Goal: Task Accomplishment & Management: Use online tool/utility

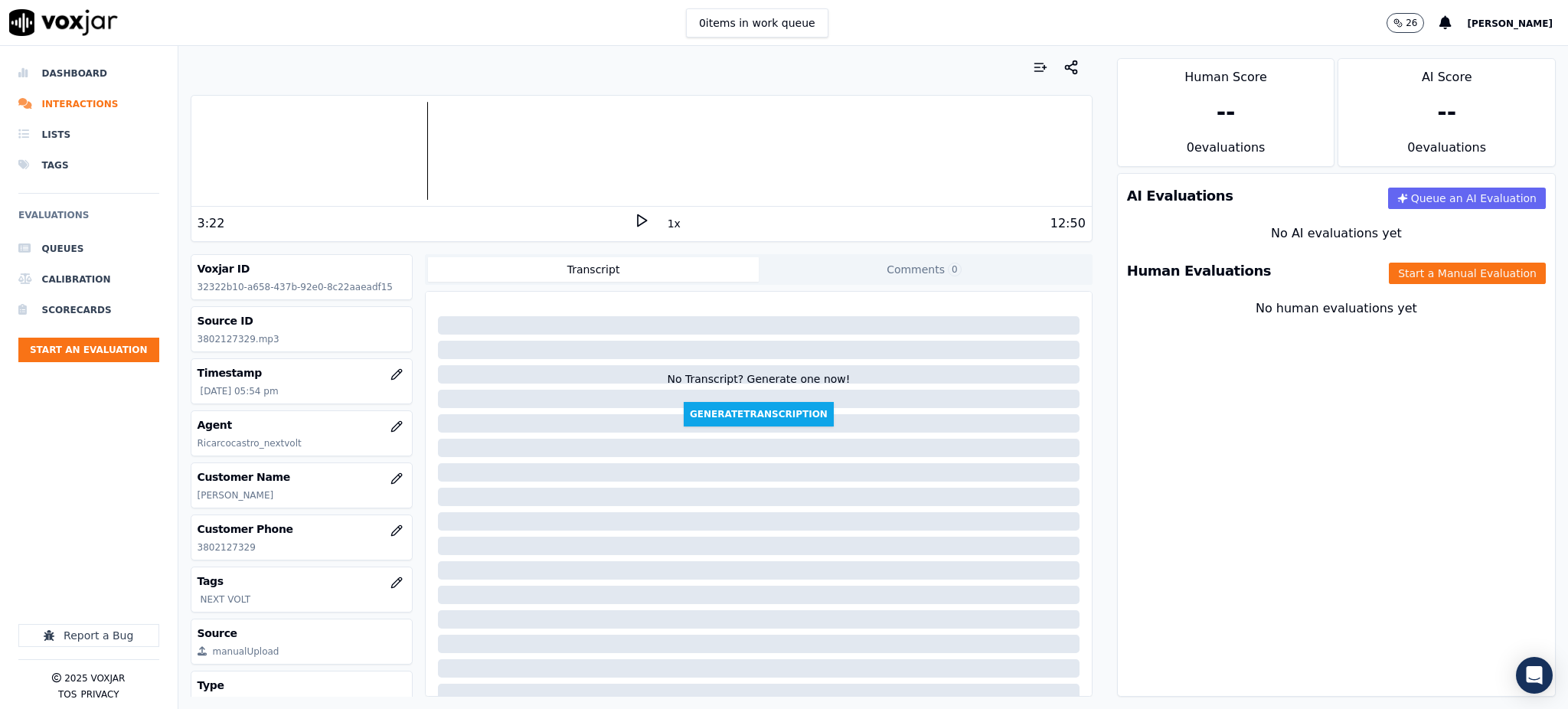
click at [637, 226] on polygon at bounding box center [642, 221] width 9 height 11
click at [634, 221] on icon at bounding box center [641, 221] width 15 height 15
click at [637, 219] on rect at bounding box center [638, 220] width 2 height 10
click at [634, 218] on icon at bounding box center [641, 221] width 15 height 15
click at [1456, 278] on button "Start a Manual Evaluation" at bounding box center [1467, 273] width 157 height 21
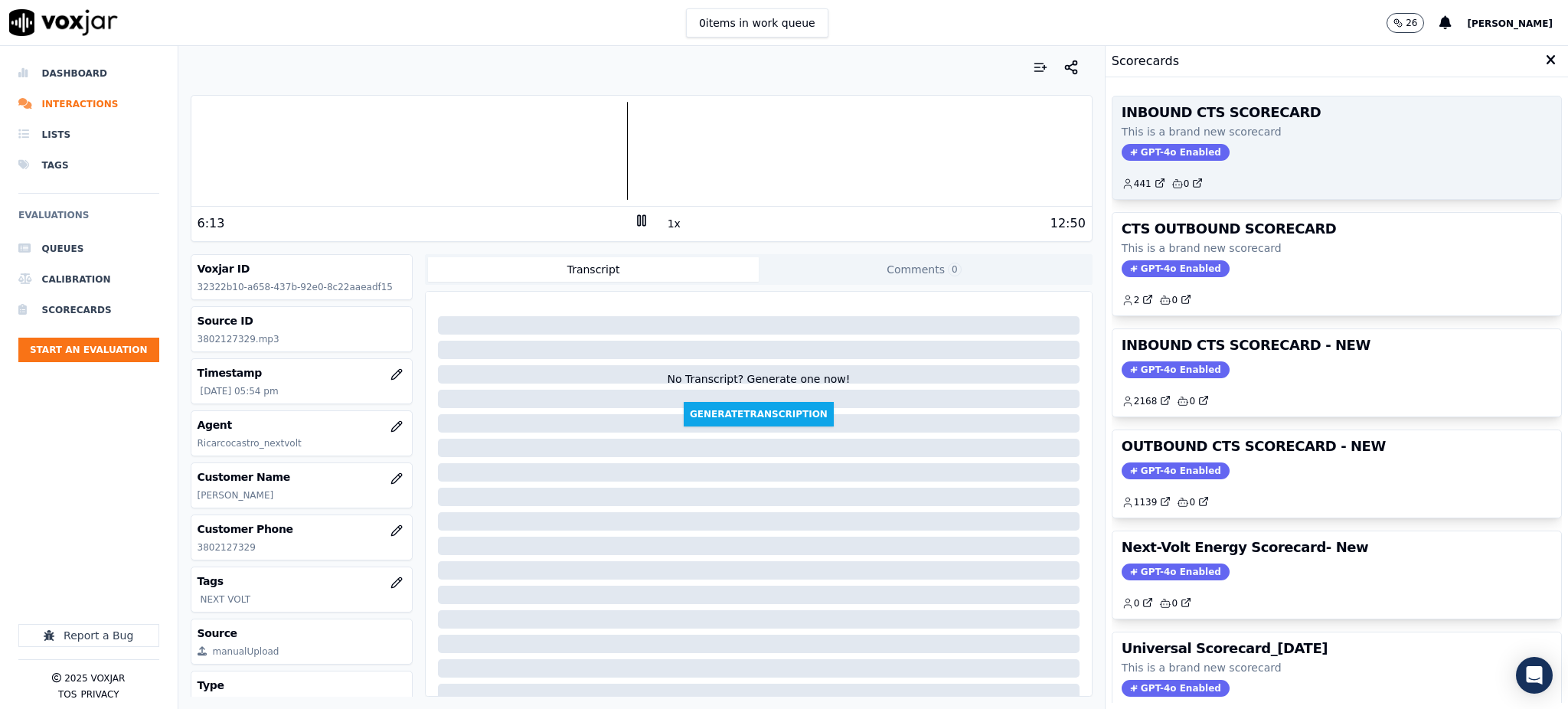
click at [1124, 142] on div "INBOUND CTS SCORECARD This is a brand new scorecard GPT-4o Enabled 441 0" at bounding box center [1336, 148] width 449 height 102
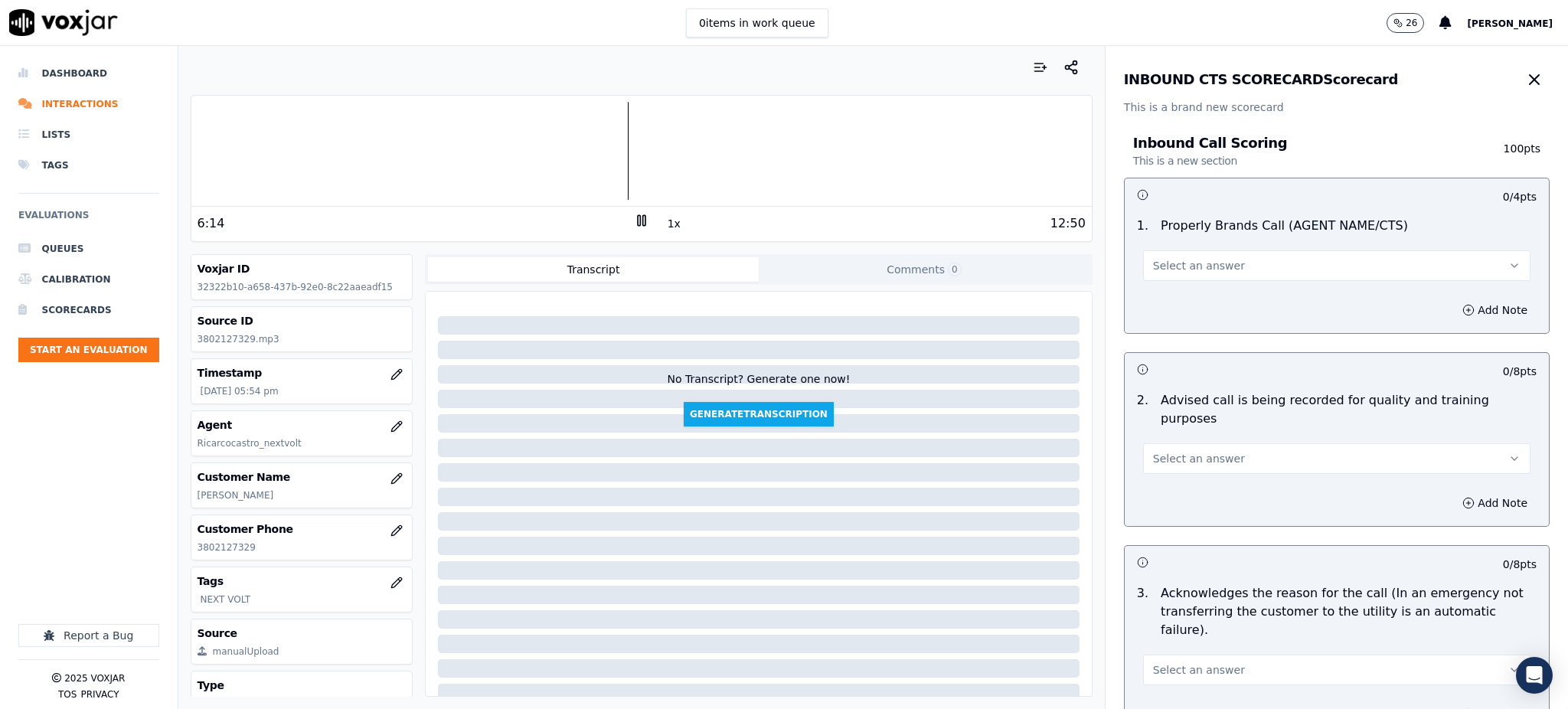
click at [1153, 274] on span "Select an answer" at bounding box center [1199, 265] width 92 height 15
click at [1146, 304] on div "Yes" at bounding box center [1303, 300] width 354 height 24
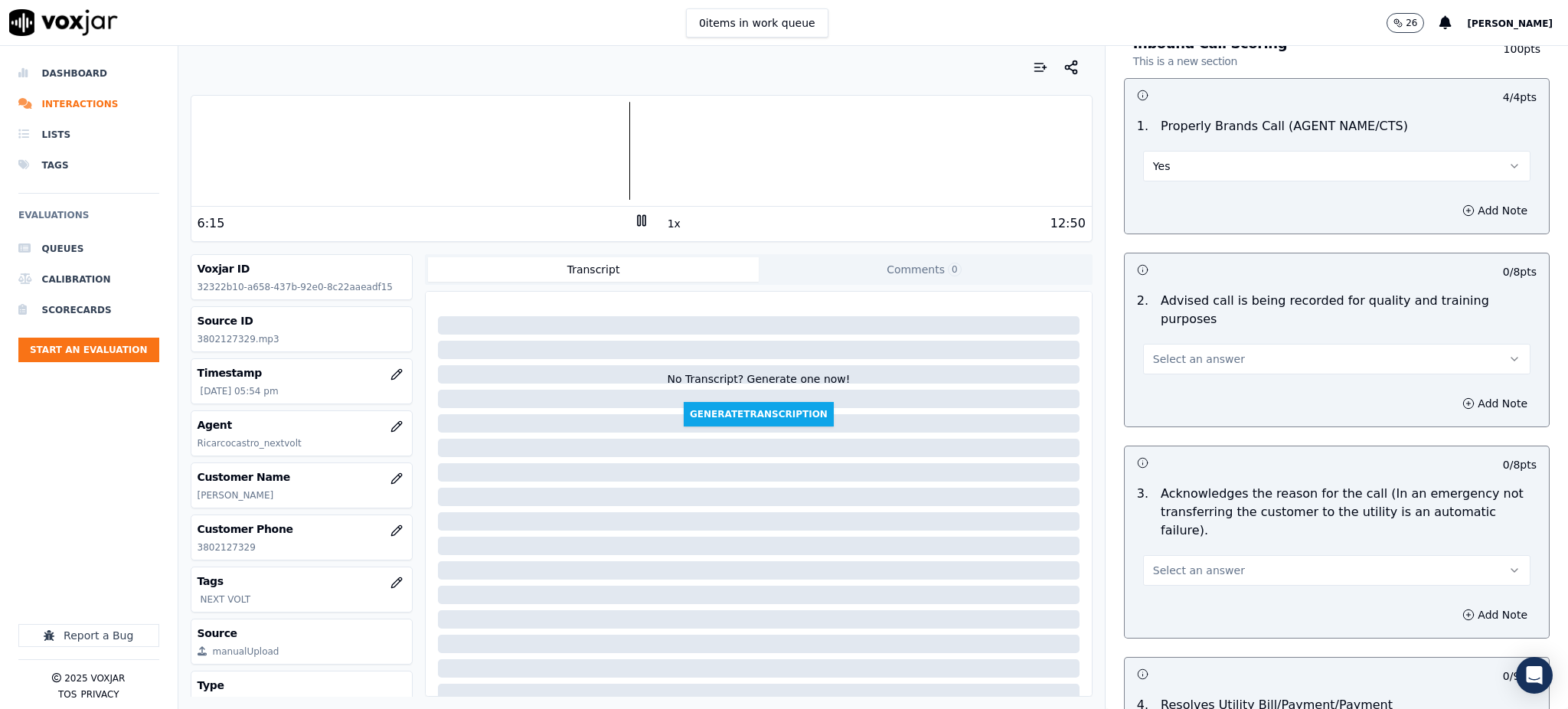
scroll to position [101, 0]
click at [1146, 352] on button "Select an answer" at bounding box center [1336, 356] width 387 height 31
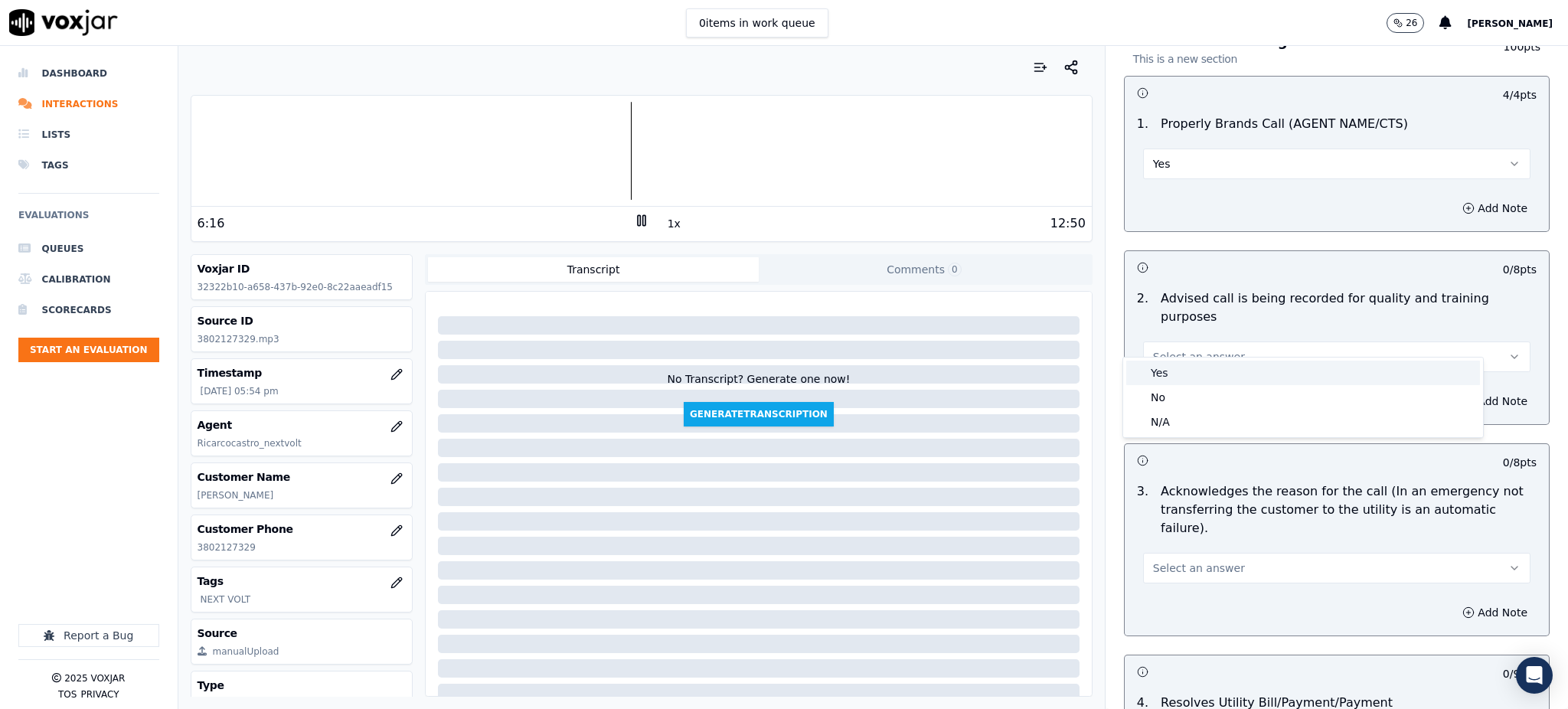
drag, startPoint x: 1148, startPoint y: 374, endPoint x: 1164, endPoint y: 436, distance: 64.0
click at [1148, 375] on div "Yes" at bounding box center [1303, 372] width 354 height 24
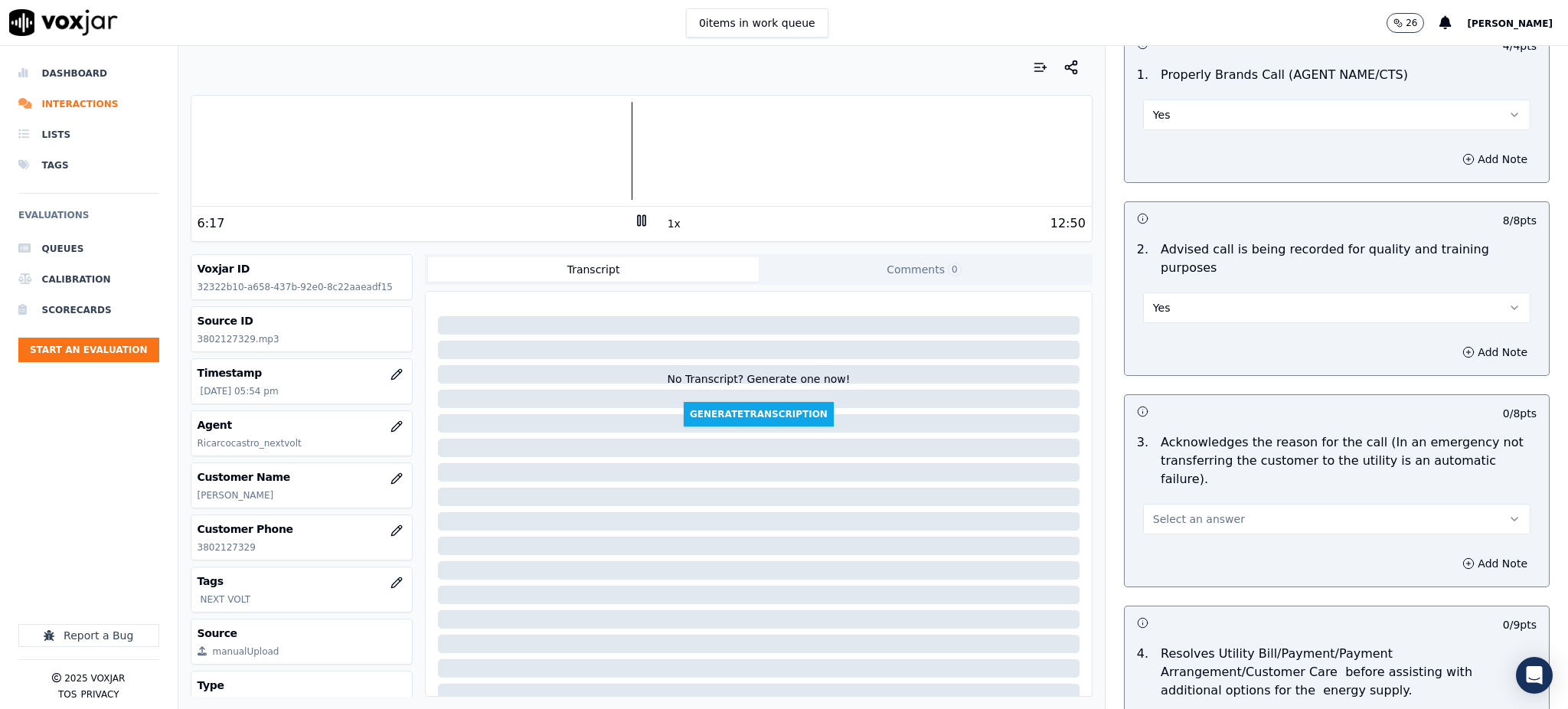
scroll to position [408, 0]
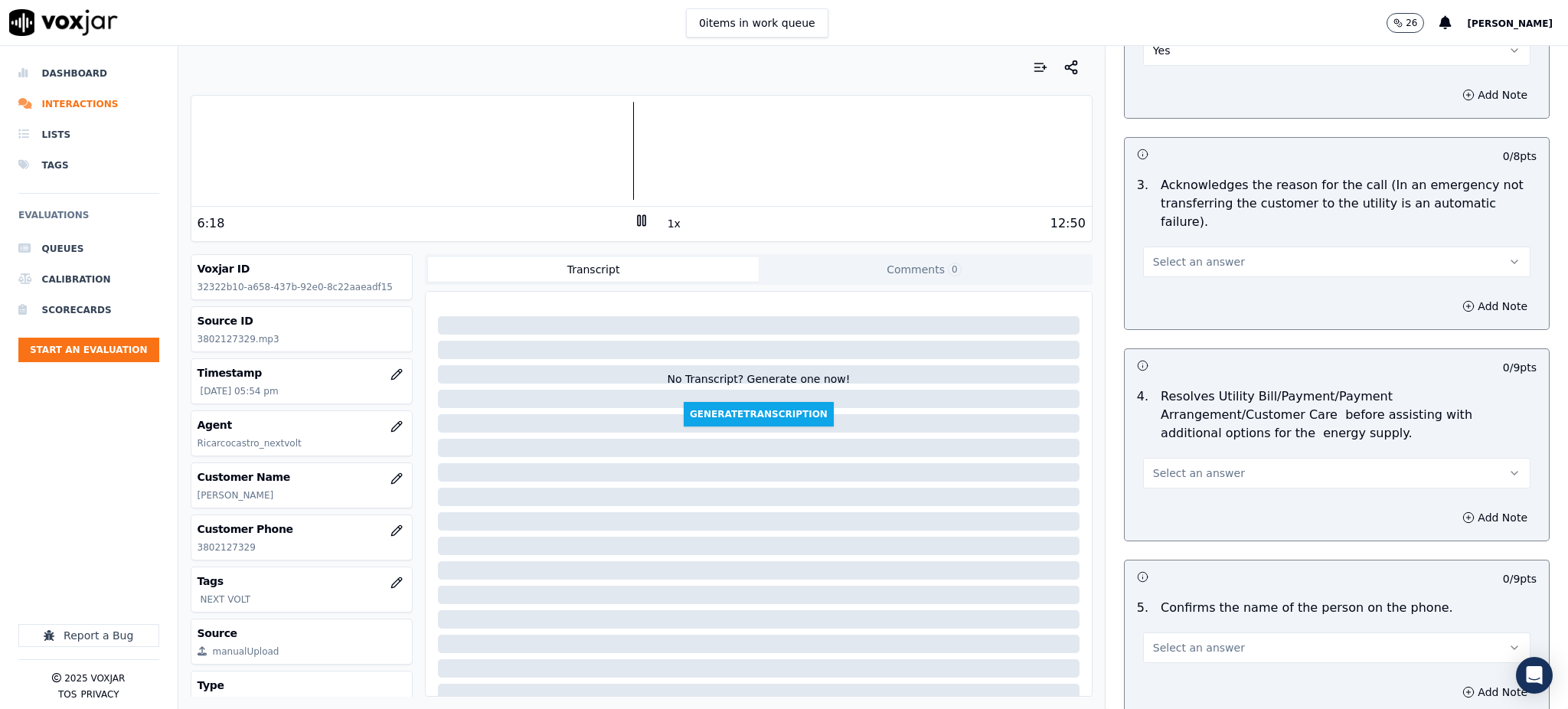
click at [1173, 254] on span "Select an answer" at bounding box center [1199, 261] width 92 height 15
click at [1150, 257] on div "Yes" at bounding box center [1303, 260] width 354 height 24
click at [1153, 465] on span "Select an answer" at bounding box center [1199, 473] width 92 height 15
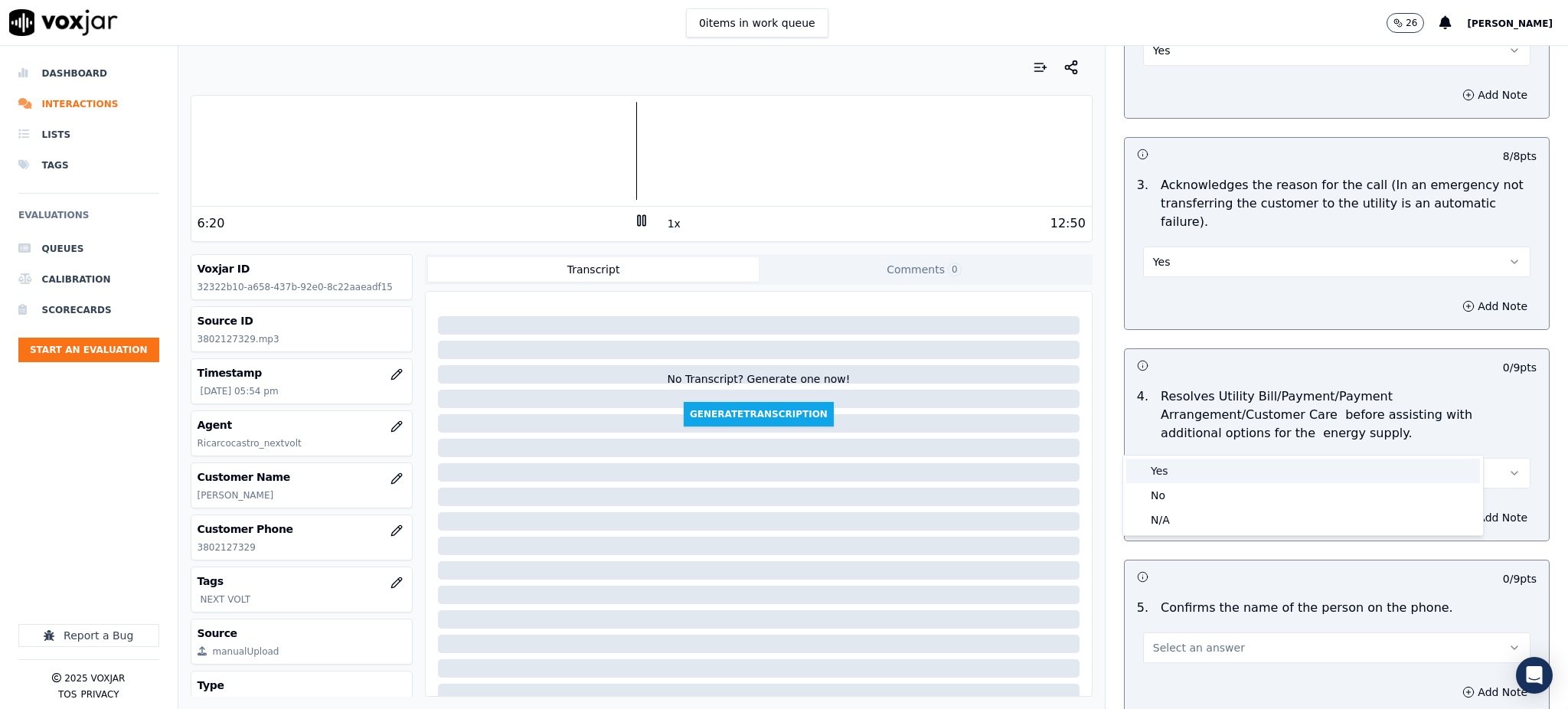
drag, startPoint x: 1170, startPoint y: 472, endPoint x: 1159, endPoint y: 473, distance: 11.0
click at [1169, 470] on div "Yes" at bounding box center [1303, 471] width 354 height 24
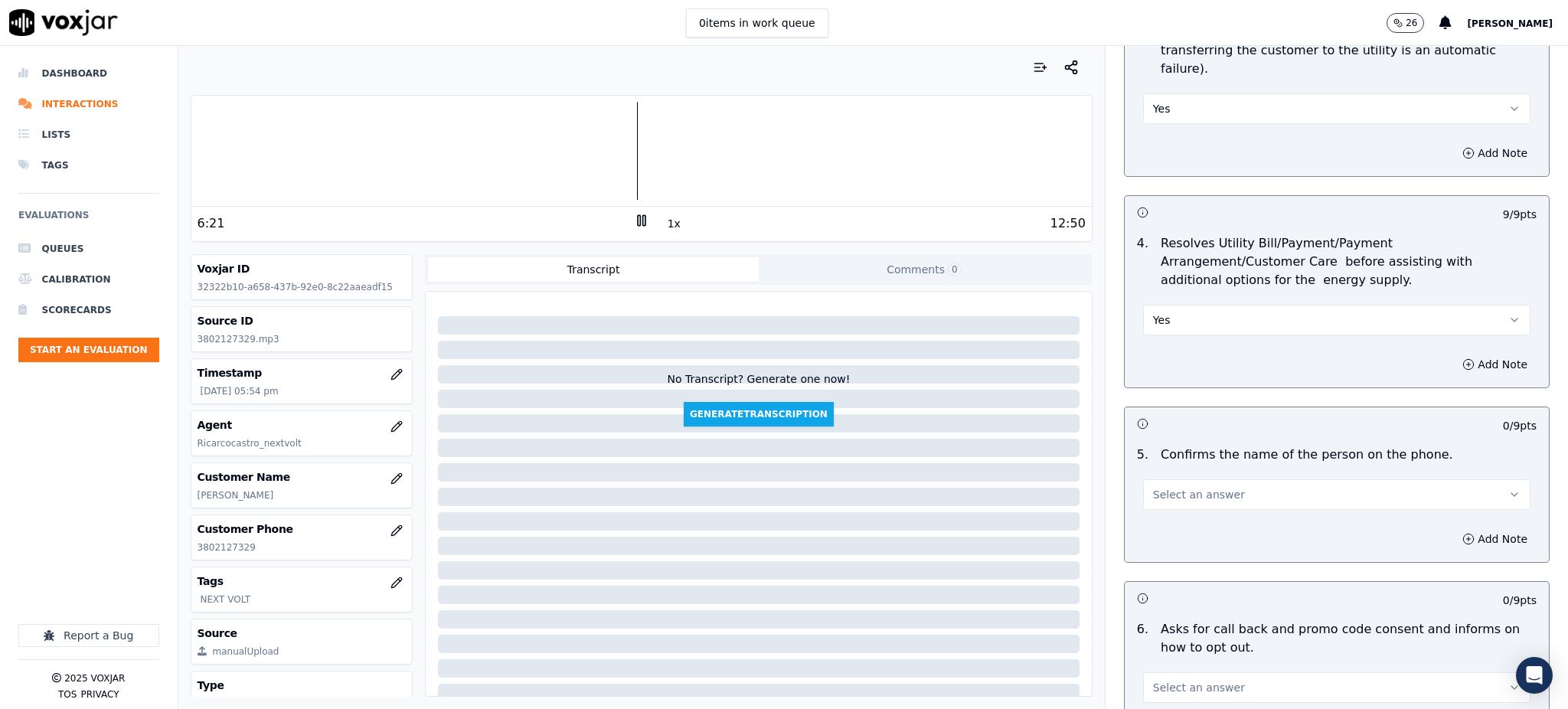
scroll to position [612, 0]
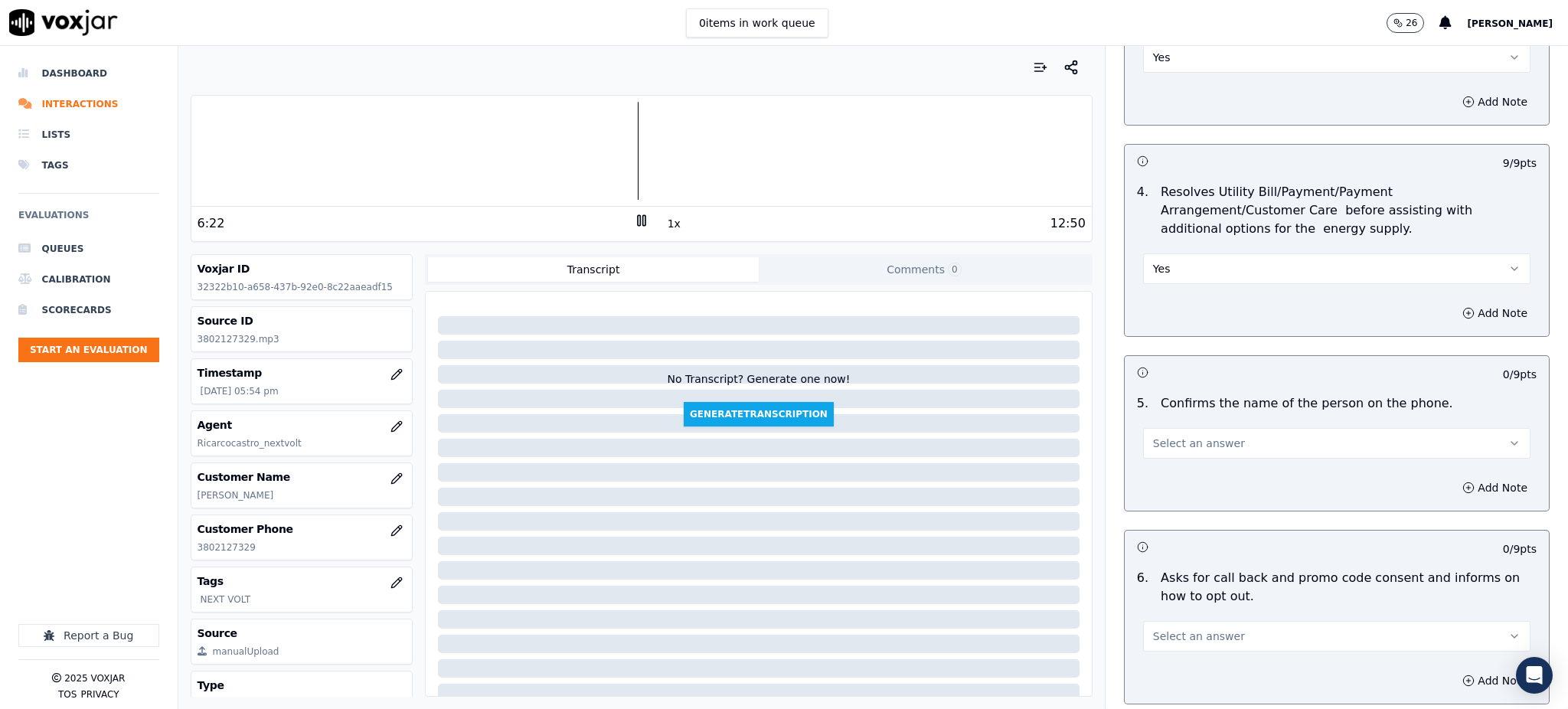
click at [1143, 428] on button "Select an answer" at bounding box center [1336, 443] width 387 height 31
click at [1136, 447] on div "Yes" at bounding box center [1303, 441] width 354 height 24
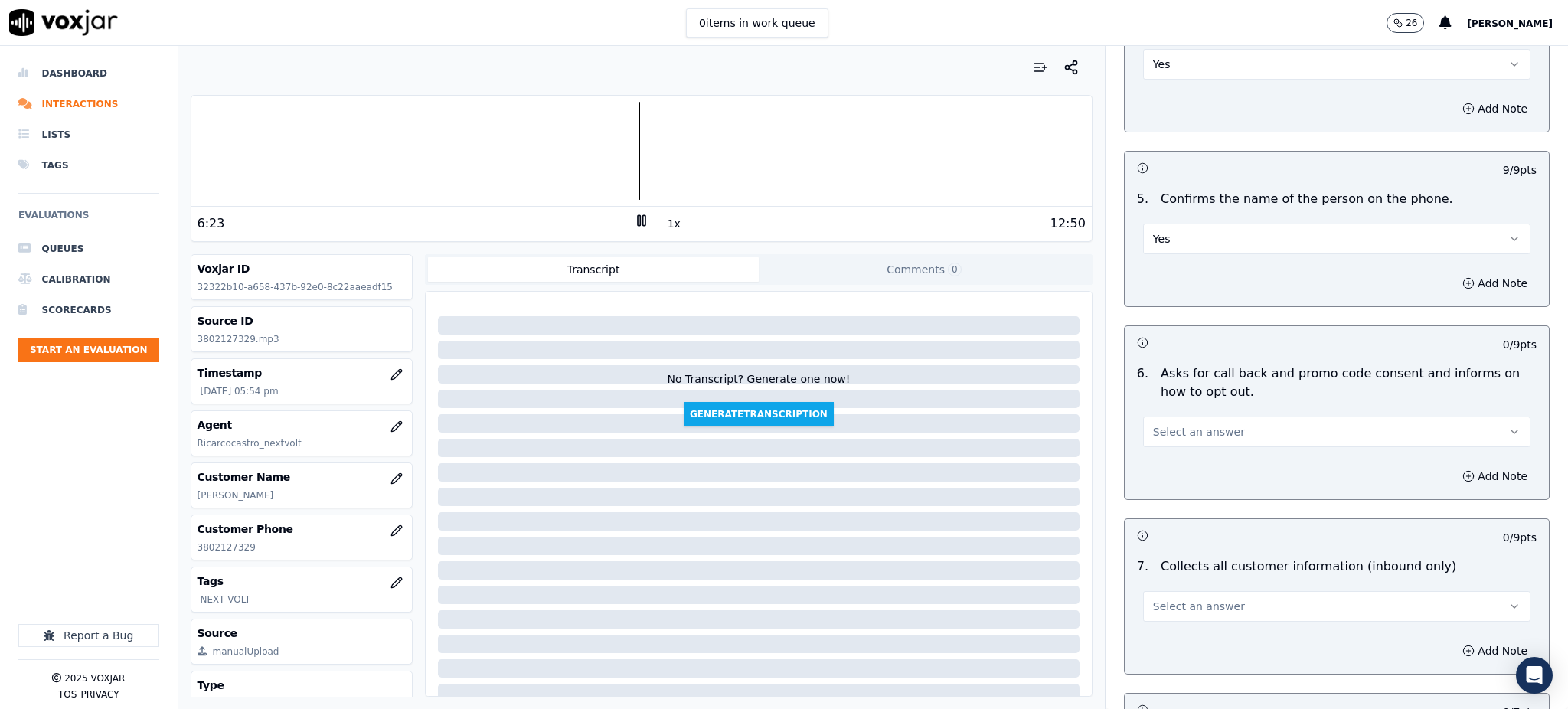
scroll to position [918, 0]
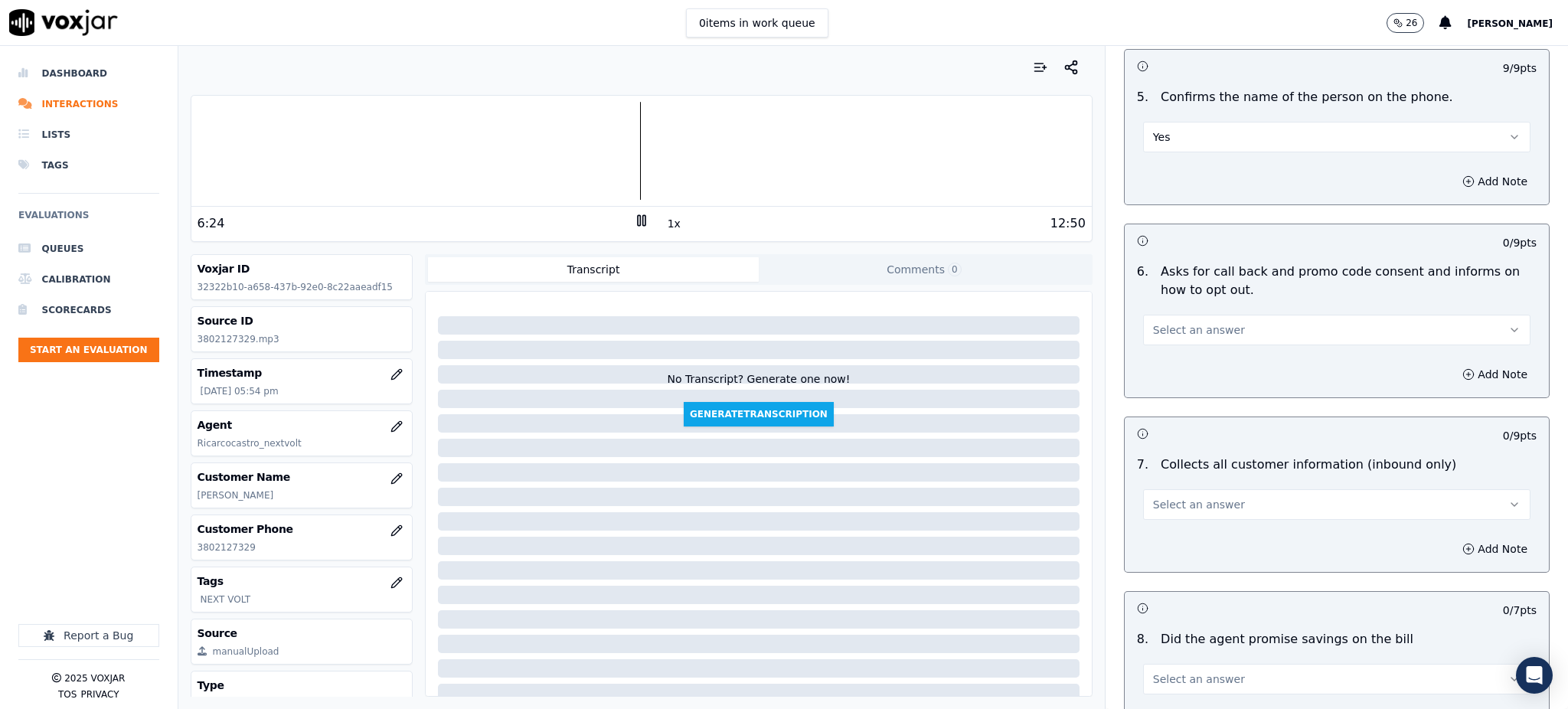
click at [1167, 322] on span "Select an answer" at bounding box center [1199, 329] width 92 height 15
click at [1166, 326] on div "Yes" at bounding box center [1303, 328] width 354 height 24
click at [1153, 497] on span "Select an answer" at bounding box center [1199, 504] width 92 height 15
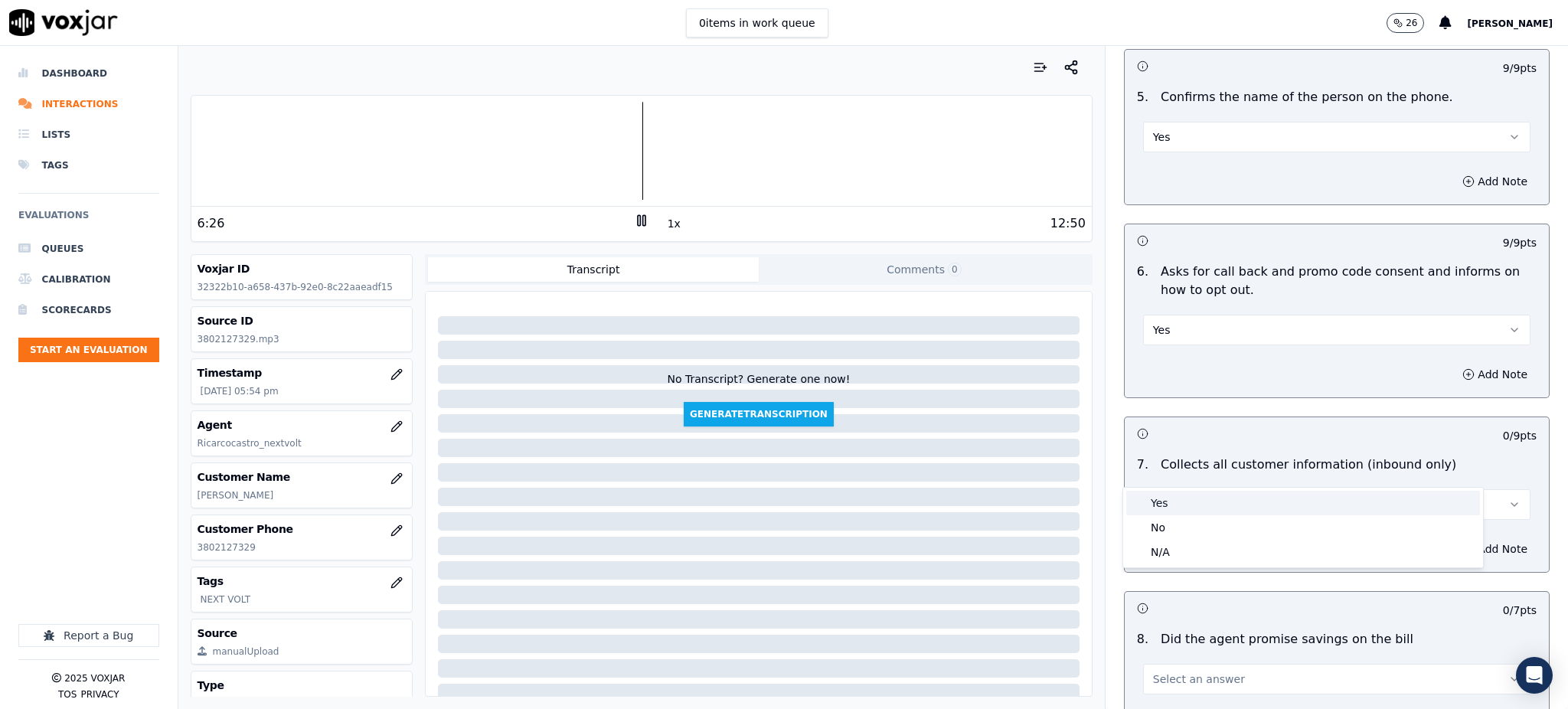
click at [1149, 497] on div "Yes" at bounding box center [1303, 502] width 354 height 24
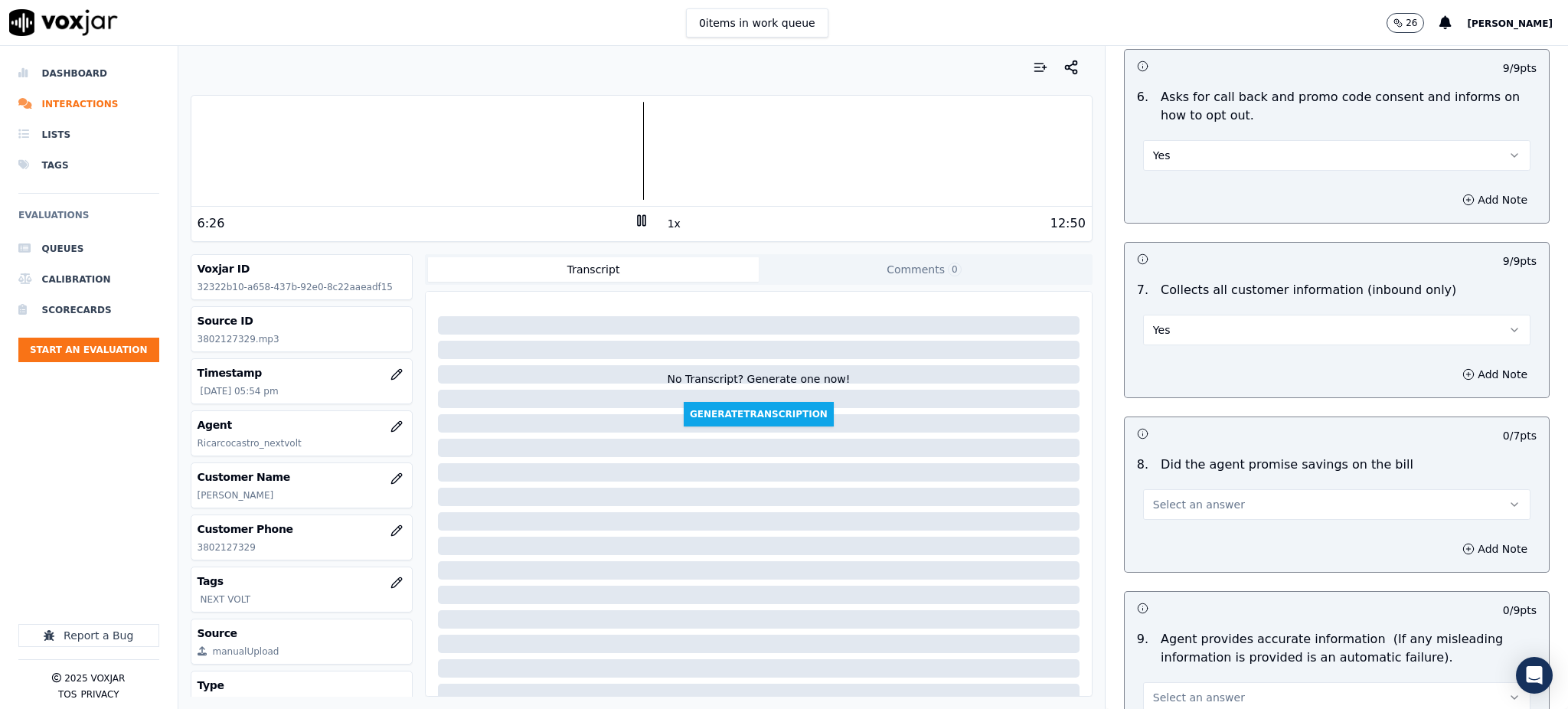
scroll to position [1122, 0]
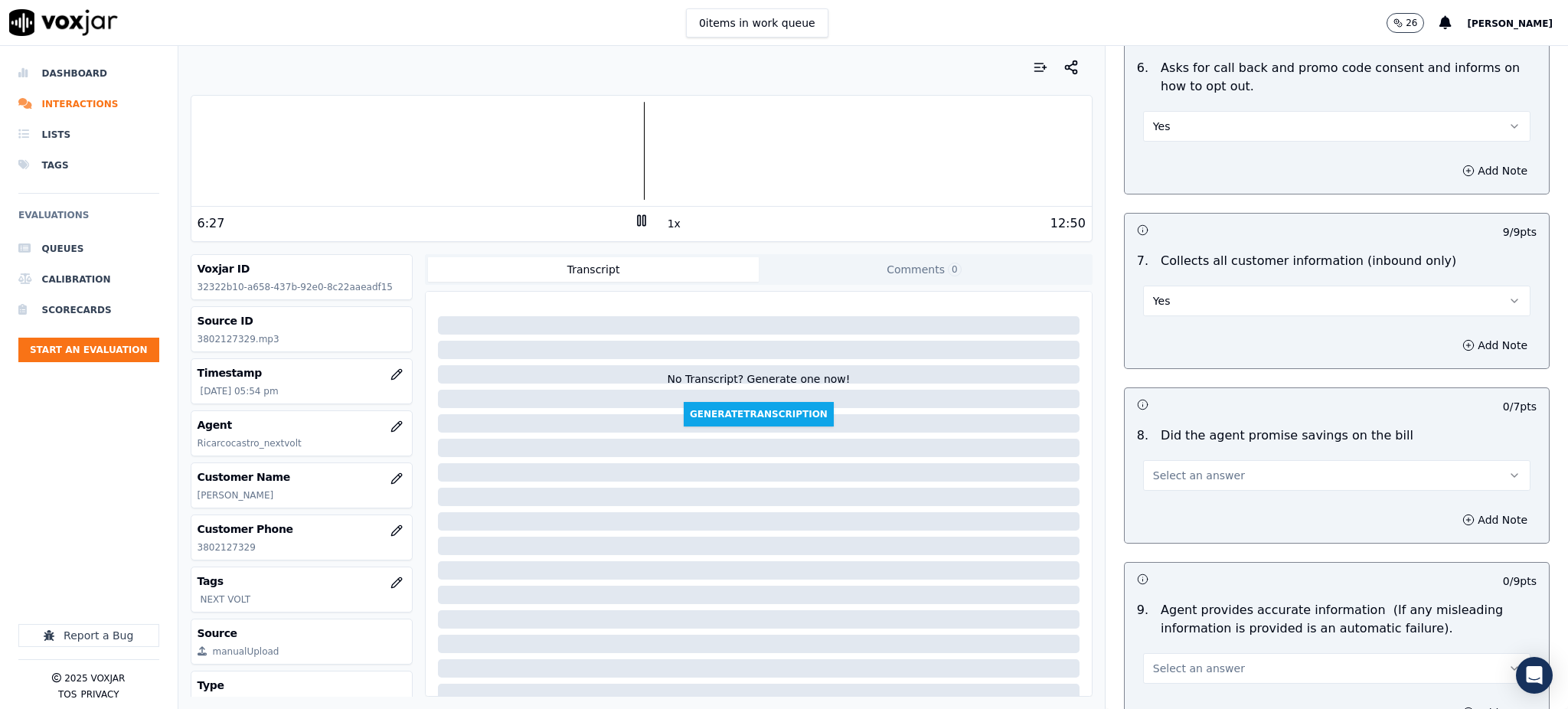
click at [1153, 468] on span "Select an answer" at bounding box center [1199, 475] width 92 height 15
click at [1154, 476] on div "Yes" at bounding box center [1303, 473] width 354 height 24
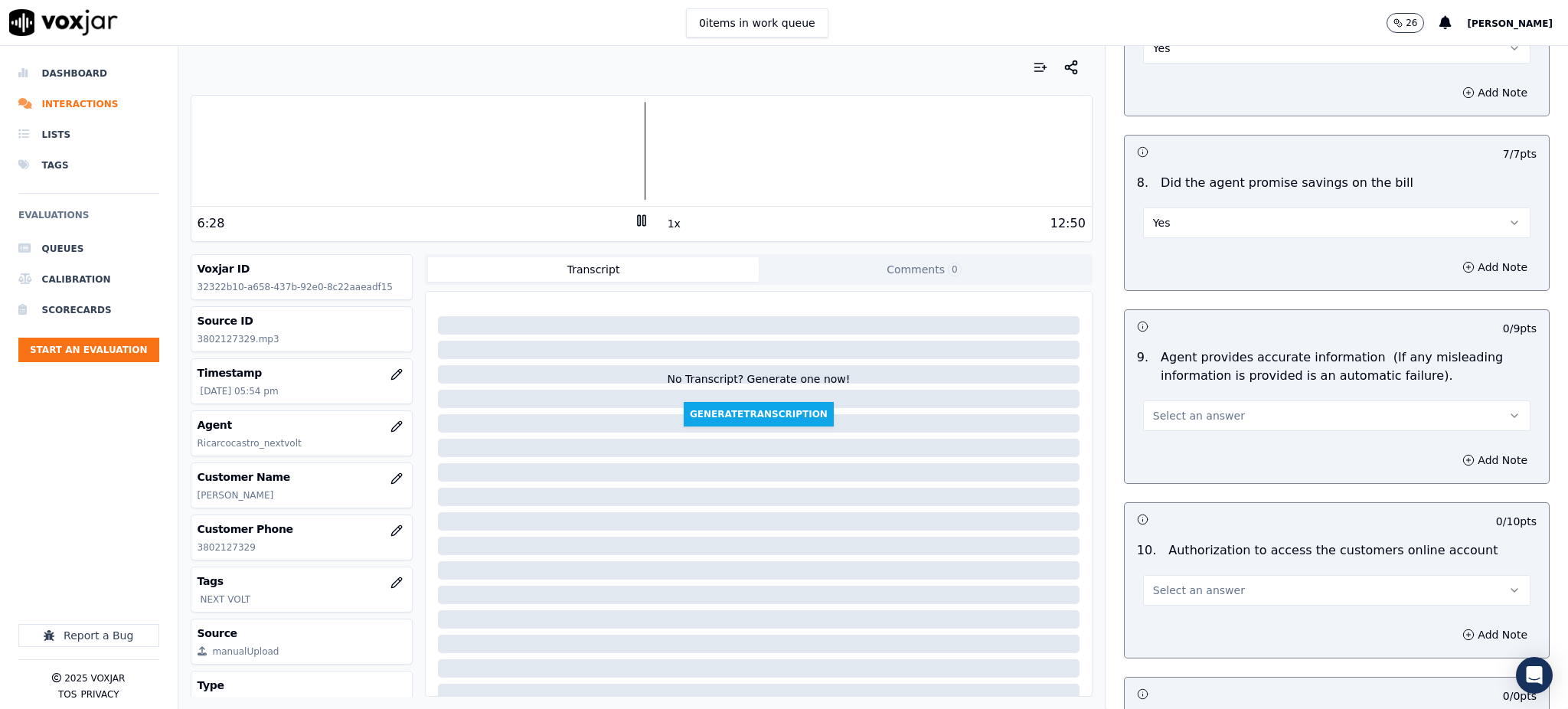
scroll to position [1428, 0]
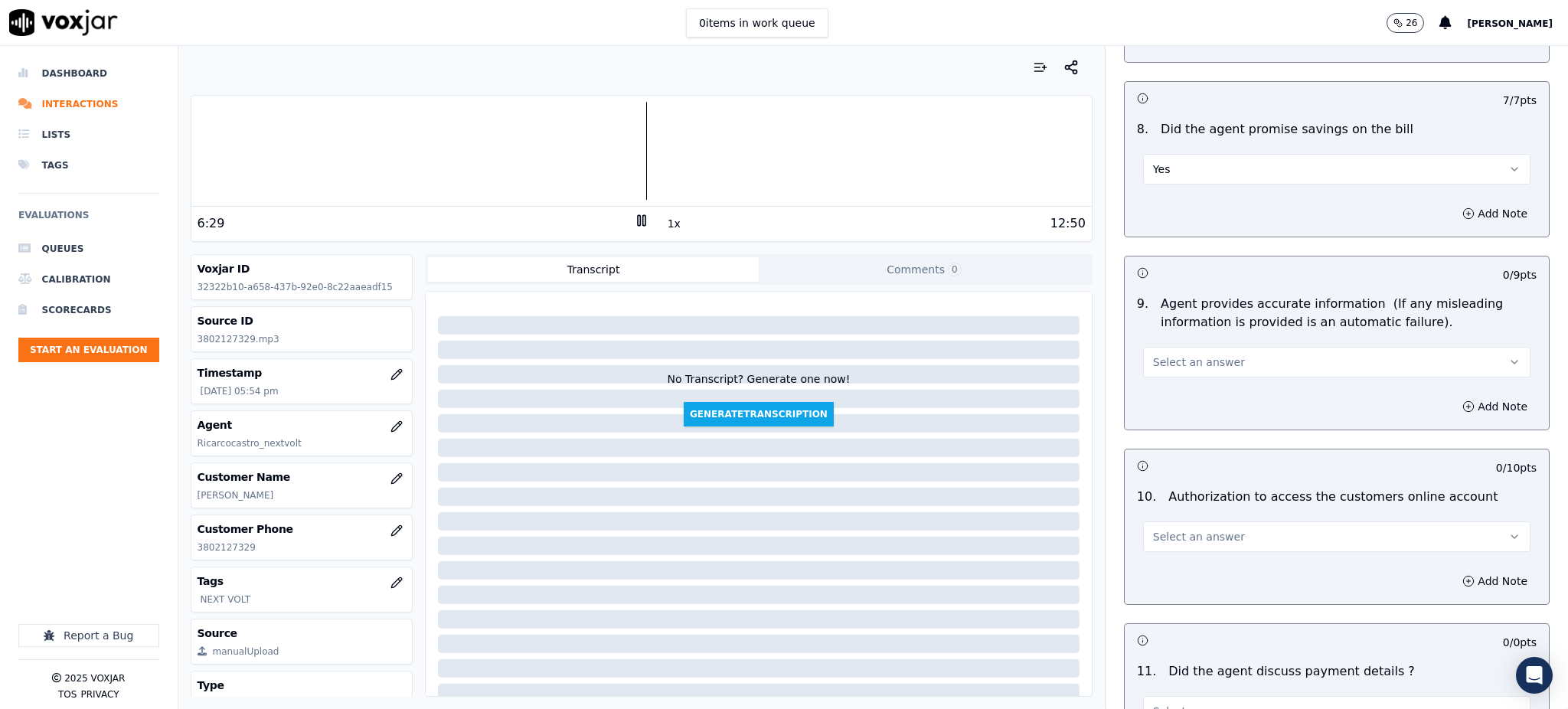
click at [1153, 354] on span "Select an answer" at bounding box center [1199, 362] width 92 height 15
click at [1154, 356] on div "Yes" at bounding box center [1303, 360] width 354 height 24
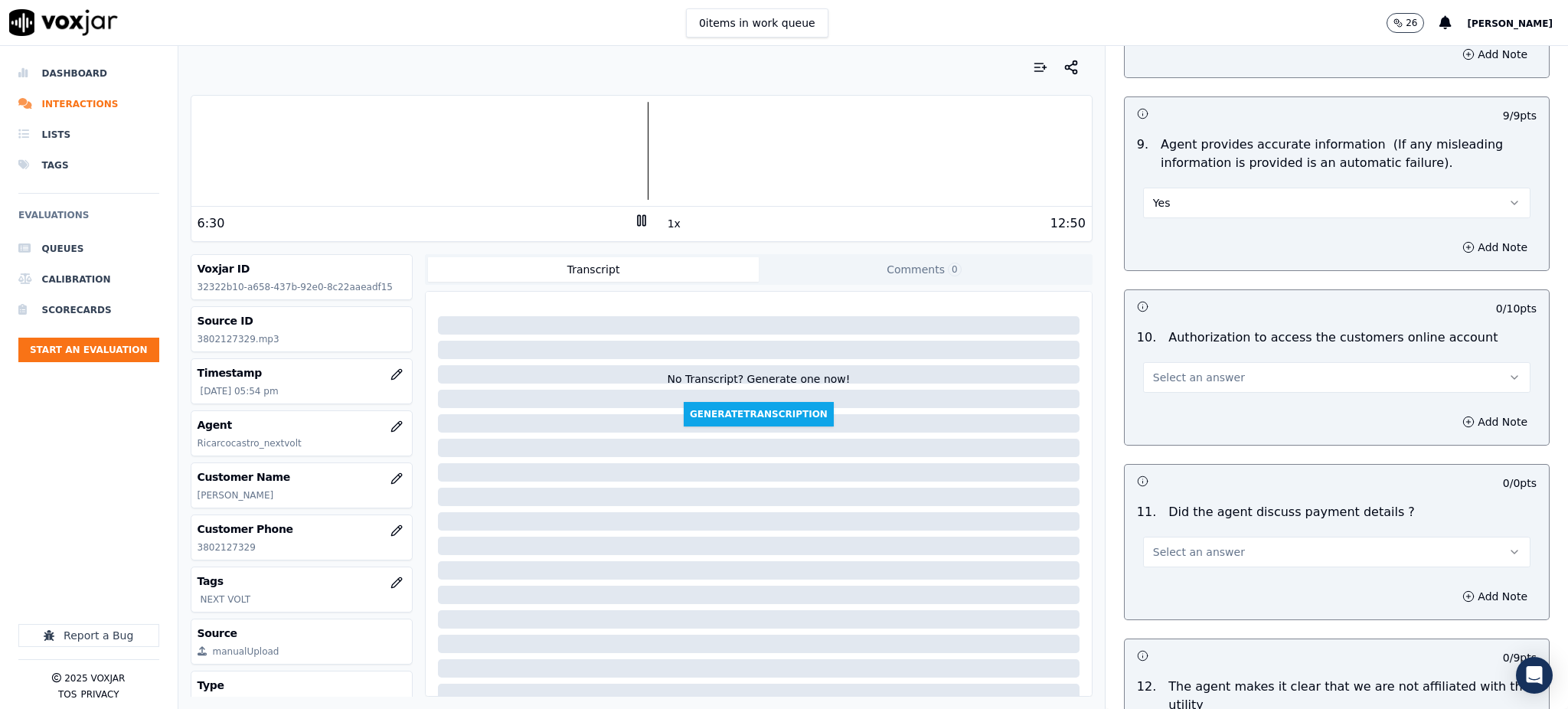
scroll to position [1633, 0]
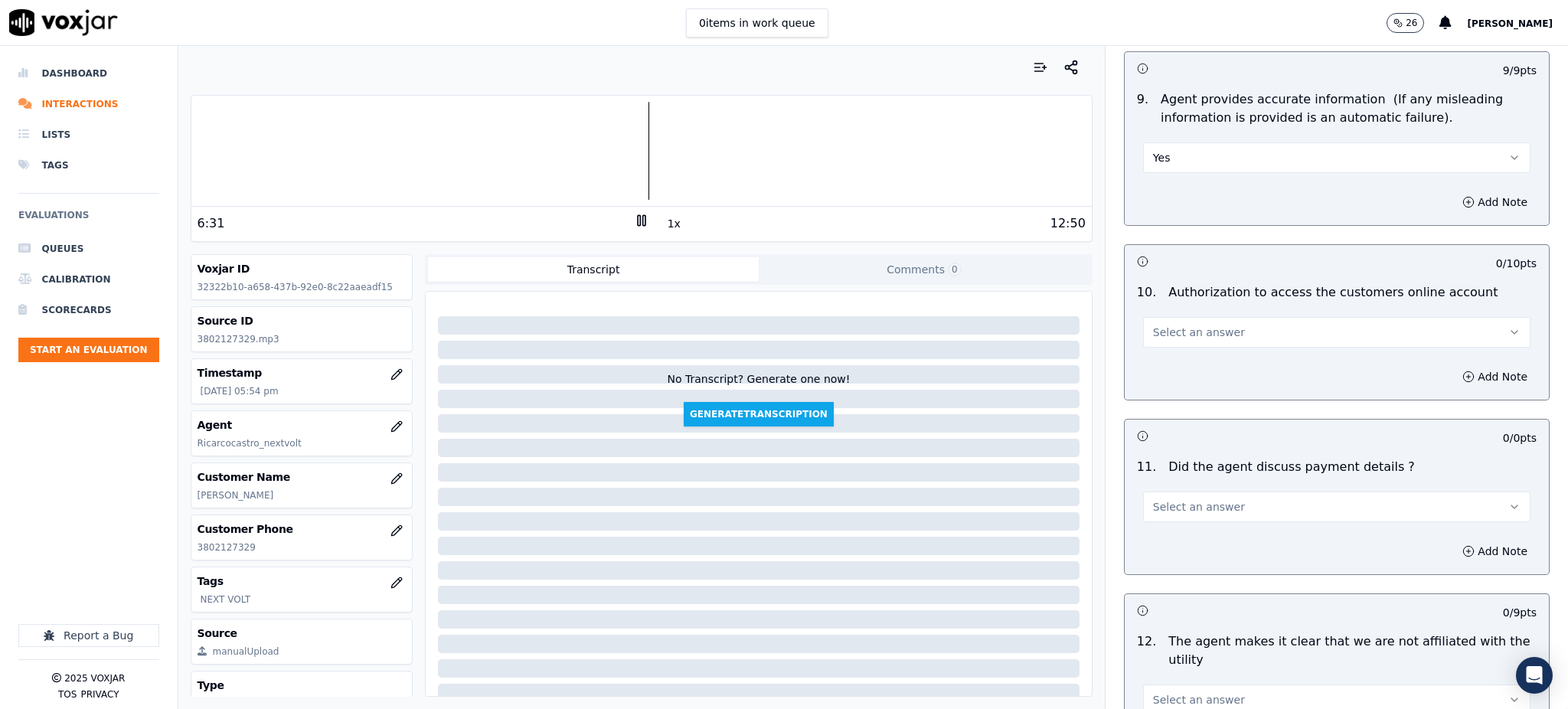
click at [1166, 325] on span "Select an answer" at bounding box center [1199, 332] width 92 height 15
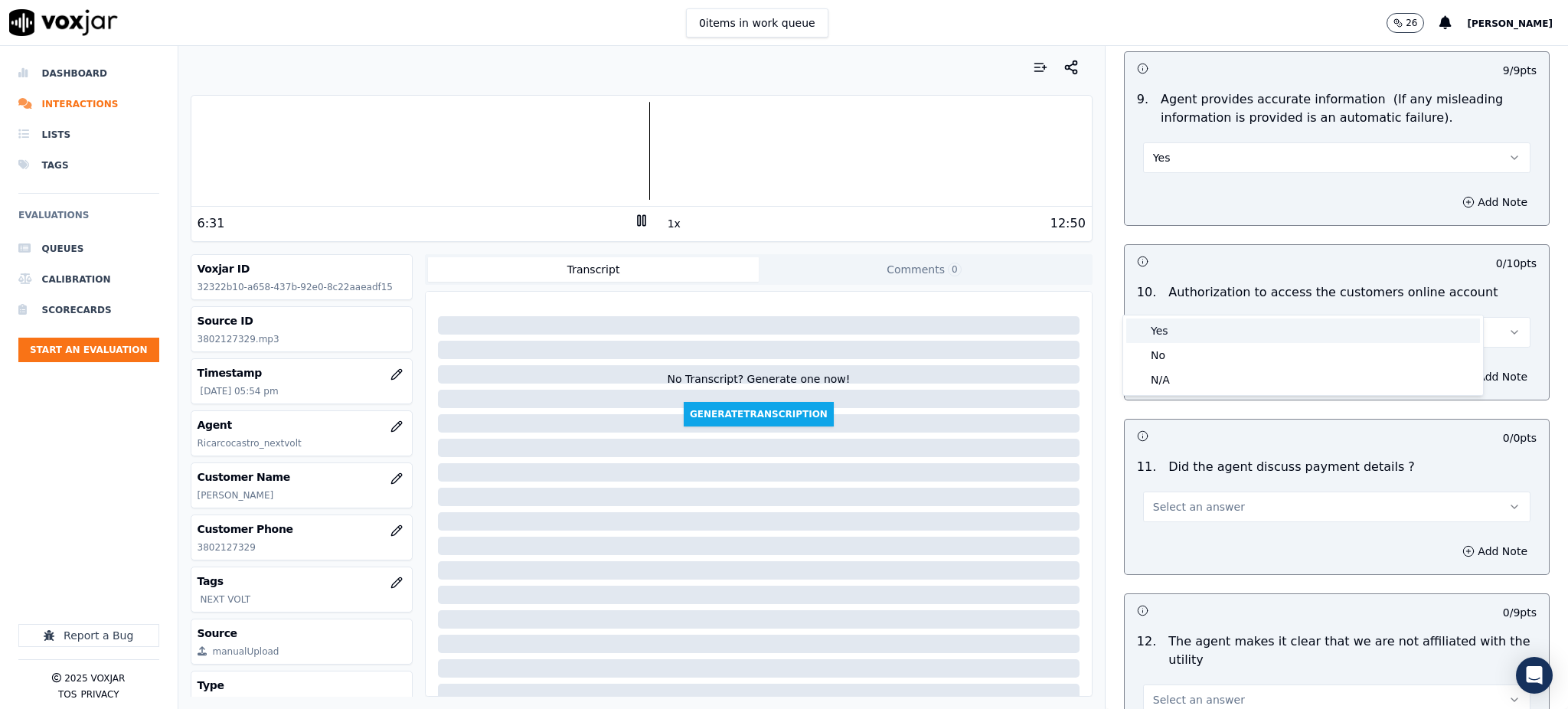
click at [1173, 335] on div "Yes" at bounding box center [1303, 330] width 354 height 24
click at [1155, 499] on span "Select an answer" at bounding box center [1199, 506] width 92 height 15
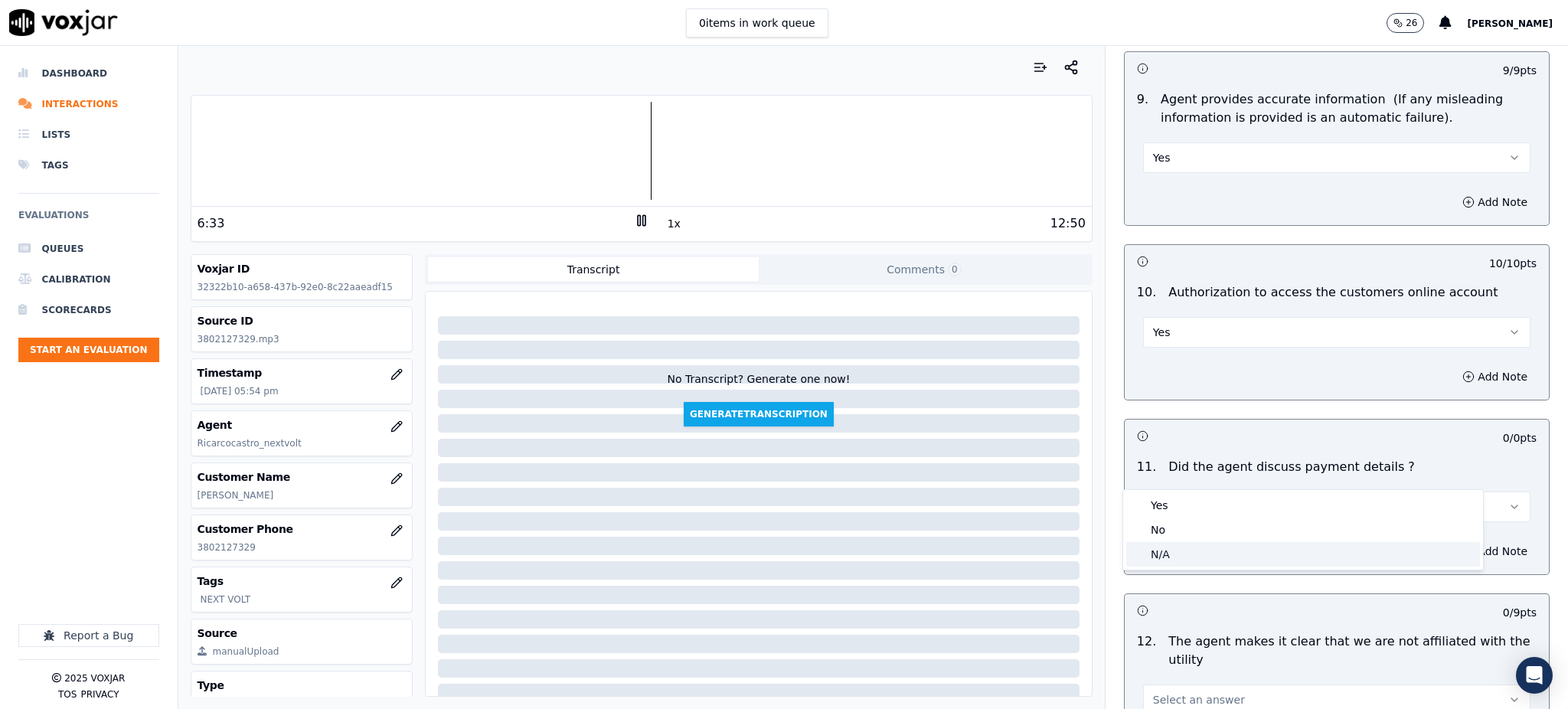
click at [1160, 551] on div "N/A" at bounding box center [1303, 554] width 354 height 24
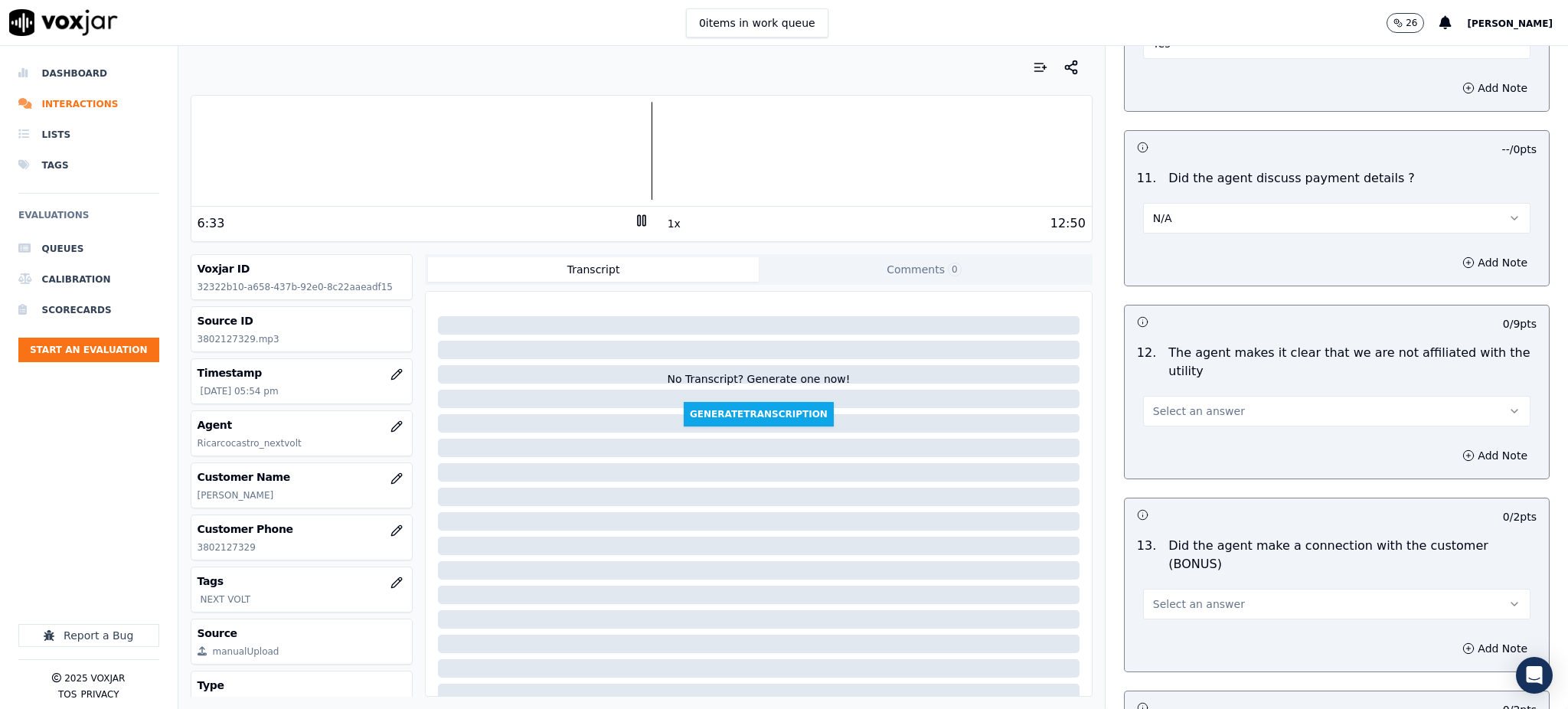
scroll to position [2040, 0]
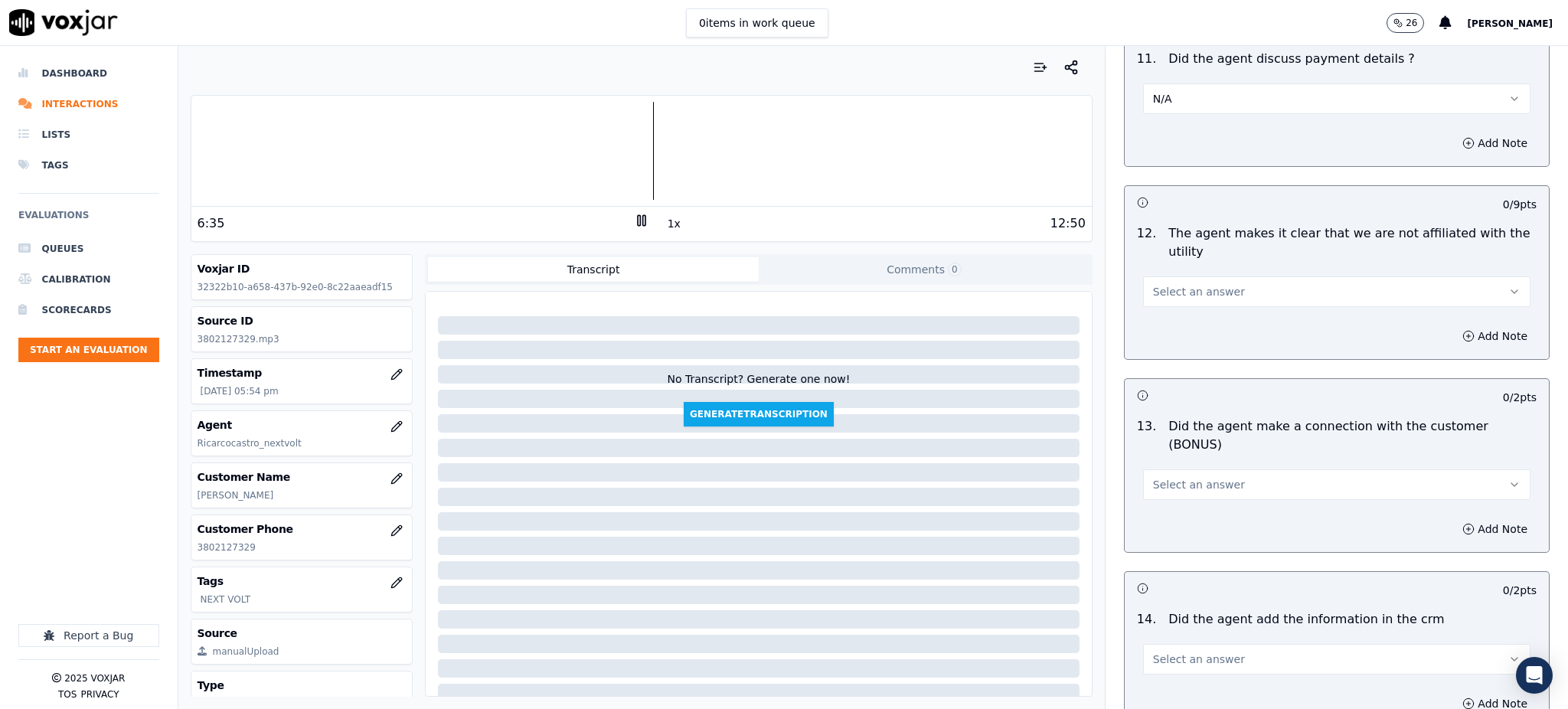
click at [1164, 284] on span "Select an answer" at bounding box center [1199, 291] width 92 height 15
click at [1180, 288] on div "Yes" at bounding box center [1303, 290] width 354 height 24
click at [1159, 469] on button "Select an answer" at bounding box center [1336, 484] width 387 height 31
click at [1156, 462] on div "Yes" at bounding box center [1303, 464] width 354 height 24
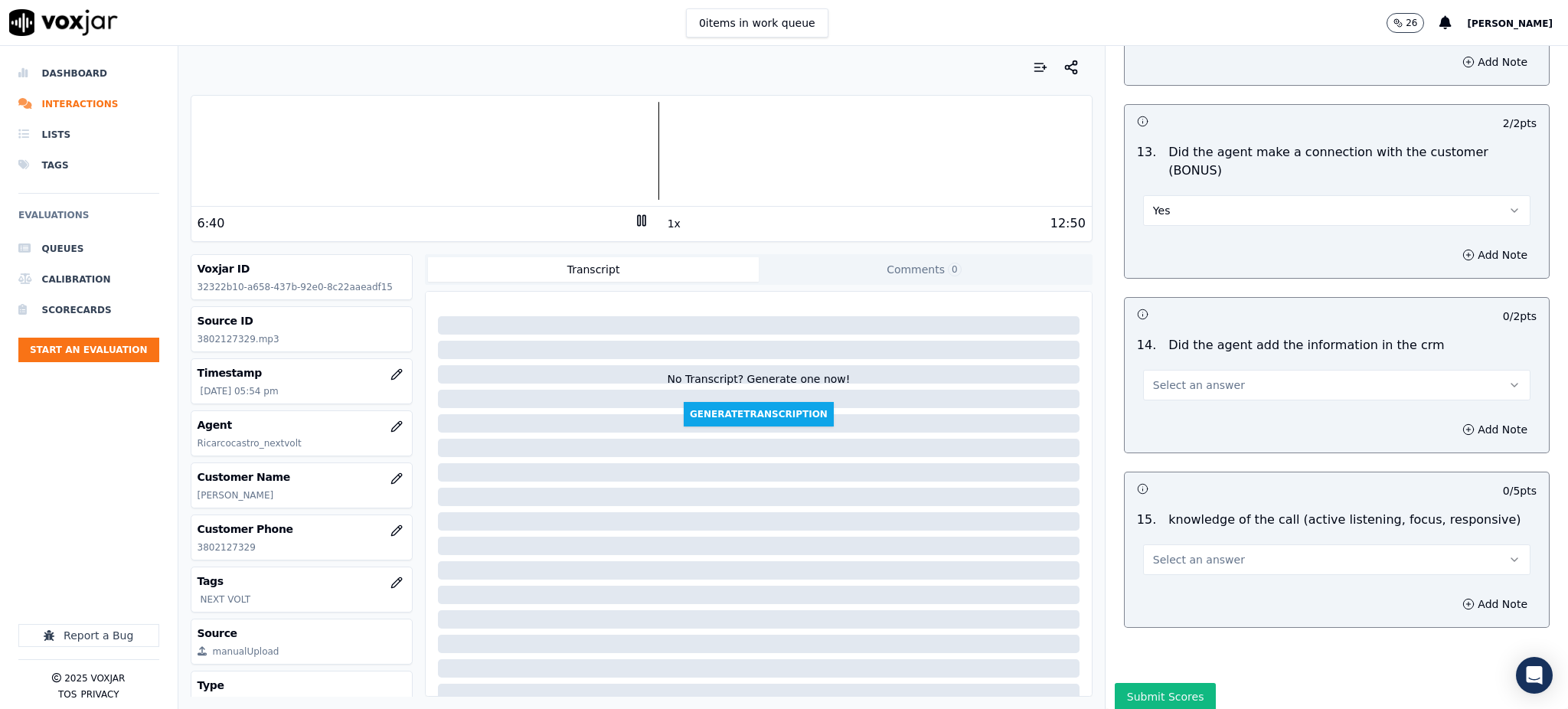
scroll to position [2317, 0]
click at [1157, 375] on span "Select an answer" at bounding box center [1199, 382] width 92 height 15
drag, startPoint x: 1157, startPoint y: 352, endPoint x: 1154, endPoint y: 360, distance: 8.5
click at [1157, 354] on div "Yes" at bounding box center [1303, 364] width 354 height 24
click at [1160, 542] on button "Select an answer" at bounding box center [1336, 556] width 387 height 31
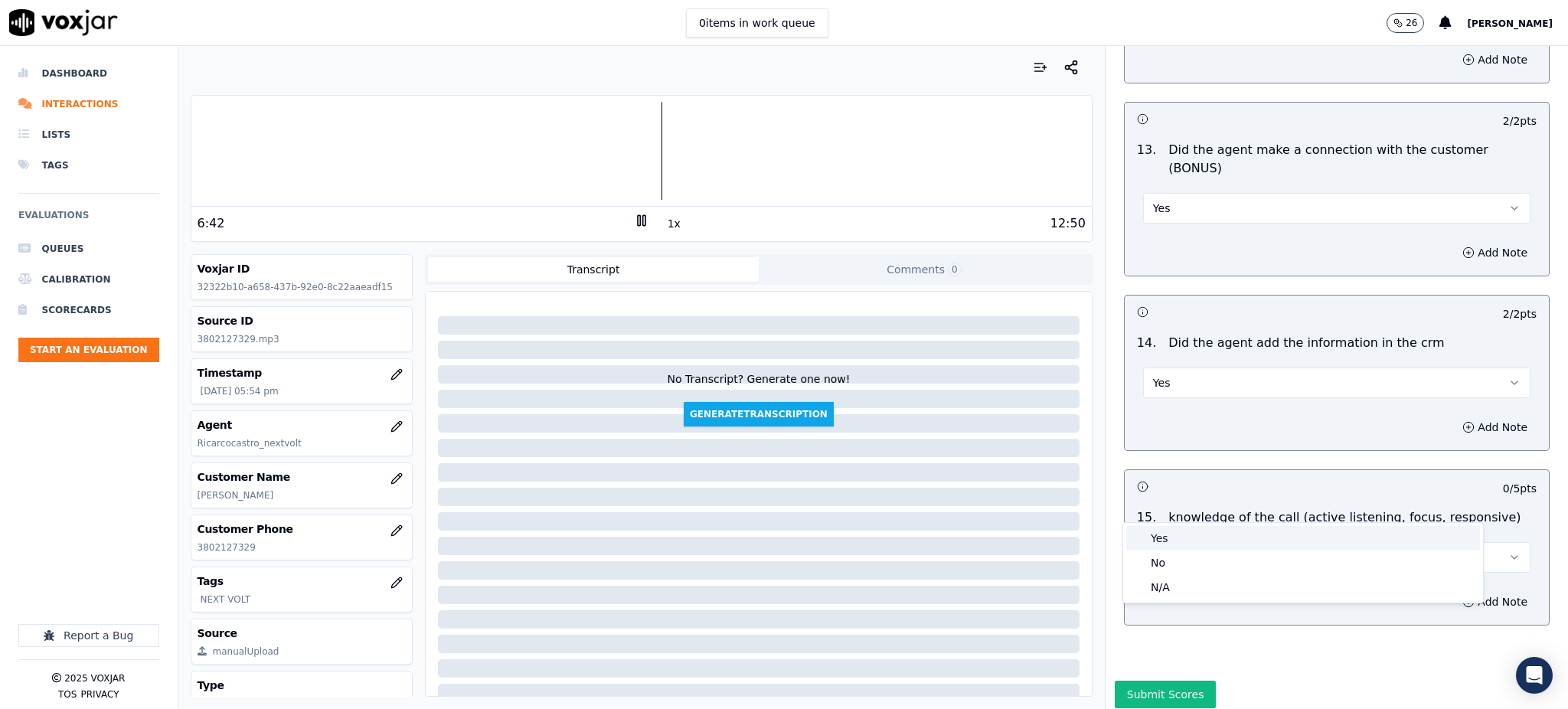
click at [1161, 540] on div "Yes" at bounding box center [1303, 538] width 354 height 24
click at [1129, 680] on button "Submit Scores" at bounding box center [1165, 694] width 101 height 28
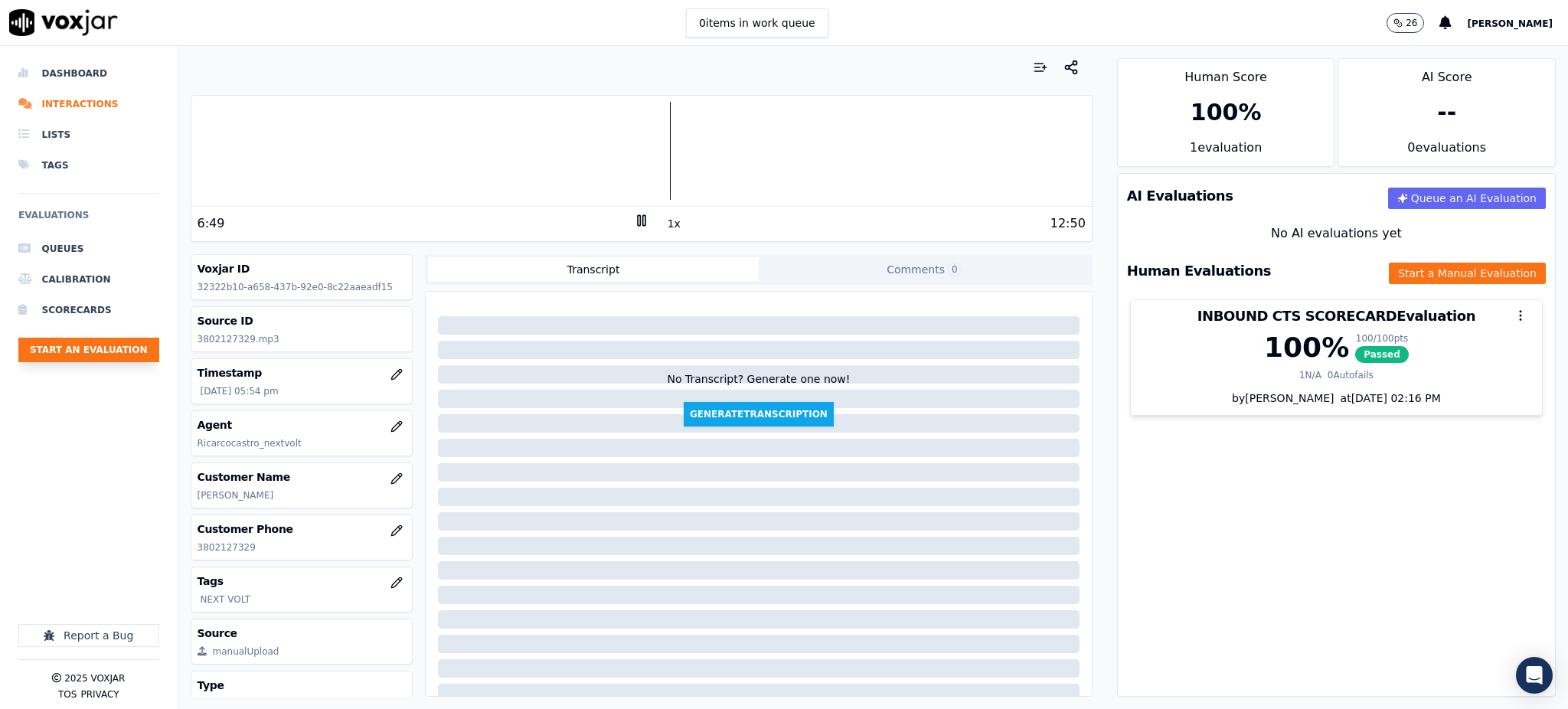
click at [92, 352] on button "Start an Evaluation" at bounding box center [88, 350] width 141 height 24
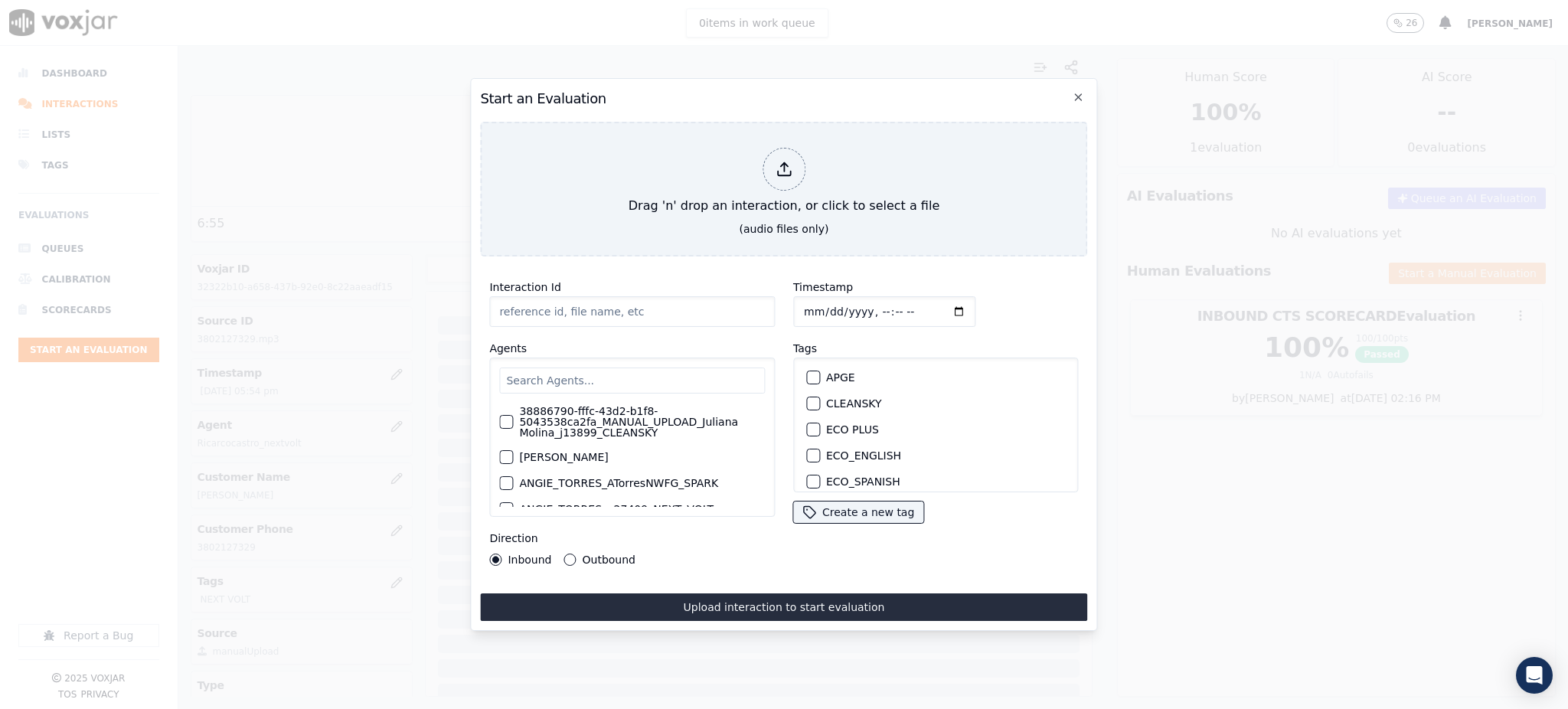
click at [488, 576] on div "Interaction Id Agents 38886790-fffc-43d2-b1f8-5043538ca2fa_MANUAL_UPLOAD_Julian…" at bounding box center [784, 445] width 607 height 352
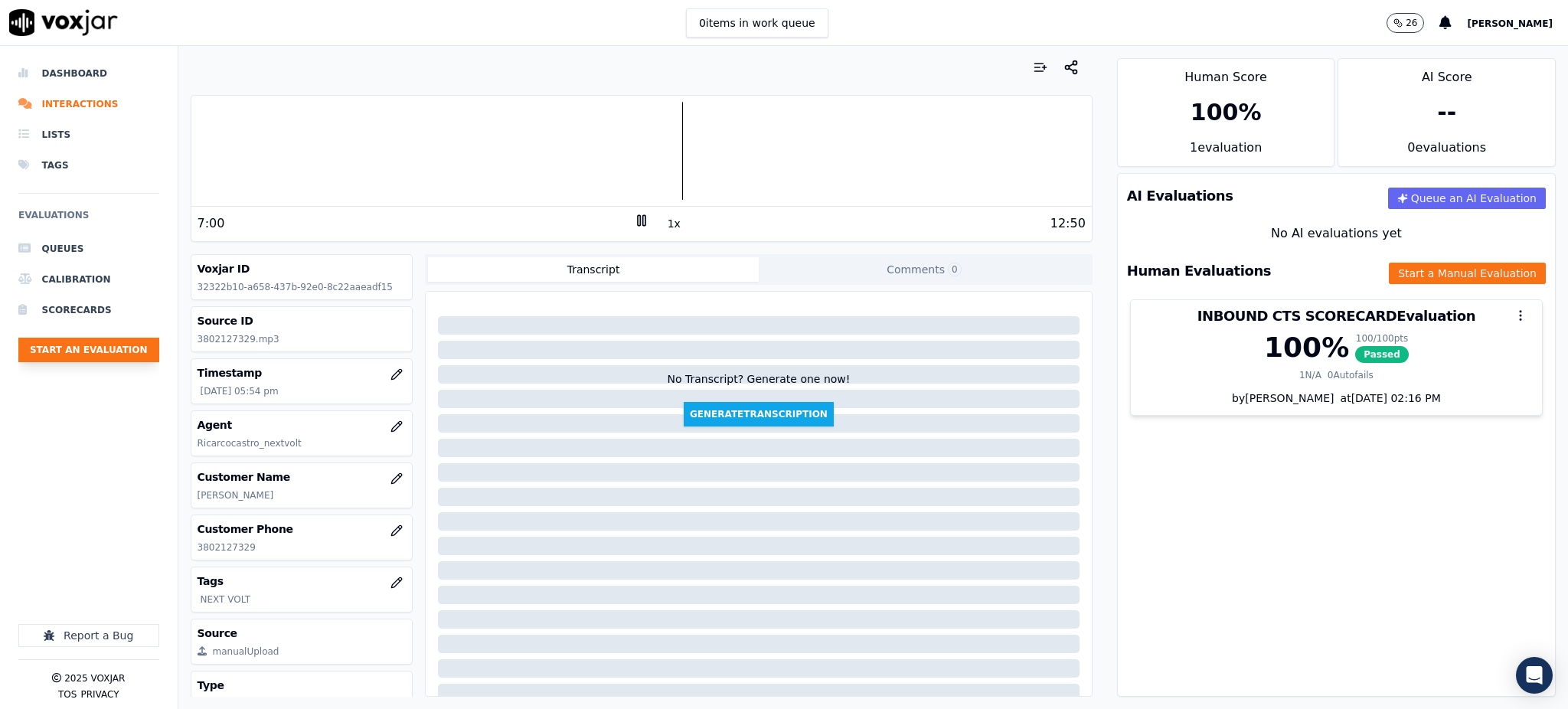
click at [42, 350] on button "Start an Evaluation" at bounding box center [88, 350] width 141 height 24
click at [67, 101] on li "Interactions" at bounding box center [88, 103] width 141 height 31
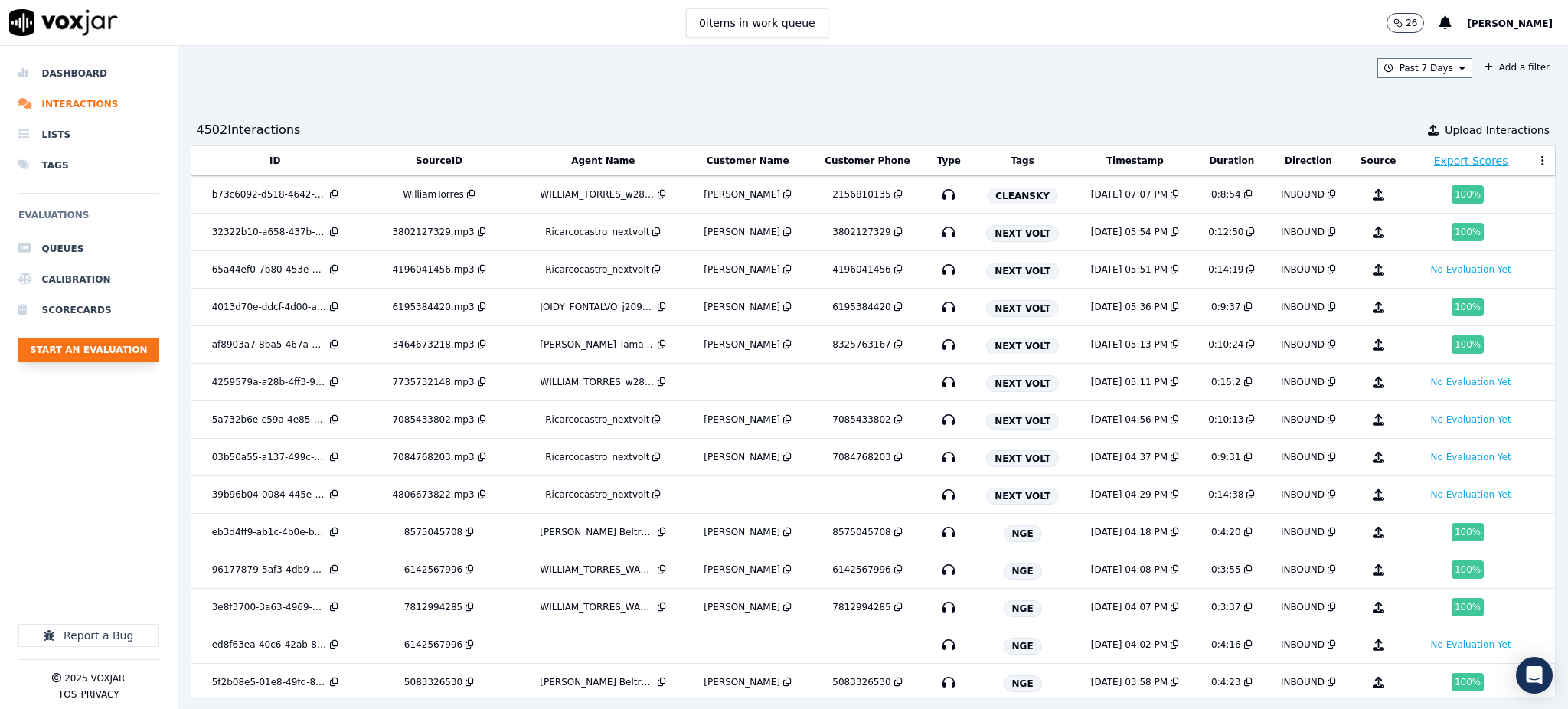
click at [93, 352] on button "Start an Evaluation" at bounding box center [88, 350] width 141 height 24
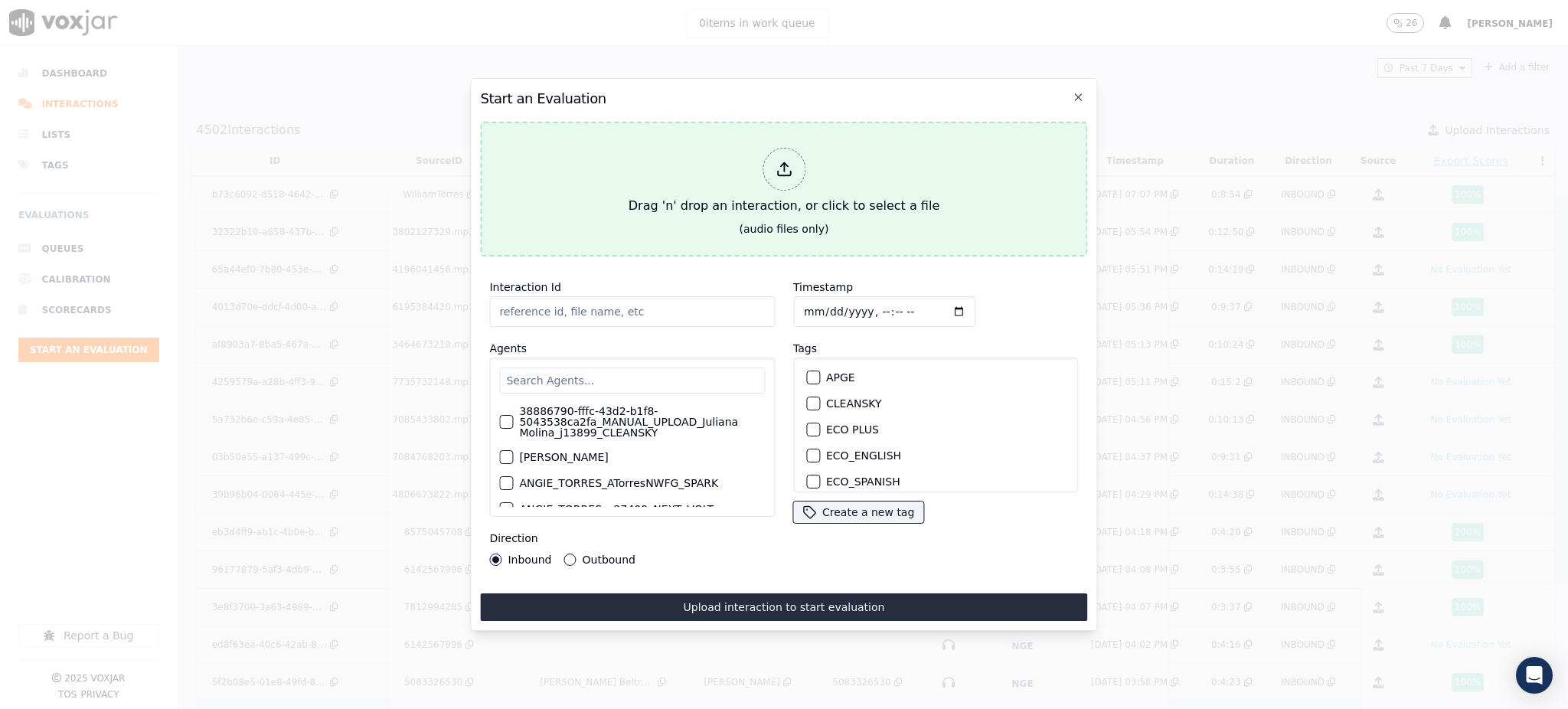
type input "09182025_2245654844.mp3"
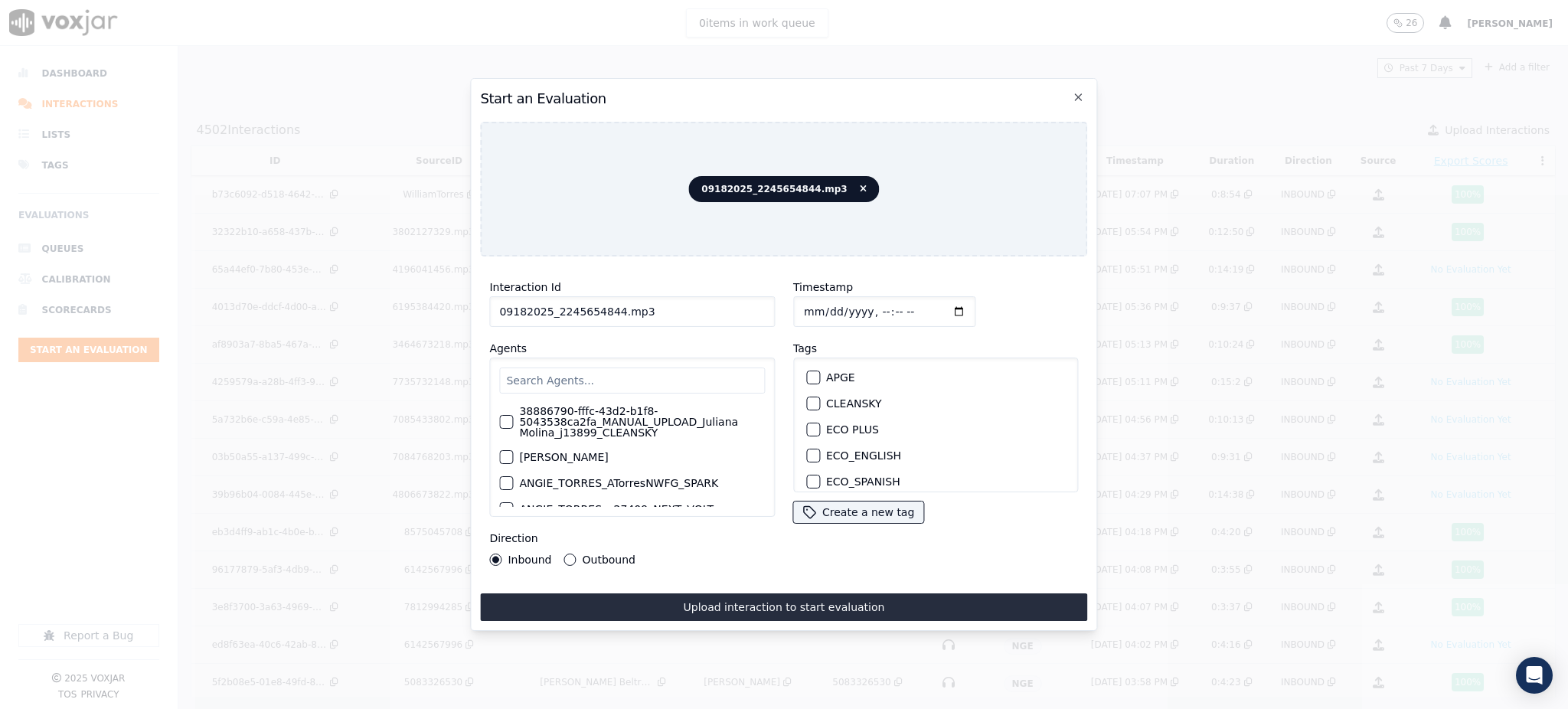
drag, startPoint x: 606, startPoint y: 302, endPoint x: 550, endPoint y: 304, distance: 56.0
click at [550, 304] on input "09182025_2245654844.mp3" at bounding box center [632, 311] width 286 height 31
click at [546, 378] on input "text" at bounding box center [631, 381] width 265 height 26
type input "JOI"
click at [610, 408] on label "JOIDY_FONTALVO_j20989_NEXT_VOLT" at bounding box center [618, 413] width 198 height 11
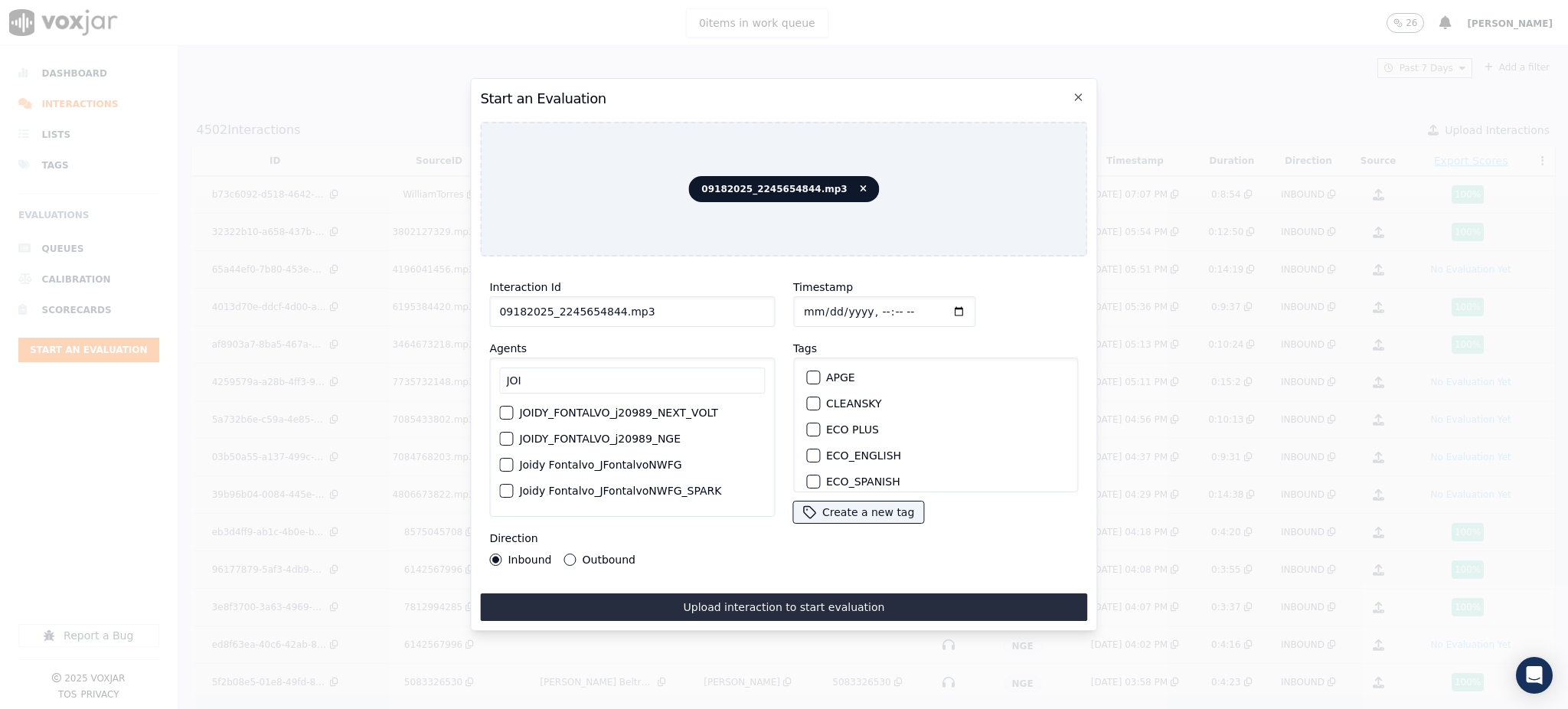
click at [513, 406] on button "JOIDY_FONTALVO_j20989_NEXT_VOLT" at bounding box center [505, 412] width 14 height 14
click at [841, 452] on label "NEXT VOLT" at bounding box center [855, 458] width 59 height 11
click at [820, 451] on button "NEXT VOLT" at bounding box center [812, 458] width 14 height 14
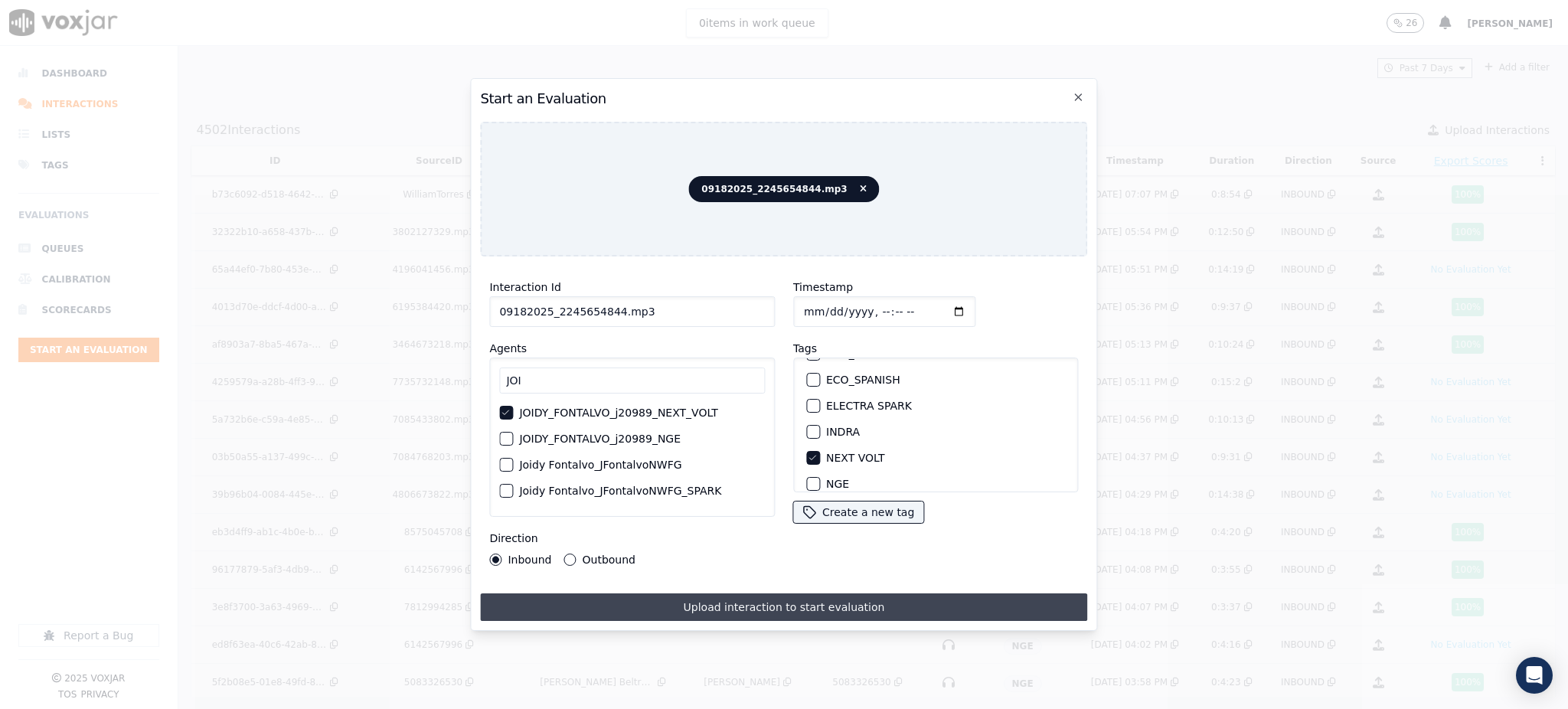
click at [816, 605] on button "Upload interaction to start evaluation" at bounding box center [784, 608] width 607 height 28
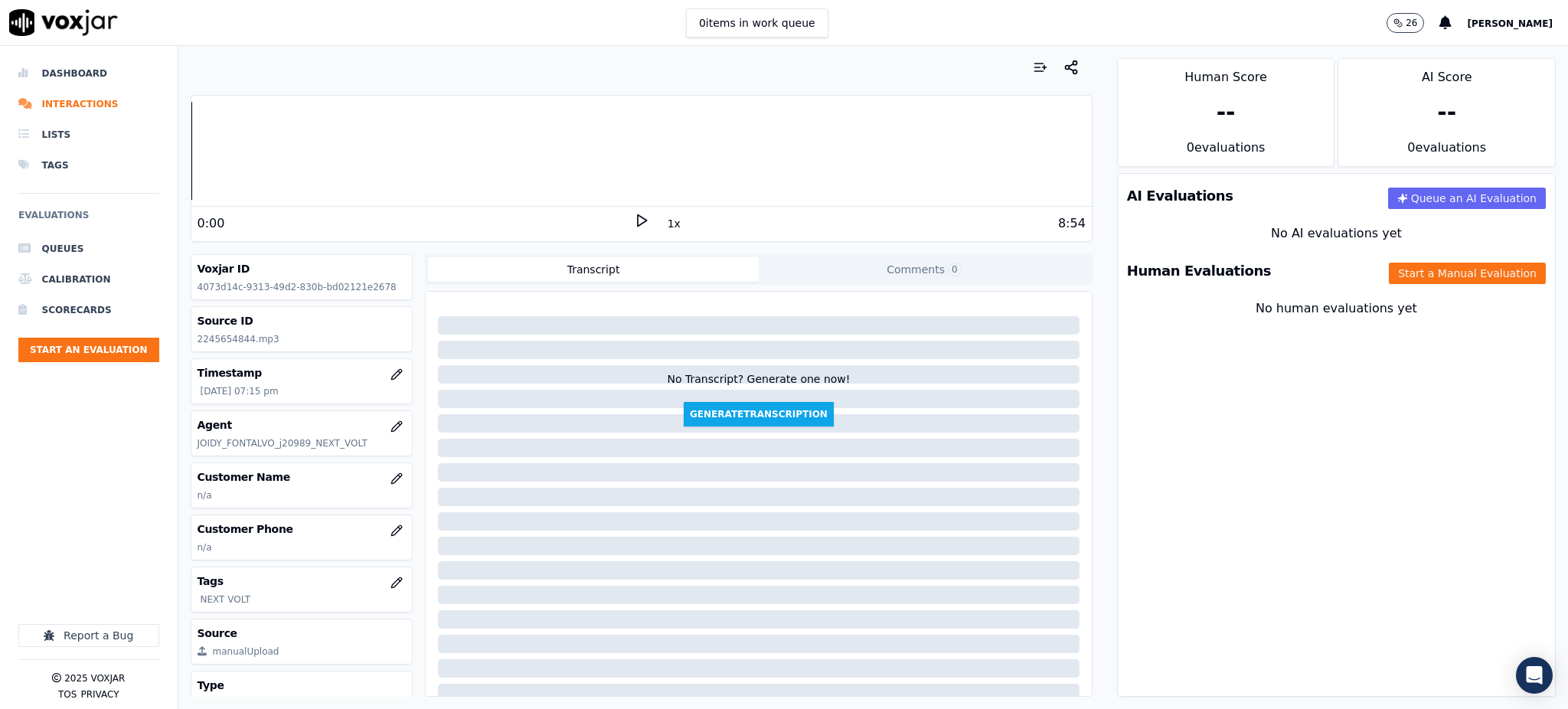
click at [634, 226] on icon at bounding box center [641, 221] width 15 height 15
drag, startPoint x: 246, startPoint y: 339, endPoint x: 189, endPoint y: 349, distance: 57.9
click at [191, 349] on div "Voxjar ID 4073d14c-9313-49d2-830b-bd02121e2678 Source ID 2245654844.mp3 Timesta…" at bounding box center [302, 475] width 222 height 442
copy p "2245654844"
click at [391, 526] on icon "button" at bounding box center [396, 529] width 12 height 12
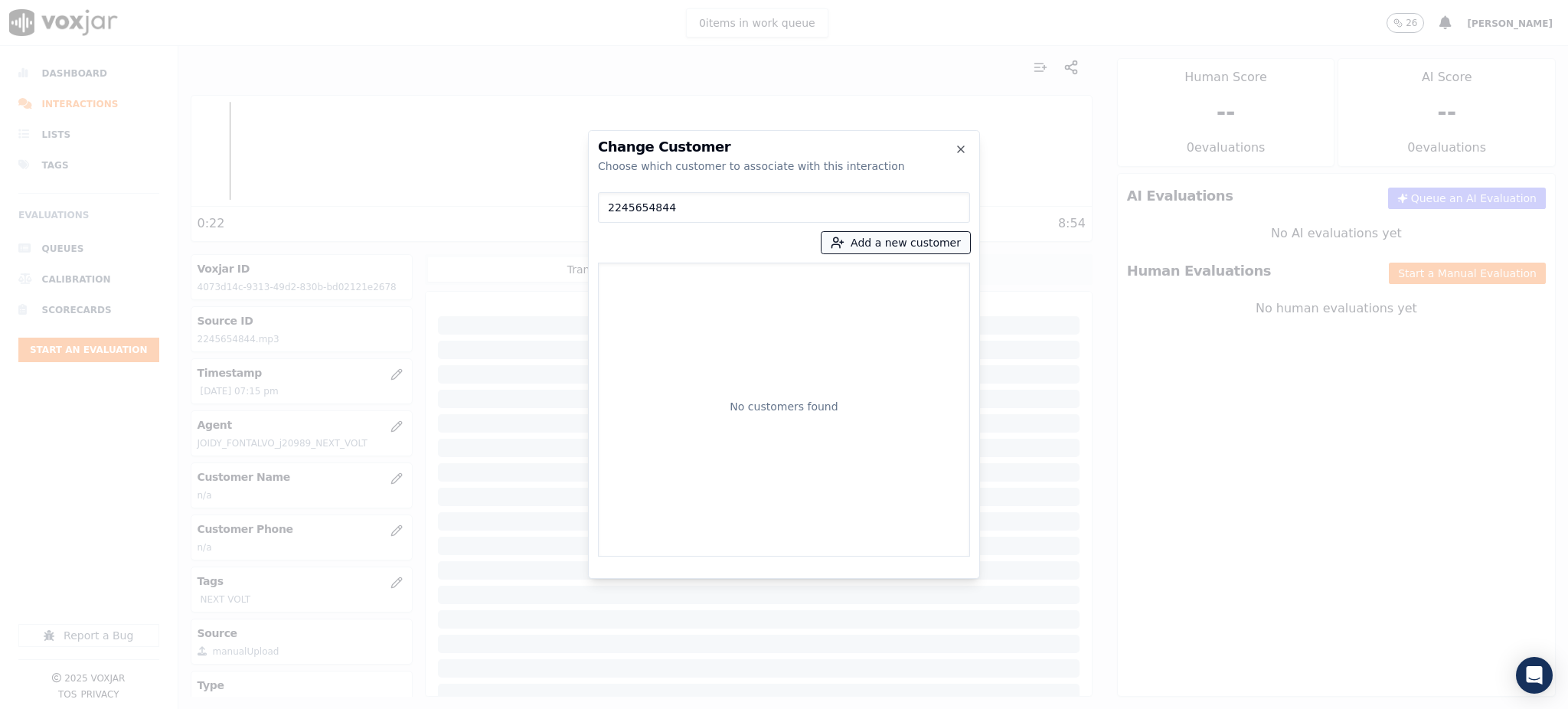
type input "2245654844"
click at [874, 252] on button "Add a new customer" at bounding box center [896, 242] width 149 height 21
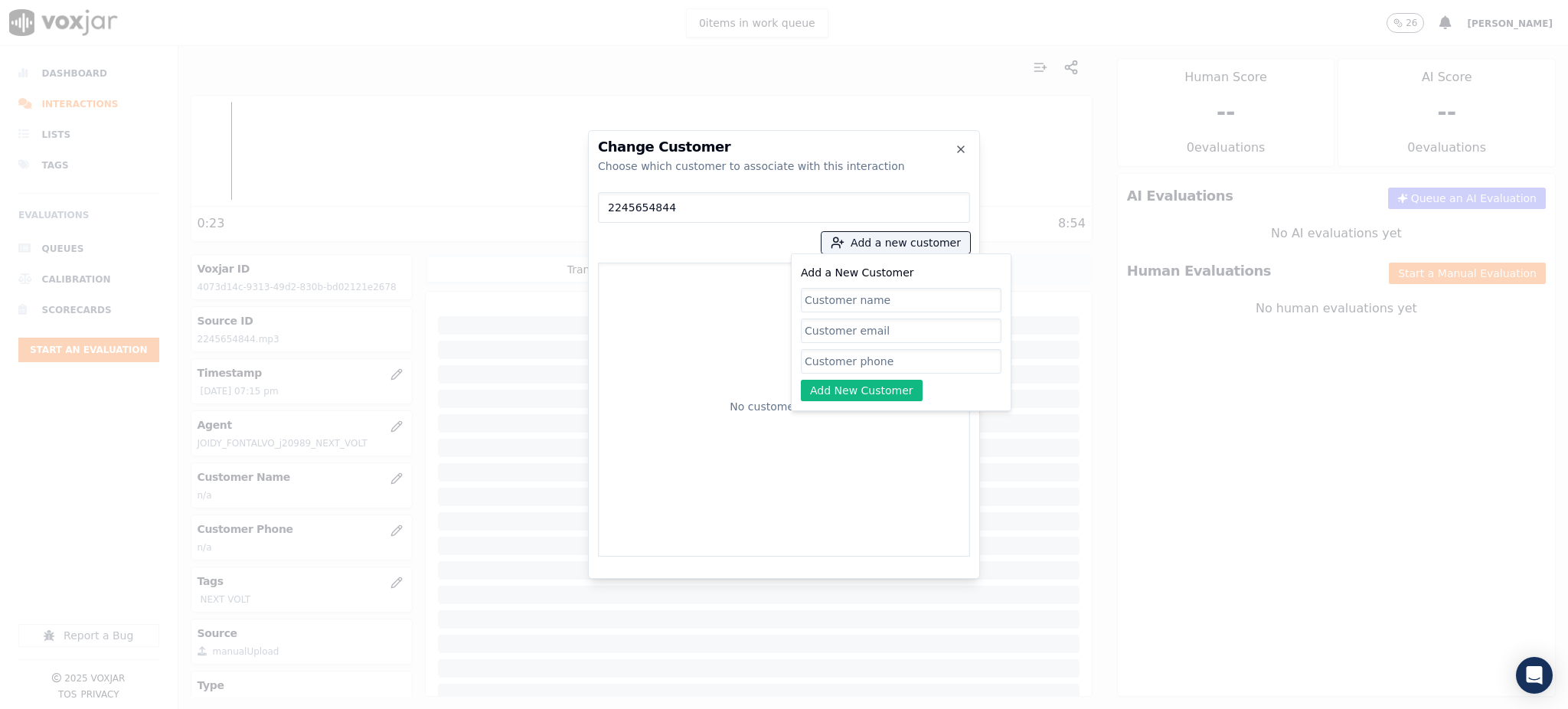
click at [899, 356] on input "Add a New Customer" at bounding box center [901, 361] width 201 height 24
paste input "2245654844"
type input "2245654844"
click at [846, 304] on input "Add a New Customer" at bounding box center [901, 300] width 201 height 24
paste input "atilio hernandez"
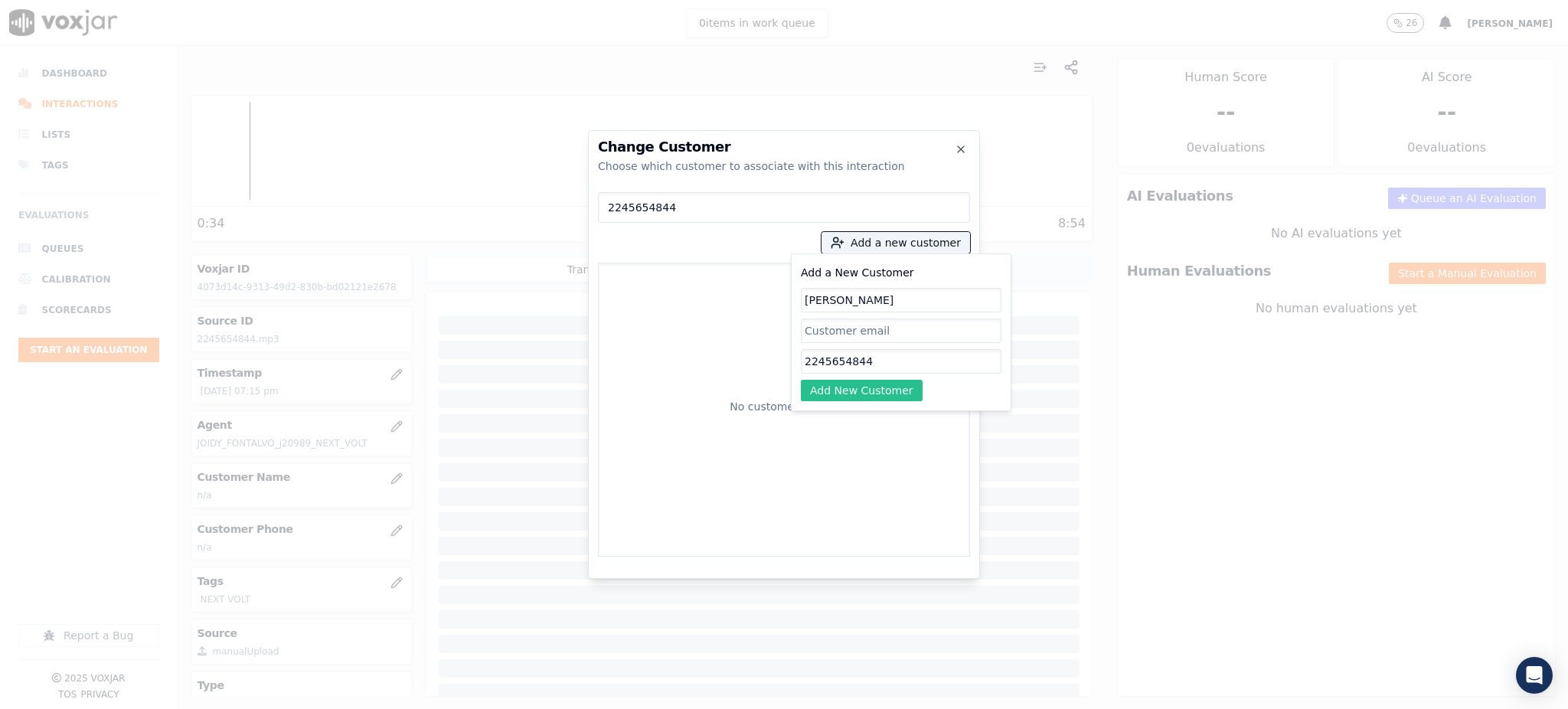
type input "atilio hernandez"
click at [842, 383] on button "Add New Customer" at bounding box center [861, 390] width 122 height 21
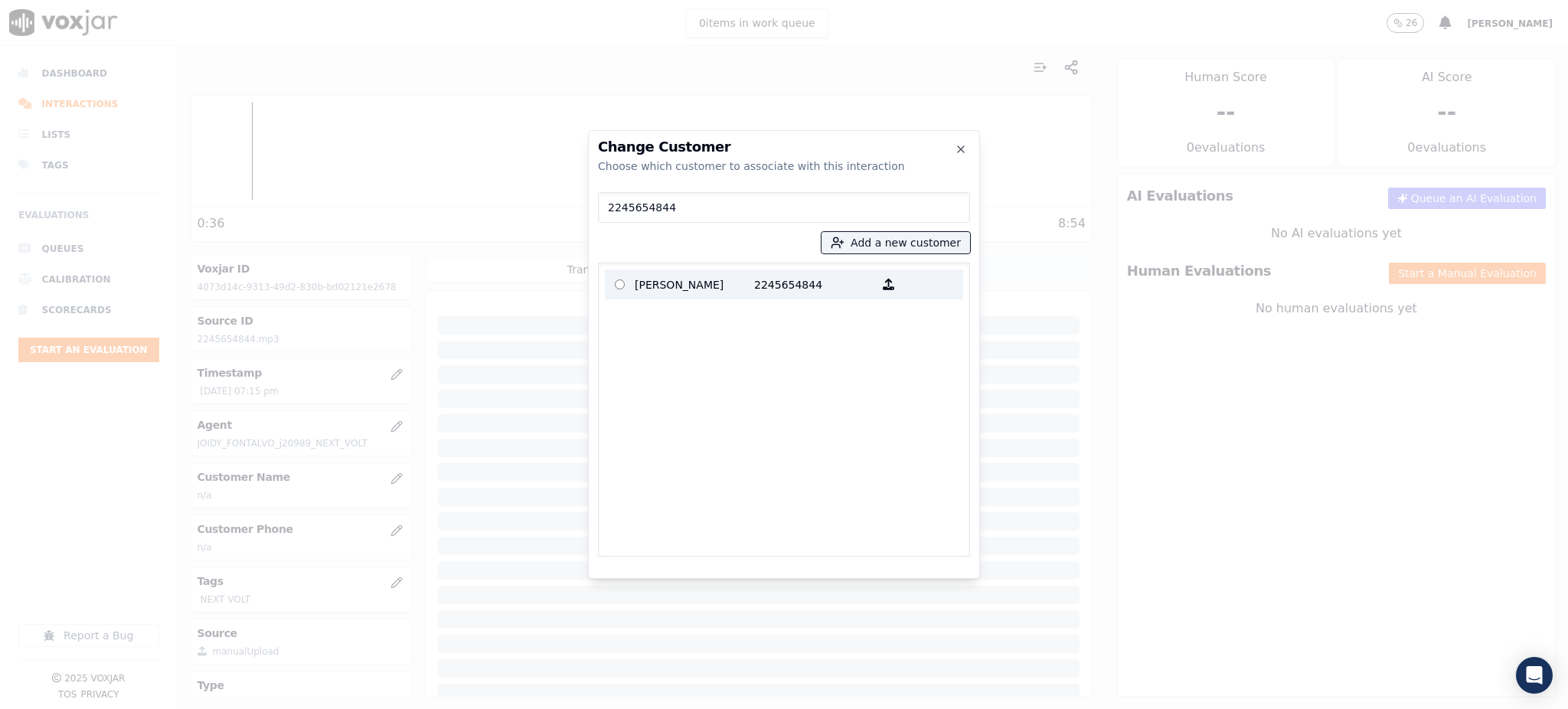
click at [717, 293] on p "atilio hernandez" at bounding box center [694, 285] width 119 height 24
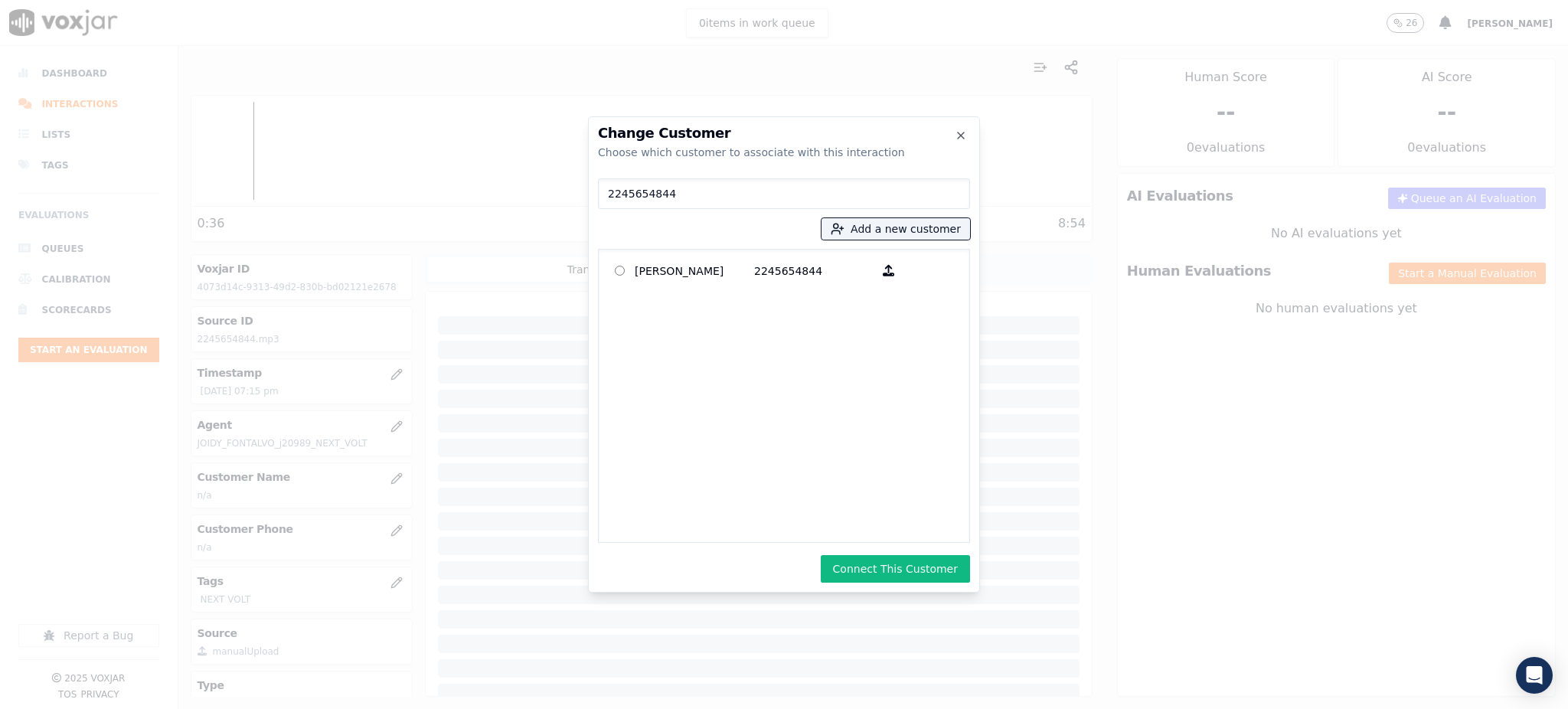
click at [892, 559] on button "Connect This Customer" at bounding box center [895, 569] width 149 height 28
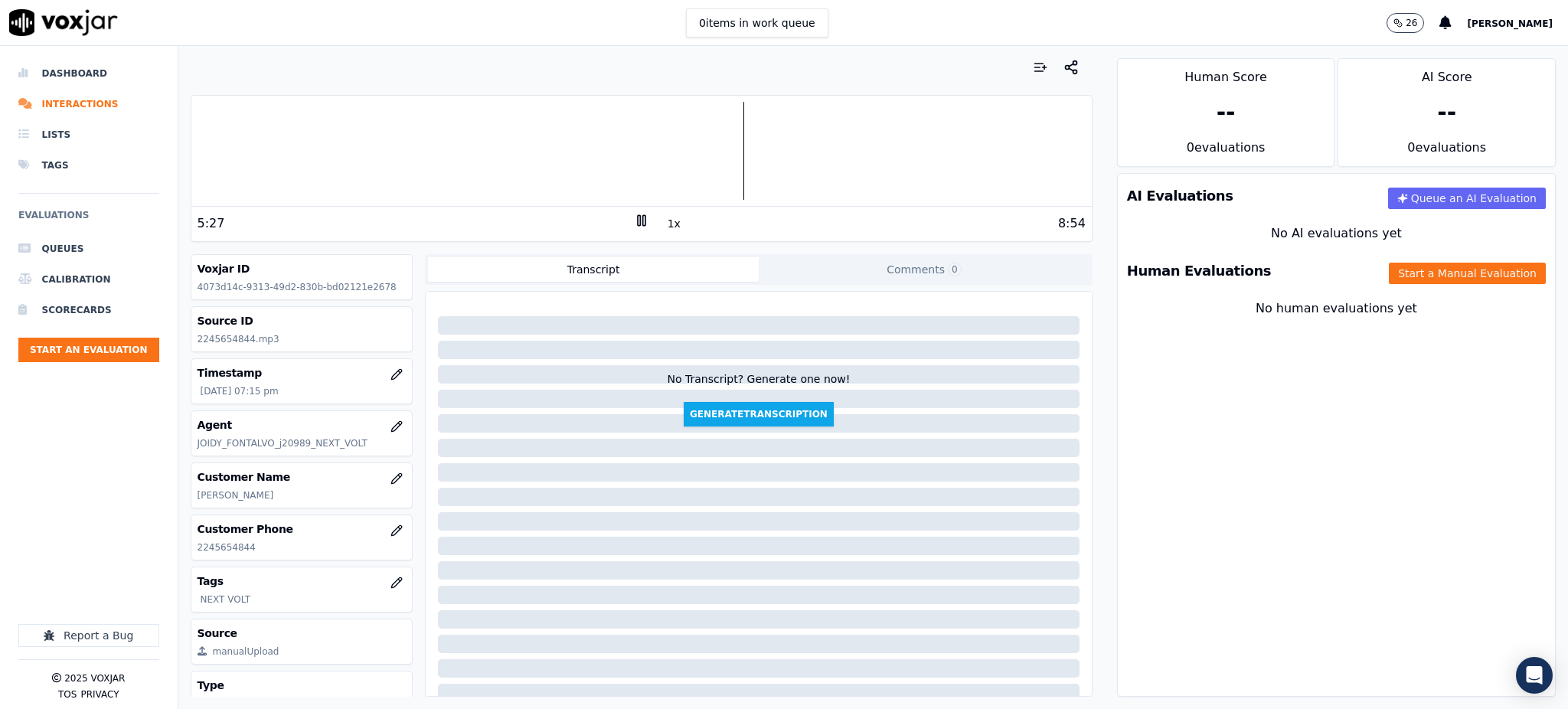
click at [642, 221] on rect at bounding box center [643, 220] width 2 height 10
click at [634, 219] on icon at bounding box center [641, 221] width 15 height 15
click at [1435, 276] on button "Start a Manual Evaluation" at bounding box center [1467, 273] width 157 height 21
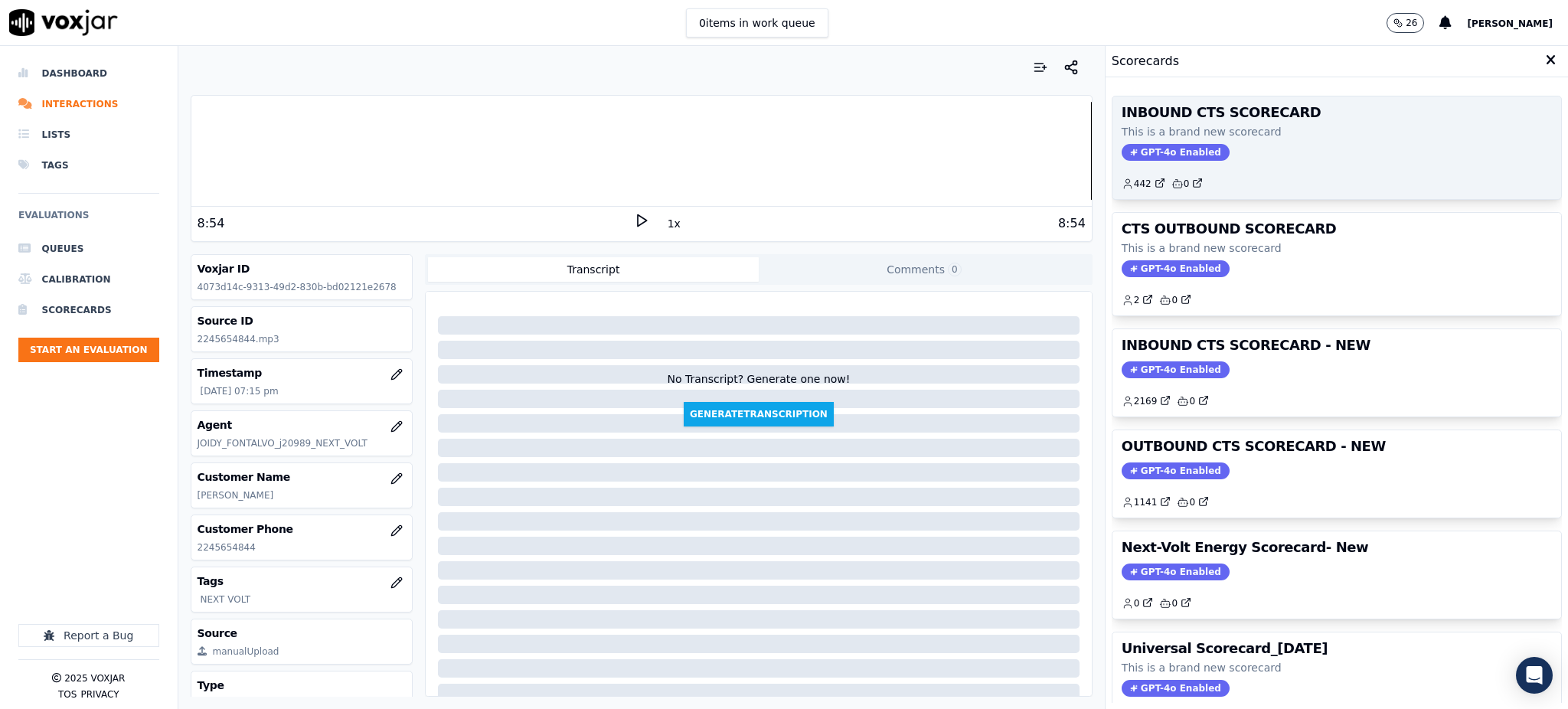
click at [1141, 146] on span "GPT-4o Enabled" at bounding box center [1175, 153] width 108 height 17
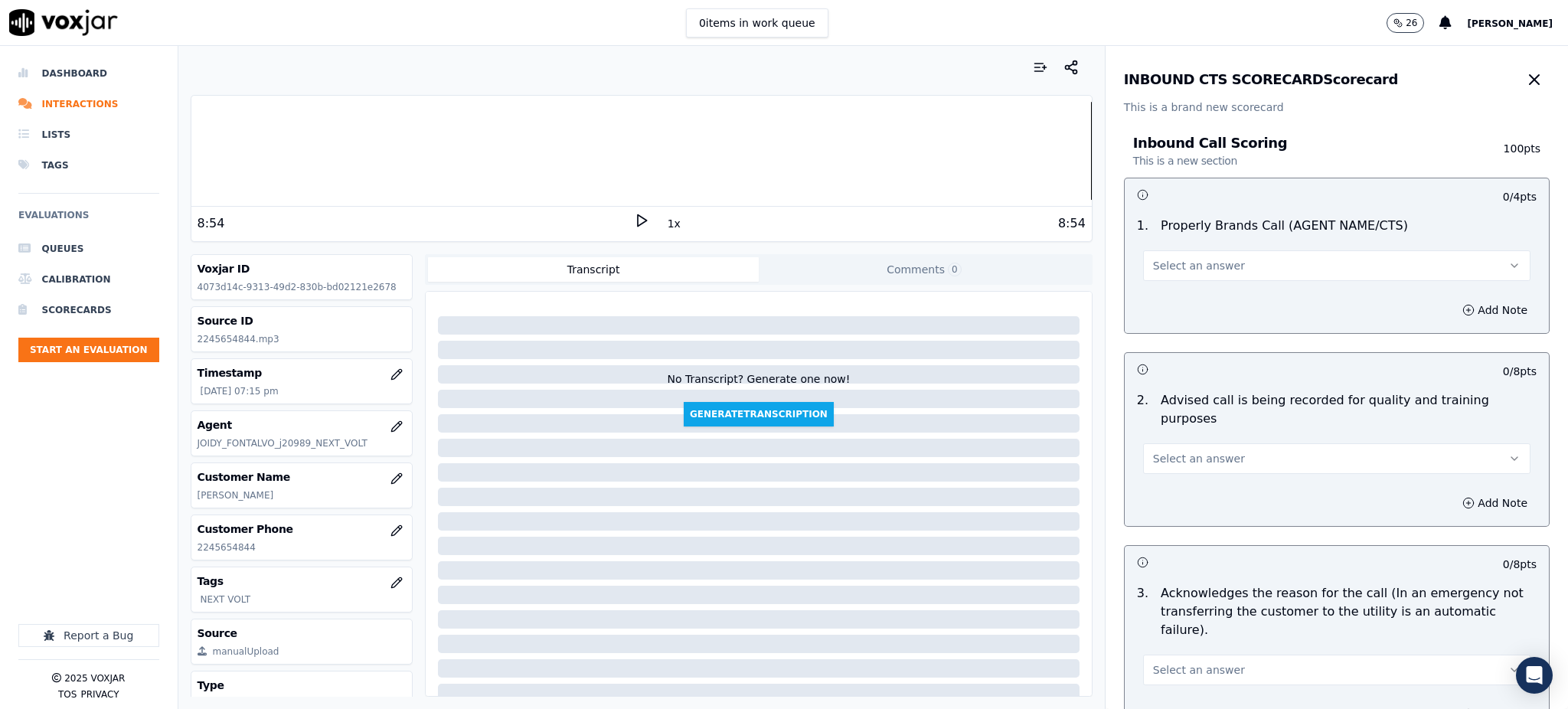
click at [1160, 253] on button "Select an answer" at bounding box center [1336, 265] width 387 height 31
click at [1146, 298] on div "Yes" at bounding box center [1303, 300] width 354 height 24
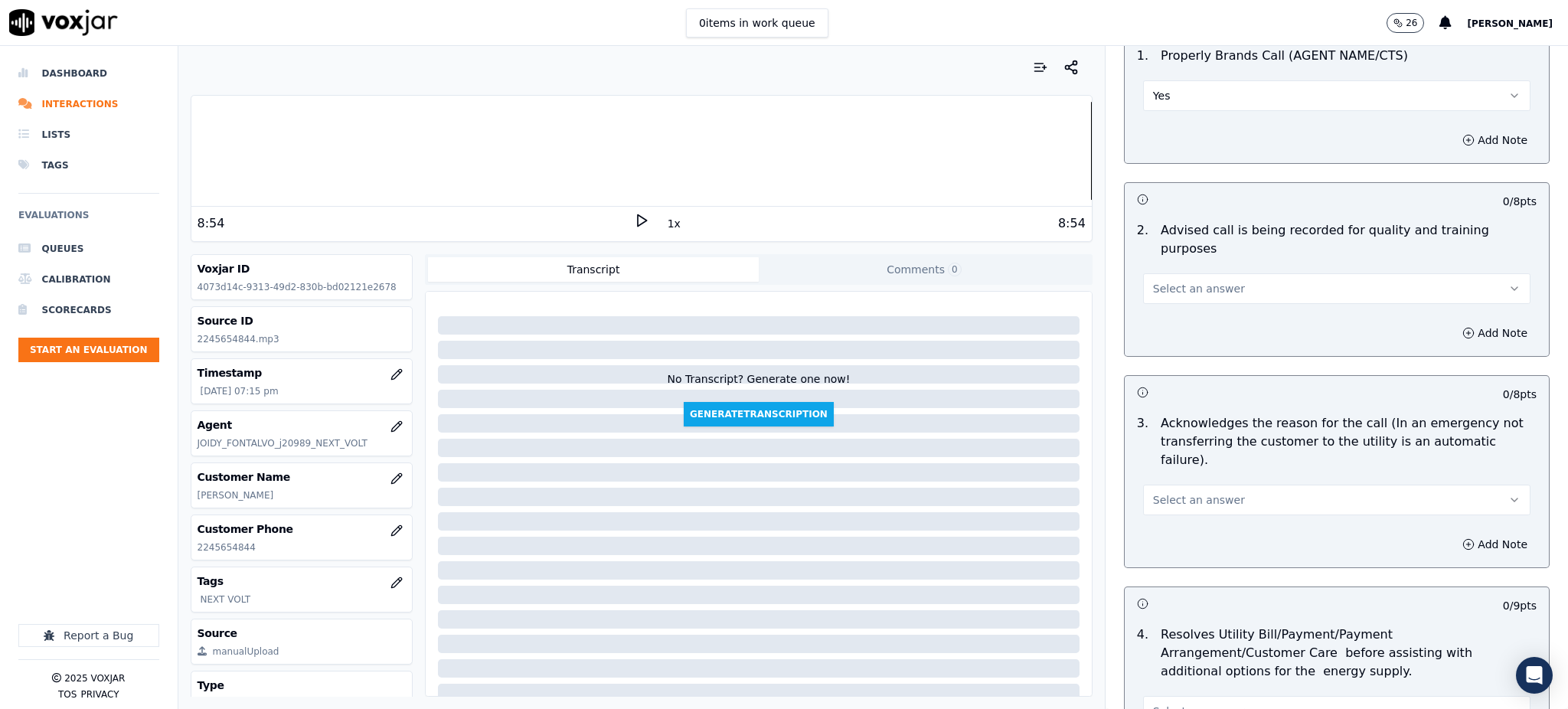
scroll to position [204, 0]
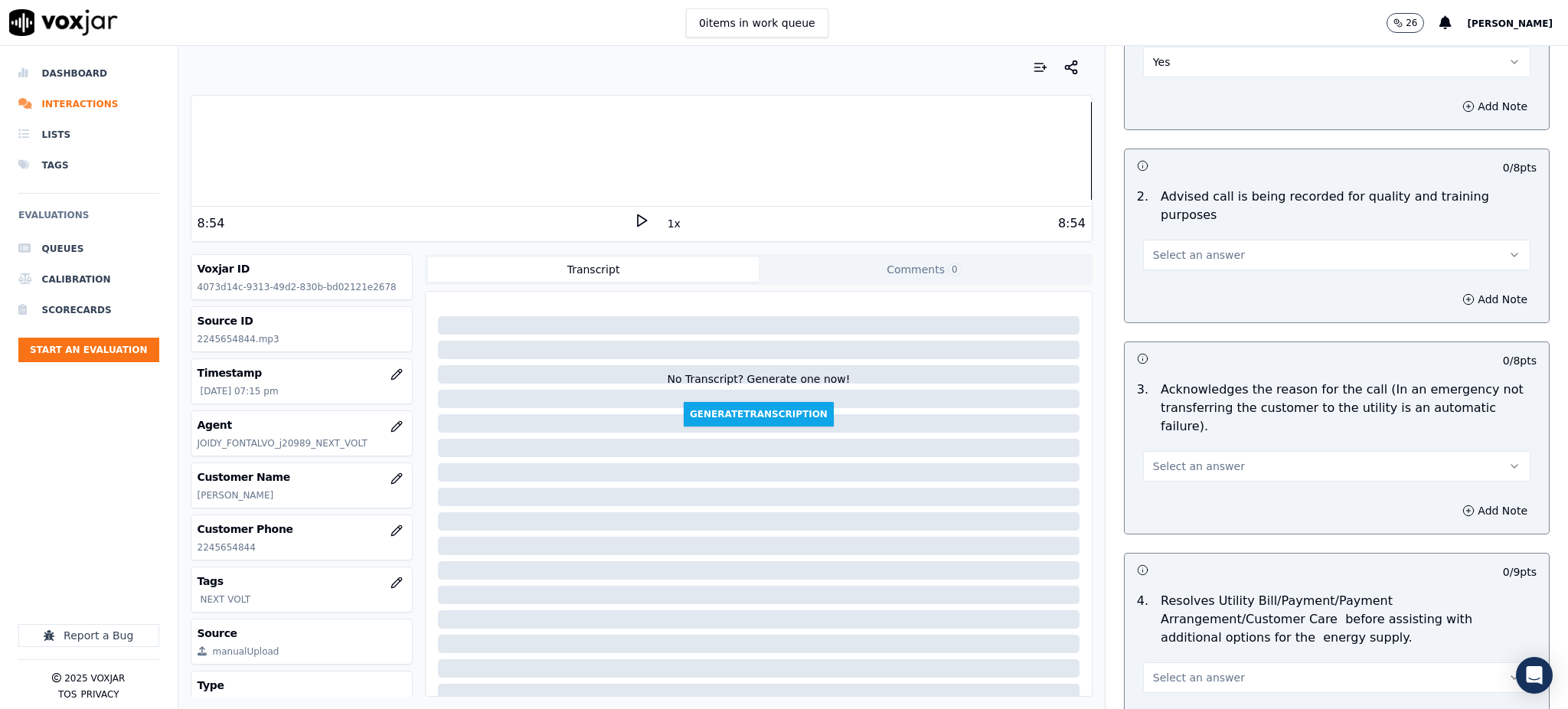
click at [1153, 247] on span "Select an answer" at bounding box center [1199, 255] width 92 height 15
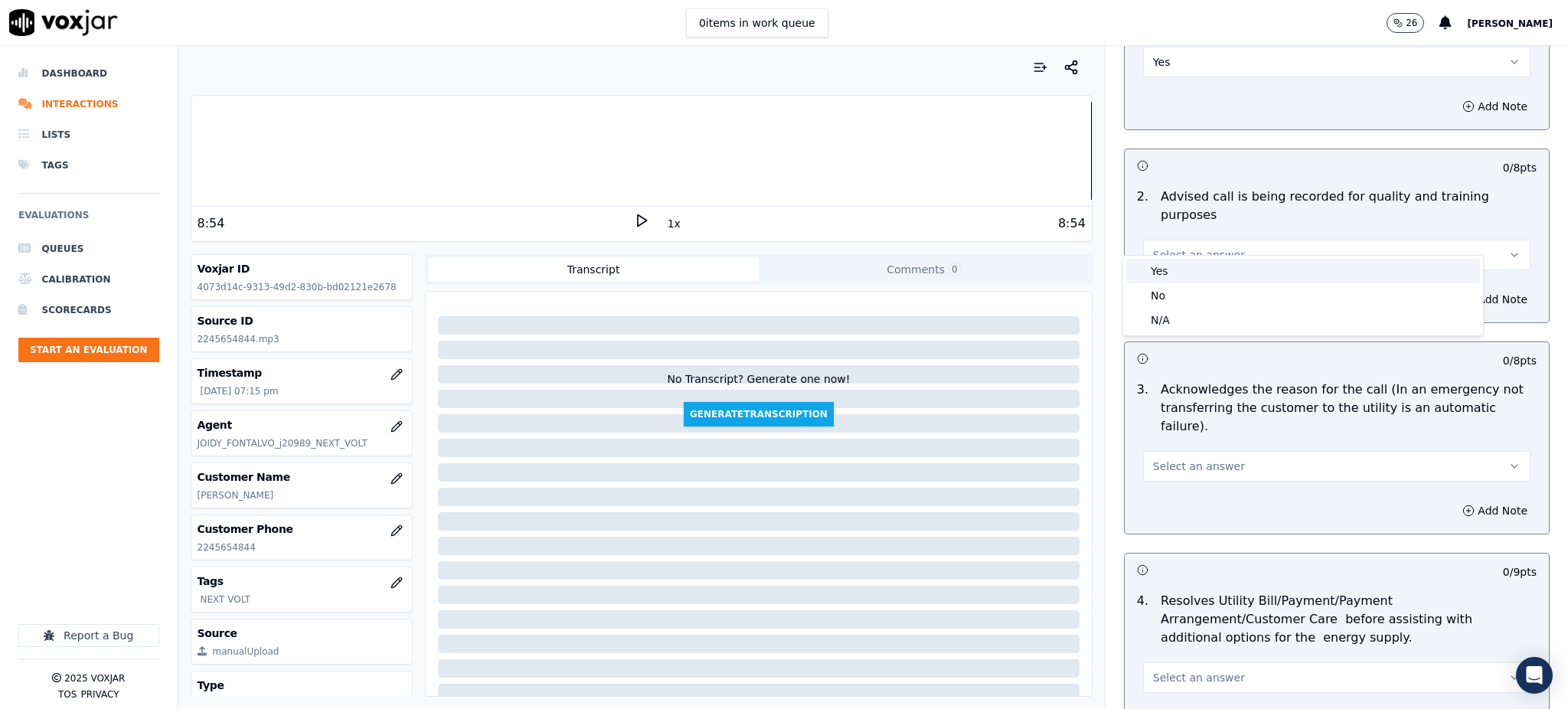
click at [1146, 274] on div "Yes" at bounding box center [1303, 271] width 354 height 24
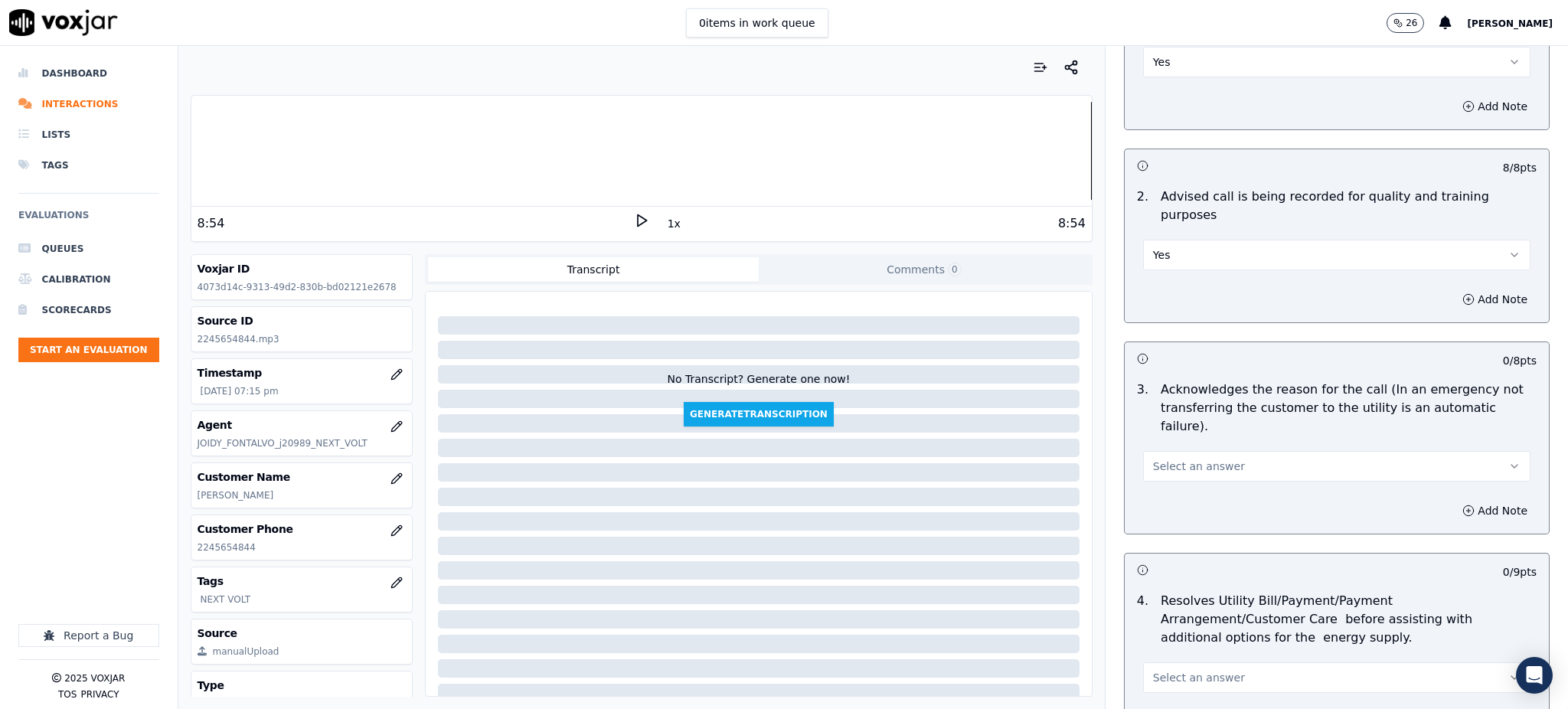
drag, startPoint x: 1159, startPoint y: 434, endPoint x: 1159, endPoint y: 442, distance: 8.0
click at [1159, 459] on span "Select an answer" at bounding box center [1199, 466] width 92 height 15
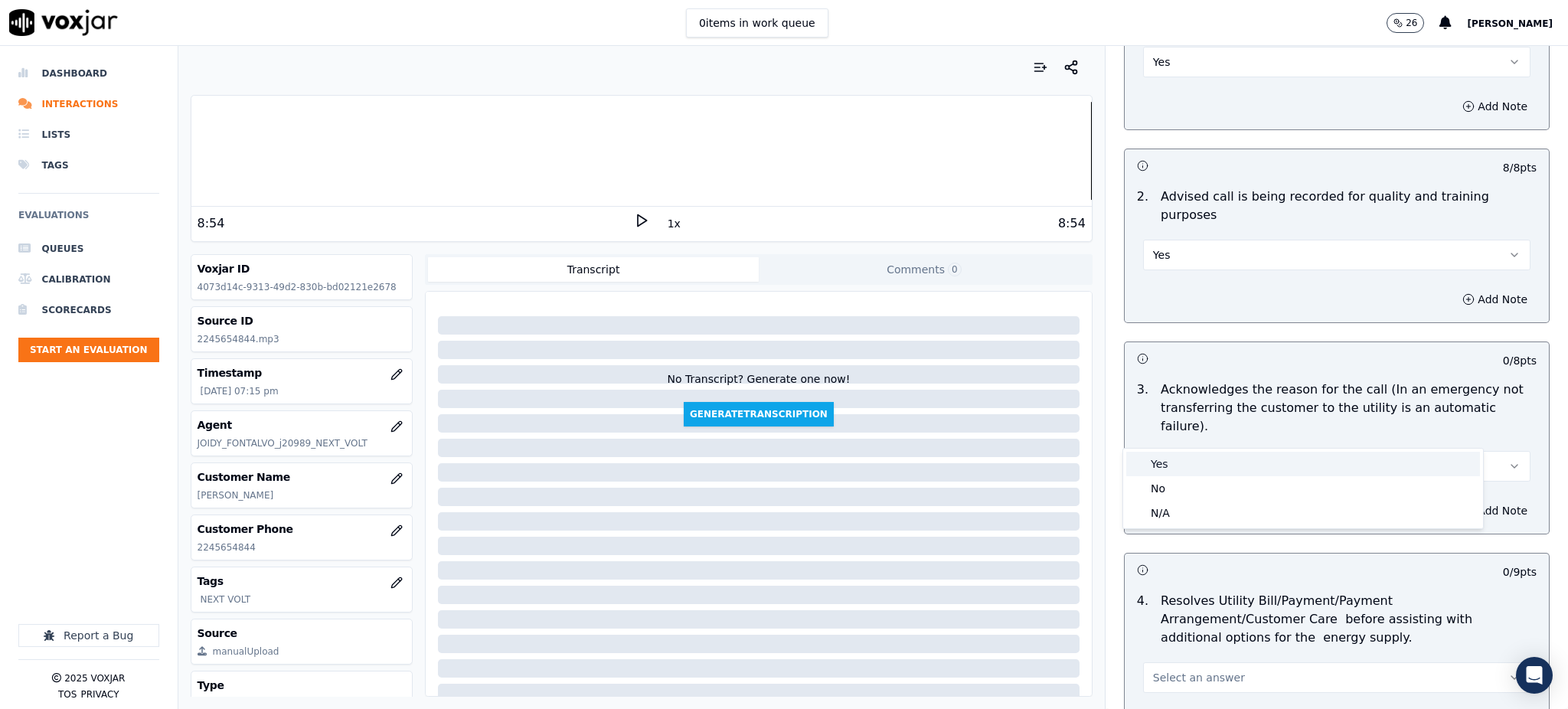
click at [1155, 469] on div "Yes" at bounding box center [1303, 463] width 354 height 24
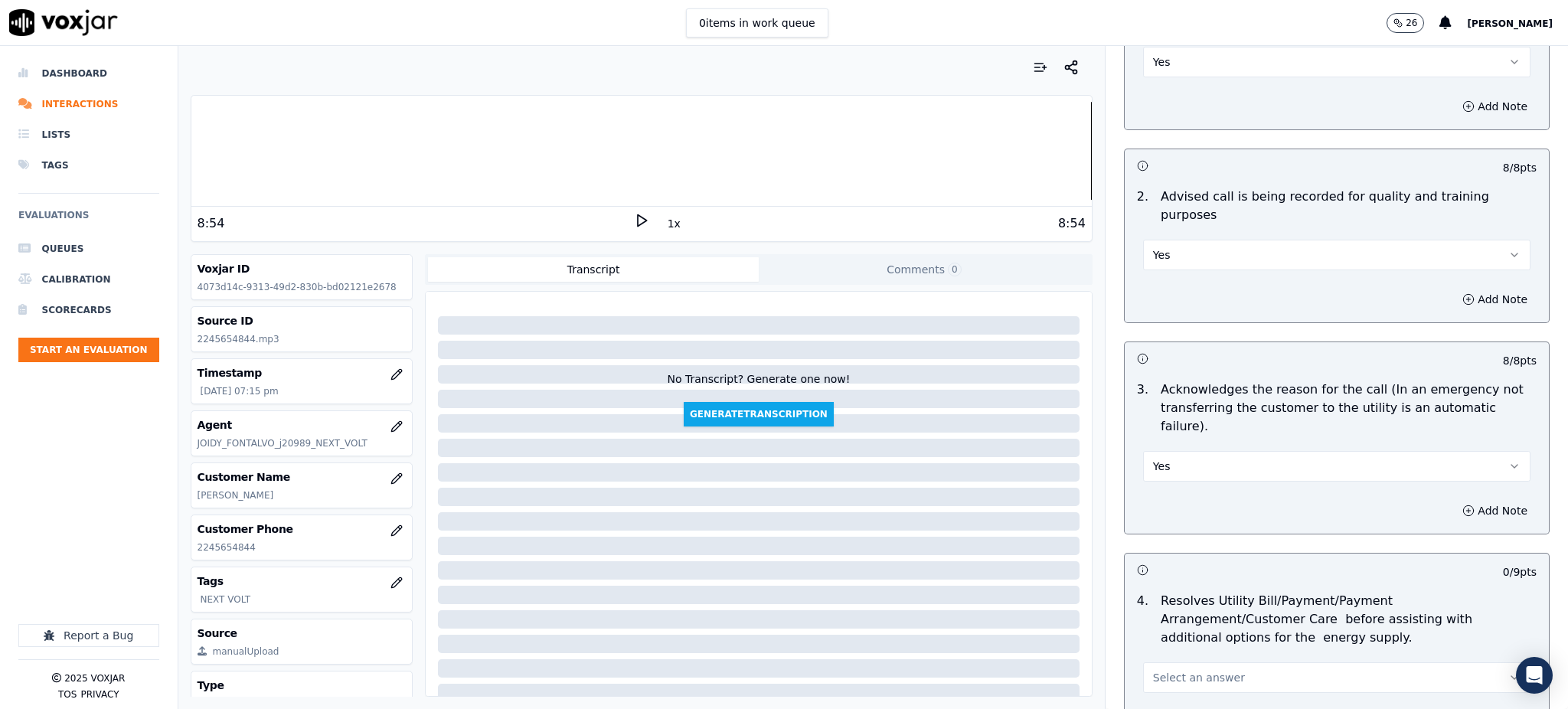
click at [1153, 670] on span "Select an answer" at bounding box center [1199, 677] width 92 height 15
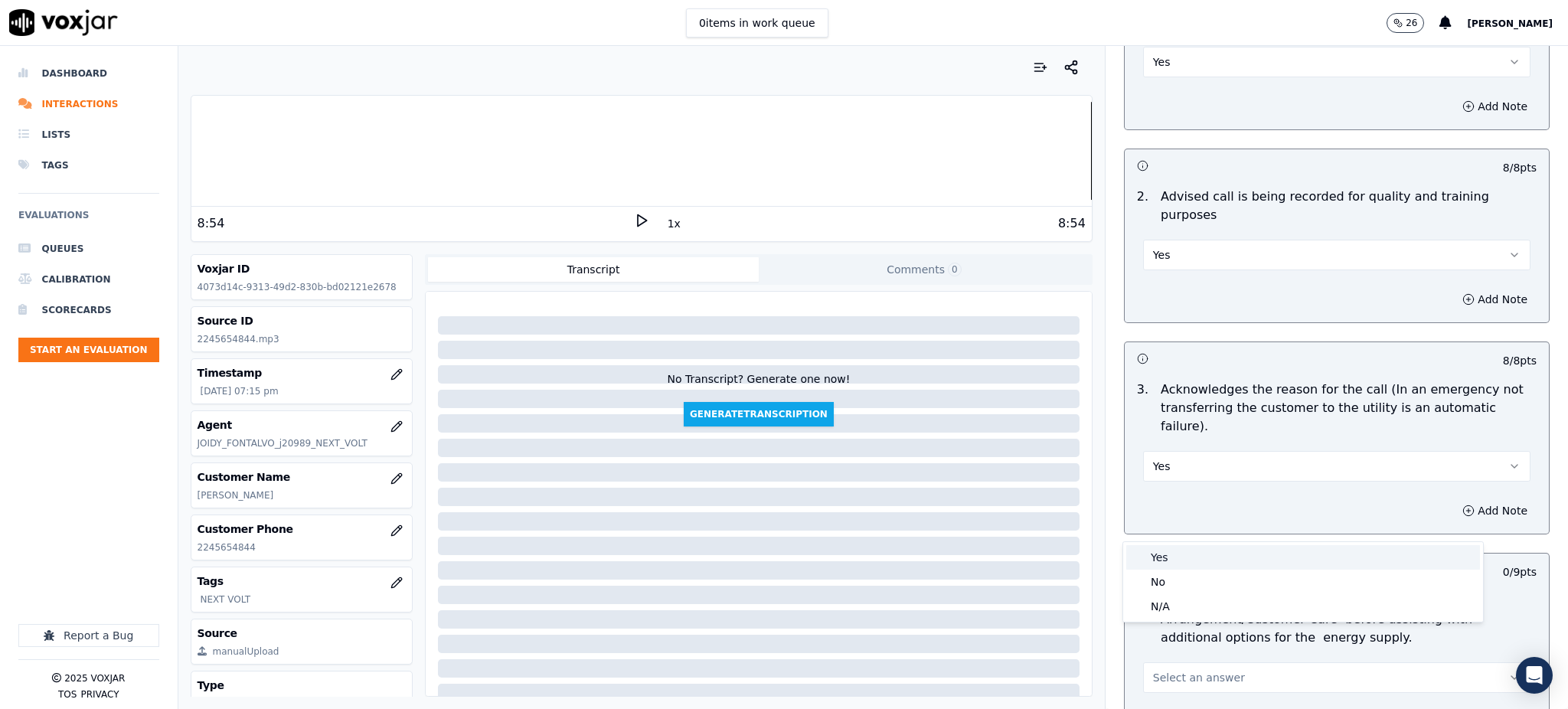
click at [1165, 555] on div "Yes" at bounding box center [1303, 557] width 354 height 24
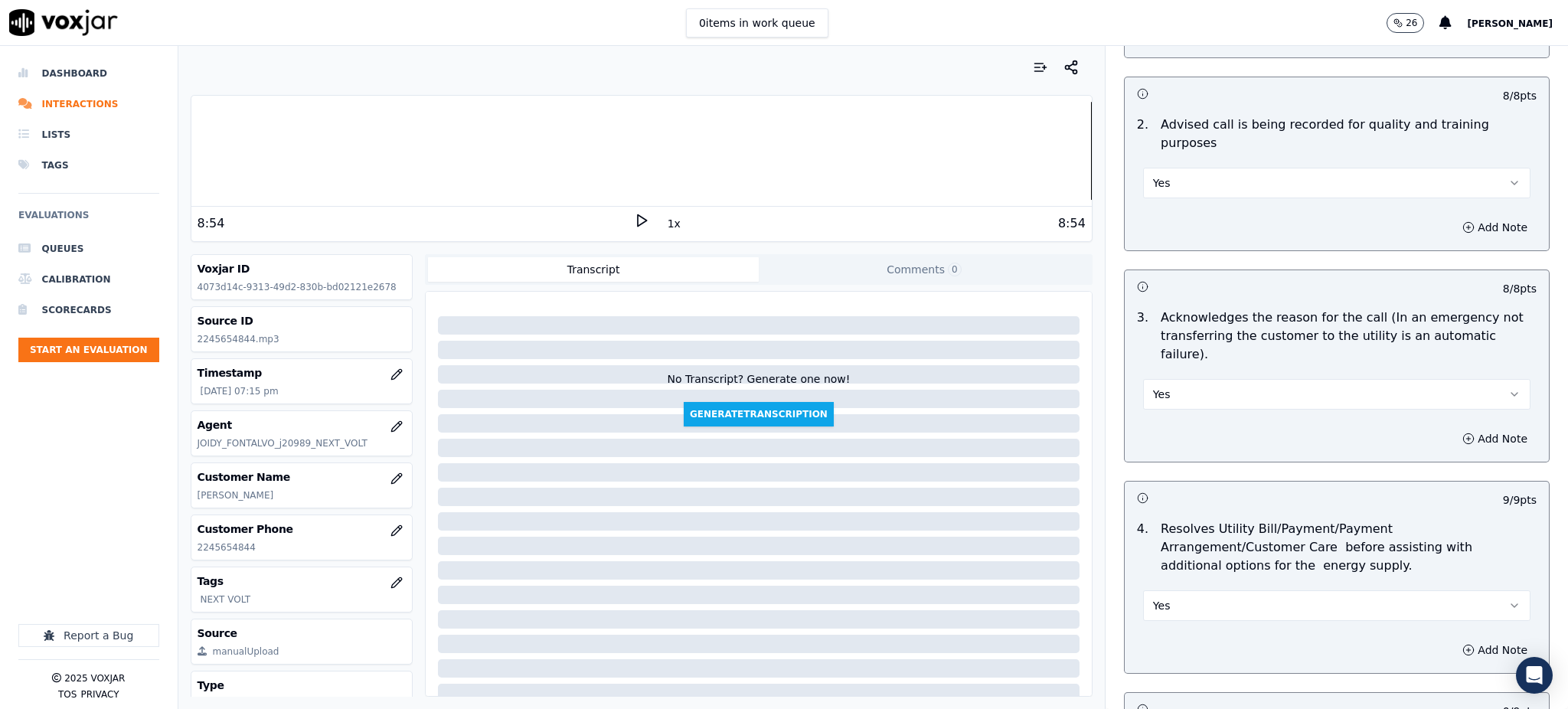
scroll to position [612, 0]
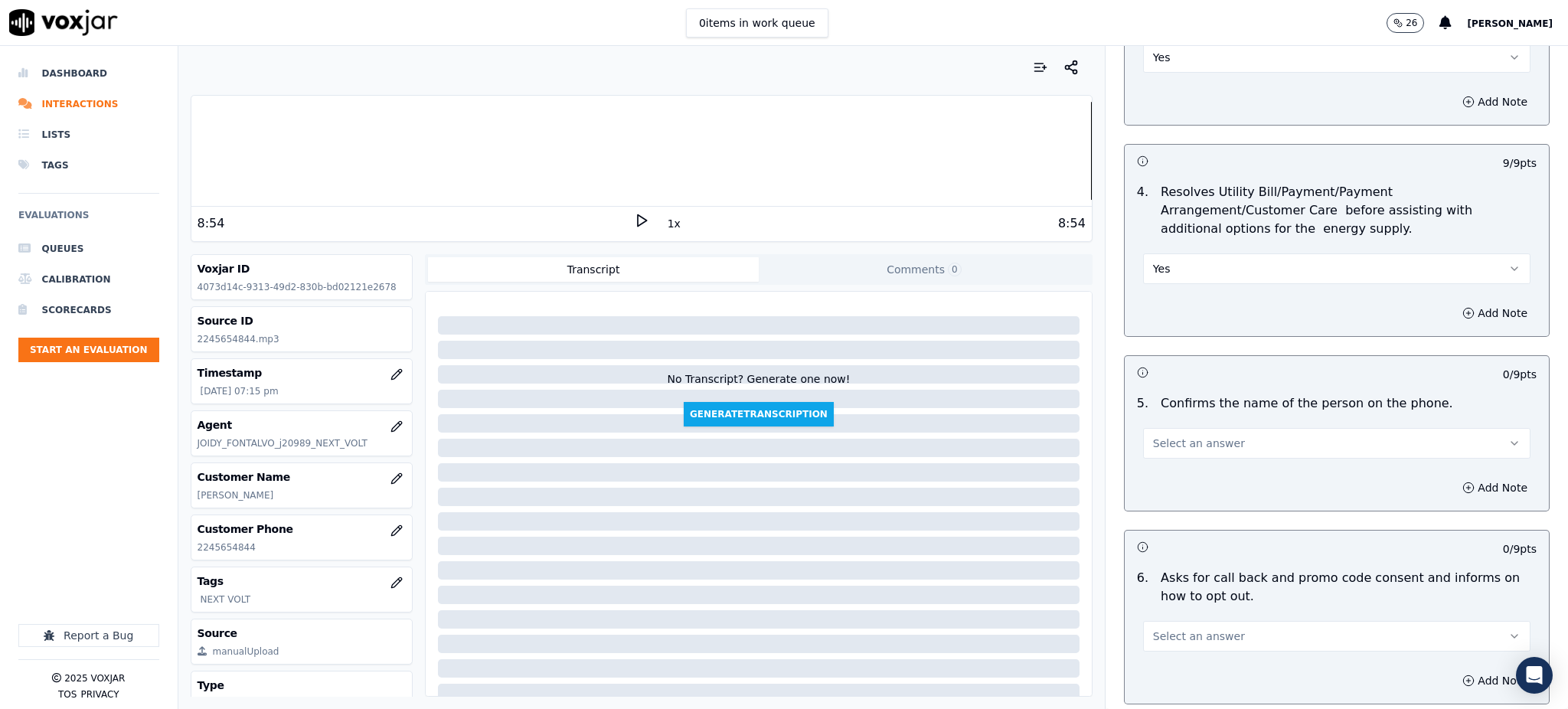
click at [1169, 428] on button "Select an answer" at bounding box center [1336, 443] width 387 height 31
click at [1164, 433] on div "Yes" at bounding box center [1303, 441] width 354 height 24
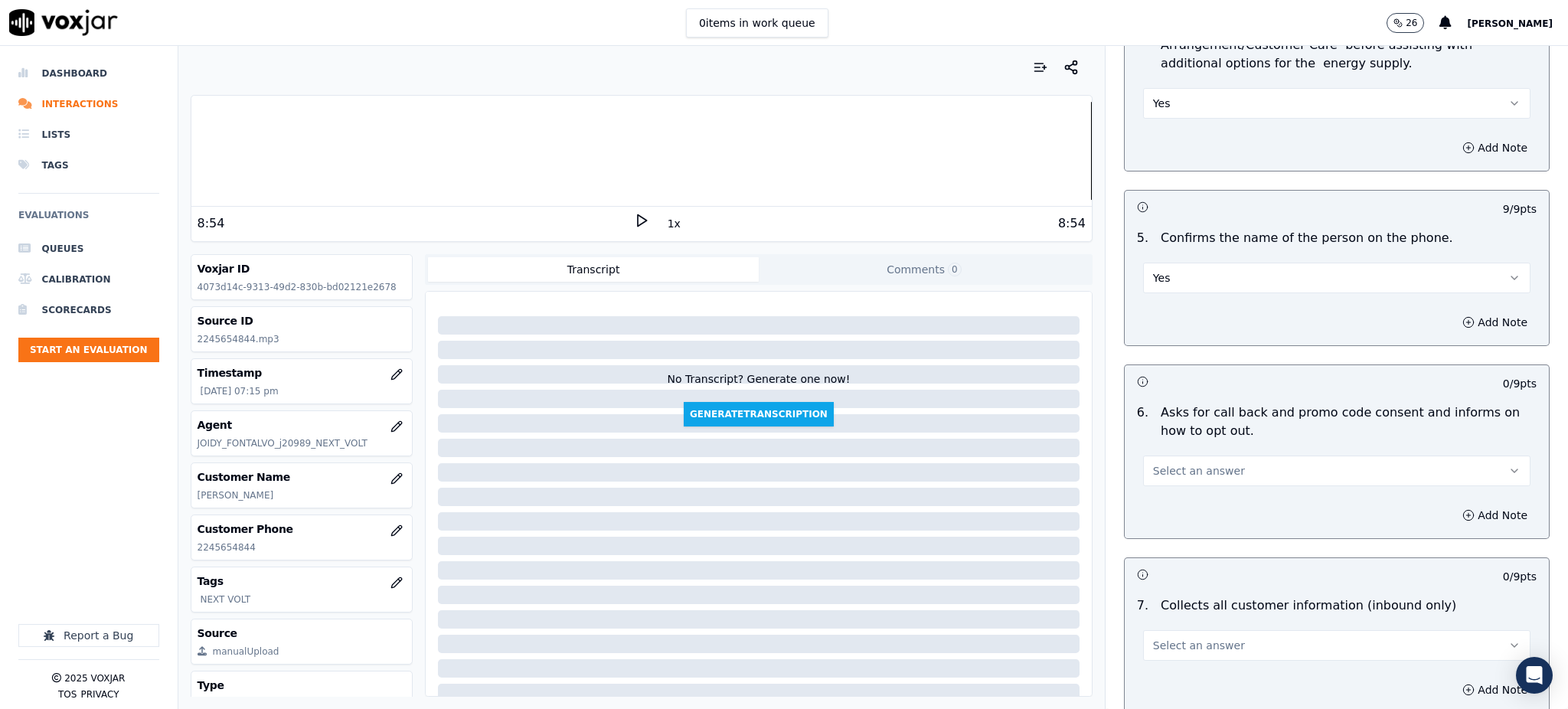
scroll to position [816, 0]
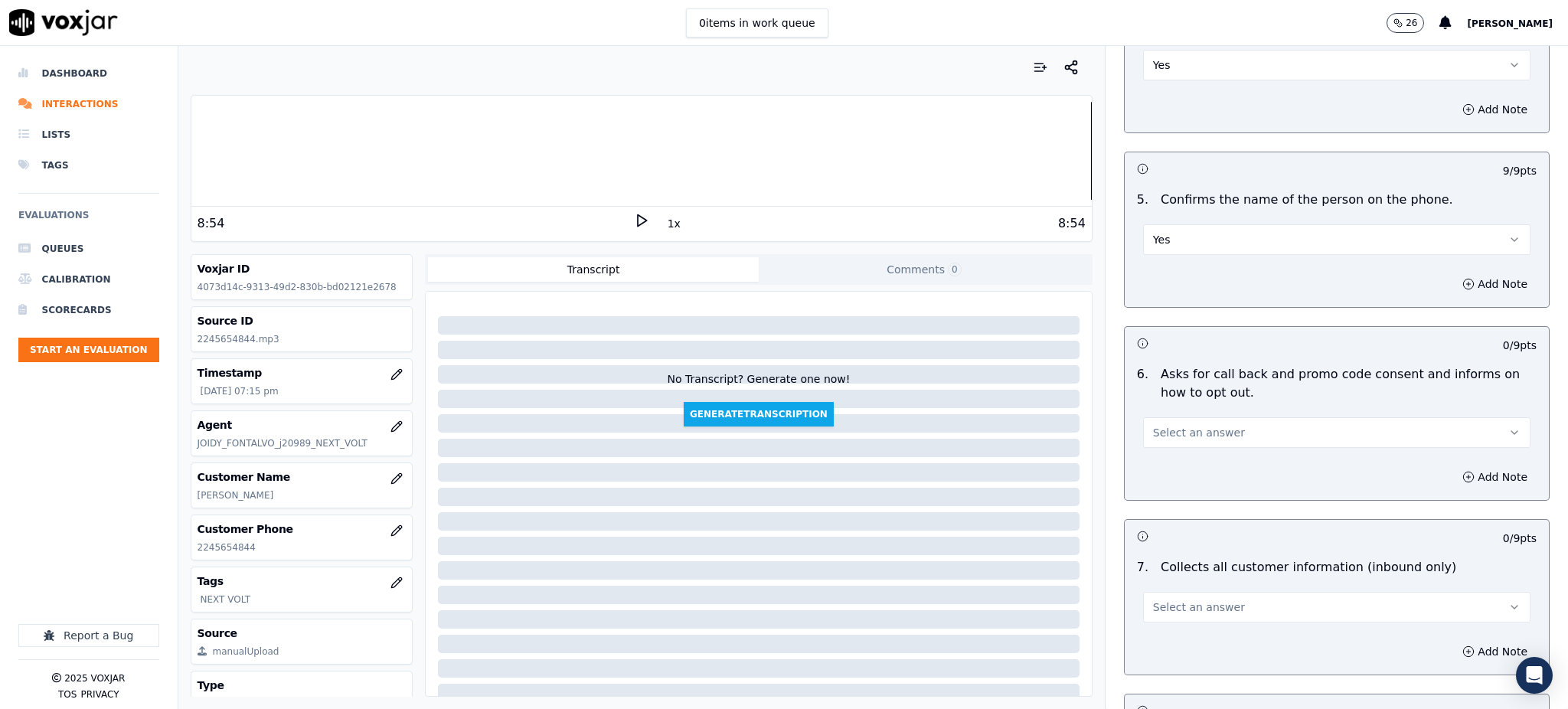
click at [1153, 425] on span "Select an answer" at bounding box center [1199, 433] width 92 height 15
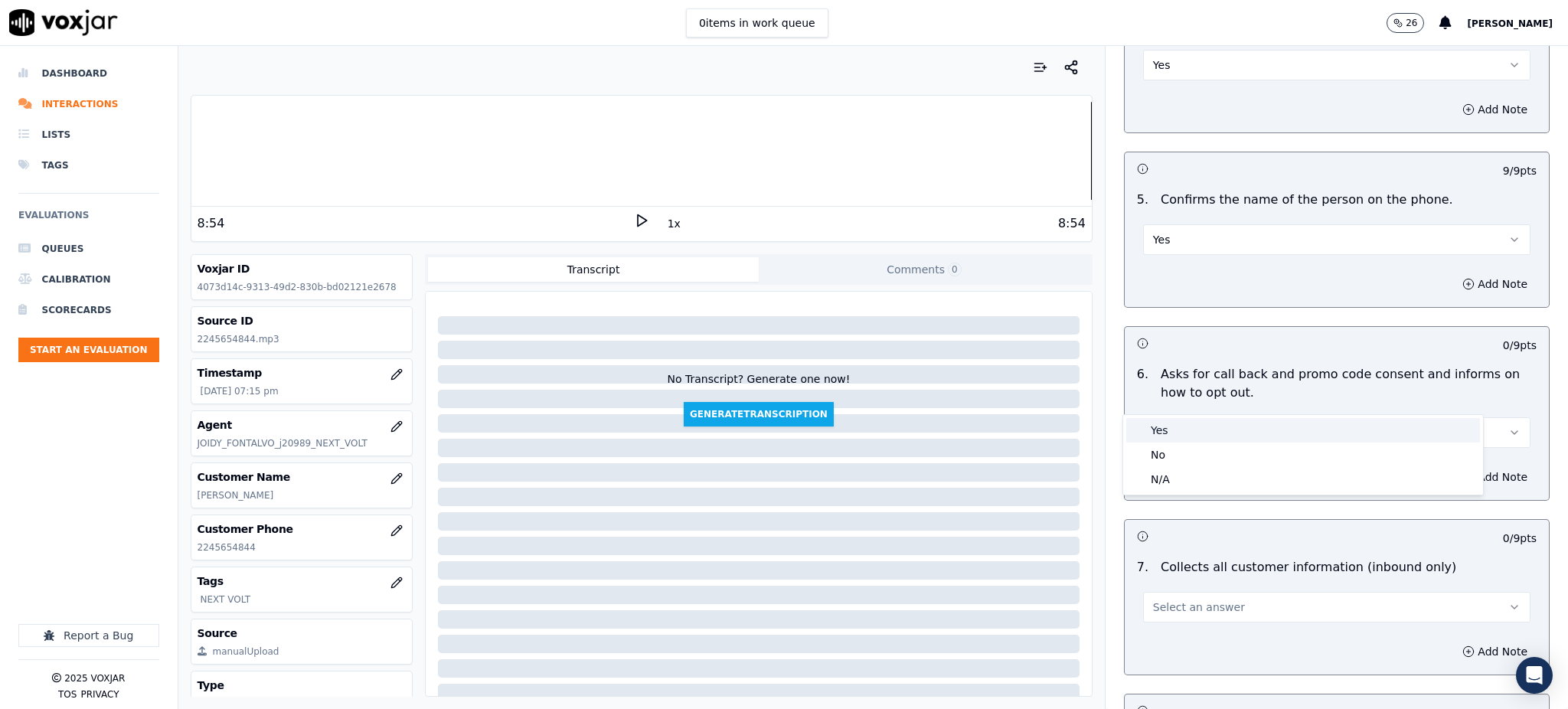
click at [1153, 434] on div "Yes" at bounding box center [1303, 430] width 354 height 24
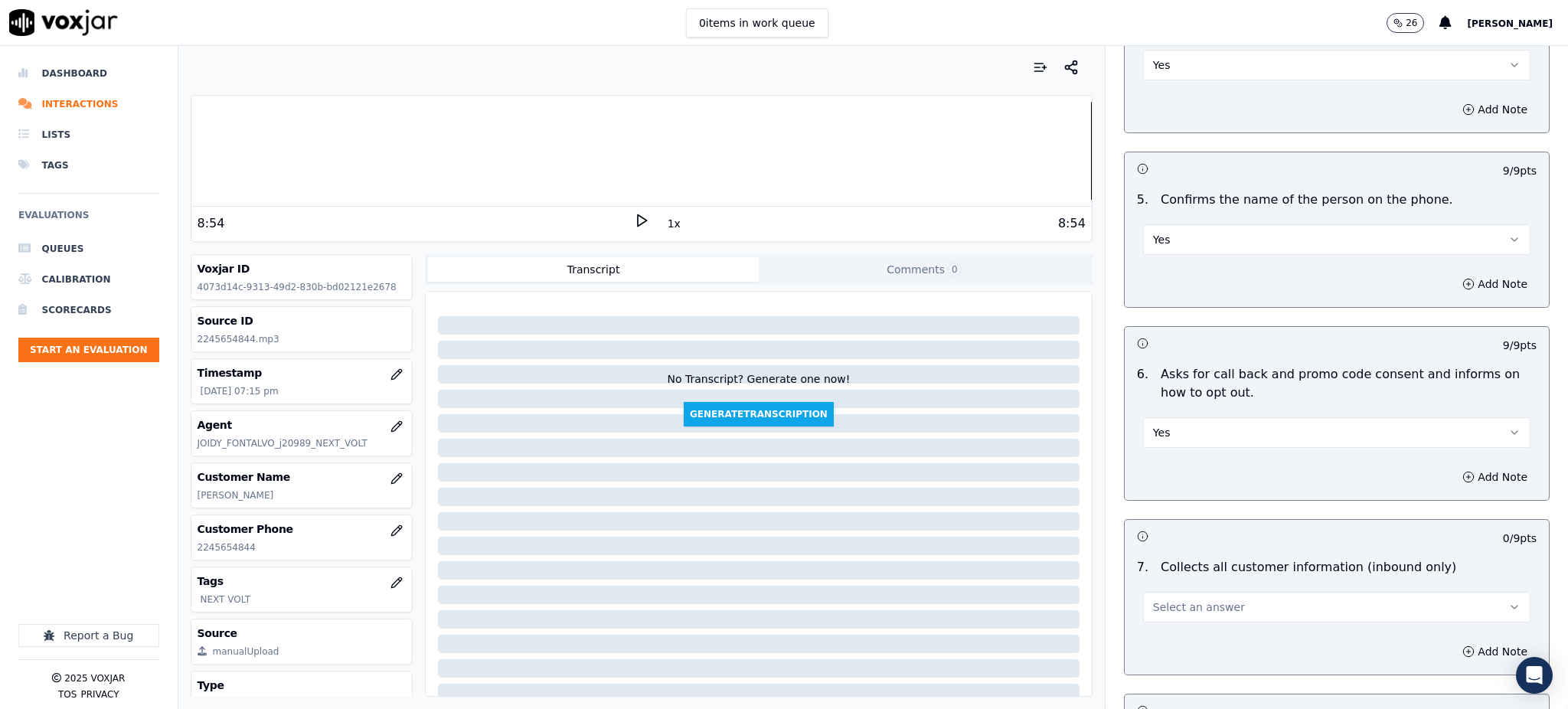
click at [1153, 599] on span "Select an answer" at bounding box center [1199, 607] width 92 height 15
click at [1152, 595] on div "Yes" at bounding box center [1303, 605] width 354 height 24
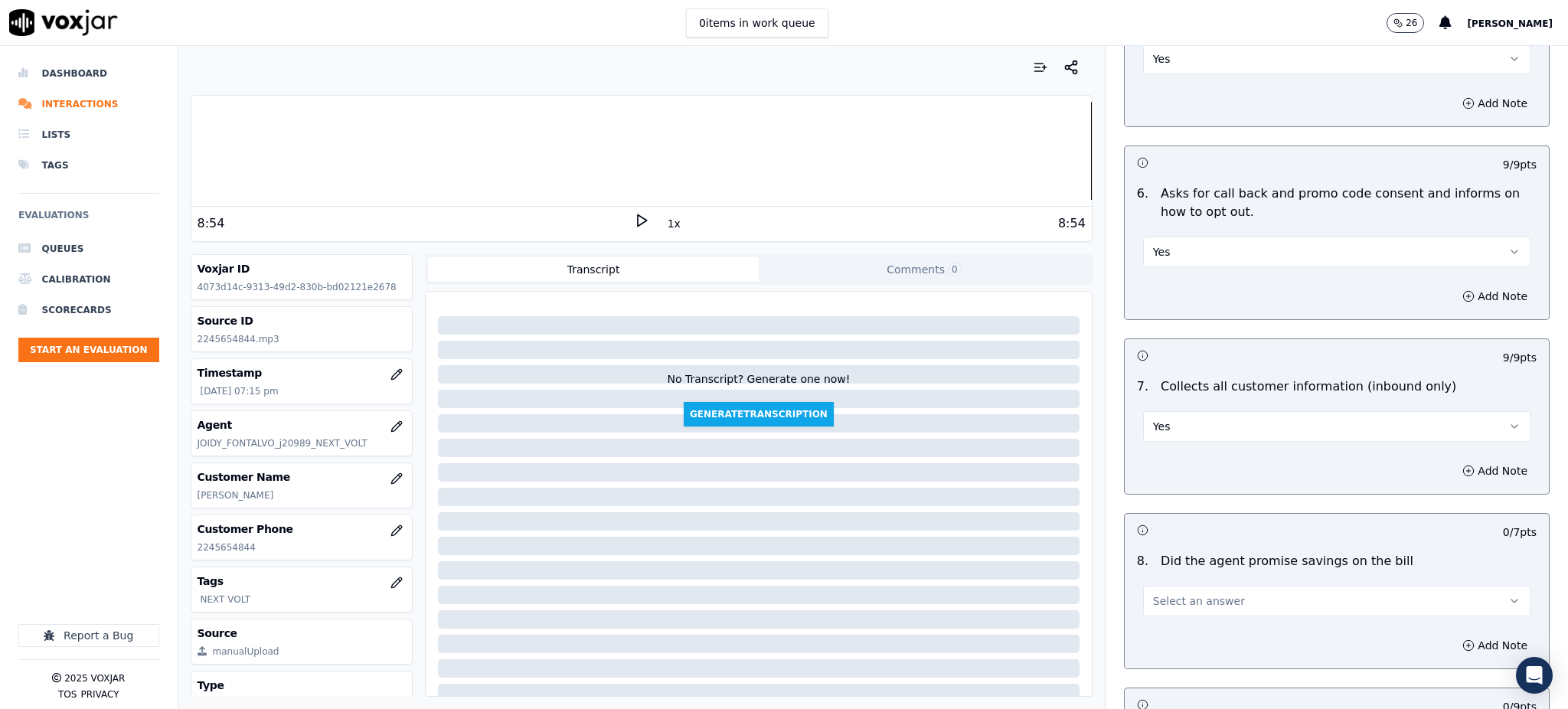
scroll to position [1021, 0]
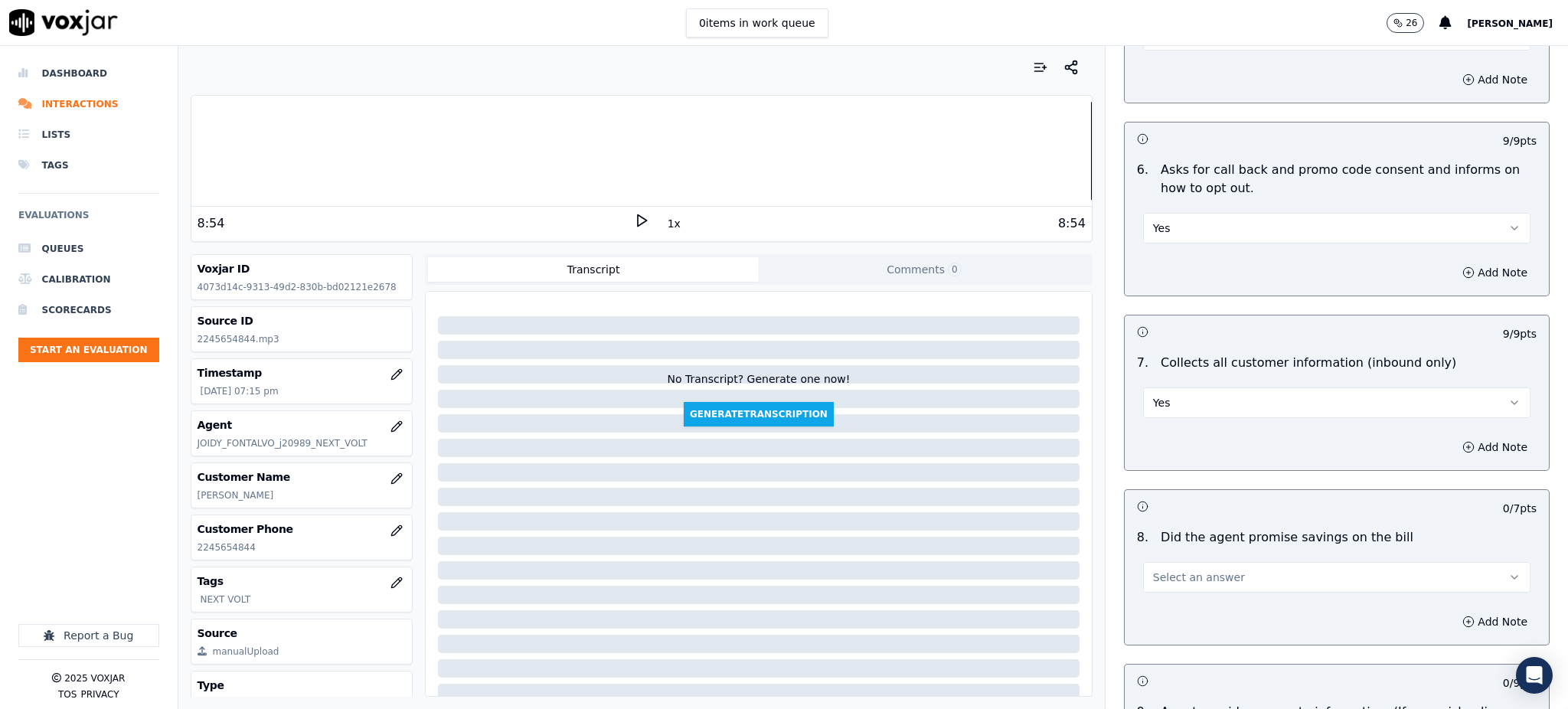
click at [1153, 569] on span "Select an answer" at bounding box center [1199, 577] width 92 height 15
click at [1146, 577] on div "Yes" at bounding box center [1303, 575] width 354 height 24
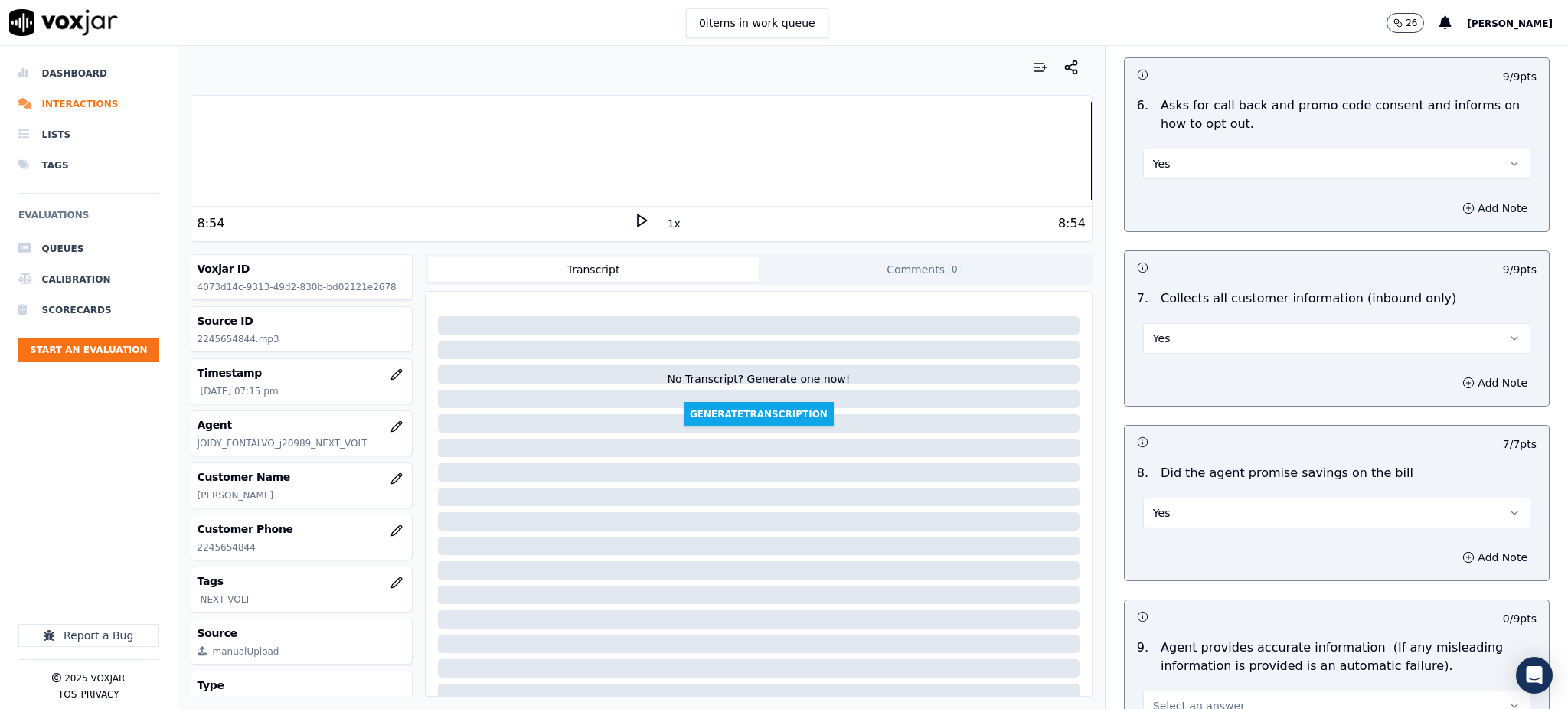
scroll to position [1327, 0]
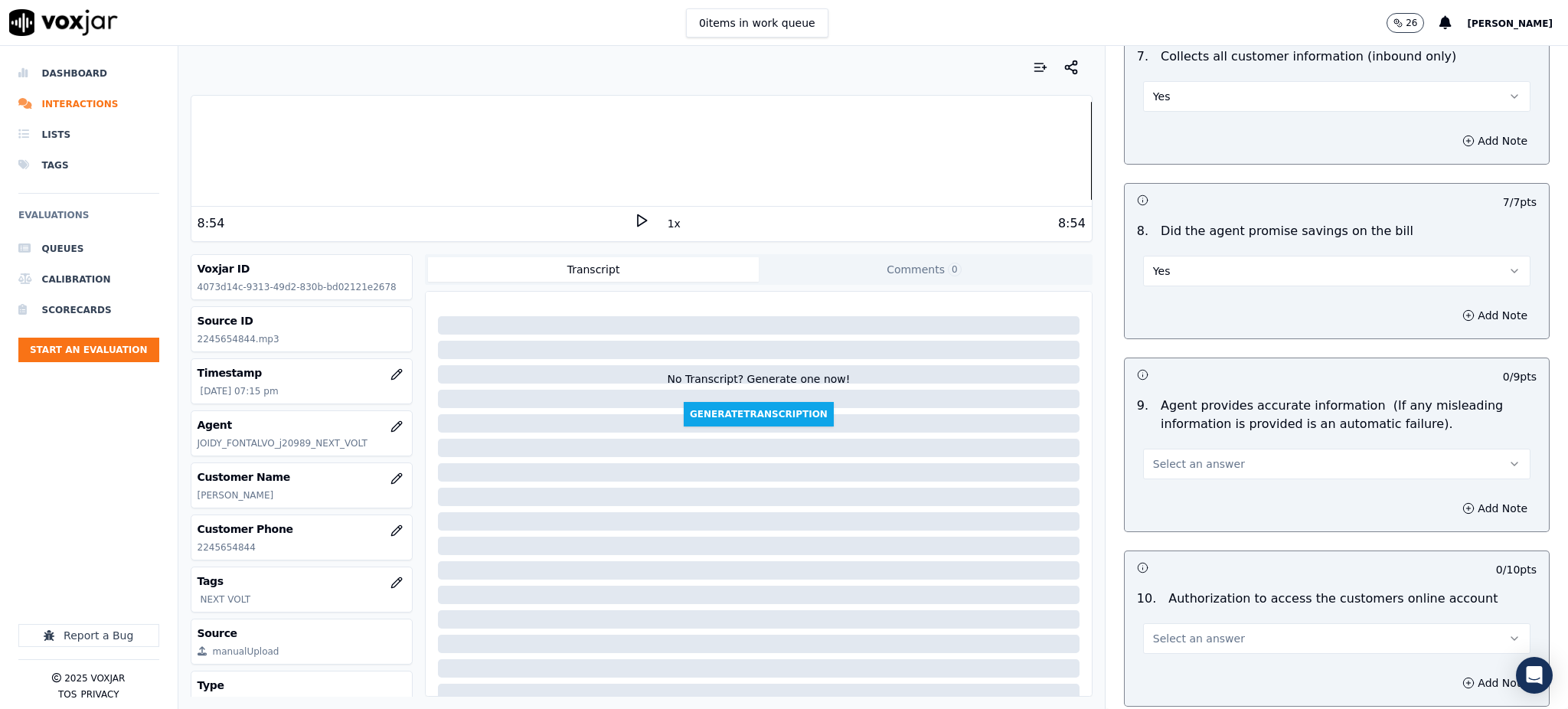
click at [1153, 456] on span "Select an answer" at bounding box center [1199, 463] width 92 height 15
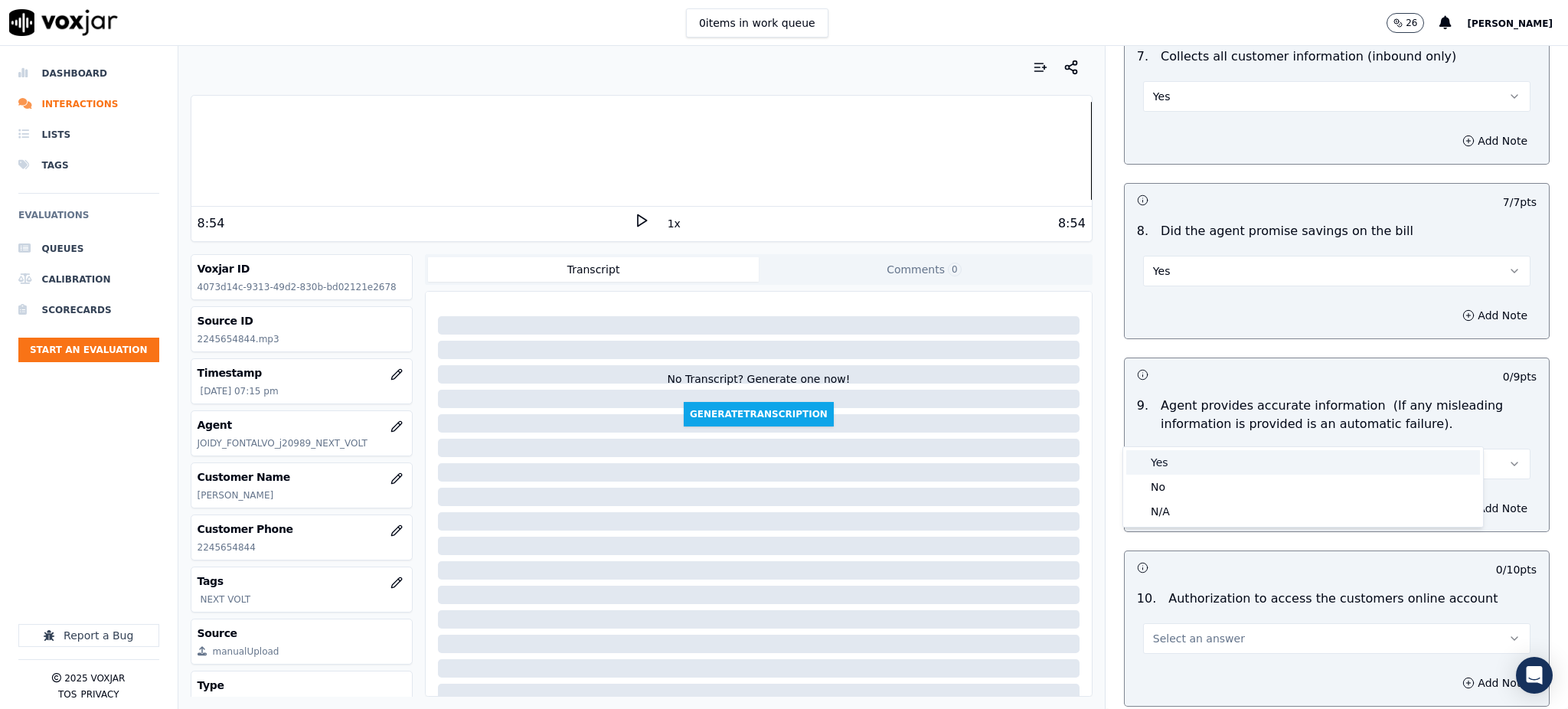
click at [1154, 462] on div "Yes" at bounding box center [1303, 462] width 354 height 24
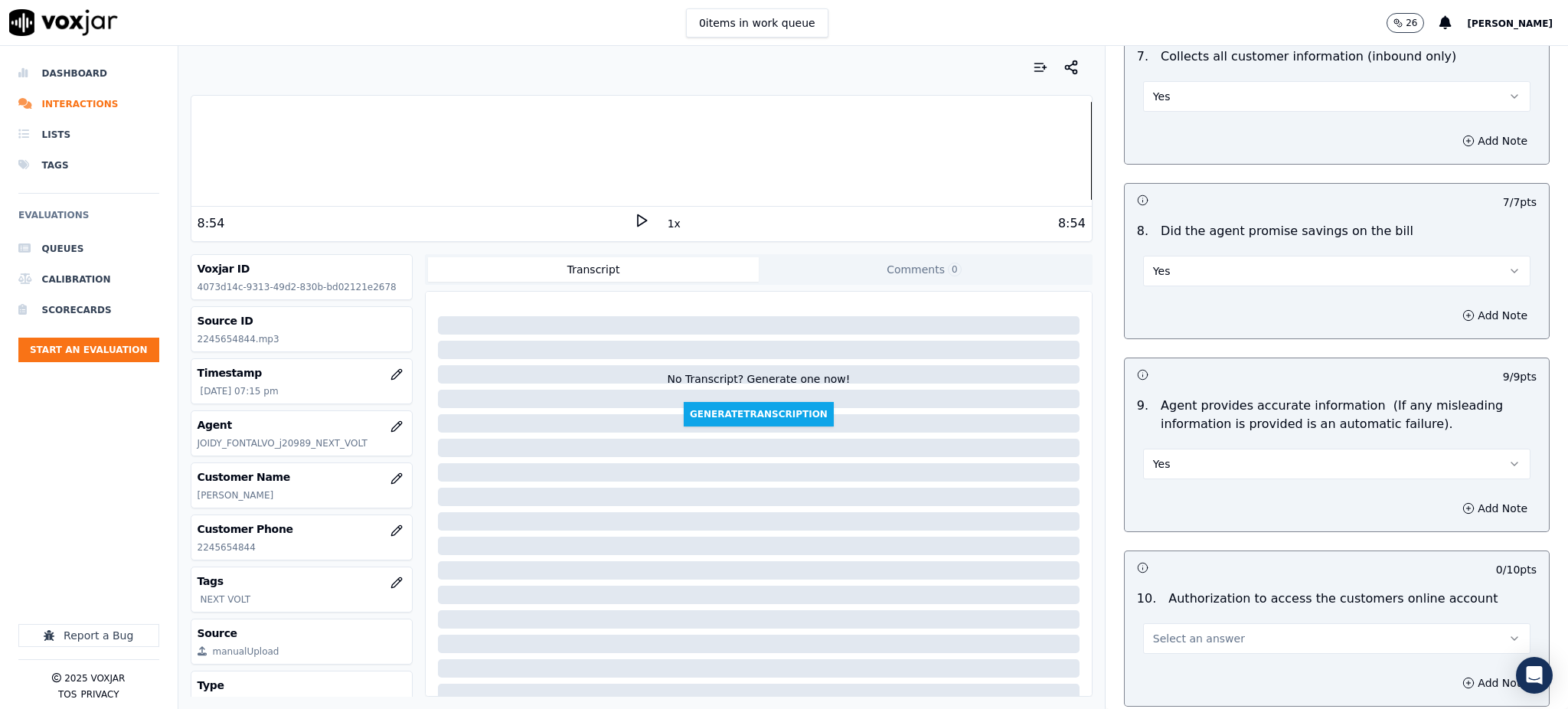
click at [1159, 631] on span "Select an answer" at bounding box center [1199, 638] width 92 height 15
click at [1159, 635] on div "Yes" at bounding box center [1303, 636] width 354 height 24
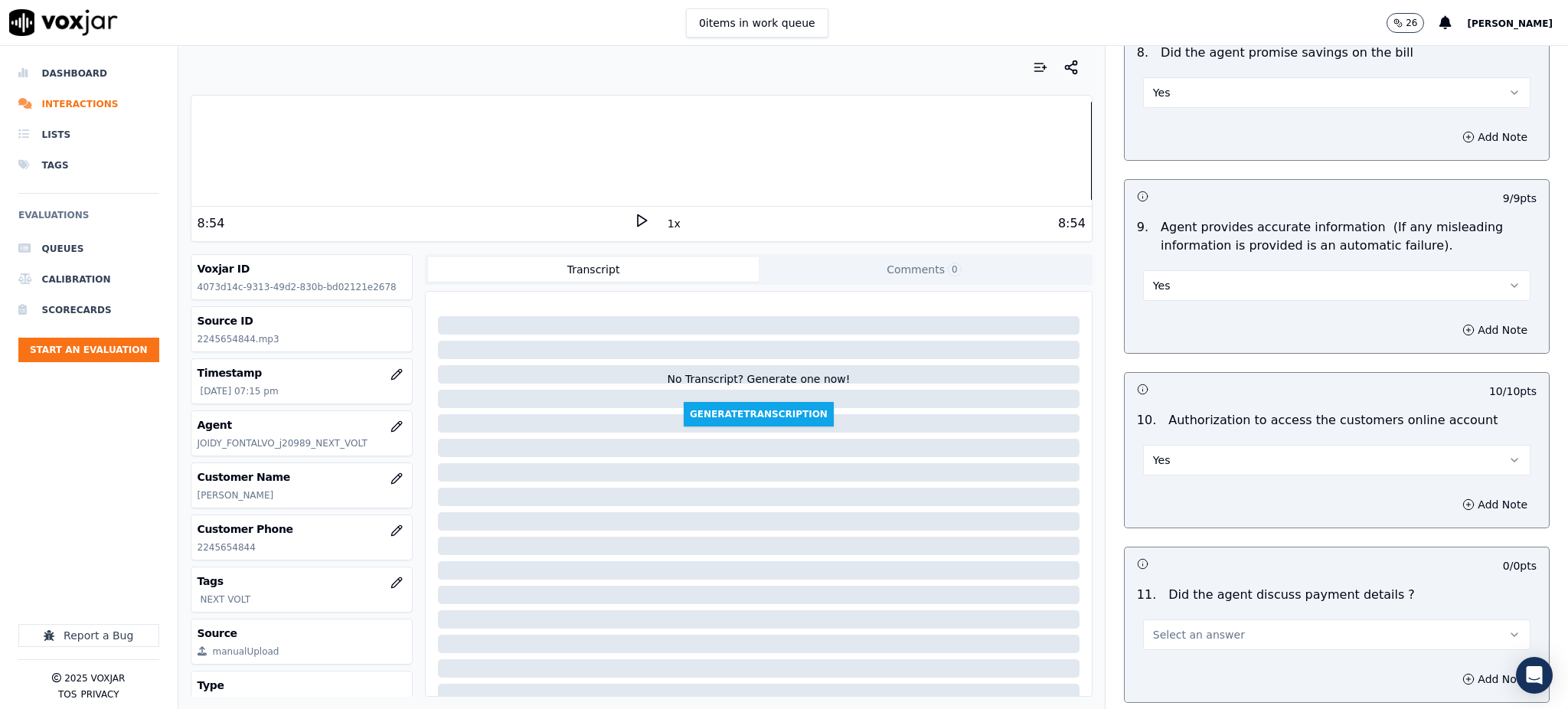
scroll to position [1531, 0]
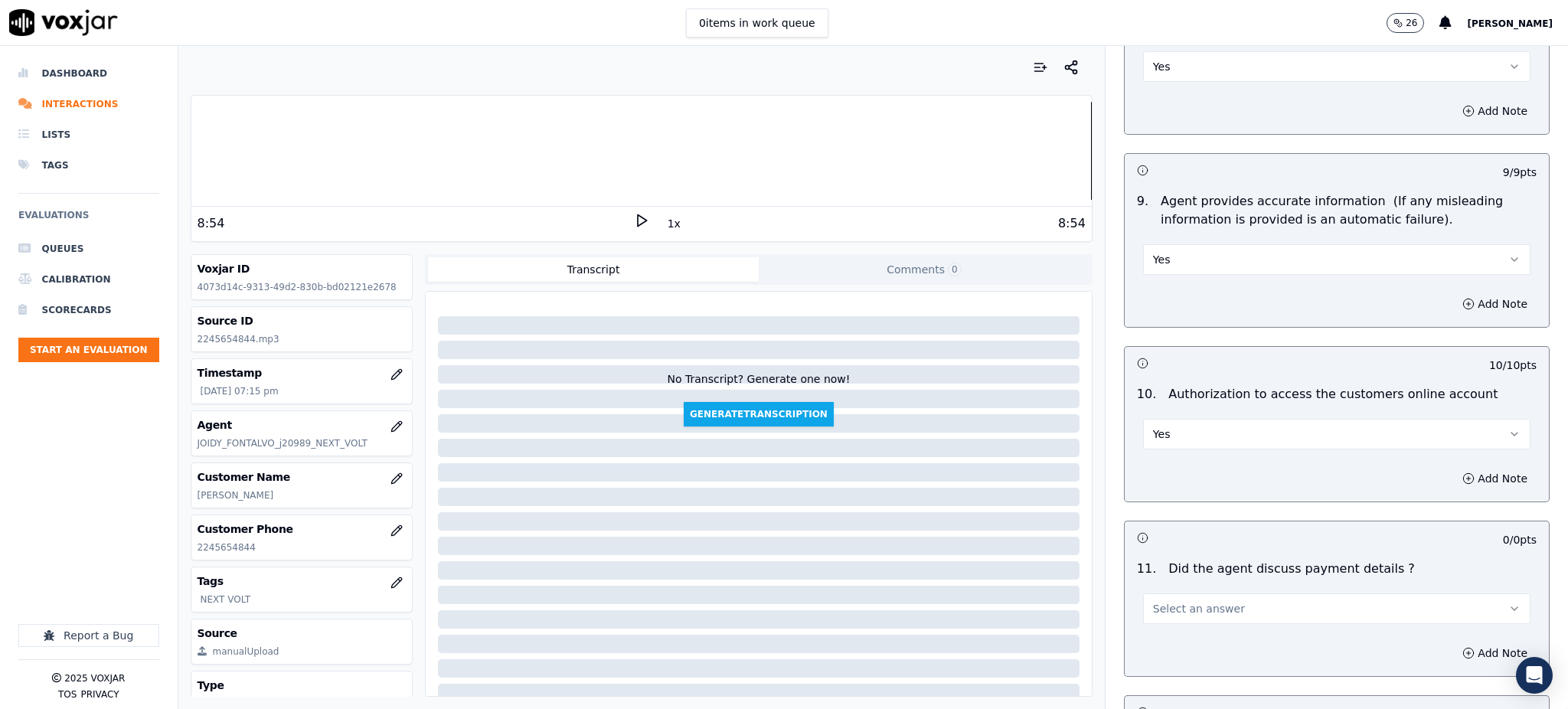
click at [1161, 601] on span "Select an answer" at bounding box center [1199, 609] width 92 height 15
click at [1155, 649] on div "N/A" at bounding box center [1303, 656] width 354 height 24
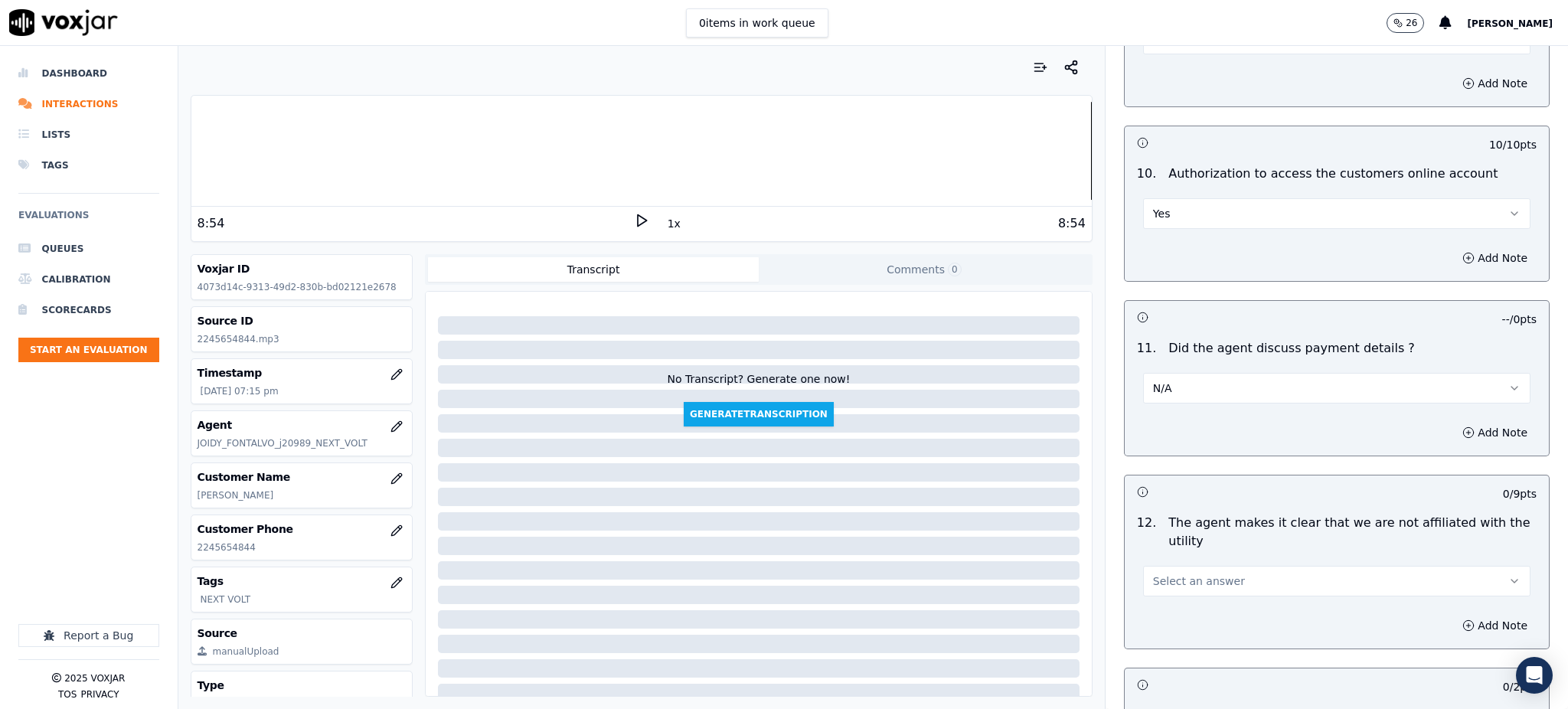
scroll to position [1837, 0]
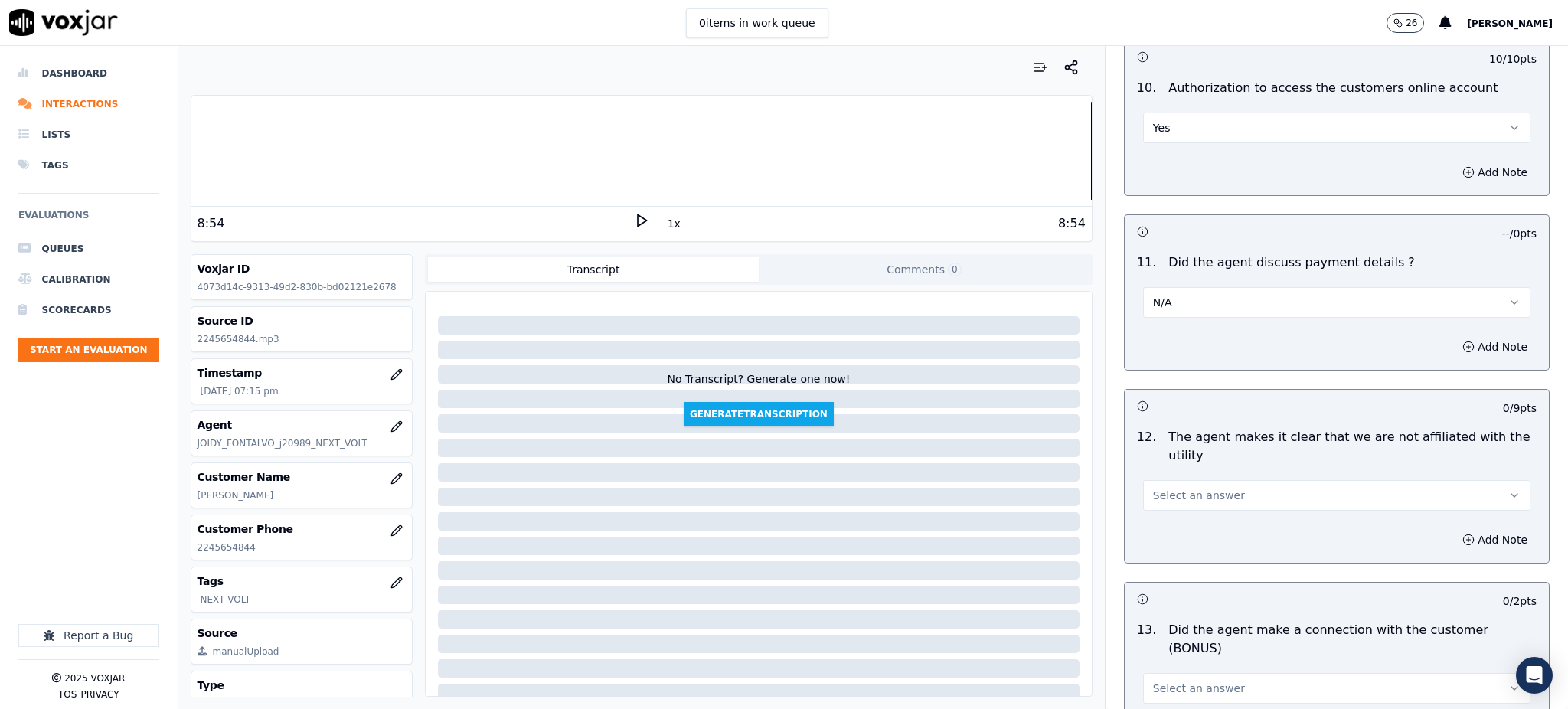
click at [1167, 488] on span "Select an answer" at bounding box center [1199, 495] width 92 height 15
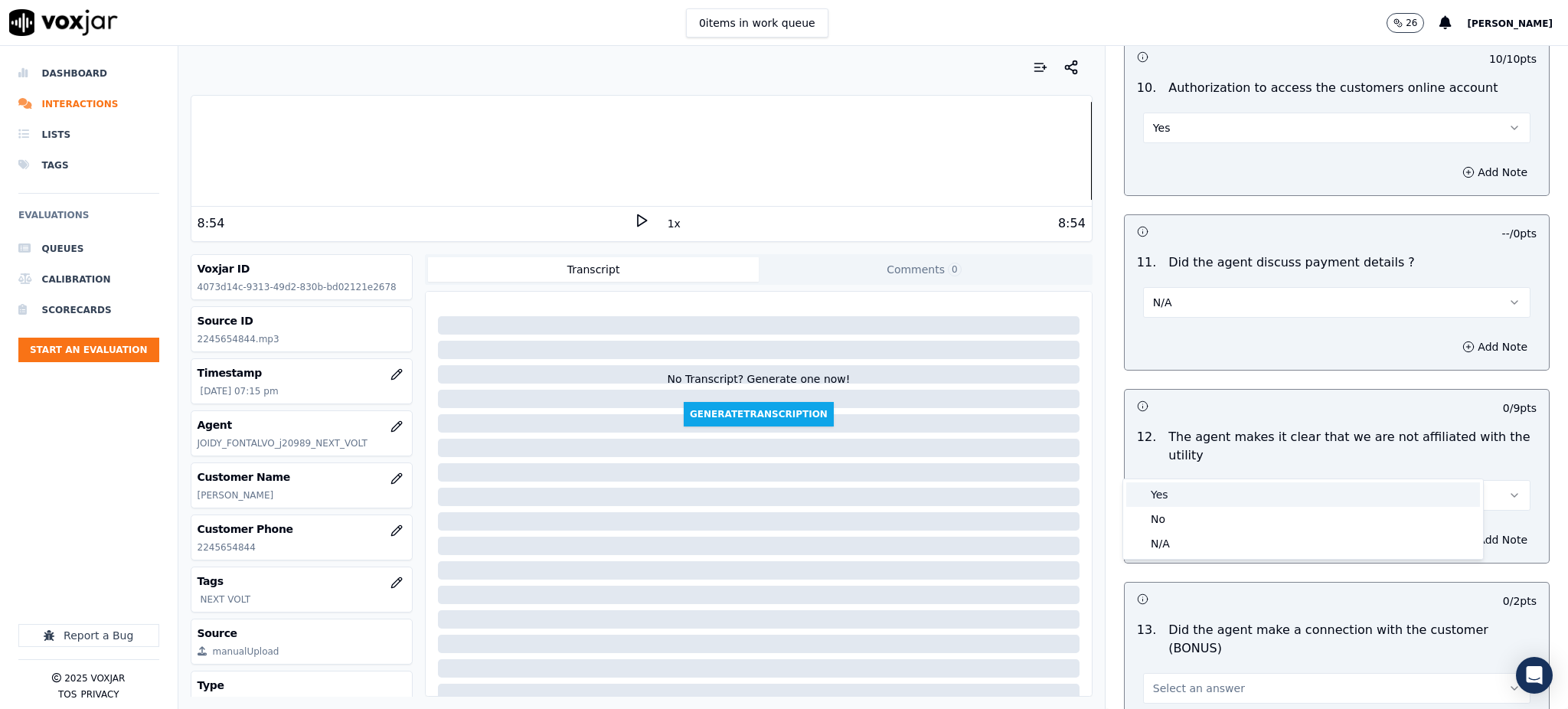
click at [1178, 493] on div "Yes" at bounding box center [1303, 494] width 354 height 24
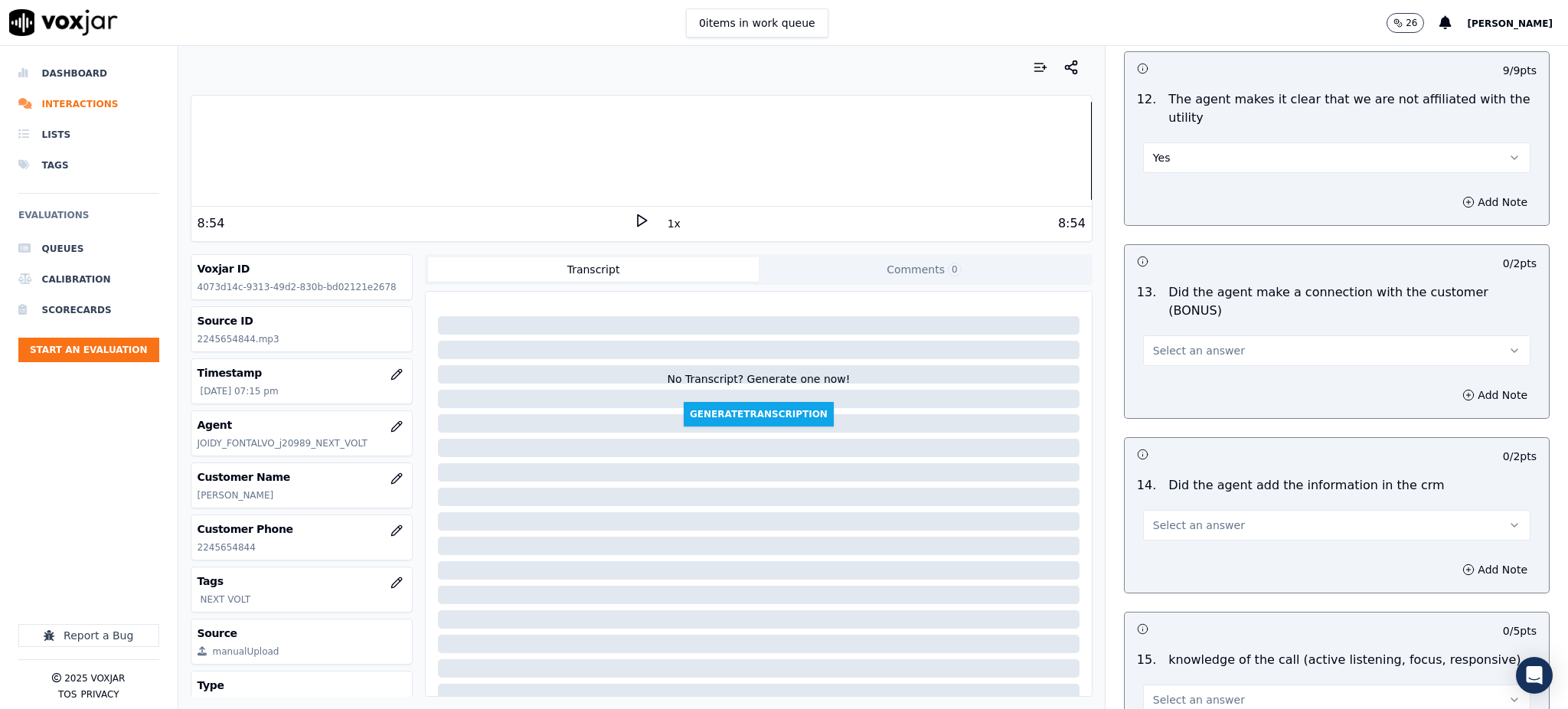
scroll to position [2245, 0]
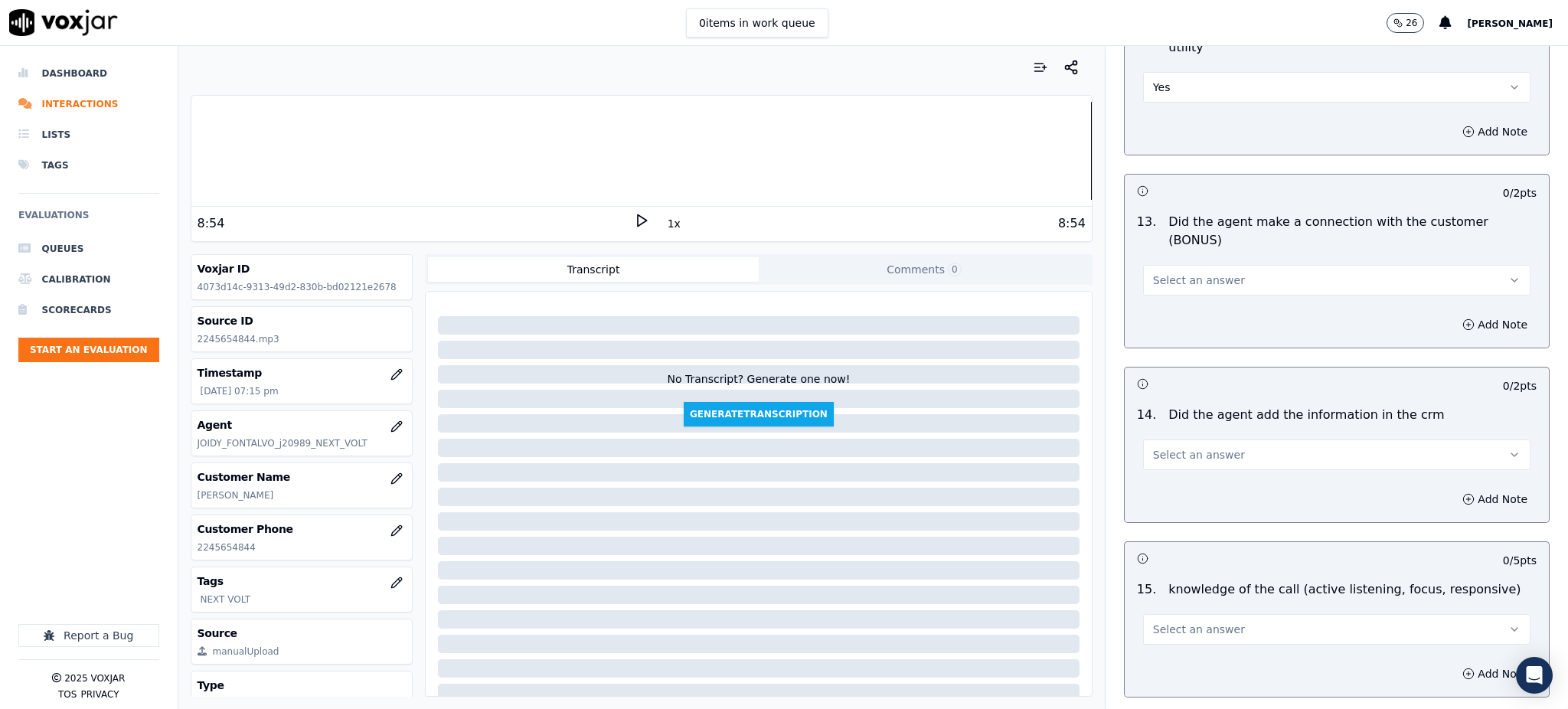
click at [1176, 273] on span "Select an answer" at bounding box center [1199, 280] width 92 height 15
click at [1161, 256] on div "Yes" at bounding box center [1303, 261] width 354 height 24
click at [1173, 439] on button "Select an answer" at bounding box center [1336, 454] width 387 height 31
click at [1168, 441] on div "Yes" at bounding box center [1303, 435] width 354 height 24
click at [1153, 622] on span "Select an answer" at bounding box center [1199, 629] width 92 height 15
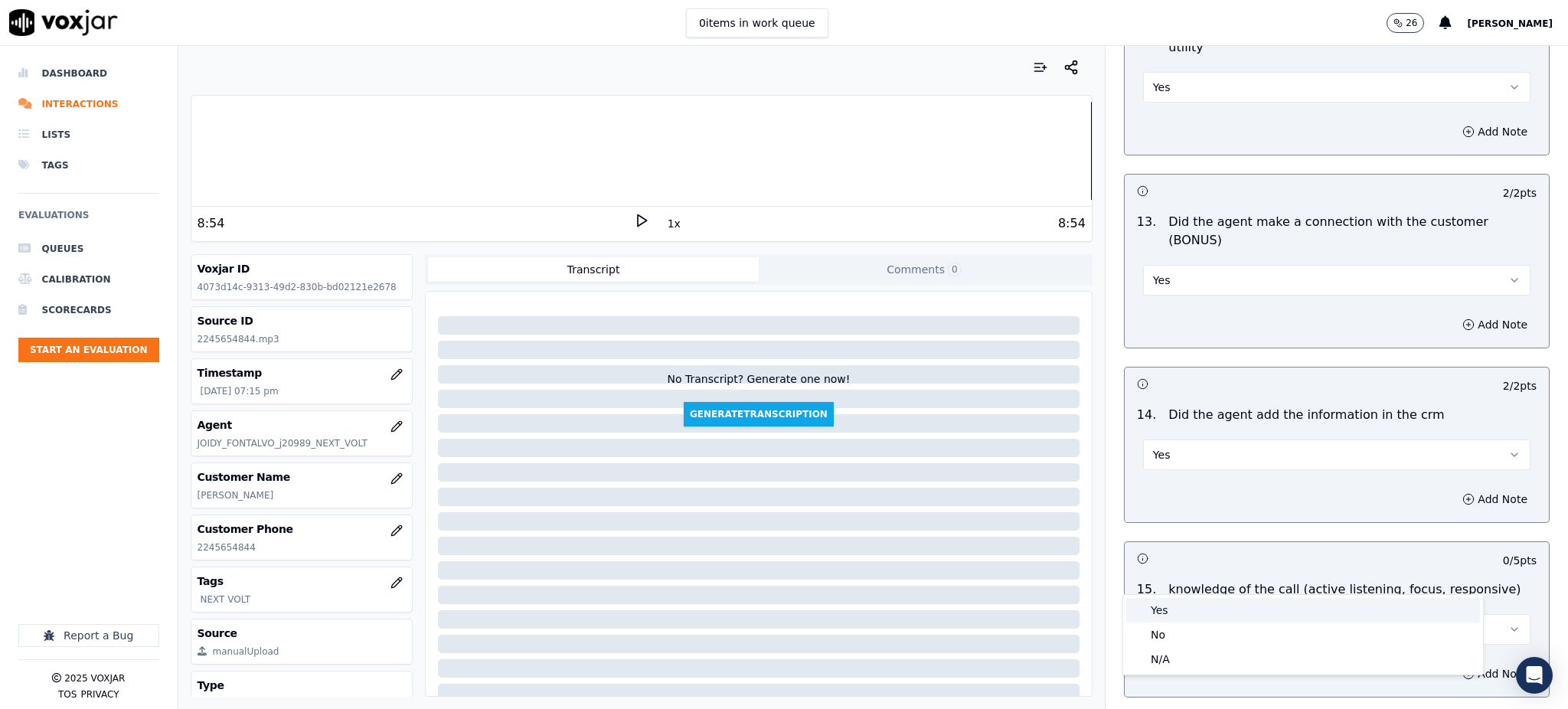
click at [1149, 610] on div "Yes" at bounding box center [1303, 609] width 354 height 24
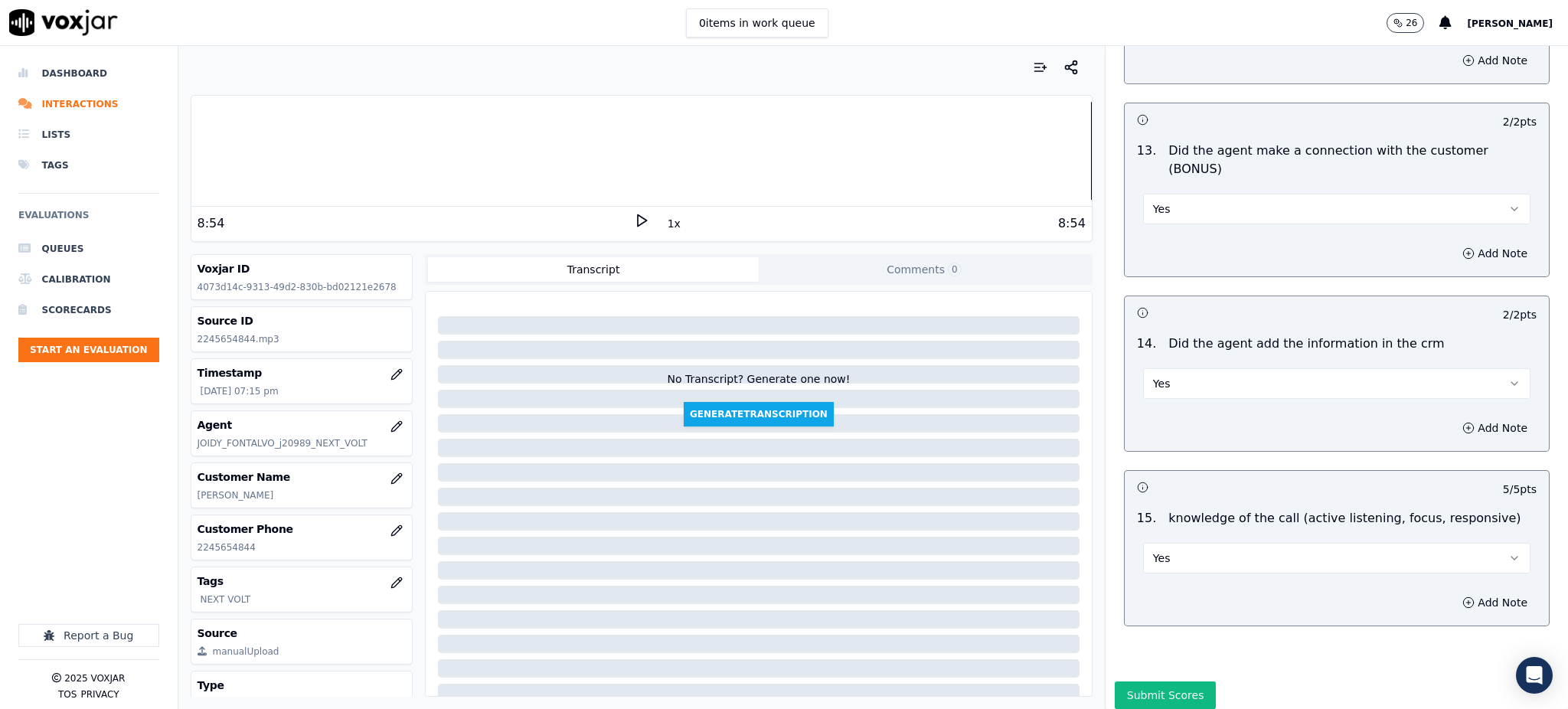
scroll to position [2317, 0]
click at [1147, 680] on button "Submit Scores" at bounding box center [1165, 694] width 101 height 28
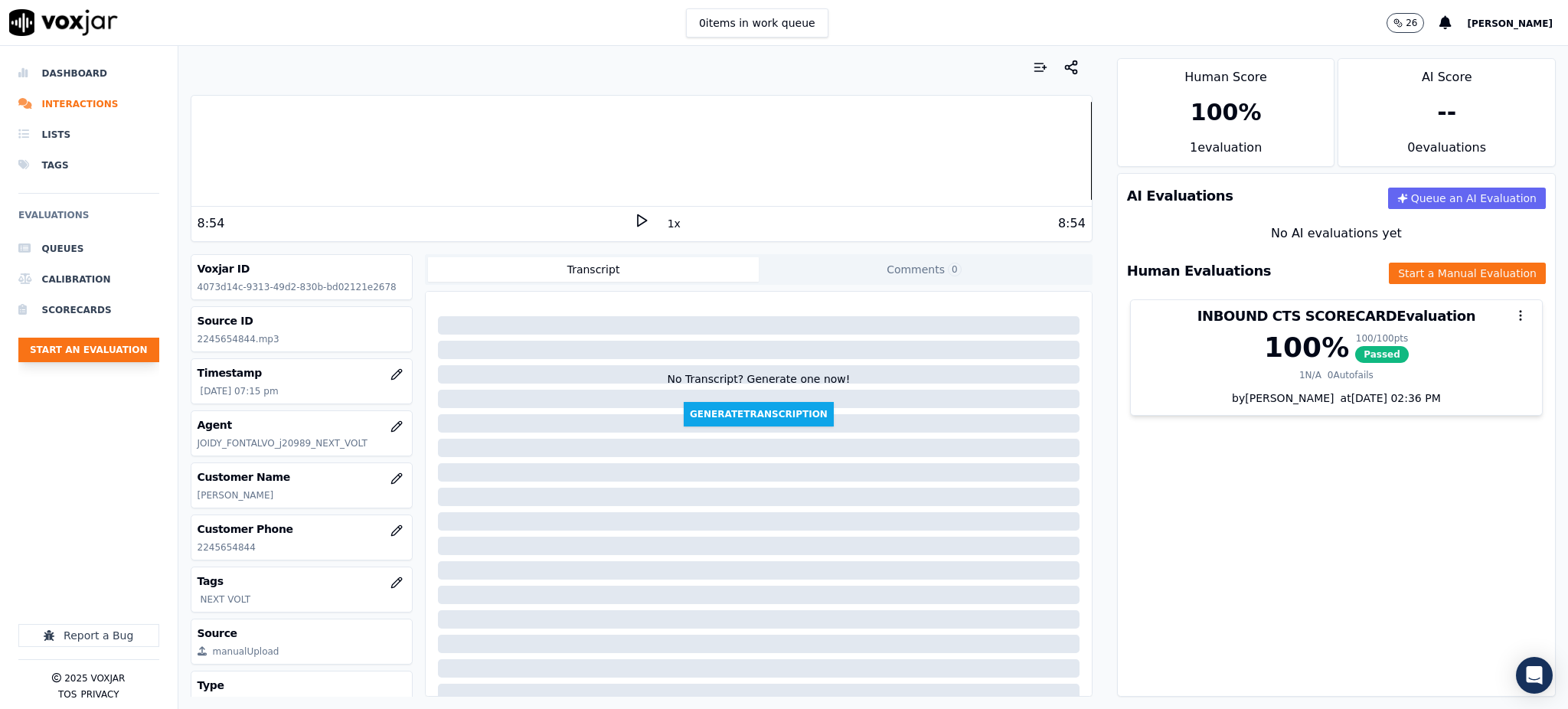
click at [136, 354] on button "Start an Evaluation" at bounding box center [88, 350] width 141 height 24
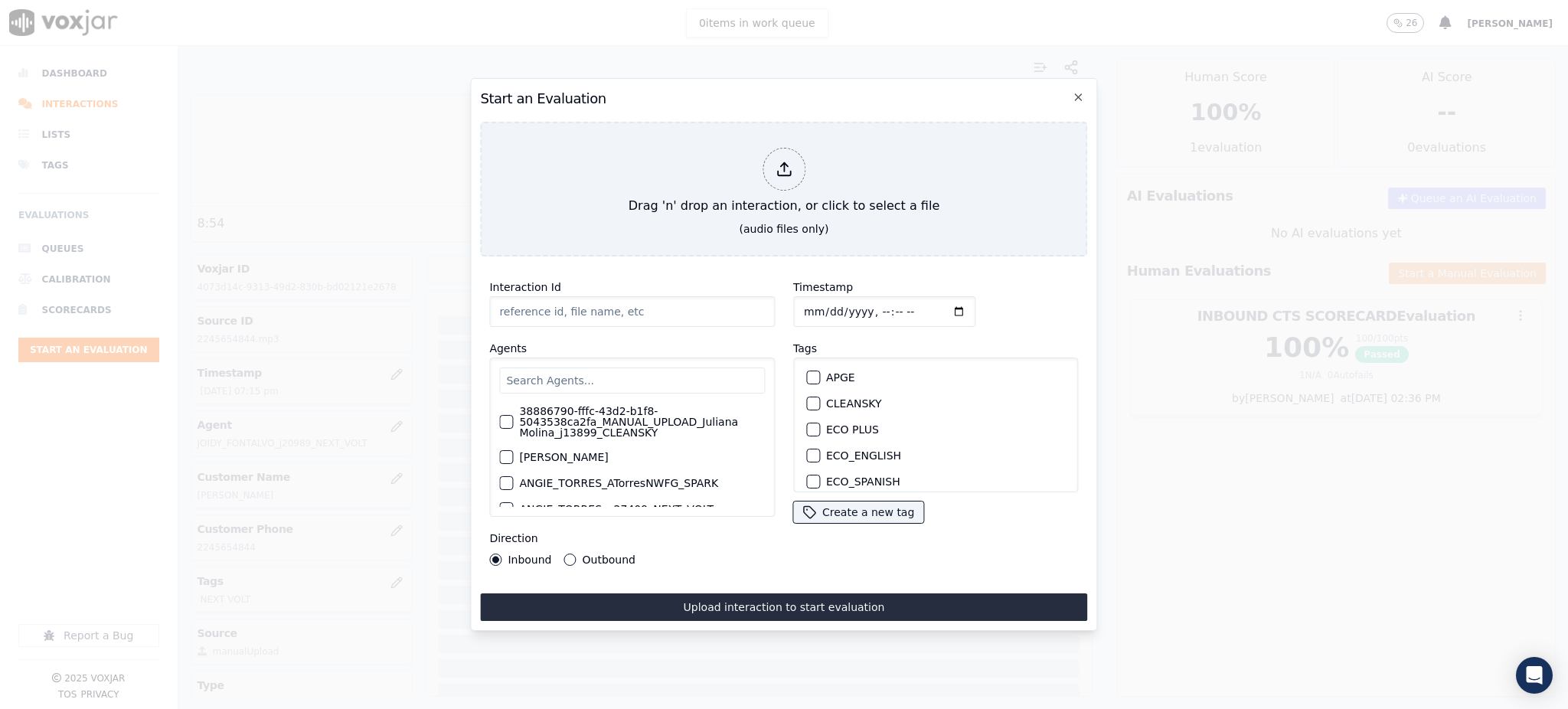
type input "09182025_2676216321.mp3"
drag, startPoint x: 551, startPoint y: 304, endPoint x: 608, endPoint y: 305, distance: 57.0
click at [608, 305] on input "09182025_2676216321.mp3" at bounding box center [632, 311] width 286 height 31
click at [543, 376] on input "text" at bounding box center [631, 381] width 265 height 26
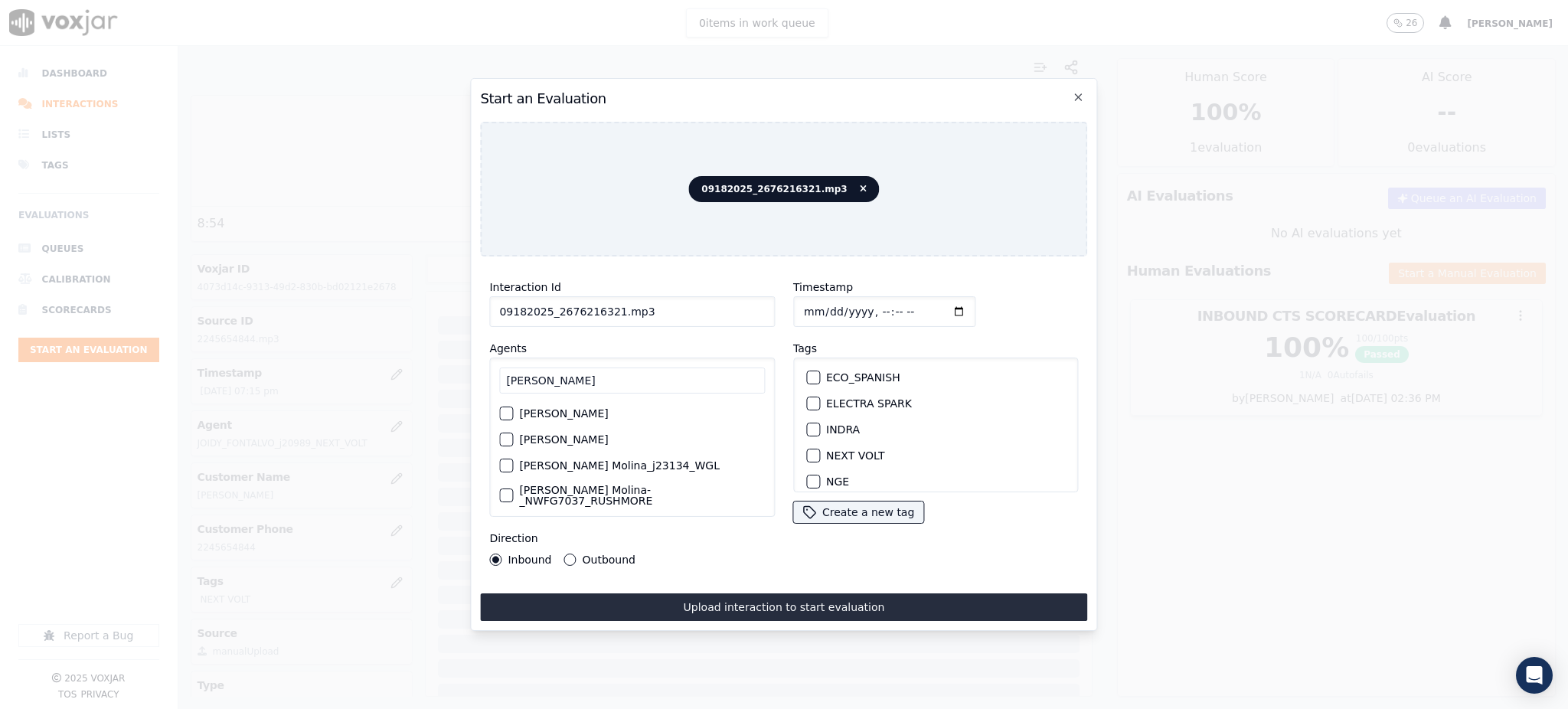
scroll to position [101, 0]
type input "JULIA"
click at [838, 453] on label "NEXT VOLT" at bounding box center [855, 458] width 59 height 11
click at [820, 453] on button "NEXT VOLT" at bounding box center [812, 458] width 14 height 14
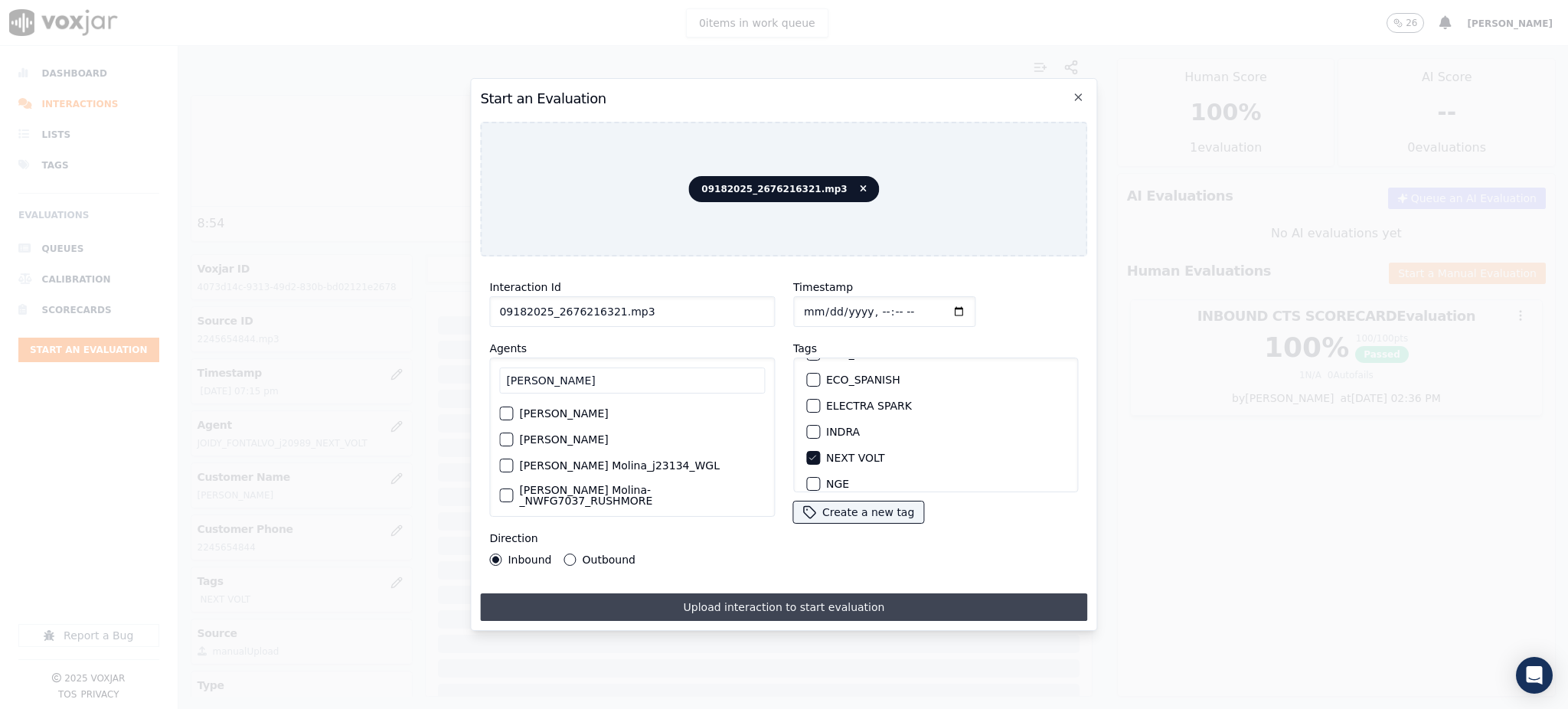
click at [761, 600] on button "Upload interaction to start evaluation" at bounding box center [784, 608] width 607 height 28
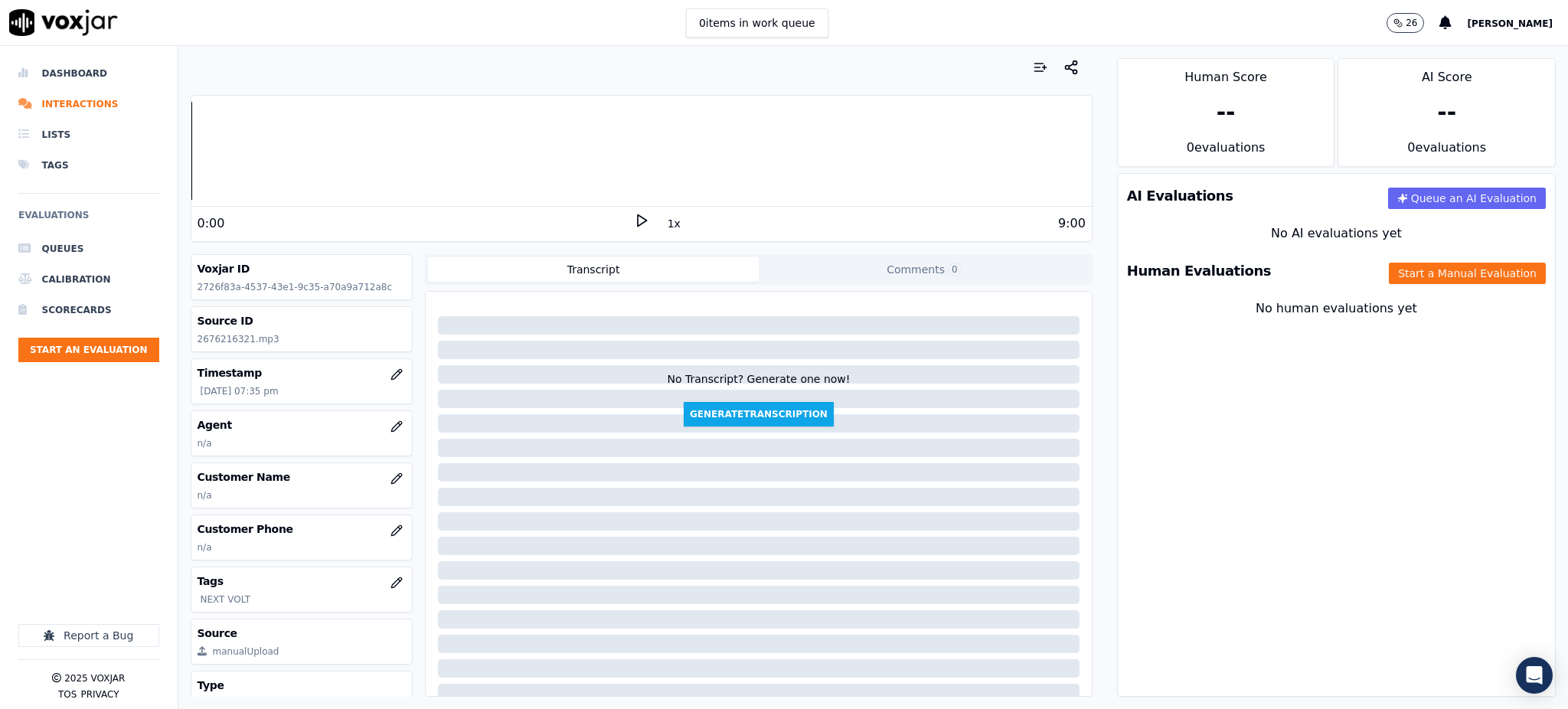
click at [637, 218] on polygon at bounding box center [642, 221] width 9 height 11
click at [391, 533] on icon "button" at bounding box center [396, 529] width 12 height 12
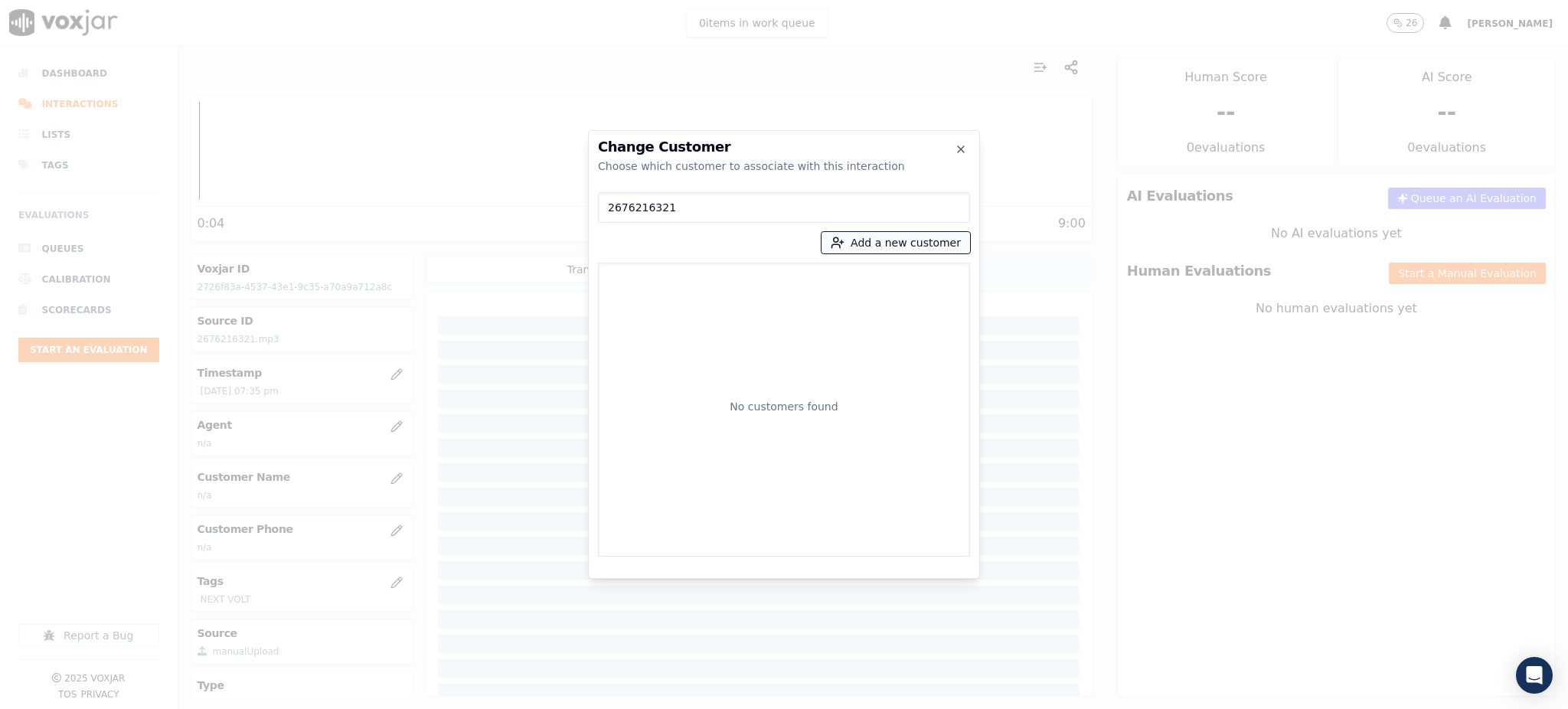
type input "2676216321"
click at [874, 250] on button "Add a new customer" at bounding box center [896, 242] width 149 height 21
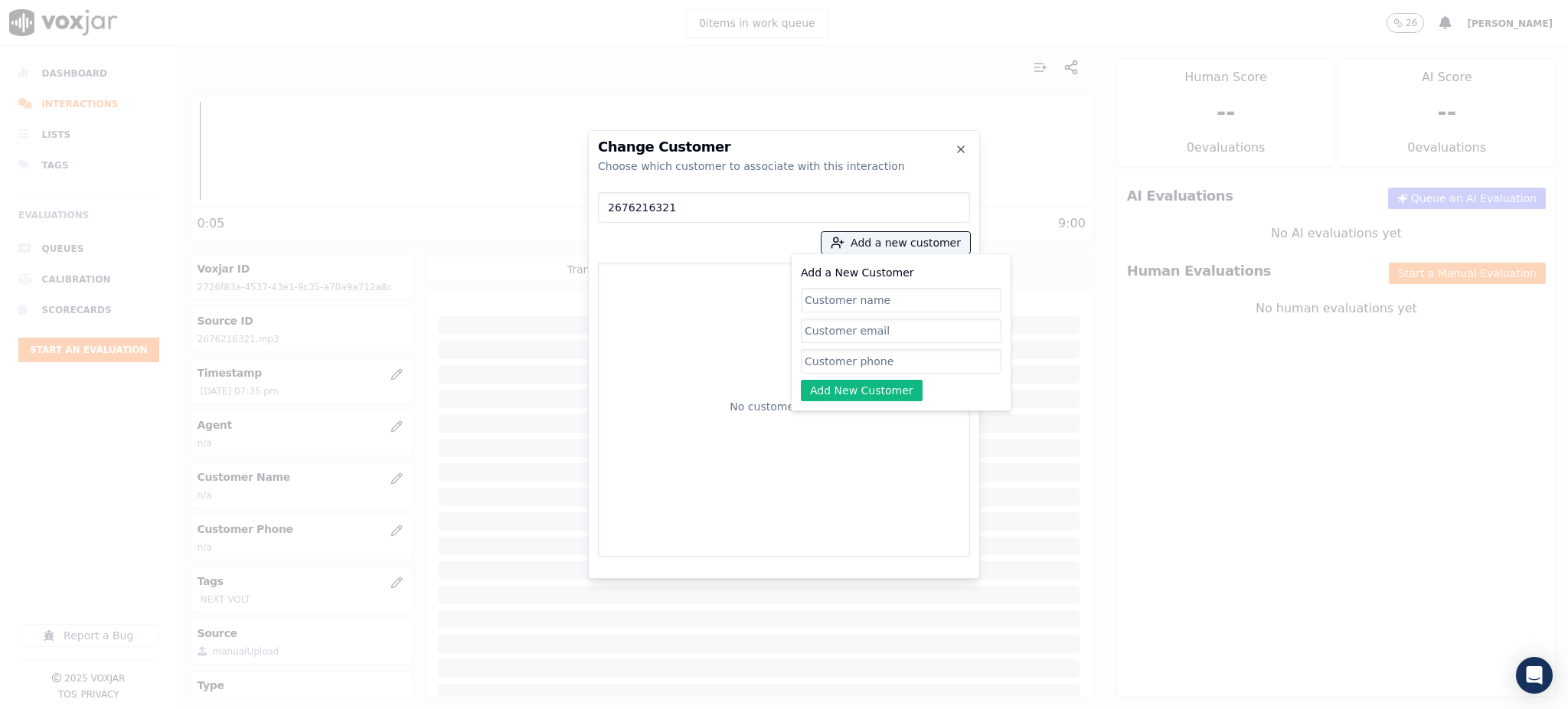
click at [884, 360] on input "Add a New Customer" at bounding box center [901, 361] width 201 height 24
paste input "2676216321"
type input "2676216321"
click at [828, 301] on input "Add a New Customer" at bounding box center [901, 300] width 201 height 24
paste input "MAIKOL ANDINO zalazar"
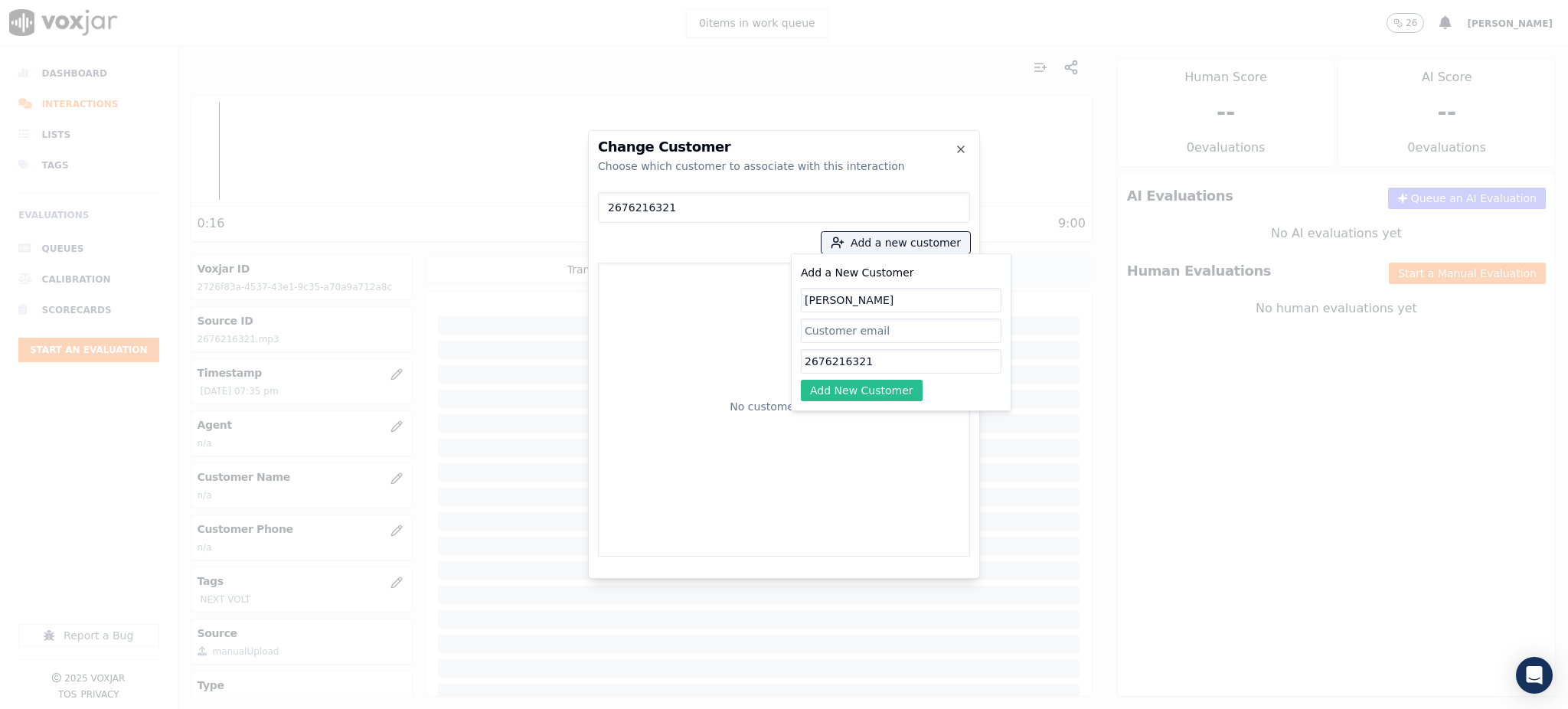
type input "MAIKOL ANDINO zalazar"
click at [851, 395] on button "Add New Customer" at bounding box center [861, 390] width 122 height 21
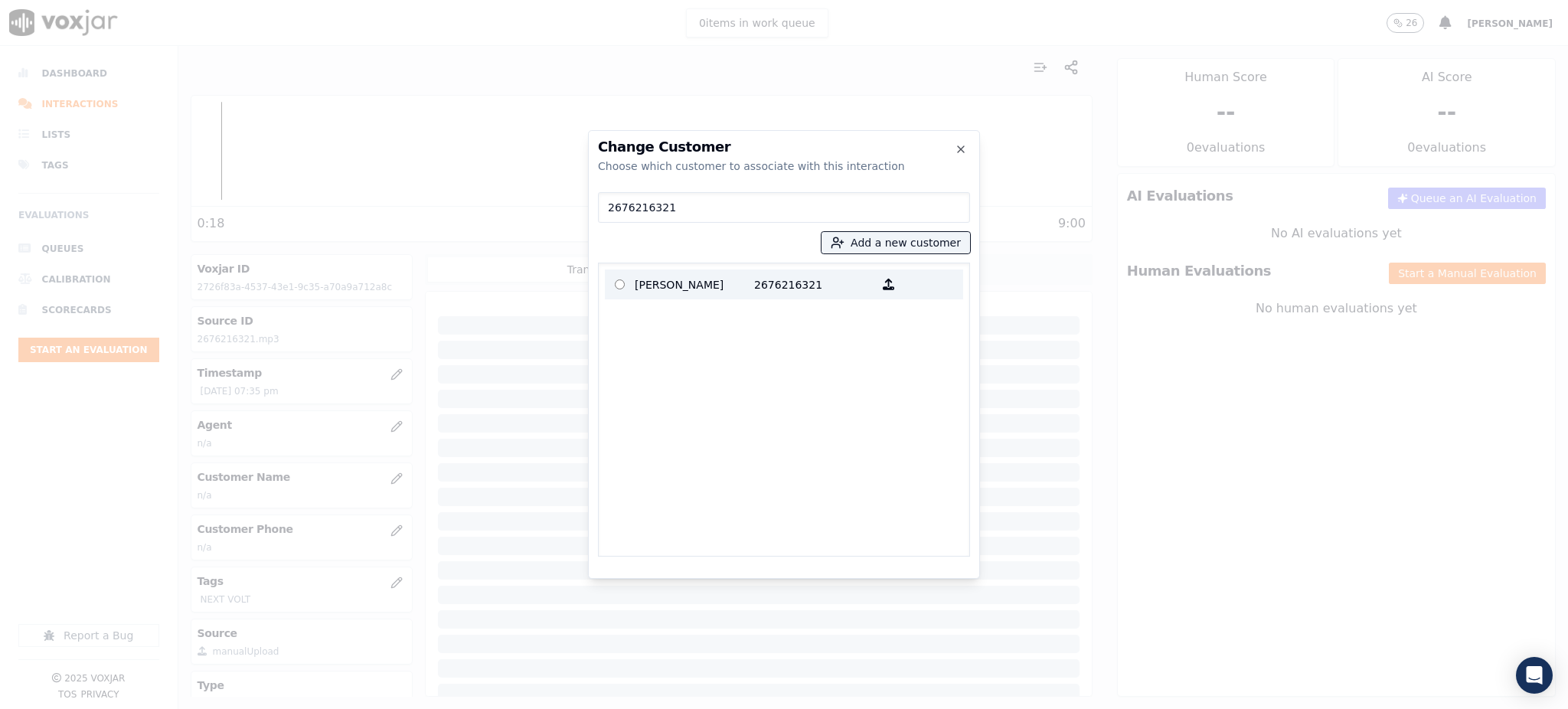
click at [754, 286] on p "2676216321" at bounding box center [813, 285] width 119 height 24
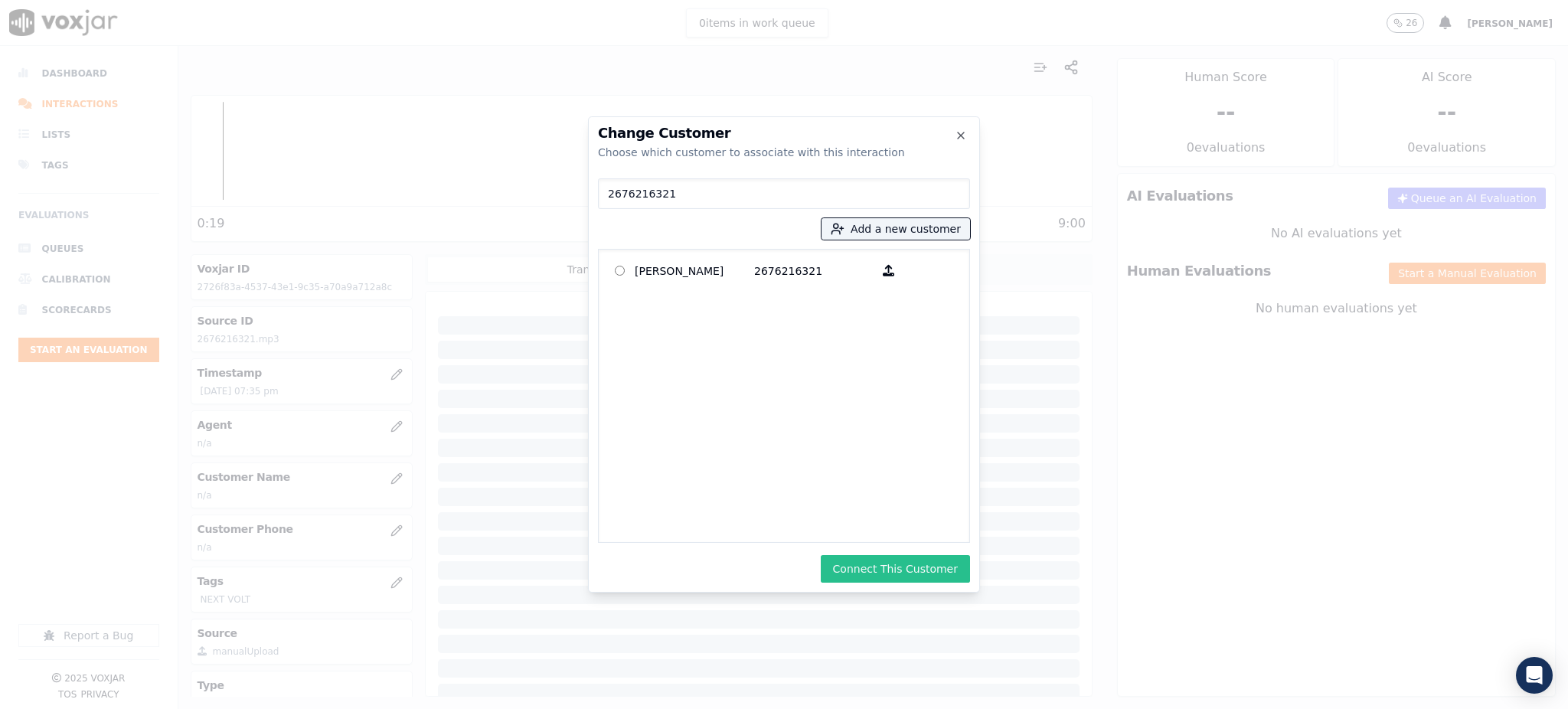
click at [887, 570] on button "Connect This Customer" at bounding box center [895, 569] width 149 height 28
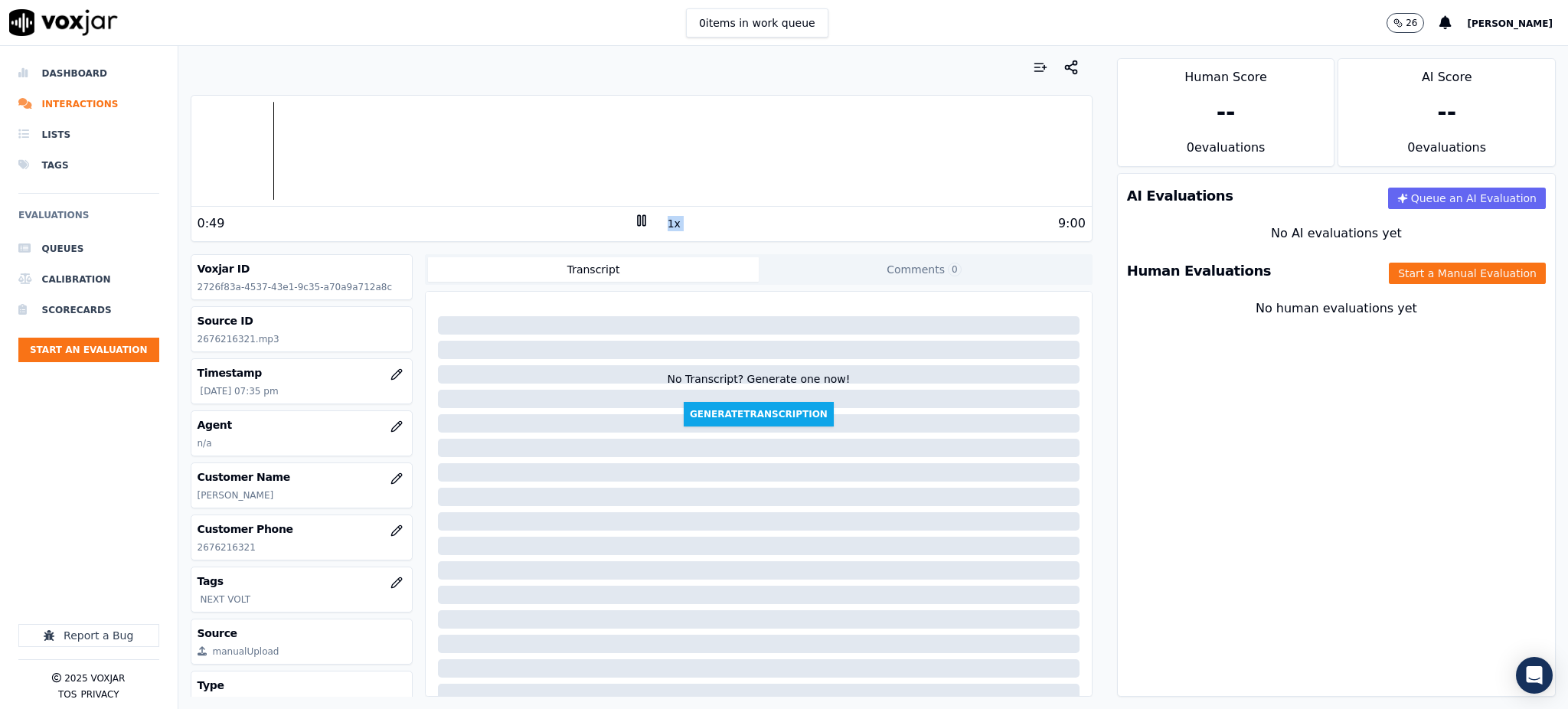
drag, startPoint x: 639, startPoint y: 218, endPoint x: 629, endPoint y: 221, distance: 10.4
click at [629, 221] on div "0:49 1x 9:00" at bounding box center [641, 222] width 900 height 33
click at [637, 221] on rect at bounding box center [638, 220] width 2 height 10
drag, startPoint x: 250, startPoint y: 548, endPoint x: 182, endPoint y: 552, distance: 68.1
click at [182, 552] on div "Your browser does not support the audio element. 0:50 1x 9:00 Voxjar ID 2726f83…" at bounding box center [641, 377] width 926 height 662
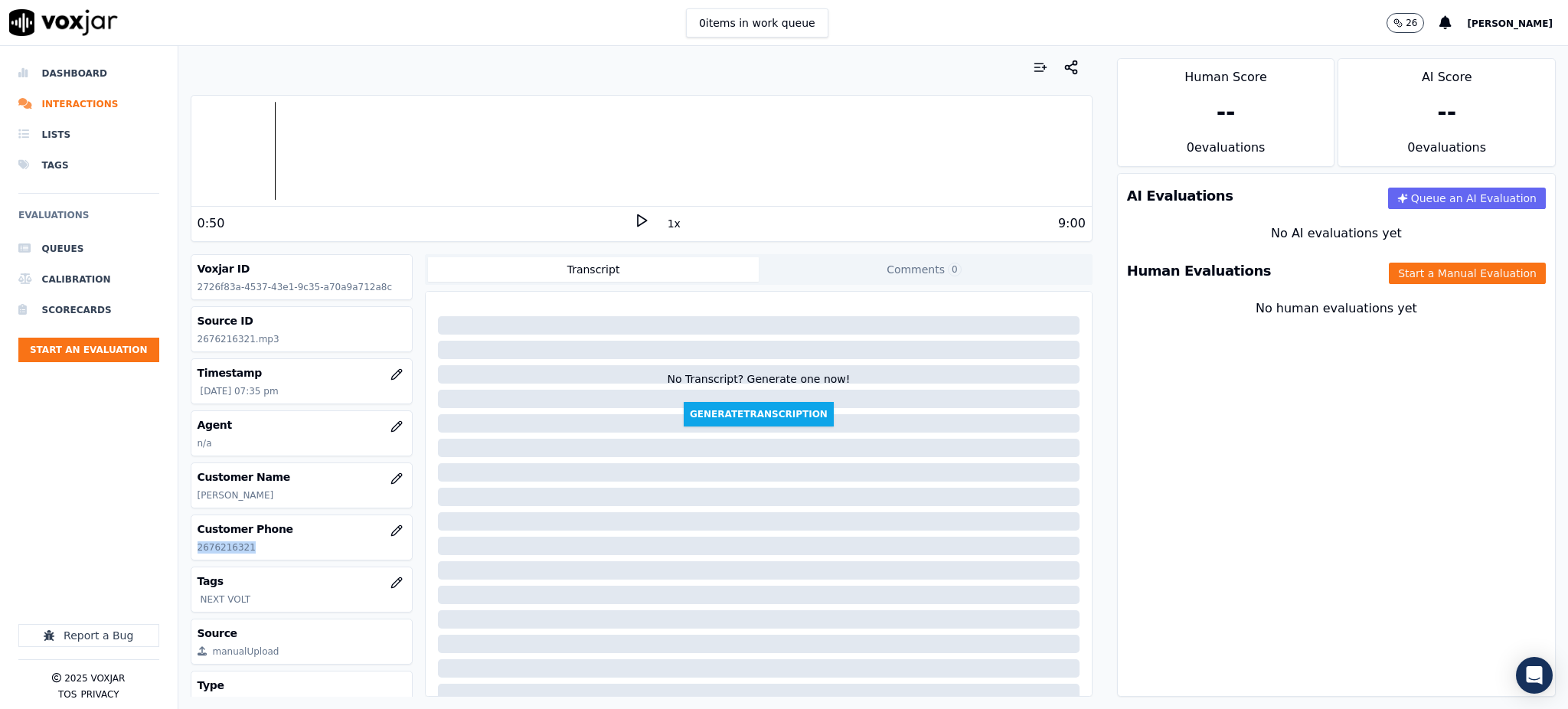
copy p "2676216321"
click at [637, 216] on polygon at bounding box center [642, 221] width 9 height 11
click at [1280, 499] on div "AI Evaluations Queue an AI Evaluation No AI evaluations yet Human Evaluations S…" at bounding box center [1335, 435] width 438 height 524
click at [635, 217] on icon at bounding box center [641, 221] width 15 height 15
click at [119, 348] on button "Start an Evaluation" at bounding box center [88, 350] width 141 height 24
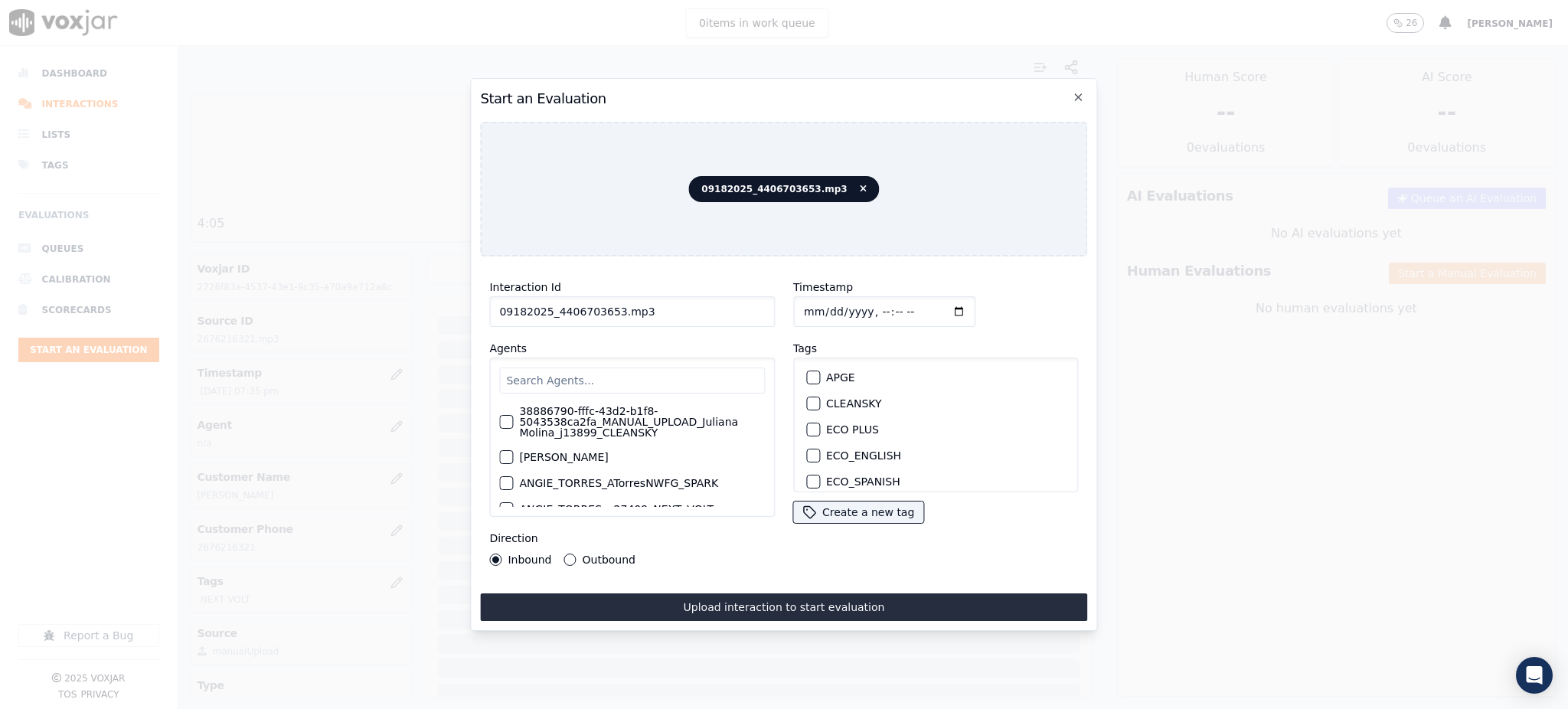
drag, startPoint x: 549, startPoint y: 304, endPoint x: 605, endPoint y: 305, distance: 56.0
click at [605, 305] on input "09182025_4406703653.mp3" at bounding box center [632, 311] width 286 height 31
type input "09182025_+++++++++++++++++++++++++.mp3"
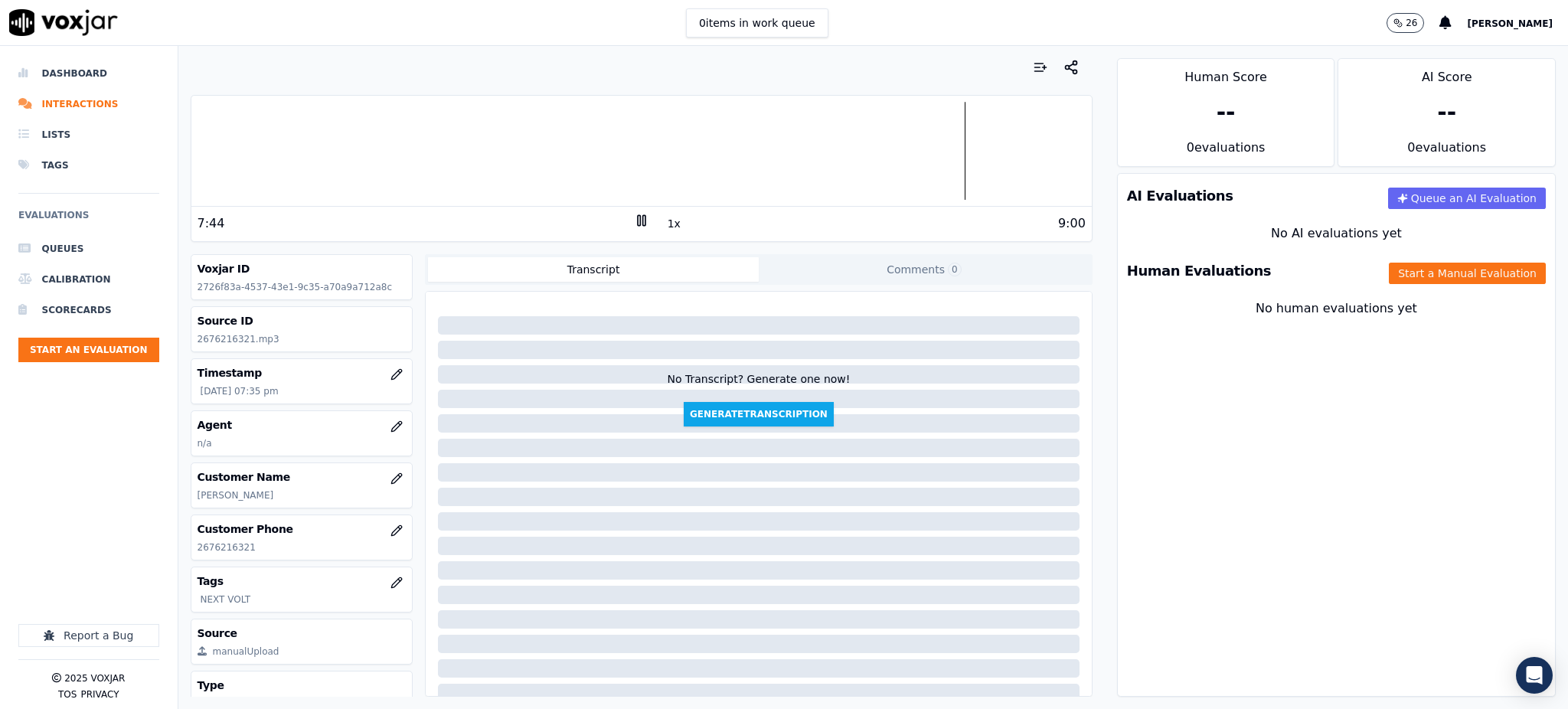
click at [642, 220] on rect at bounding box center [643, 220] width 2 height 10
click at [1403, 270] on button "Start a Manual Evaluation" at bounding box center [1467, 273] width 157 height 21
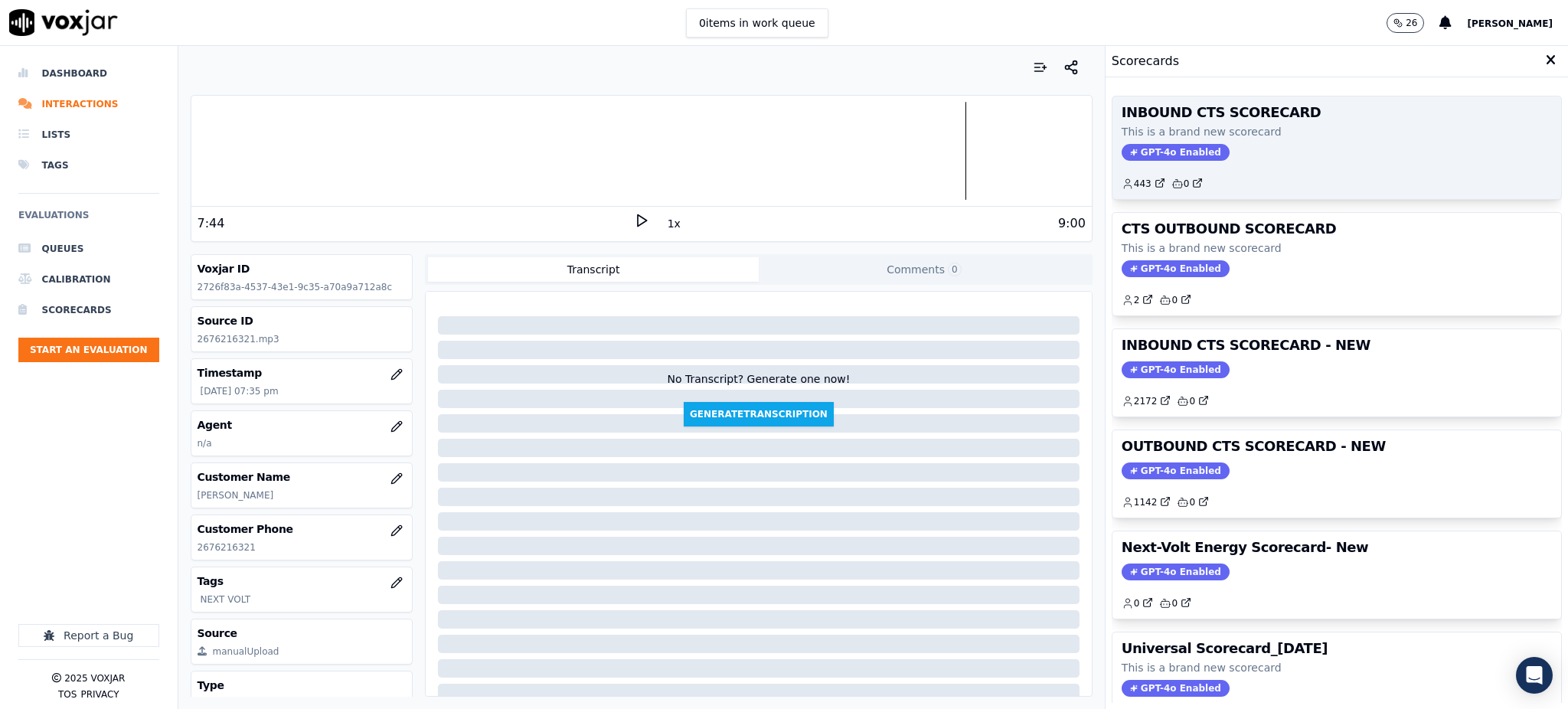
click at [1169, 151] on span "GPT-4o Enabled" at bounding box center [1175, 153] width 108 height 17
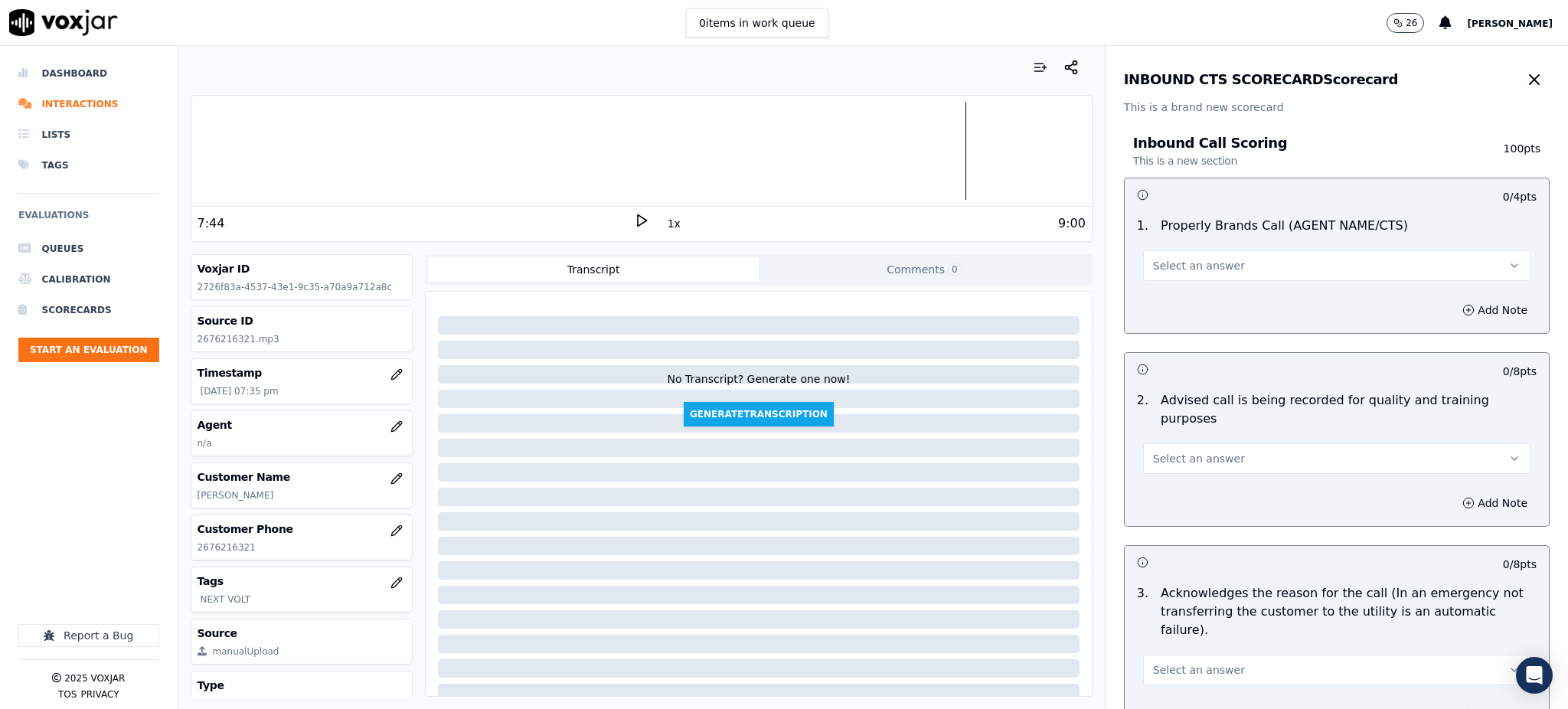
drag, startPoint x: 1189, startPoint y: 264, endPoint x: 1173, endPoint y: 278, distance: 21.3
click at [1188, 264] on span "Select an answer" at bounding box center [1199, 265] width 92 height 15
click at [1158, 297] on div "Yes" at bounding box center [1303, 300] width 354 height 24
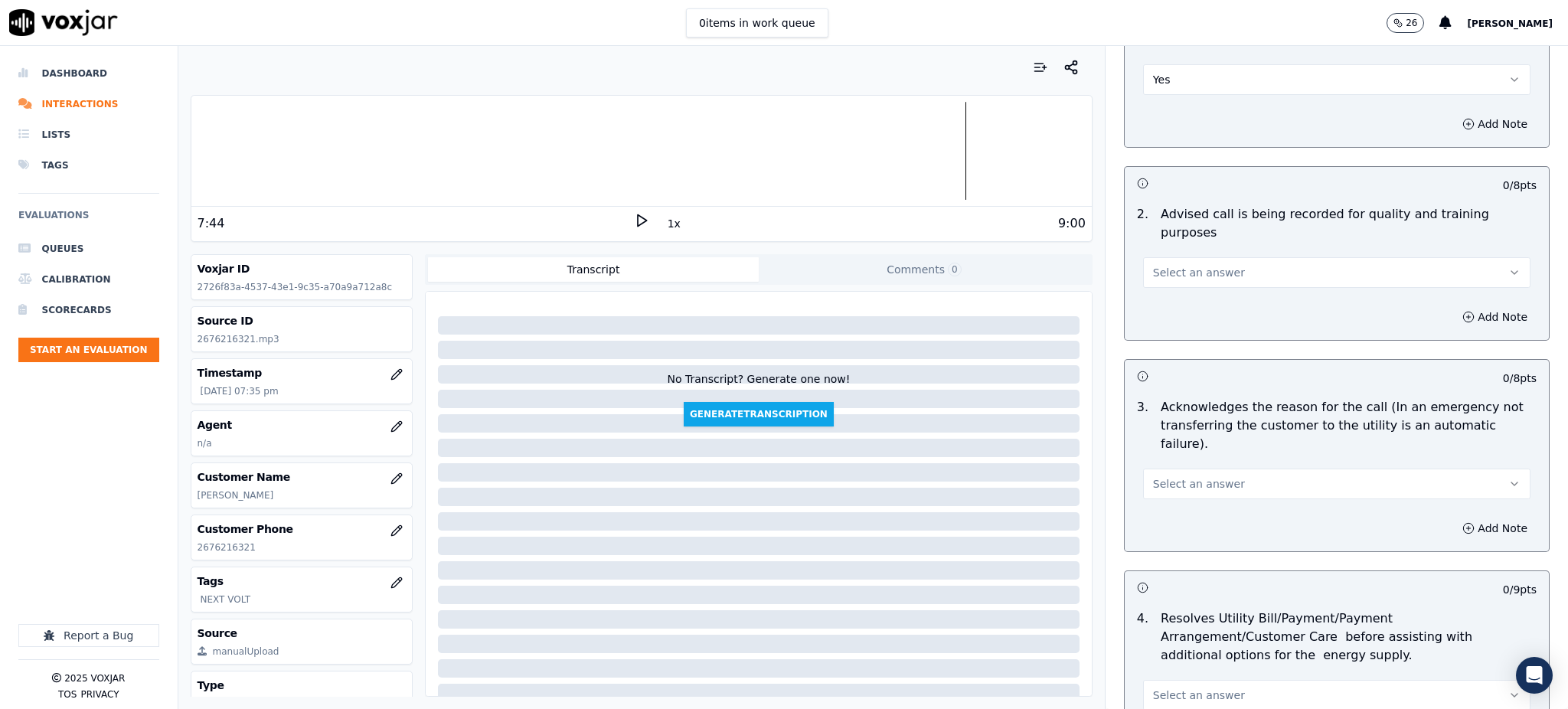
scroll to position [204, 0]
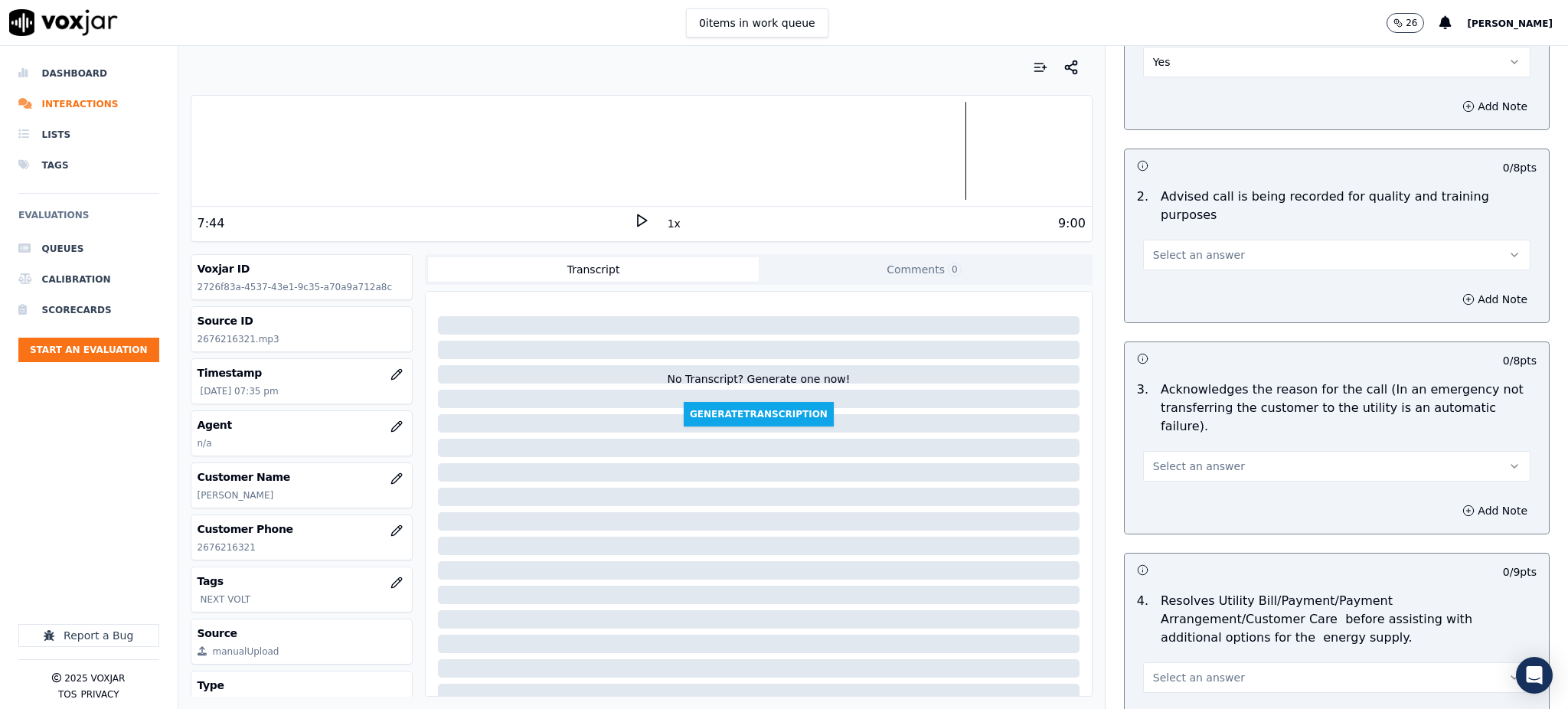
click at [1153, 247] on span "Select an answer" at bounding box center [1199, 255] width 92 height 15
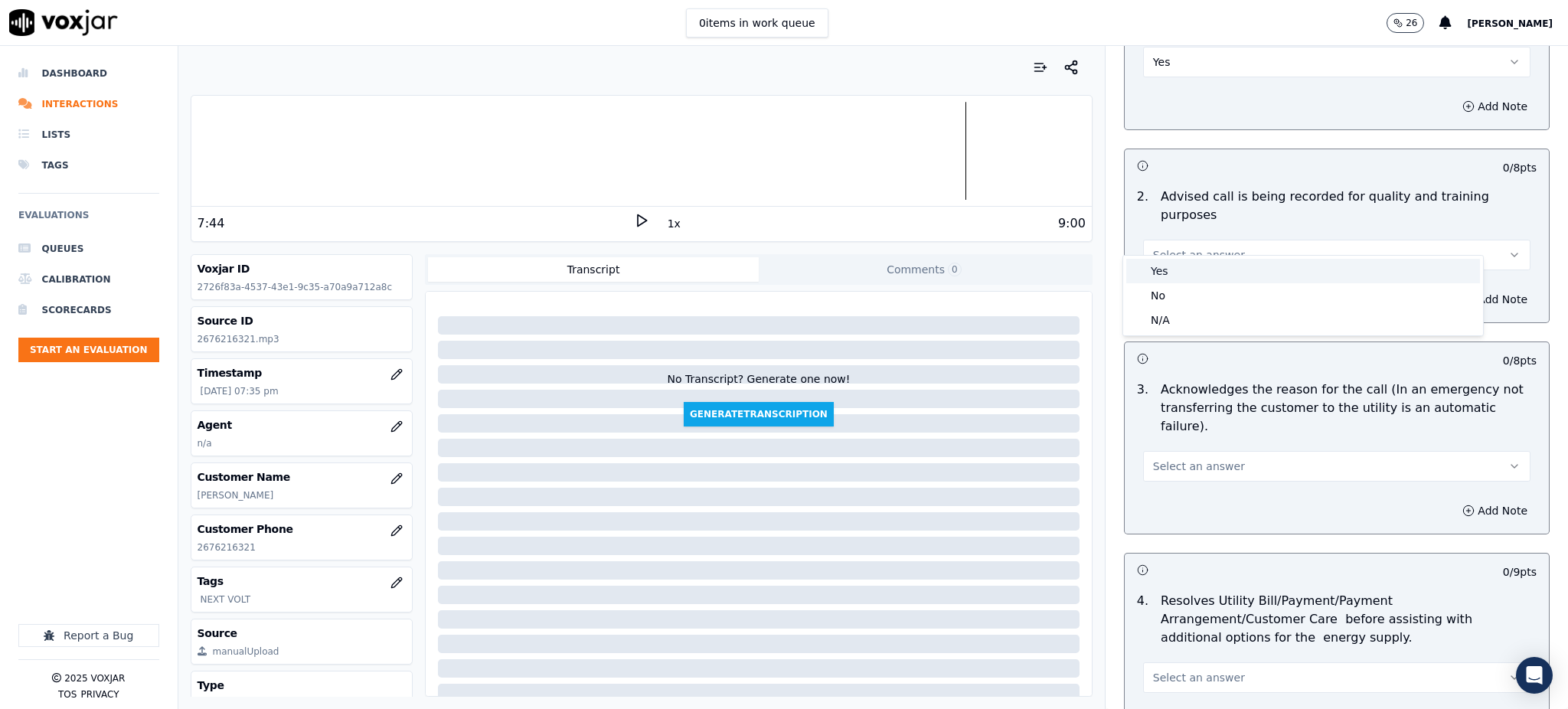
click at [1159, 278] on div "Yes" at bounding box center [1303, 271] width 354 height 24
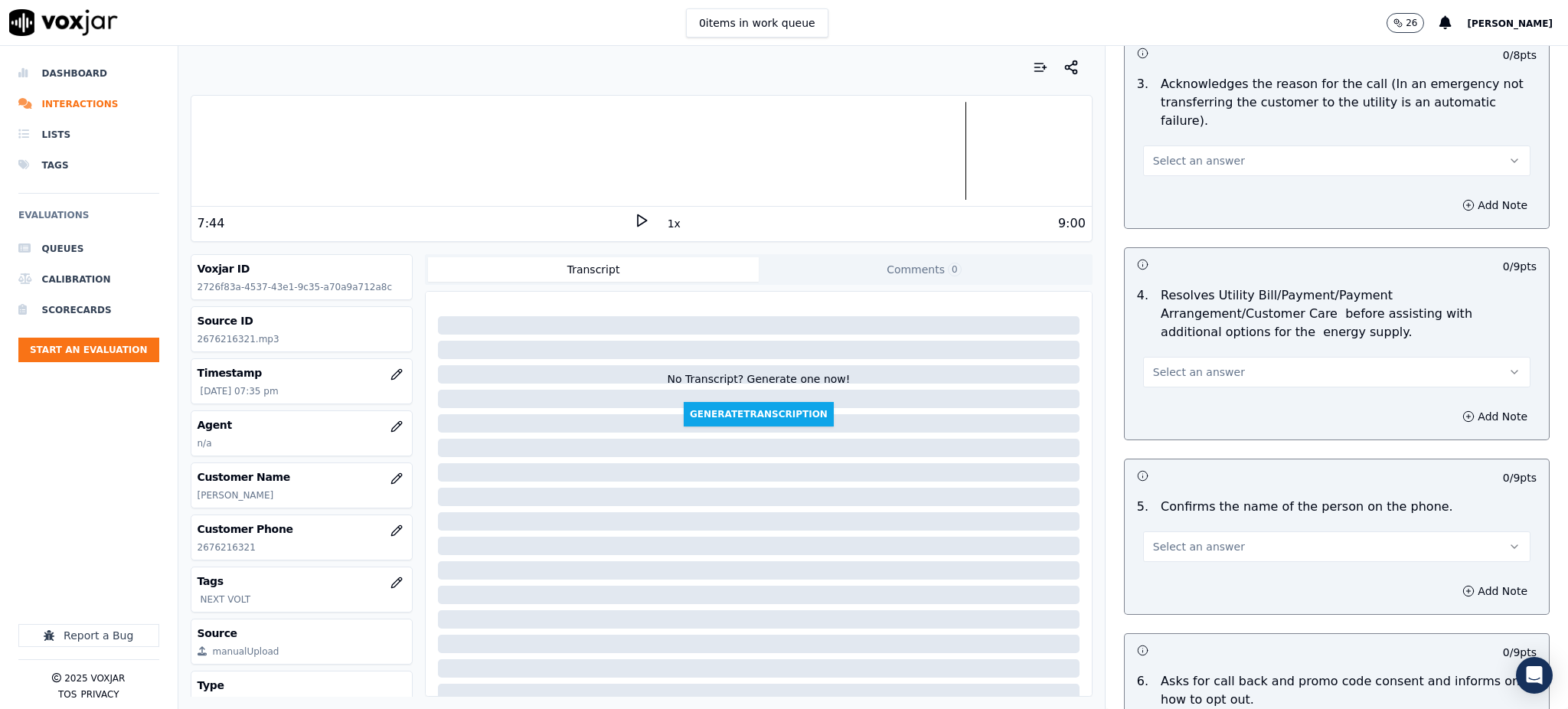
scroll to position [510, 0]
click at [1153, 153] on span "Select an answer" at bounding box center [1199, 160] width 92 height 15
click at [1156, 151] on div "Yes" at bounding box center [1303, 157] width 354 height 24
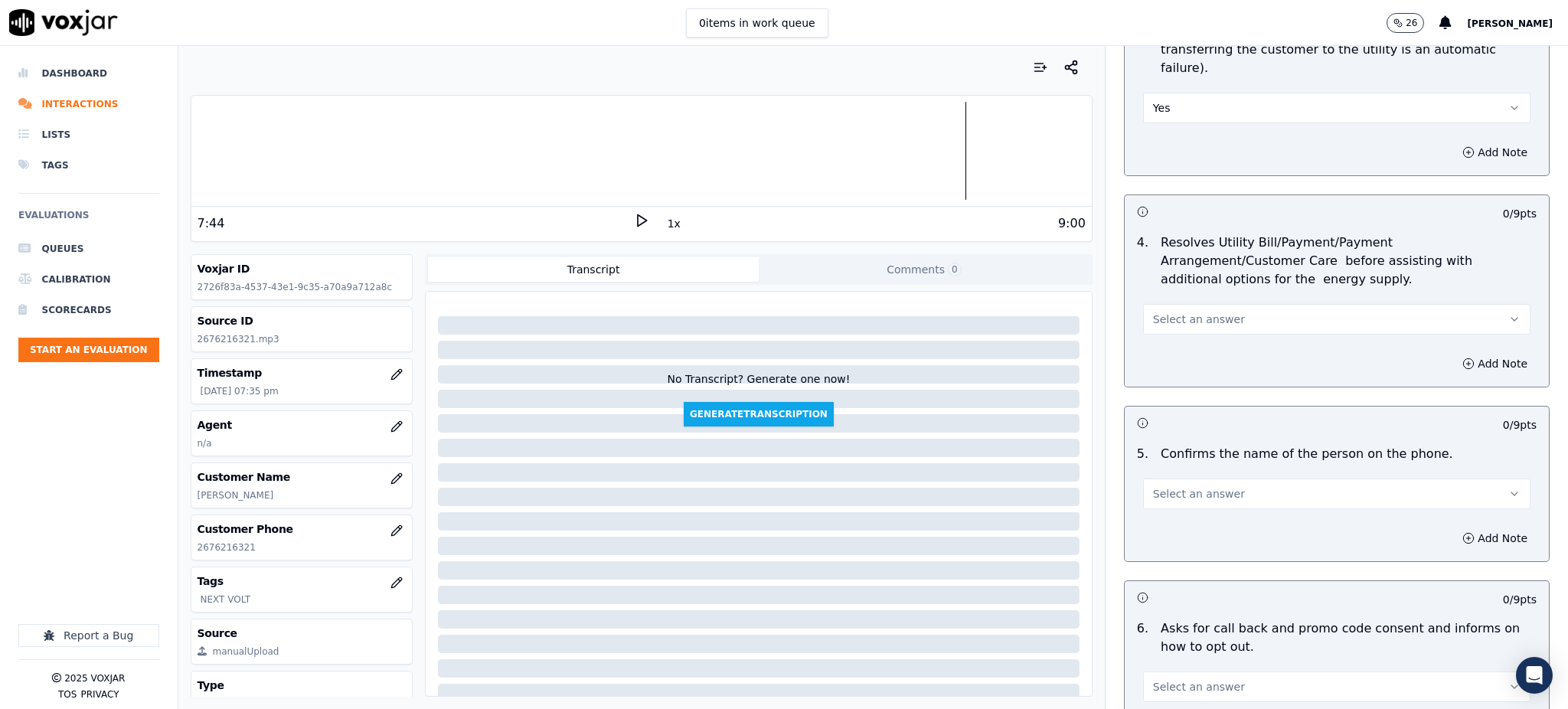
scroll to position [612, 0]
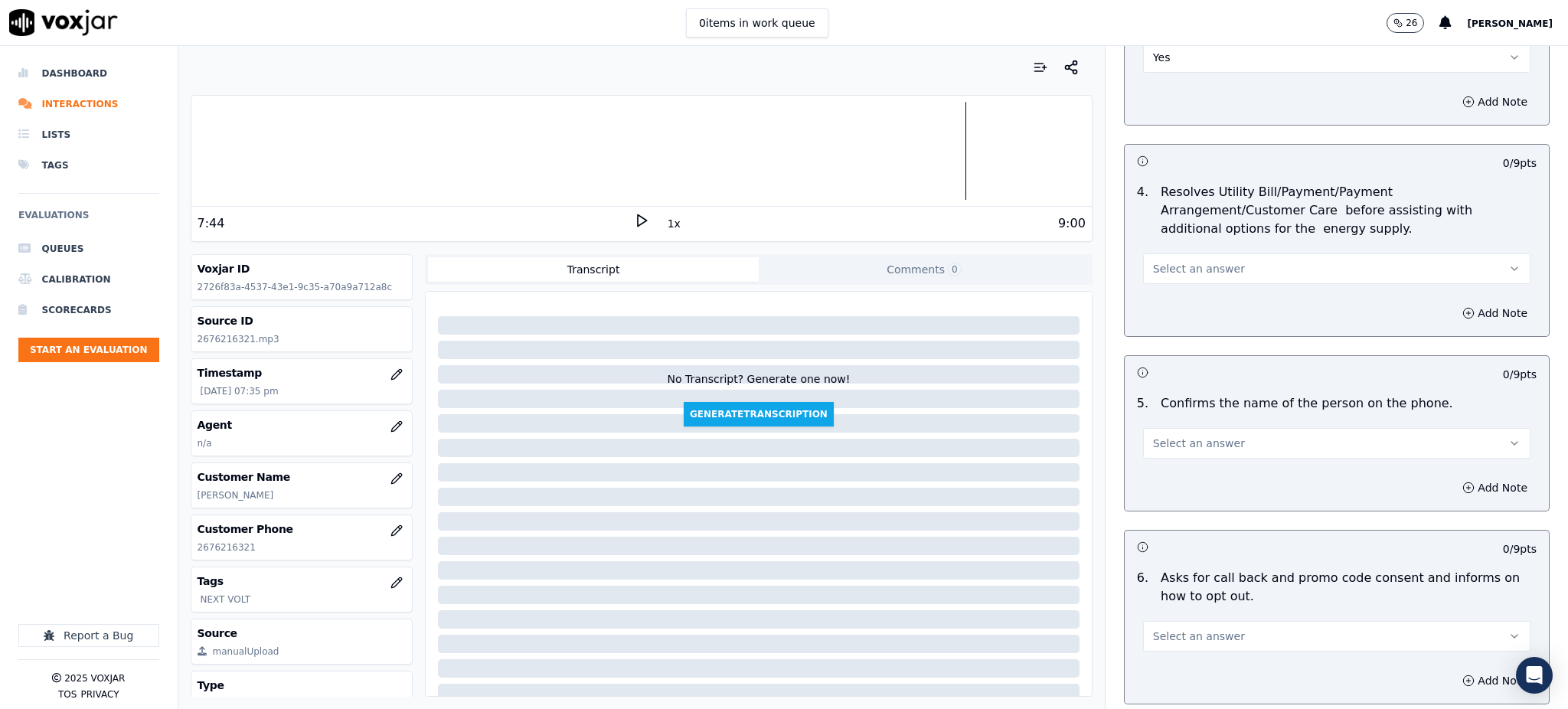
click at [1161, 253] on button "Select an answer" at bounding box center [1336, 268] width 387 height 31
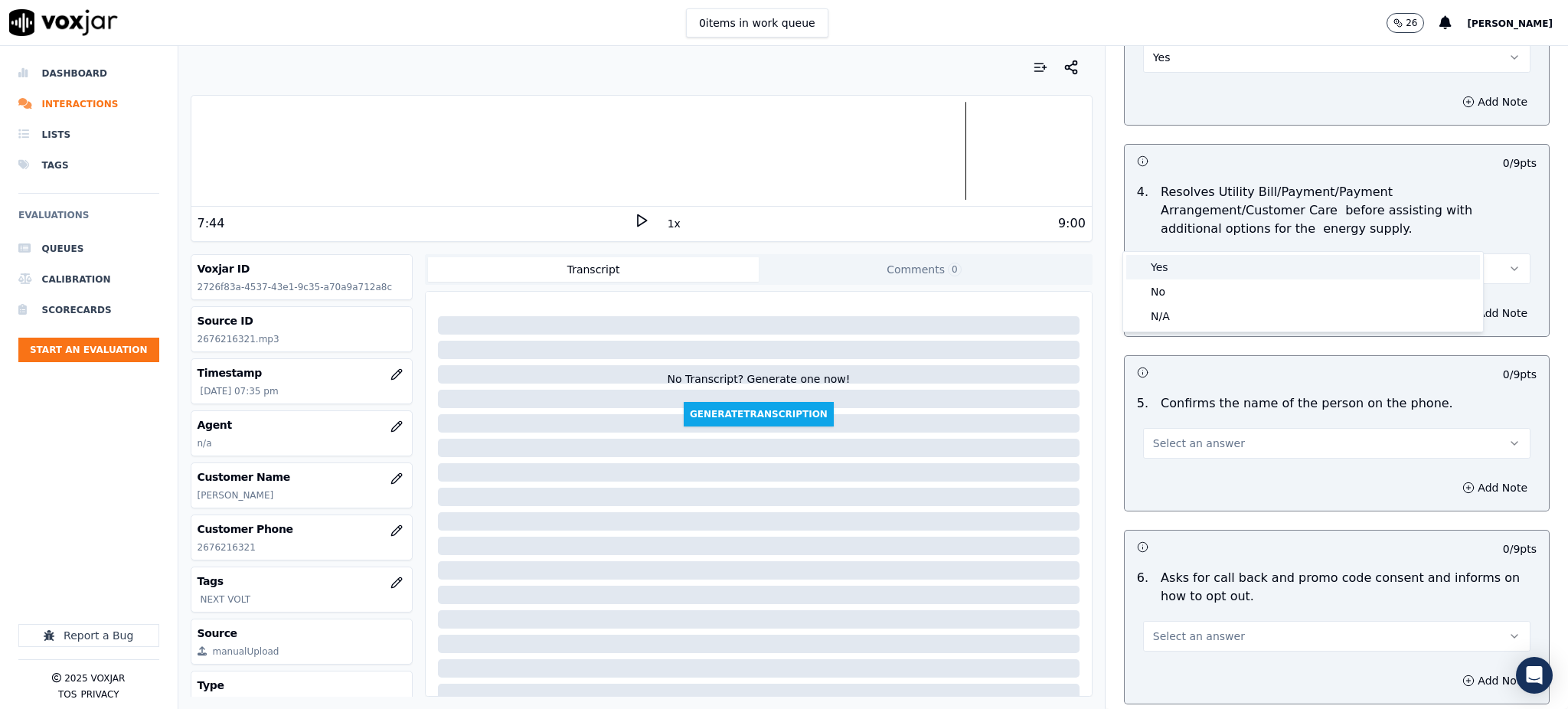
click at [1169, 268] on div "Yes" at bounding box center [1303, 267] width 354 height 24
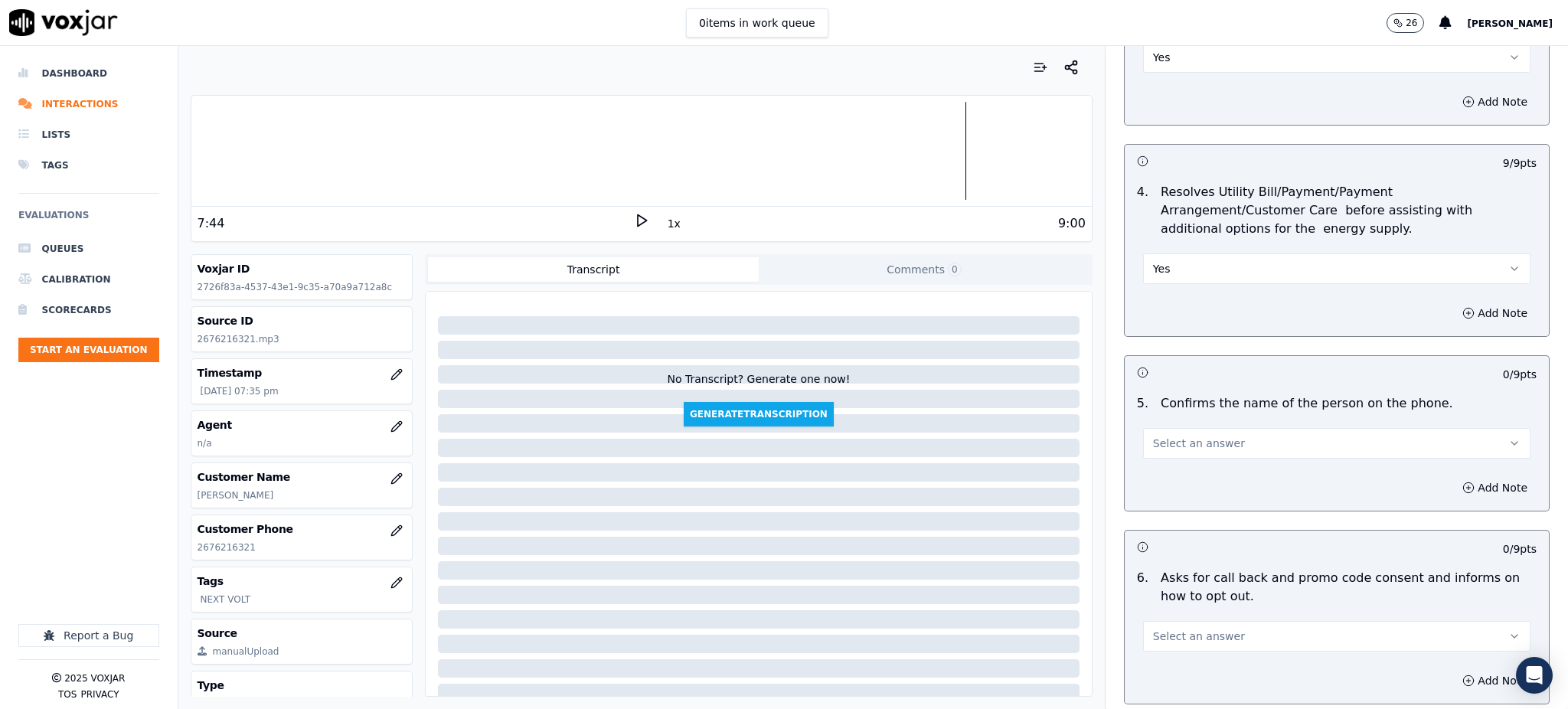
click at [1173, 435] on span "Select an answer" at bounding box center [1199, 443] width 92 height 15
click at [1164, 441] on div "Yes" at bounding box center [1303, 441] width 354 height 24
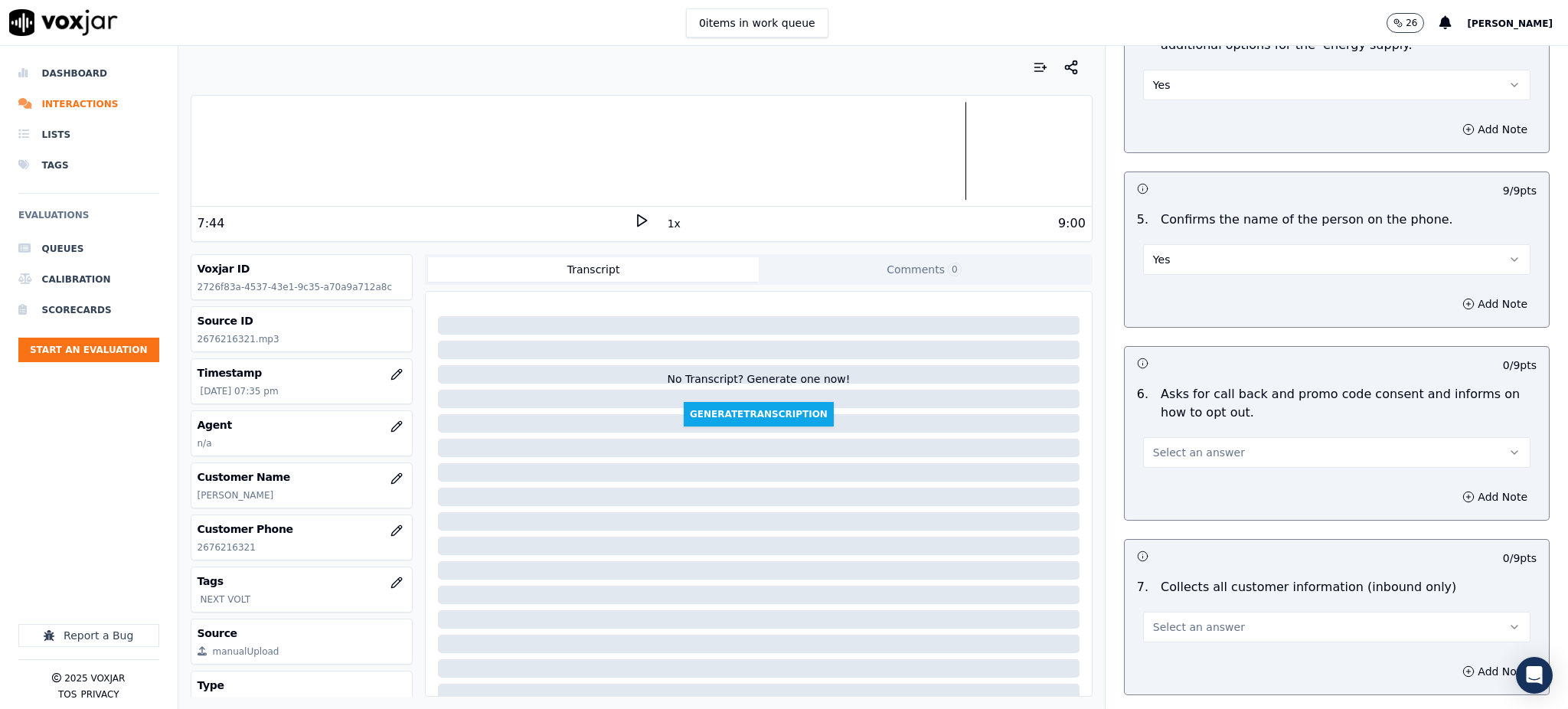
scroll to position [816, 0]
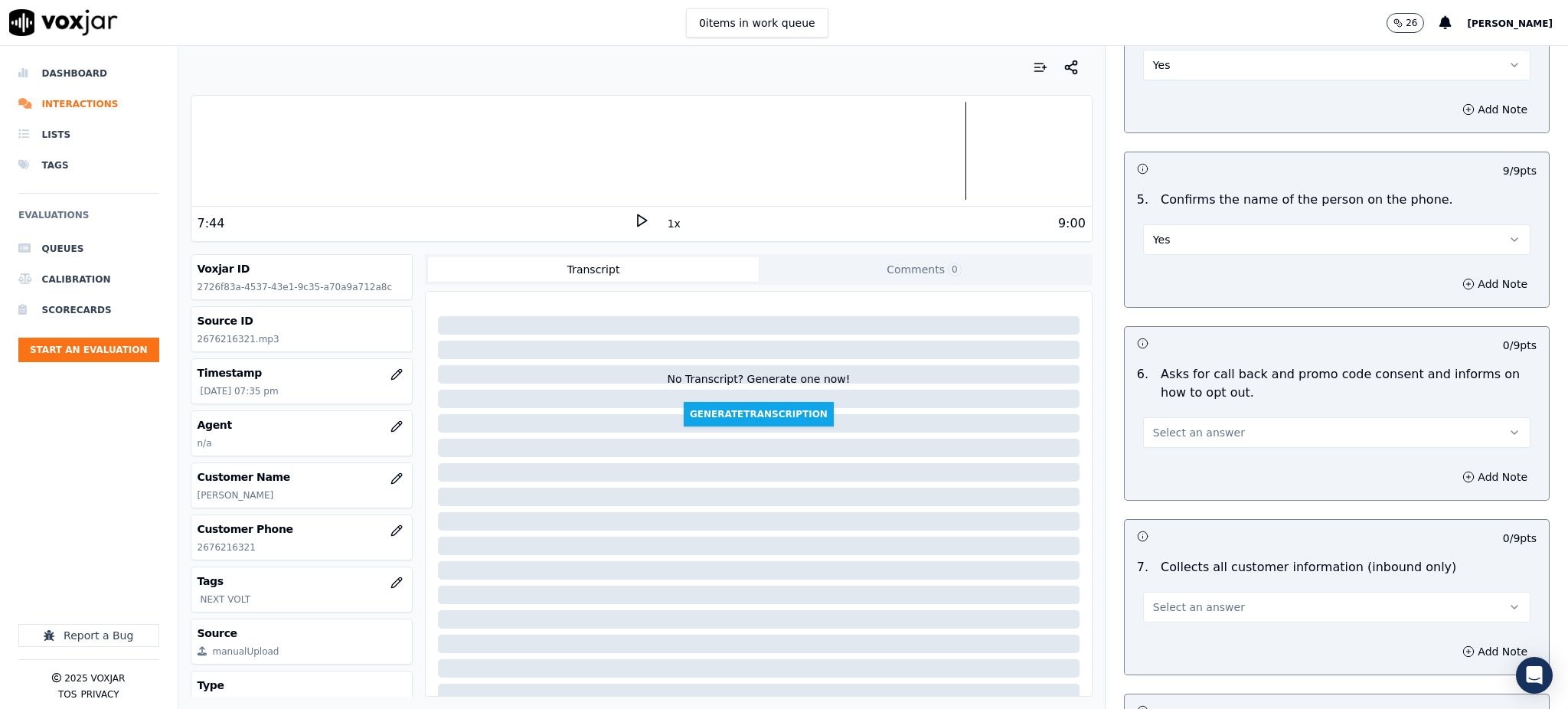
click at [1172, 425] on span "Select an answer" at bounding box center [1199, 433] width 92 height 15
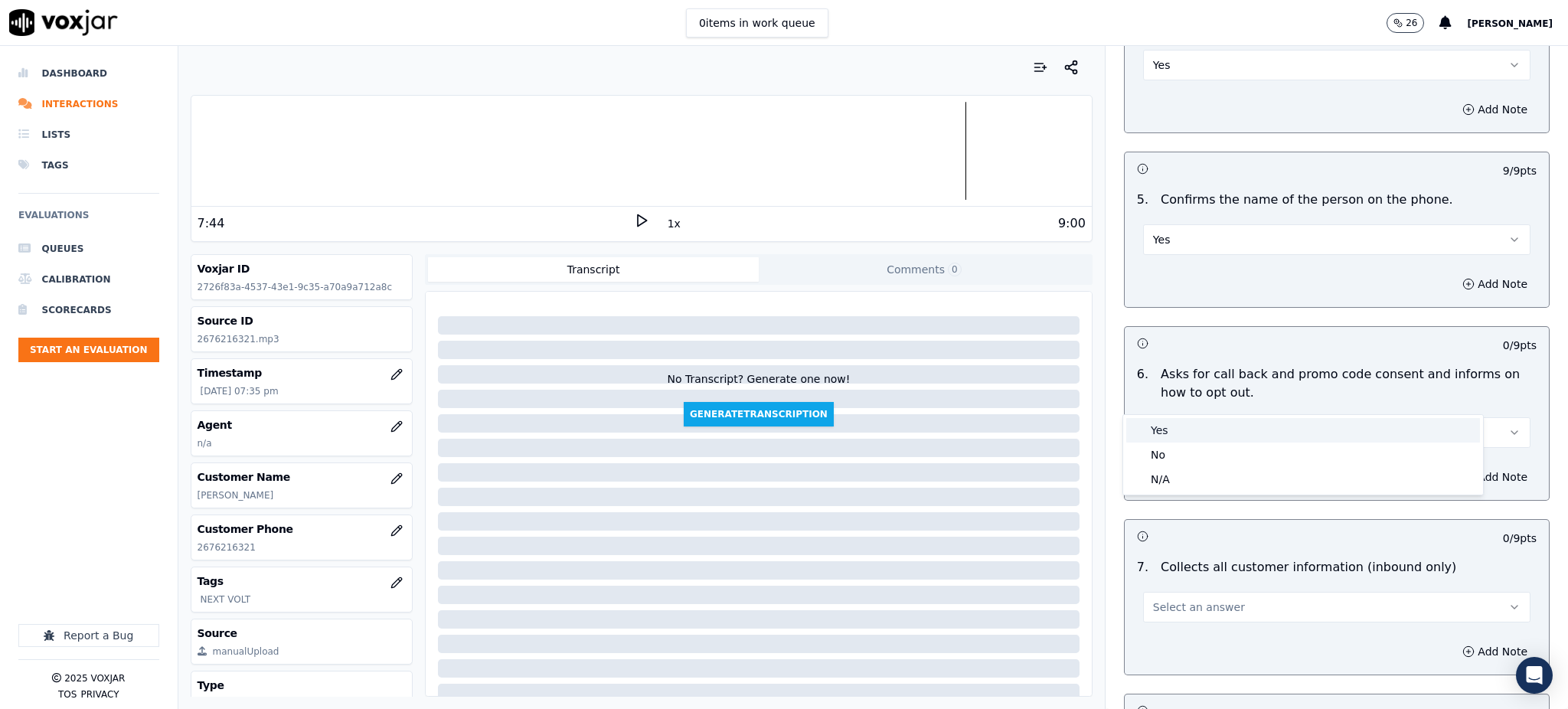
drag, startPoint x: 1167, startPoint y: 429, endPoint x: 1167, endPoint y: 438, distance: 9.0
click at [1167, 429] on div "Yes" at bounding box center [1303, 430] width 354 height 24
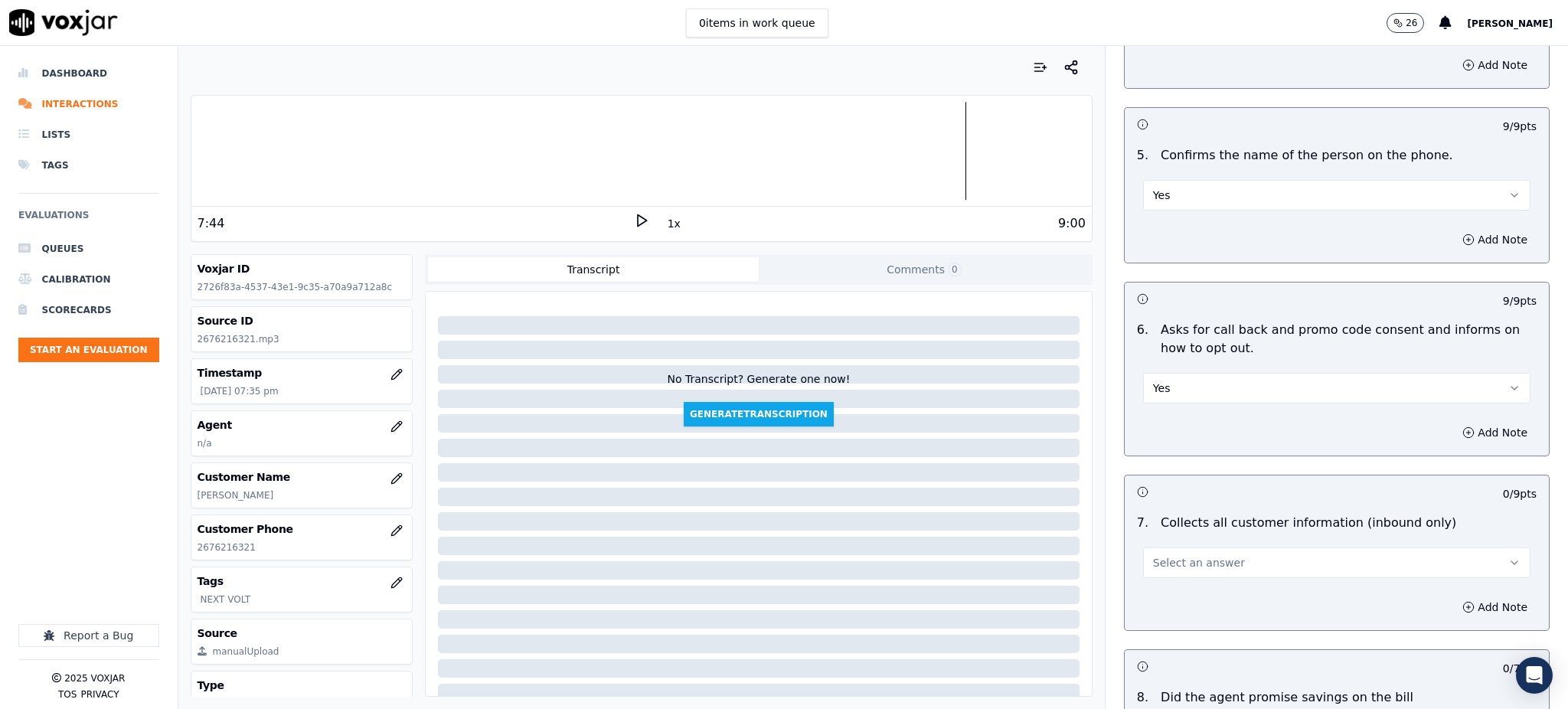
scroll to position [1021, 0]
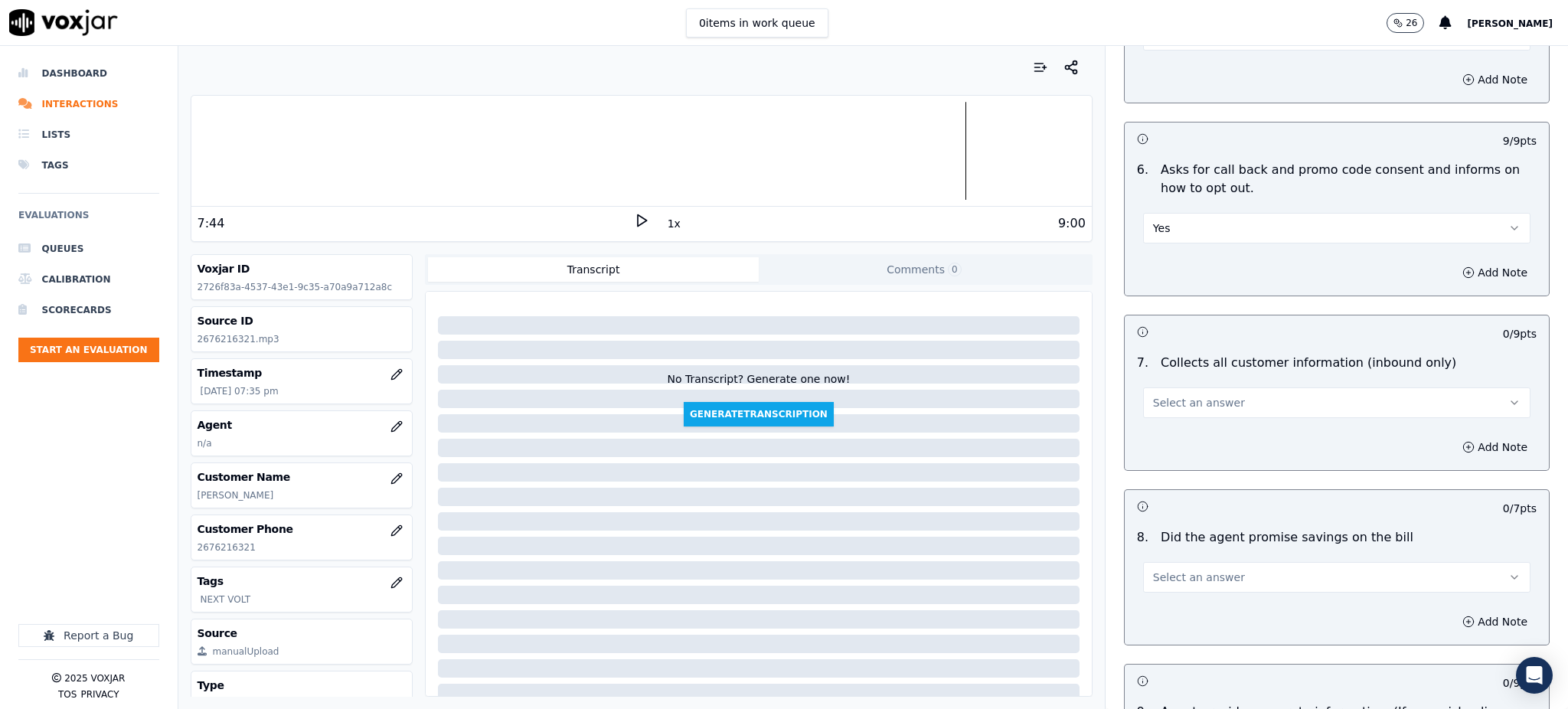
click at [1154, 395] on span "Select an answer" at bounding box center [1199, 402] width 92 height 15
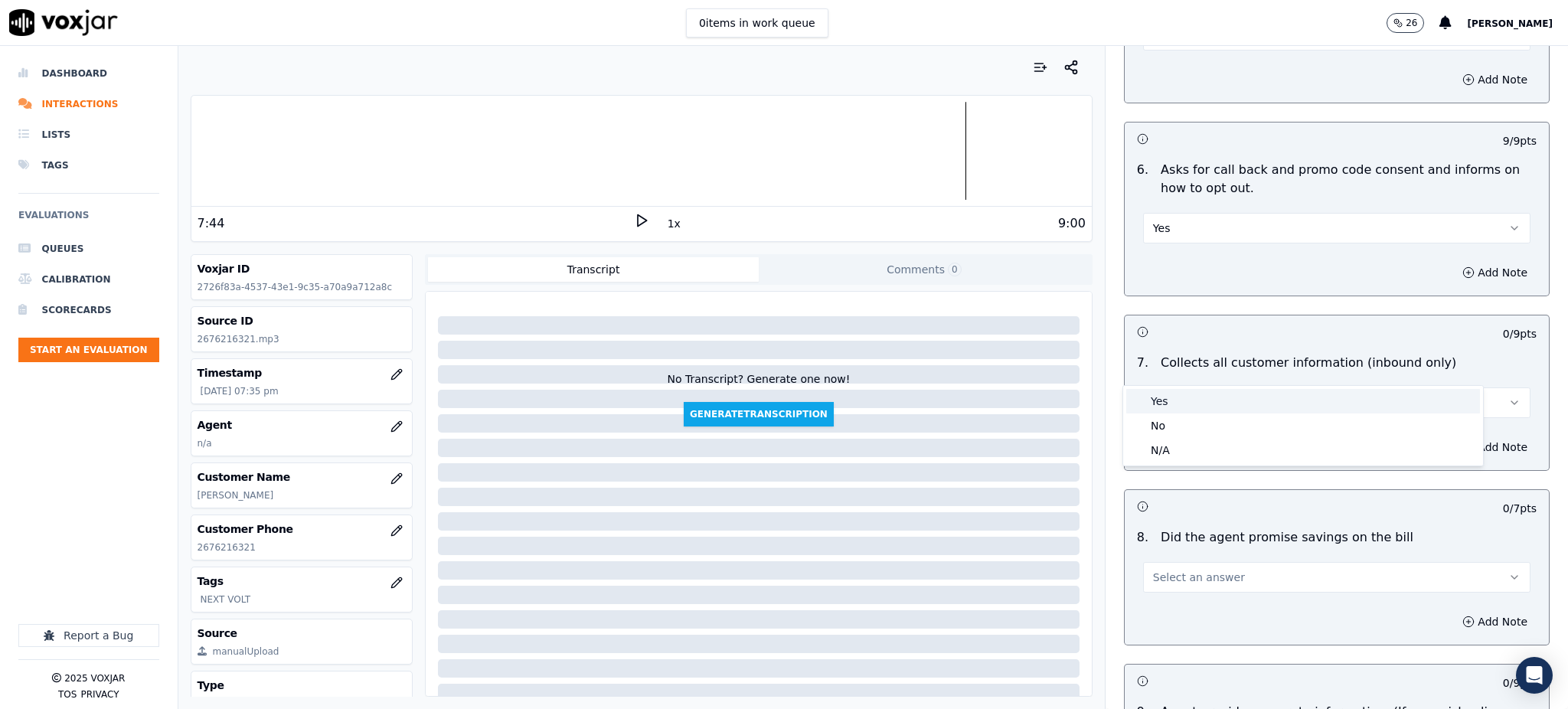
drag, startPoint x: 1163, startPoint y: 405, endPoint x: 1163, endPoint y: 413, distance: 8.0
click at [1163, 406] on div "Yes" at bounding box center [1303, 401] width 354 height 24
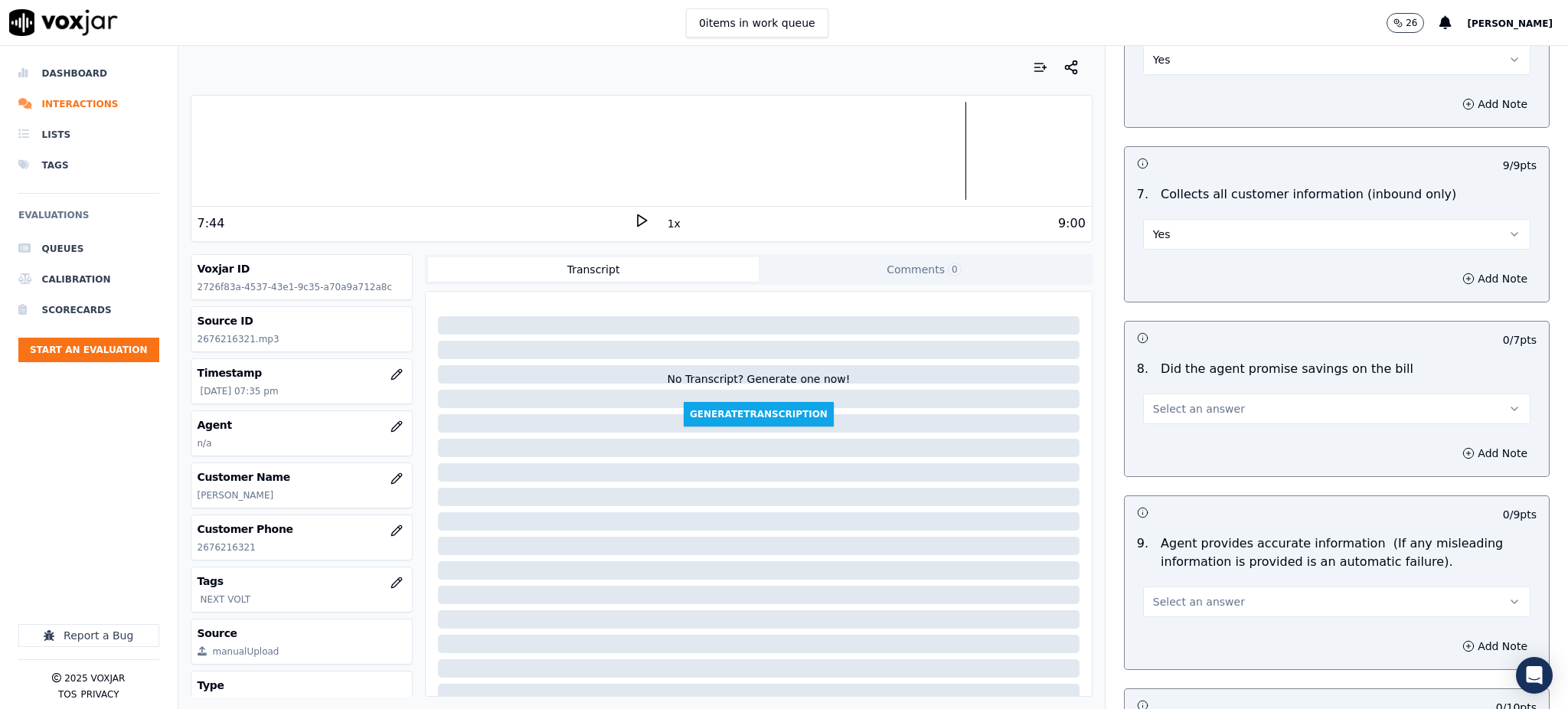
scroll to position [1224, 0]
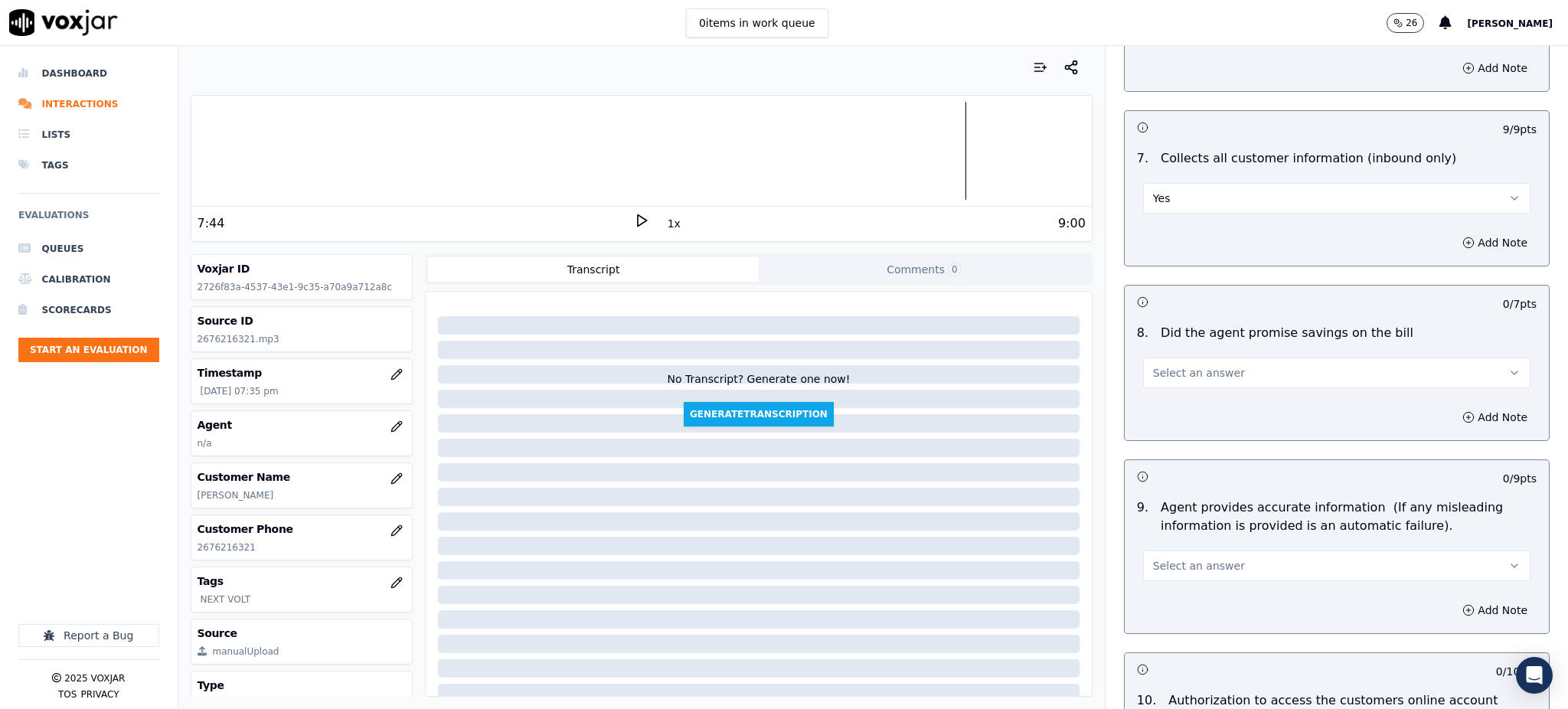
drag, startPoint x: 1157, startPoint y: 341, endPoint x: 1165, endPoint y: 351, distance: 12.8
click at [1158, 365] on span "Select an answer" at bounding box center [1199, 372] width 92 height 15
click at [1182, 380] on div "Yes" at bounding box center [1303, 371] width 354 height 24
drag, startPoint x: 1159, startPoint y: 519, endPoint x: 1159, endPoint y: 533, distance: 14.0
click at [1159, 550] on button "Select an answer" at bounding box center [1336, 565] width 387 height 31
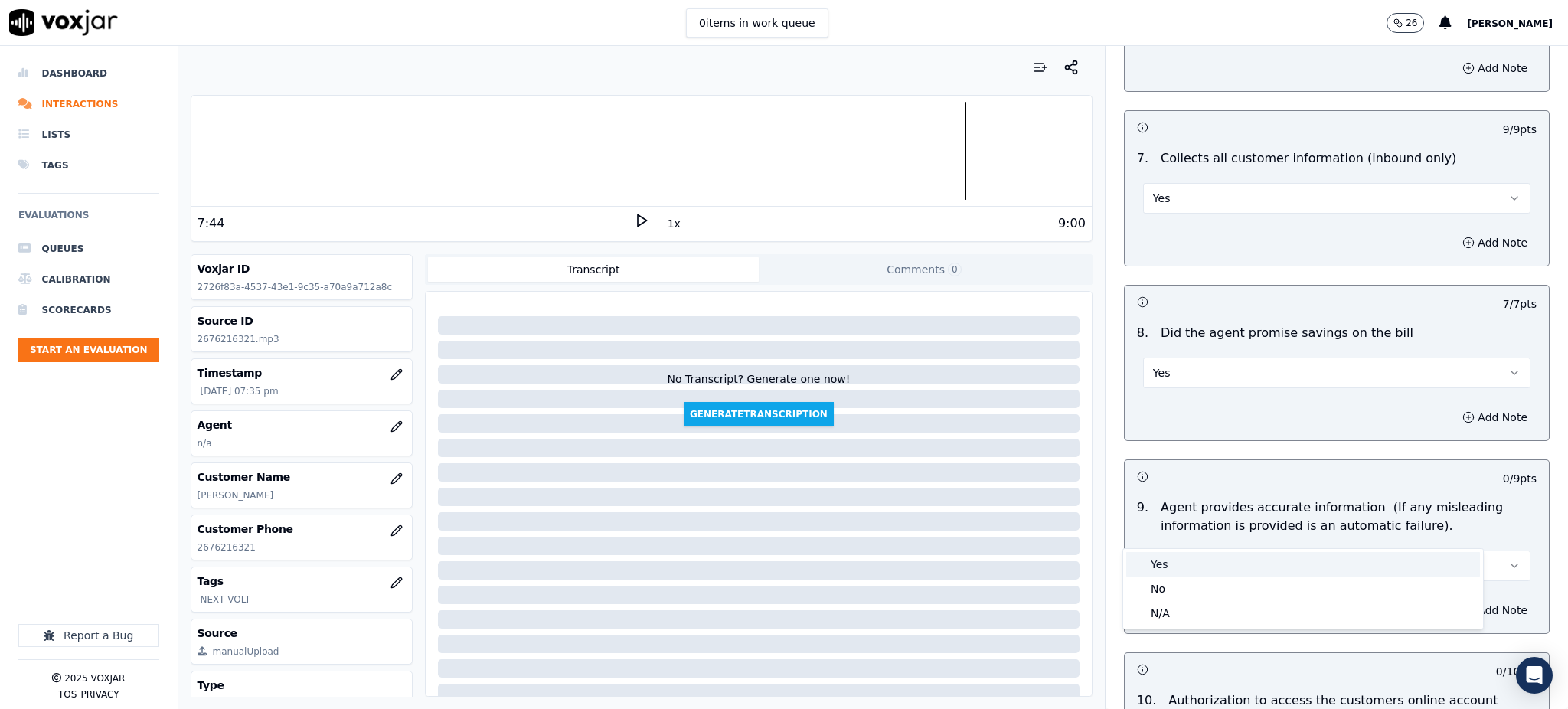
click at [1158, 552] on div "Yes" at bounding box center [1303, 564] width 354 height 24
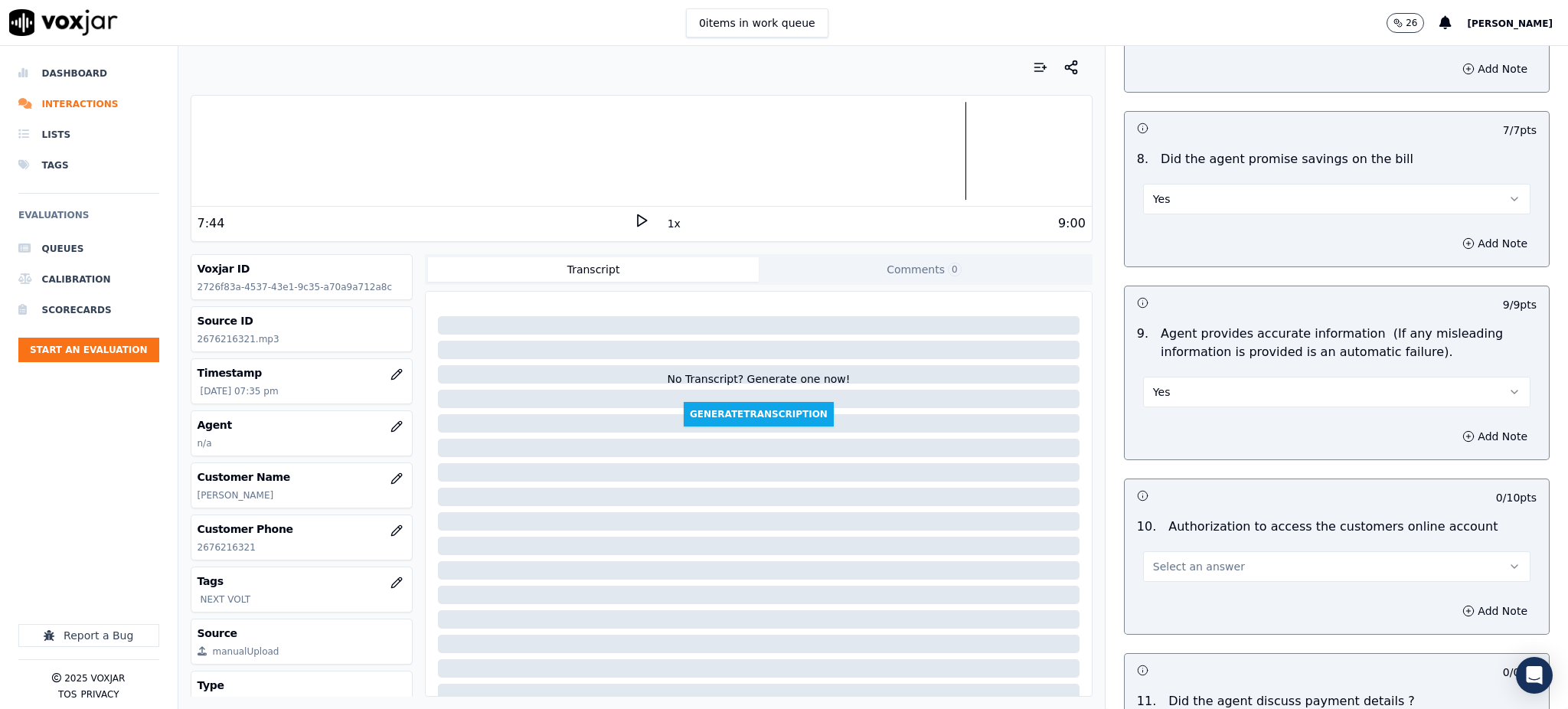
scroll to position [1428, 0]
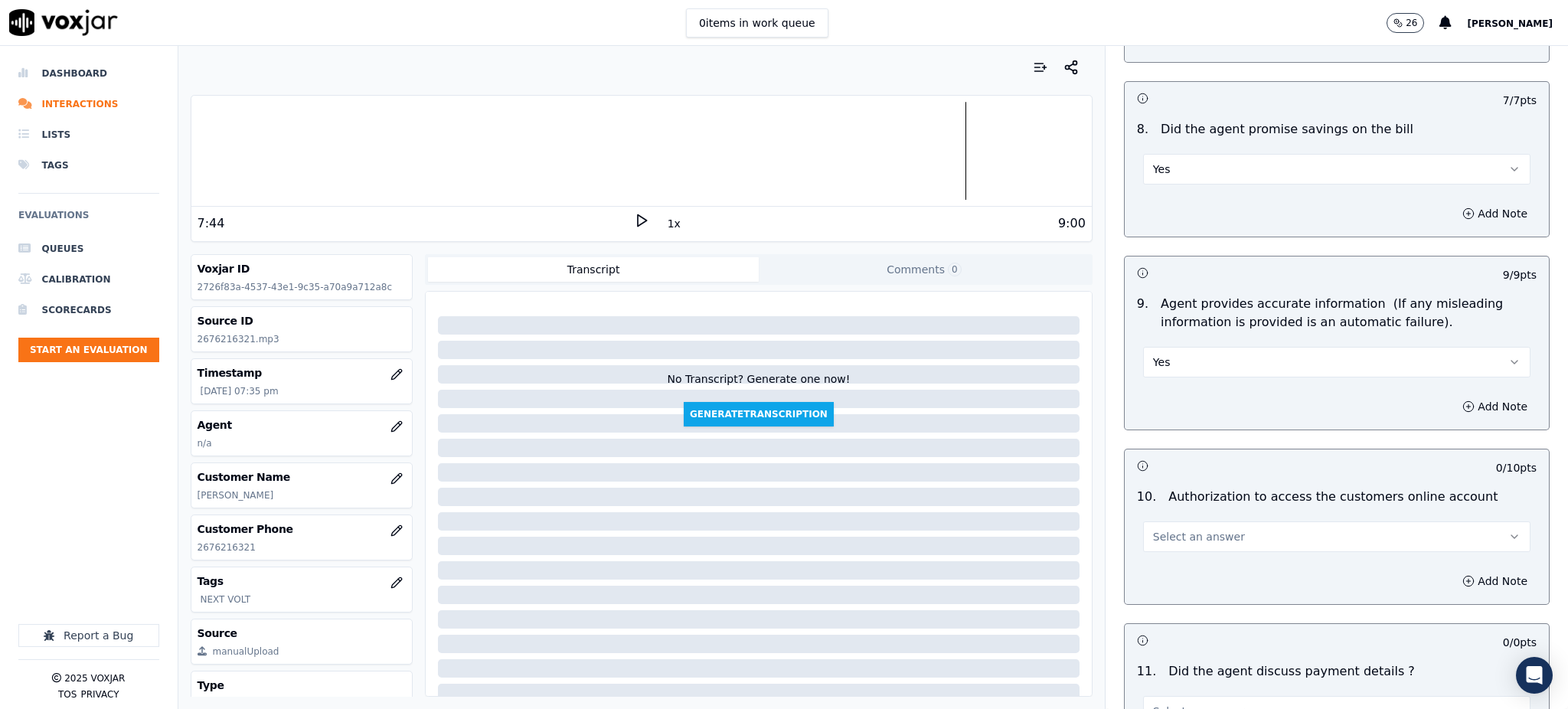
drag, startPoint x: 1158, startPoint y: 501, endPoint x: 1164, endPoint y: 515, distance: 15.2
click at [1159, 528] on span "Select an answer" at bounding box center [1199, 536] width 92 height 15
click at [1172, 531] on div "Yes" at bounding box center [1303, 535] width 354 height 24
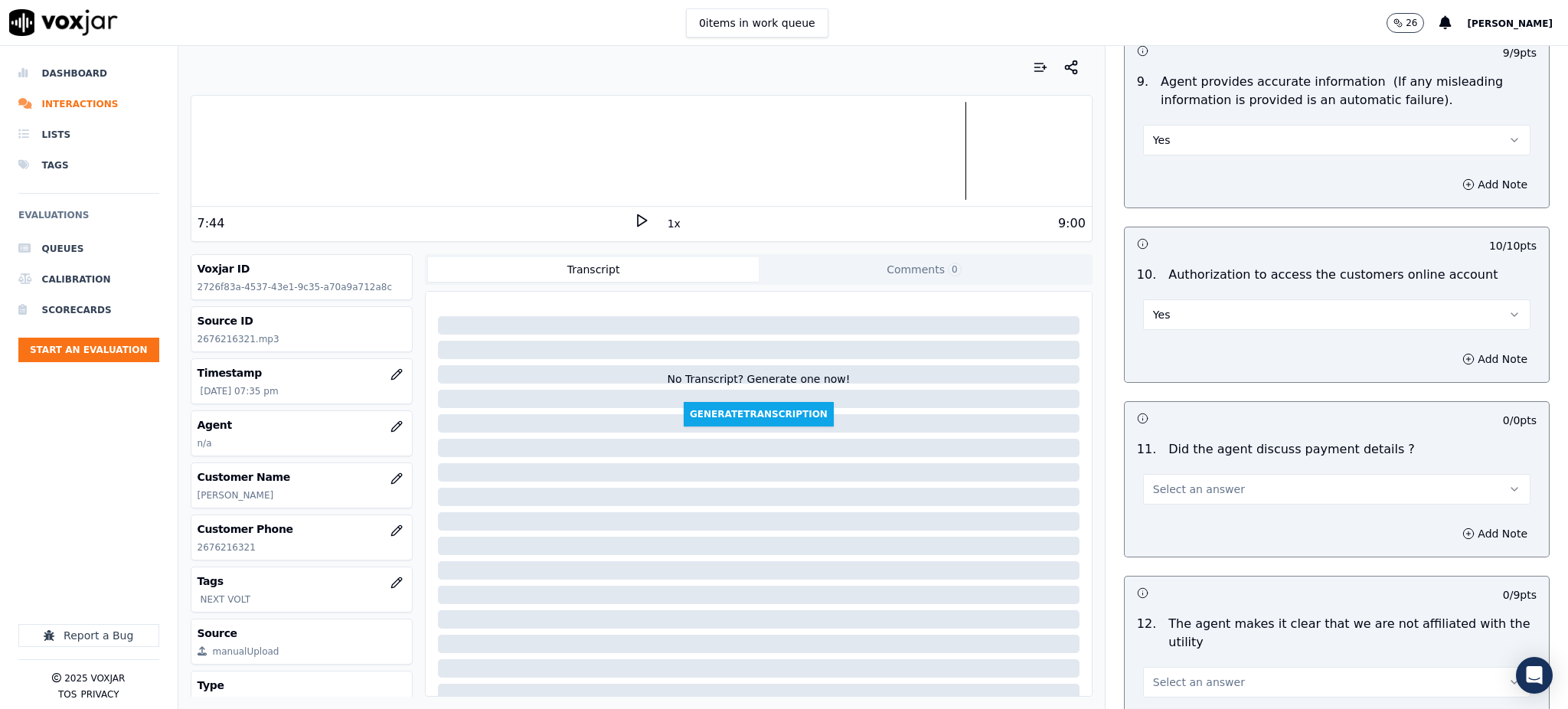
scroll to position [1734, 0]
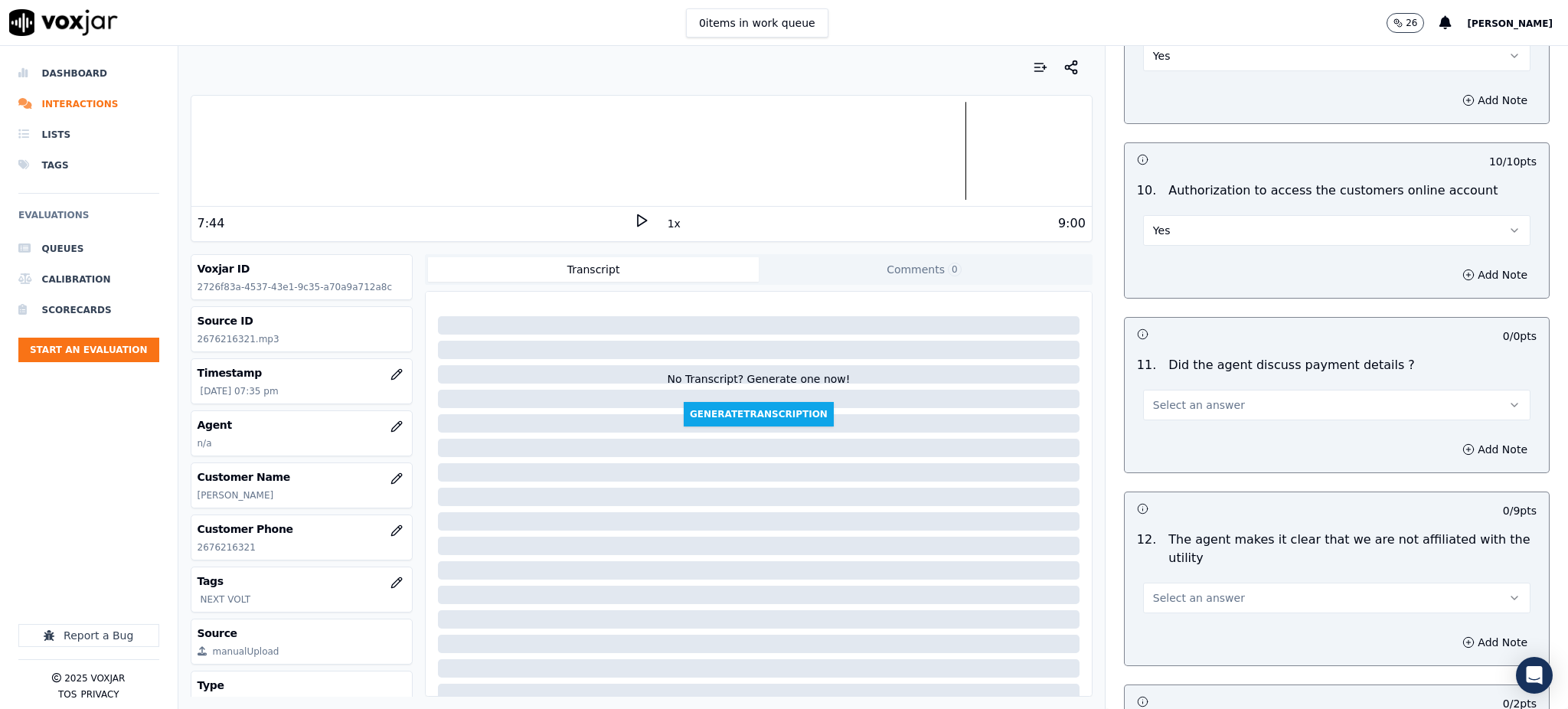
click at [1153, 397] on span "Select an answer" at bounding box center [1199, 405] width 92 height 15
click at [1160, 442] on div "N/A" at bounding box center [1303, 452] width 354 height 24
click at [1177, 590] on span "Select an answer" at bounding box center [1199, 597] width 92 height 15
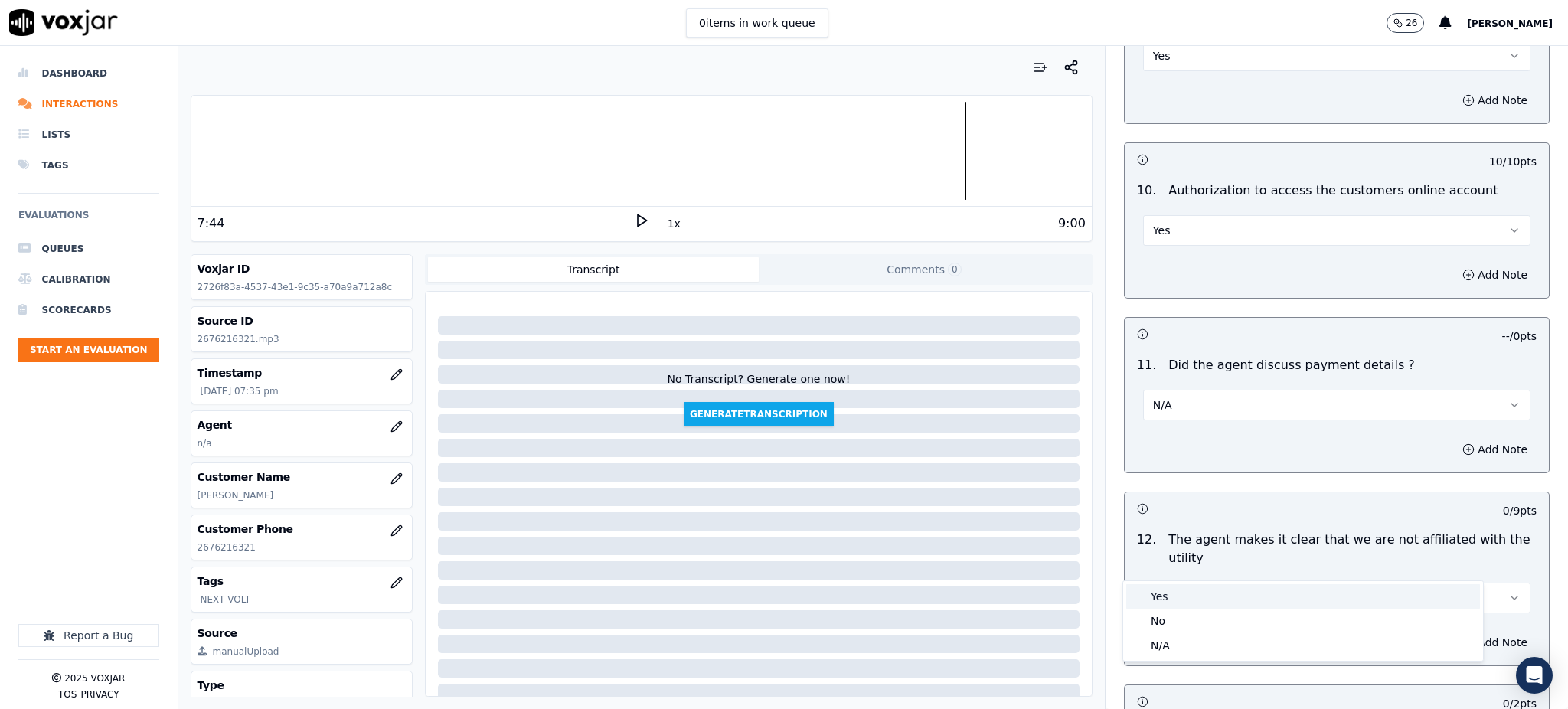
click at [1167, 587] on div "Yes" at bounding box center [1303, 596] width 354 height 24
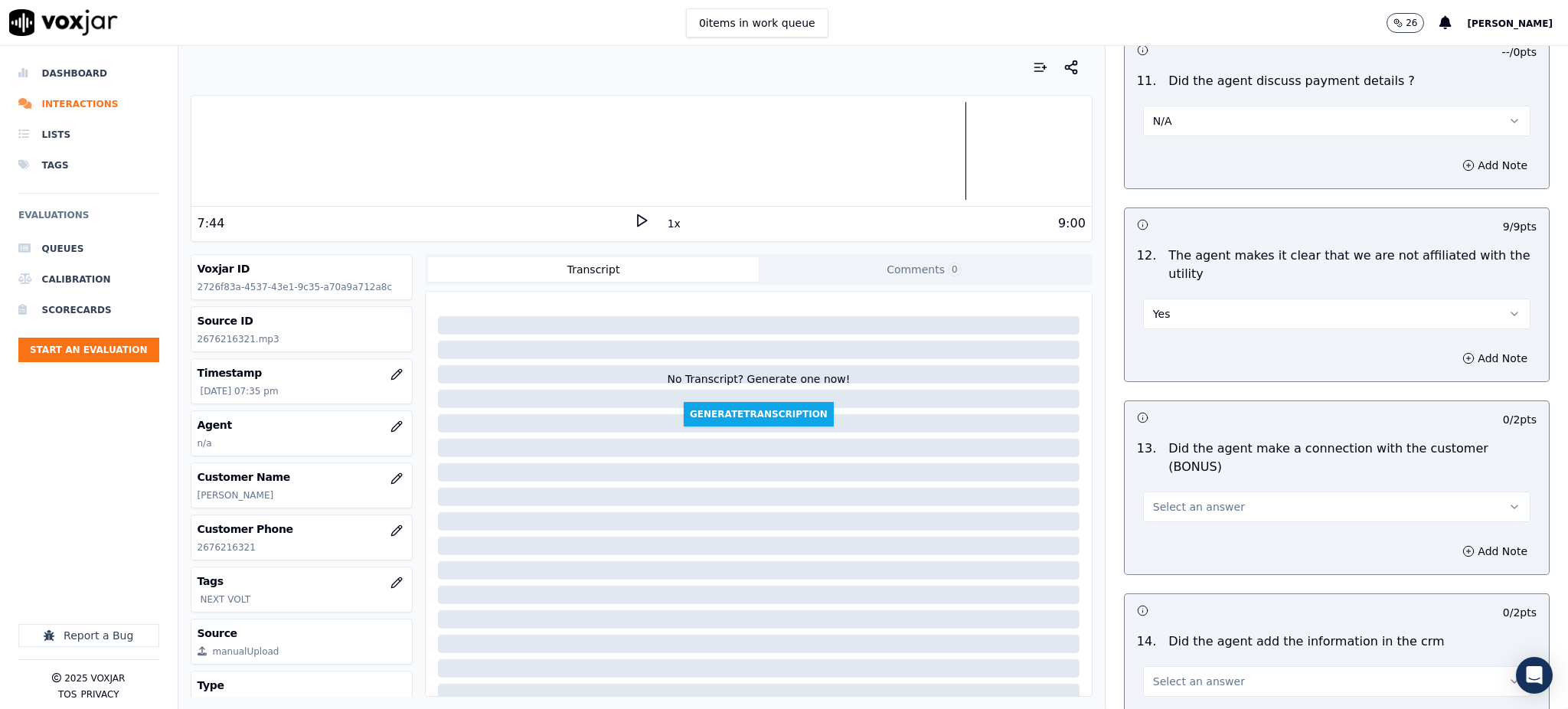
scroll to position [2040, 0]
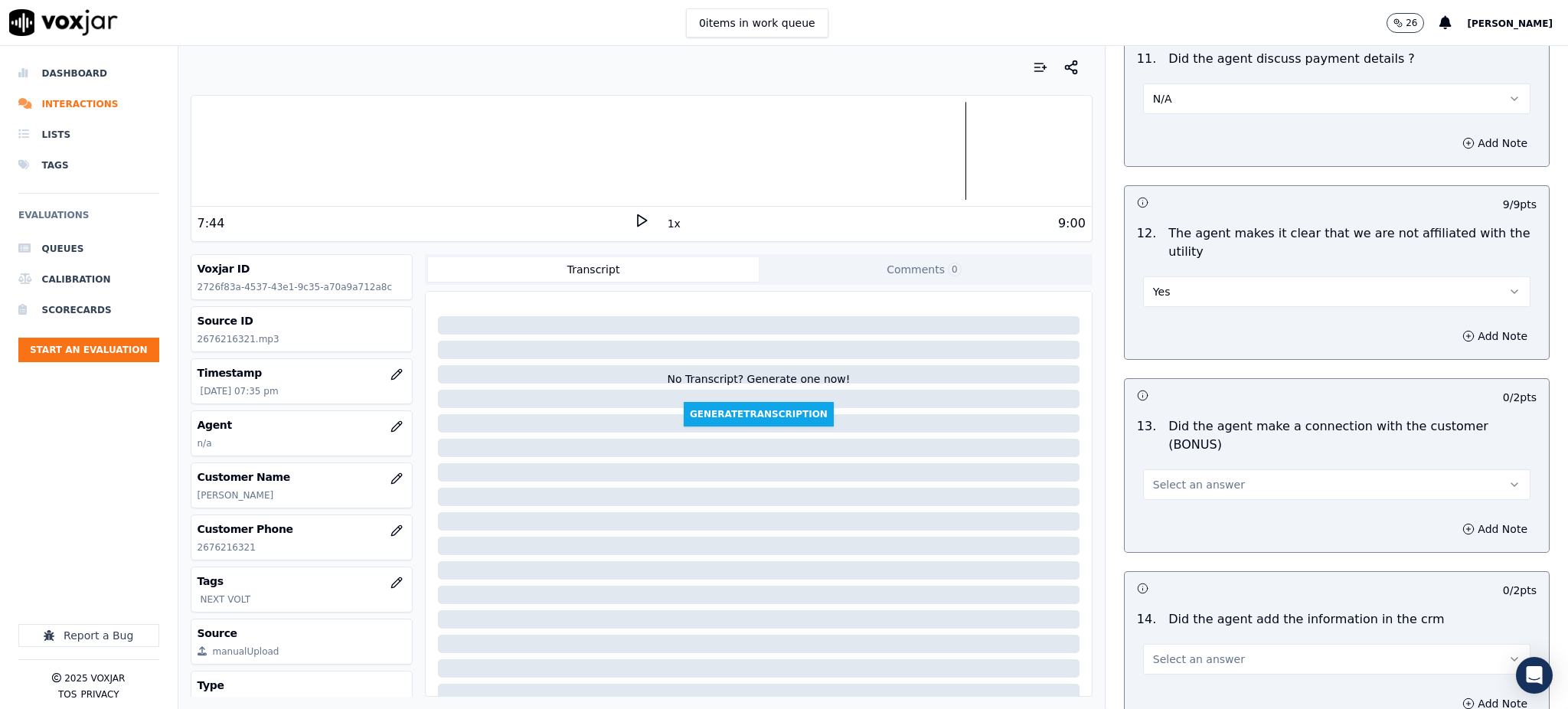
click at [1173, 469] on button "Select an answer" at bounding box center [1336, 484] width 387 height 31
click at [1166, 467] on div "Yes" at bounding box center [1303, 464] width 354 height 24
click at [1153, 651] on span "Select an answer" at bounding box center [1199, 659] width 92 height 15
click at [1152, 638] on div "Yes" at bounding box center [1303, 639] width 354 height 24
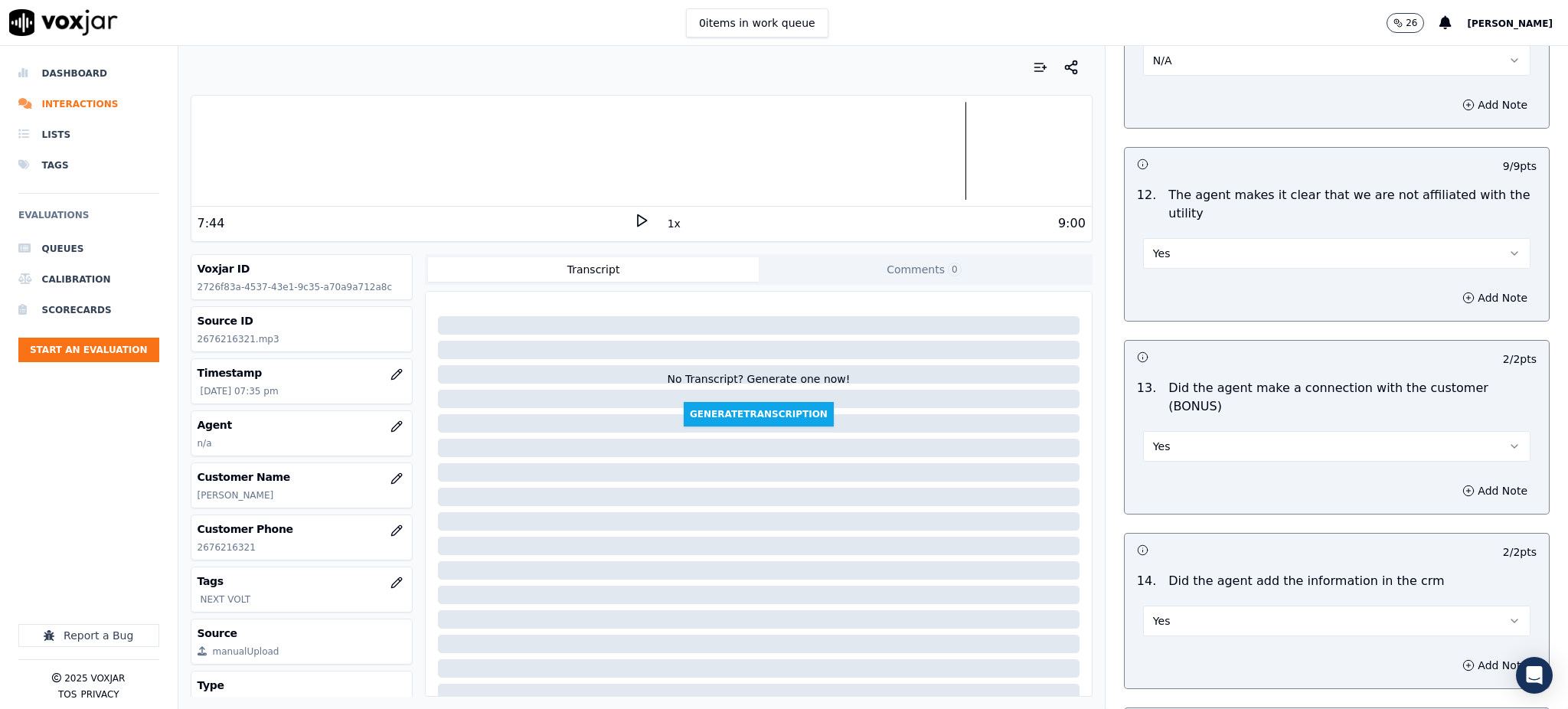
scroll to position [2245, 0]
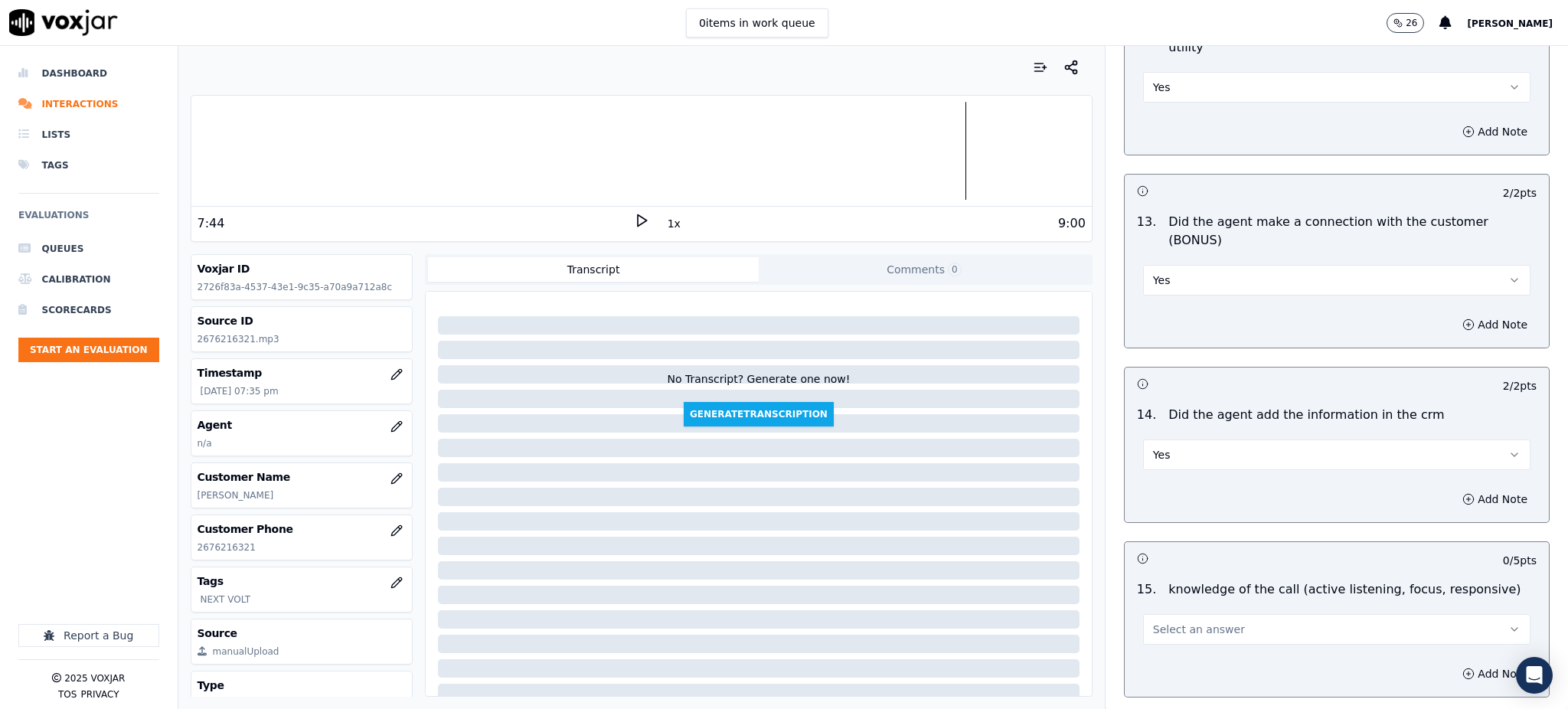
click at [1159, 622] on span "Select an answer" at bounding box center [1199, 629] width 92 height 15
click at [1159, 610] on div "Yes" at bounding box center [1303, 609] width 354 height 24
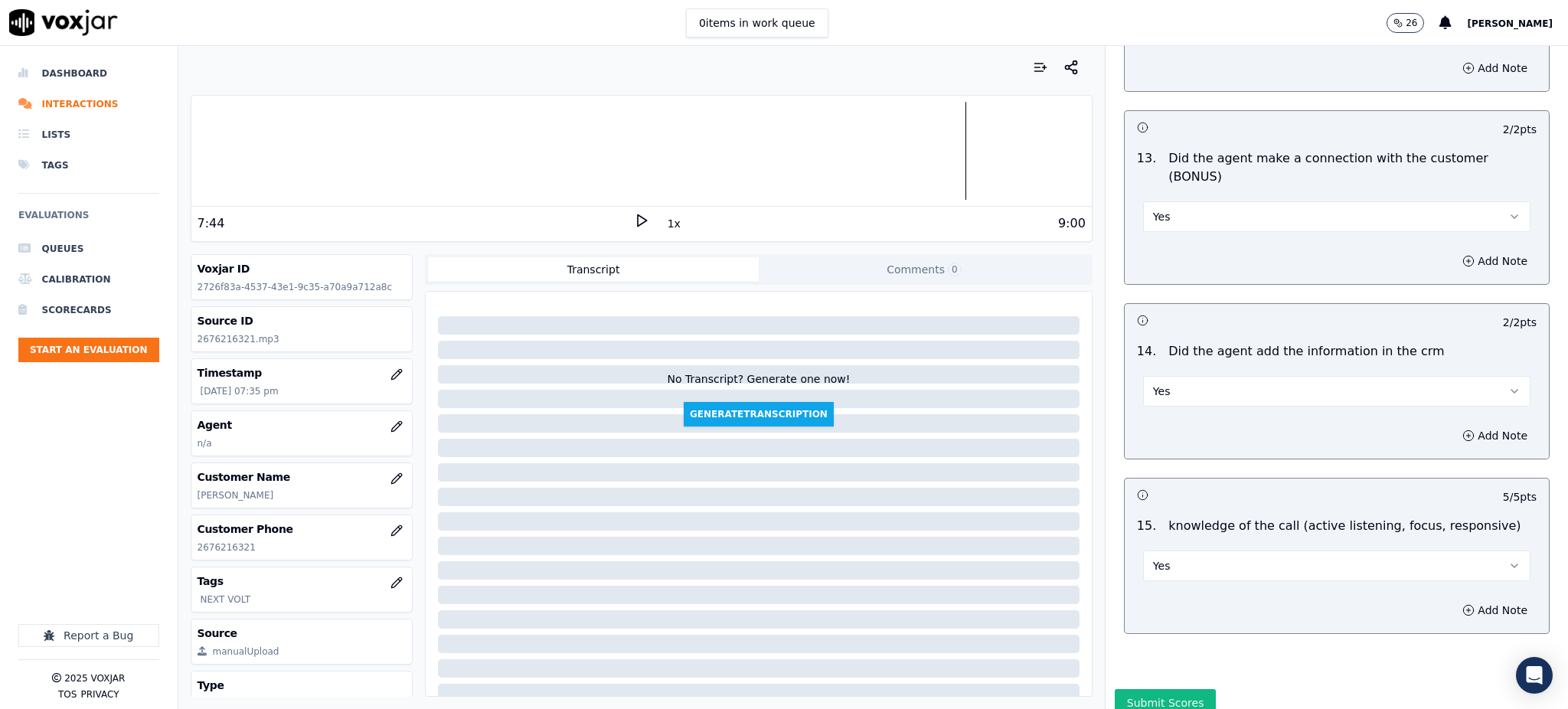
scroll to position [2317, 0]
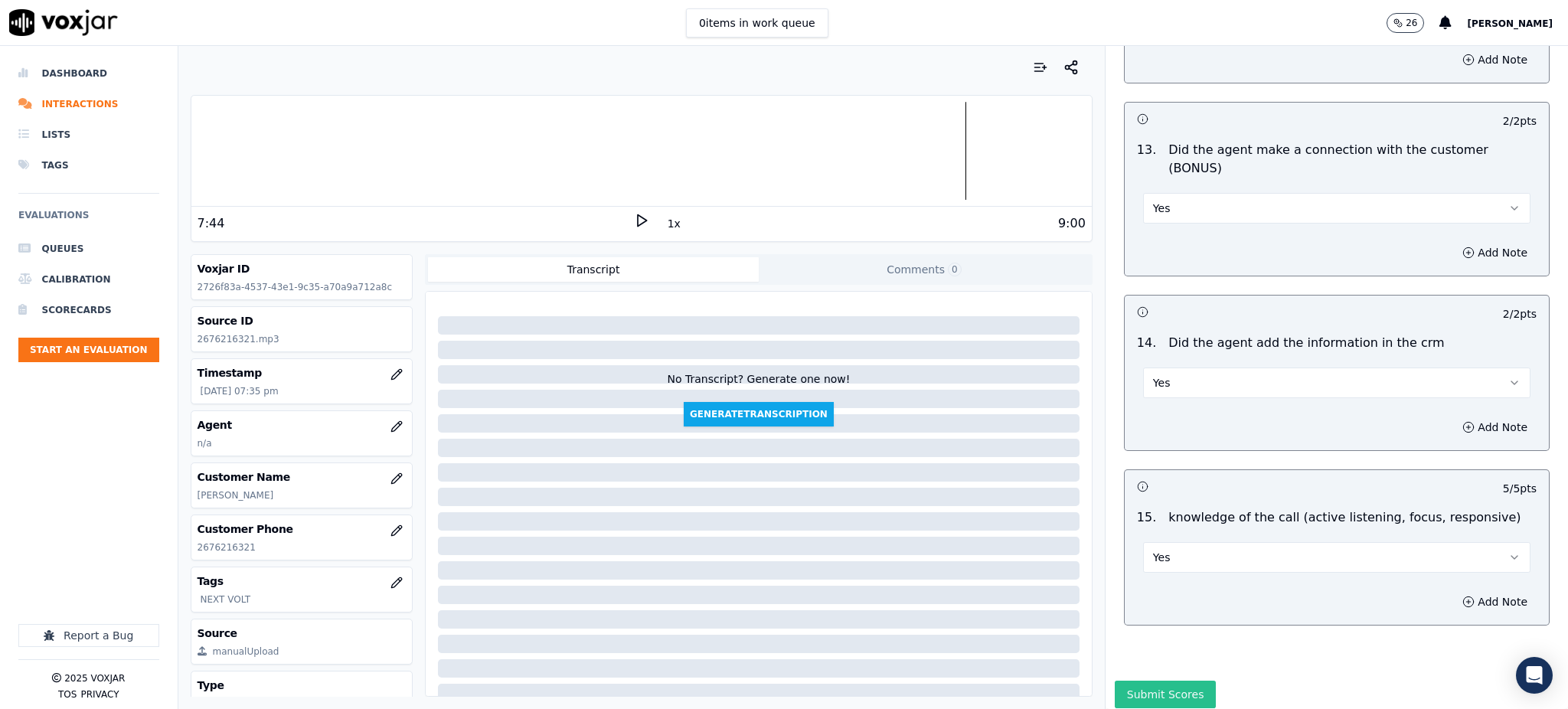
click at [1149, 680] on button "Submit Scores" at bounding box center [1165, 694] width 101 height 28
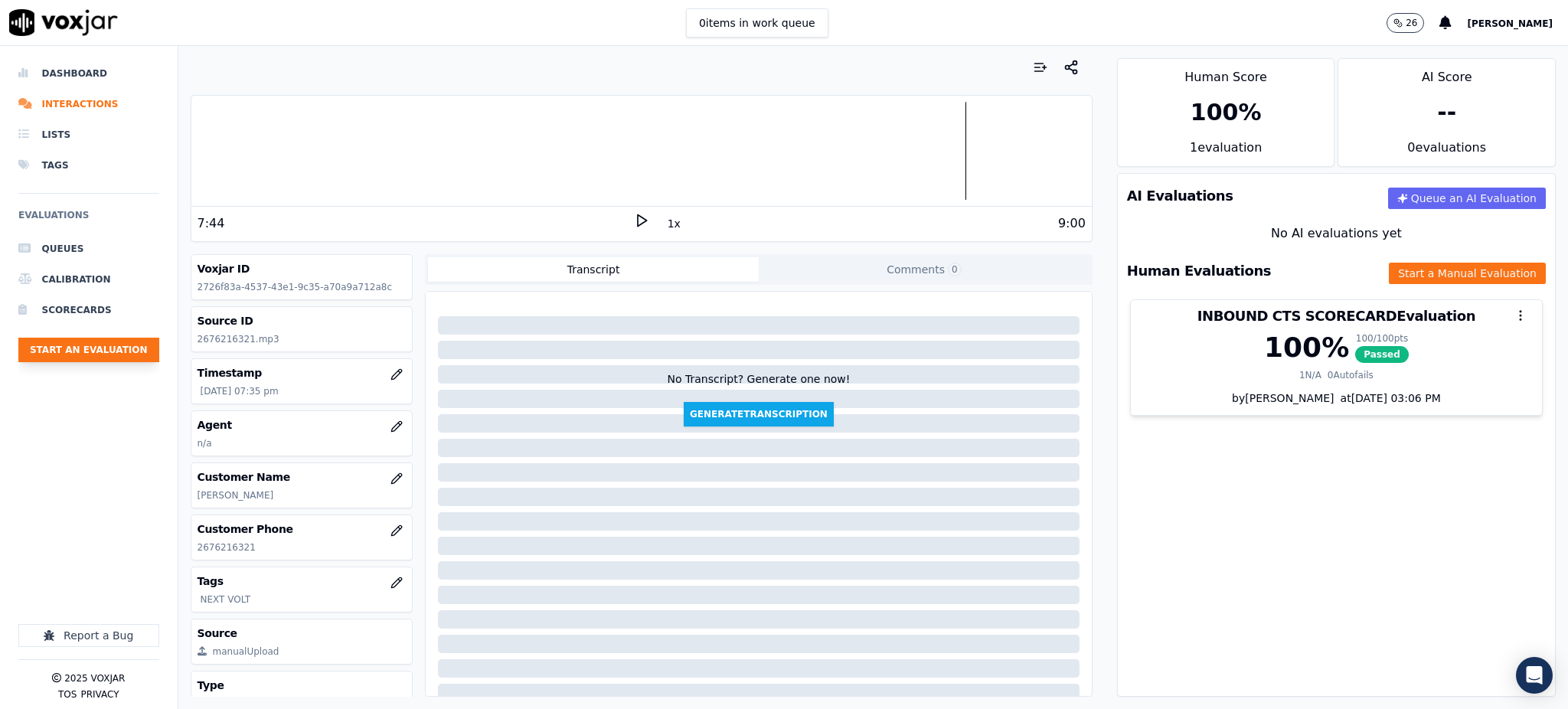
click at [109, 349] on button "Start an Evaluation" at bounding box center [88, 350] width 141 height 24
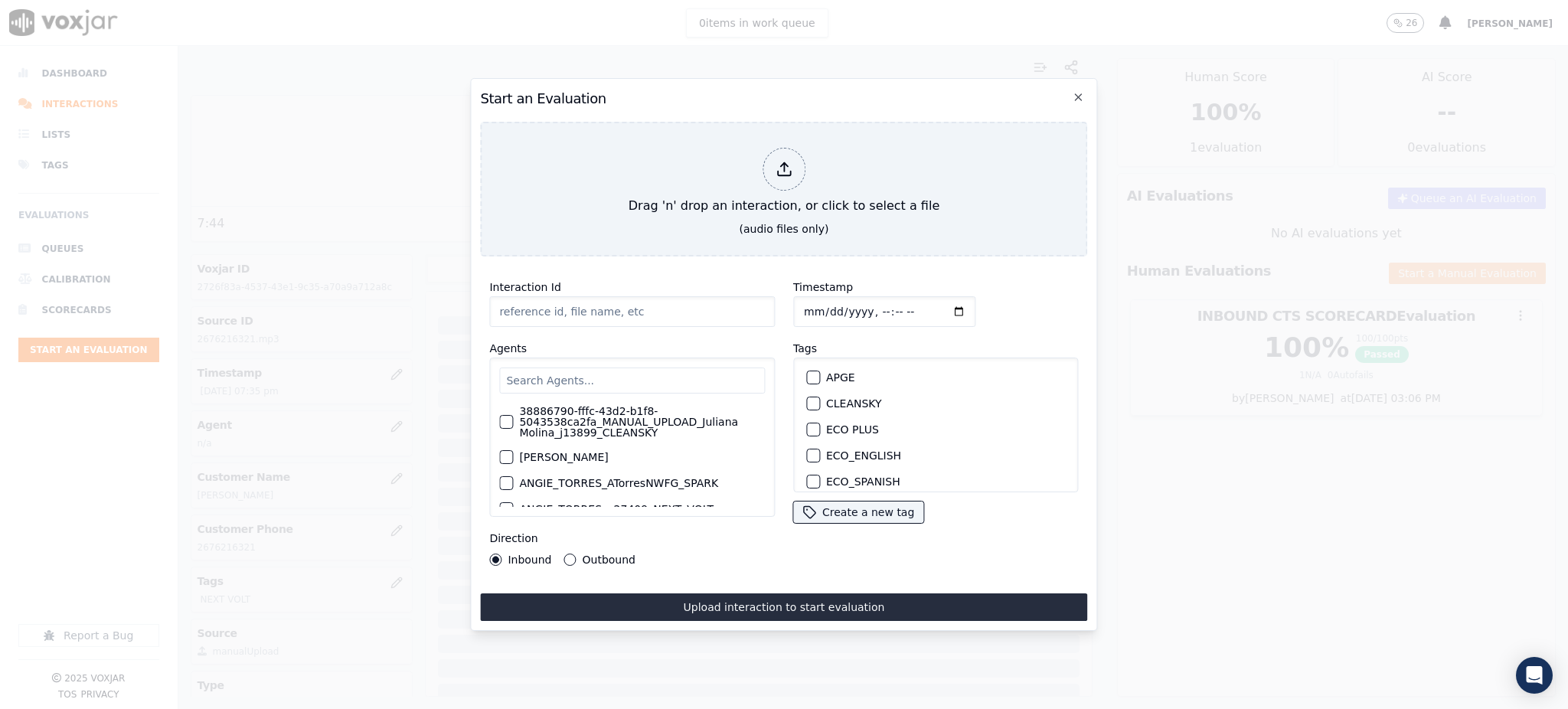
type input "09182025_4406703653.mp3"
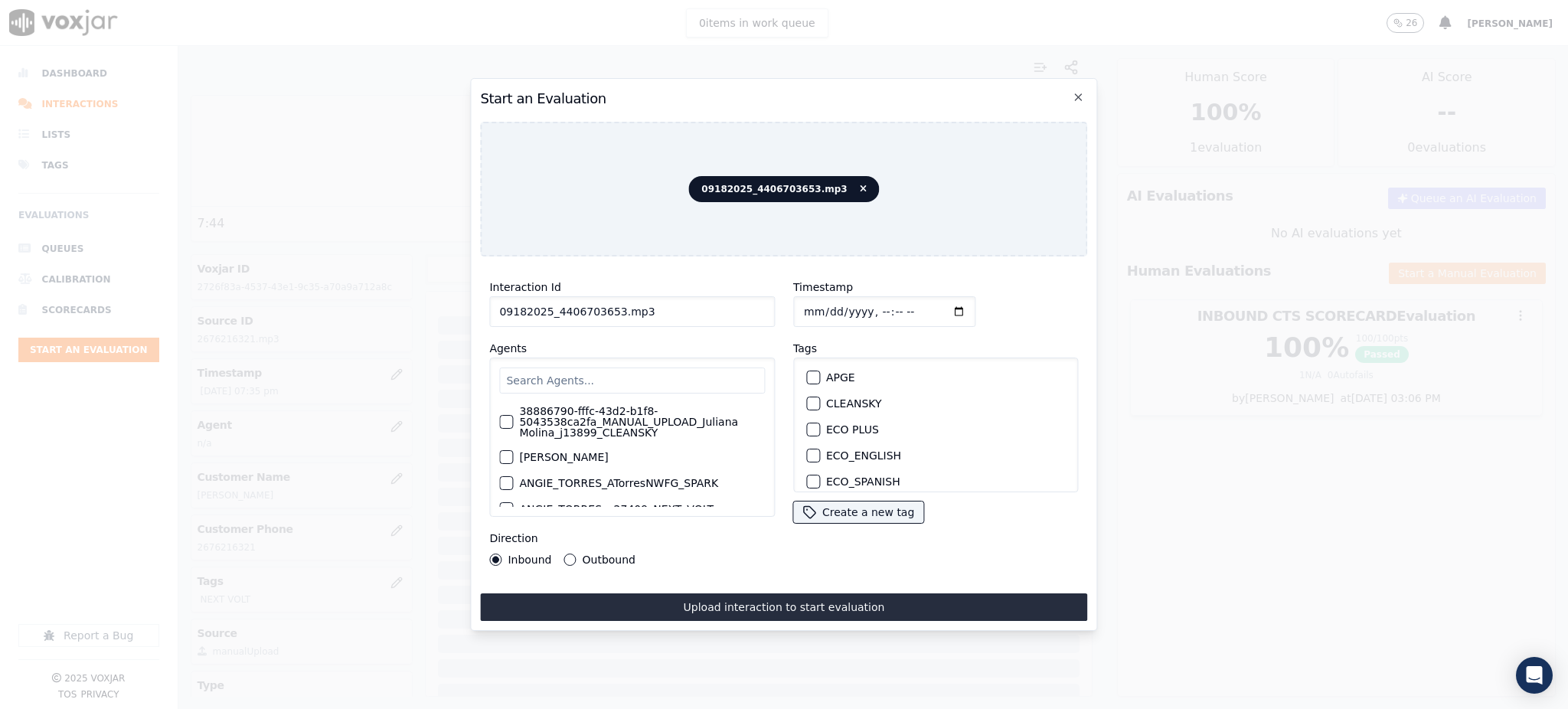
drag, startPoint x: 548, startPoint y: 305, endPoint x: 606, endPoint y: 308, distance: 58.1
click at [606, 308] on input "09182025_4406703653.mp3" at bounding box center [632, 311] width 286 height 31
click at [557, 375] on input "text" at bounding box center [631, 381] width 265 height 26
click at [831, 454] on label "NEXT VOLT" at bounding box center [855, 458] width 59 height 11
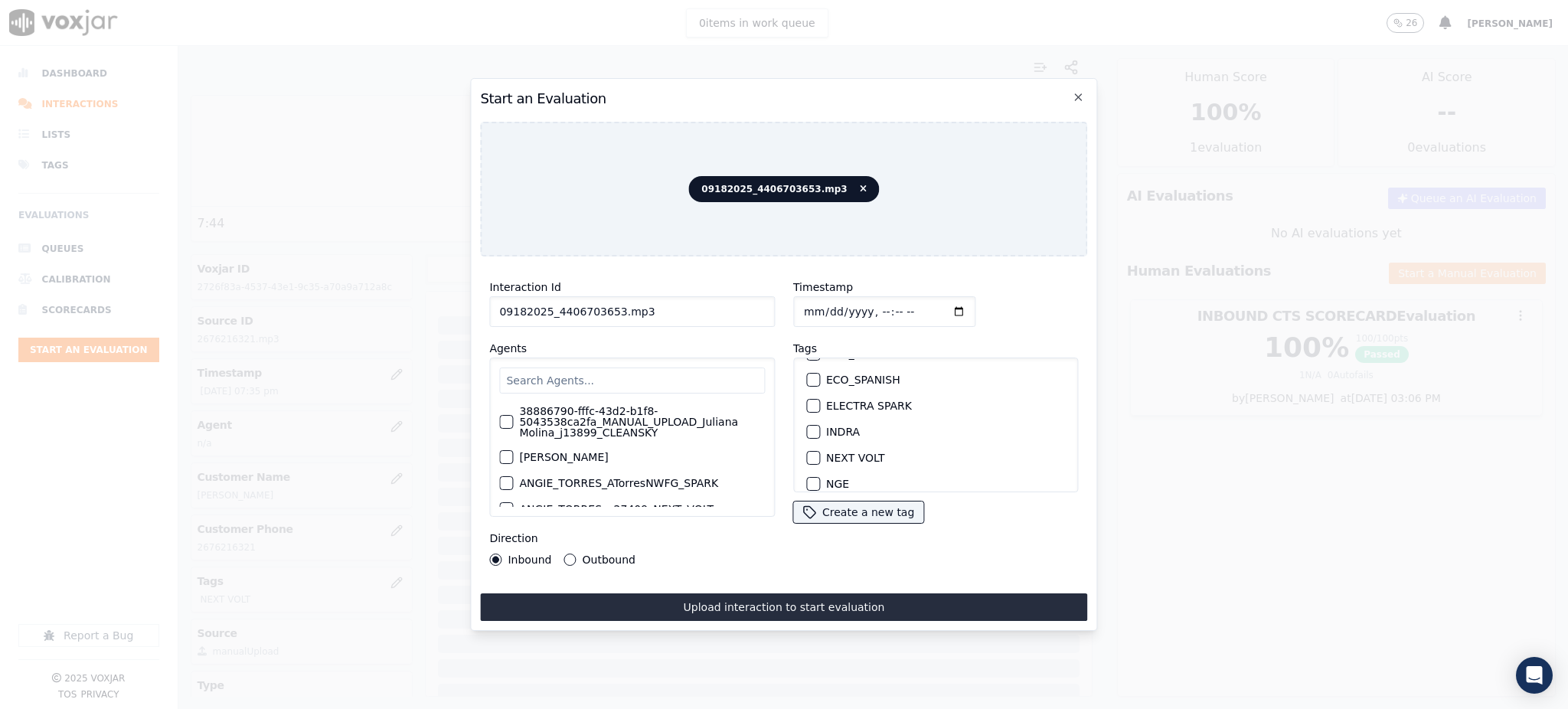
click at [820, 454] on button "NEXT VOLT" at bounding box center [812, 458] width 14 height 14
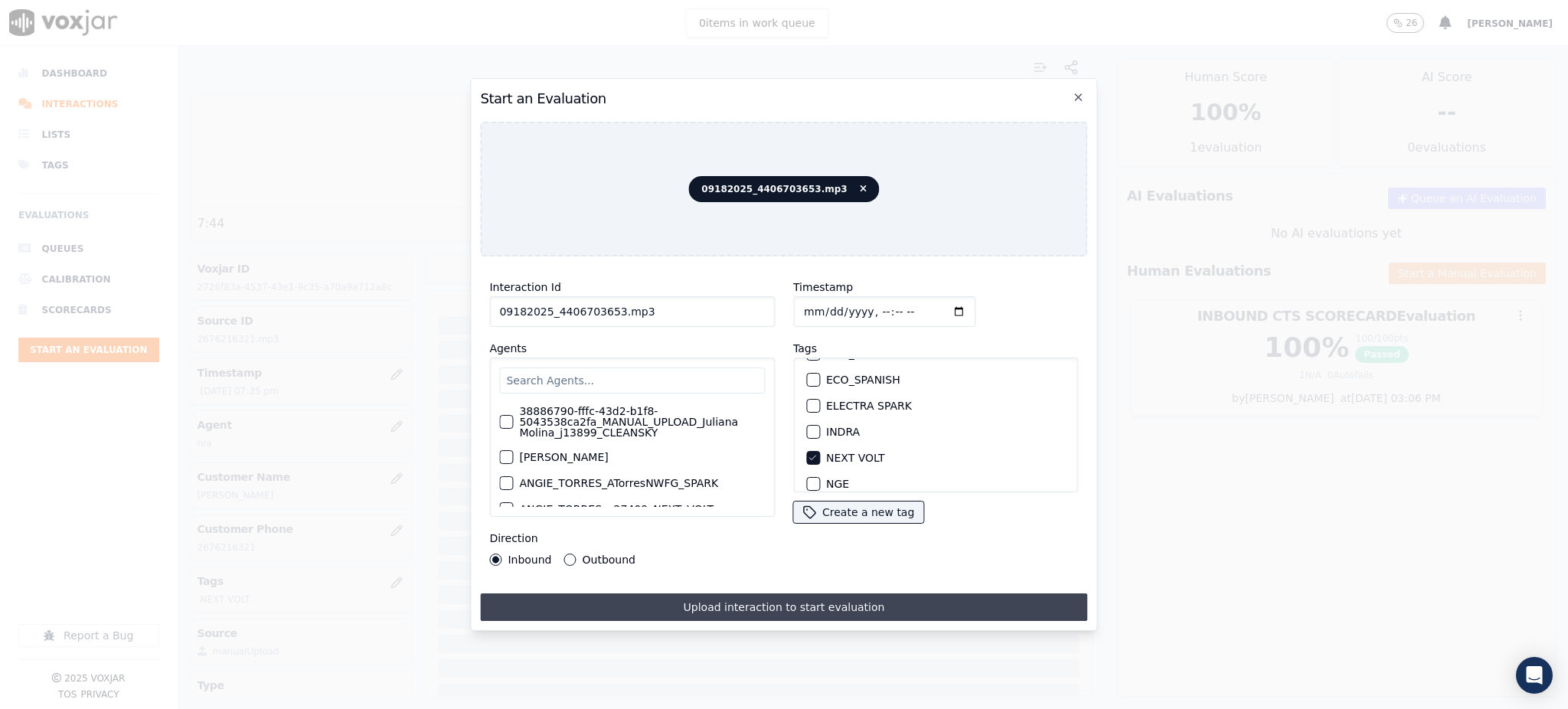
click at [757, 605] on button "Upload interaction to start evaluation" at bounding box center [784, 608] width 607 height 28
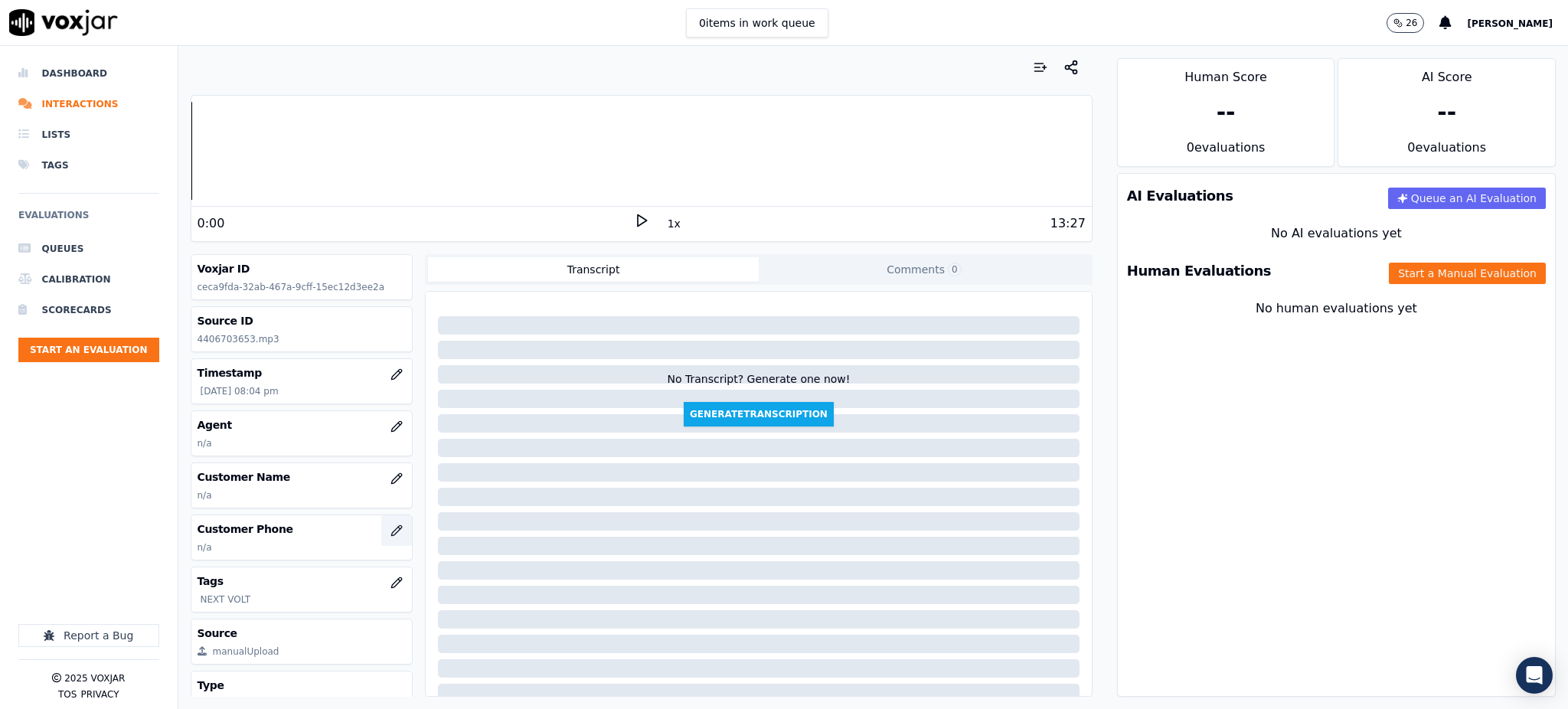
click at [391, 534] on icon "button" at bounding box center [395, 529] width 10 height 10
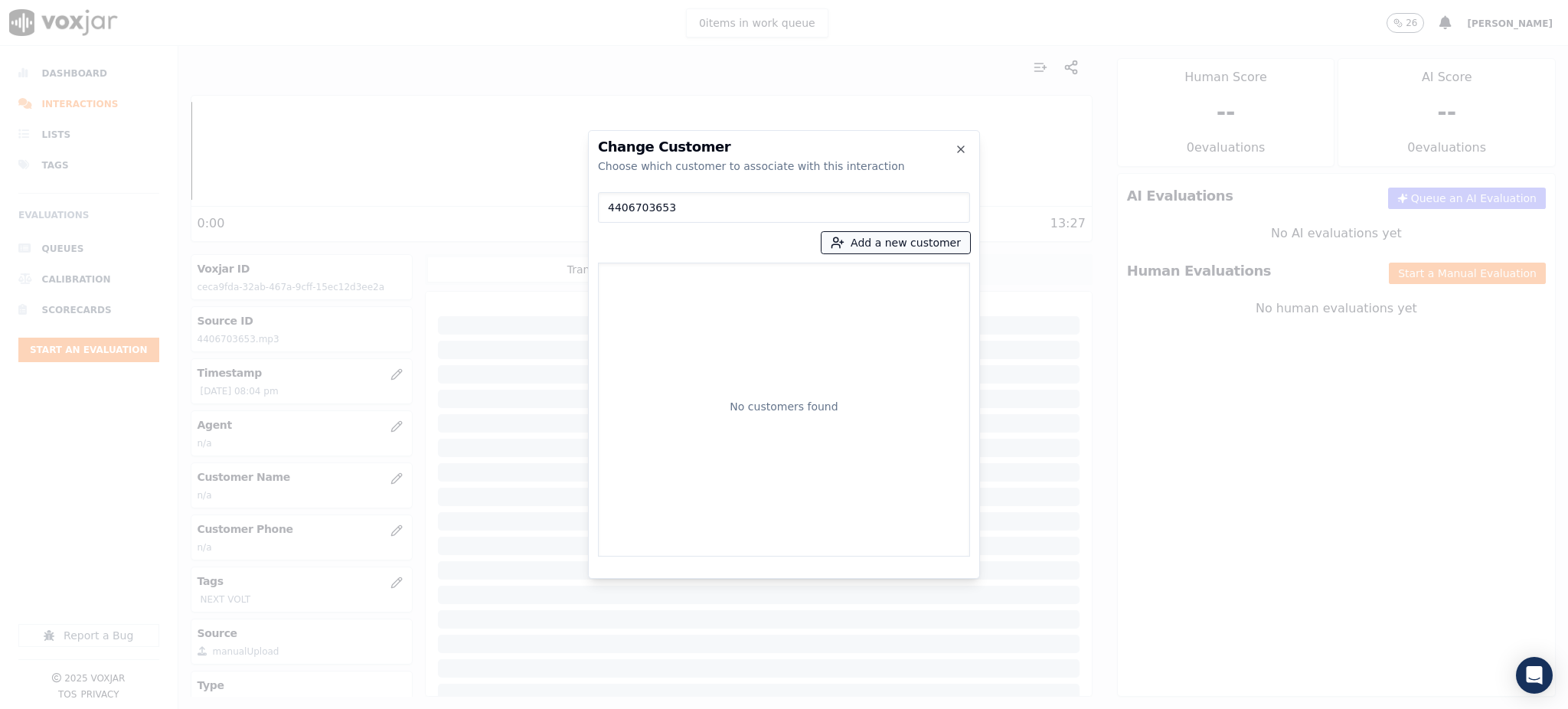
type input "4406703653"
click at [844, 240] on icon "button" at bounding box center [838, 242] width 14 height 14
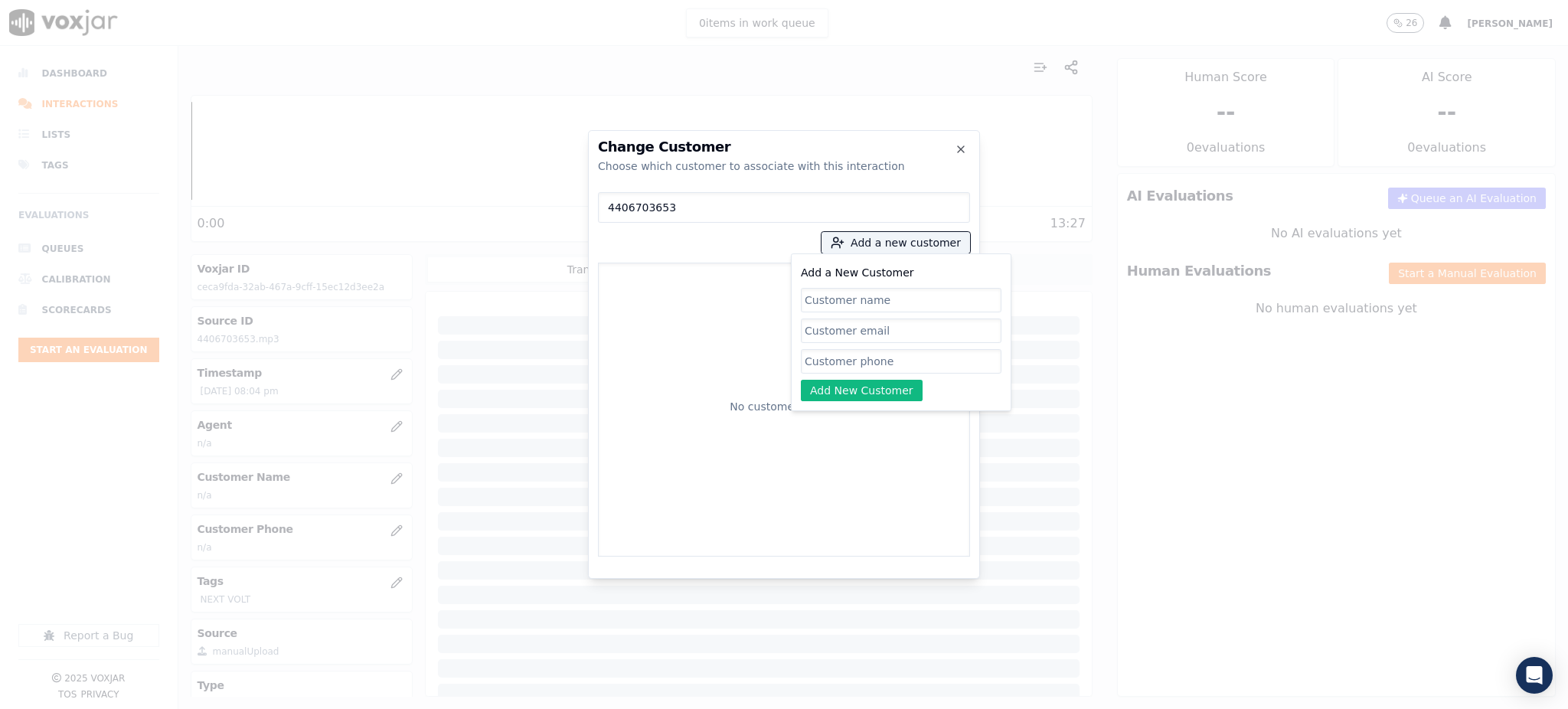
click at [878, 361] on input "Add a New Customer" at bounding box center [901, 361] width 201 height 24
paste input "4406703653"
type input "4406703653"
click at [831, 298] on input "Add a New Customer" at bounding box center [901, 300] width 201 height 24
paste input "CAROLYN HOWELL"
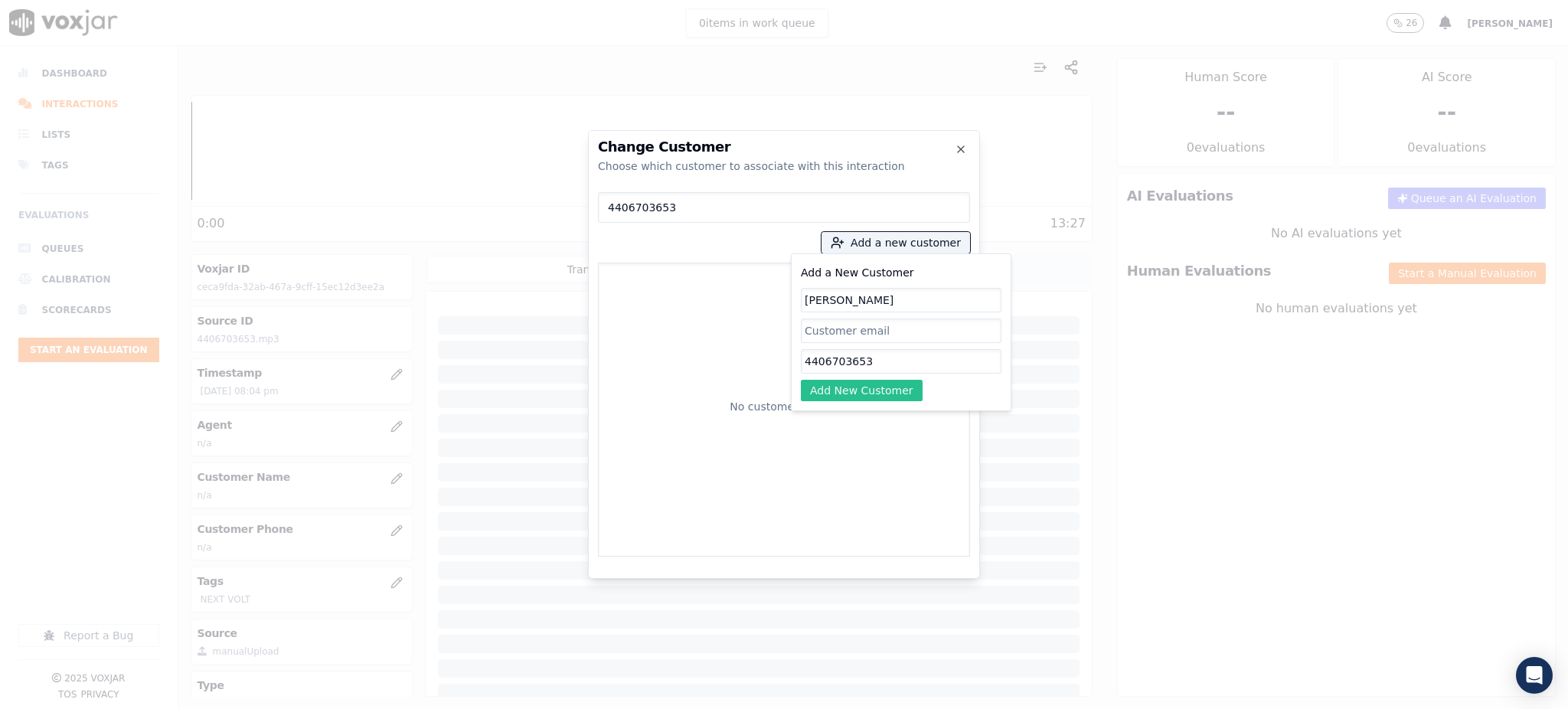
type input "CAROLYN HOWELL"
click at [851, 393] on button "Add New Customer" at bounding box center [861, 390] width 122 height 21
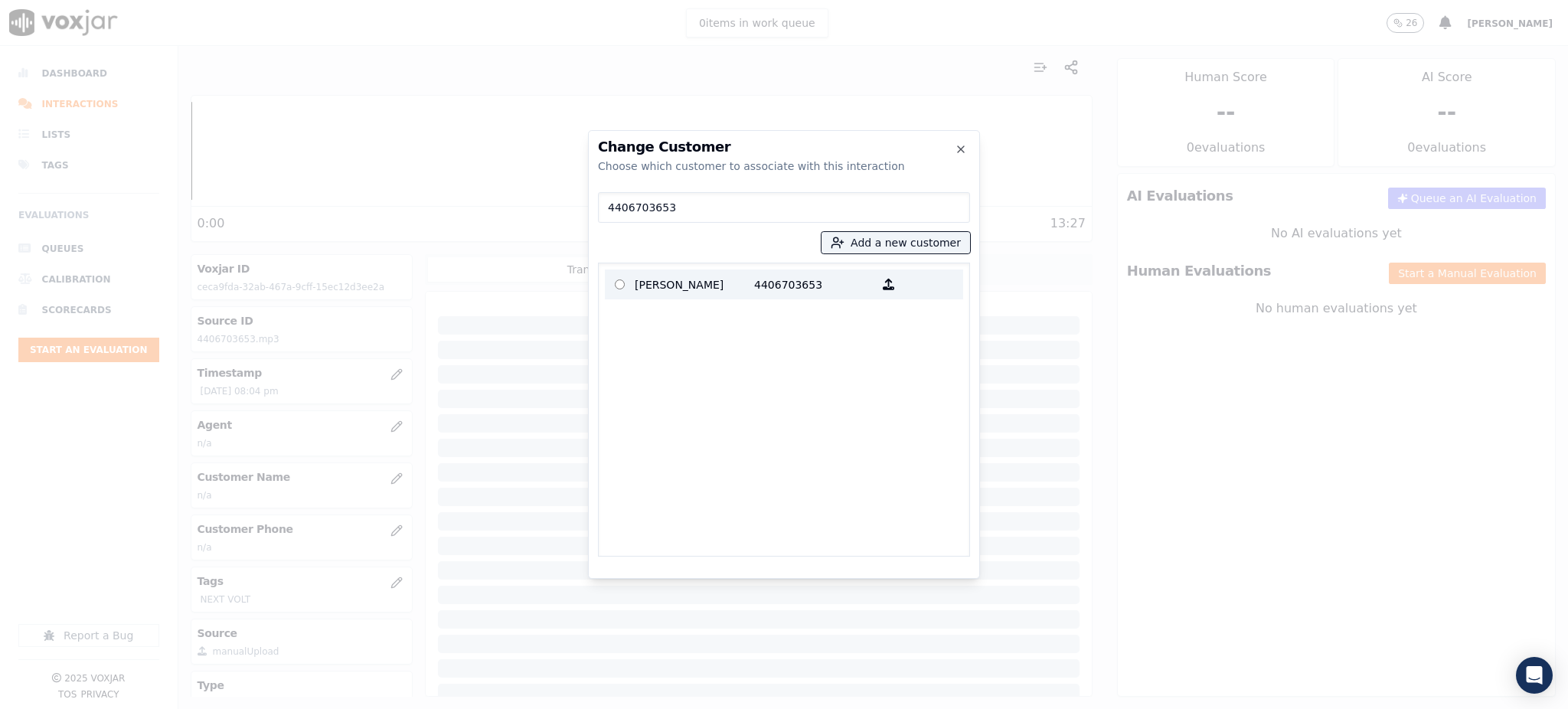
click at [737, 288] on p "CAROLYN HOWELL" at bounding box center [694, 285] width 119 height 24
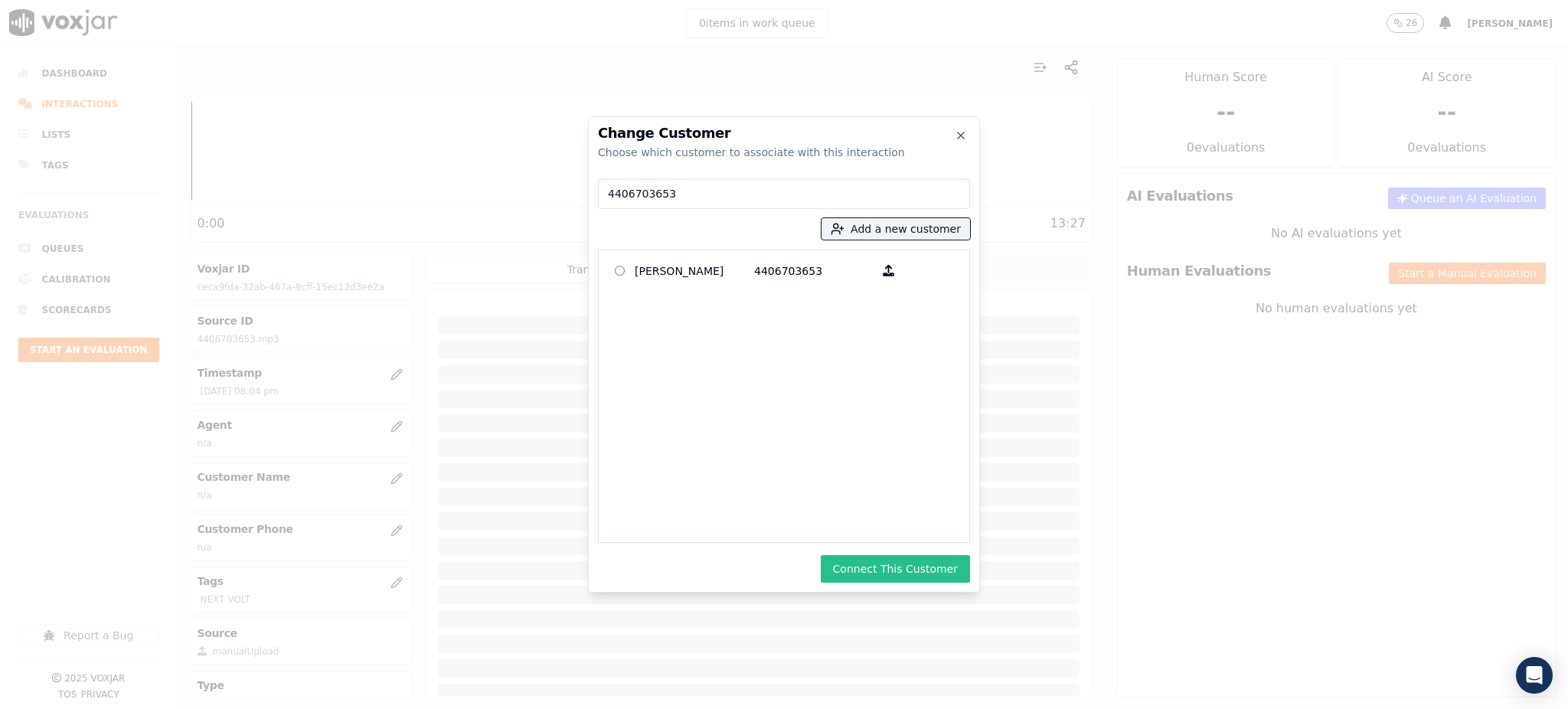
drag, startPoint x: 874, startPoint y: 550, endPoint x: 874, endPoint y: 561, distance: 11.0
click at [874, 550] on div "Change Customer Choose which customer to associate with this interaction 440670…" at bounding box center [784, 354] width 392 height 476
click at [874, 561] on button "Connect This Customer" at bounding box center [895, 569] width 149 height 28
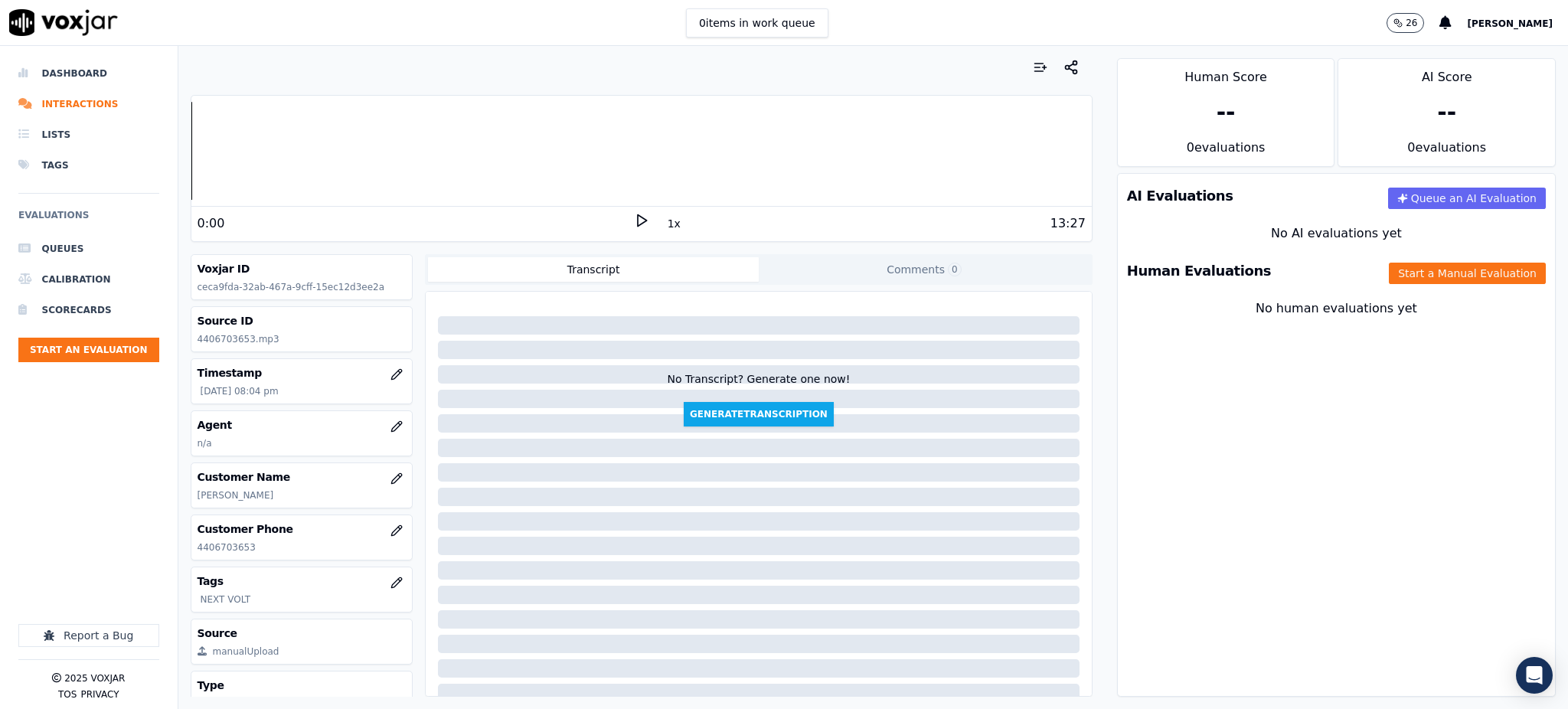
click at [636, 229] on div "1x" at bounding box center [641, 223] width 15 height 20
click at [634, 218] on icon at bounding box center [641, 221] width 15 height 15
click at [65, 356] on button "Start an Evaluation" at bounding box center [88, 350] width 141 height 24
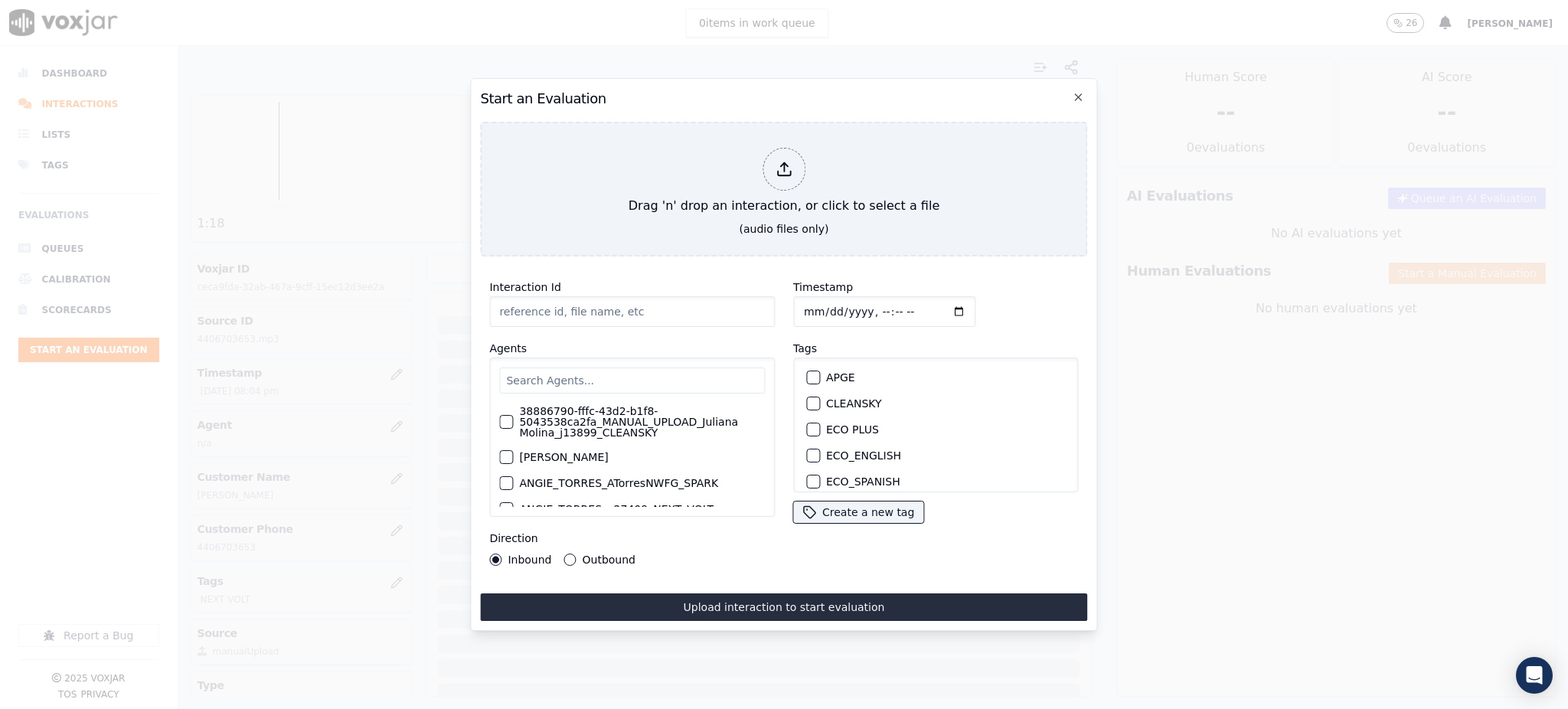
type input "091820250_5676744198.mp3"
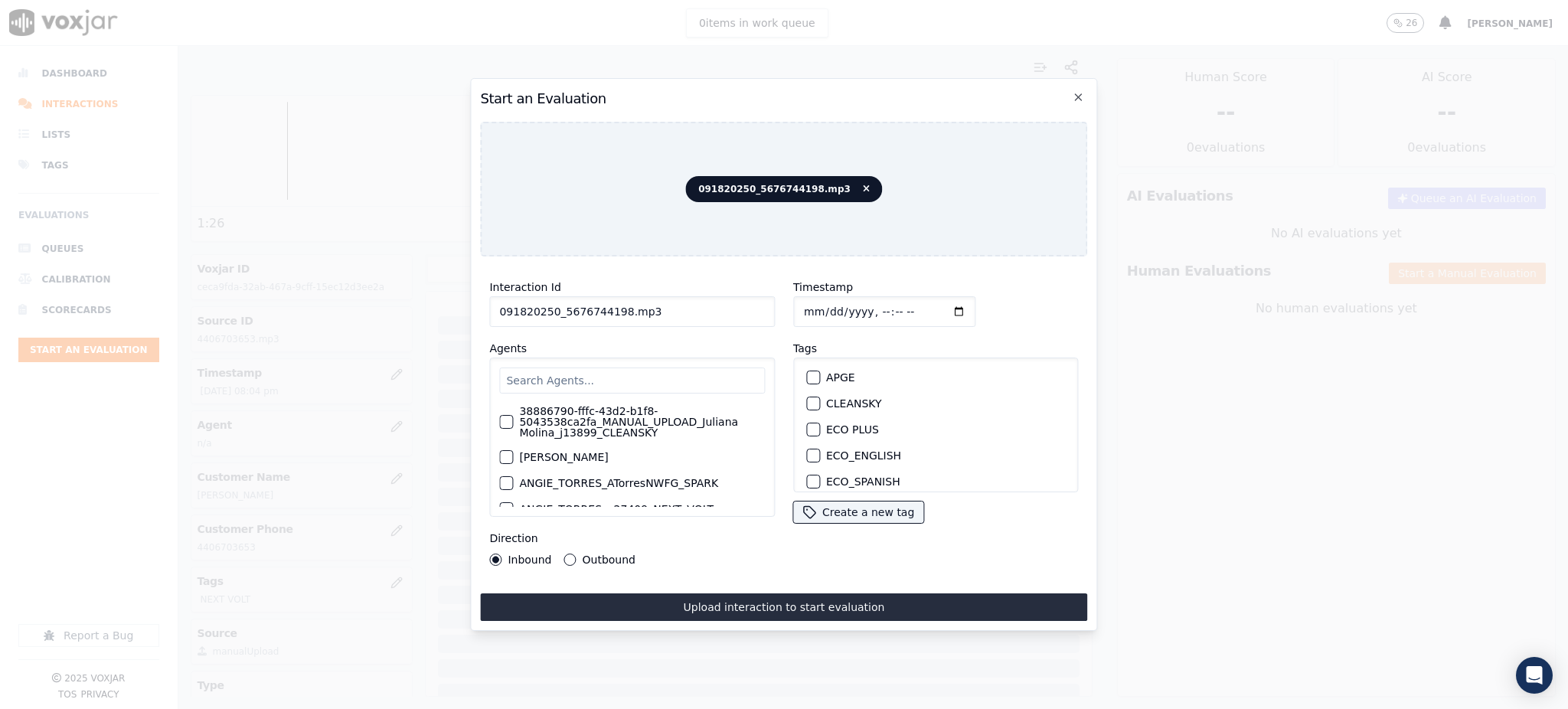
drag, startPoint x: 556, startPoint y: 305, endPoint x: 612, endPoint y: 303, distance: 56.0
click at [612, 303] on input "091820250_5676744198.mp3" at bounding box center [632, 311] width 286 height 31
click at [576, 368] on input "text" at bounding box center [631, 381] width 265 height 26
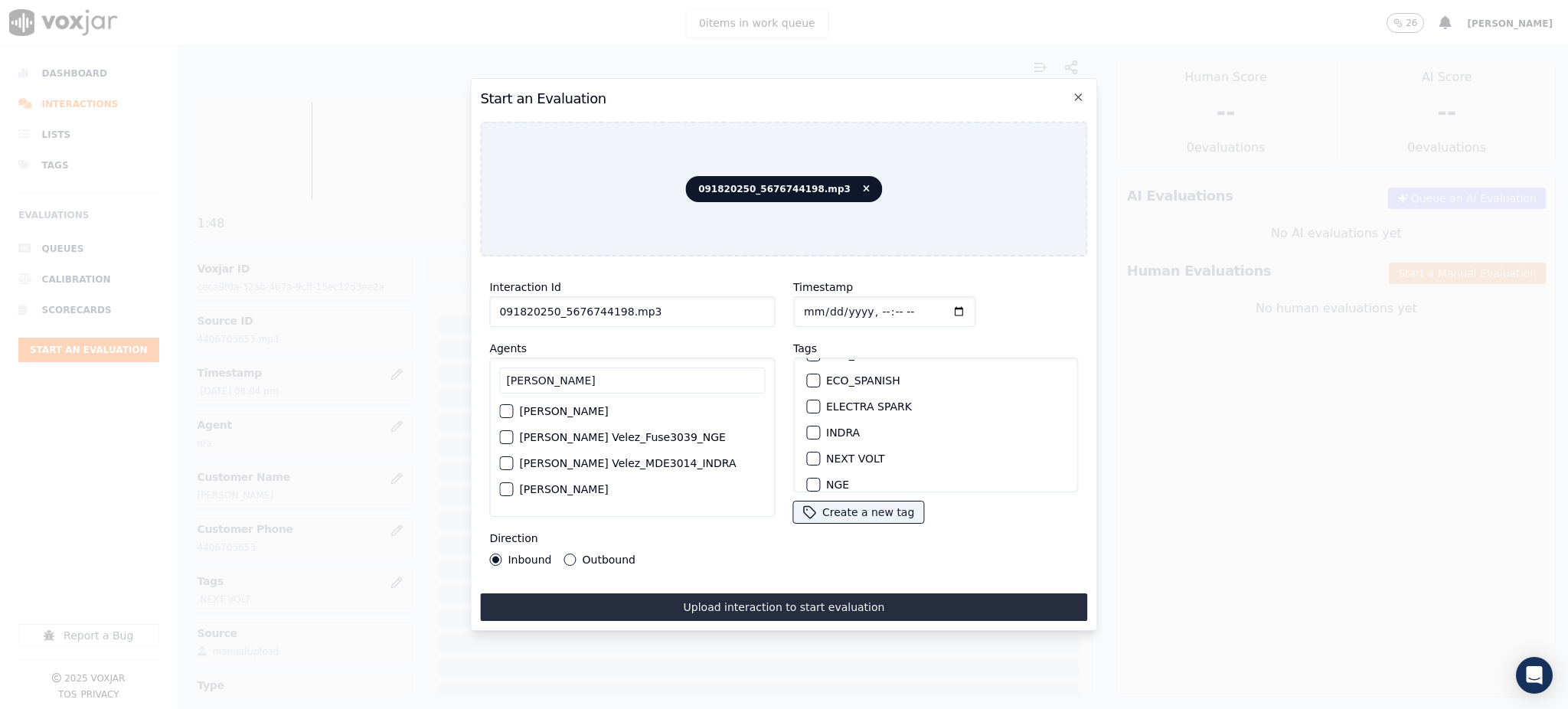
scroll to position [101, 0]
type input "SAM"
click at [841, 452] on label "NEXT VOLT" at bounding box center [855, 458] width 59 height 11
click at [820, 452] on button "NEXT VOLT" at bounding box center [812, 458] width 14 height 14
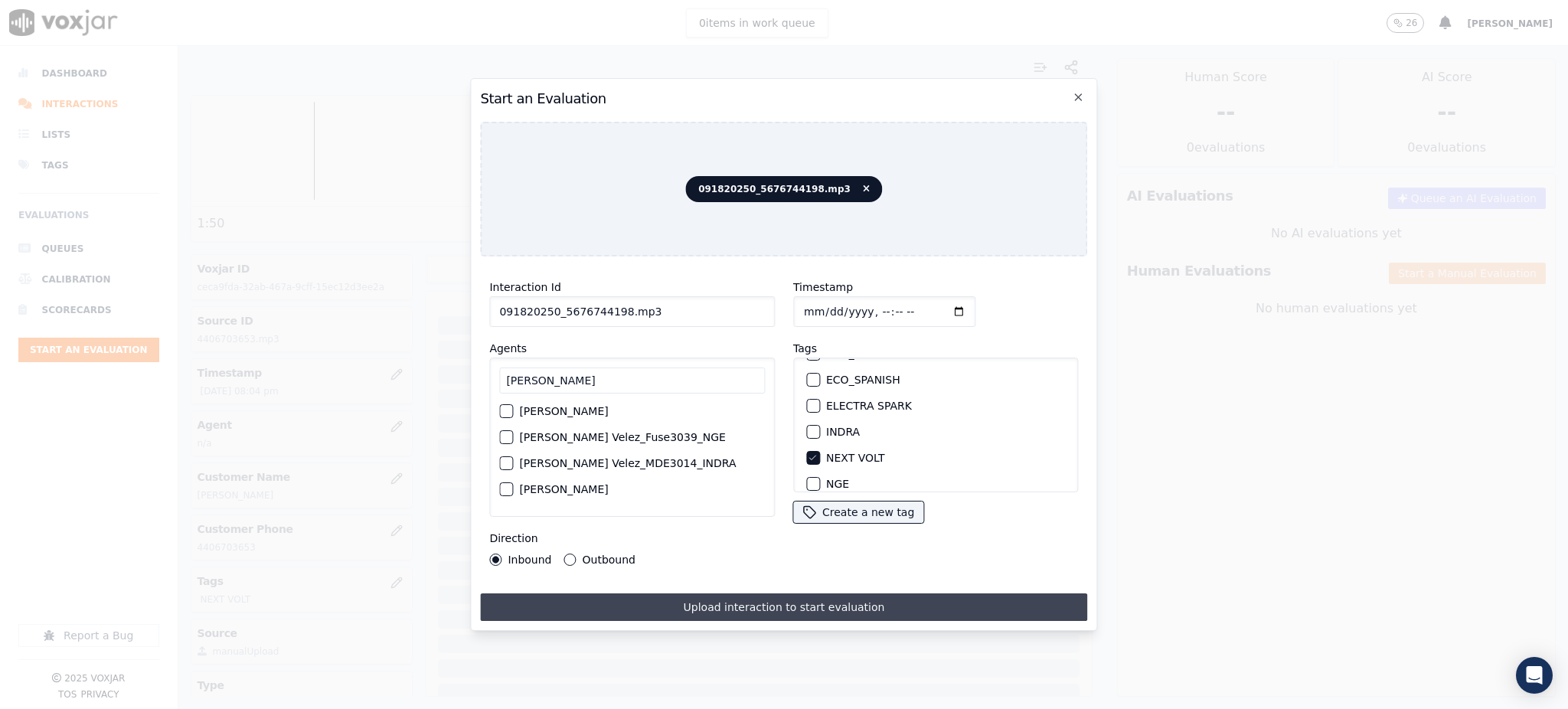
click at [809, 595] on button "Upload interaction to start evaluation" at bounding box center [784, 608] width 607 height 28
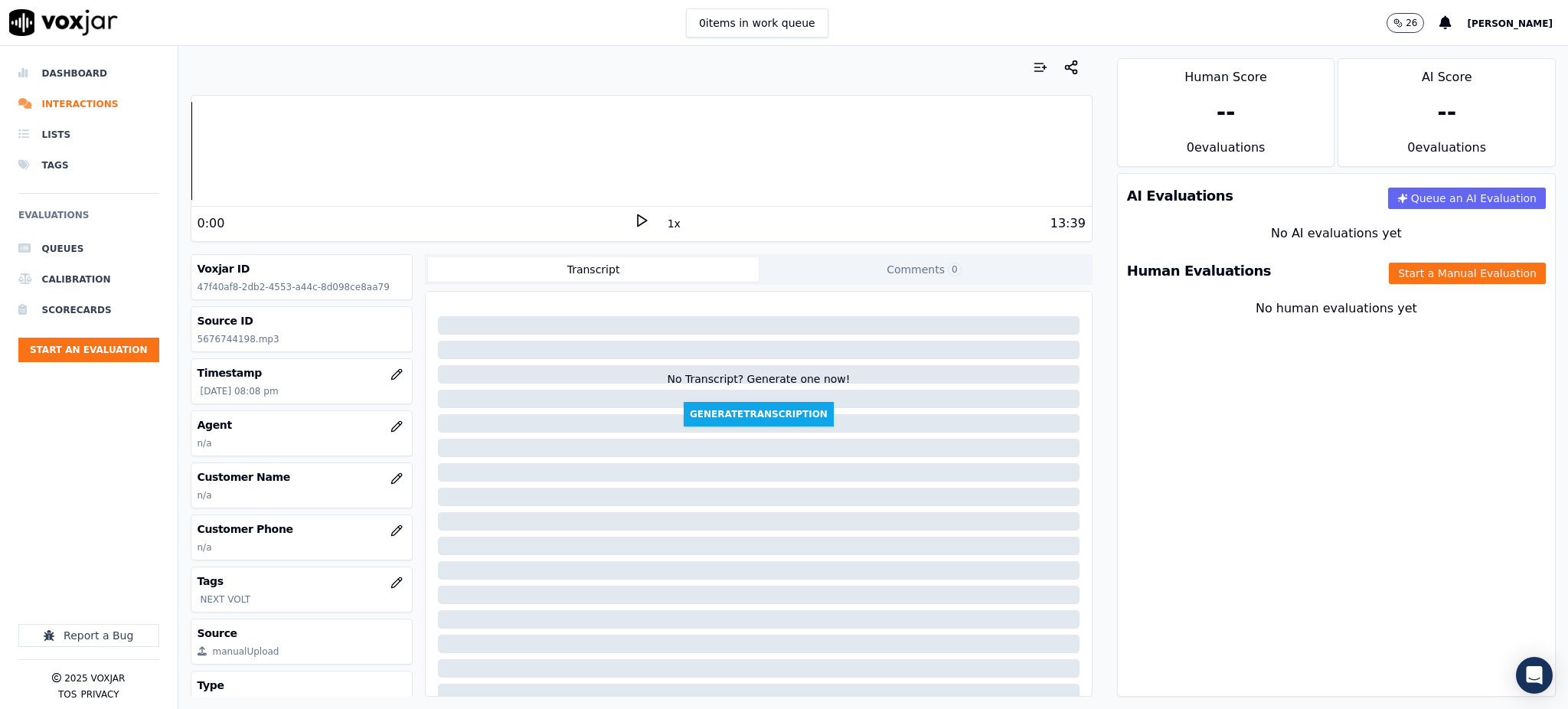
click at [634, 218] on icon at bounding box center [641, 221] width 15 height 15
click at [391, 531] on icon "button" at bounding box center [396, 529] width 12 height 12
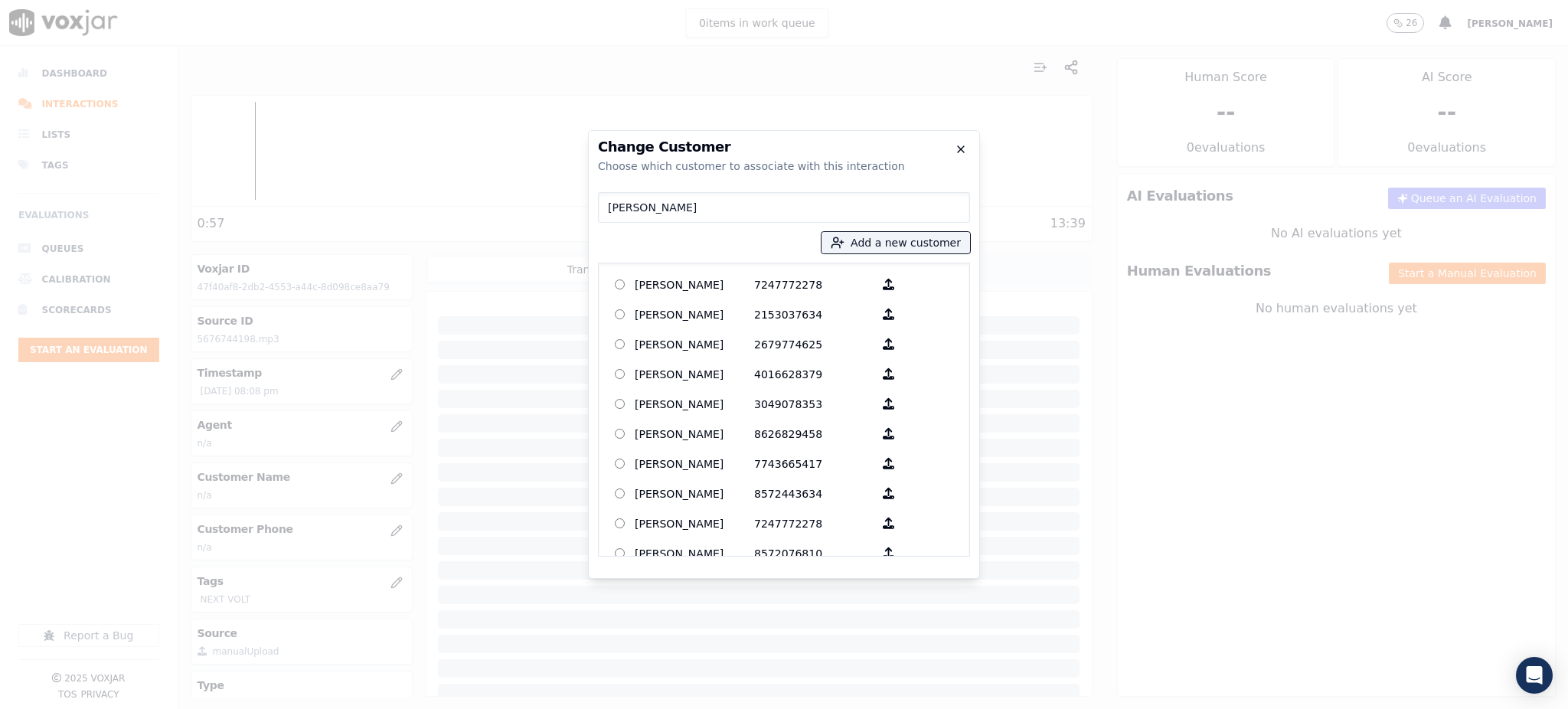
type input "SAM"
click at [956, 149] on icon "button" at bounding box center [960, 149] width 12 height 12
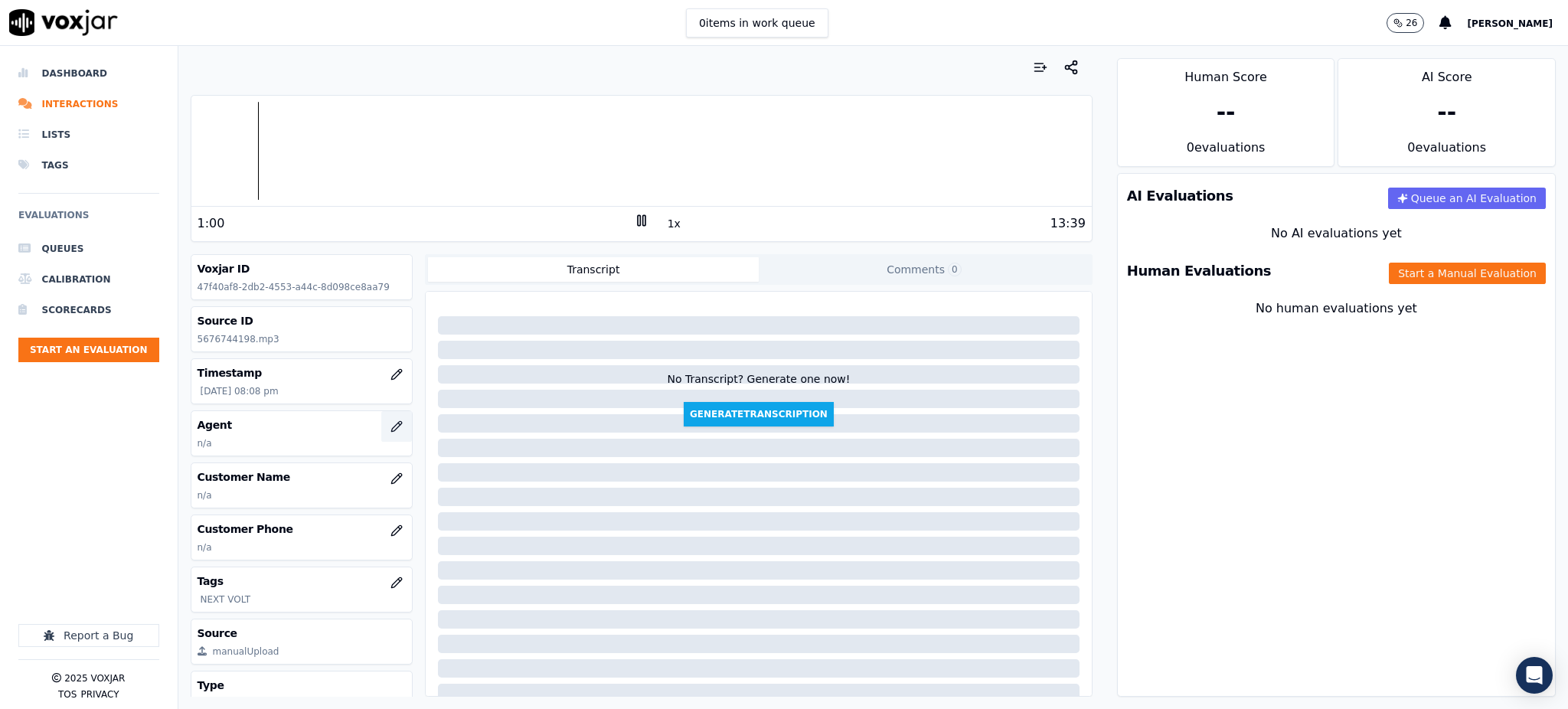
click at [391, 422] on icon "button" at bounding box center [396, 426] width 12 height 12
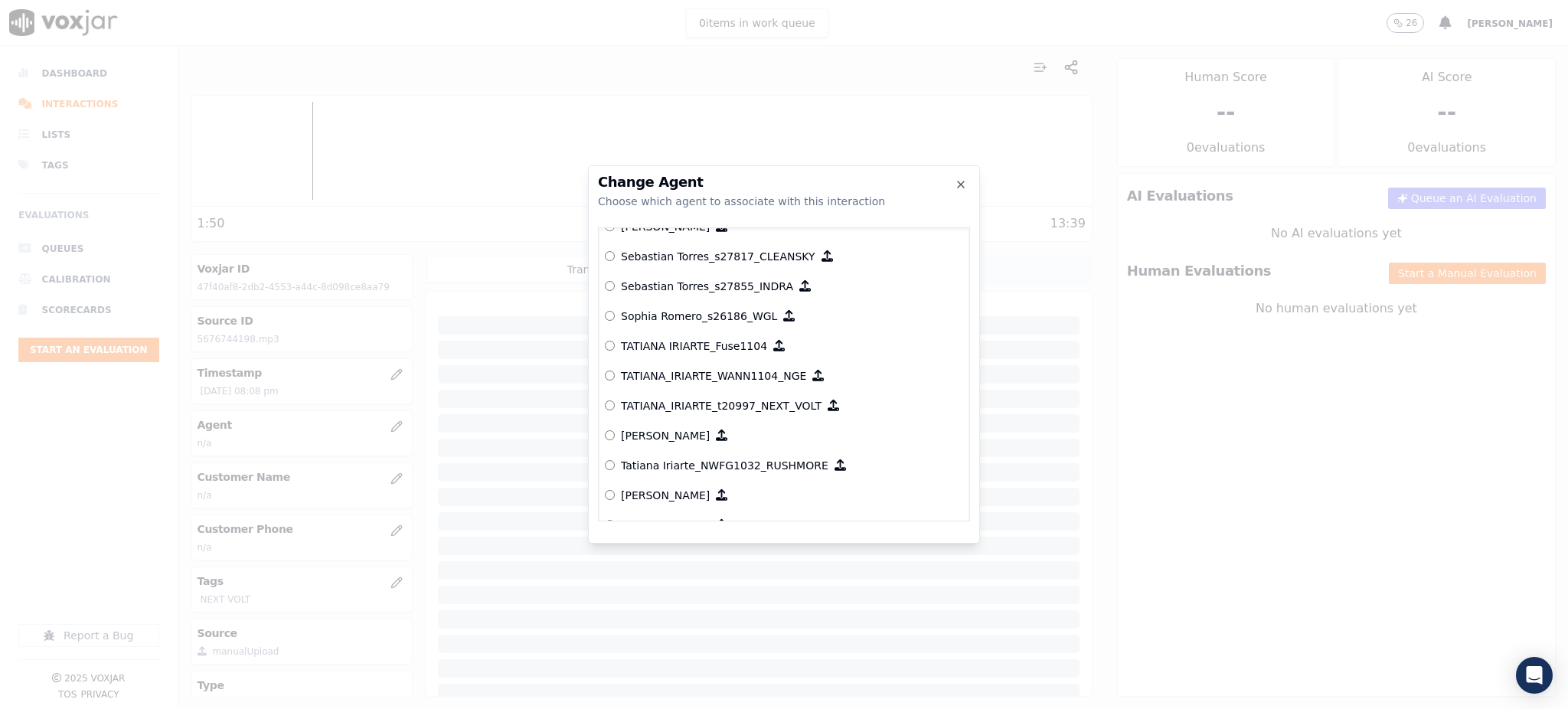
scroll to position [7605, 0]
click at [1189, 529] on div at bounding box center [784, 354] width 1568 height 709
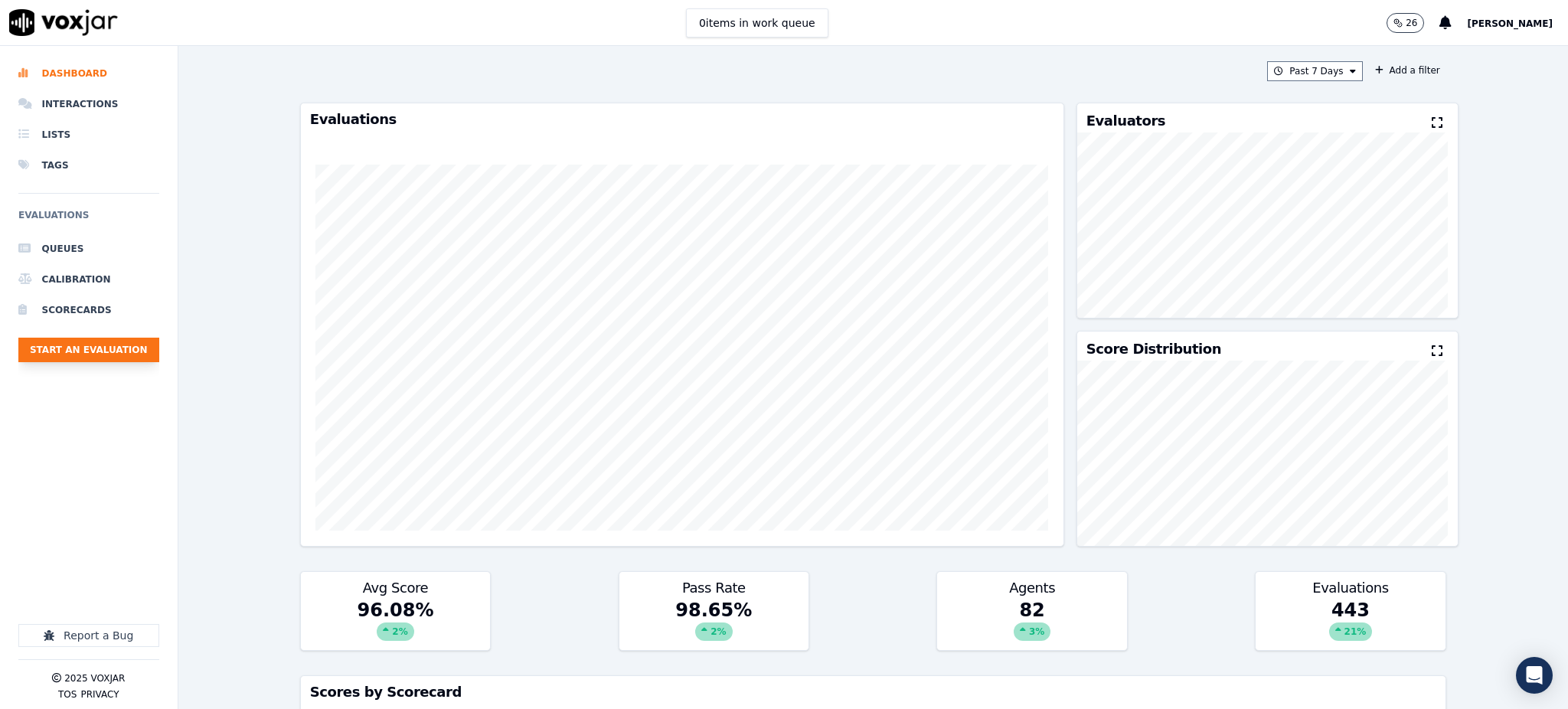
click at [114, 354] on button "Start an Evaluation" at bounding box center [88, 350] width 141 height 24
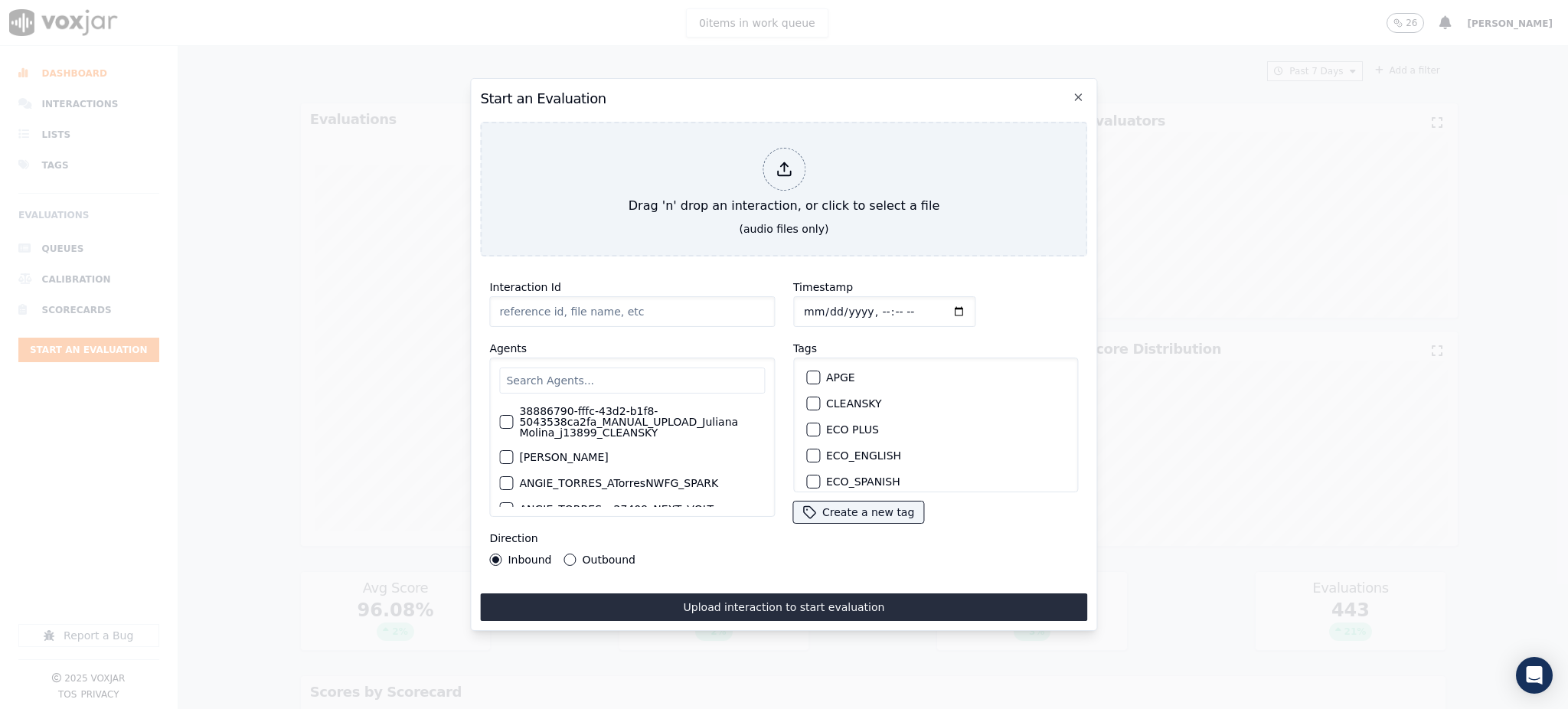
type input "09162025_8722948742.mp3"
drag, startPoint x: 549, startPoint y: 304, endPoint x: 606, endPoint y: 309, distance: 57.2
click at [607, 309] on input "09162025_8722948742.mp3" at bounding box center [632, 311] width 286 height 31
drag, startPoint x: 607, startPoint y: 301, endPoint x: 554, endPoint y: 299, distance: 53.0
click at [550, 306] on input "09162025_8722948742.mp3" at bounding box center [632, 311] width 286 height 31
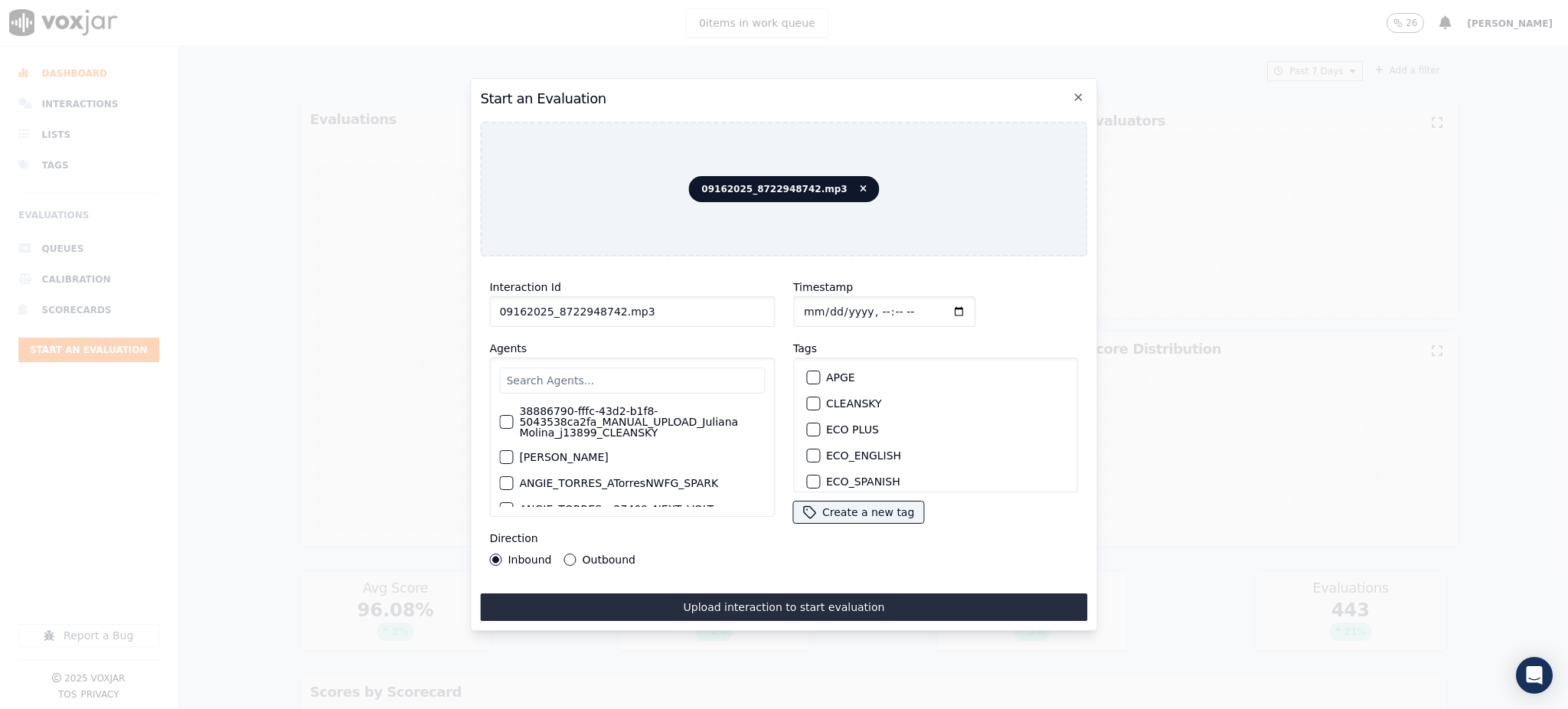
click at [590, 378] on input "text" at bounding box center [631, 381] width 265 height 26
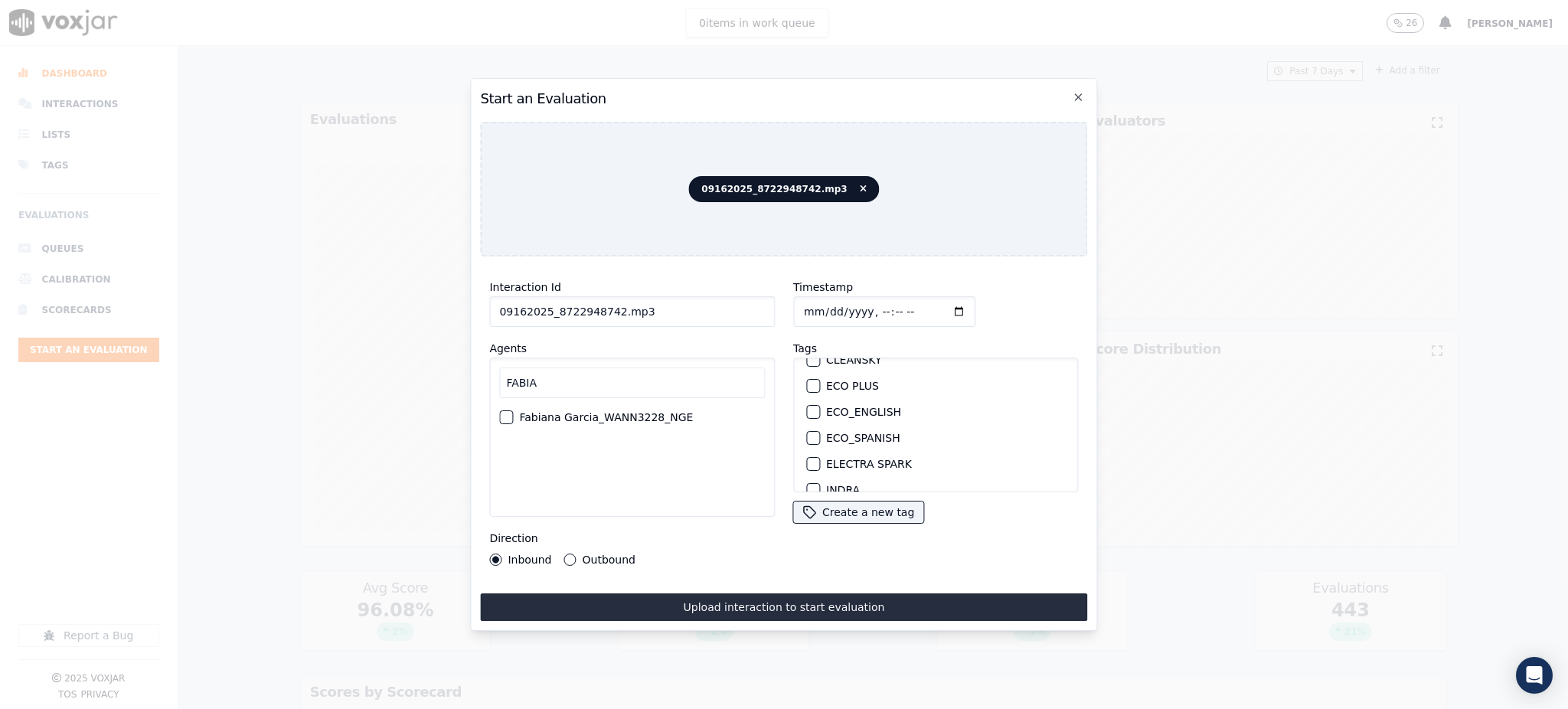
scroll to position [101, 0]
type input "FABIA"
click at [848, 452] on label "NEXT VOLT" at bounding box center [855, 458] width 59 height 11
click at [820, 451] on button "NEXT VOLT" at bounding box center [812, 458] width 14 height 14
drag, startPoint x: 506, startPoint y: 381, endPoint x: 434, endPoint y: 384, distance: 72.1
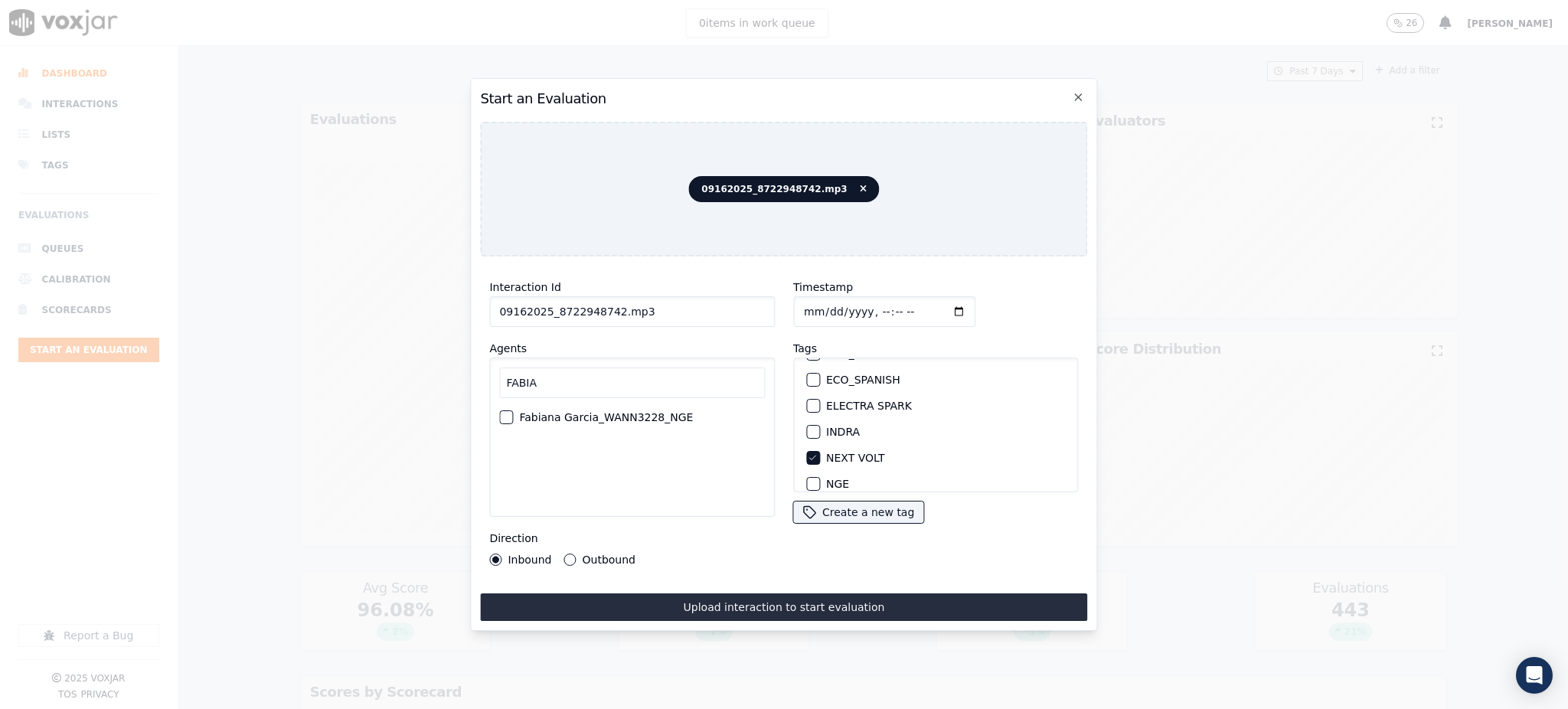
click at [434, 708] on div "Start an Evaluation 09162025_8722948742.mp3 Interaction Id 09162025_8722948742.…" at bounding box center [784, 709] width 1568 height 0
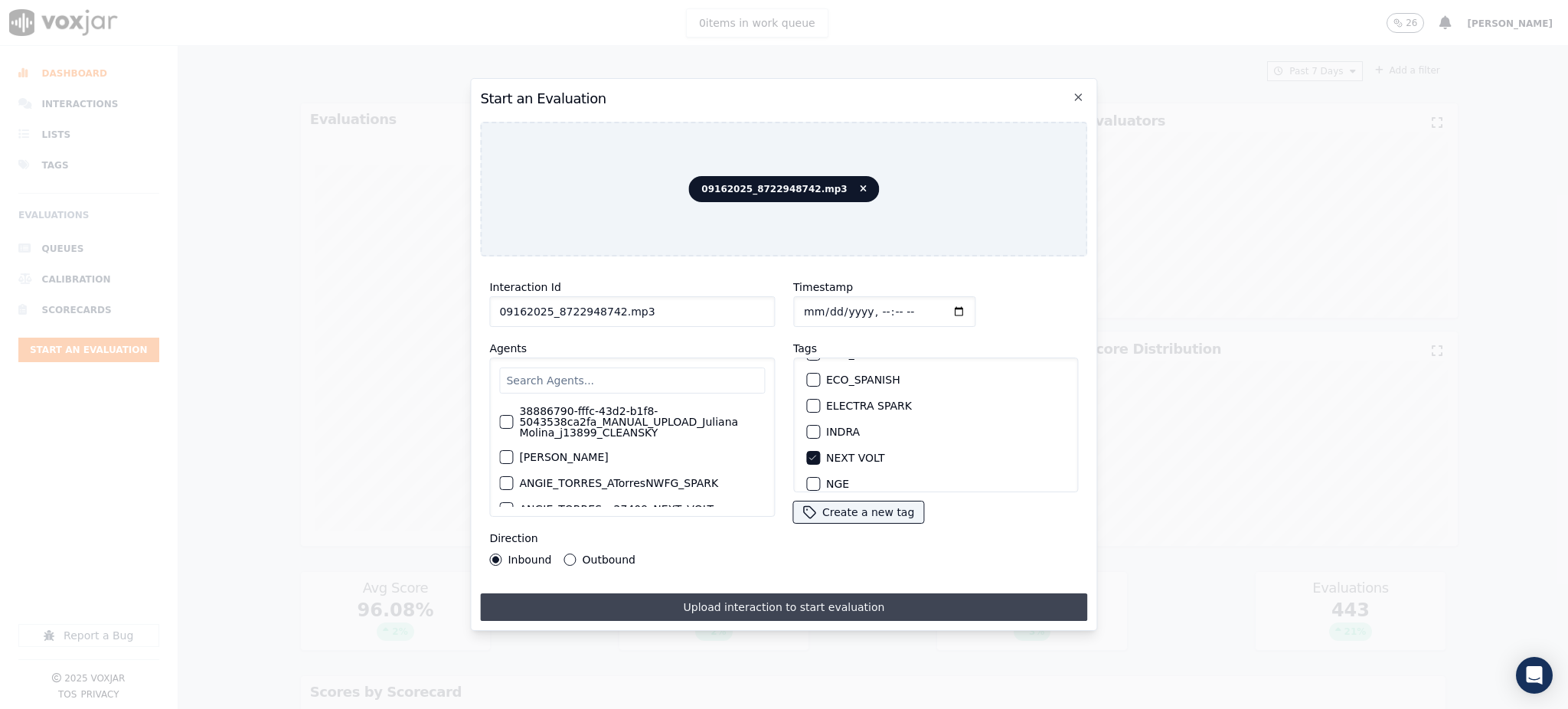
click at [788, 599] on button "Upload interaction to start evaluation" at bounding box center [784, 608] width 607 height 28
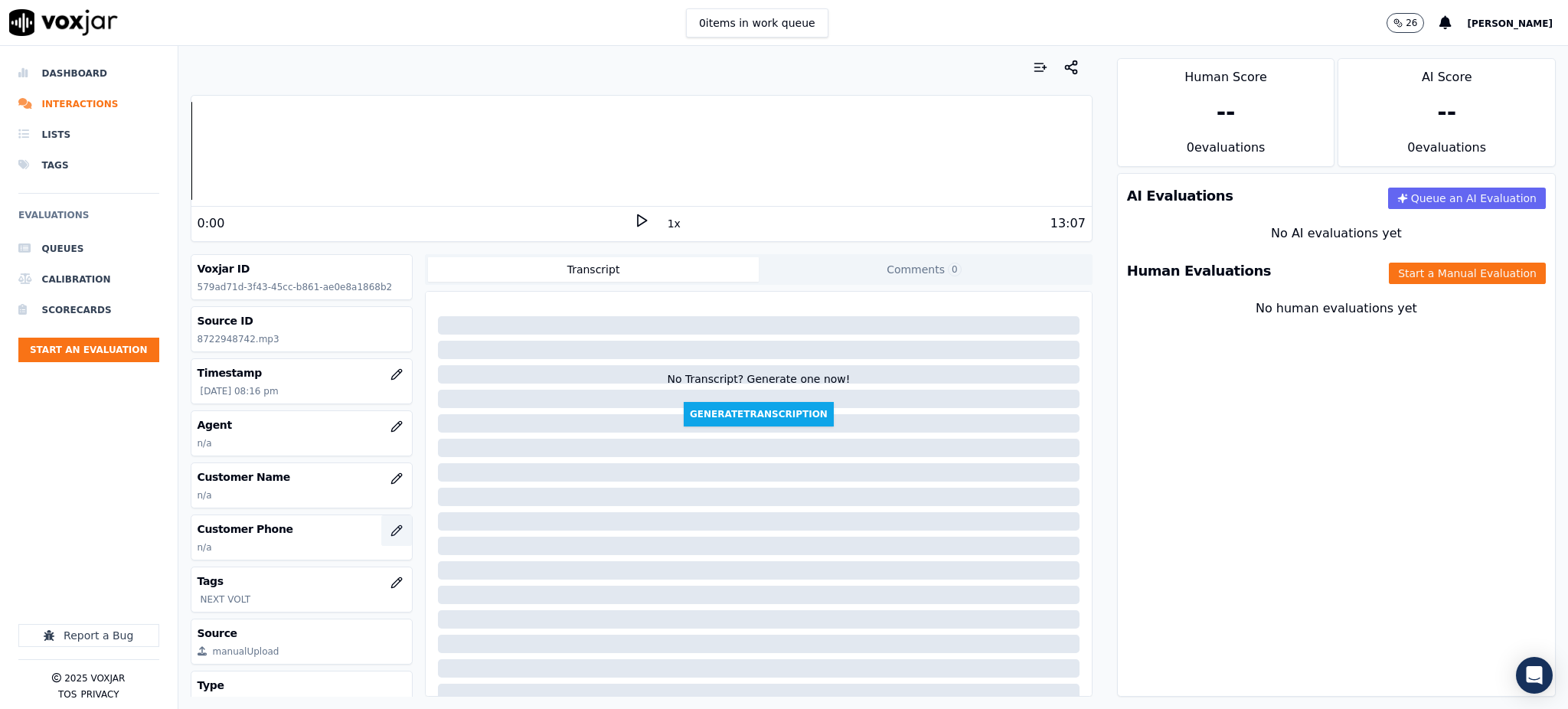
click at [391, 529] on icon "button" at bounding box center [396, 529] width 12 height 12
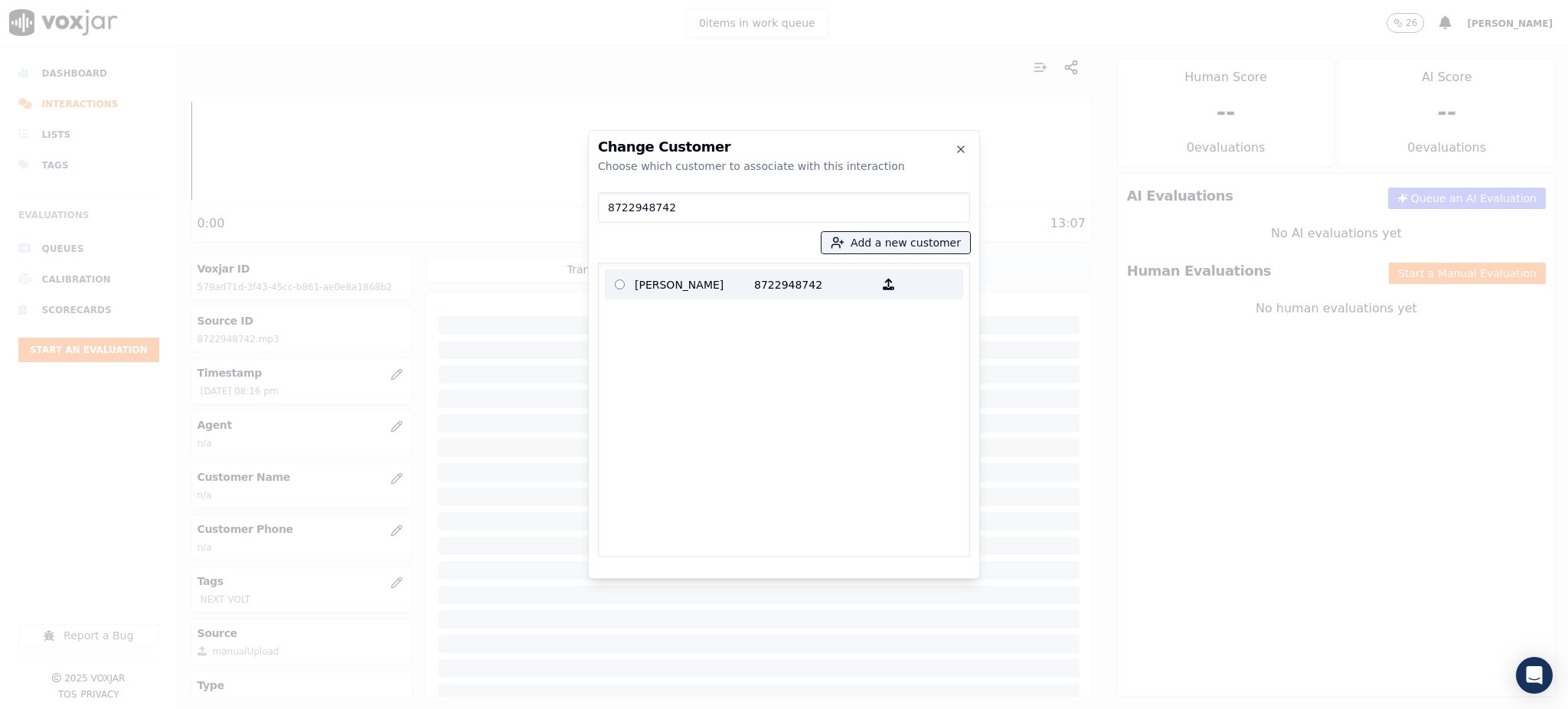
type input "8722948742"
click at [805, 287] on p "8722948742" at bounding box center [813, 285] width 119 height 24
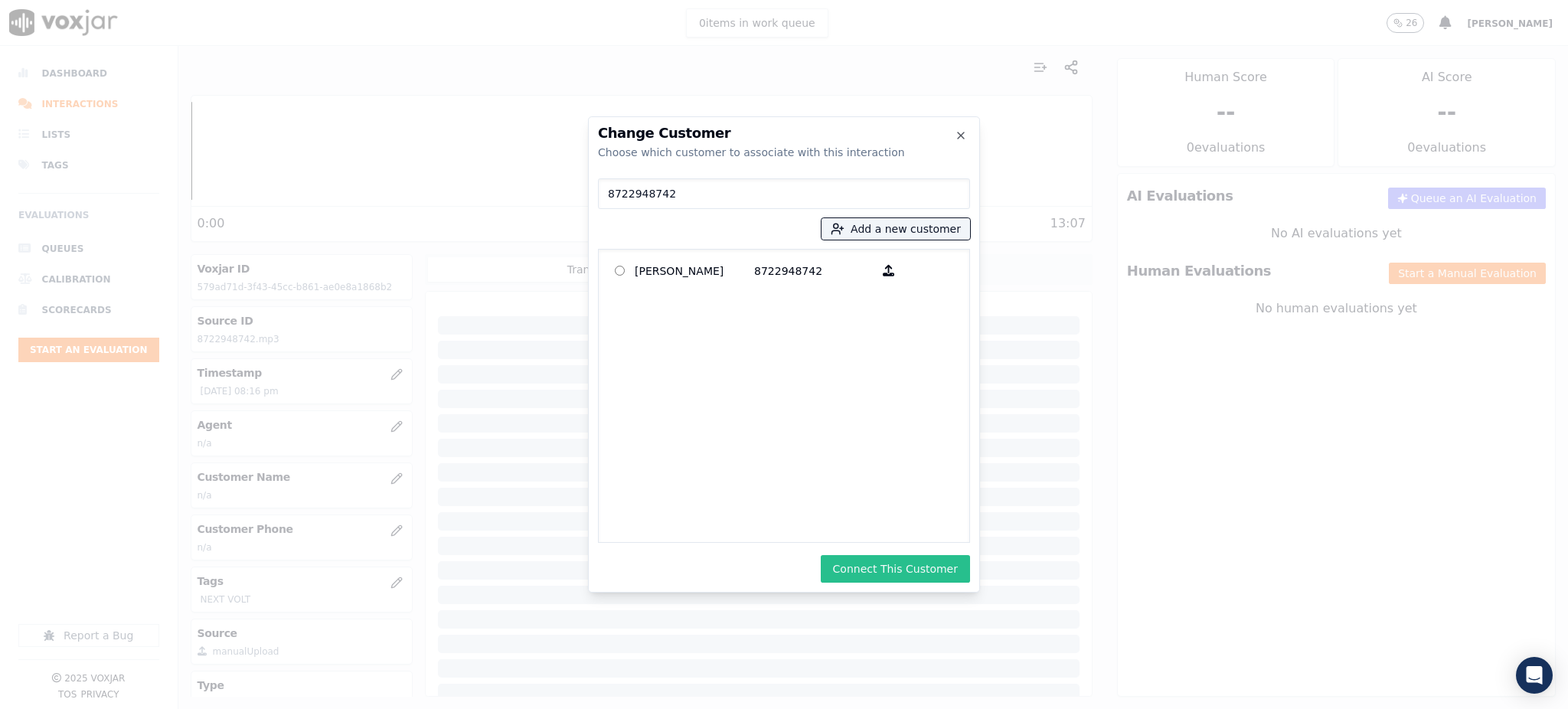
click at [925, 568] on button "Connect This Customer" at bounding box center [895, 569] width 149 height 28
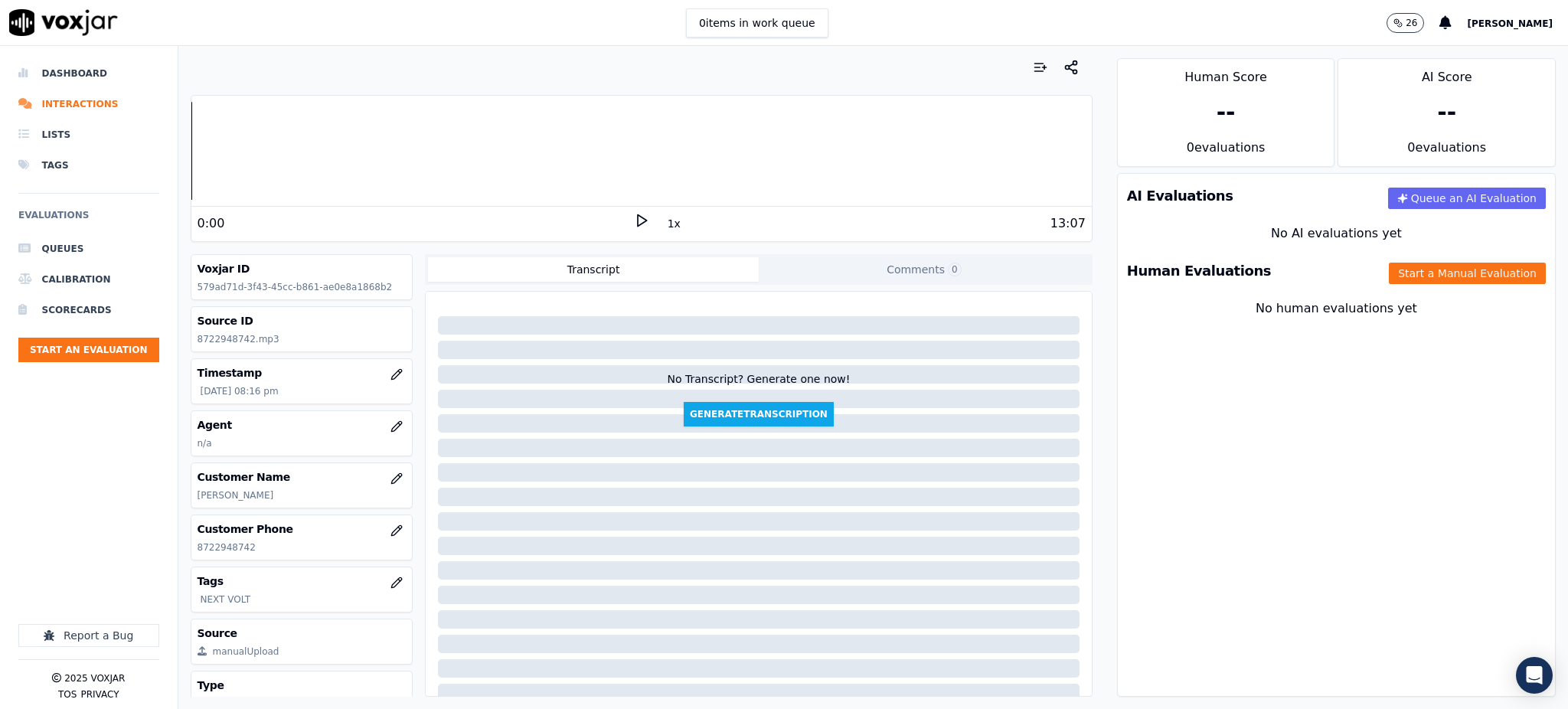
click at [634, 226] on icon at bounding box center [641, 221] width 15 height 15
click at [634, 222] on icon at bounding box center [641, 221] width 15 height 15
click at [634, 223] on icon at bounding box center [641, 221] width 15 height 15
click at [1405, 286] on div "Human Evaluations Start a Manual Evaluation" at bounding box center [1336, 271] width 437 height 45
click at [1388, 274] on button "Start a Manual Evaluation" at bounding box center [1467, 273] width 157 height 21
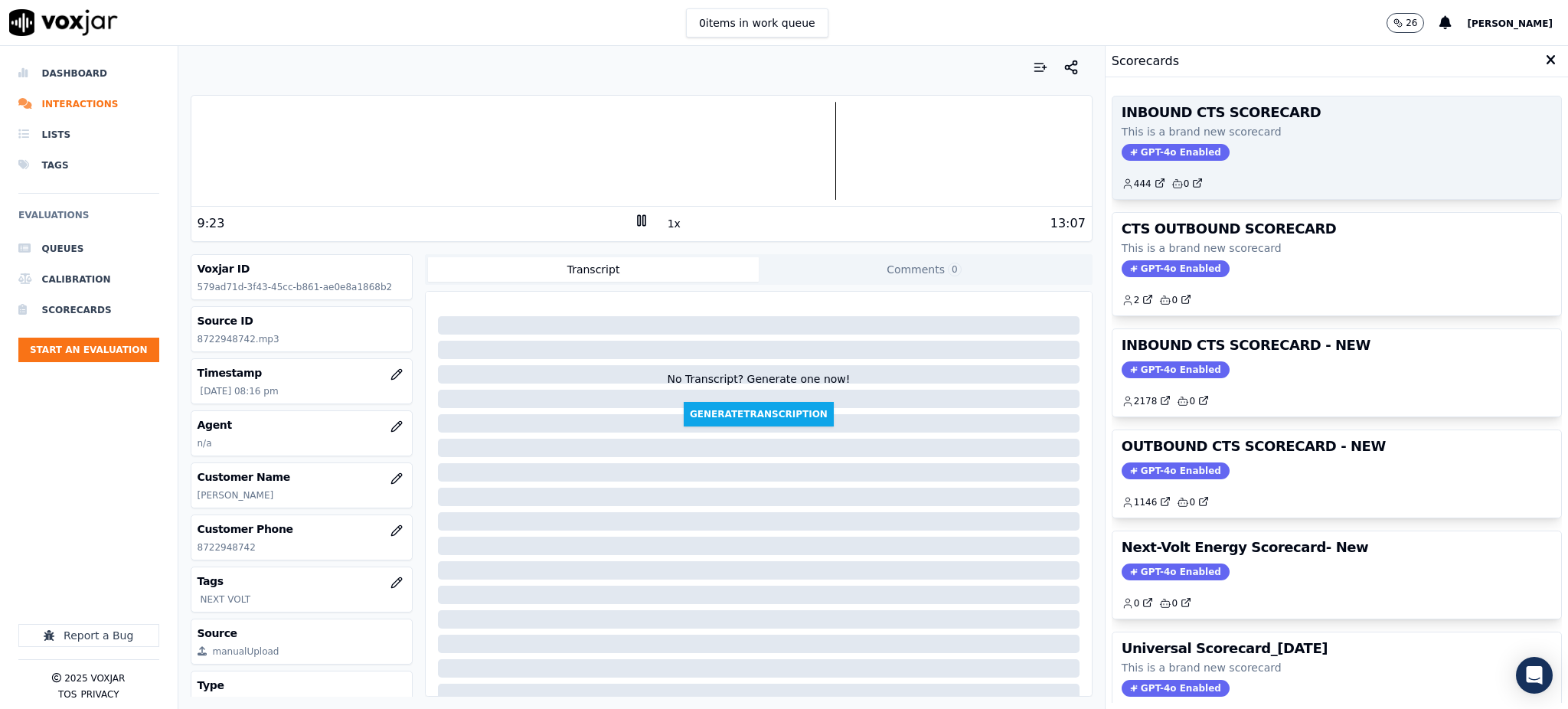
click at [1147, 149] on span "GPT-4o Enabled" at bounding box center [1175, 153] width 108 height 17
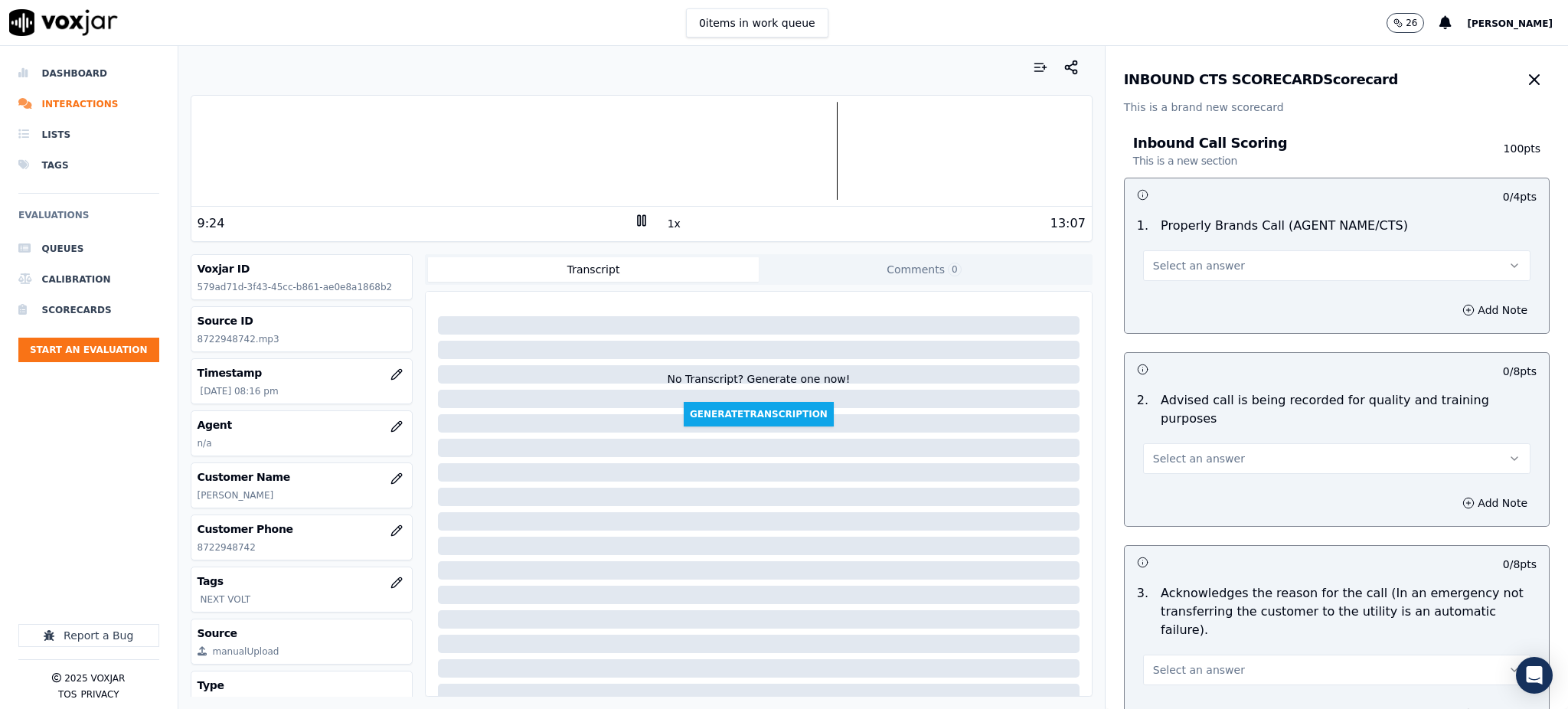
click at [1172, 257] on button "Select an answer" at bounding box center [1336, 265] width 387 height 31
click at [1172, 297] on div "Yes" at bounding box center [1303, 300] width 354 height 24
click at [1159, 451] on span "Select an answer" at bounding box center [1199, 459] width 92 height 15
click at [1153, 476] on div "Yes" at bounding box center [1303, 475] width 354 height 24
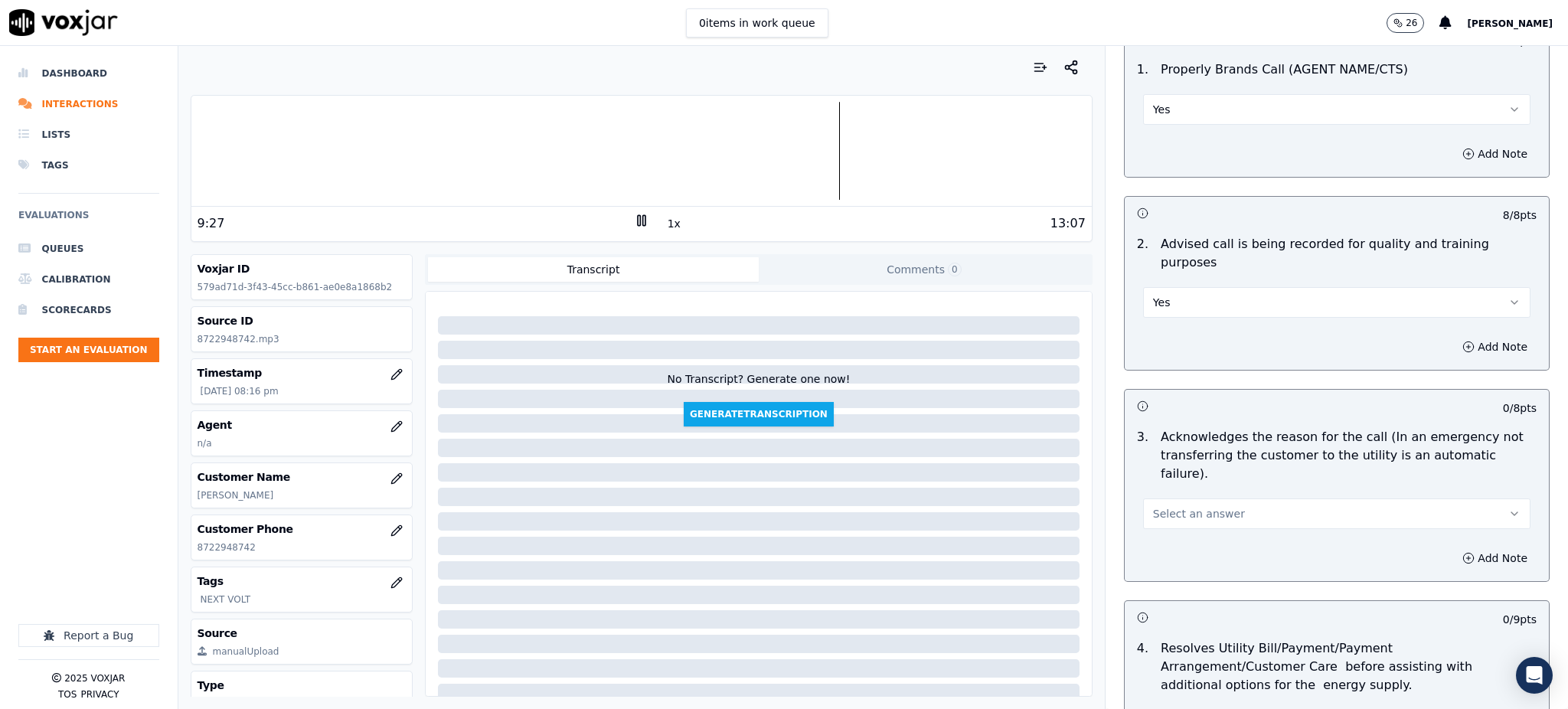
scroll to position [204, 0]
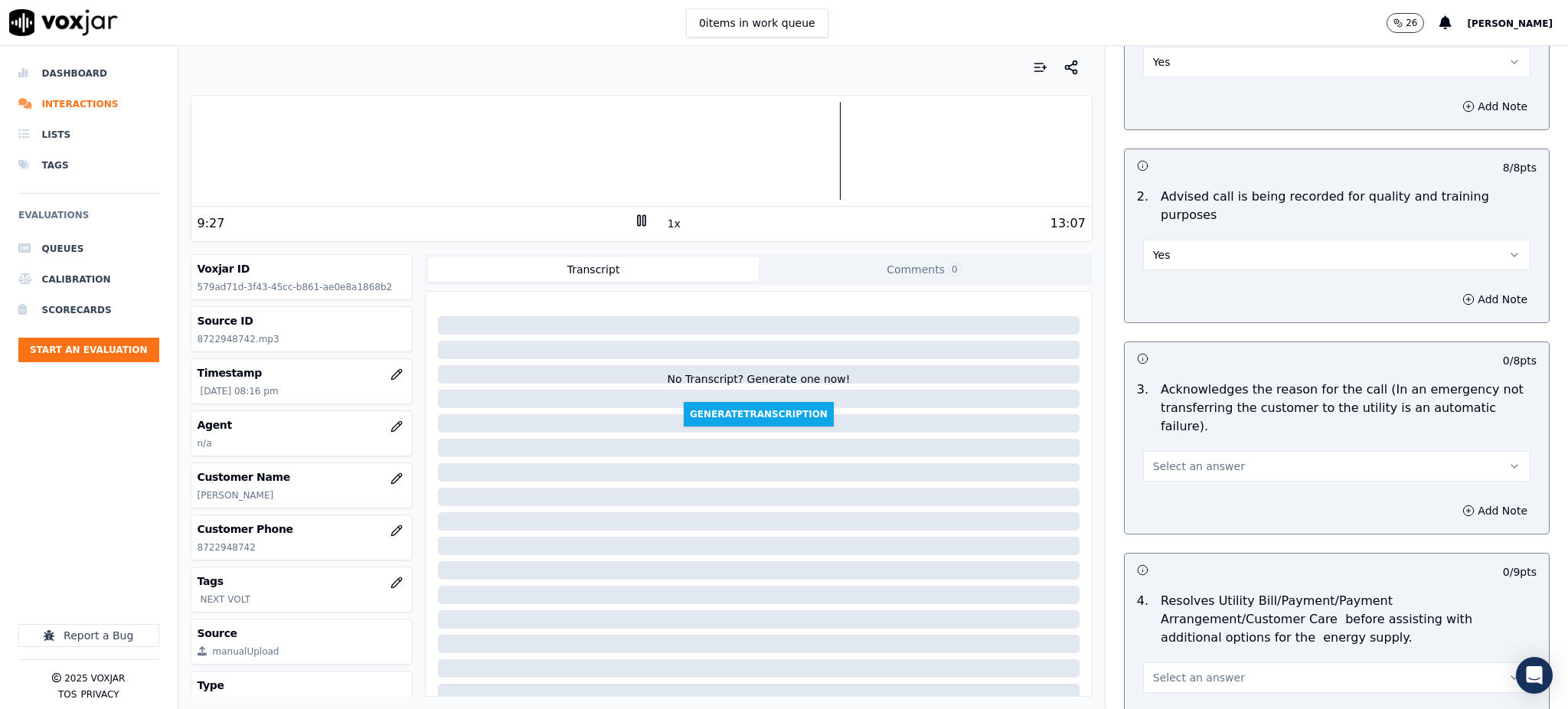
click at [1153, 459] on span "Select an answer" at bounding box center [1199, 466] width 92 height 15
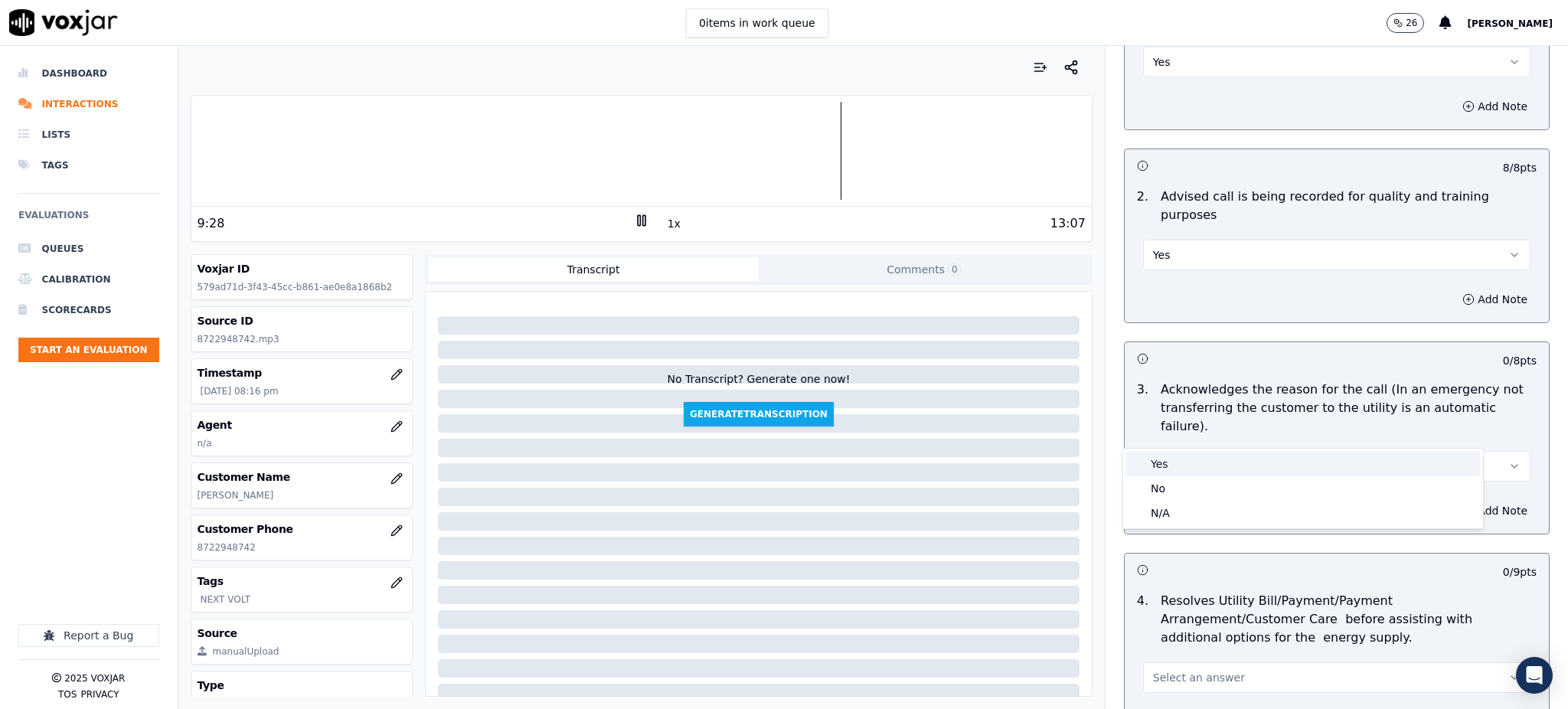
click at [1154, 456] on div "Yes" at bounding box center [1303, 463] width 354 height 24
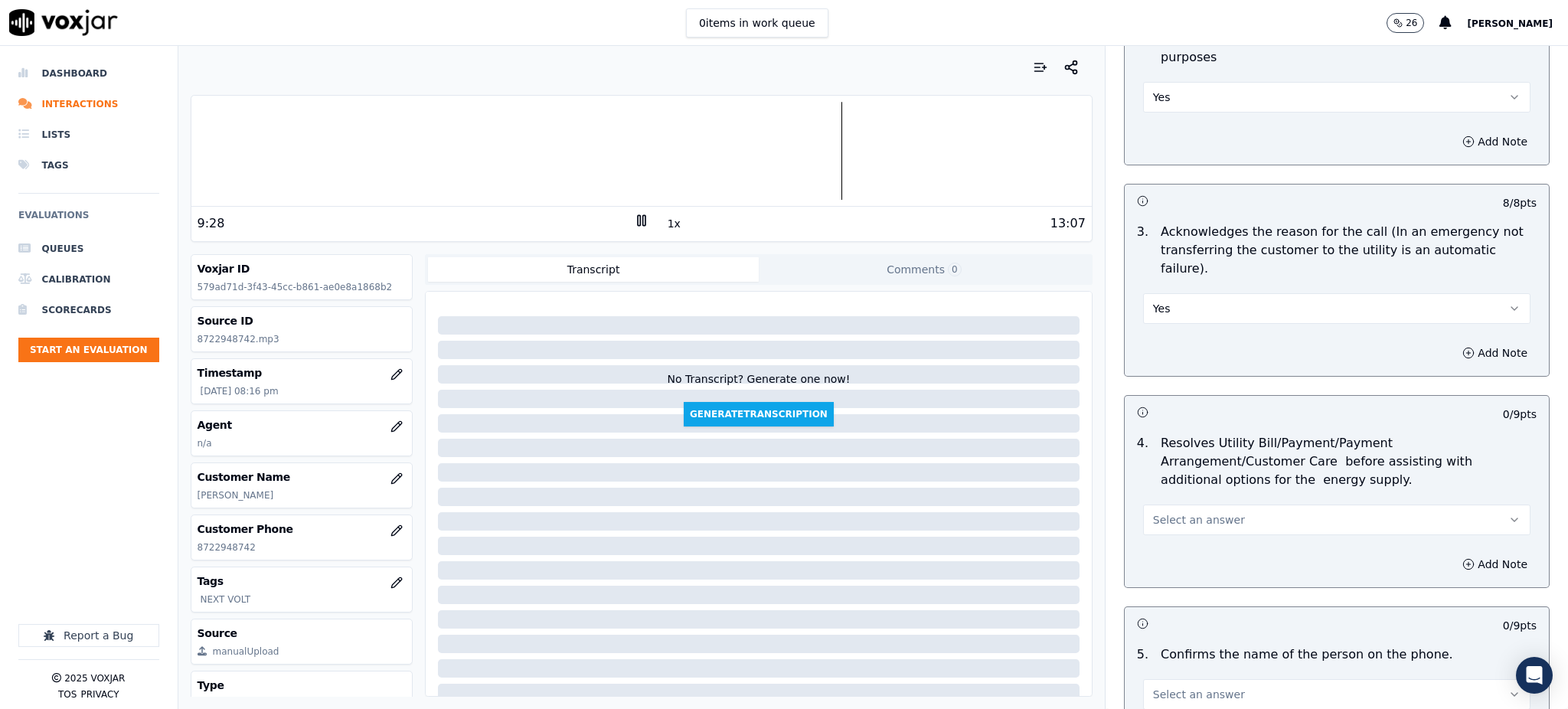
scroll to position [408, 0]
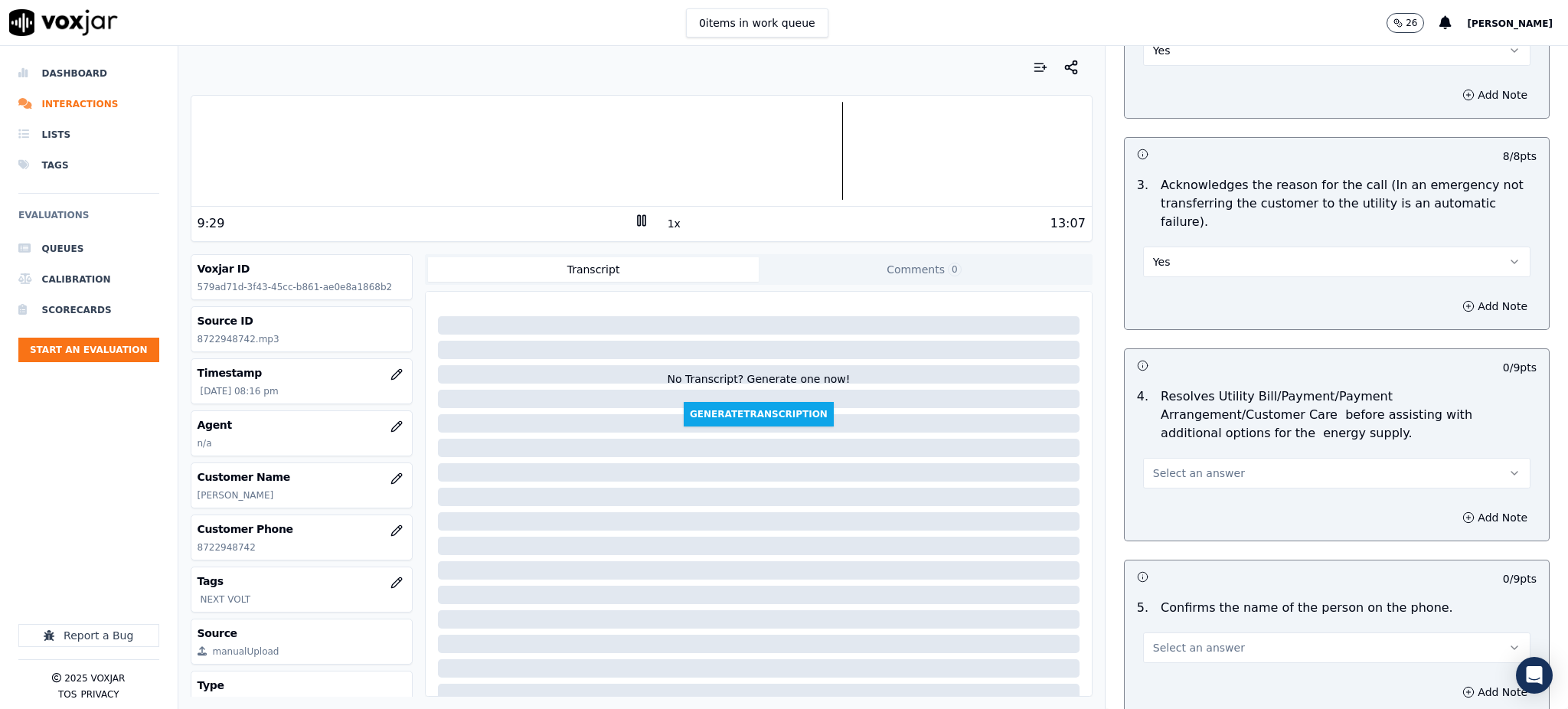
click at [1153, 465] on span "Select an answer" at bounding box center [1199, 473] width 92 height 15
click at [1152, 475] on div "Yes" at bounding box center [1303, 471] width 354 height 24
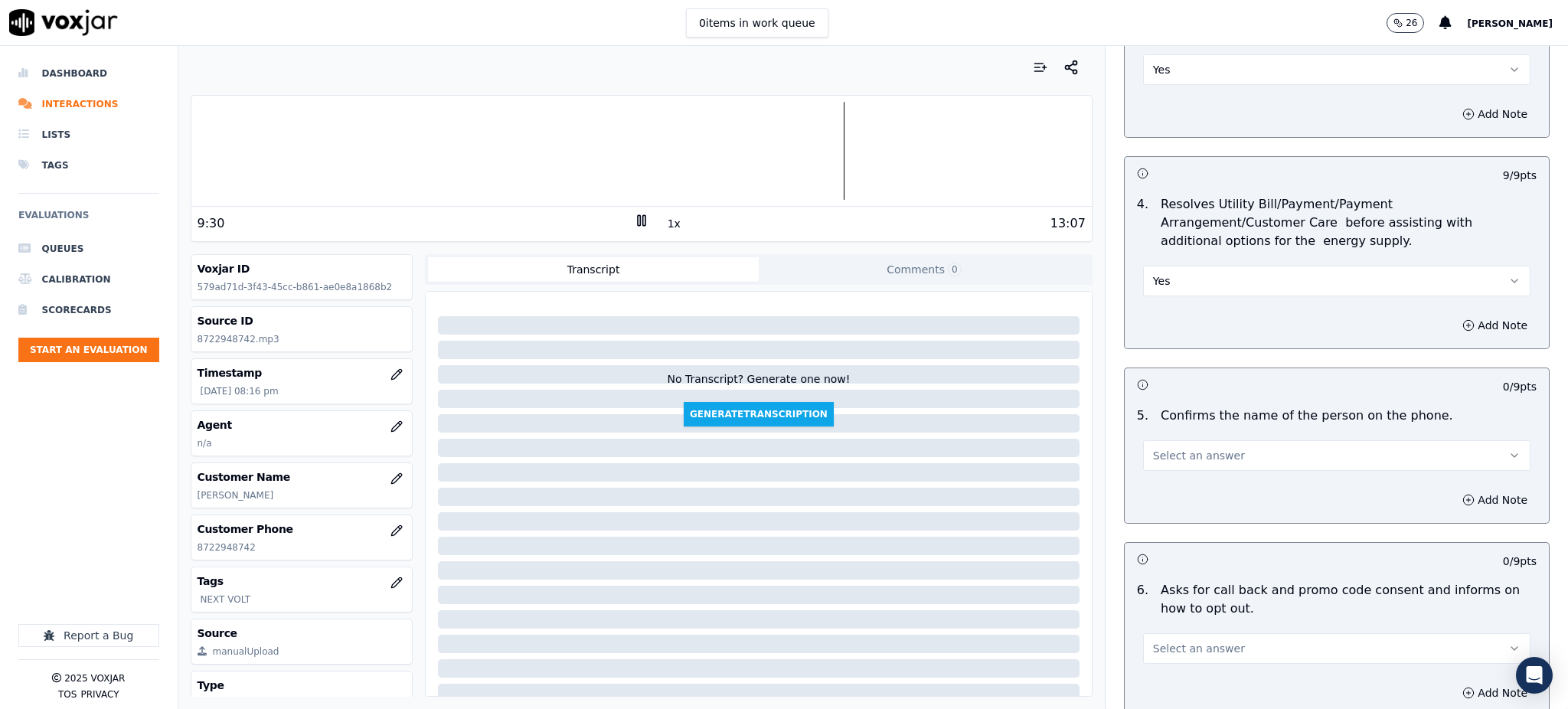
scroll to position [612, 0]
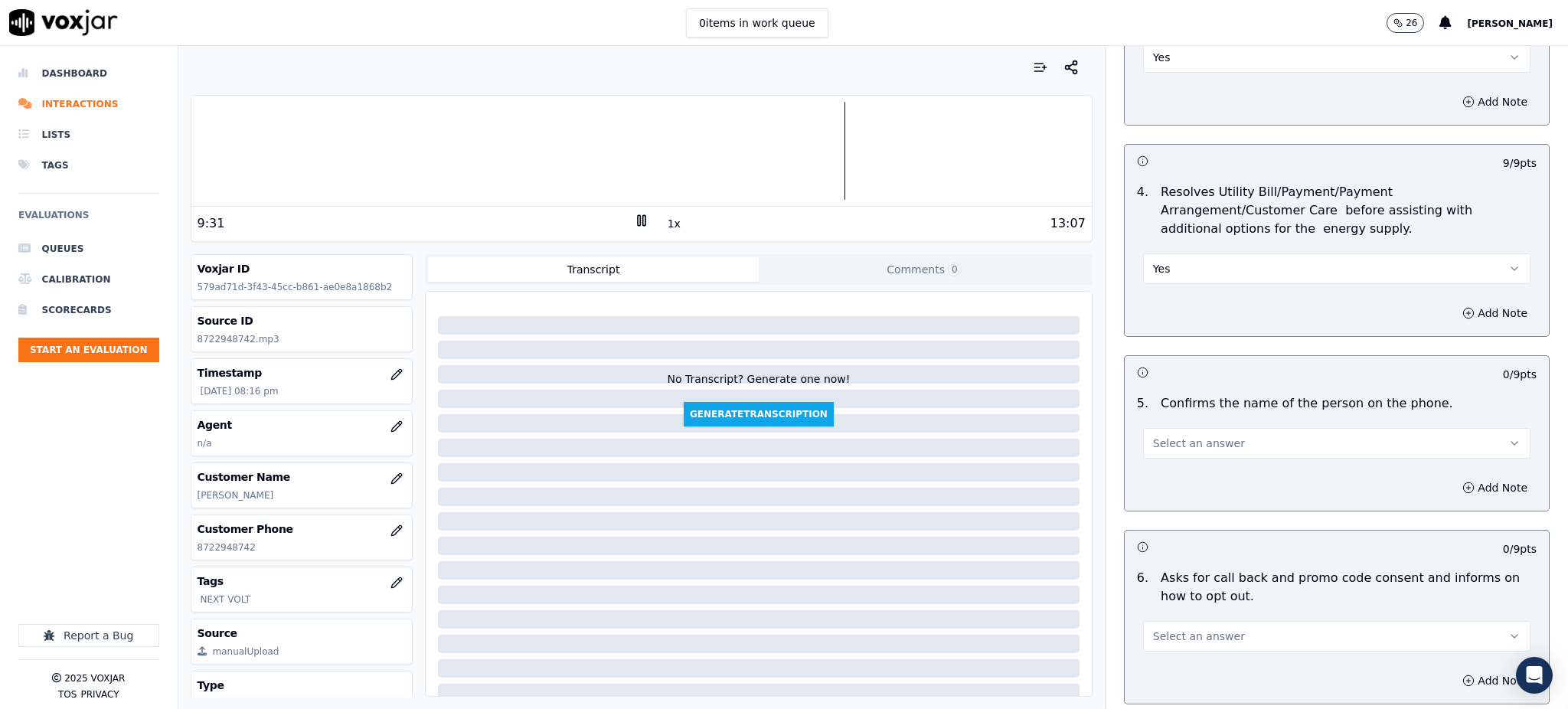
drag, startPoint x: 1162, startPoint y: 404, endPoint x: 1172, endPoint y: 422, distance: 20.6
click at [1162, 435] on span "Select an answer" at bounding box center [1199, 443] width 92 height 15
click at [1173, 427] on div "Yes No N/A" at bounding box center [1303, 466] width 360 height 80
click at [1177, 445] on div "Yes" at bounding box center [1303, 441] width 354 height 24
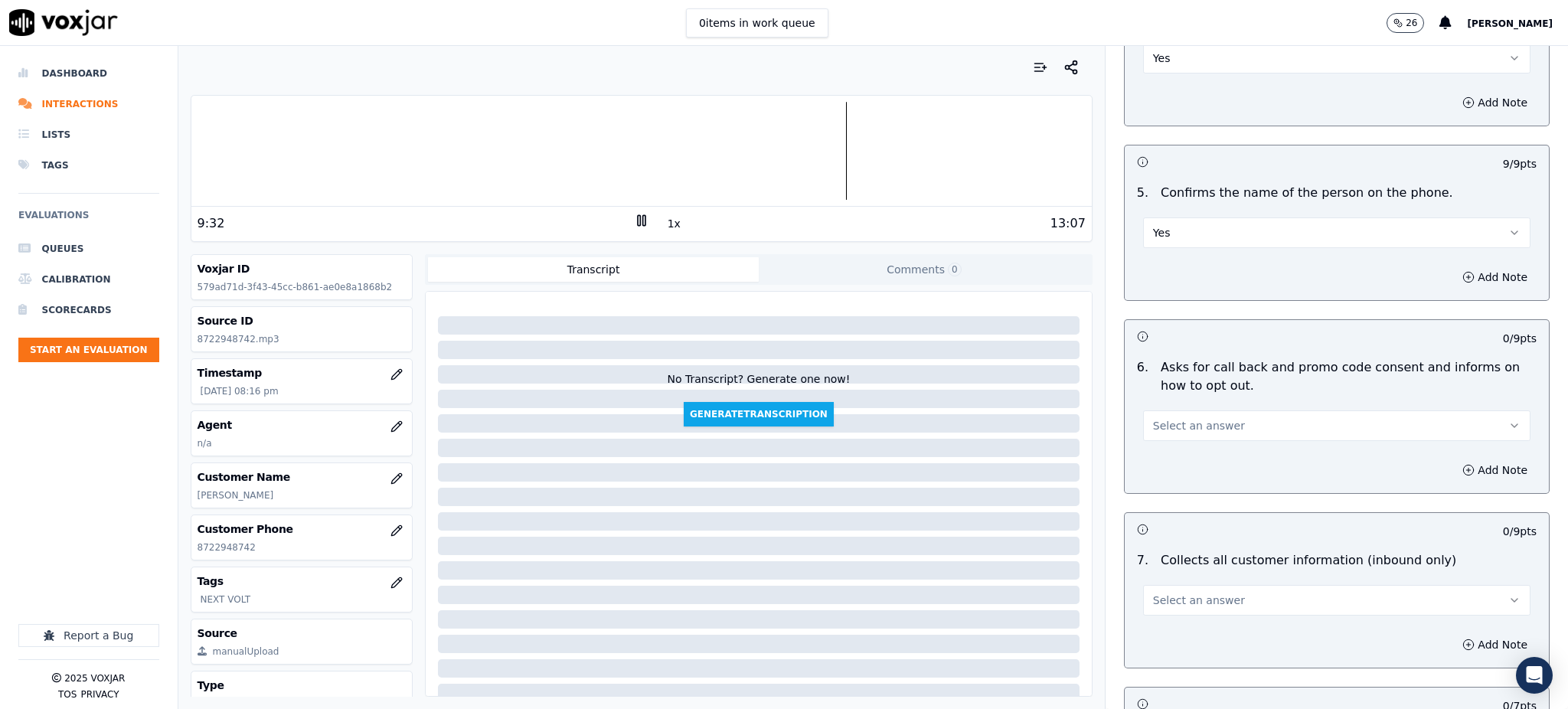
scroll to position [918, 0]
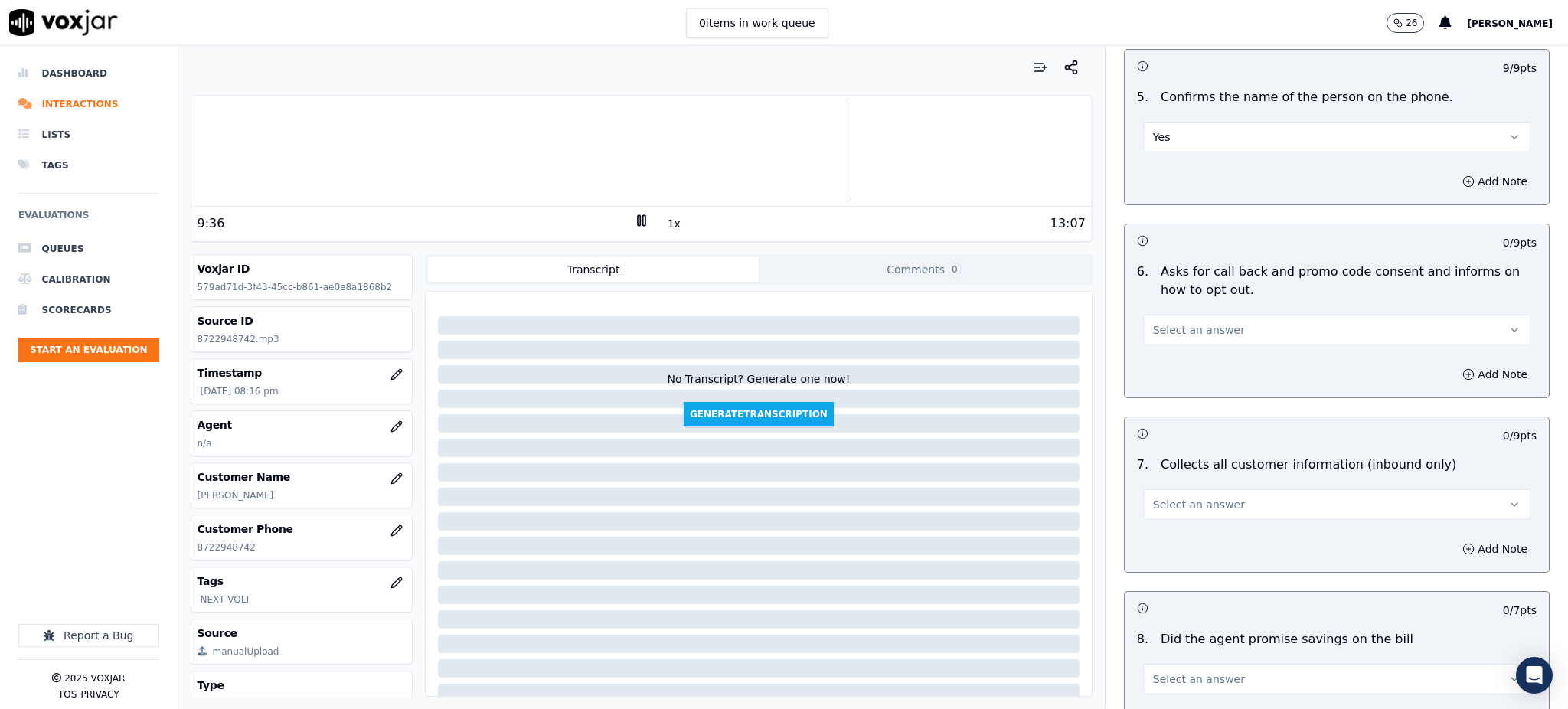
click at [1154, 322] on span "Select an answer" at bounding box center [1199, 329] width 92 height 15
click at [1157, 332] on div "Yes" at bounding box center [1303, 328] width 354 height 24
click at [1163, 497] on span "Select an answer" at bounding box center [1199, 504] width 92 height 15
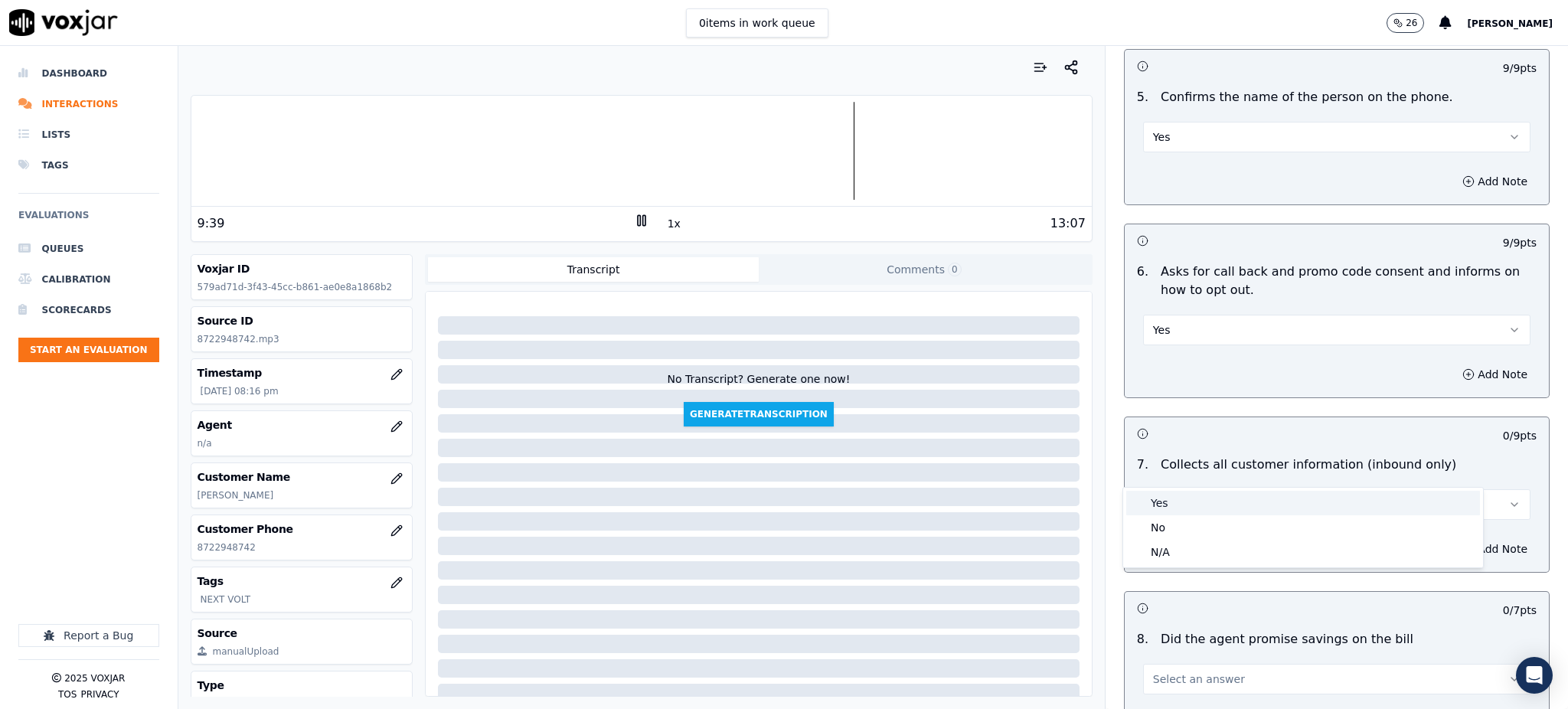
click at [1164, 501] on div "Yes" at bounding box center [1303, 502] width 354 height 24
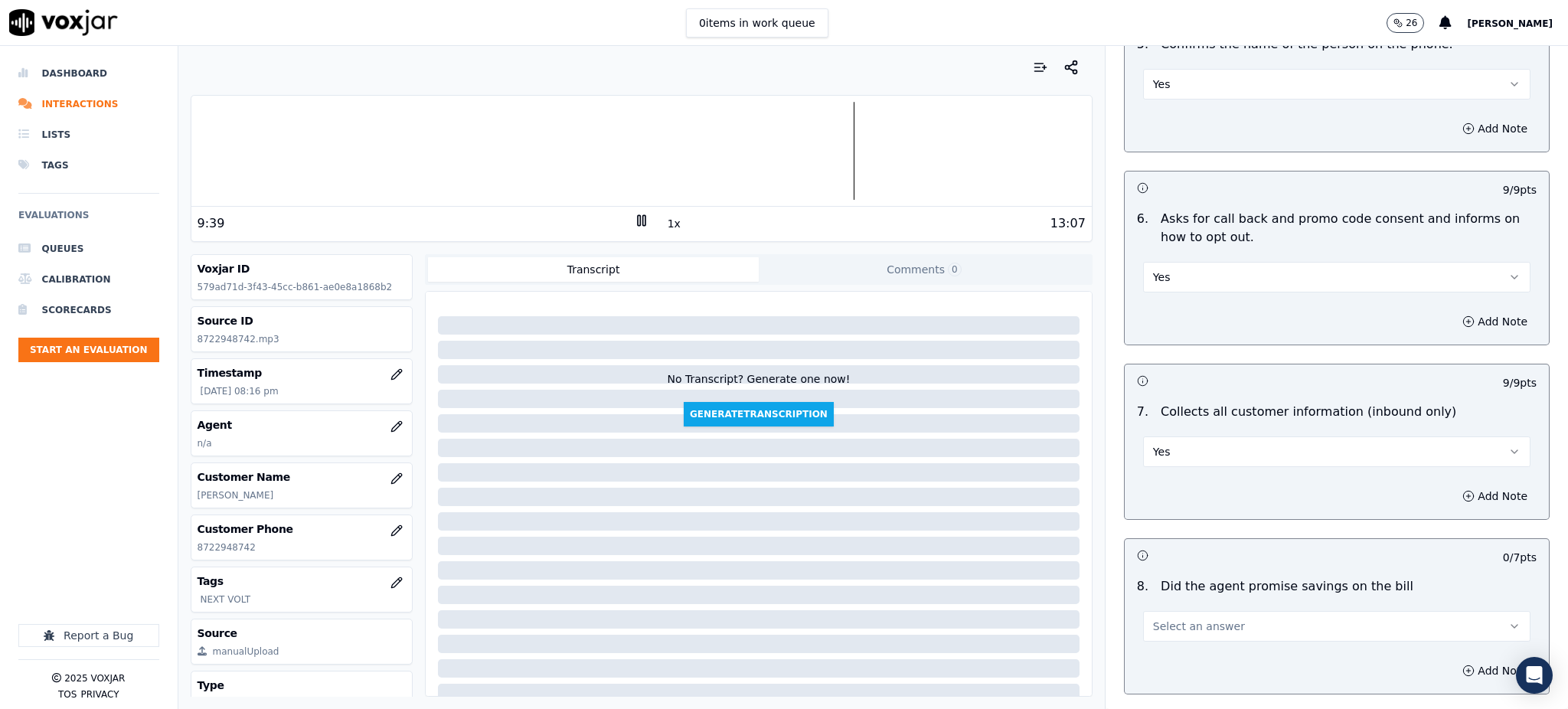
scroll to position [1122, 0]
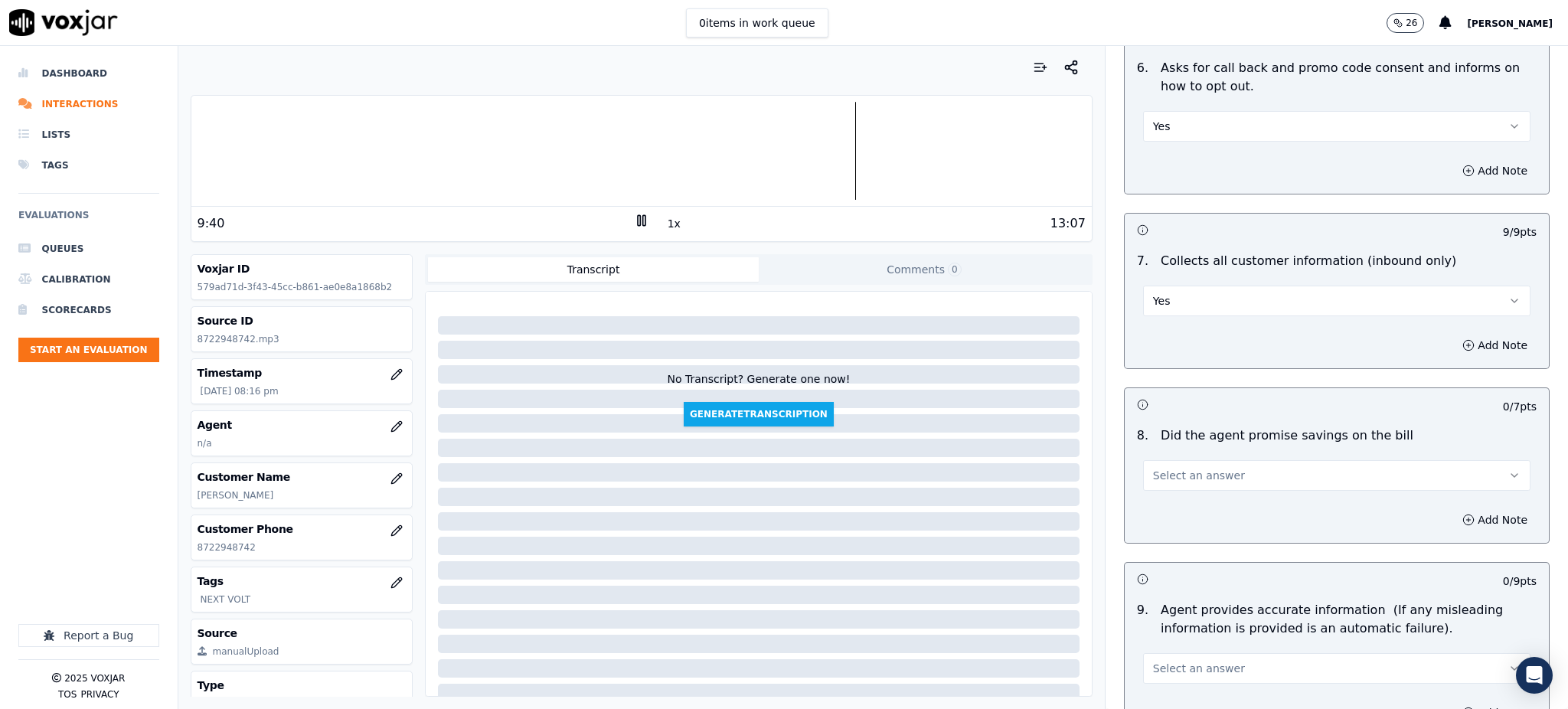
click at [1159, 468] on span "Select an answer" at bounding box center [1199, 475] width 92 height 15
drag, startPoint x: 1159, startPoint y: 455, endPoint x: 1167, endPoint y: 515, distance: 60.5
click at [1161, 483] on div "Yes" at bounding box center [1303, 473] width 354 height 24
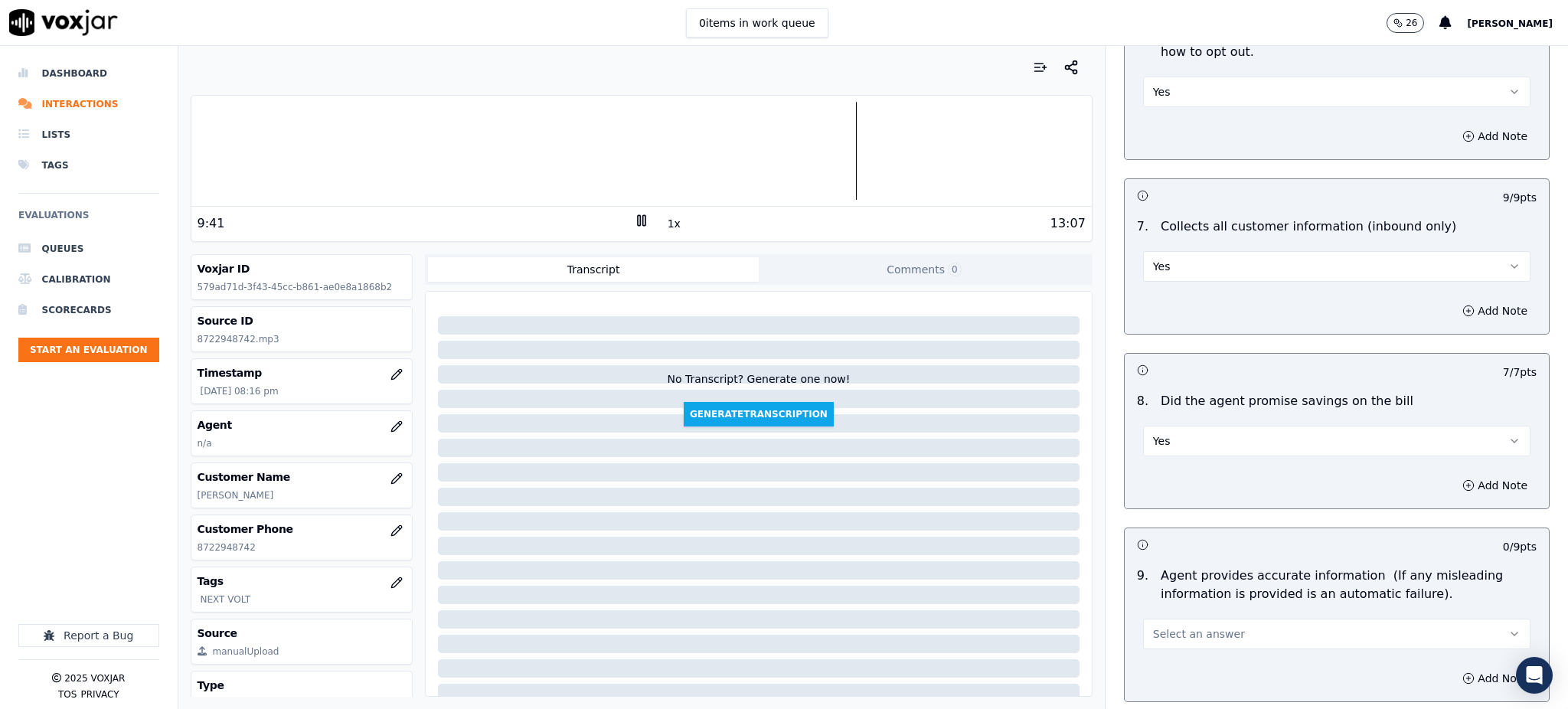
scroll to position [1327, 0]
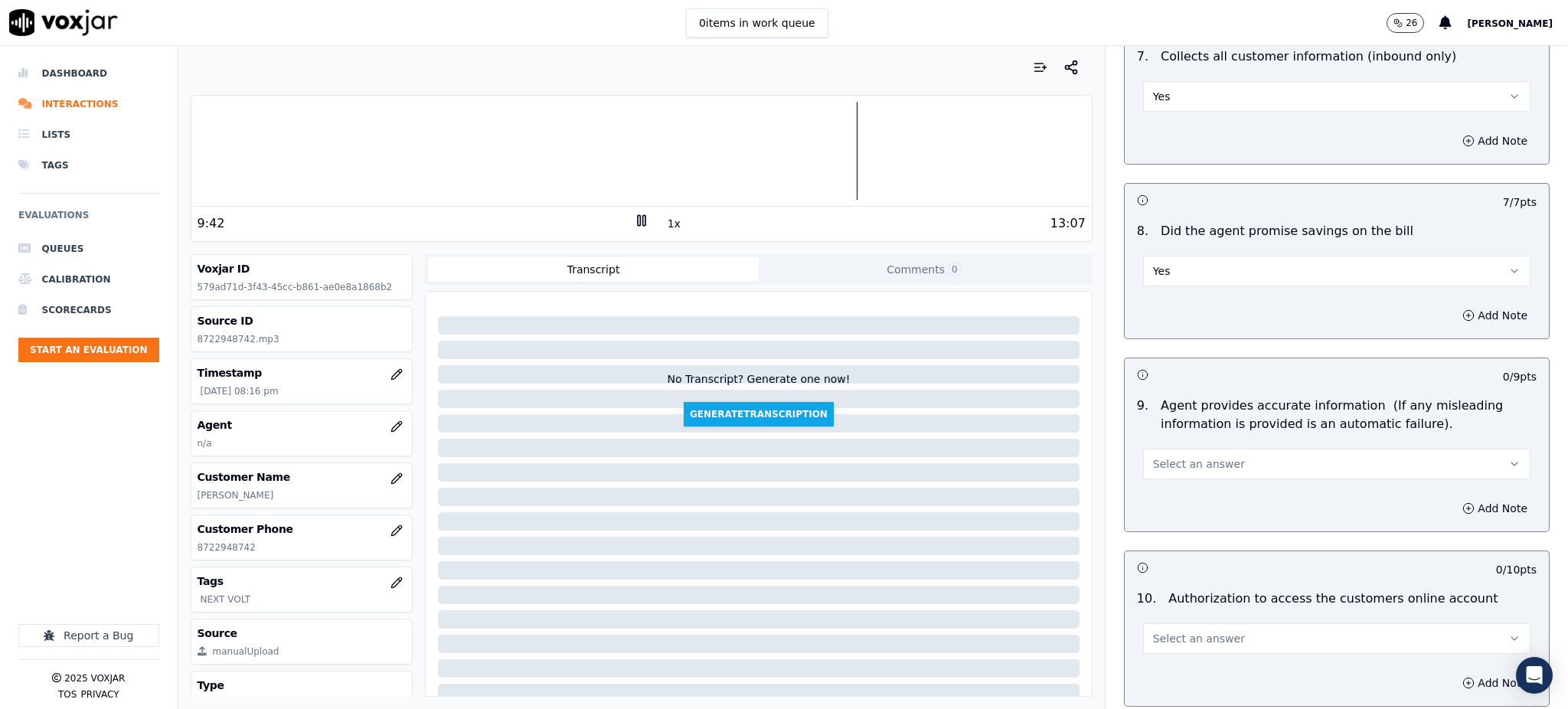
click at [1168, 456] on span "Select an answer" at bounding box center [1199, 463] width 92 height 15
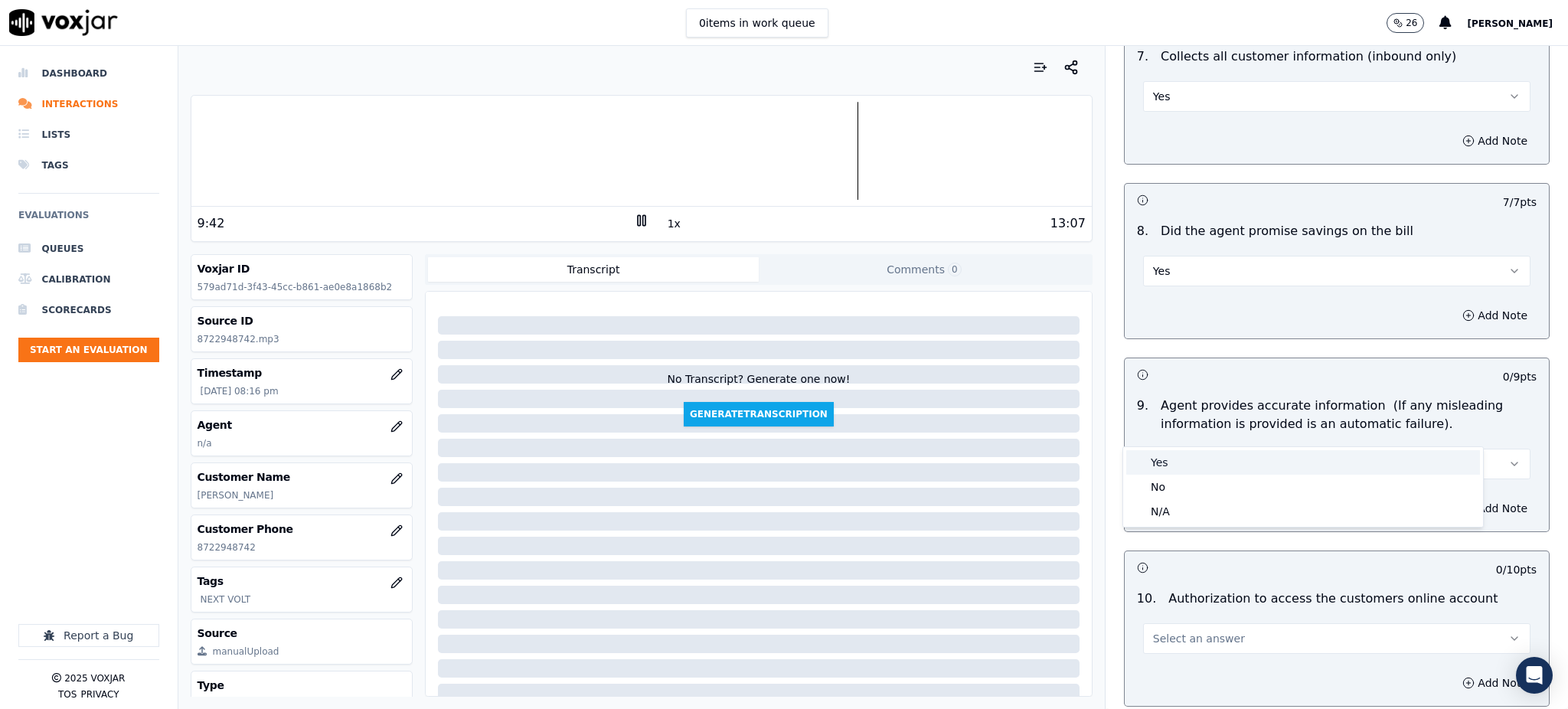
click at [1165, 461] on div "Yes" at bounding box center [1303, 462] width 354 height 24
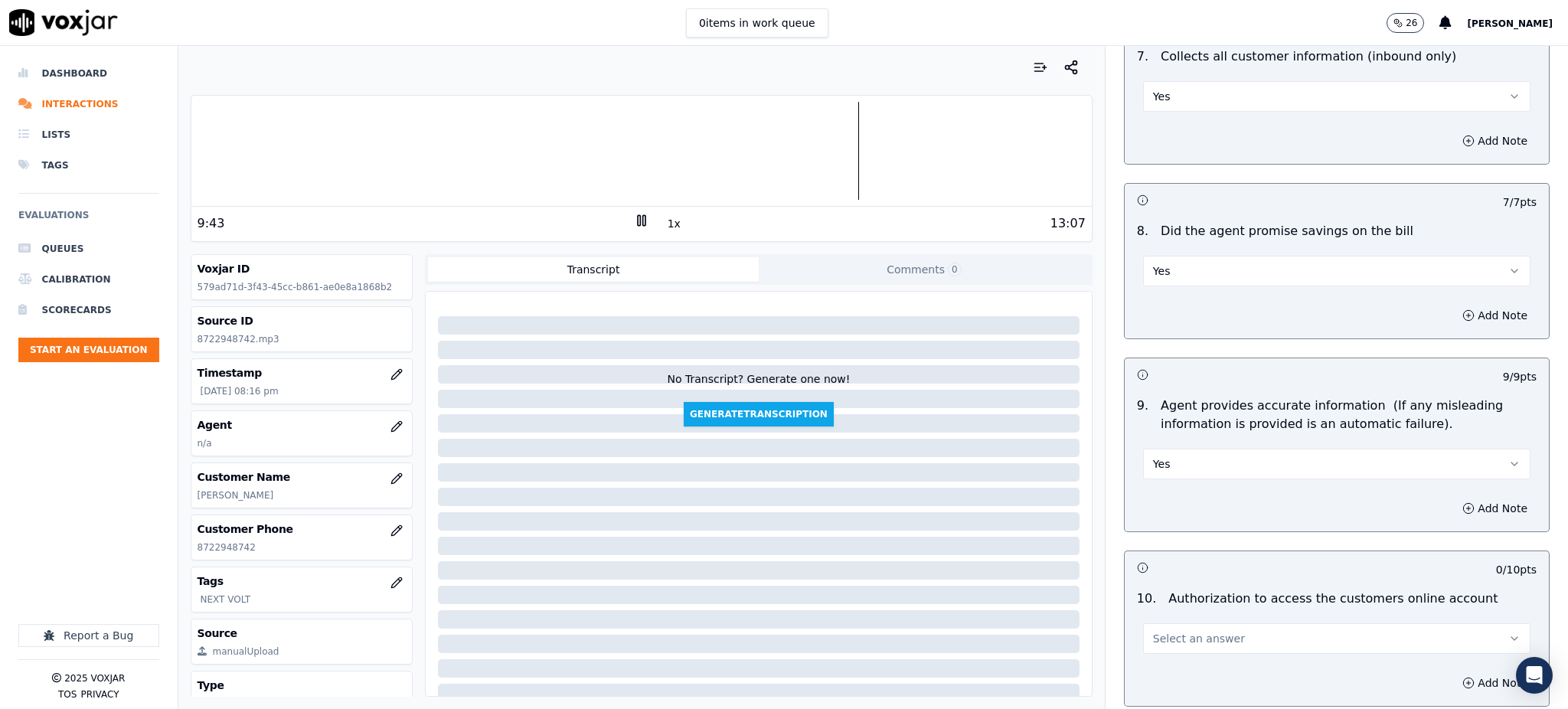
click at [1171, 631] on span "Select an answer" at bounding box center [1199, 638] width 92 height 15
click at [1182, 631] on div "Yes" at bounding box center [1303, 636] width 354 height 24
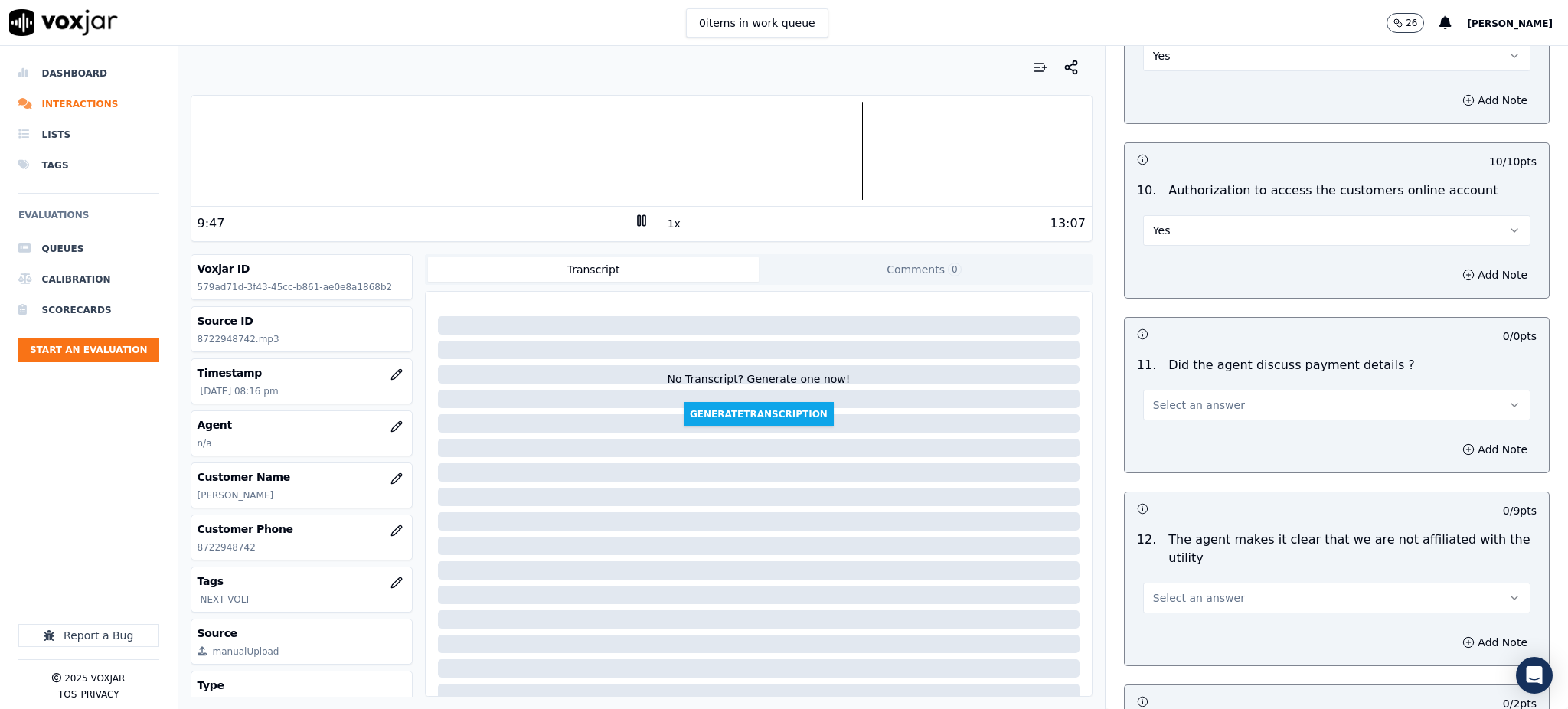
scroll to position [1633, 0]
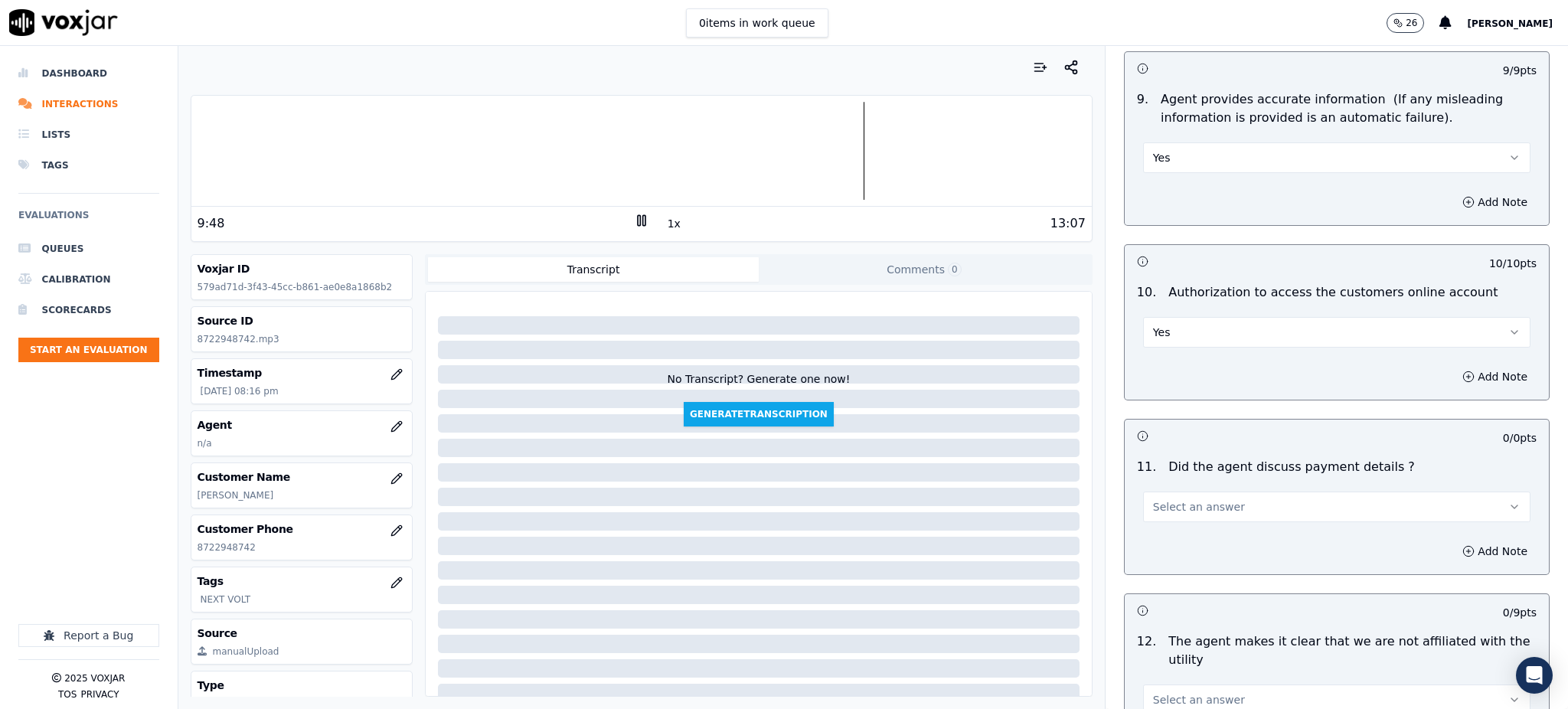
click at [1169, 491] on button "Select an answer" at bounding box center [1336, 506] width 387 height 31
click at [1155, 555] on div "N/A" at bounding box center [1303, 554] width 354 height 24
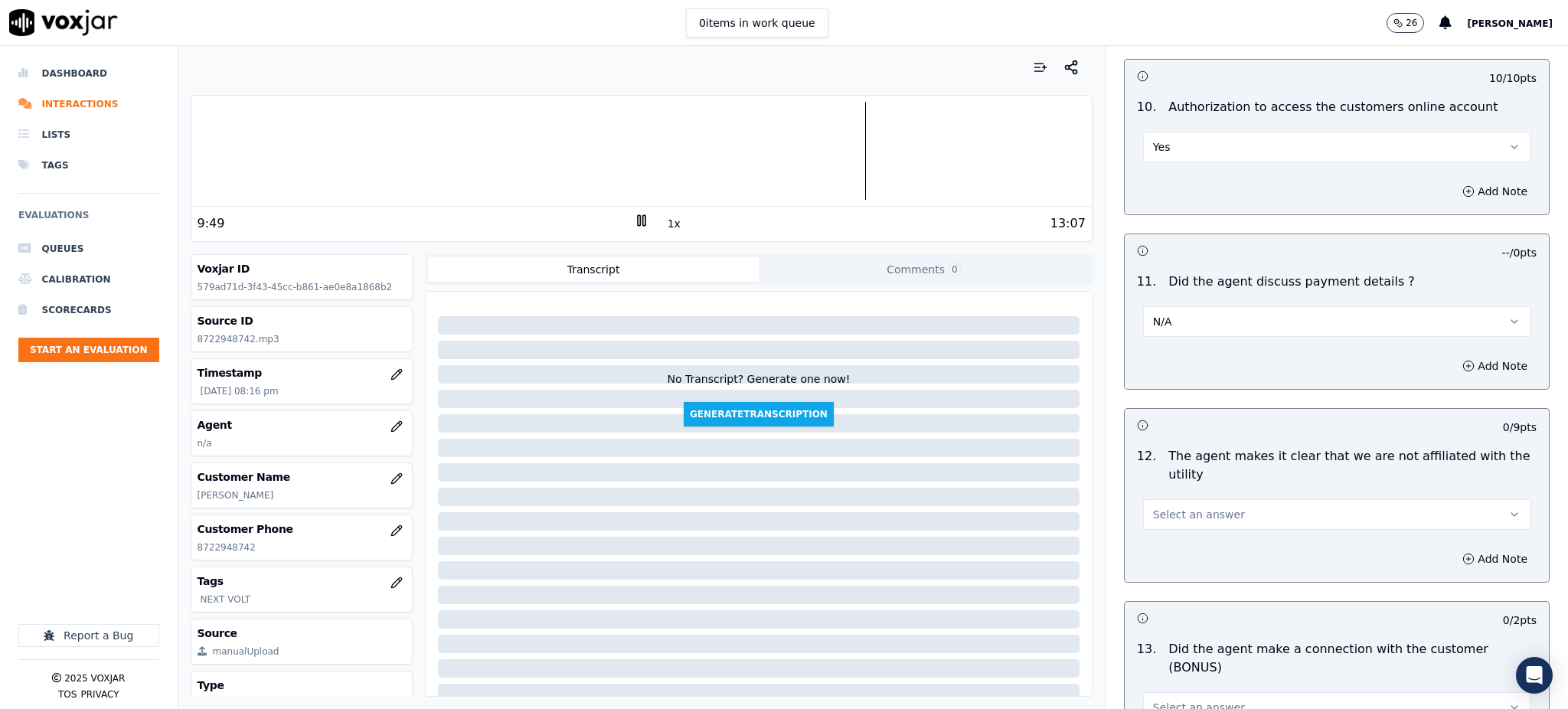
scroll to position [1837, 0]
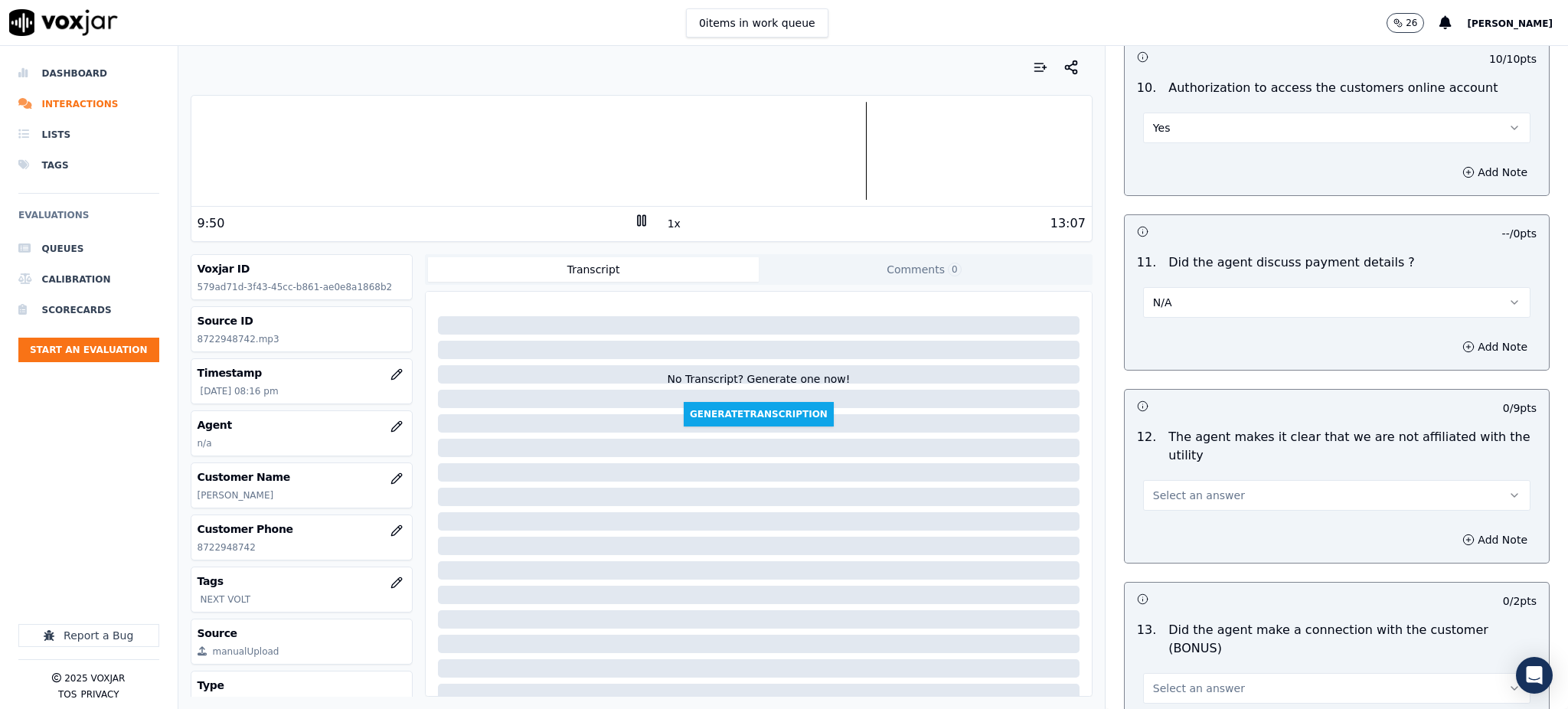
click at [1161, 488] on span "Select an answer" at bounding box center [1199, 495] width 92 height 15
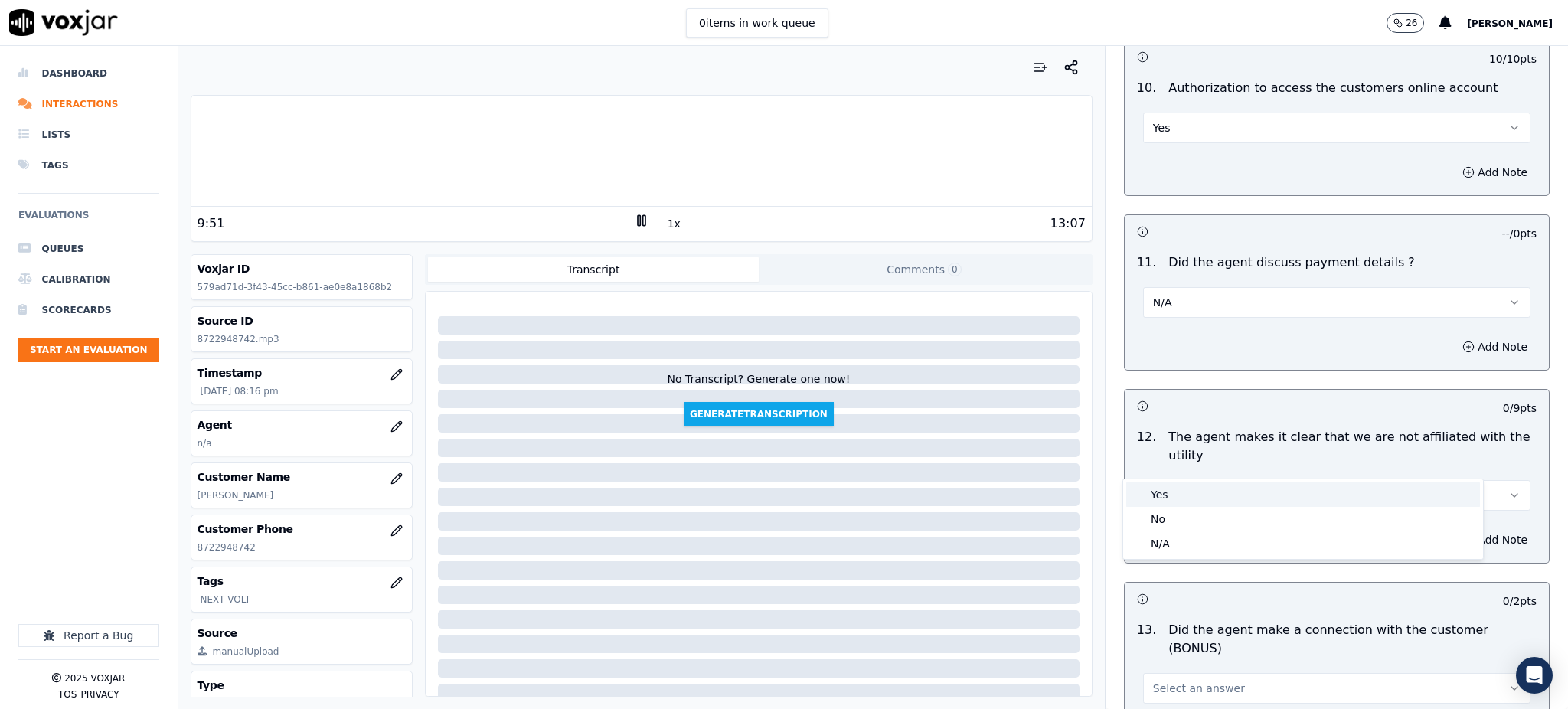
click at [1161, 499] on div "Yes" at bounding box center [1303, 494] width 354 height 24
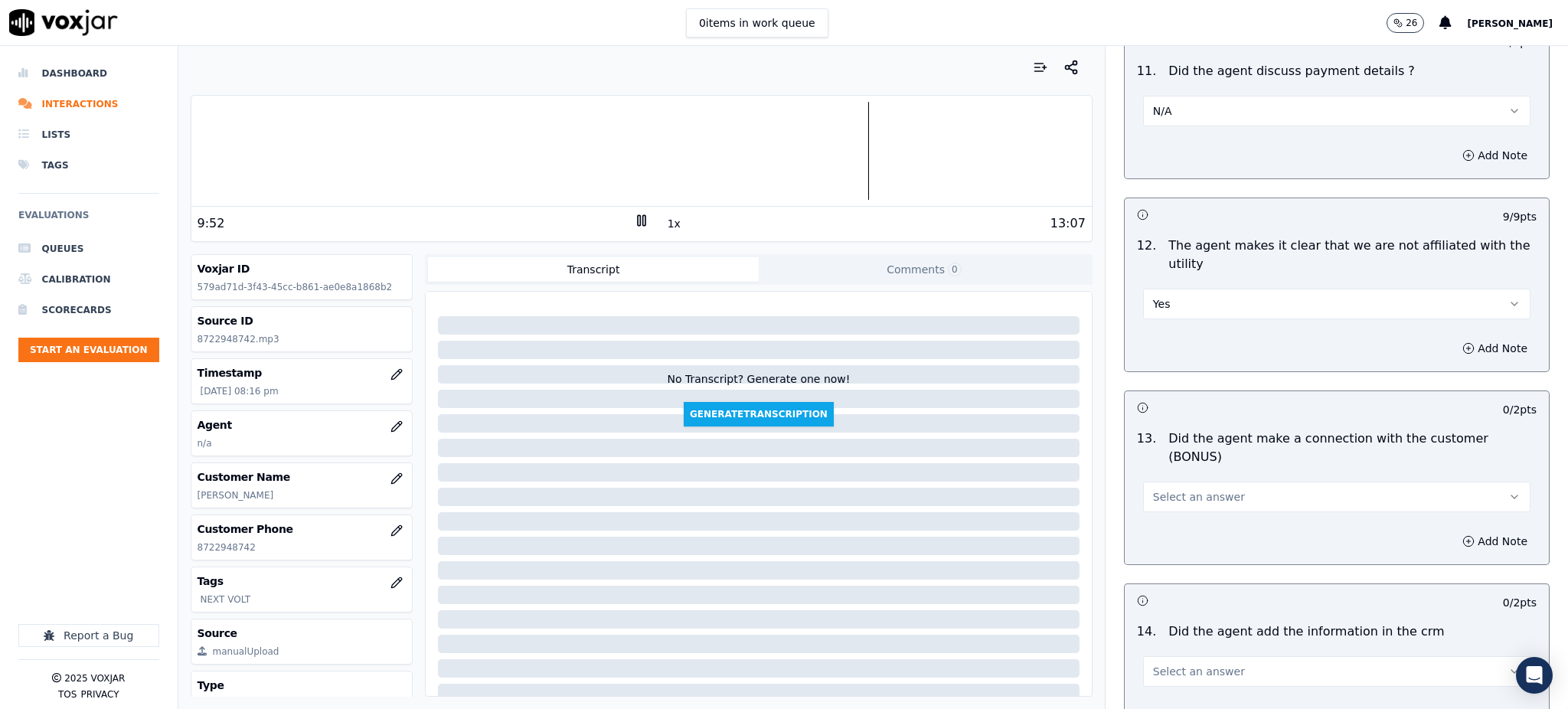
scroll to position [2040, 0]
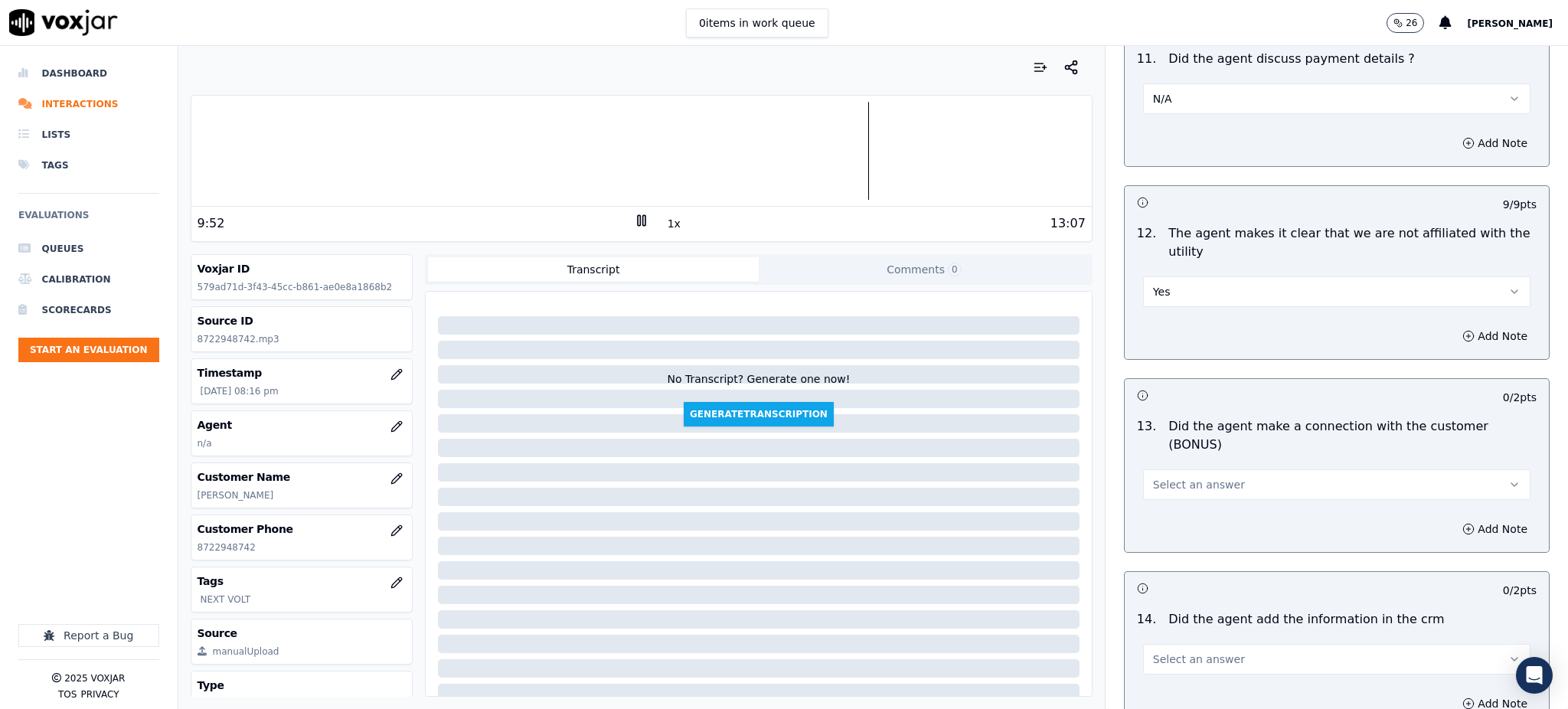
click at [1153, 476] on span "Select an answer" at bounding box center [1199, 484] width 92 height 15
click at [1154, 462] on div "Yes" at bounding box center [1303, 464] width 354 height 24
click at [1159, 651] on span "Select an answer" at bounding box center [1199, 659] width 92 height 15
click at [1162, 637] on div "Yes" at bounding box center [1303, 639] width 354 height 24
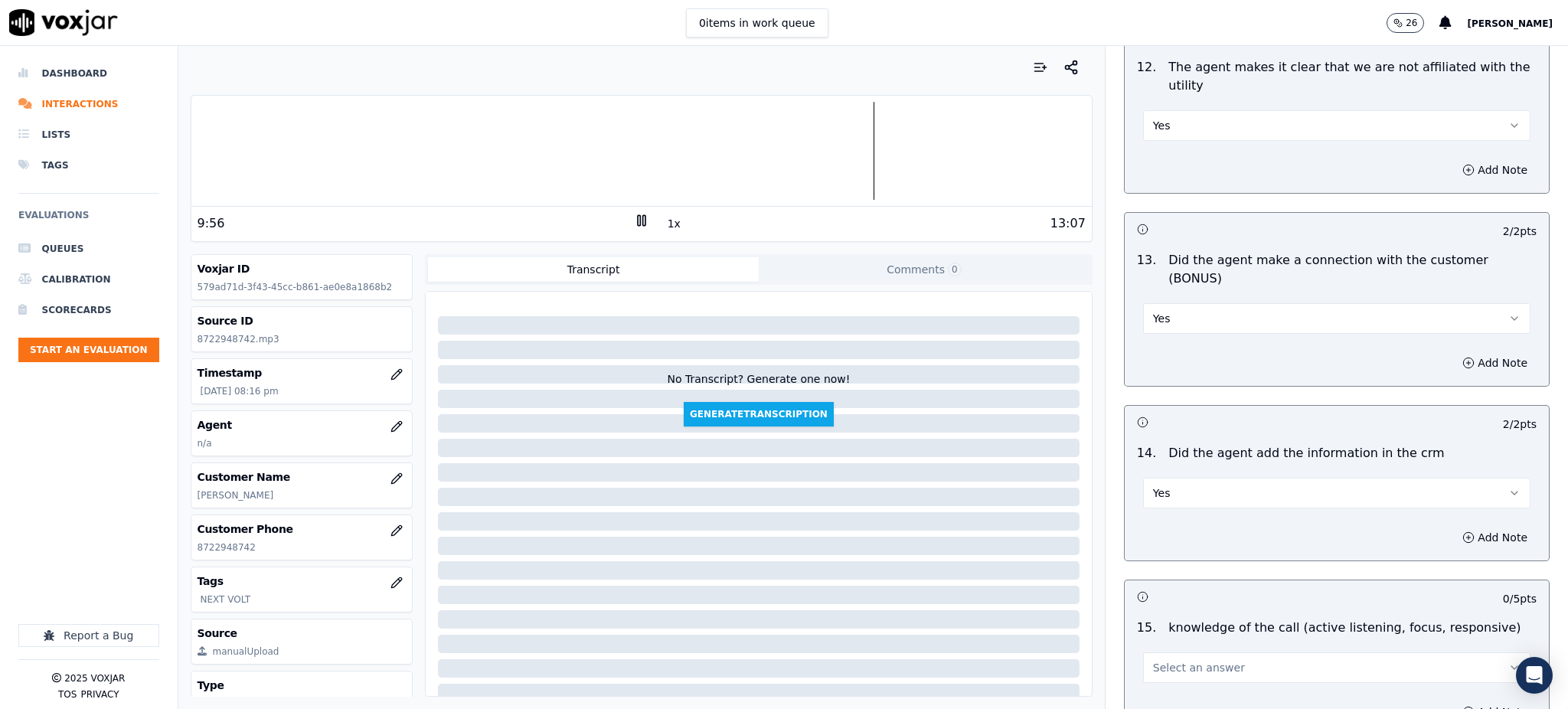
scroll to position [2245, 0]
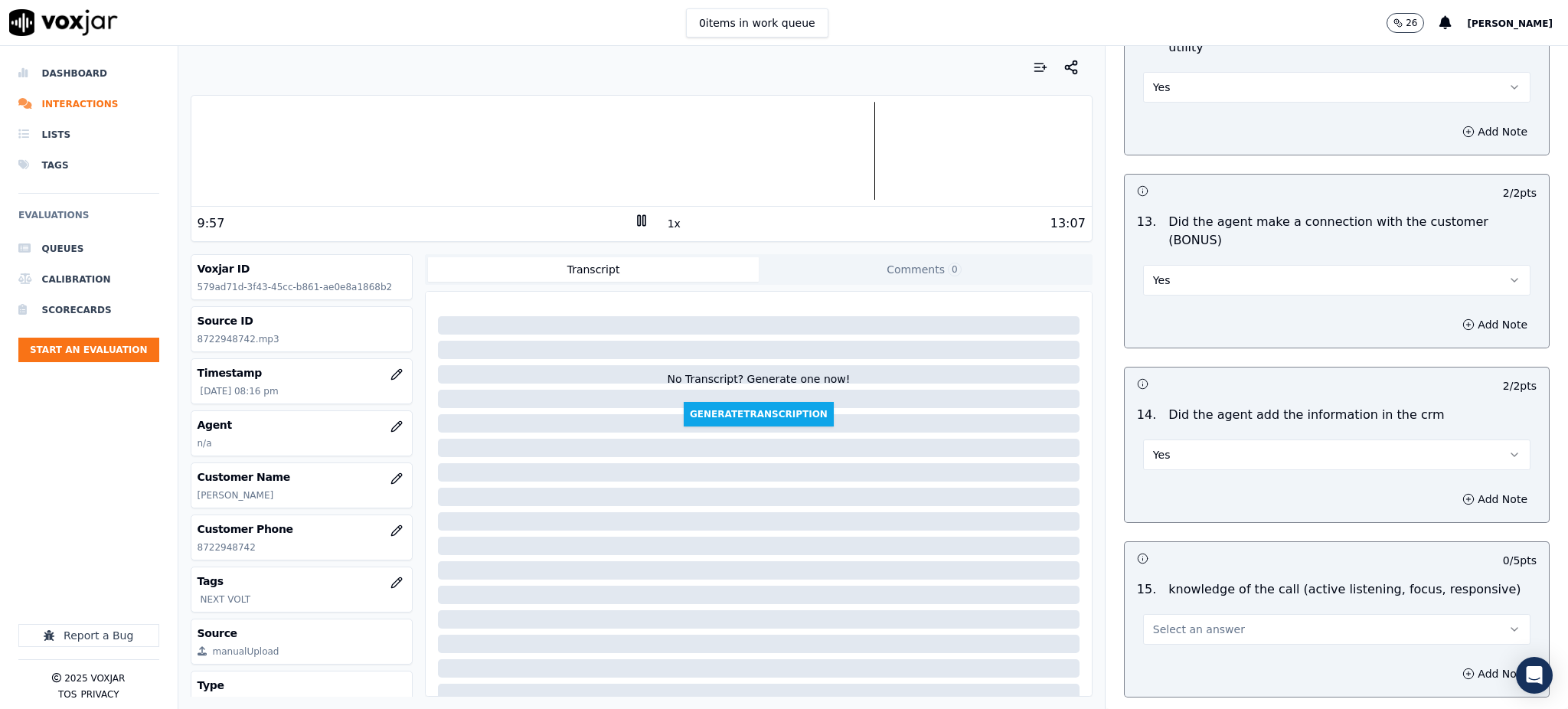
click at [1167, 622] on span "Select an answer" at bounding box center [1199, 629] width 92 height 15
click at [1166, 611] on div "Yes" at bounding box center [1303, 609] width 354 height 24
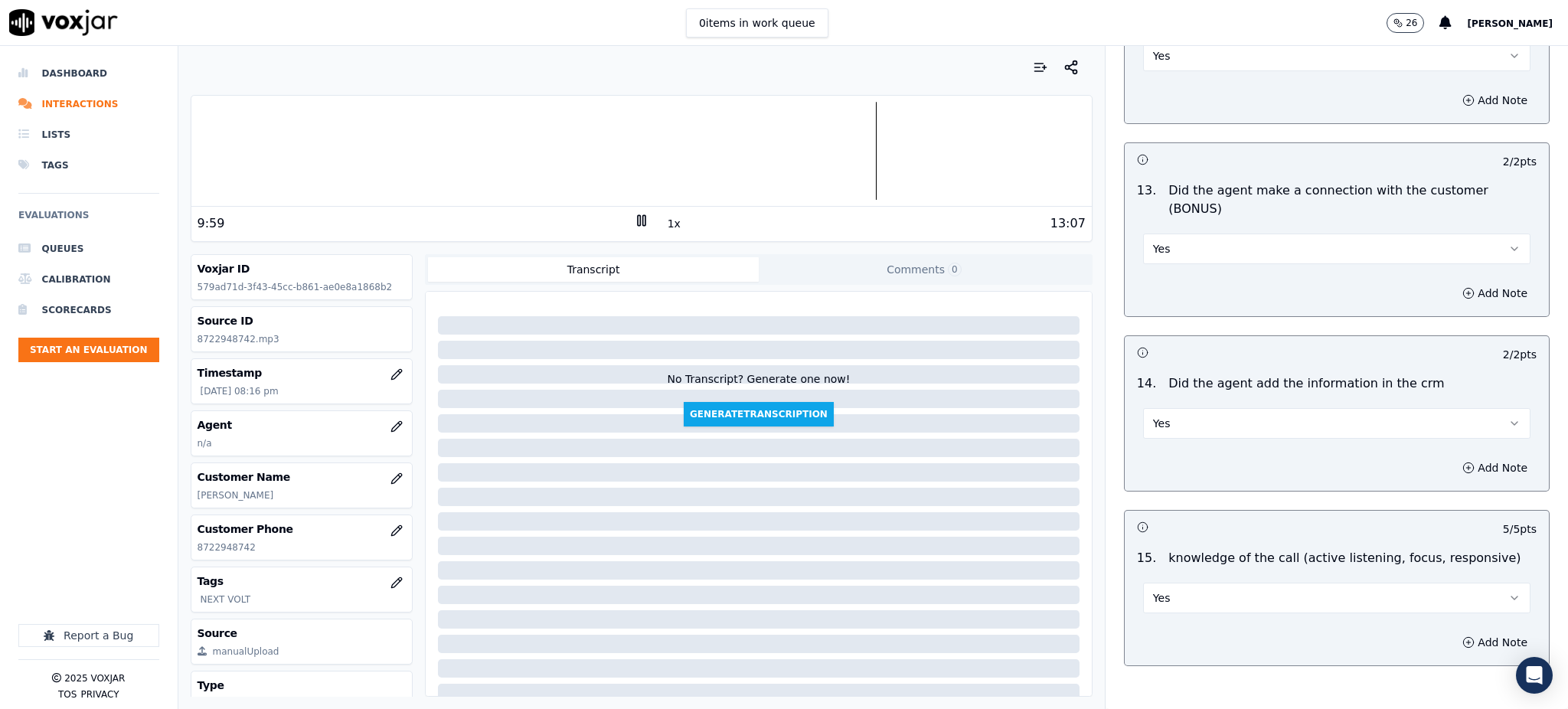
scroll to position [2317, 0]
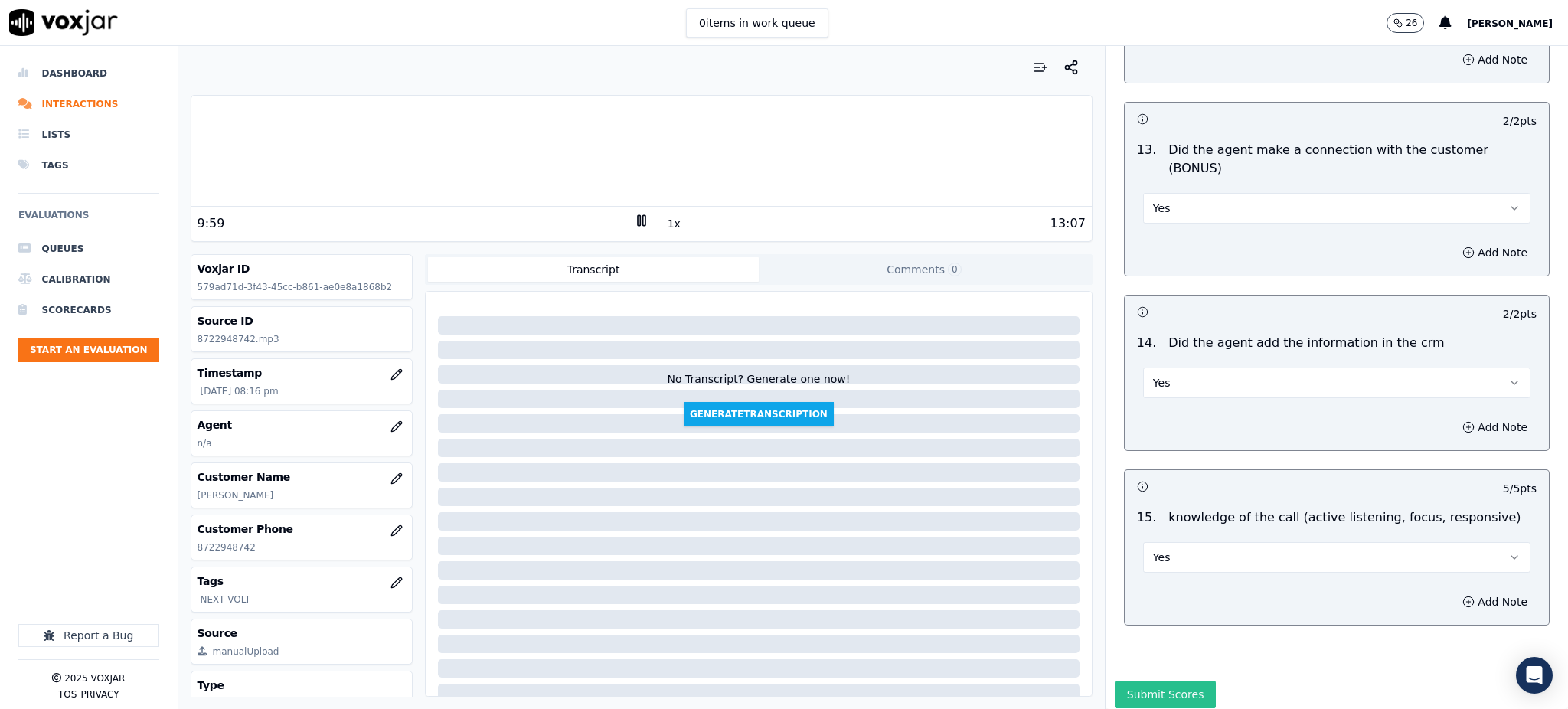
click at [1151, 680] on button "Submit Scores" at bounding box center [1165, 694] width 101 height 28
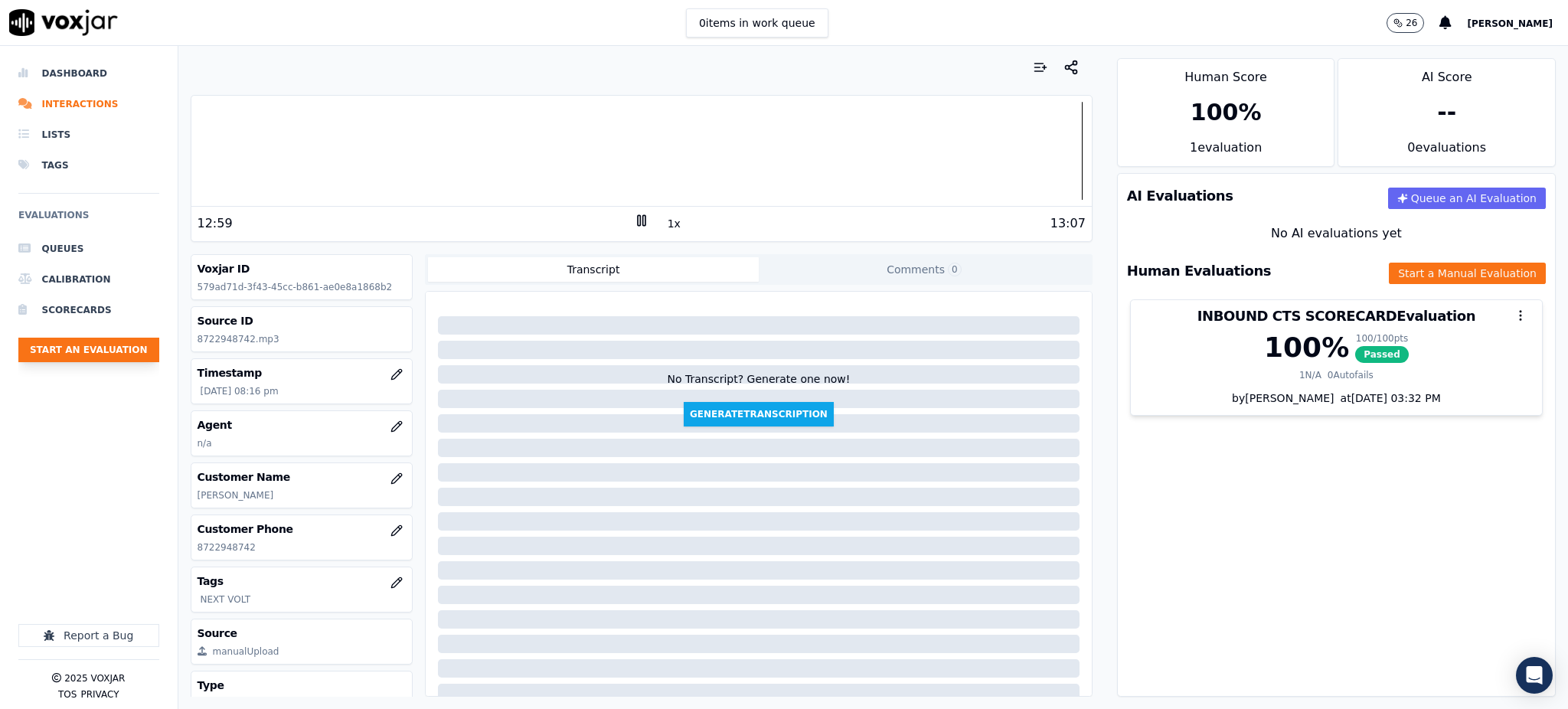
click at [84, 343] on button "Start an Evaluation" at bounding box center [88, 350] width 141 height 24
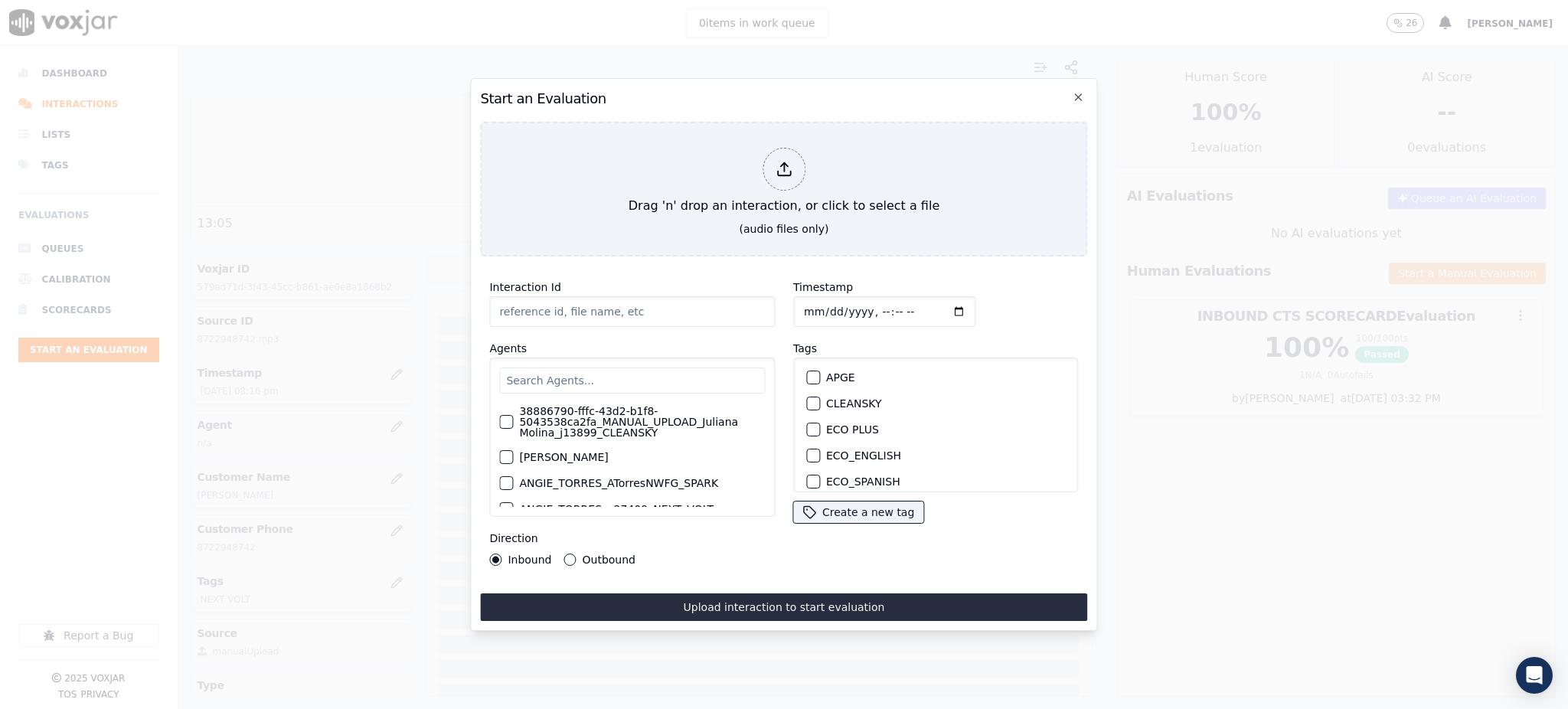
type input "09162025_6308088791.mp3"
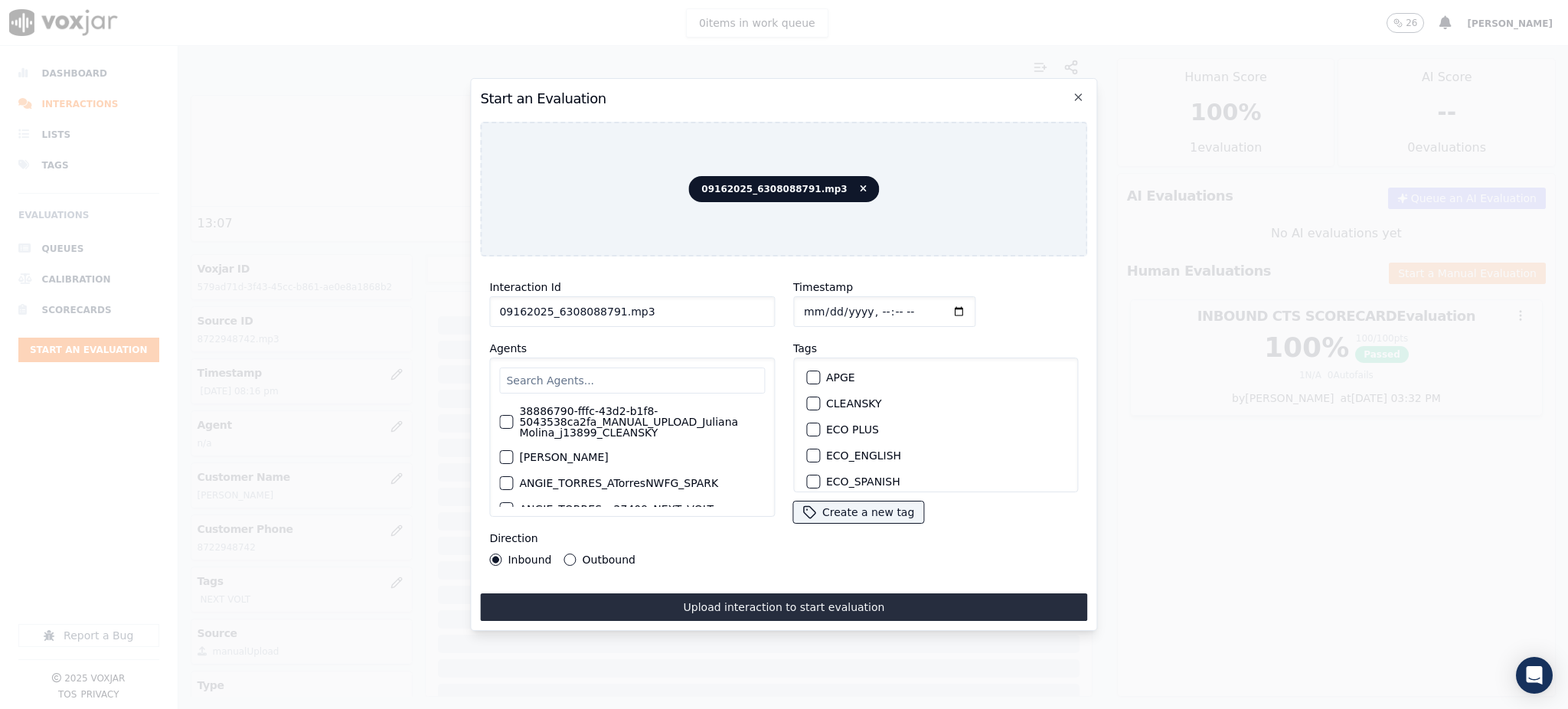
drag, startPoint x: 551, startPoint y: 304, endPoint x: 607, endPoint y: 308, distance: 56.1
click at [607, 308] on input "09162025_6308088791.mp3" at bounding box center [632, 311] width 286 height 31
click at [569, 368] on input "text" at bounding box center [631, 381] width 265 height 26
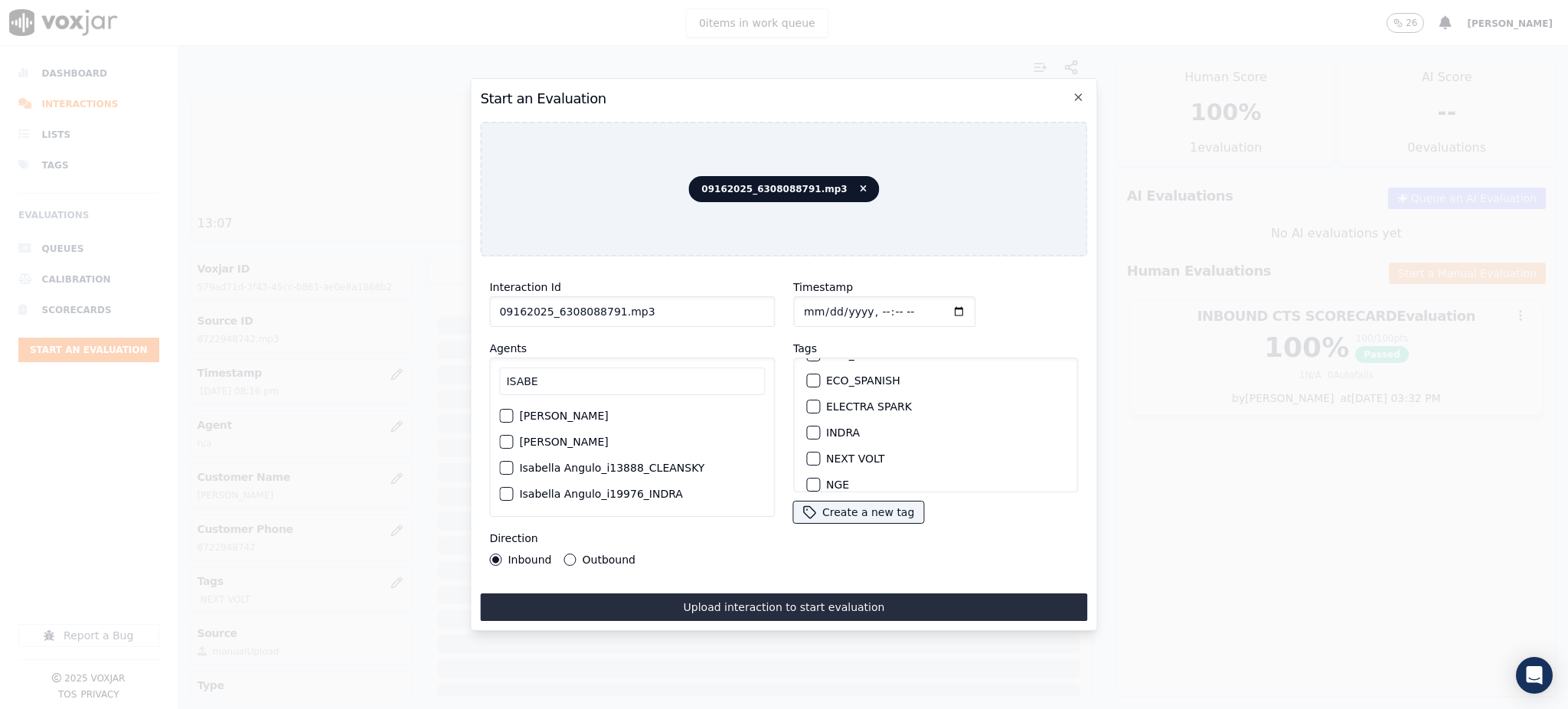
scroll to position [101, 0]
type input "ISABE"
click at [858, 452] on label "NEXT VOLT" at bounding box center [855, 458] width 59 height 11
click at [820, 452] on button "NEXT VOLT" at bounding box center [812, 458] width 14 height 14
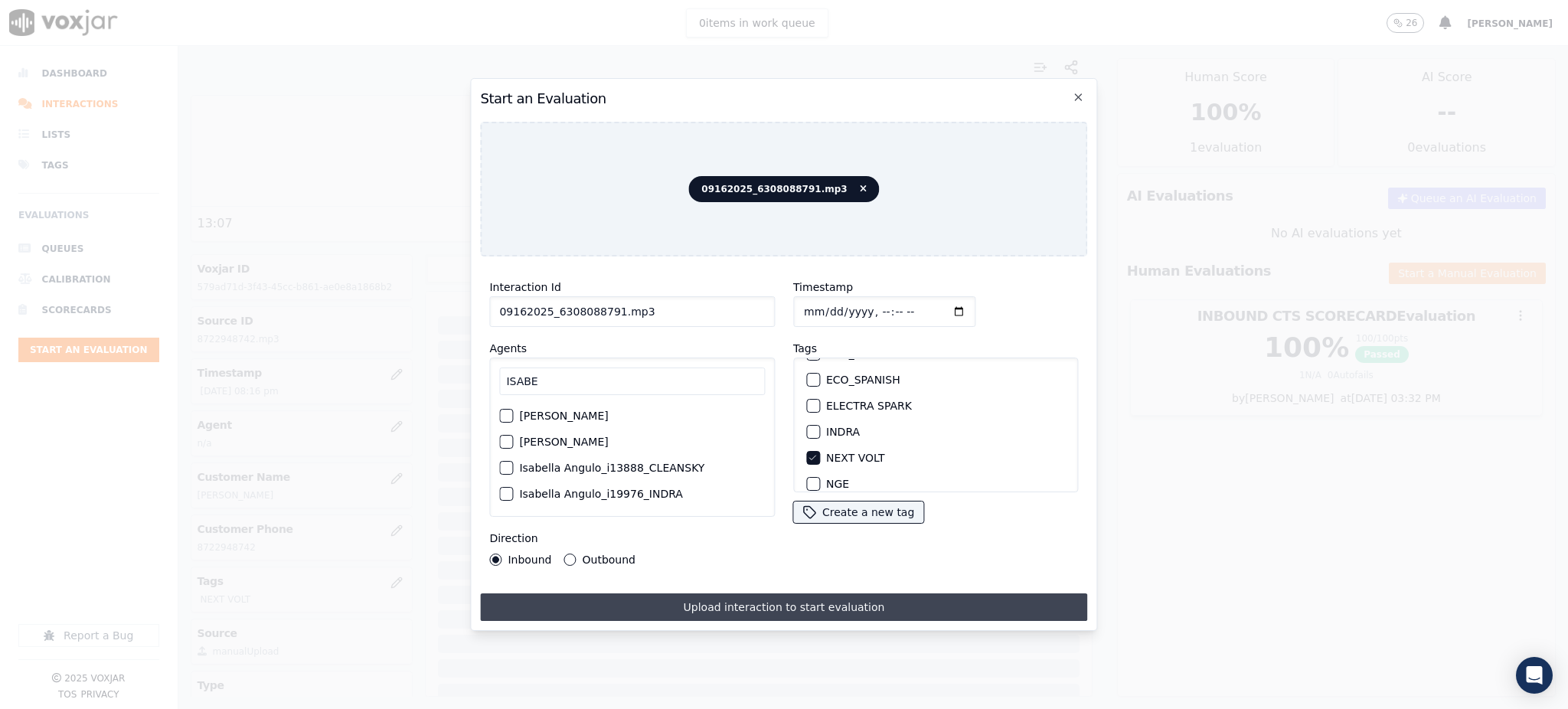
click at [807, 610] on button "Upload interaction to start evaluation" at bounding box center [784, 608] width 607 height 28
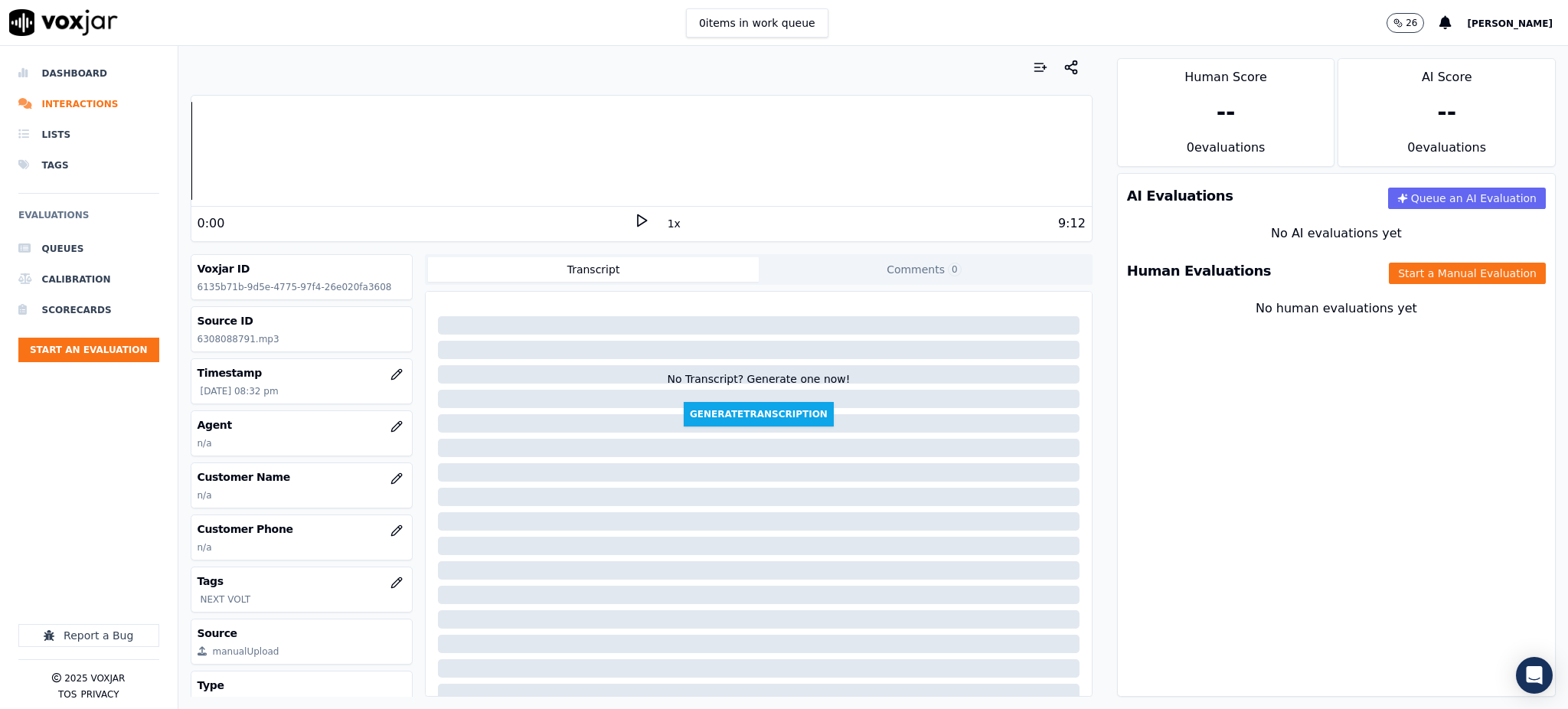
click at [634, 223] on icon at bounding box center [641, 221] width 15 height 15
drag, startPoint x: 243, startPoint y: 337, endPoint x: 187, endPoint y: 347, distance: 56.9
click at [187, 347] on div "Your browser does not support the audio element. 0:04 1x 9:12 Voxjar ID 6135b71…" at bounding box center [641, 377] width 926 height 662
drag, startPoint x: 247, startPoint y: 340, endPoint x: 194, endPoint y: 341, distance: 53.0
click at [194, 341] on div "Source ID 6308088791.mp3" at bounding box center [302, 329] width 221 height 45
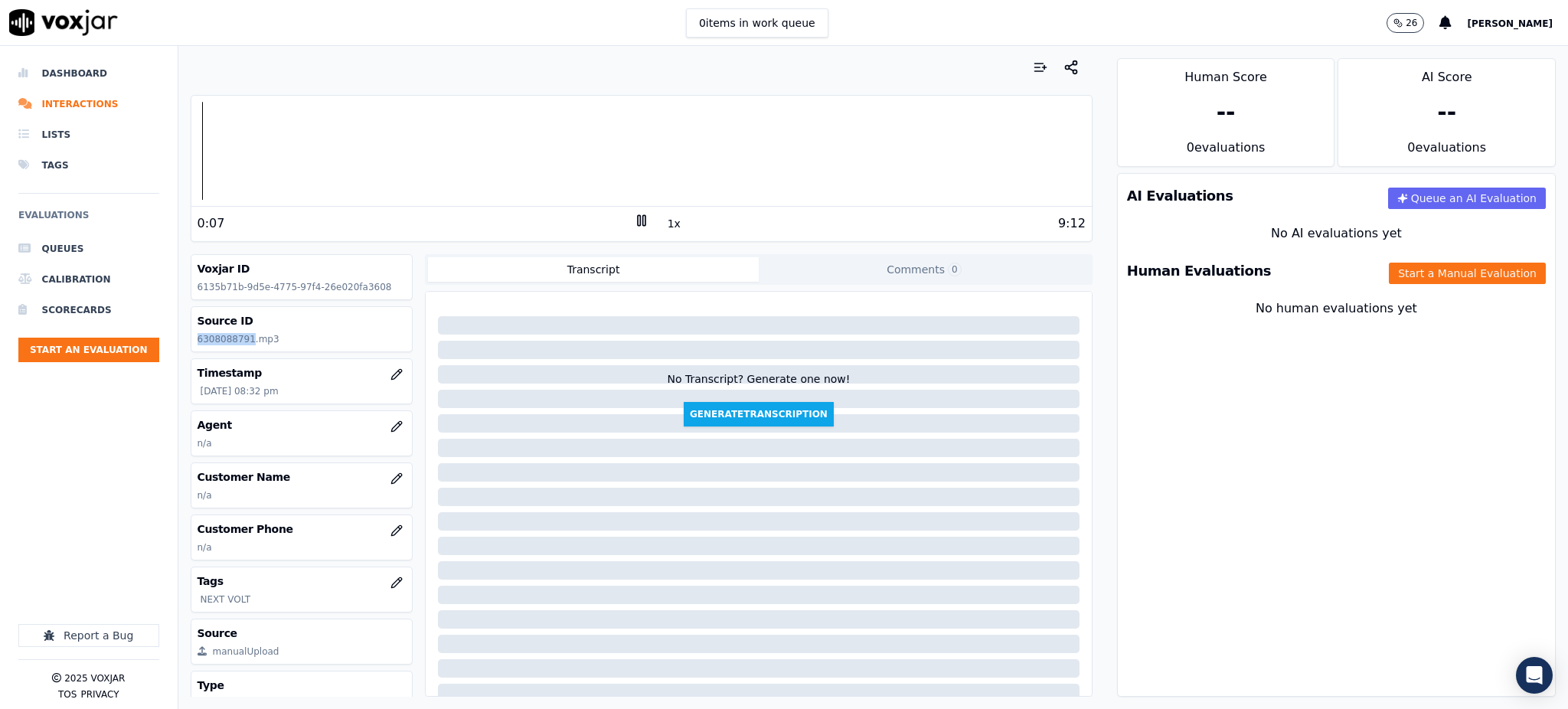
copy p "6308088791"
click at [391, 535] on icon "button" at bounding box center [396, 529] width 12 height 12
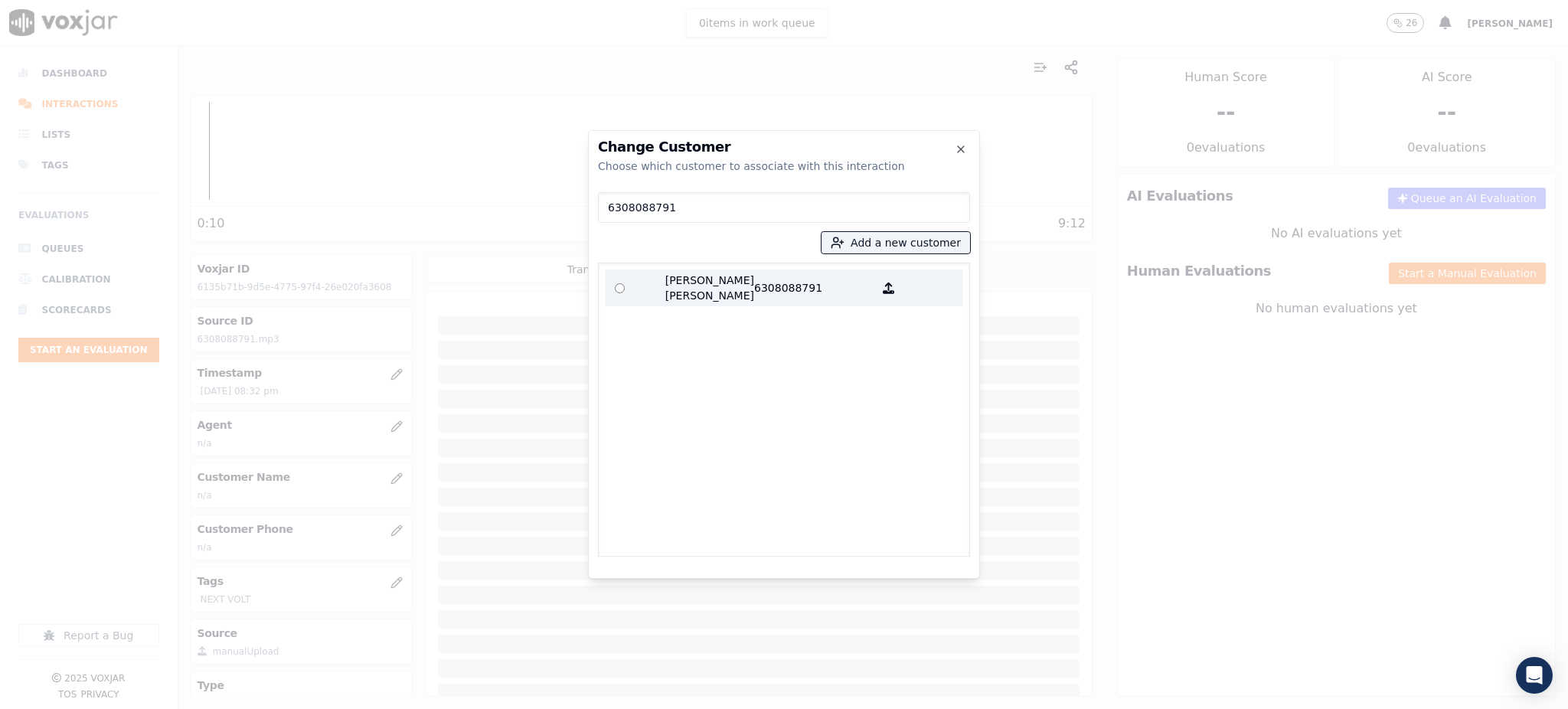
type input "6308088791"
click at [754, 290] on p "6308088791" at bounding box center [813, 288] width 119 height 31
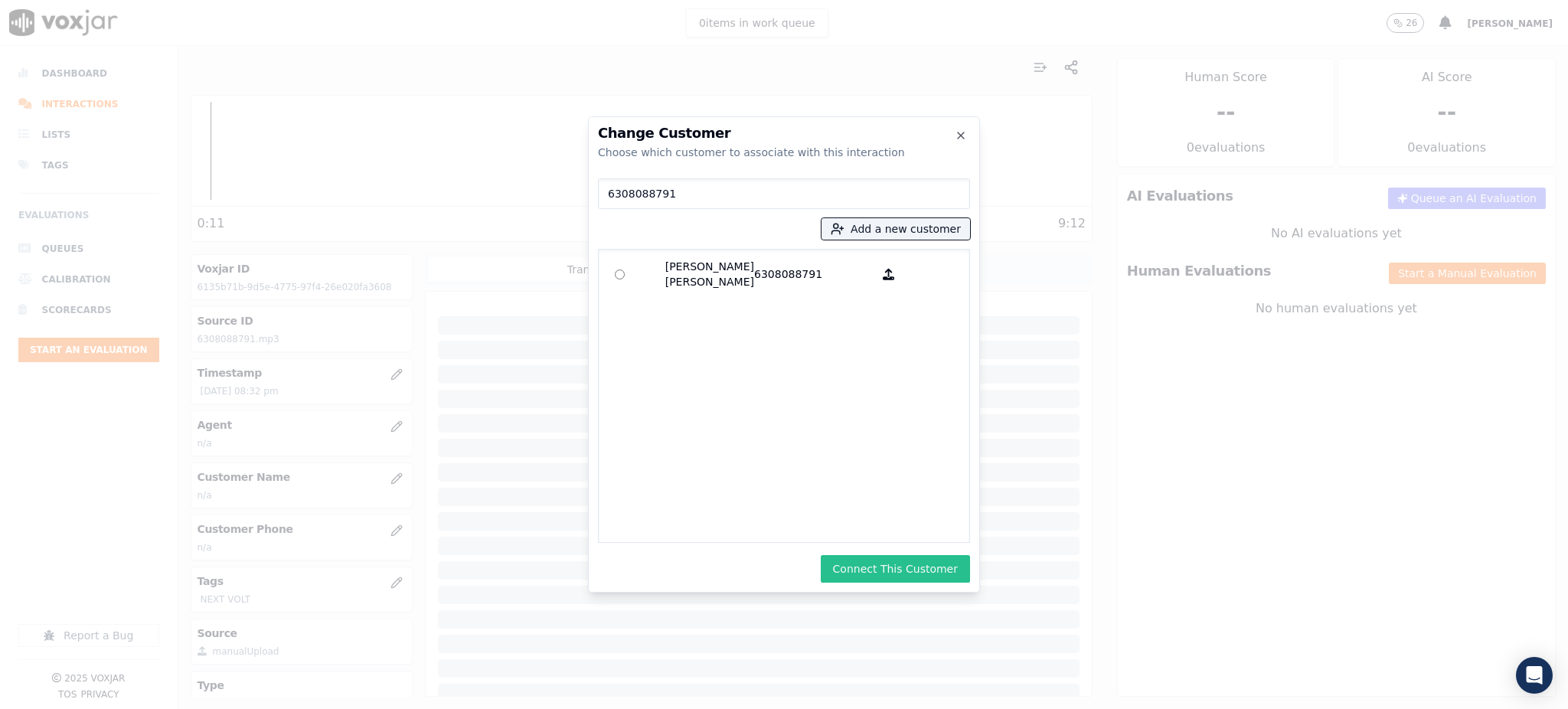
click at [897, 557] on button "Connect This Customer" at bounding box center [895, 569] width 149 height 28
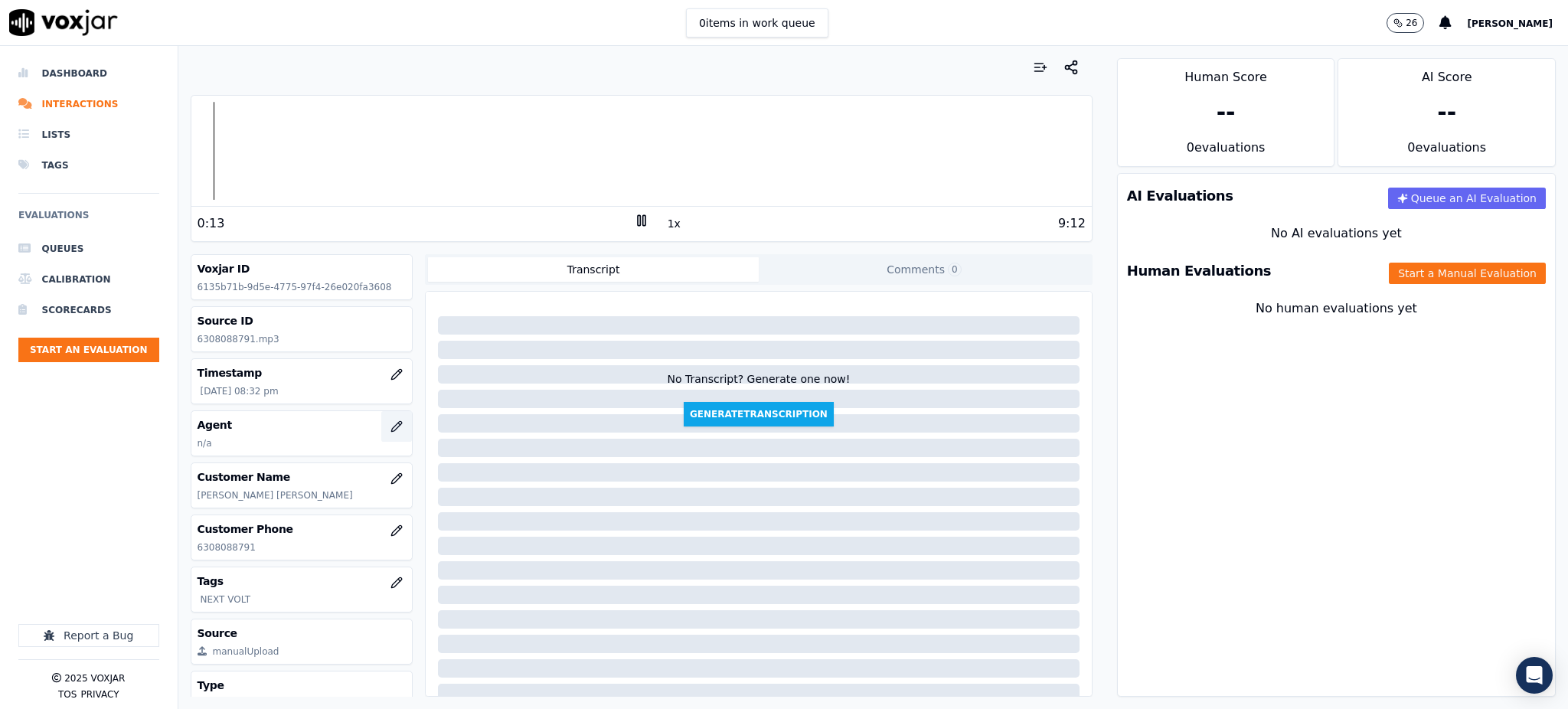
click at [391, 425] on icon "button" at bounding box center [395, 425] width 10 height 10
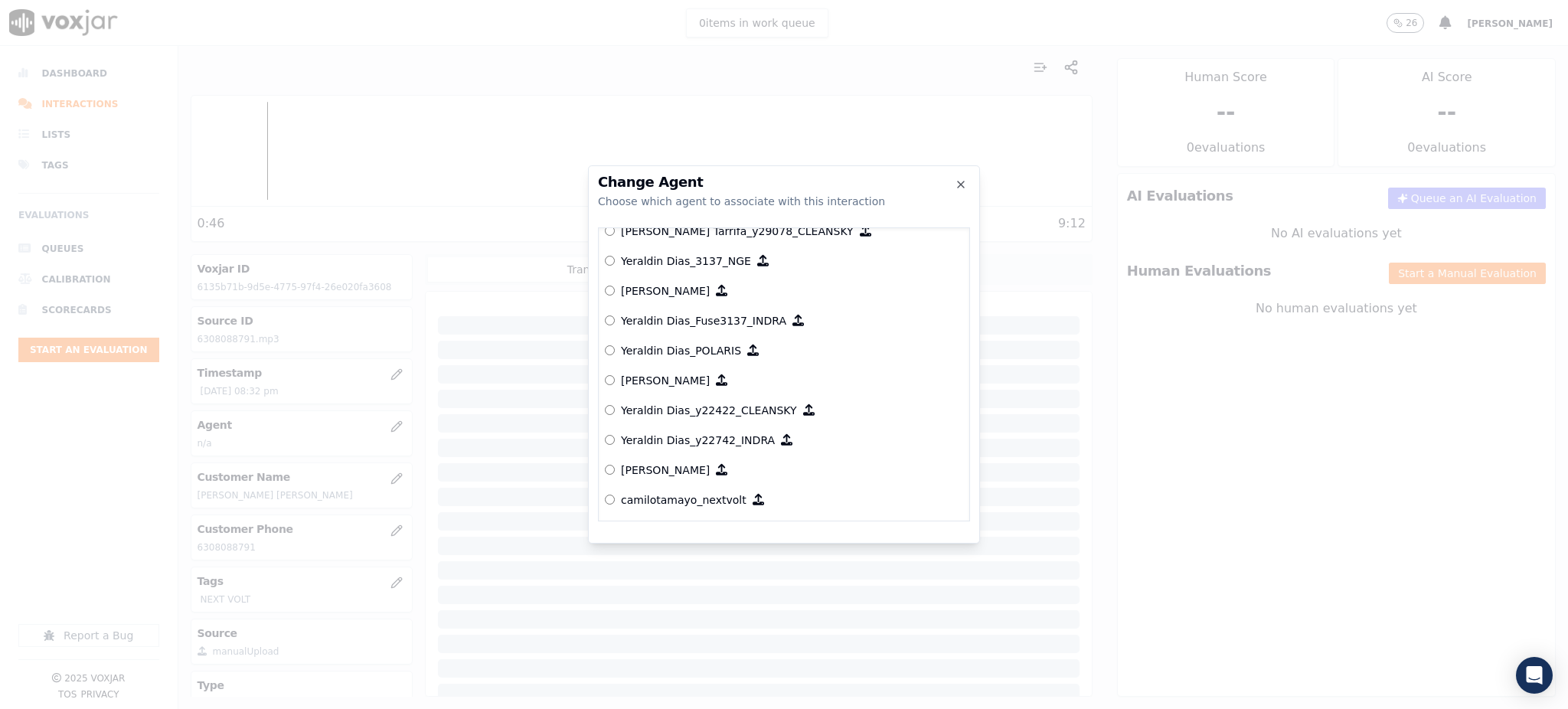
scroll to position [8630, 0]
click at [1357, 459] on div at bounding box center [784, 354] width 1568 height 709
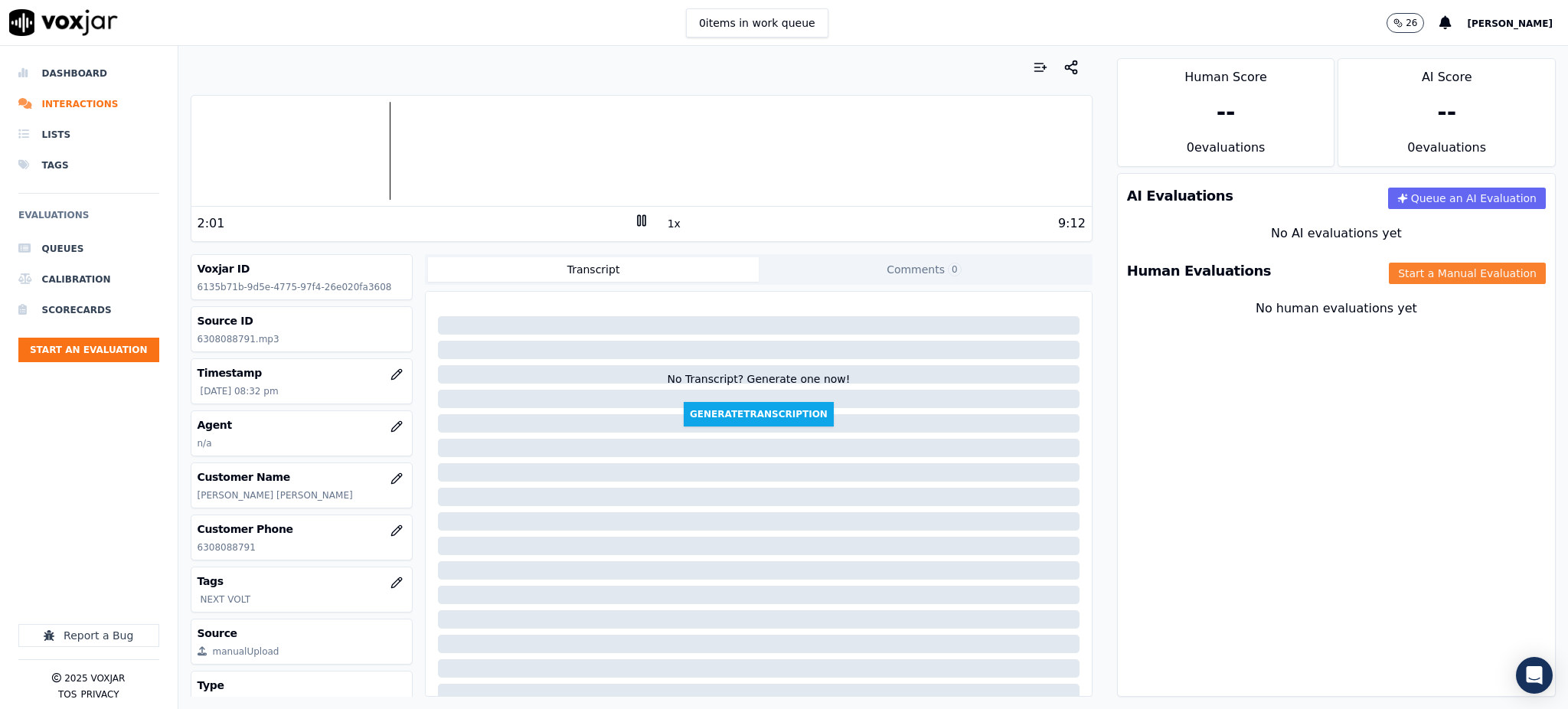
click at [1388, 268] on button "Start a Manual Evaluation" at bounding box center [1467, 273] width 157 height 21
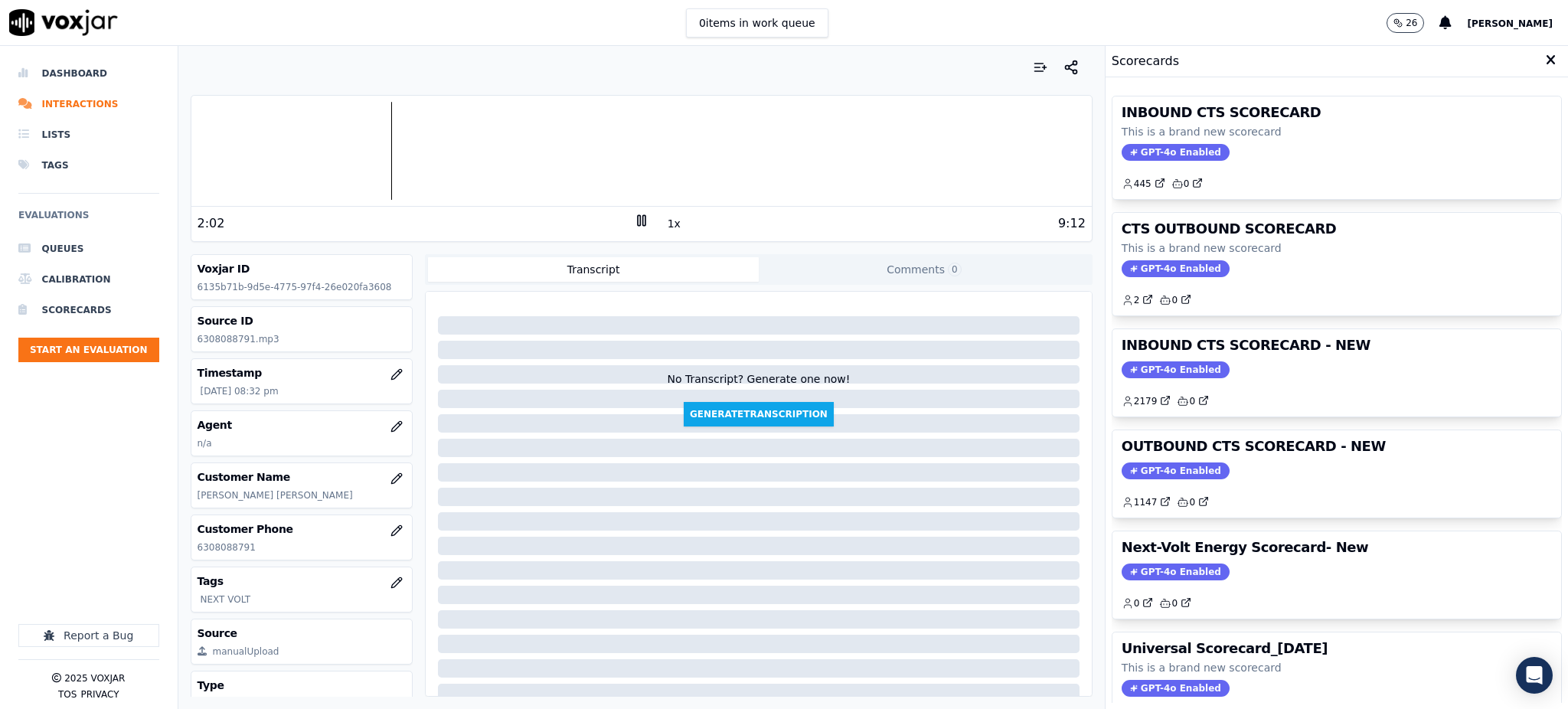
click at [1159, 151] on span "GPT-4o Enabled" at bounding box center [1175, 153] width 108 height 17
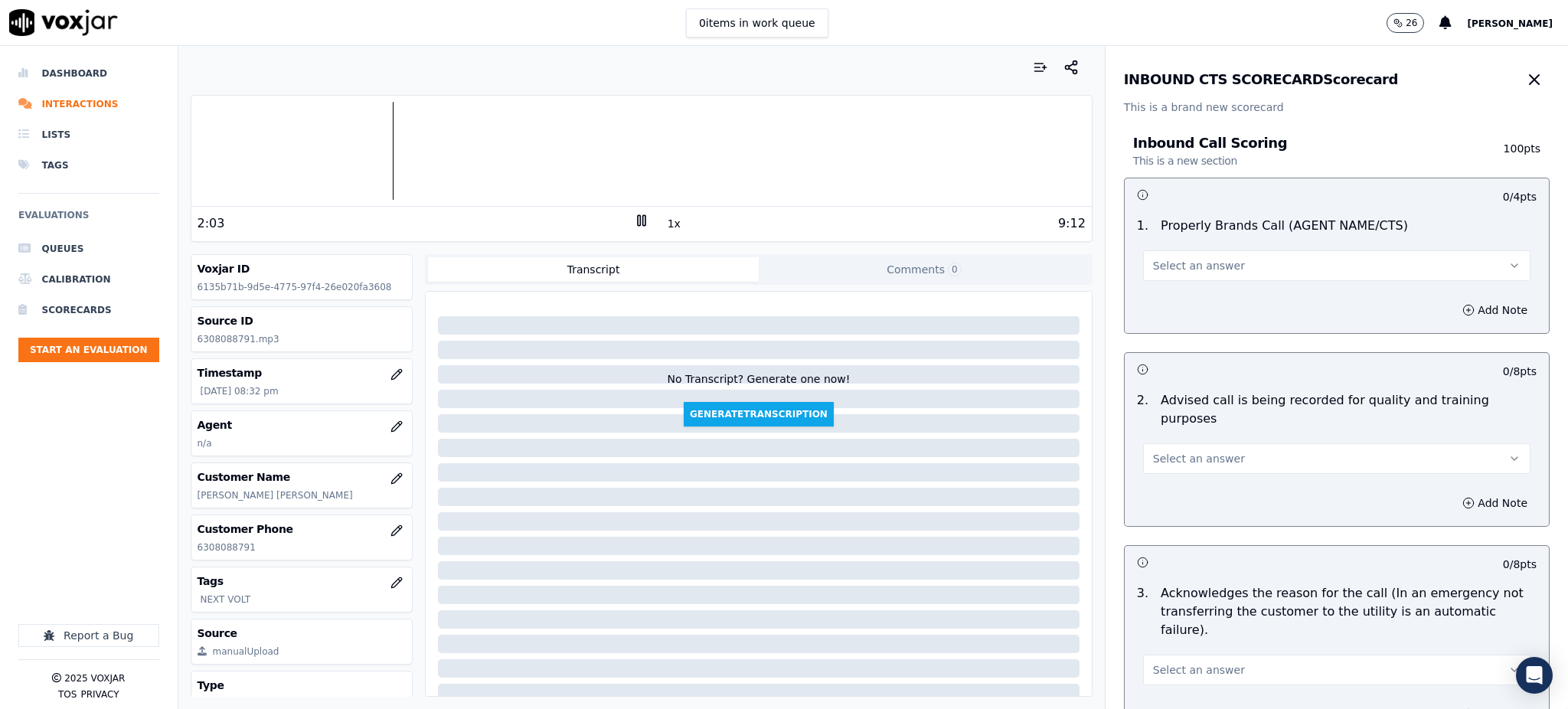
click at [1153, 262] on span "Select an answer" at bounding box center [1199, 265] width 92 height 15
click at [1159, 310] on div "Yes" at bounding box center [1303, 300] width 354 height 24
click at [1173, 451] on span "Select an answer" at bounding box center [1199, 459] width 92 height 15
click at [1166, 475] on div "Yes" at bounding box center [1303, 475] width 354 height 24
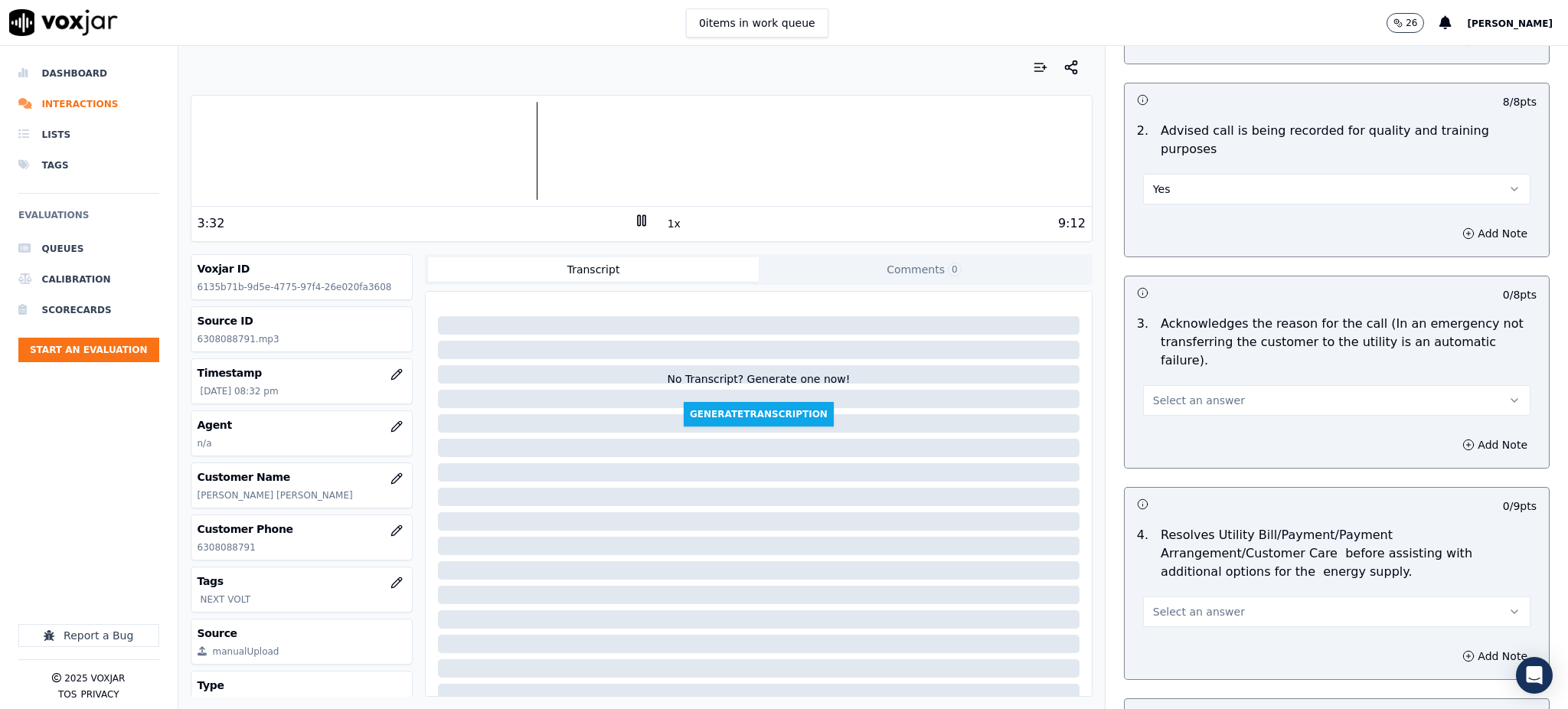
scroll to position [306, 0]
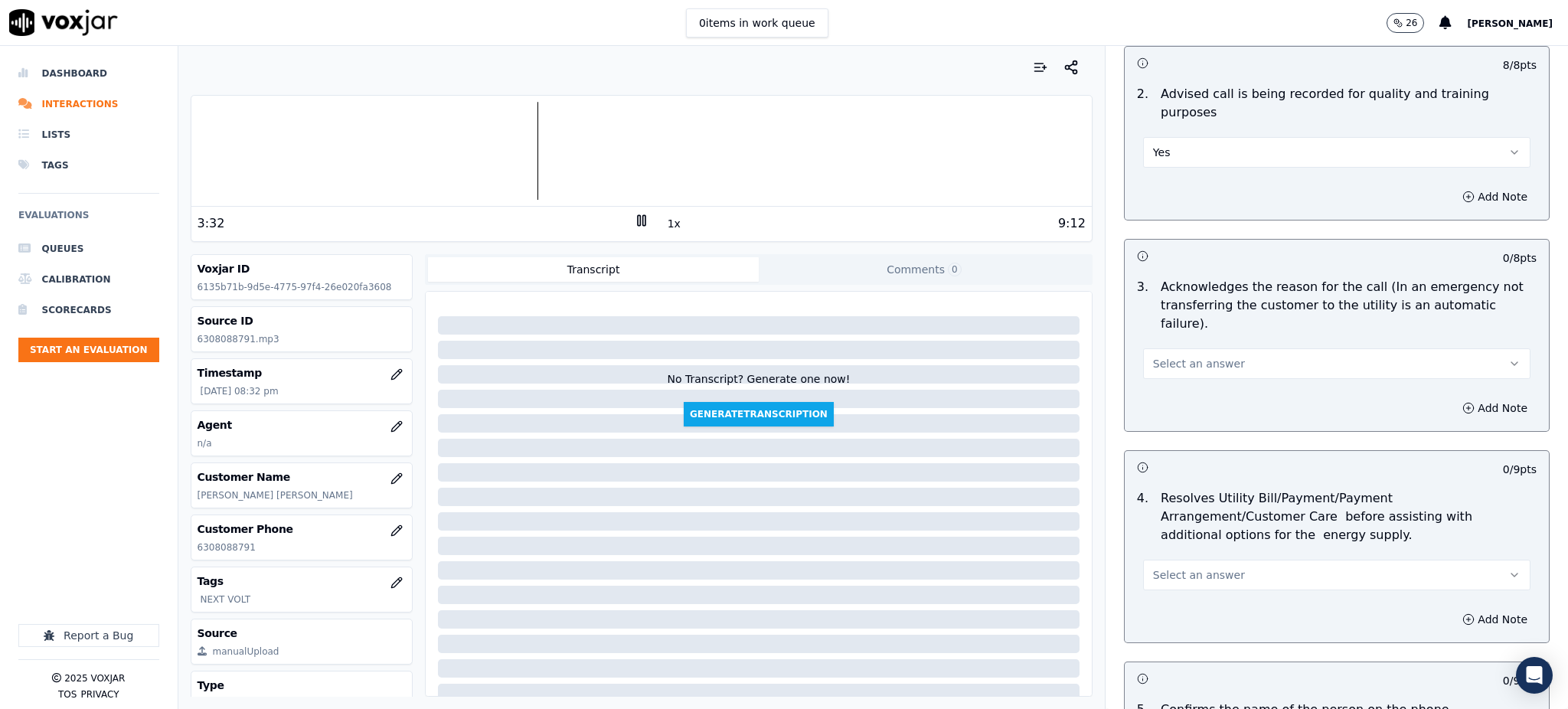
click at [1159, 356] on span "Select an answer" at bounding box center [1199, 364] width 92 height 15
click at [1164, 364] on div "Yes" at bounding box center [1303, 361] width 354 height 24
click at [1153, 568] on span "Select an answer" at bounding box center [1199, 575] width 92 height 15
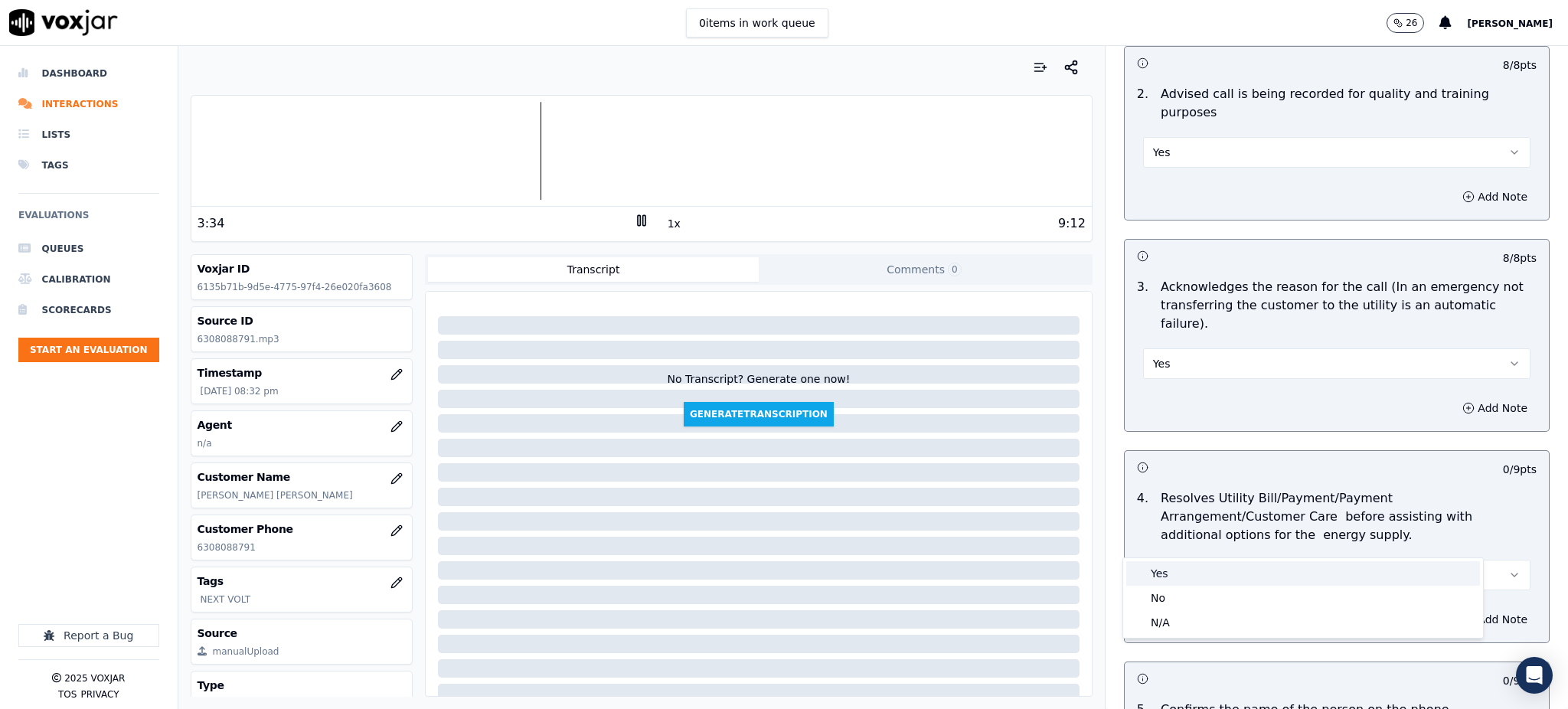
click at [1169, 569] on div "Yes" at bounding box center [1303, 573] width 354 height 24
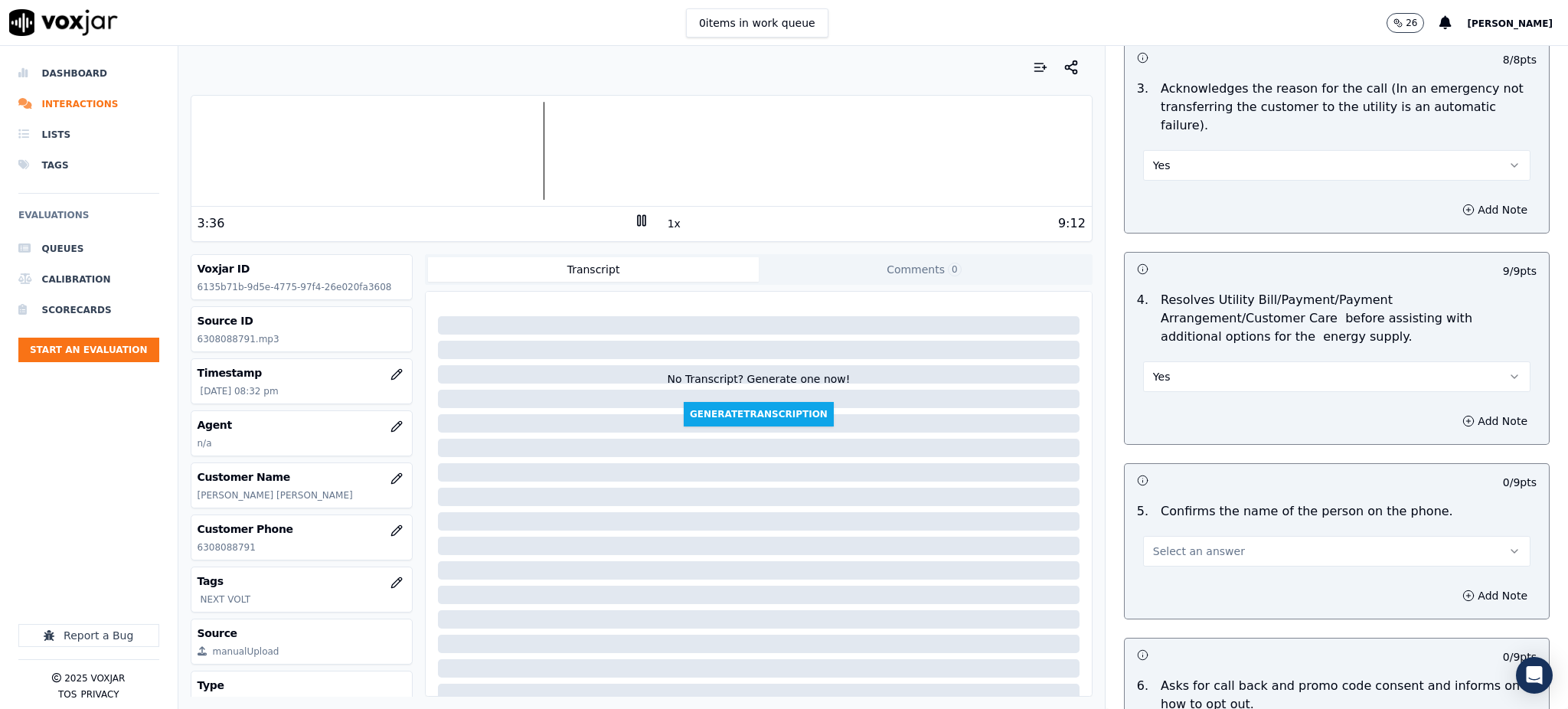
scroll to position [510, 0]
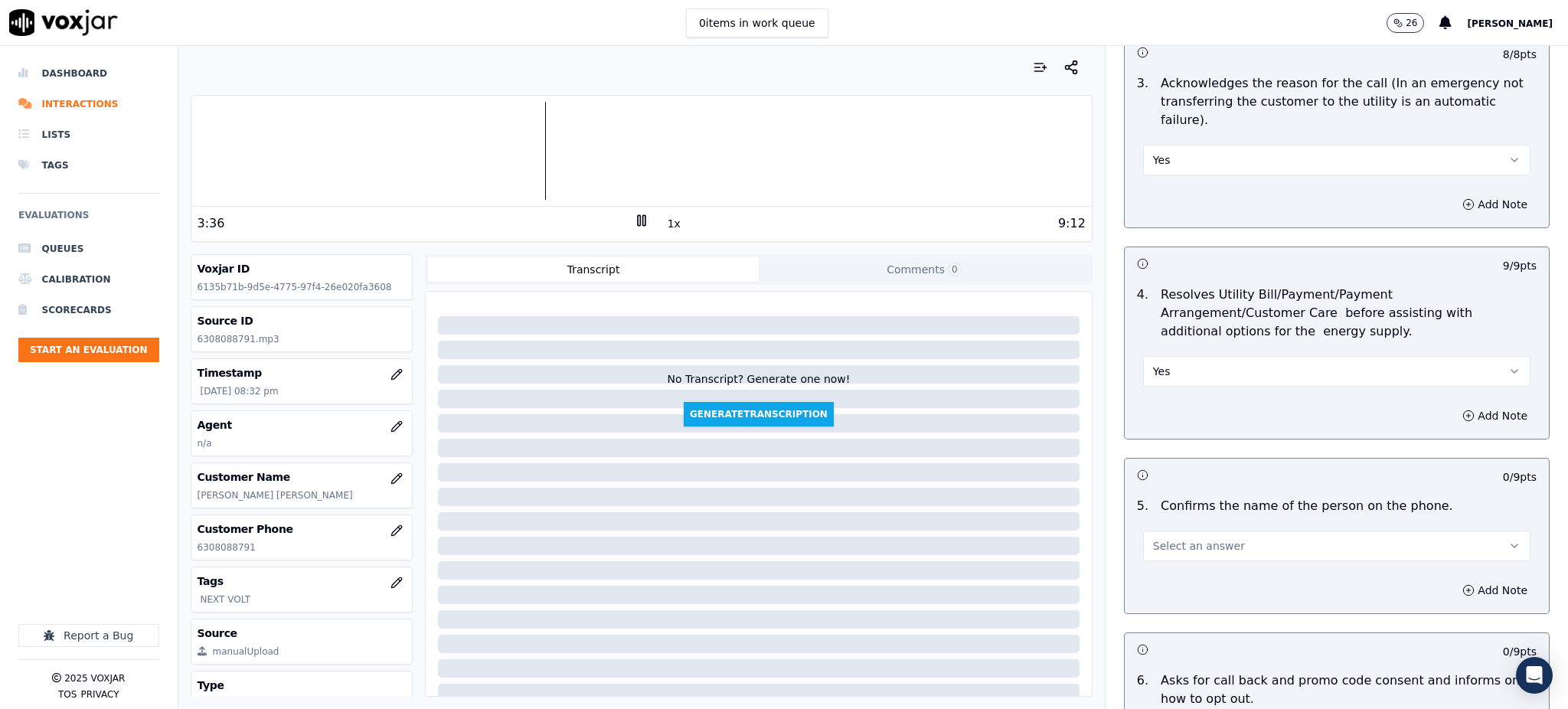
drag, startPoint x: 1163, startPoint y: 511, endPoint x: 1163, endPoint y: 523, distance: 12.0
click at [1164, 538] on span "Select an answer" at bounding box center [1199, 545] width 92 height 15
click at [1165, 543] on div "Yes" at bounding box center [1303, 543] width 354 height 24
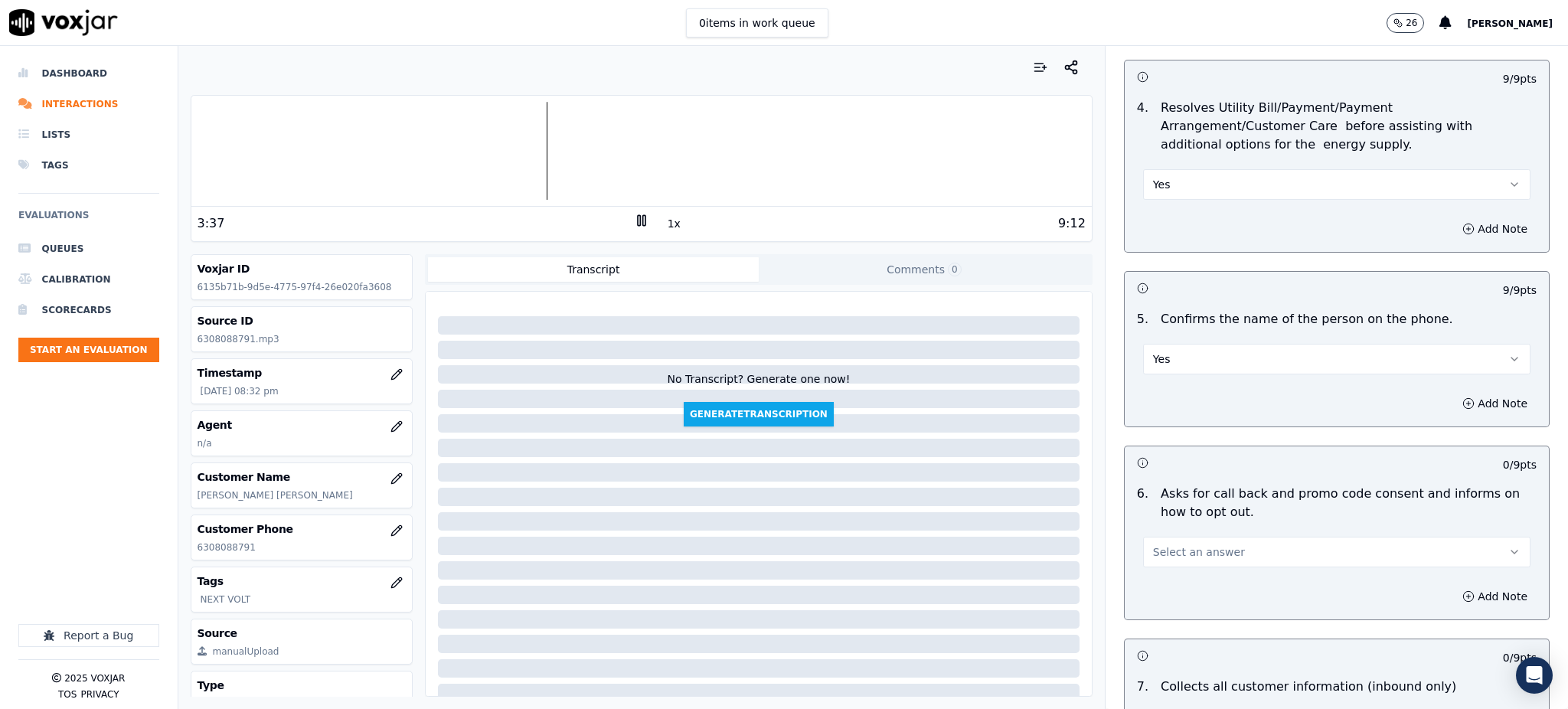
scroll to position [714, 0]
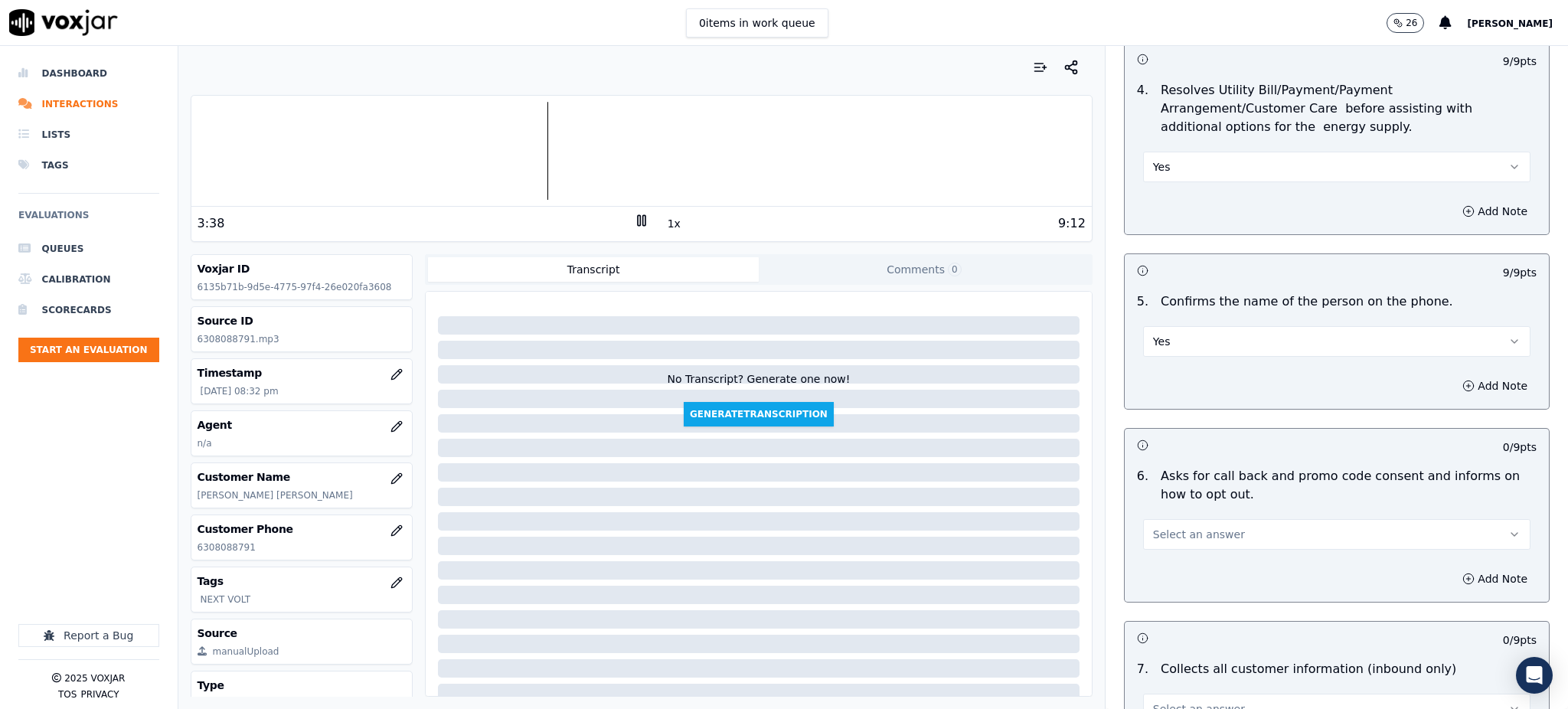
click at [1161, 527] on span "Select an answer" at bounding box center [1199, 534] width 92 height 15
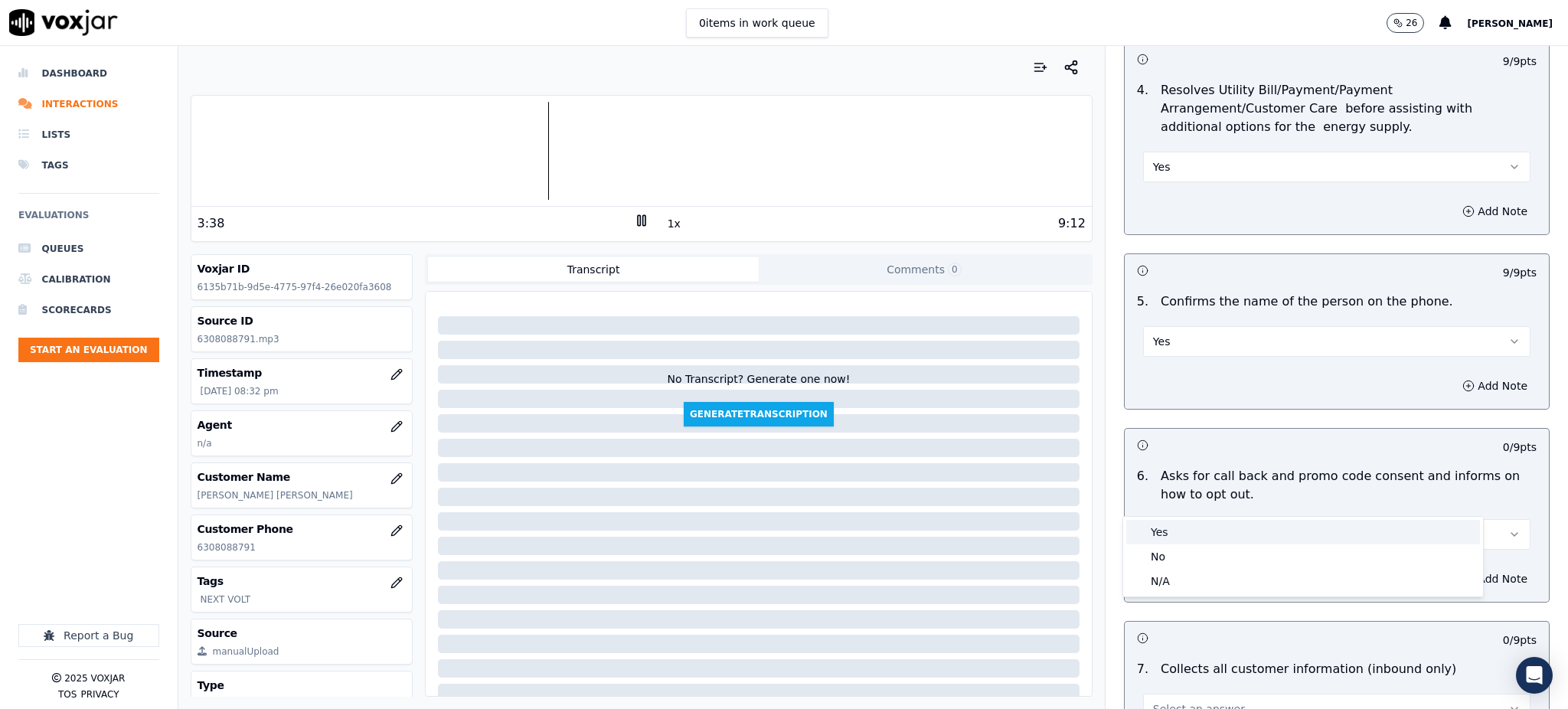
click at [1167, 532] on div "Yes" at bounding box center [1303, 532] width 354 height 24
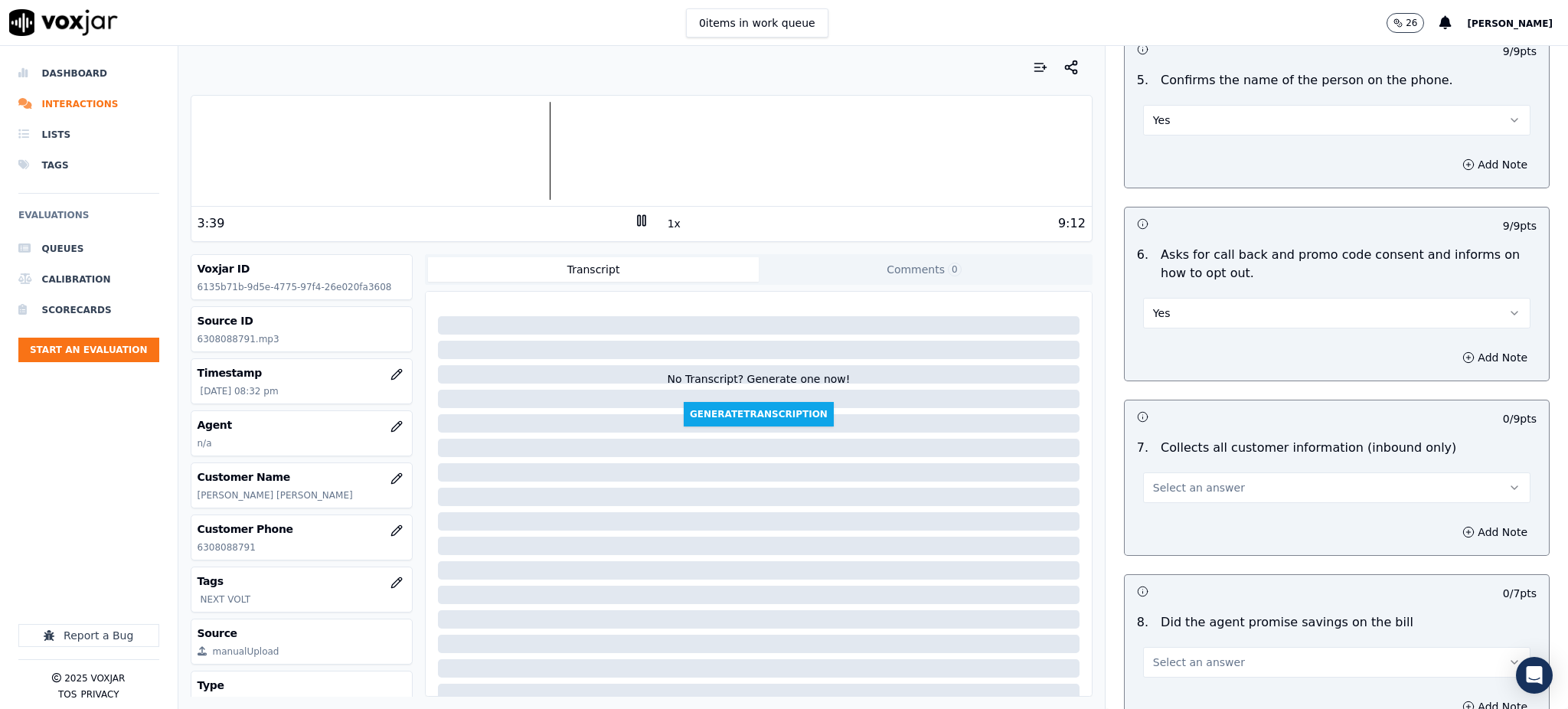
scroll to position [1021, 0]
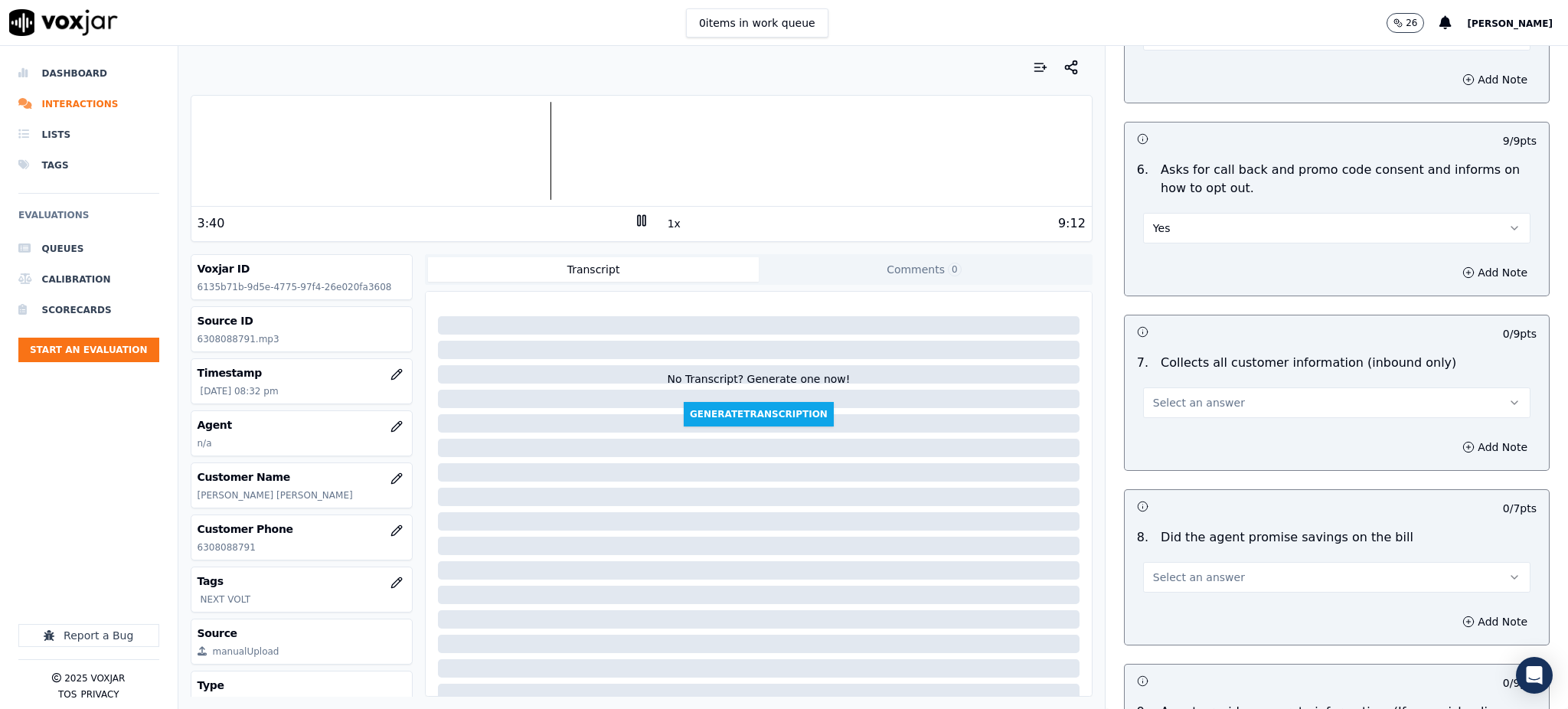
click at [1184, 395] on span "Select an answer" at bounding box center [1199, 402] width 92 height 15
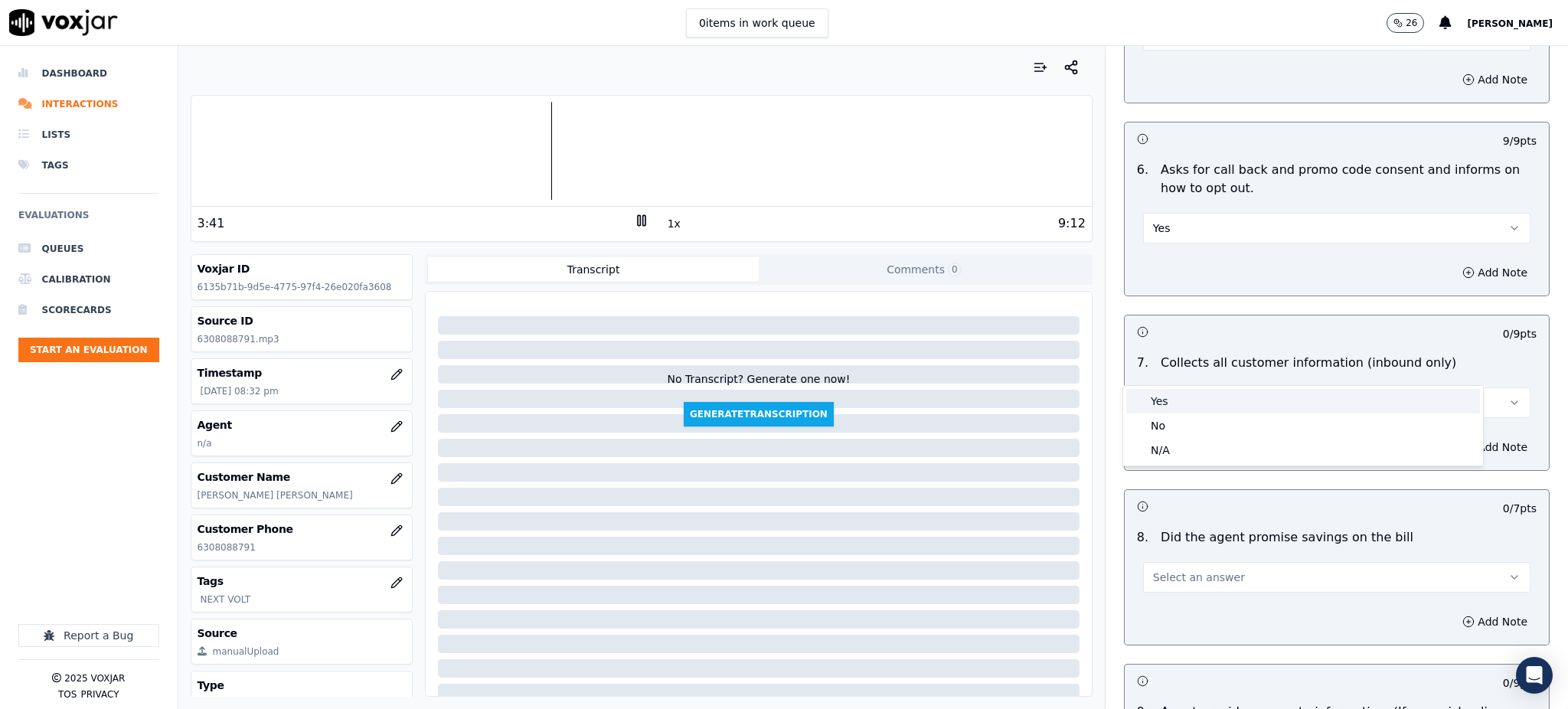
click at [1185, 399] on div "Yes" at bounding box center [1303, 401] width 354 height 24
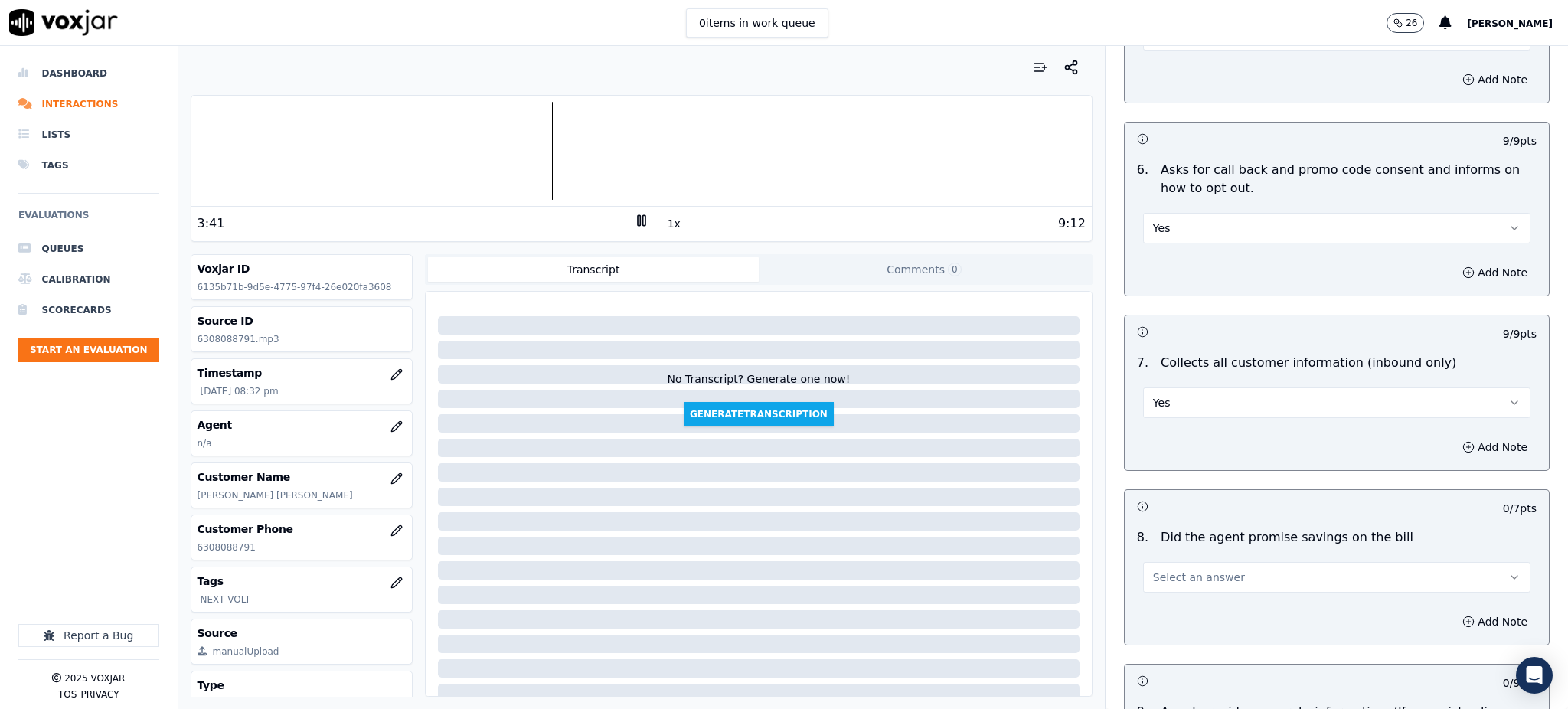
click at [1143, 562] on button "Select an answer" at bounding box center [1336, 577] width 387 height 31
click at [1151, 582] on div "Yes" at bounding box center [1303, 575] width 354 height 24
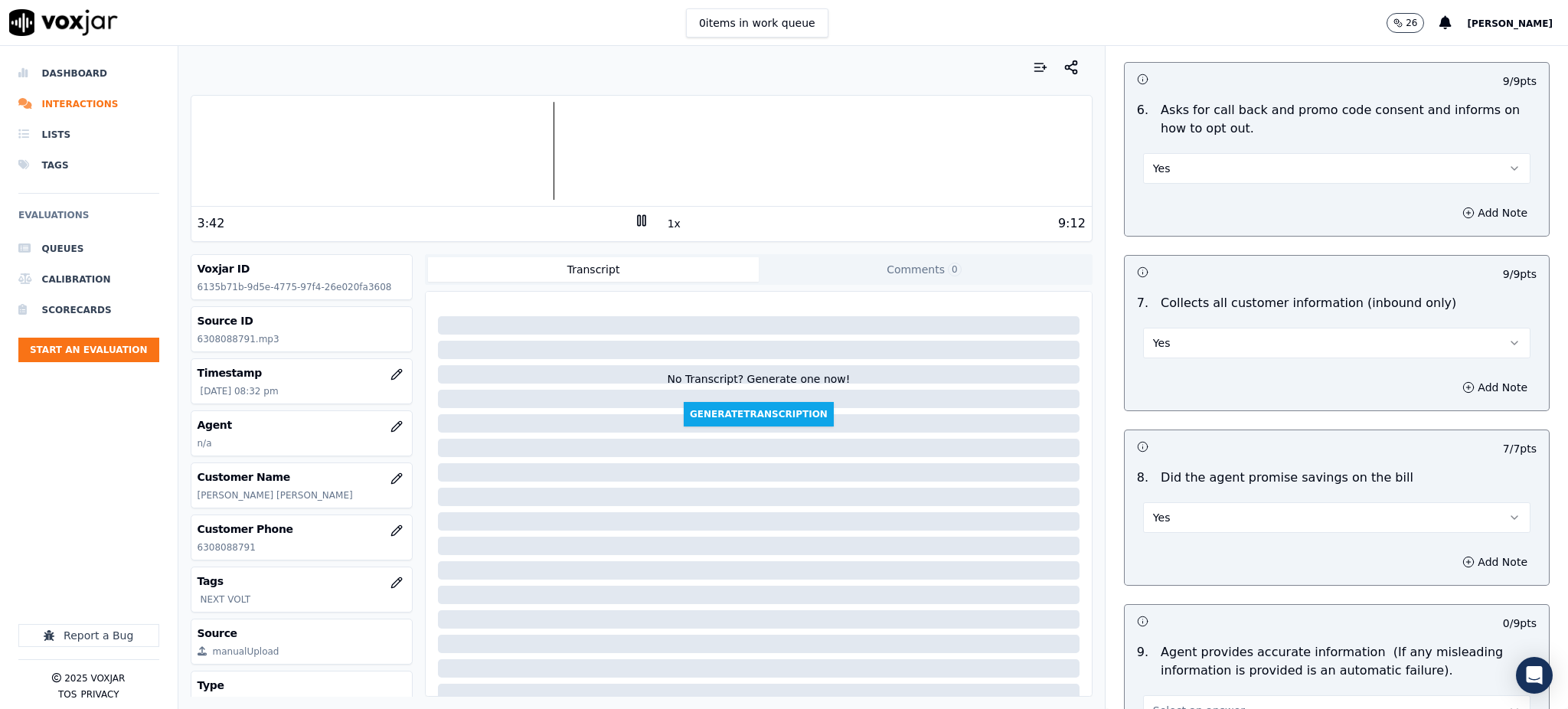
scroll to position [1224, 0]
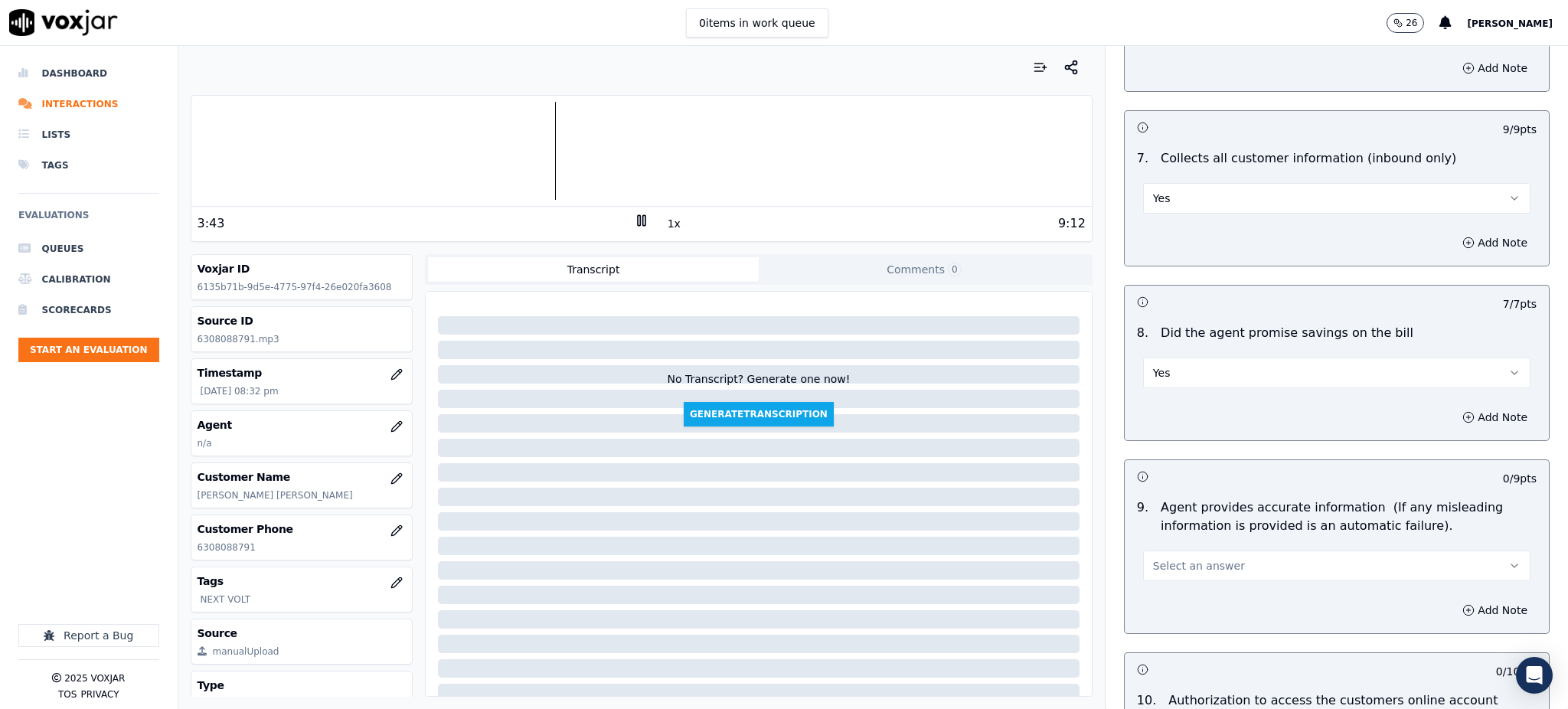
click at [1155, 558] on span "Select an answer" at bounding box center [1199, 566] width 92 height 15
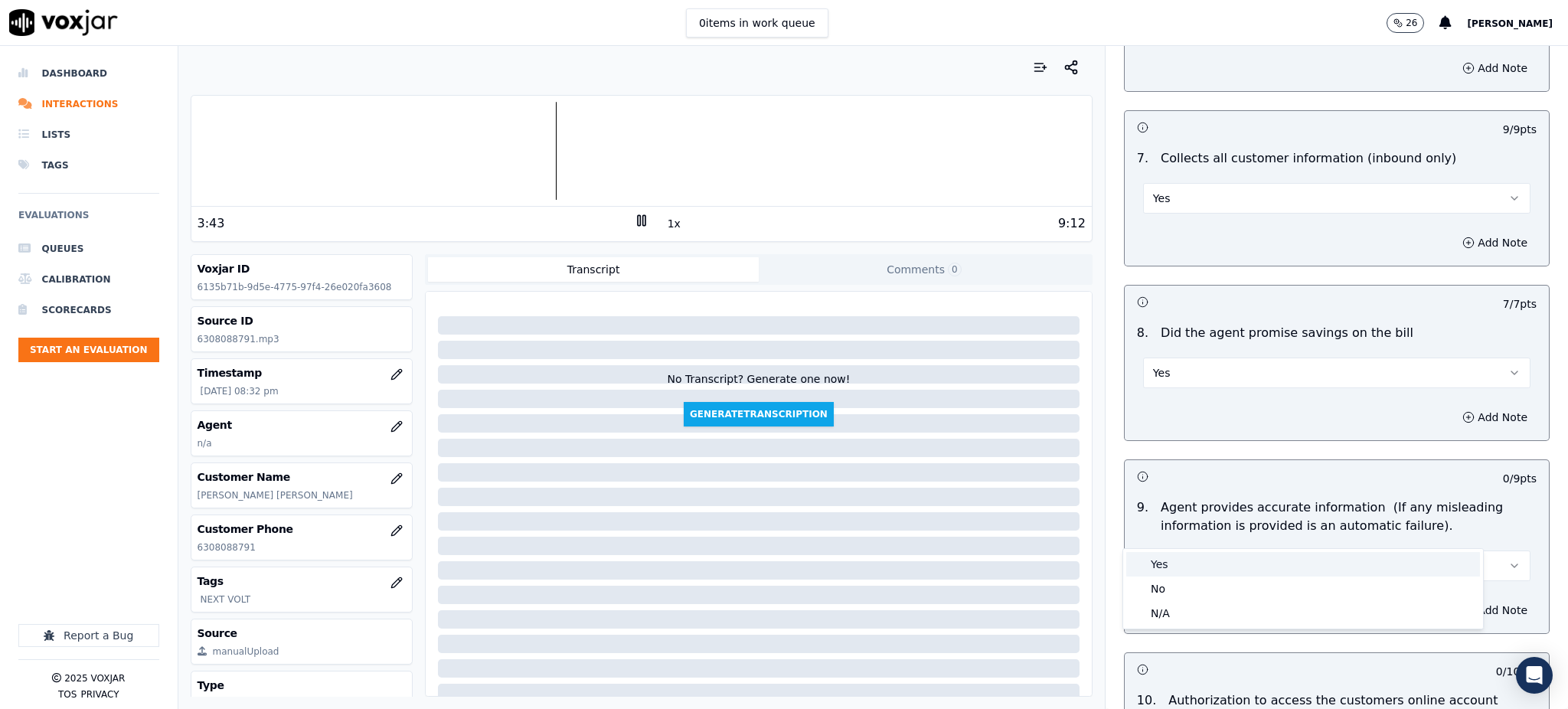
click at [1168, 562] on div "Yes" at bounding box center [1303, 564] width 354 height 24
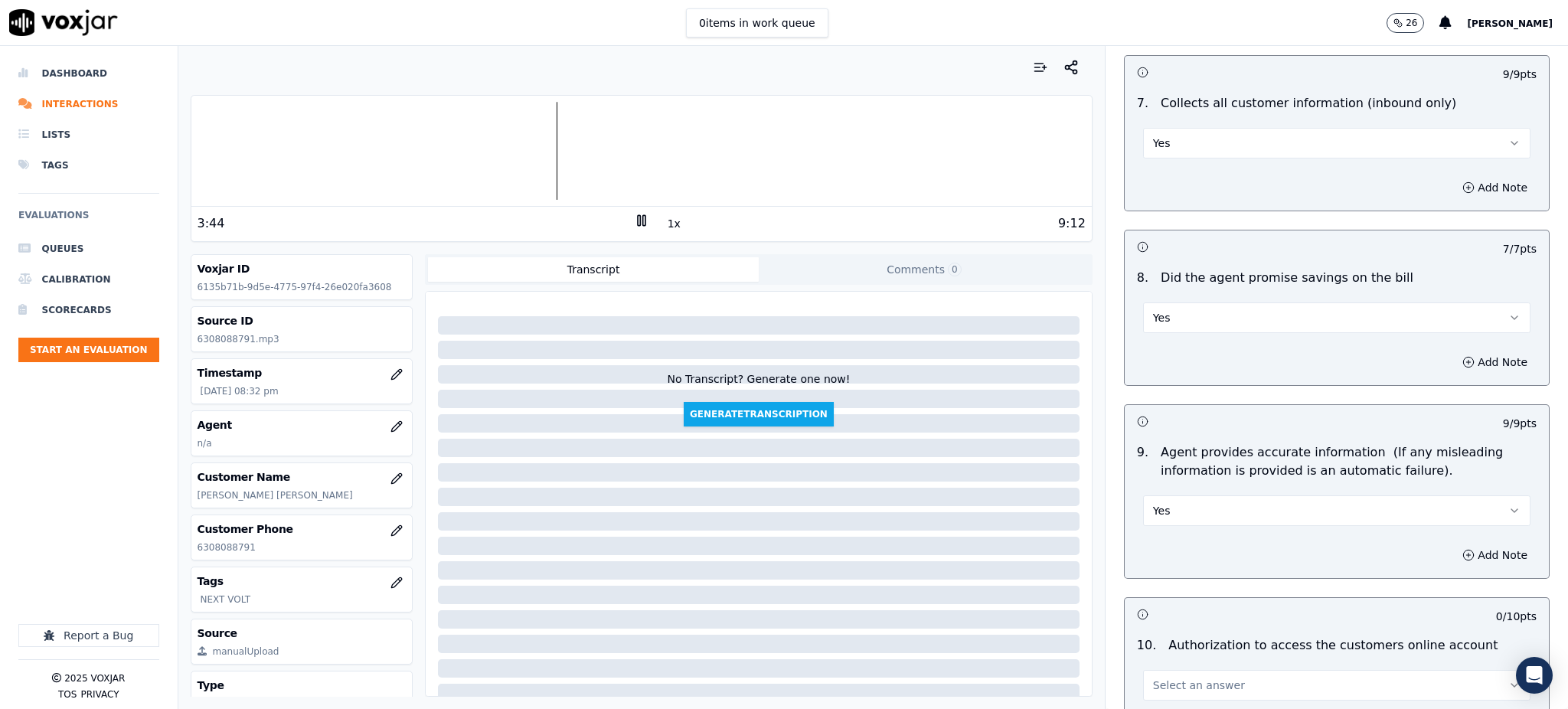
scroll to position [1428, 0]
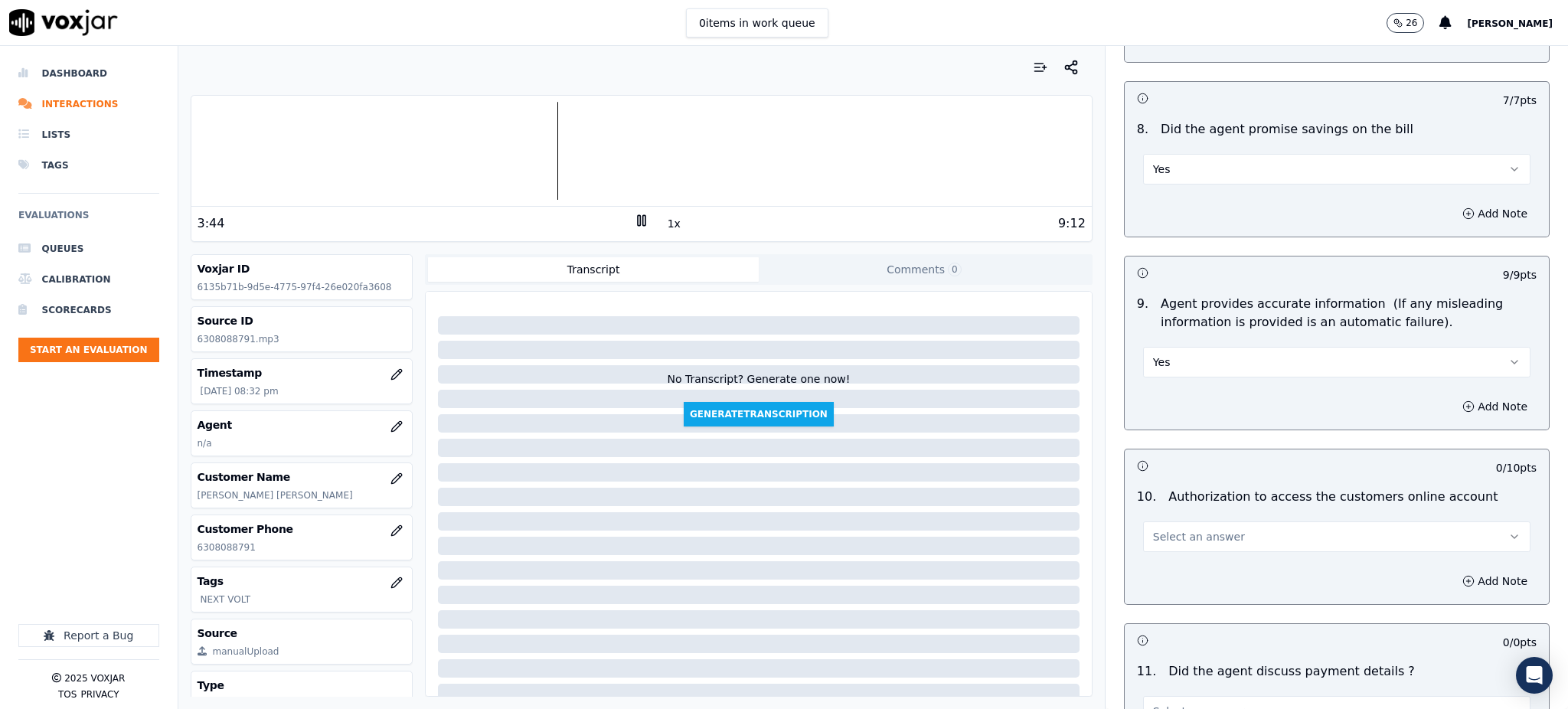
click at [1167, 528] on span "Select an answer" at bounding box center [1199, 536] width 92 height 15
click at [1171, 532] on div "Yes" at bounding box center [1303, 535] width 354 height 24
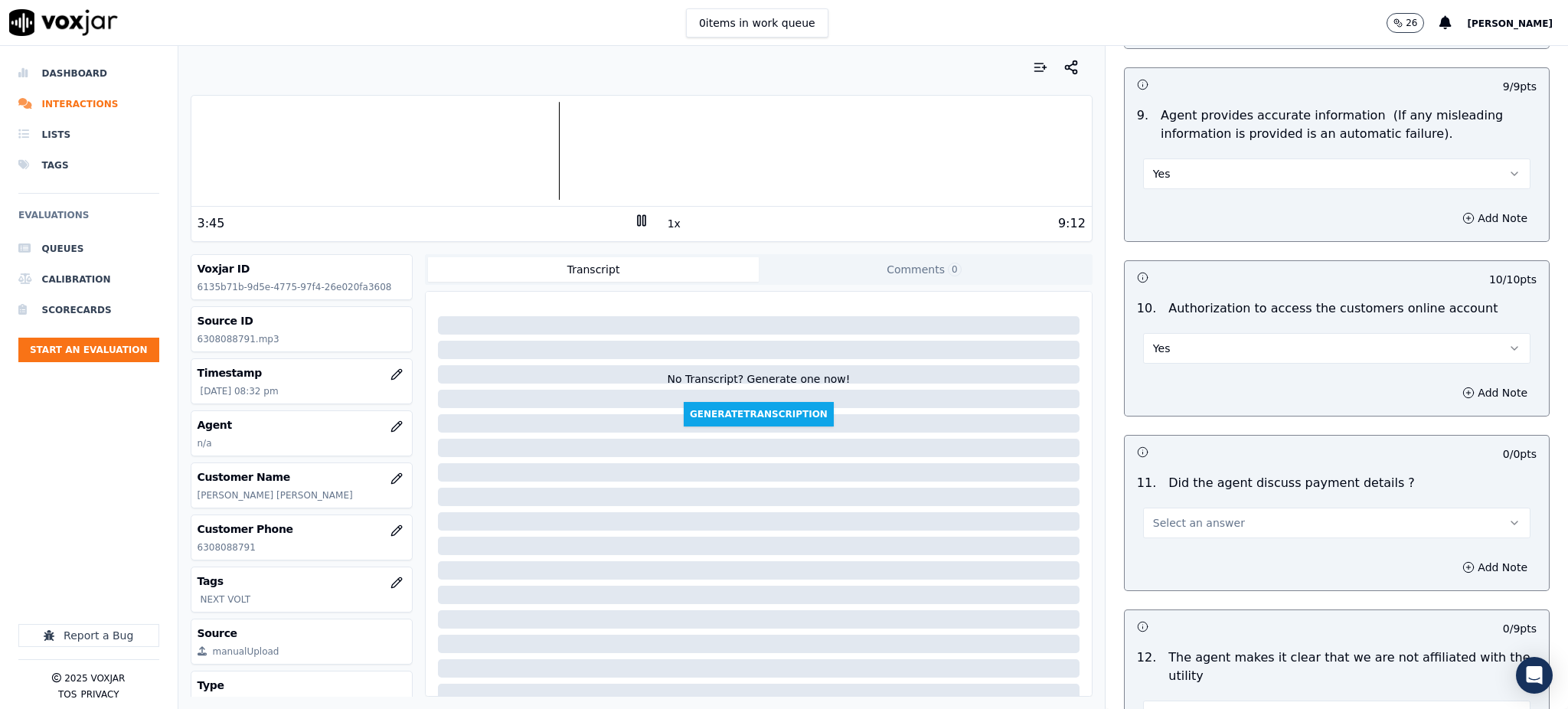
scroll to position [1633, 0]
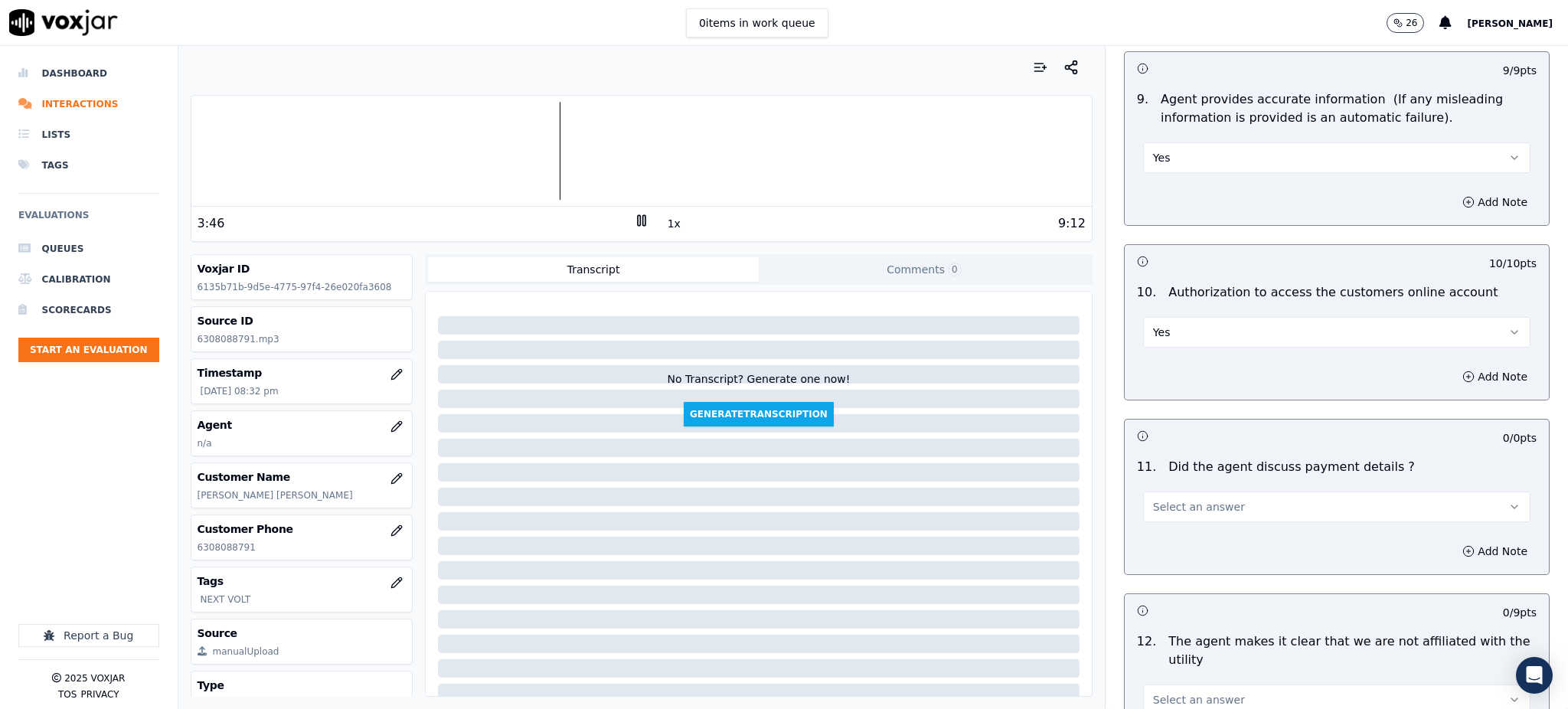
click at [1159, 491] on button "Select an answer" at bounding box center [1336, 506] width 387 height 31
click at [1160, 551] on div "N/A" at bounding box center [1303, 554] width 354 height 24
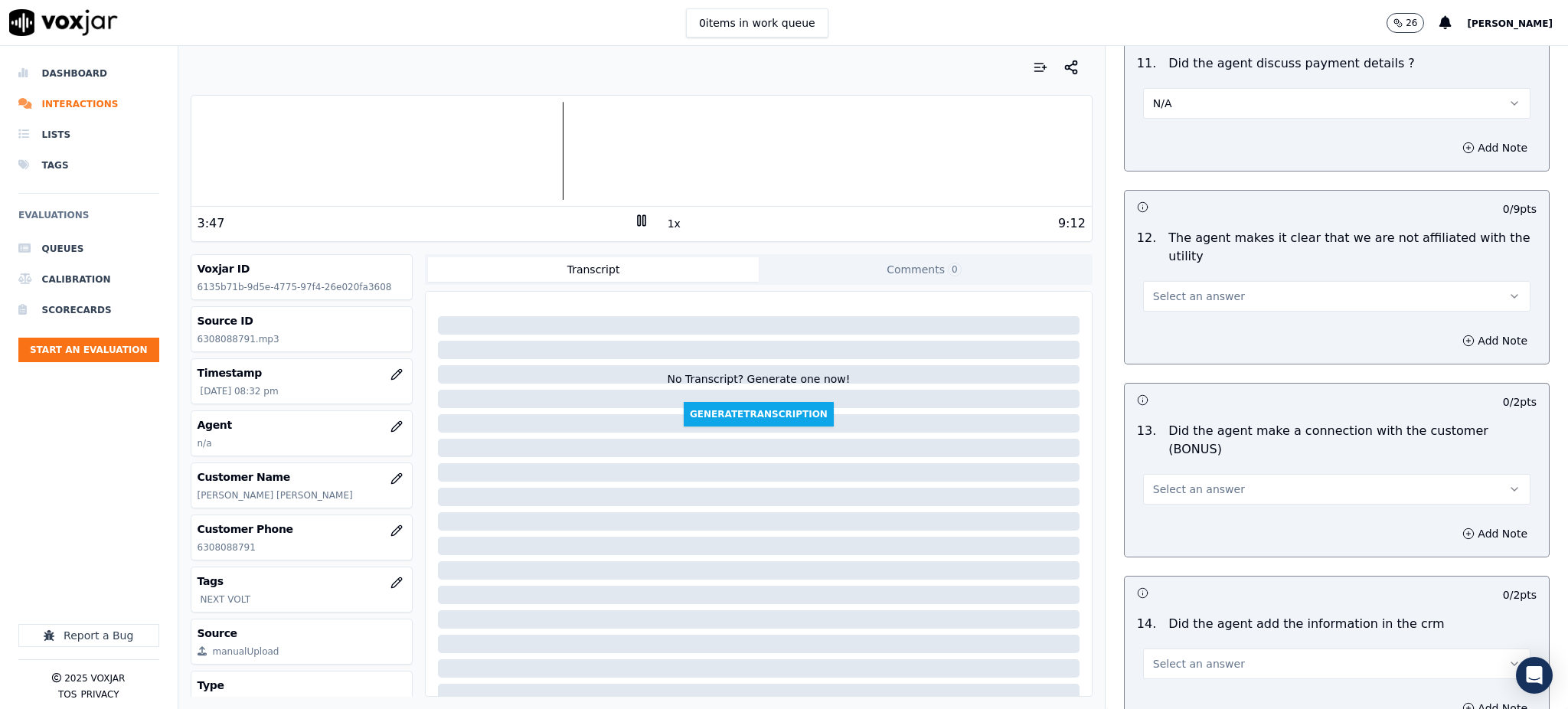
scroll to position [2040, 0]
click at [1144, 276] on button "Select an answer" at bounding box center [1336, 291] width 387 height 31
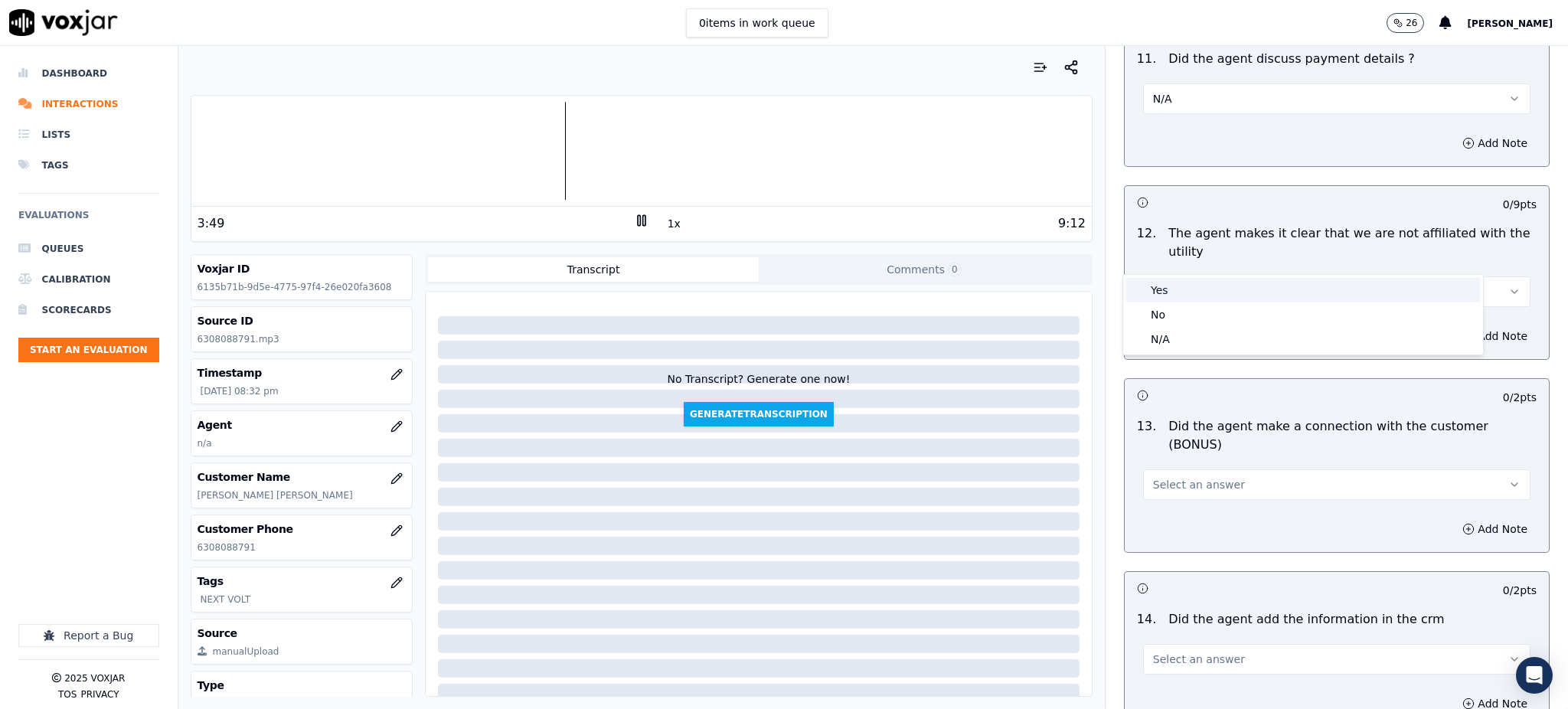
click at [1160, 288] on div "Yes" at bounding box center [1303, 290] width 354 height 24
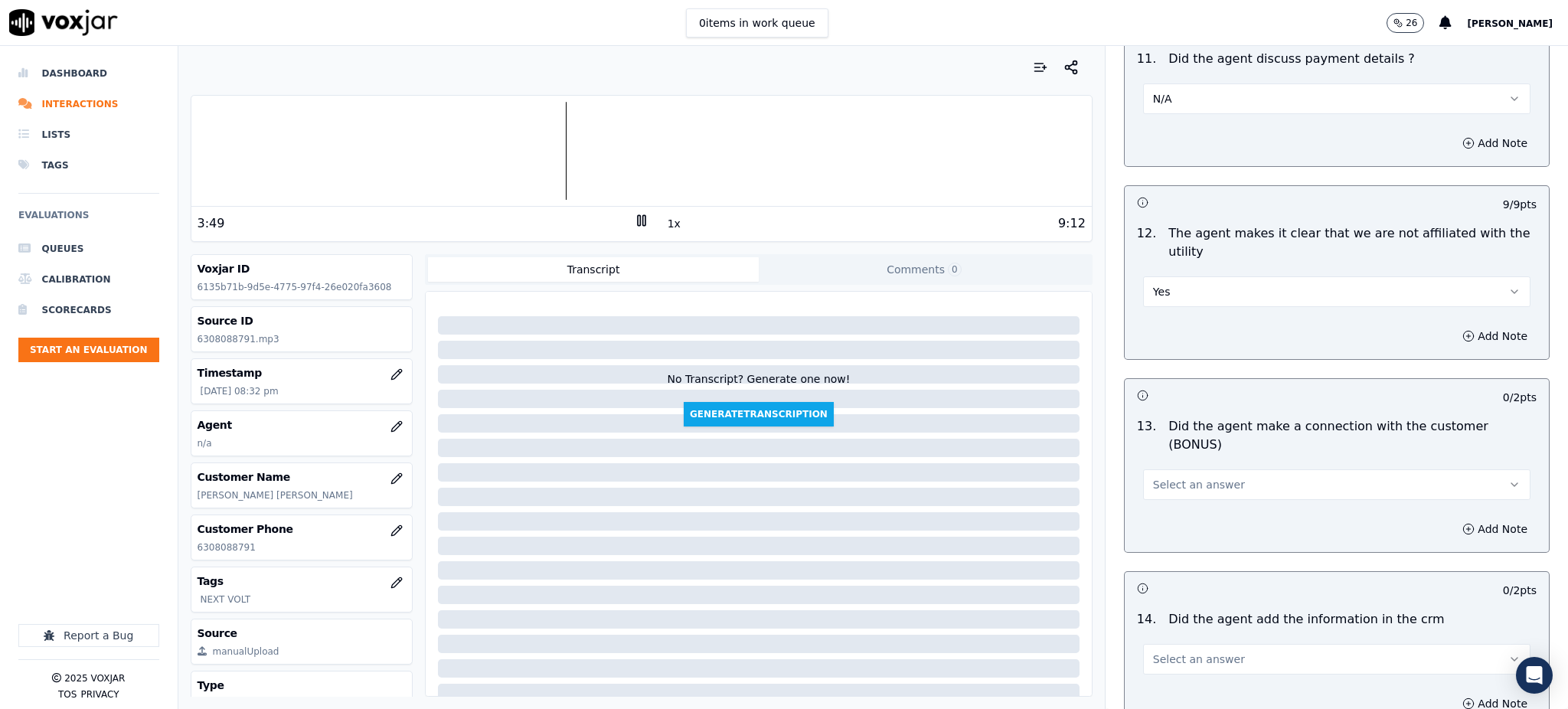
click at [1143, 469] on button "Select an answer" at bounding box center [1336, 484] width 387 height 31
click at [1147, 464] on div "Yes" at bounding box center [1303, 464] width 354 height 24
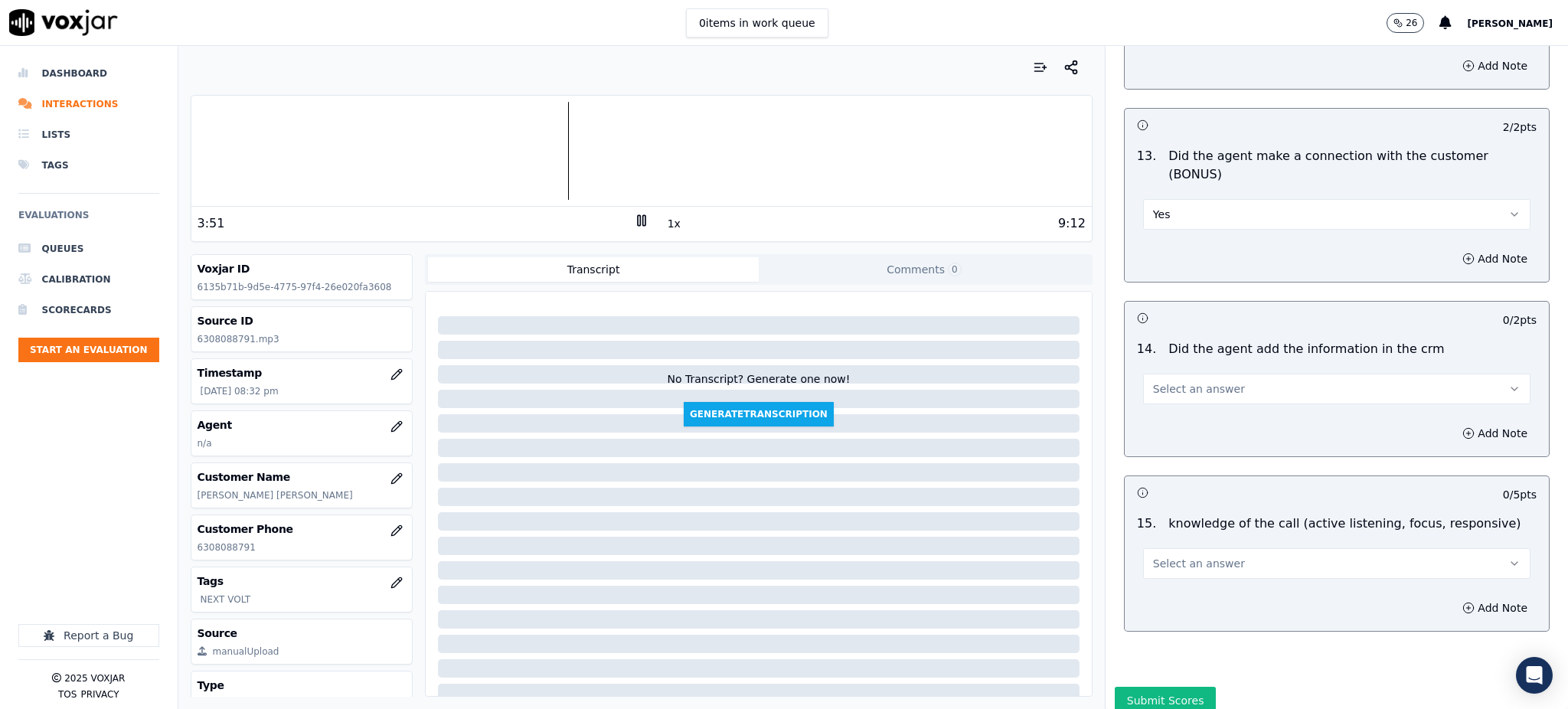
scroll to position [2317, 0]
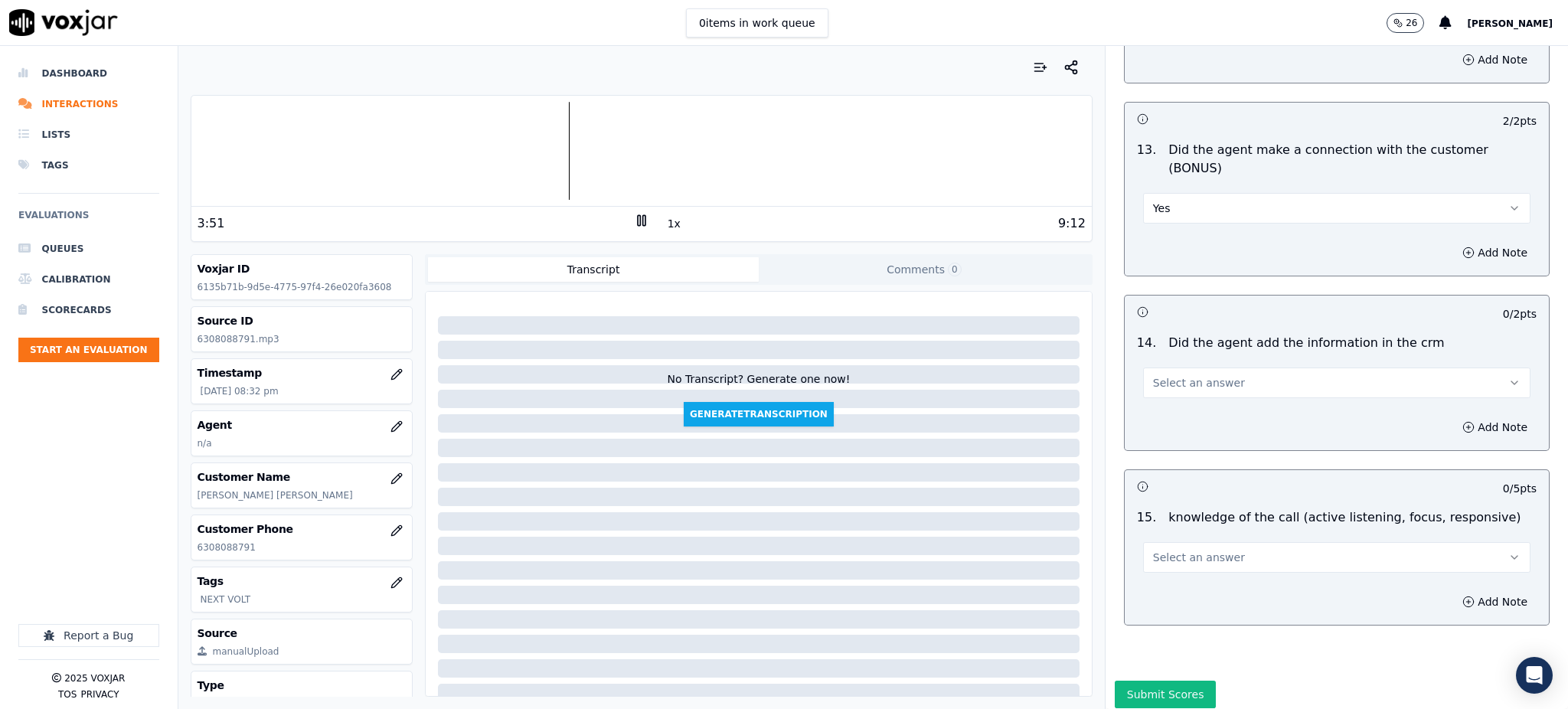
click at [1154, 368] on button "Select an answer" at bounding box center [1336, 382] width 387 height 31
click at [1165, 362] on div "Yes" at bounding box center [1303, 364] width 354 height 24
click at [1153, 550] on span "Select an answer" at bounding box center [1199, 557] width 92 height 15
drag, startPoint x: 1148, startPoint y: 539, endPoint x: 1154, endPoint y: 610, distance: 71.3
click at [1149, 539] on div "Yes" at bounding box center [1303, 538] width 354 height 24
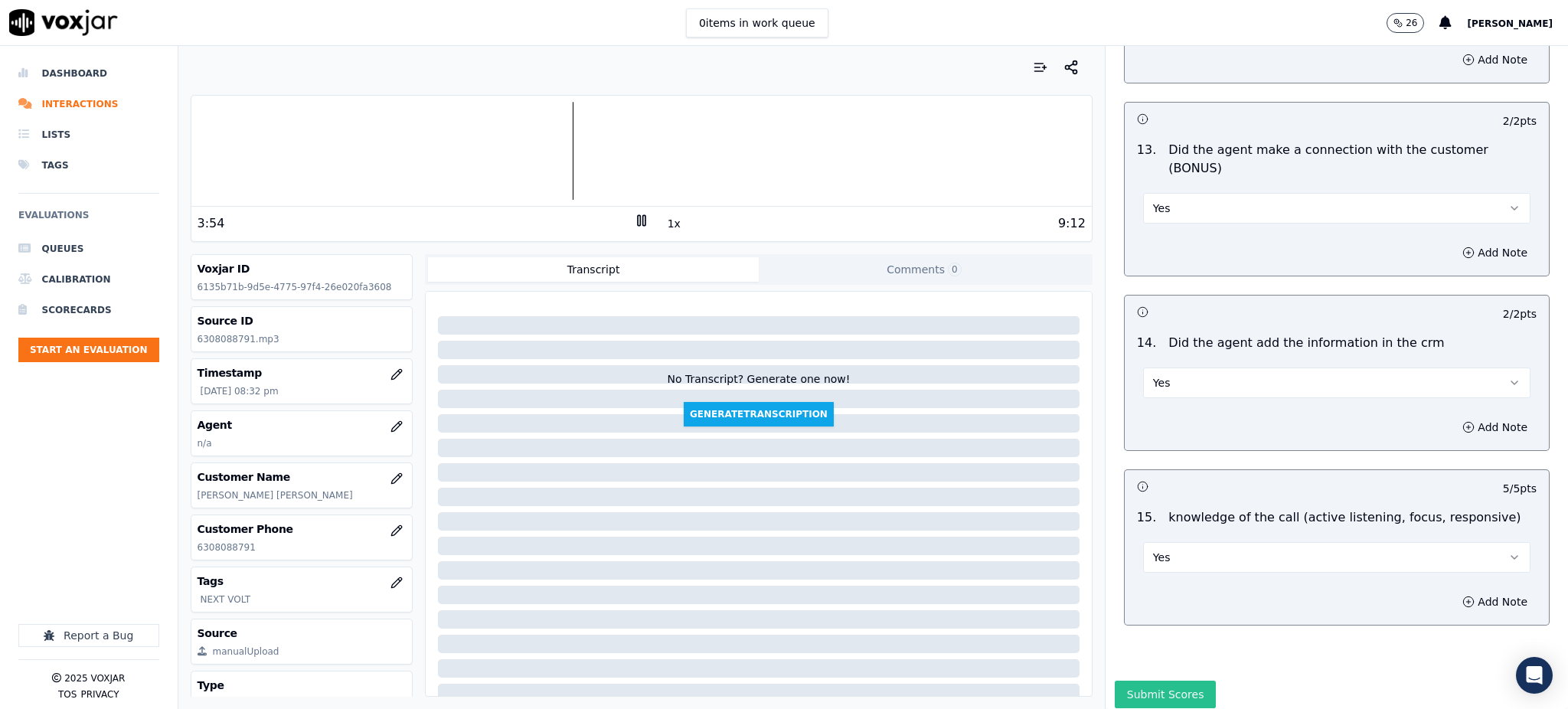
click at [1151, 680] on button "Submit Scores" at bounding box center [1165, 694] width 101 height 28
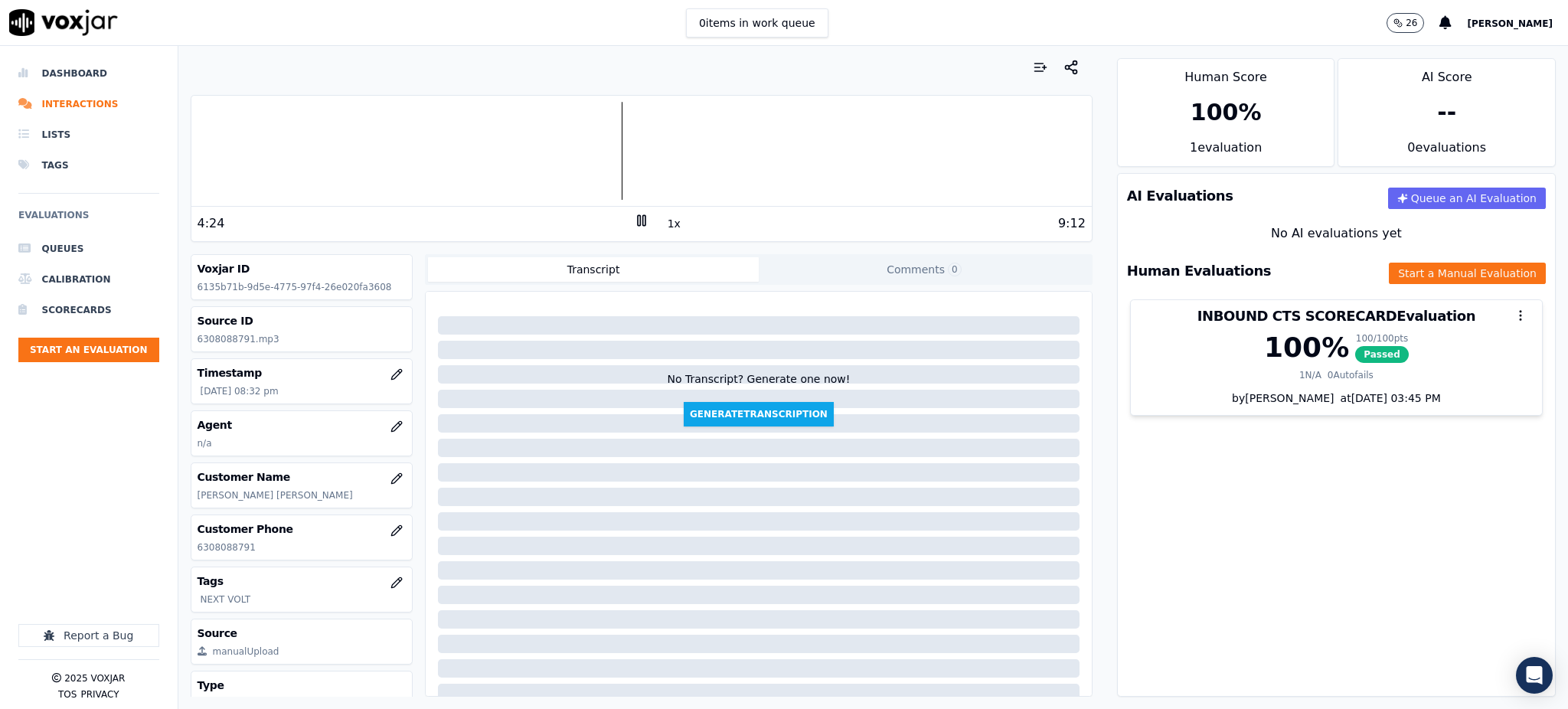
click at [637, 221] on icon at bounding box center [641, 221] width 15 height 15
click at [634, 229] on div "1x" at bounding box center [641, 223] width 15 height 20
click at [627, 211] on div "4:24 1x 9:12" at bounding box center [641, 222] width 900 height 33
click at [634, 218] on icon at bounding box center [641, 221] width 15 height 15
click at [94, 350] on button "Start an Evaluation" at bounding box center [88, 350] width 141 height 24
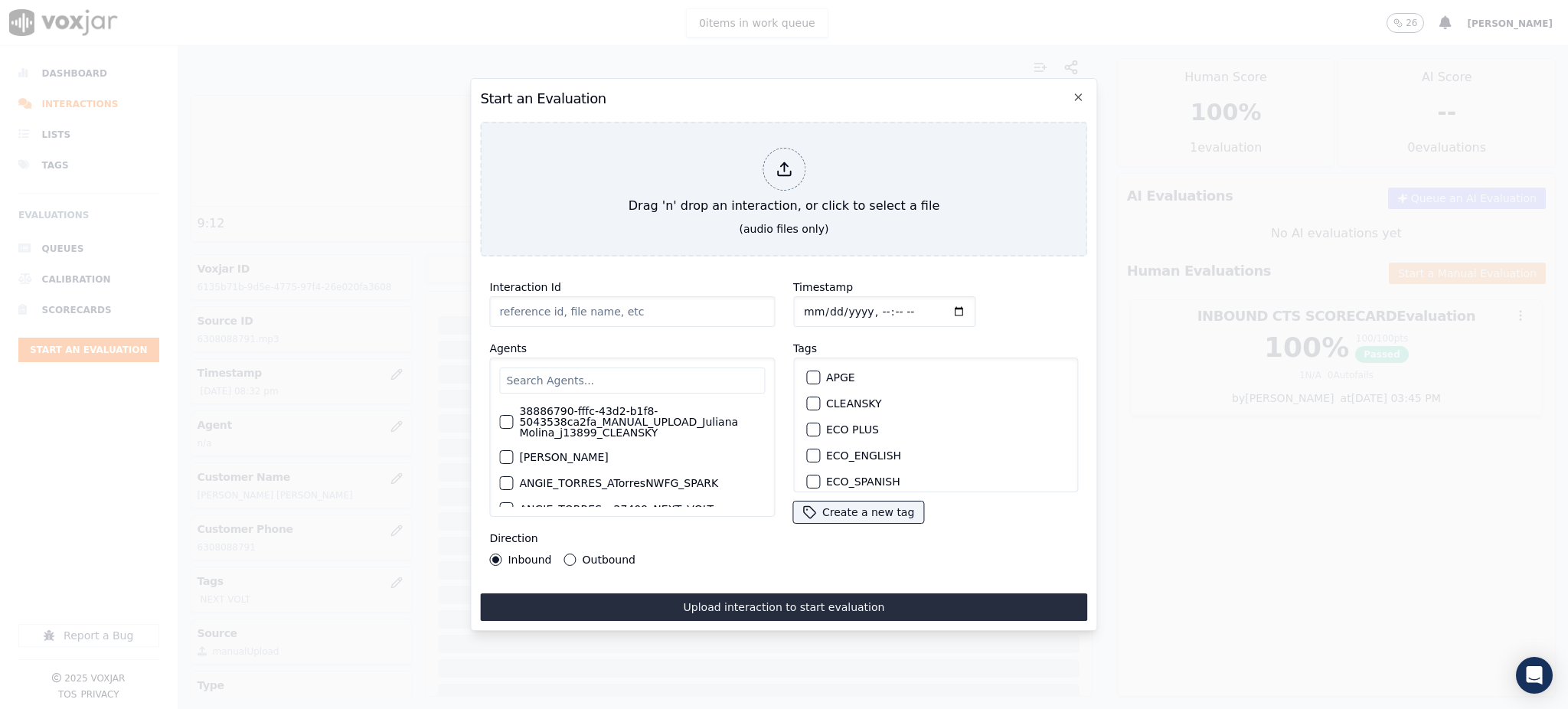
type input "09152025_7087687699.mp3"
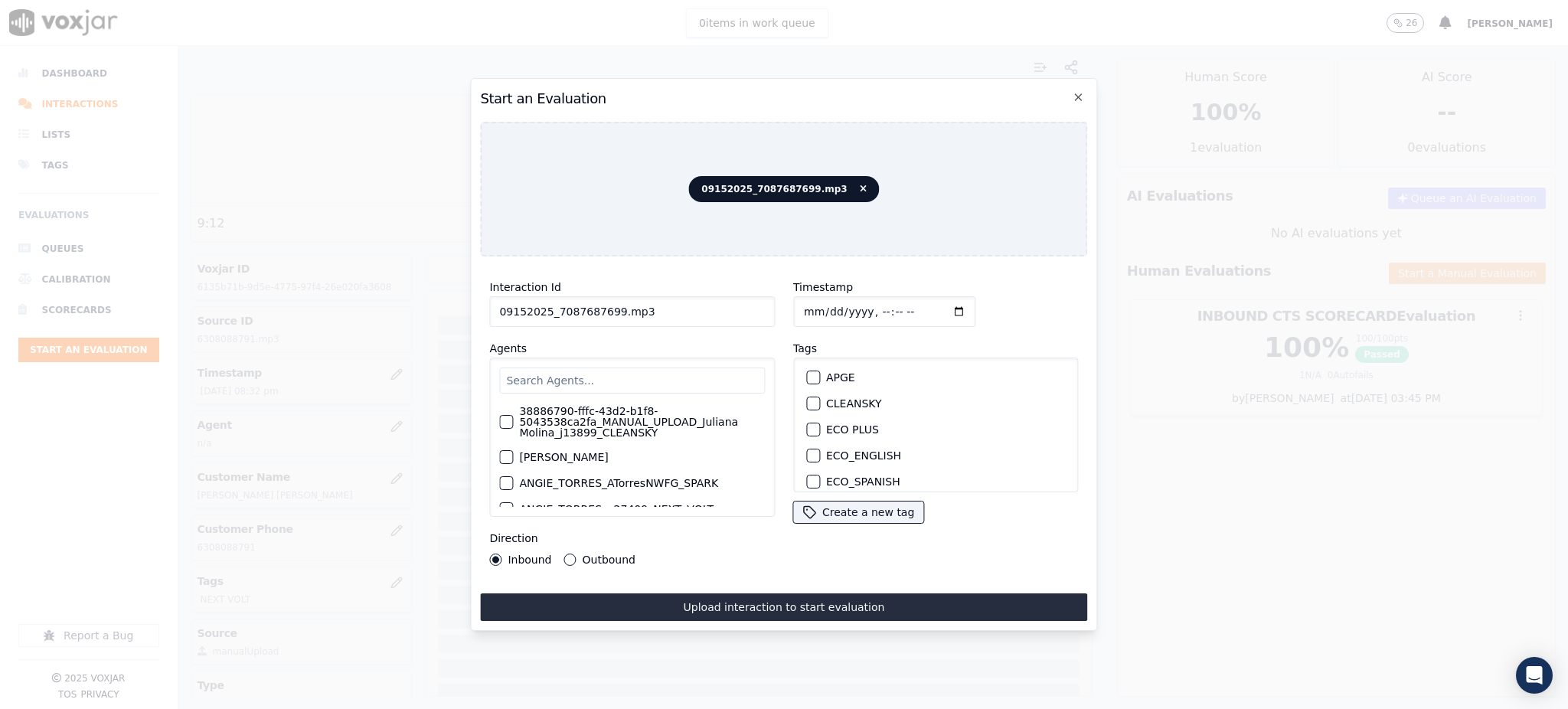
drag, startPoint x: 607, startPoint y: 304, endPoint x: 519, endPoint y: 289, distance: 89.3
click at [550, 304] on input "09152025_7087687699.mp3" at bounding box center [632, 311] width 286 height 31
click at [572, 375] on input "text" at bounding box center [631, 381] width 265 height 26
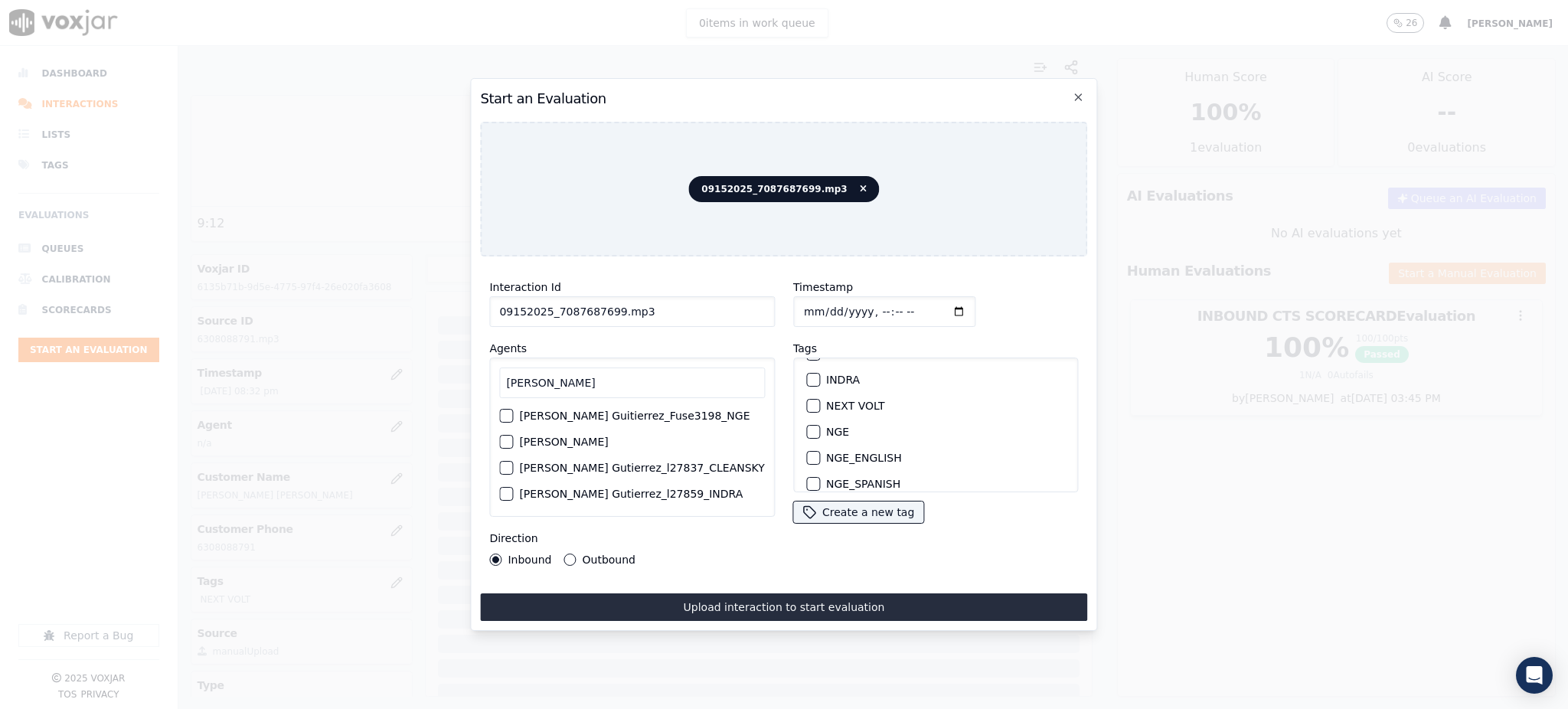
scroll to position [101, 0]
type input "LUIS G"
click at [842, 452] on label "NEXT VOLT" at bounding box center [855, 458] width 59 height 11
click at [820, 451] on button "NEXT VOLT" at bounding box center [812, 458] width 14 height 14
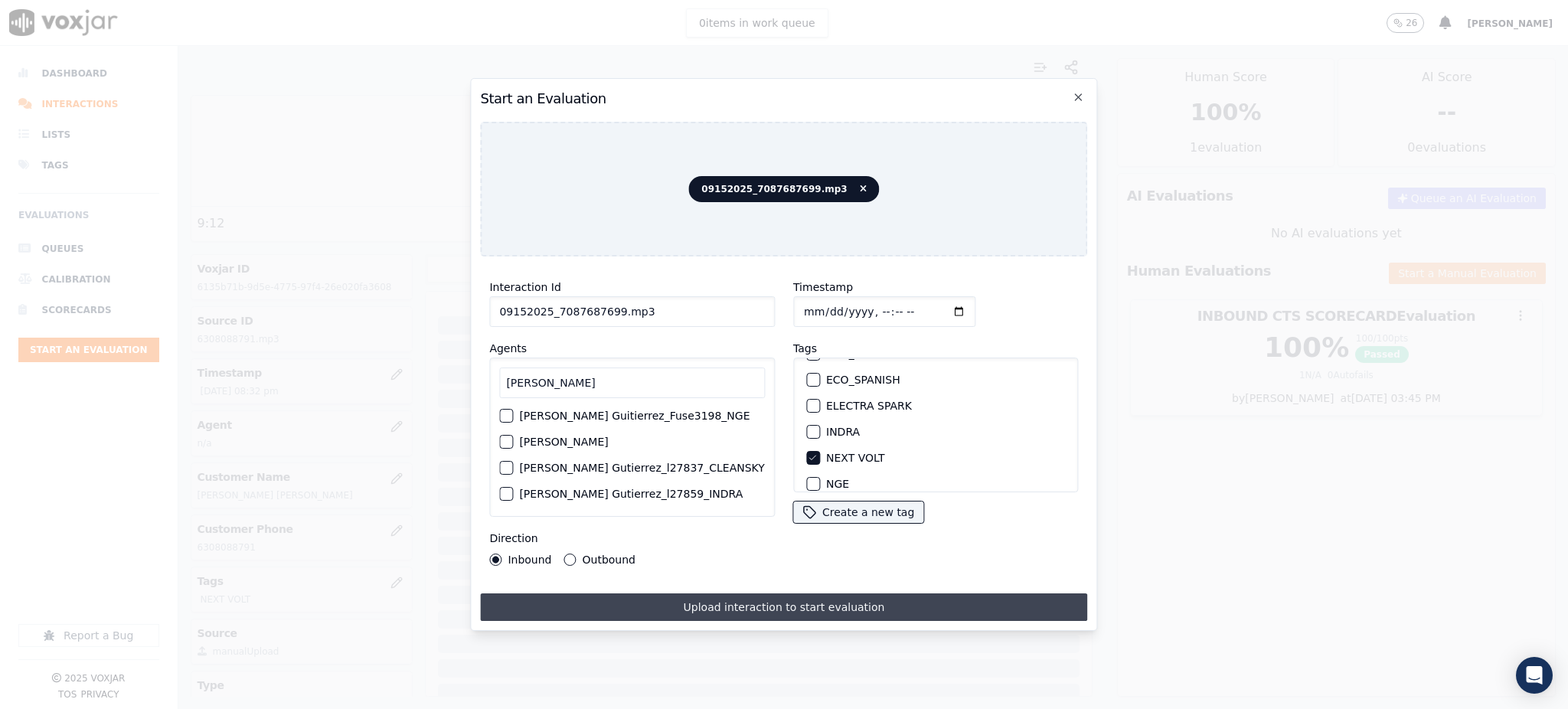
click at [788, 604] on button "Upload interaction to start evaluation" at bounding box center [784, 608] width 607 height 28
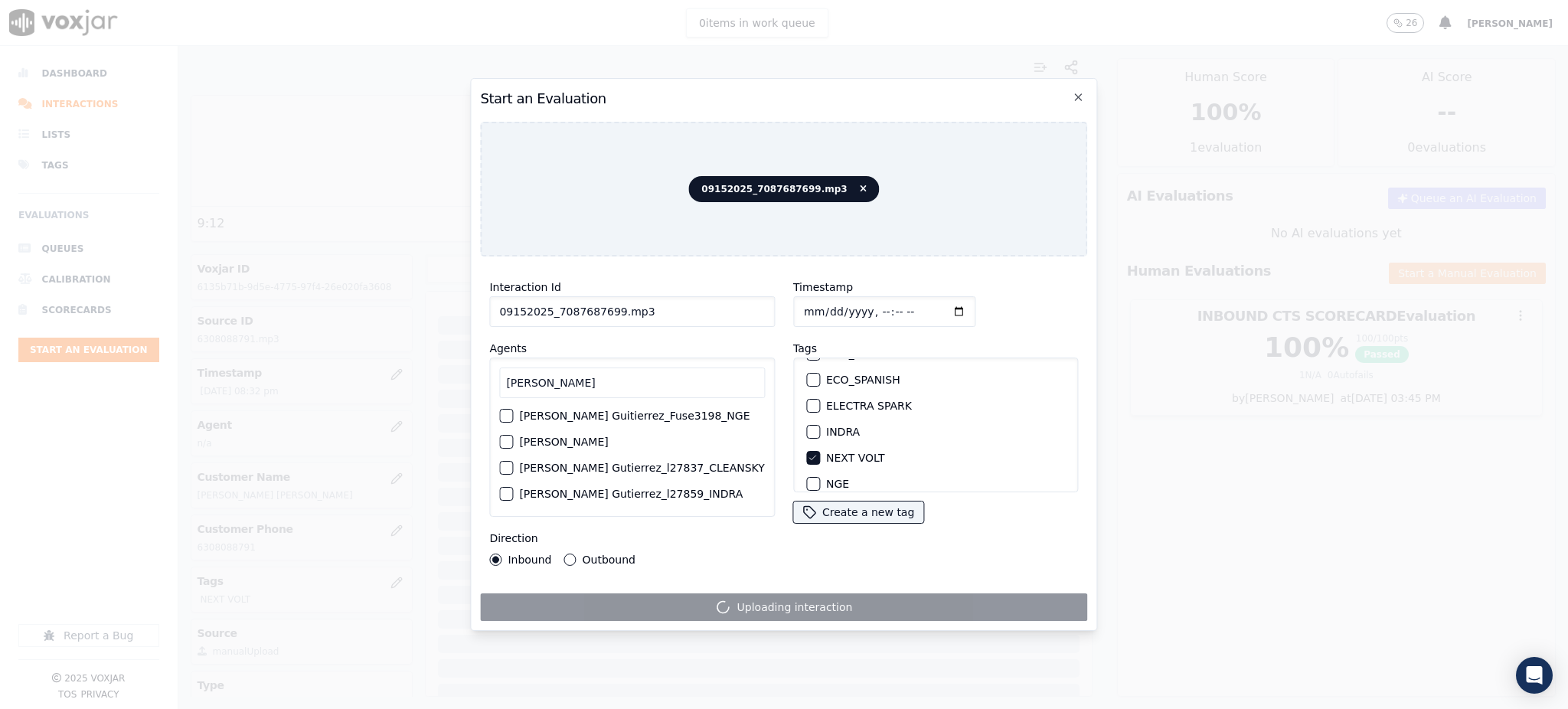
drag, startPoint x: 551, startPoint y: 304, endPoint x: 607, endPoint y: 304, distance: 56.0
click at [607, 304] on input "09152025_7087687699.mp3" at bounding box center [632, 311] width 286 height 31
click at [1079, 91] on icon "button" at bounding box center [1078, 97] width 12 height 12
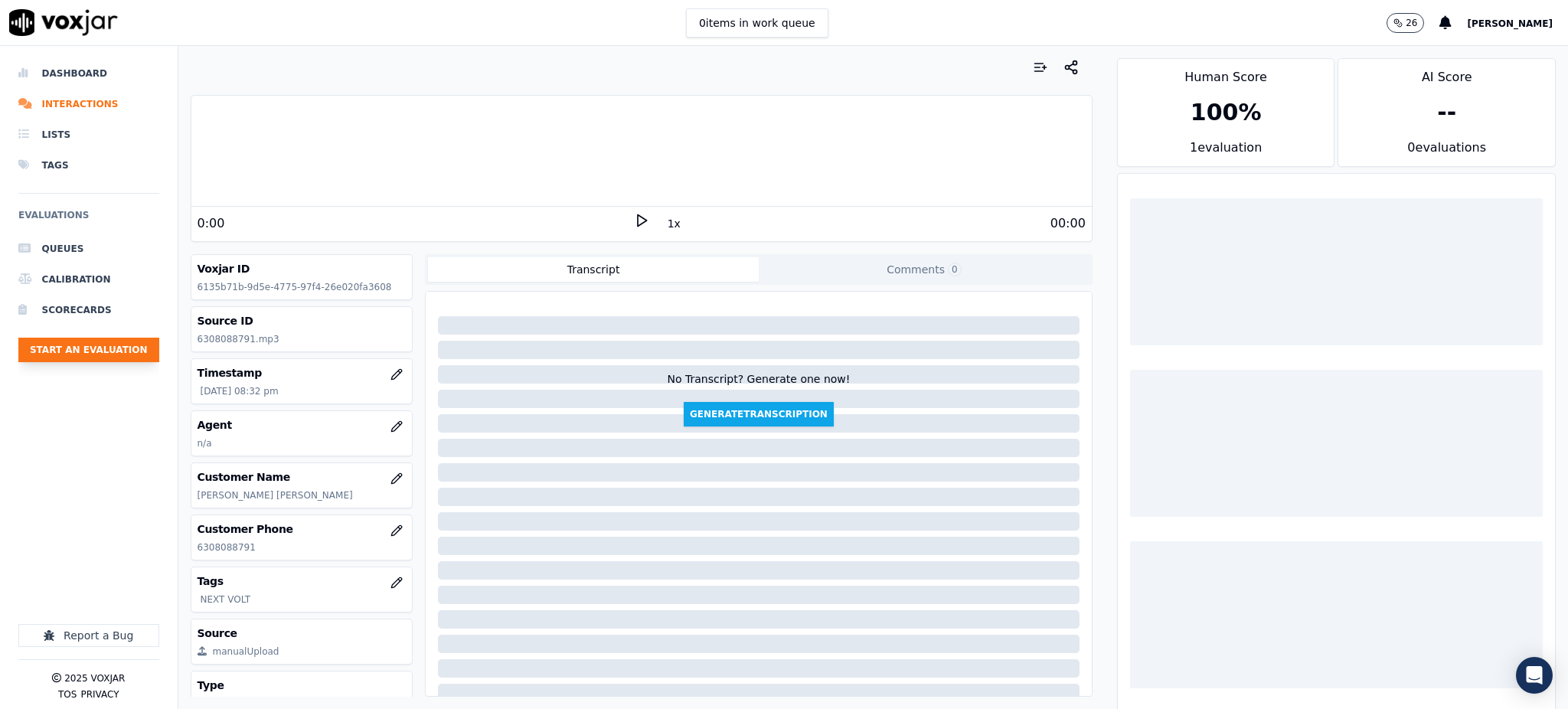
click at [119, 354] on button "Start an Evaluation" at bounding box center [88, 350] width 141 height 24
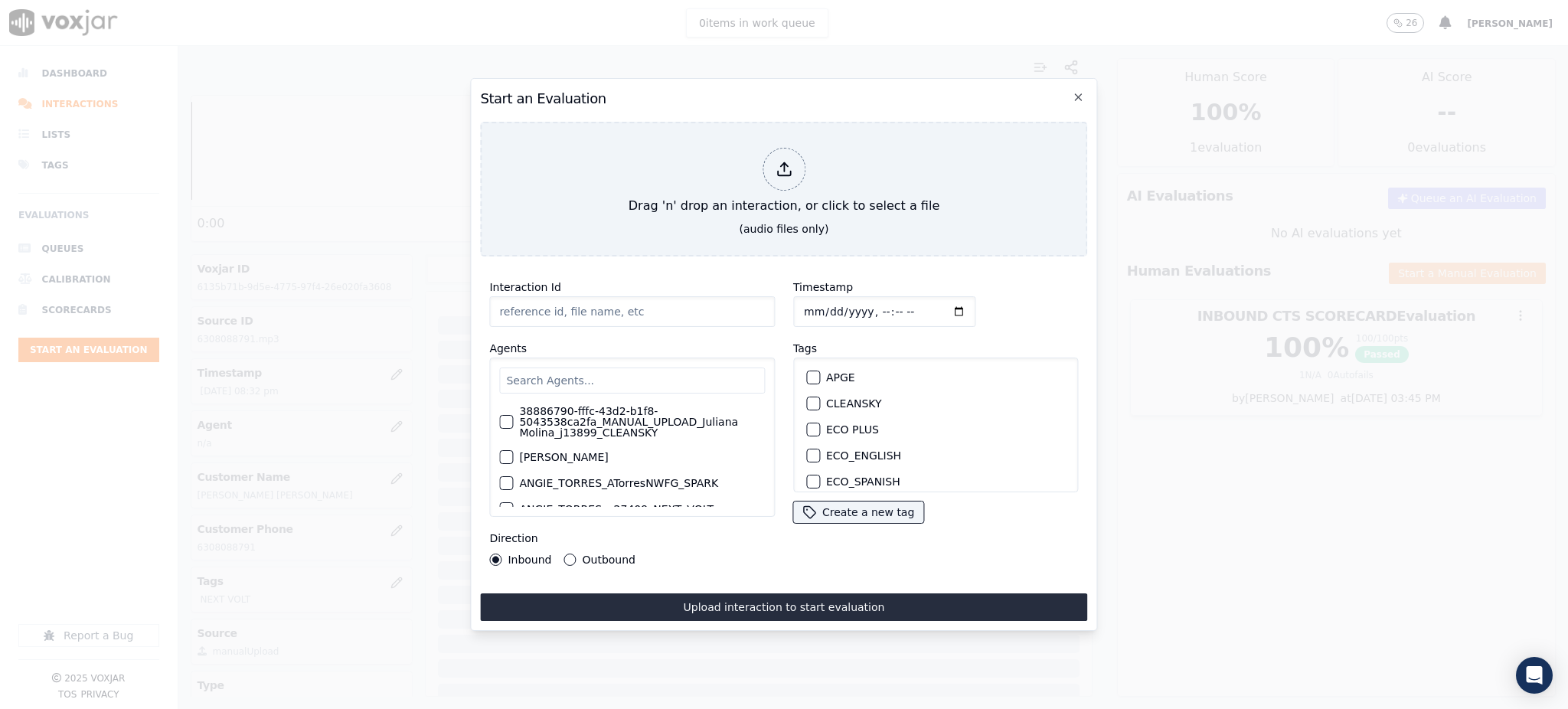
type input "09152025_7087687699.mp3"
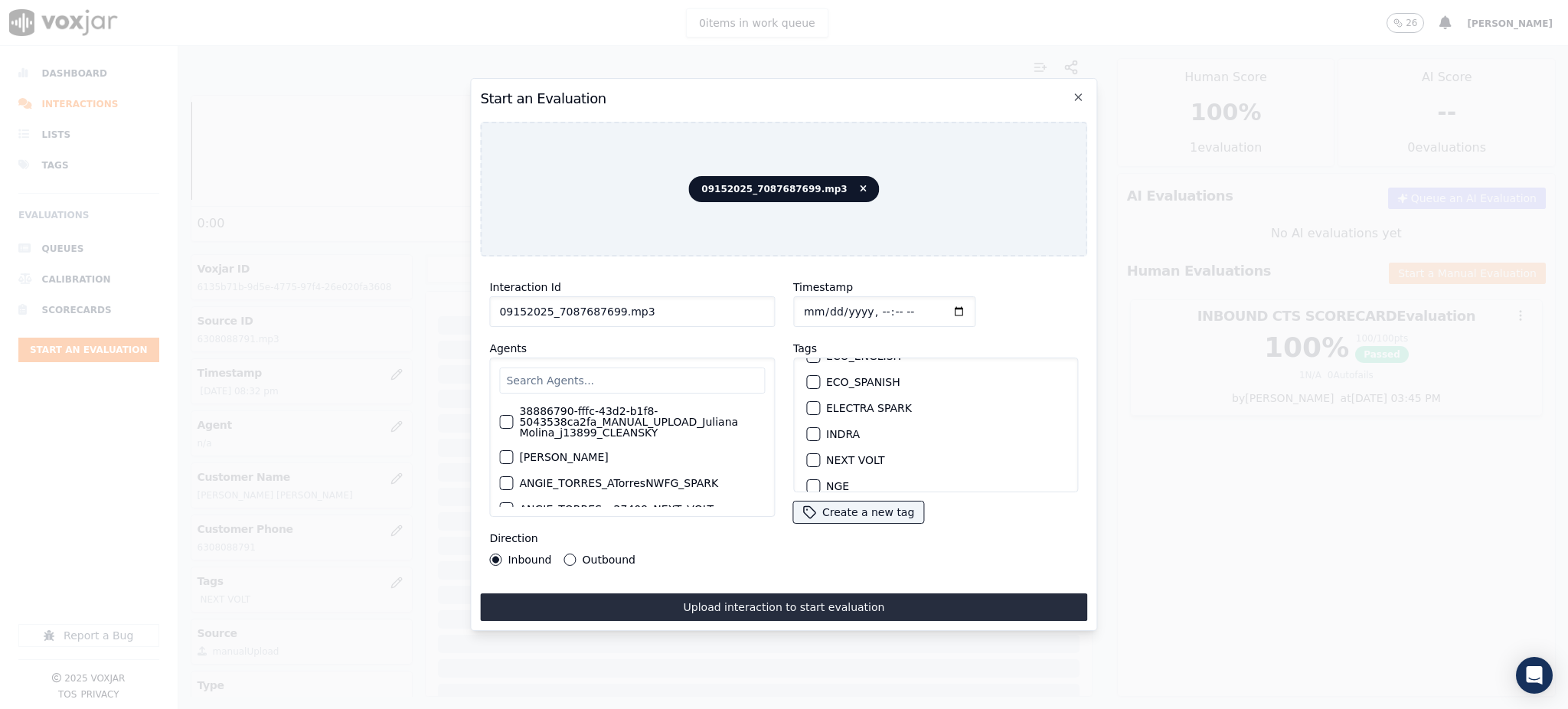
scroll to position [101, 0]
click at [848, 452] on label "NEXT VOLT" at bounding box center [855, 458] width 59 height 11
click at [820, 451] on button "NEXT VOLT" at bounding box center [812, 458] width 14 height 14
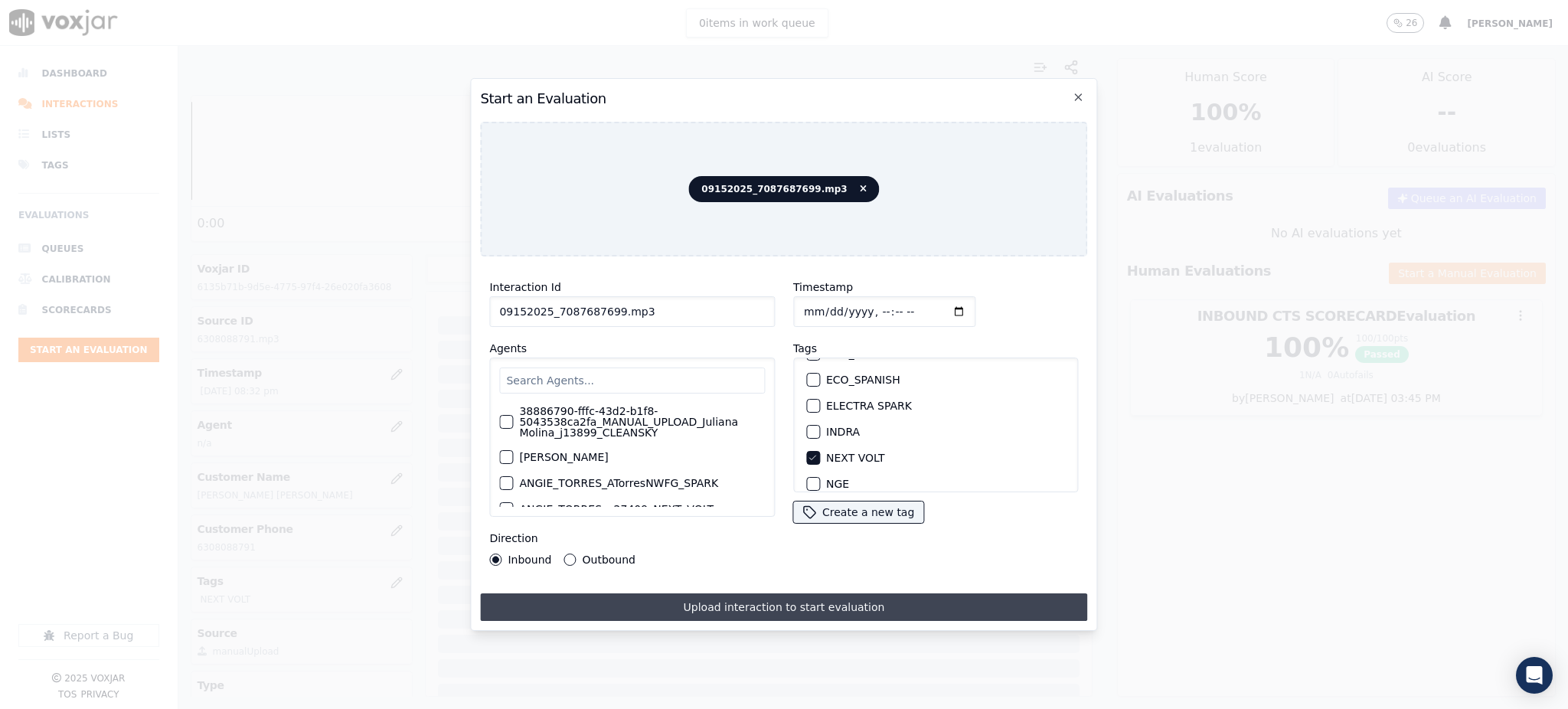
click at [813, 598] on button "Upload interaction to start evaluation" at bounding box center [784, 608] width 607 height 28
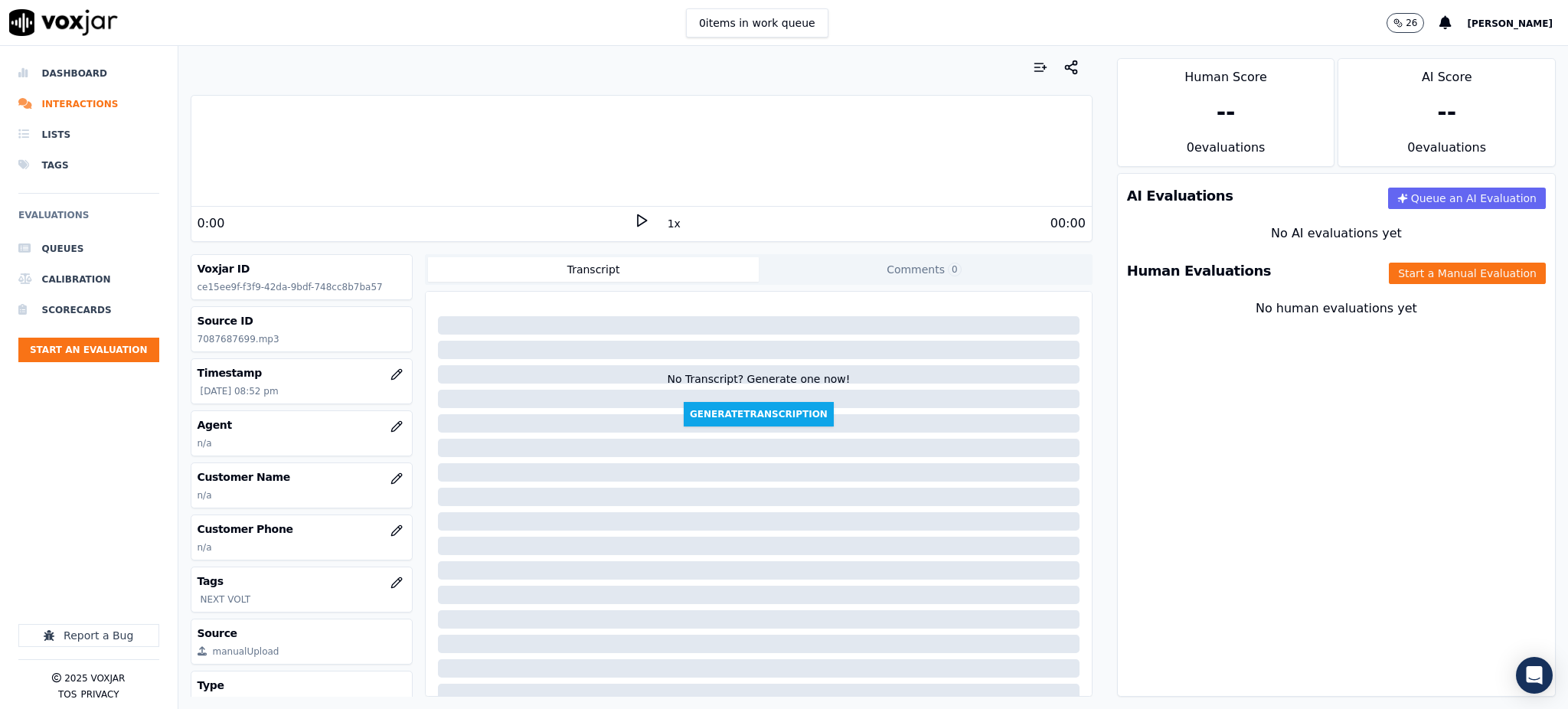
click at [622, 224] on div "0:00" at bounding box center [415, 223] width 436 height 19
click at [634, 221] on icon at bounding box center [641, 221] width 15 height 15
click at [391, 528] on icon "button" at bounding box center [396, 529] width 12 height 12
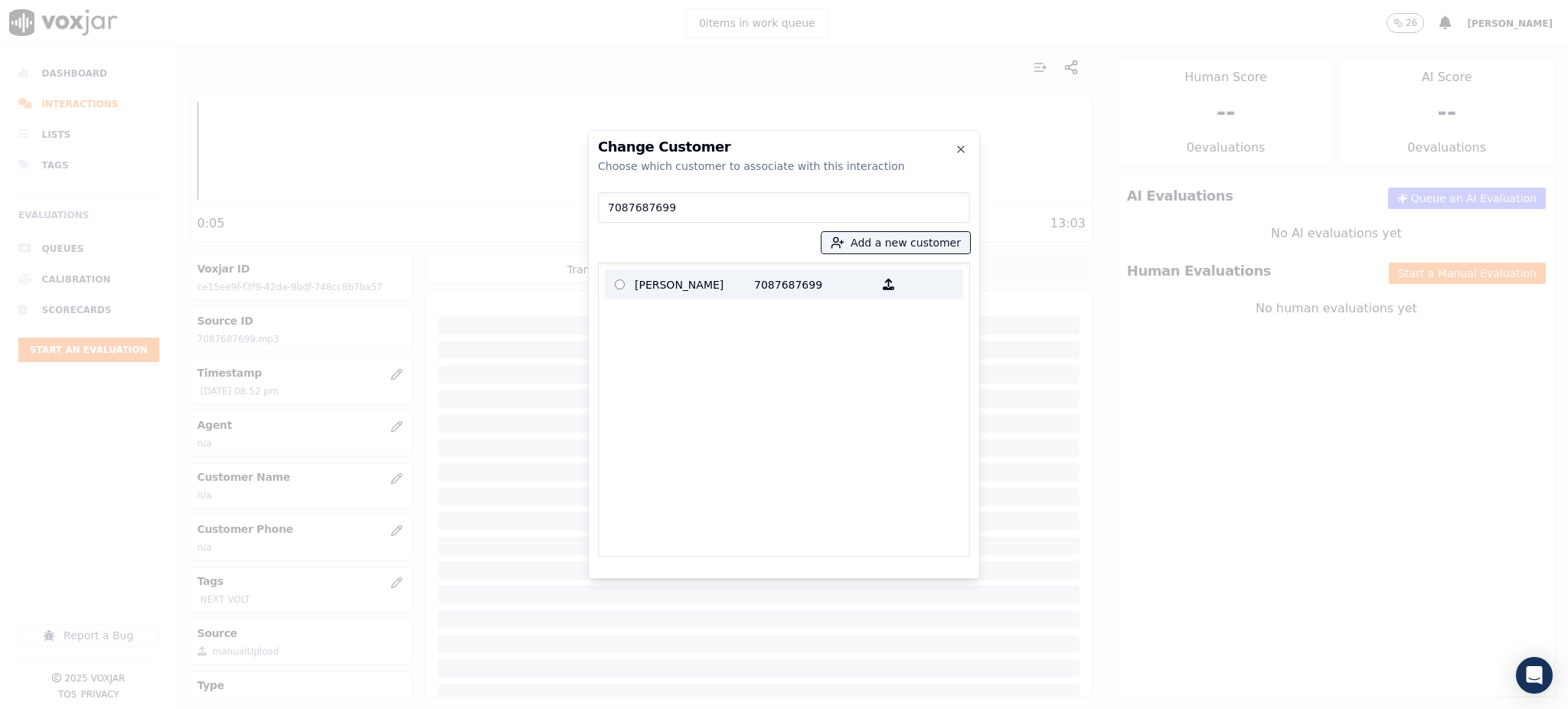
type input "7087687699"
drag, startPoint x: 676, startPoint y: 286, endPoint x: 692, endPoint y: 303, distance: 23.3
click at [676, 288] on p "[PERSON_NAME]" at bounding box center [694, 285] width 119 height 24
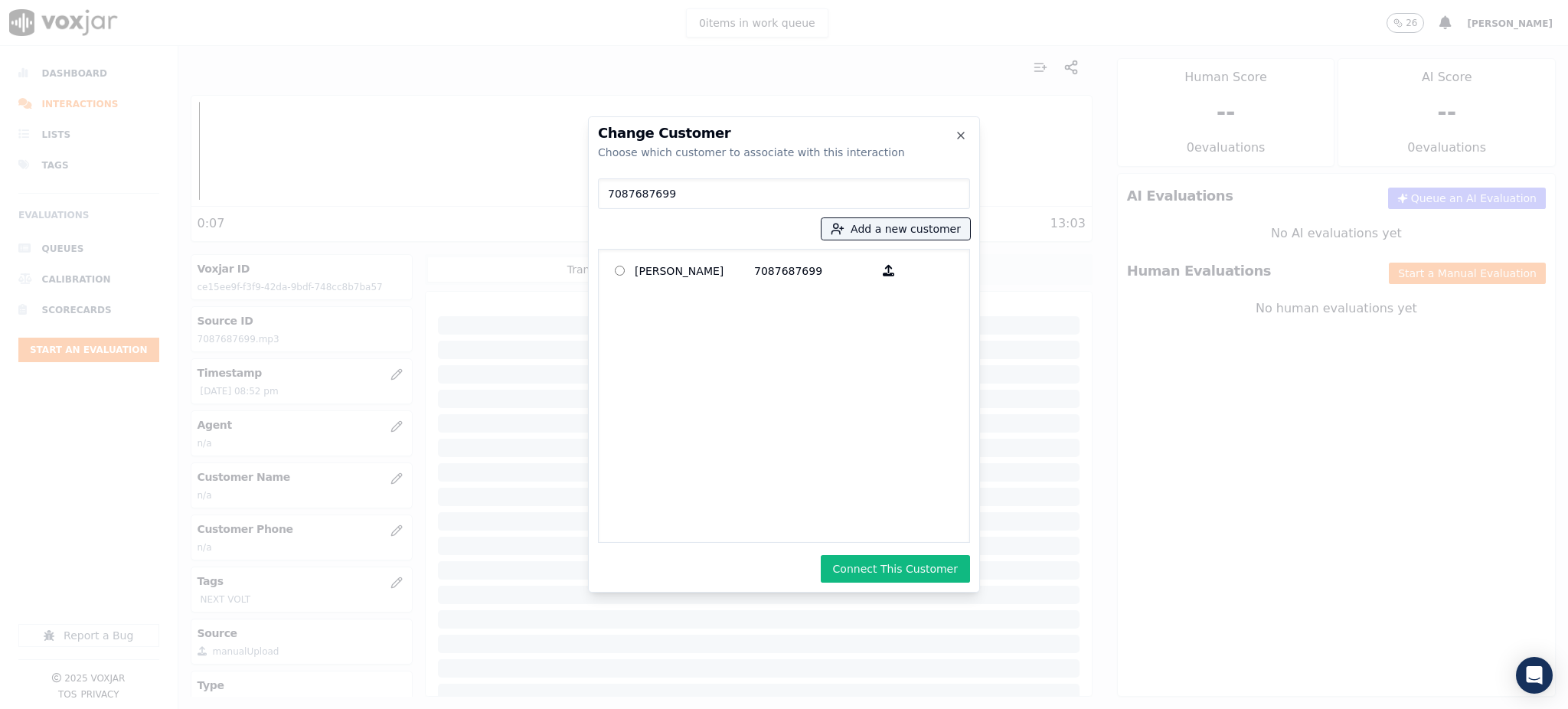
drag, startPoint x: 916, startPoint y: 564, endPoint x: 882, endPoint y: 556, distance: 34.9
click at [915, 564] on button "Connect This Customer" at bounding box center [895, 569] width 149 height 28
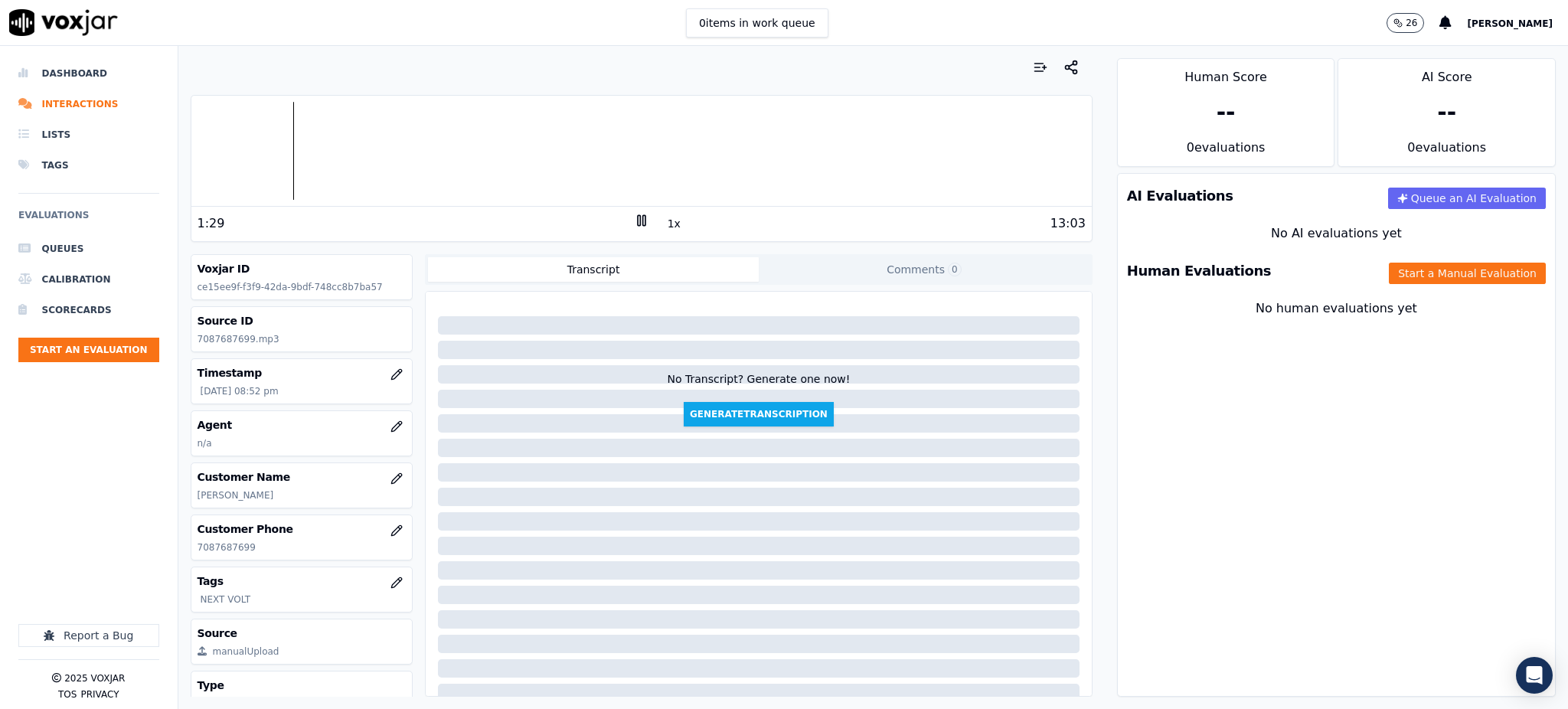
click at [634, 227] on icon at bounding box center [641, 221] width 15 height 15
click at [634, 222] on icon at bounding box center [641, 221] width 15 height 15
click at [634, 221] on icon at bounding box center [641, 221] width 15 height 15
click at [634, 213] on icon at bounding box center [641, 221] width 15 height 15
click at [360, 144] on div at bounding box center [641, 150] width 900 height 98
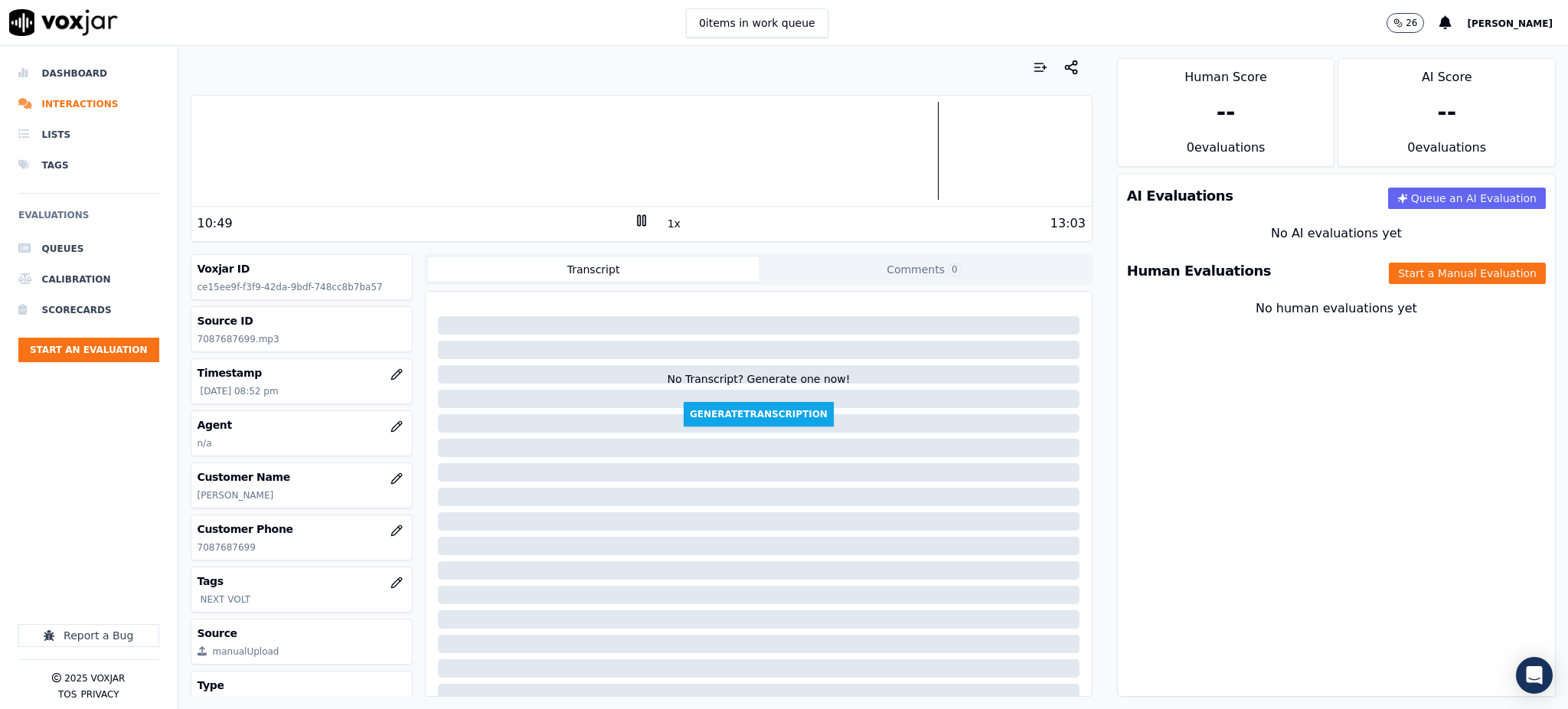
click at [292, 133] on div at bounding box center [641, 150] width 900 height 98
click at [637, 218] on rect at bounding box center [638, 220] width 2 height 10
click at [641, 218] on div "2:02 1x 13:03" at bounding box center [641, 222] width 900 height 33
drag, startPoint x: 634, startPoint y: 221, endPoint x: 621, endPoint y: 219, distance: 13.2
click at [634, 221] on icon at bounding box center [641, 221] width 15 height 15
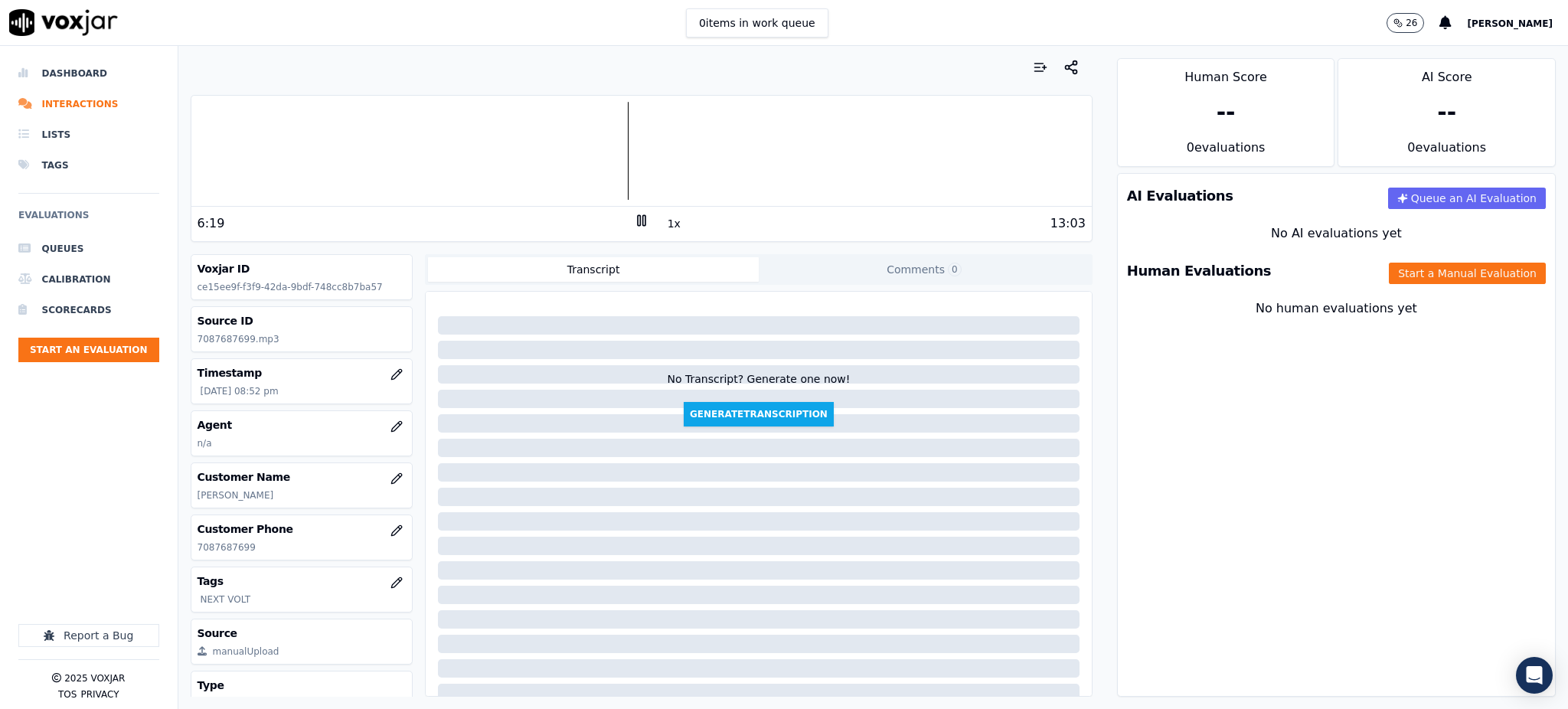
click at [568, 144] on div at bounding box center [641, 150] width 900 height 98
click at [553, 154] on div at bounding box center [641, 150] width 900 height 98
click at [548, 154] on div at bounding box center [641, 150] width 900 height 98
click at [1441, 279] on button "Start a Manual Evaluation" at bounding box center [1467, 273] width 157 height 21
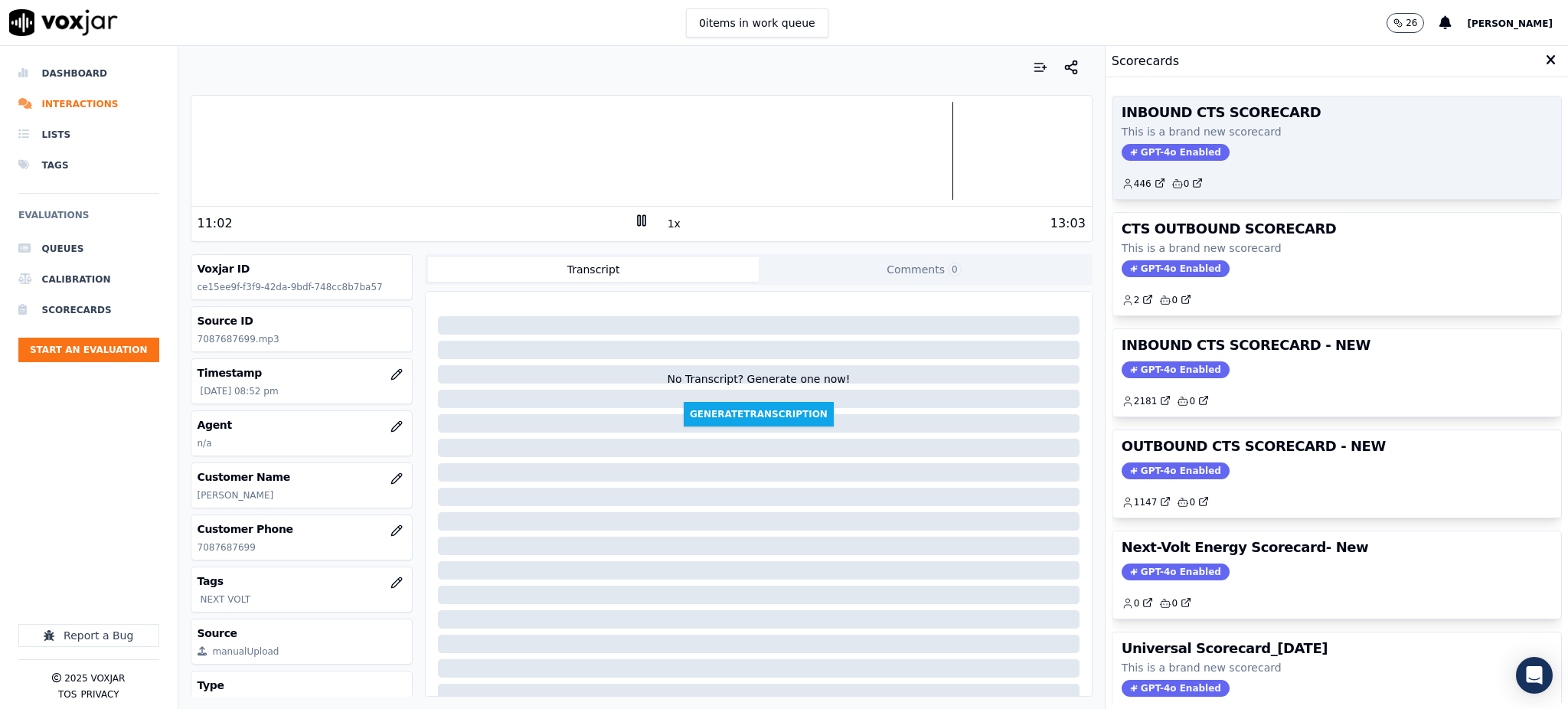
click at [1160, 148] on span "GPT-4o Enabled" at bounding box center [1175, 153] width 108 height 17
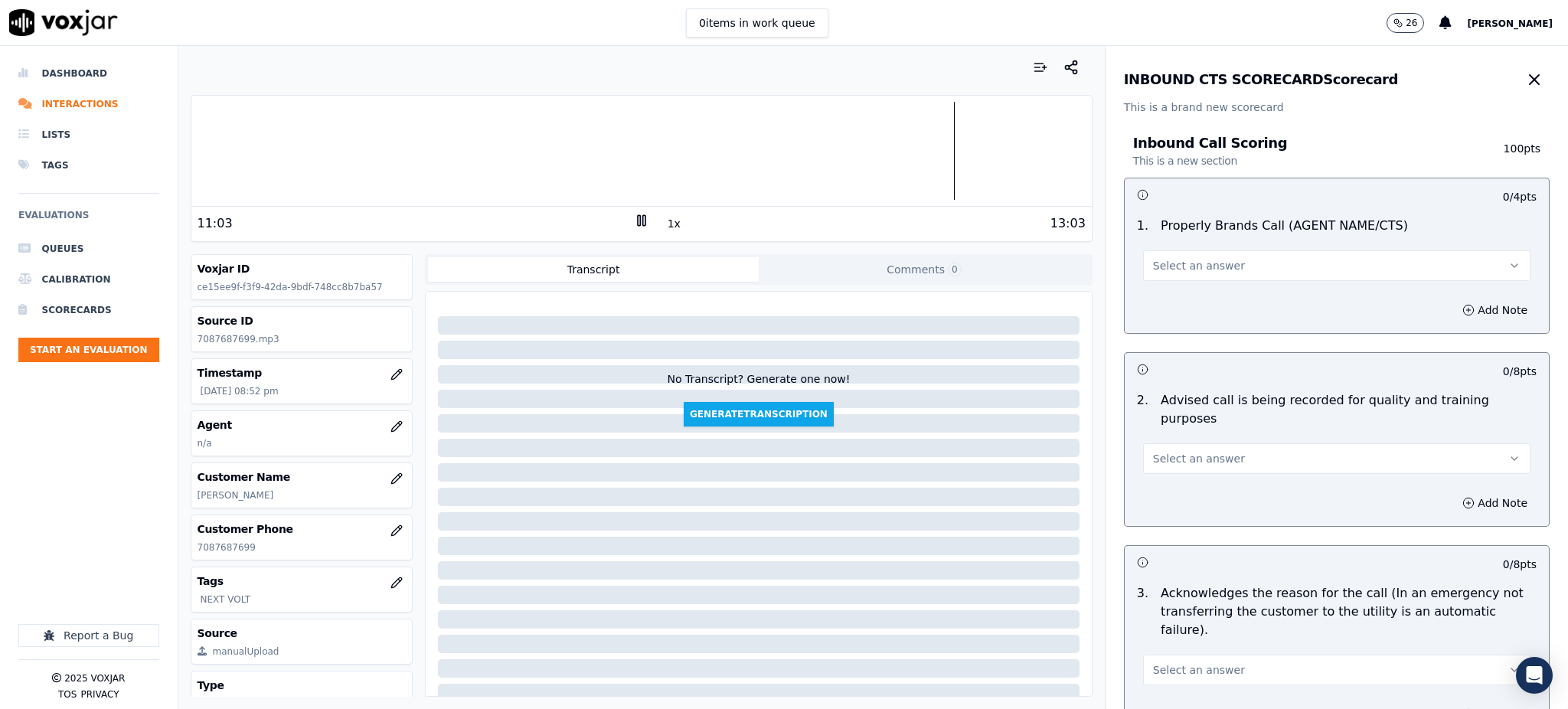
click at [1209, 262] on span "Select an answer" at bounding box center [1199, 265] width 92 height 15
click at [1213, 300] on div "Yes" at bounding box center [1303, 300] width 354 height 24
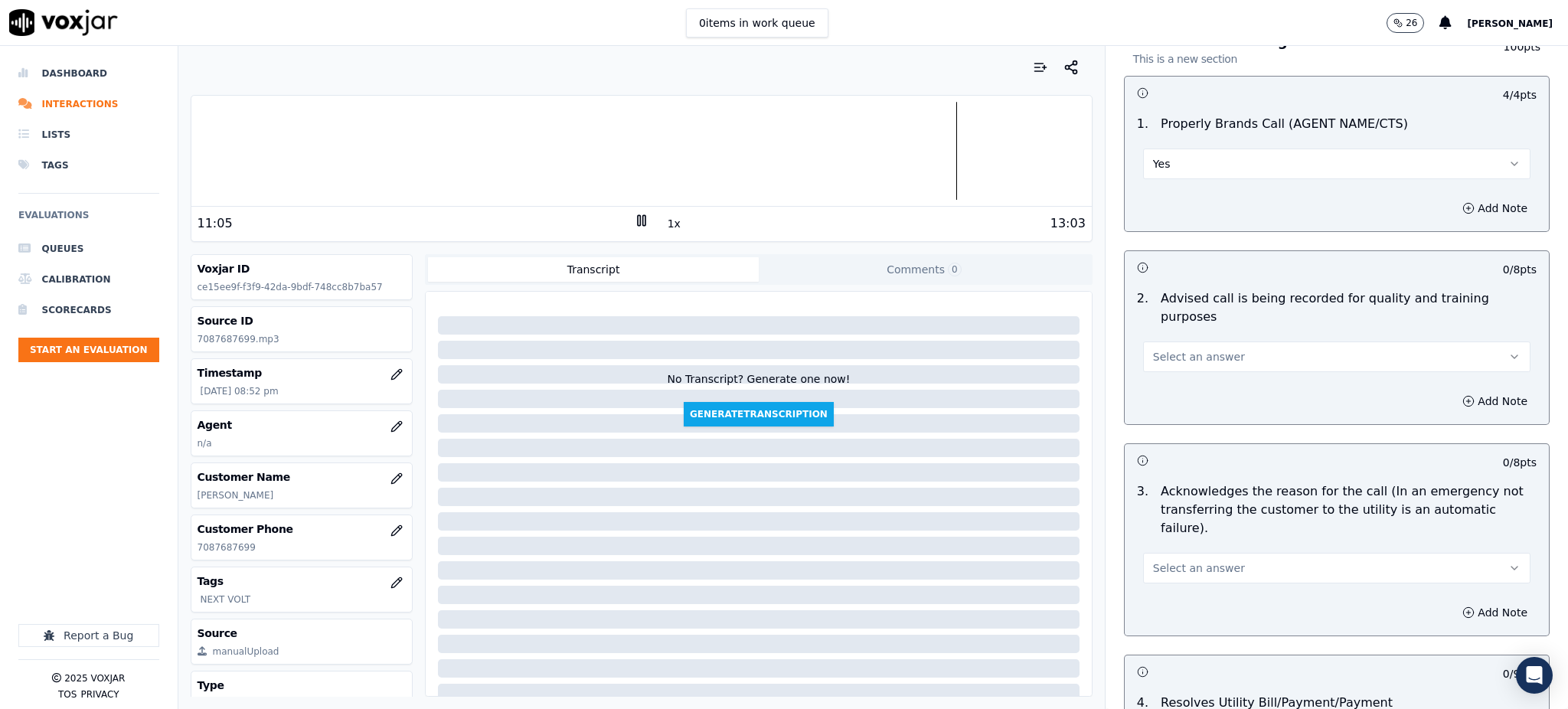
click at [1190, 349] on span "Select an answer" at bounding box center [1199, 356] width 92 height 15
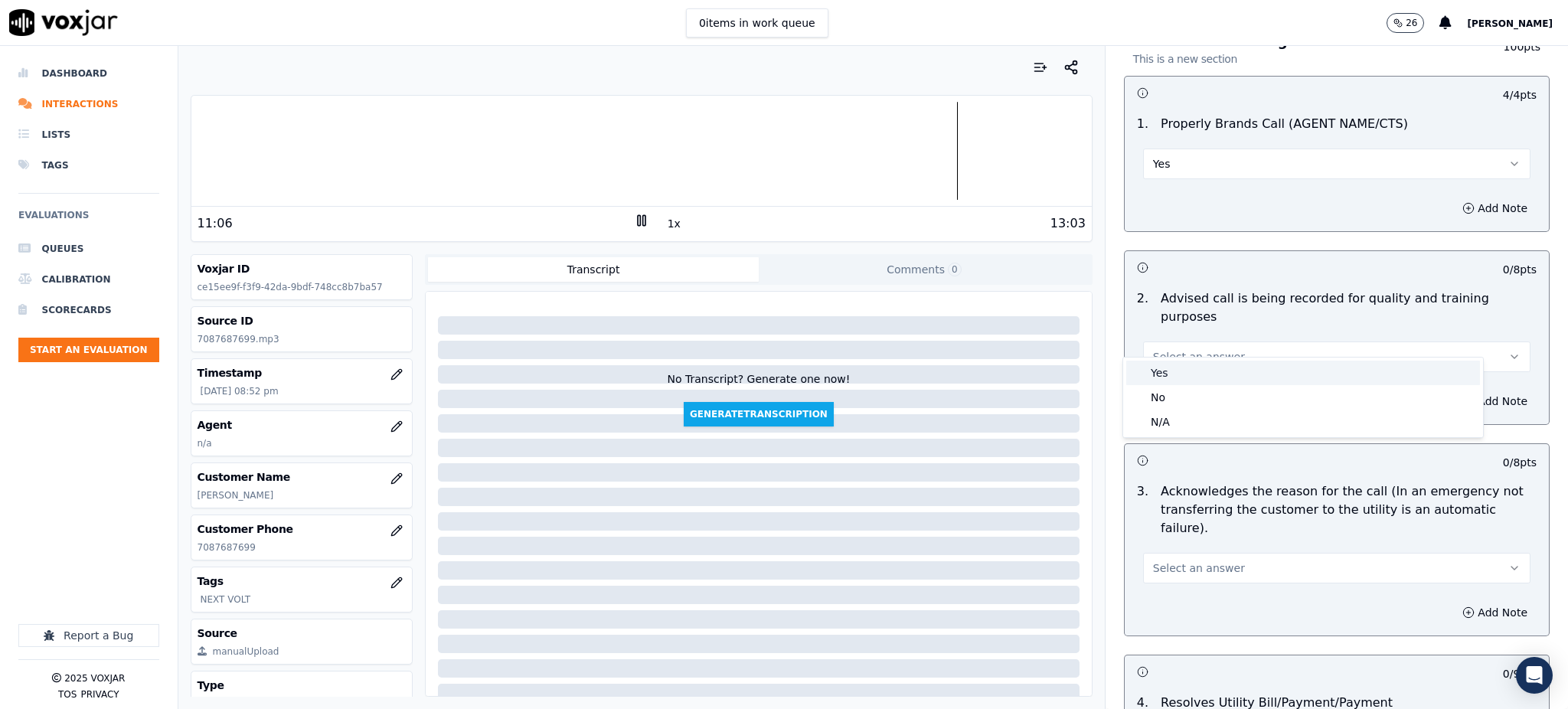
click at [1181, 375] on div "Yes" at bounding box center [1303, 372] width 354 height 24
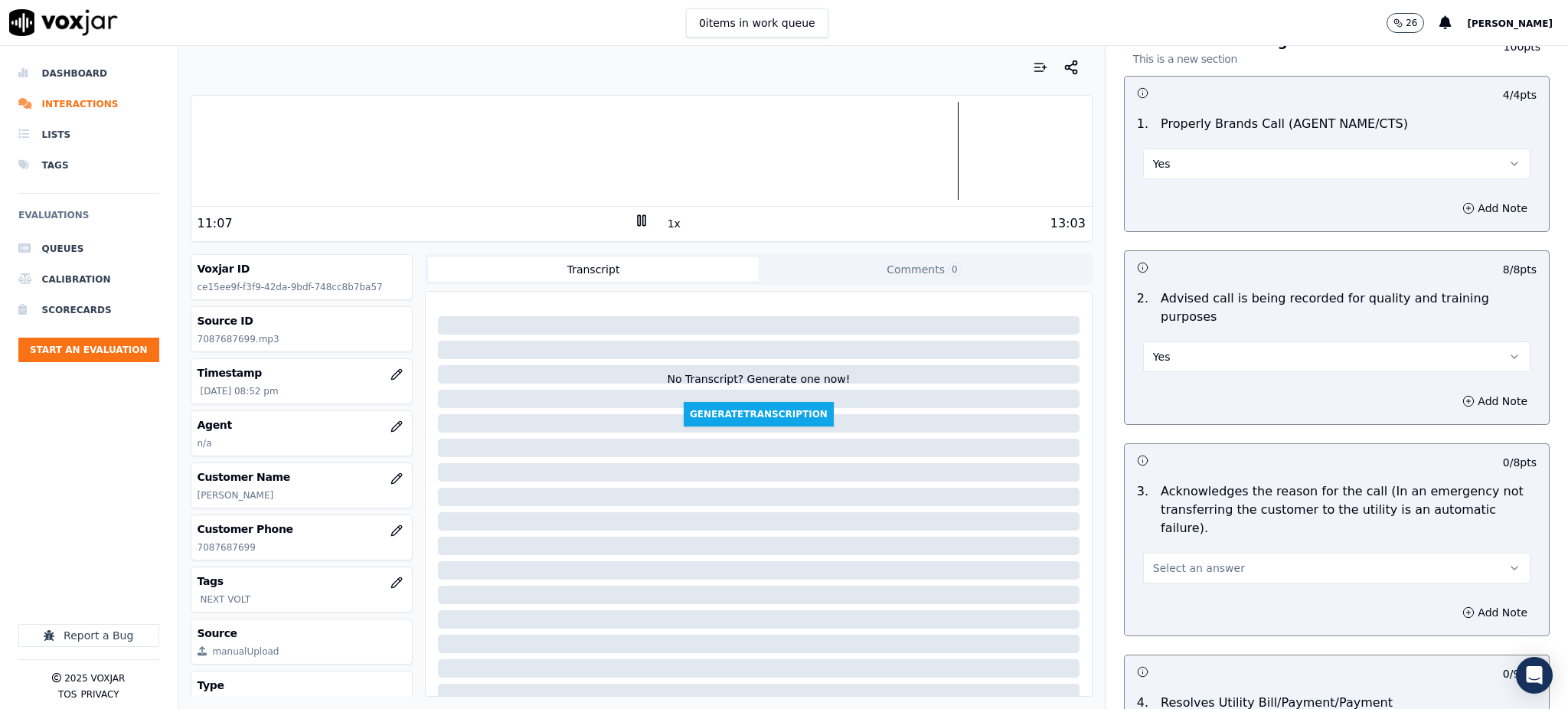
click at [1173, 560] on span "Select an answer" at bounding box center [1199, 568] width 92 height 15
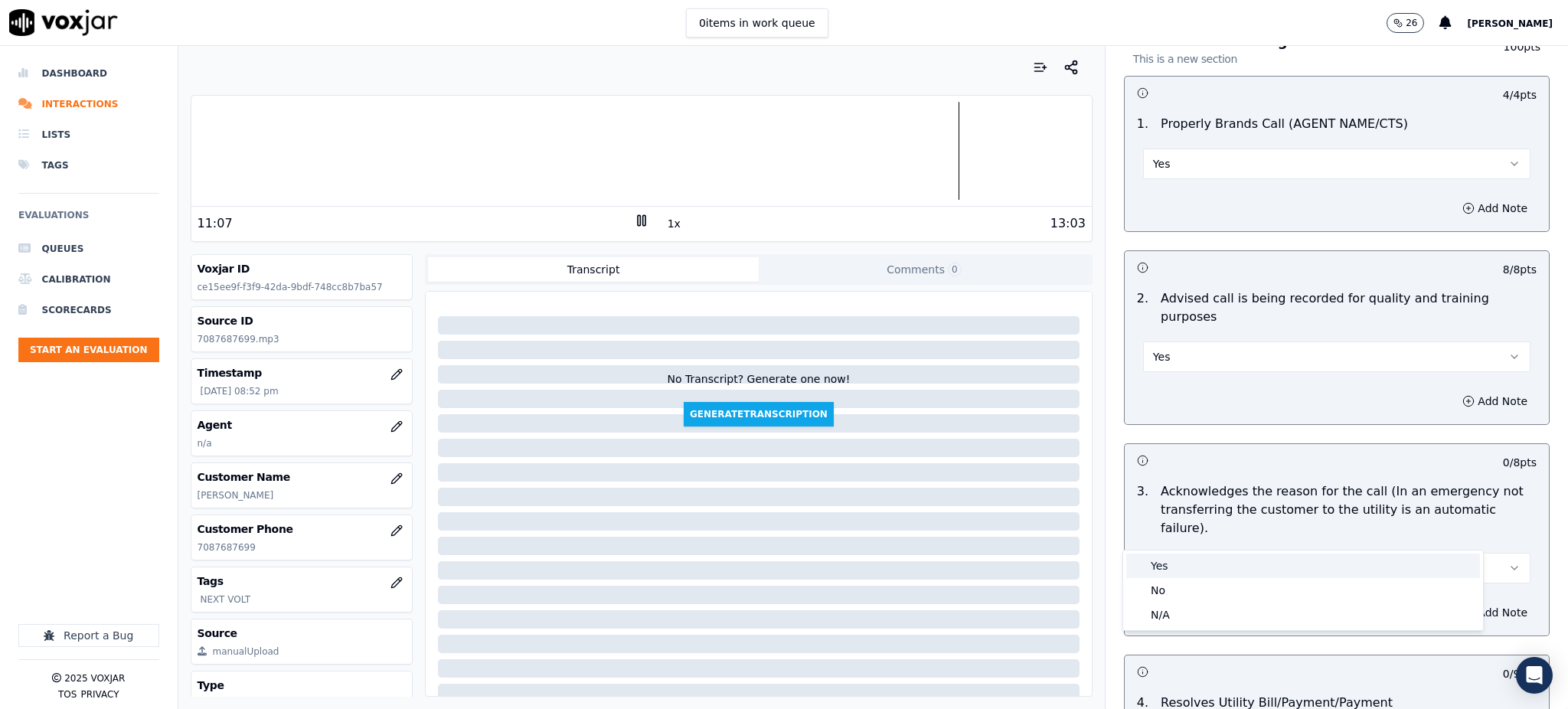
click at [1173, 561] on div "Yes" at bounding box center [1303, 566] width 354 height 24
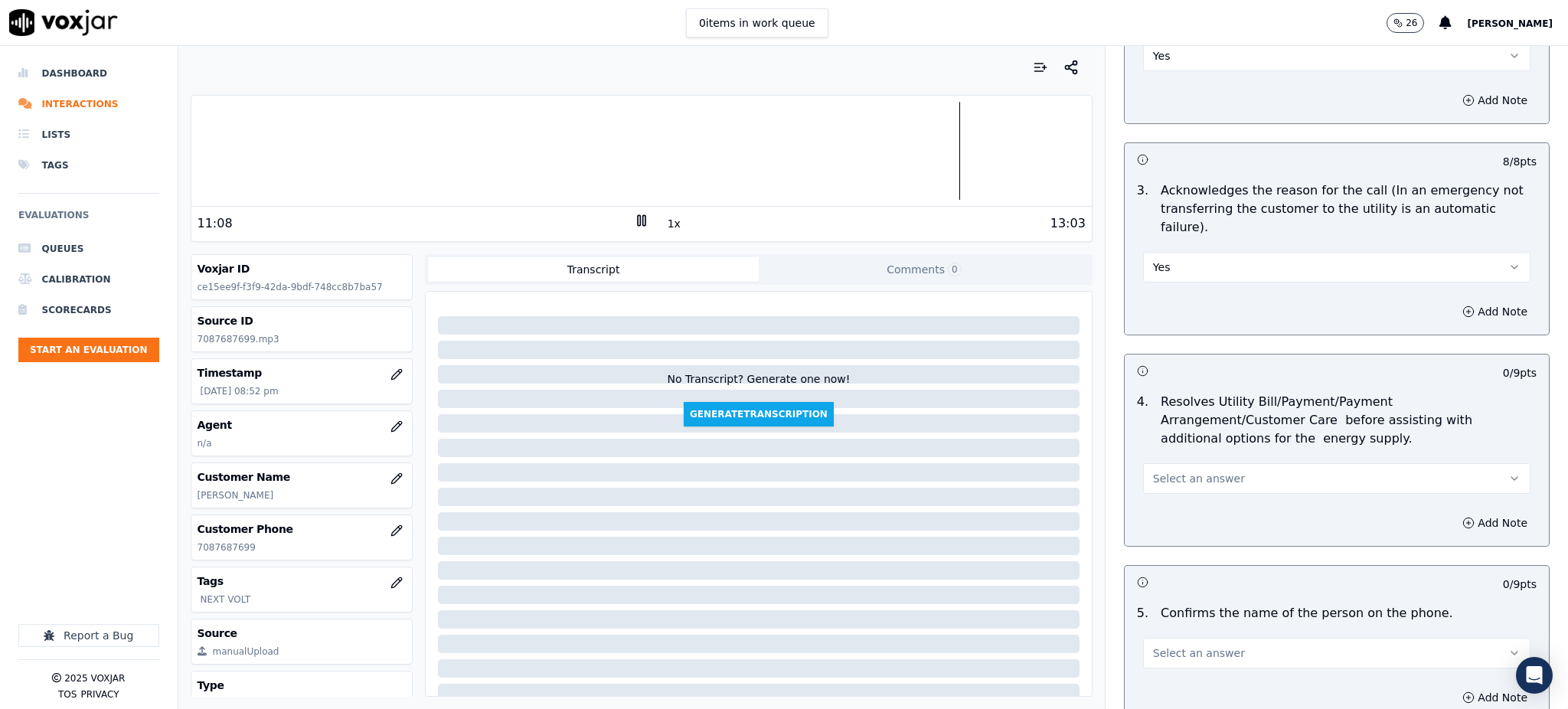
scroll to position [408, 0]
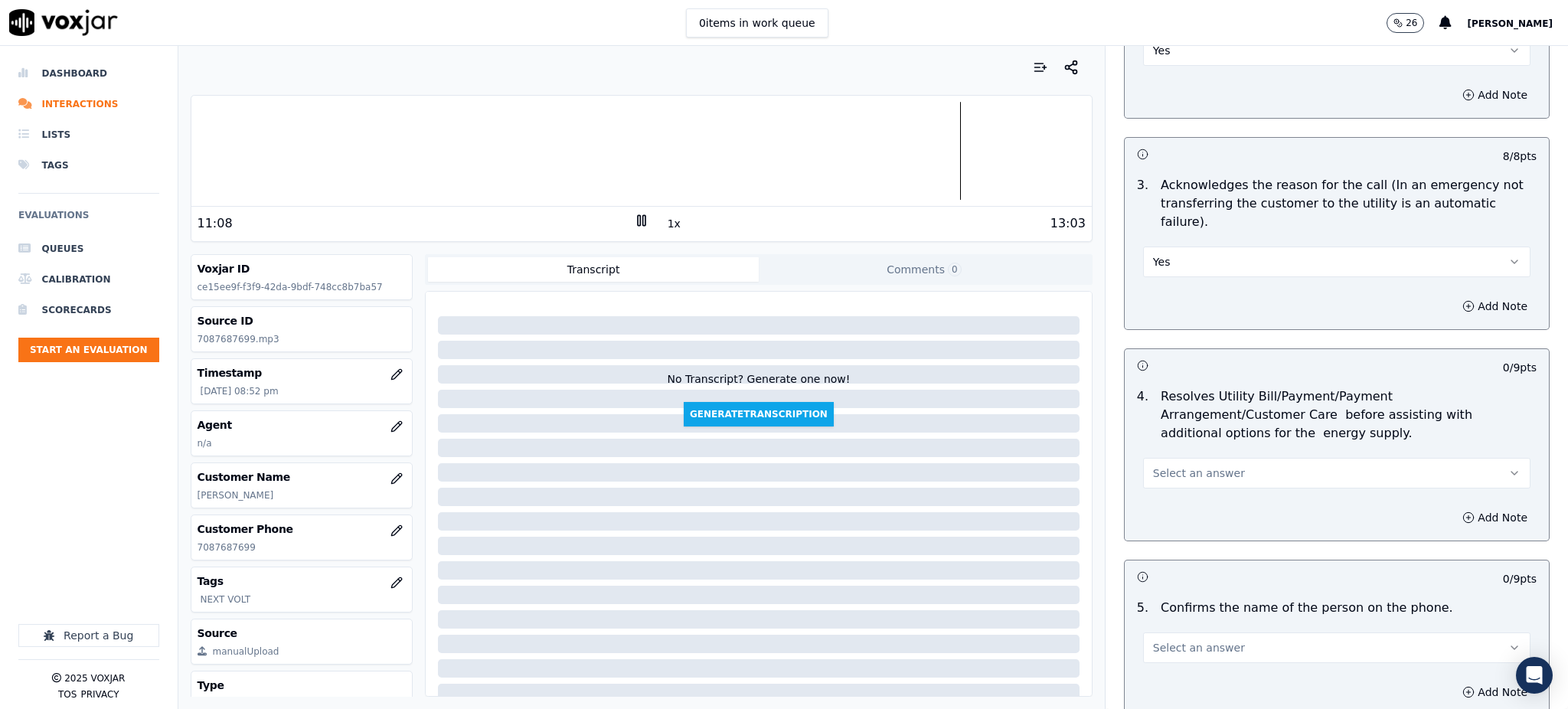
click at [1163, 465] on span "Select an answer" at bounding box center [1199, 473] width 92 height 15
click at [1163, 464] on div "Yes" at bounding box center [1303, 471] width 354 height 24
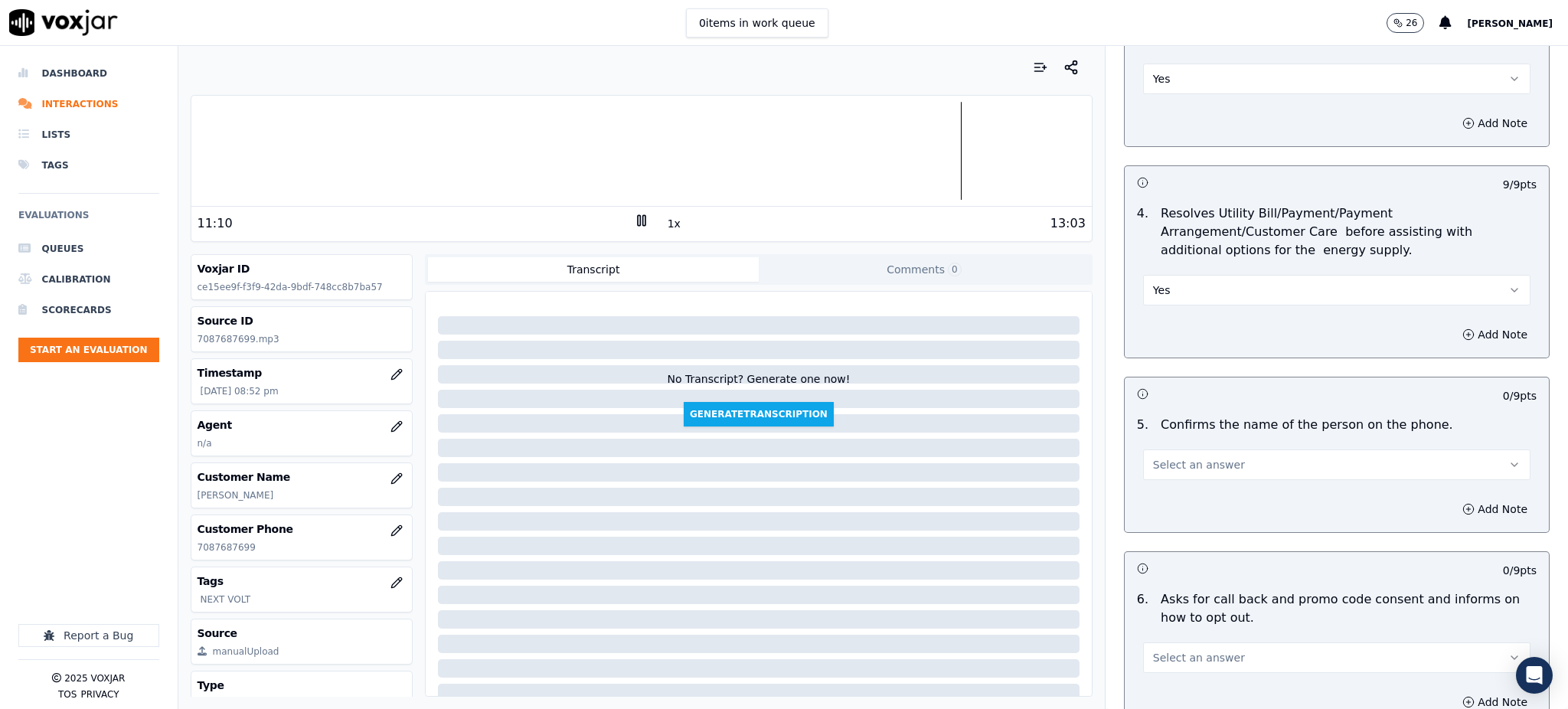
scroll to position [612, 0]
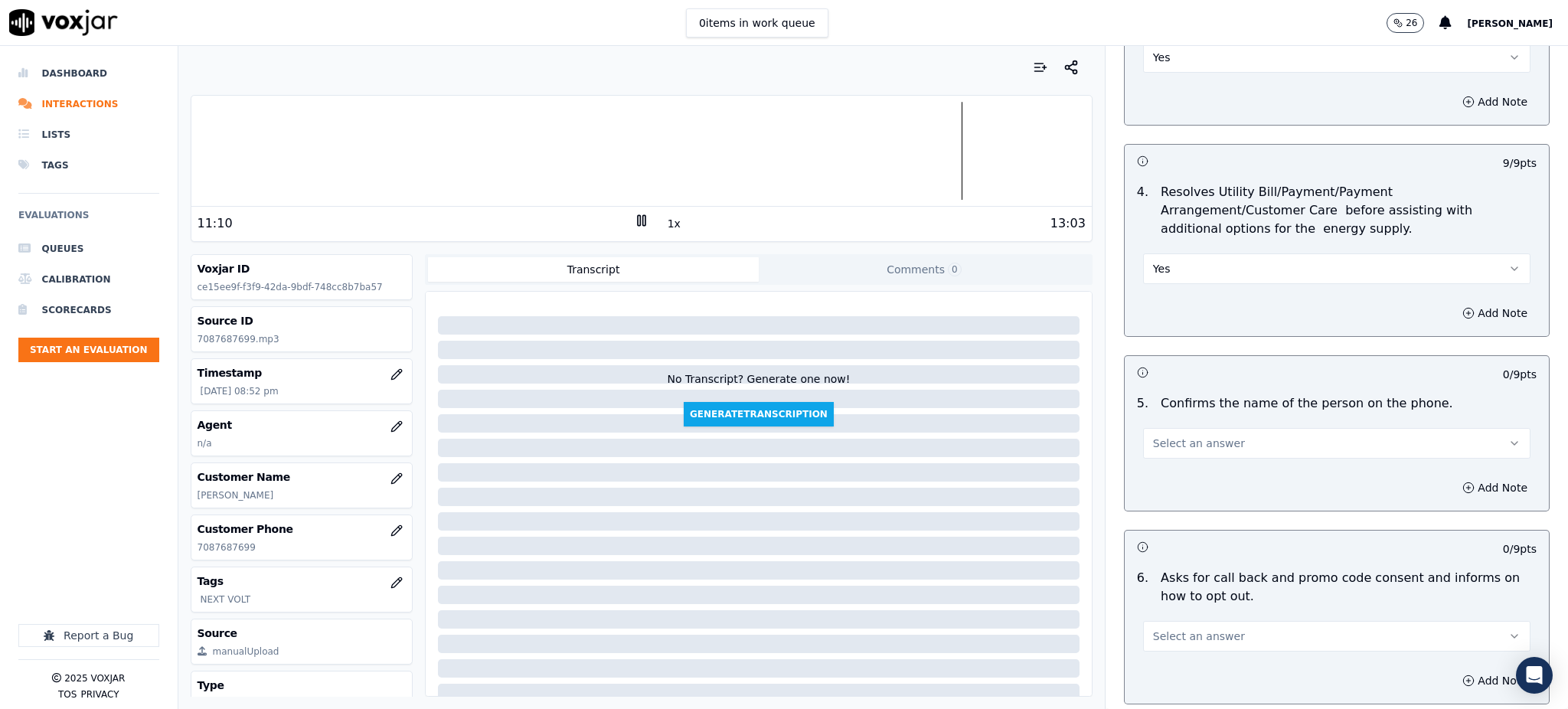
click at [1174, 435] on span "Select an answer" at bounding box center [1199, 443] width 92 height 15
click at [1169, 440] on div "Yes" at bounding box center [1303, 441] width 354 height 24
click at [1170, 628] on span "Select an answer" at bounding box center [1199, 635] width 92 height 15
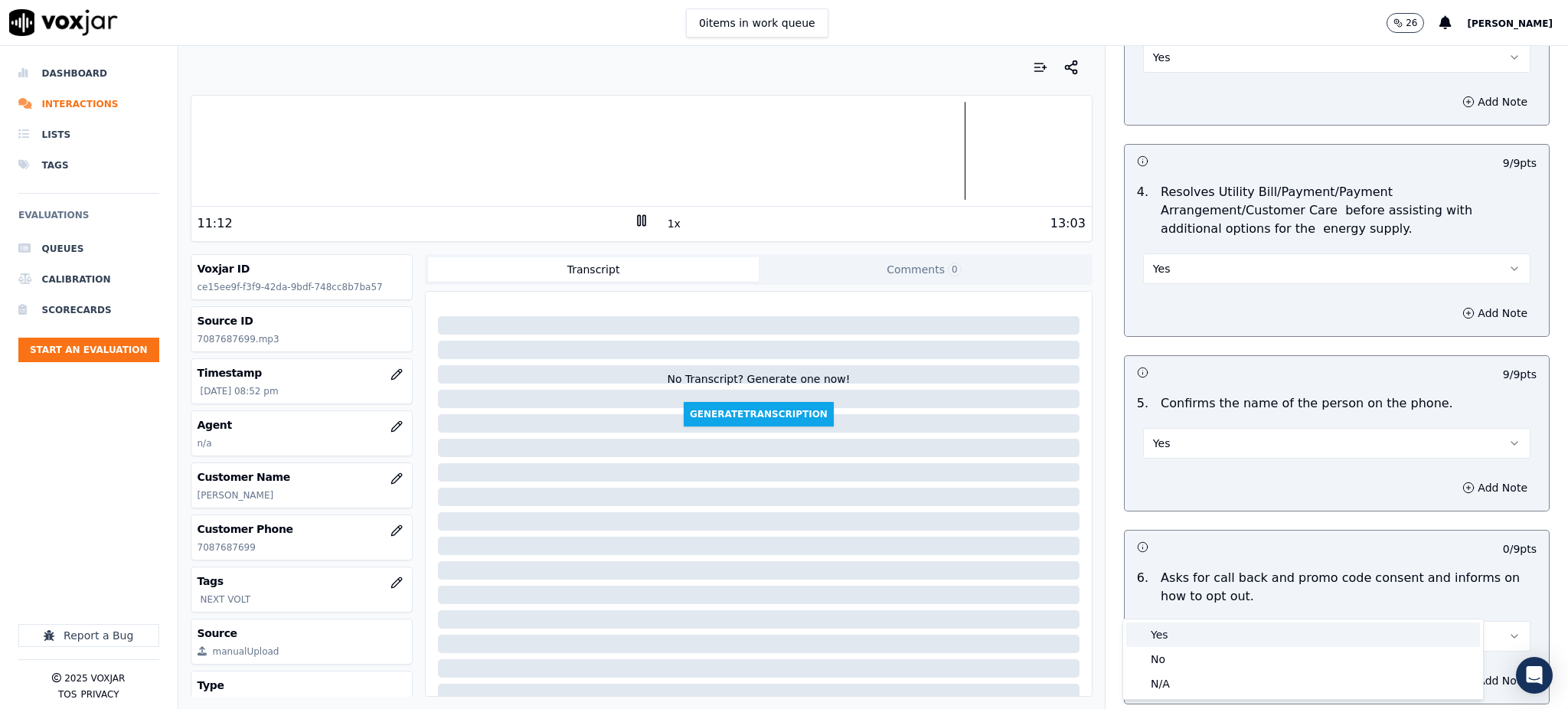
click at [1169, 626] on div "Yes" at bounding box center [1303, 635] width 354 height 24
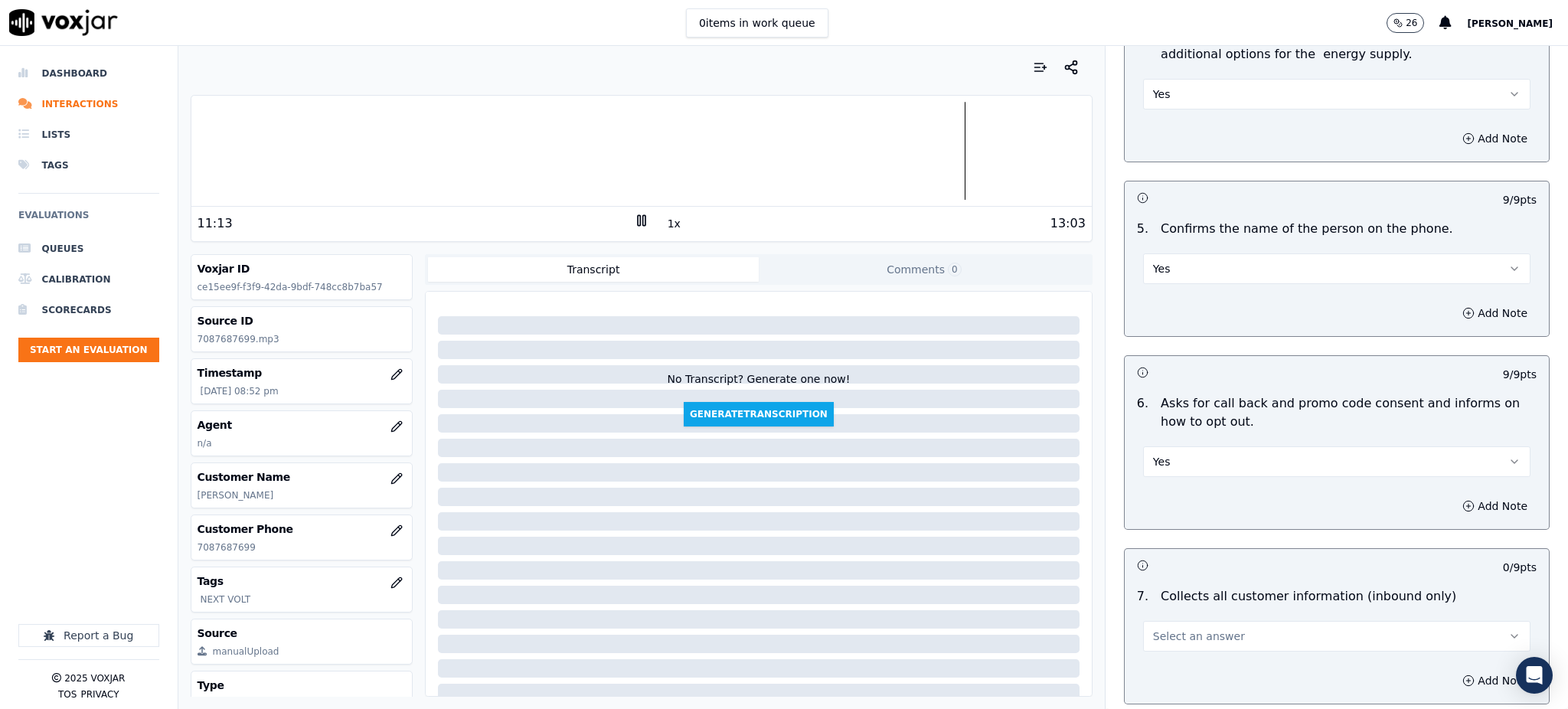
scroll to position [816, 0]
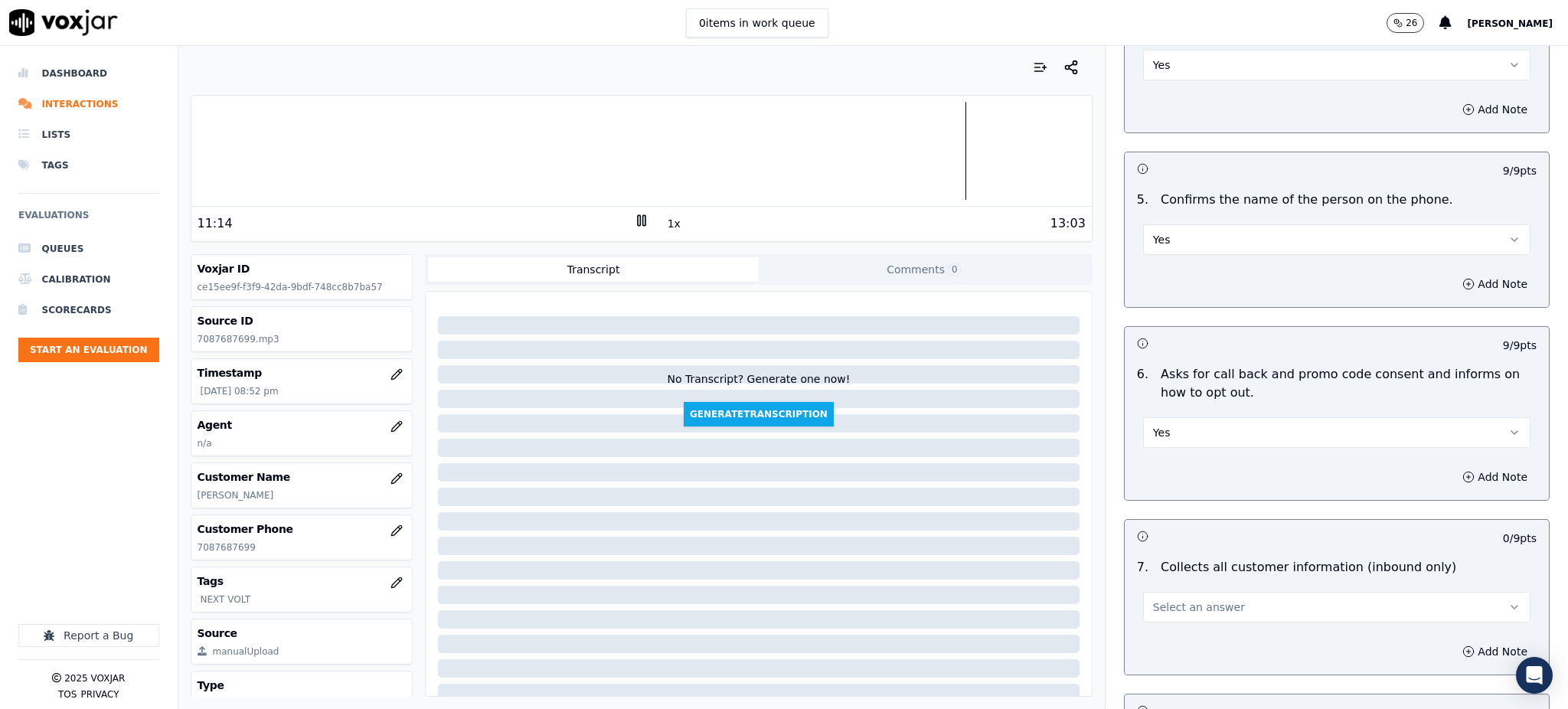
click at [1159, 599] on span "Select an answer" at bounding box center [1199, 607] width 92 height 15
click at [1168, 606] on div "Yes" at bounding box center [1303, 605] width 354 height 24
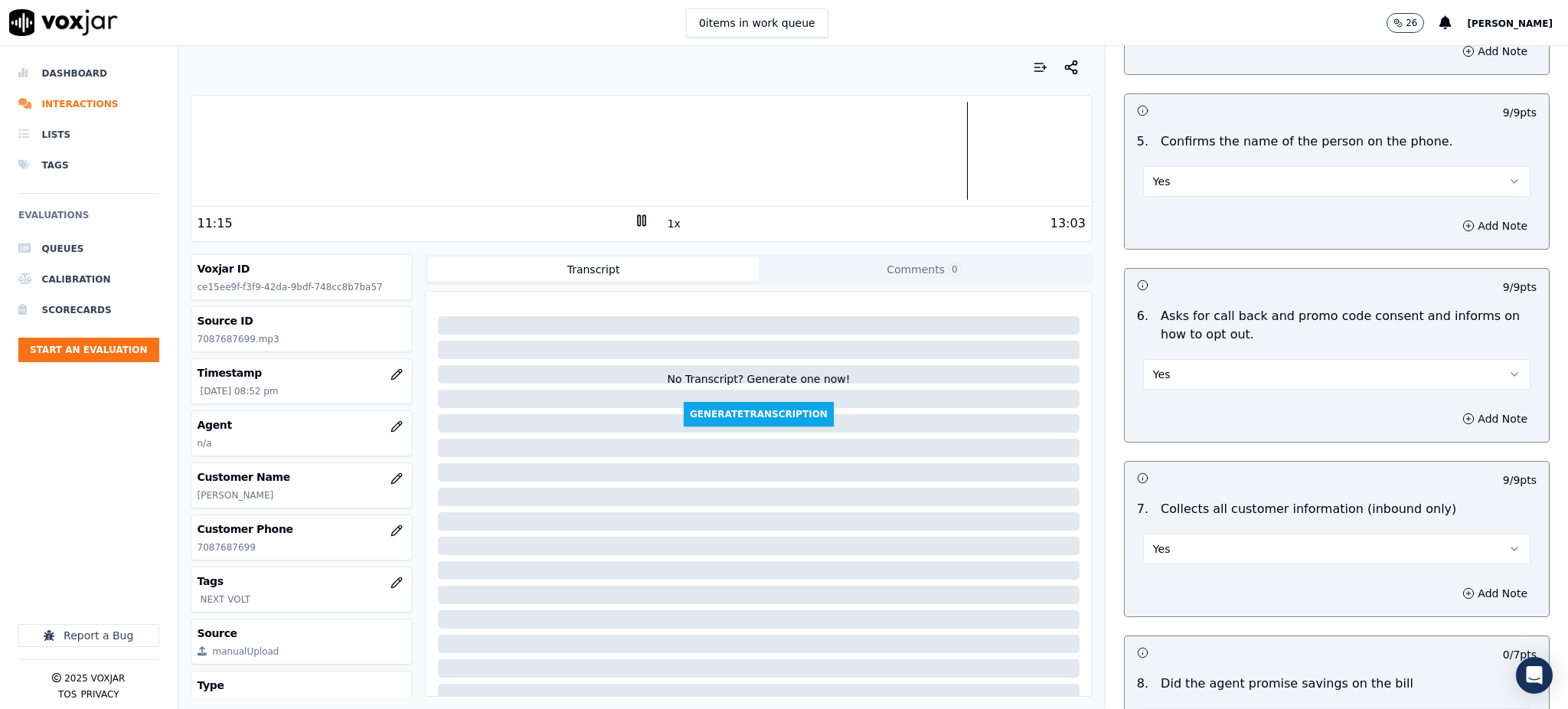
scroll to position [1122, 0]
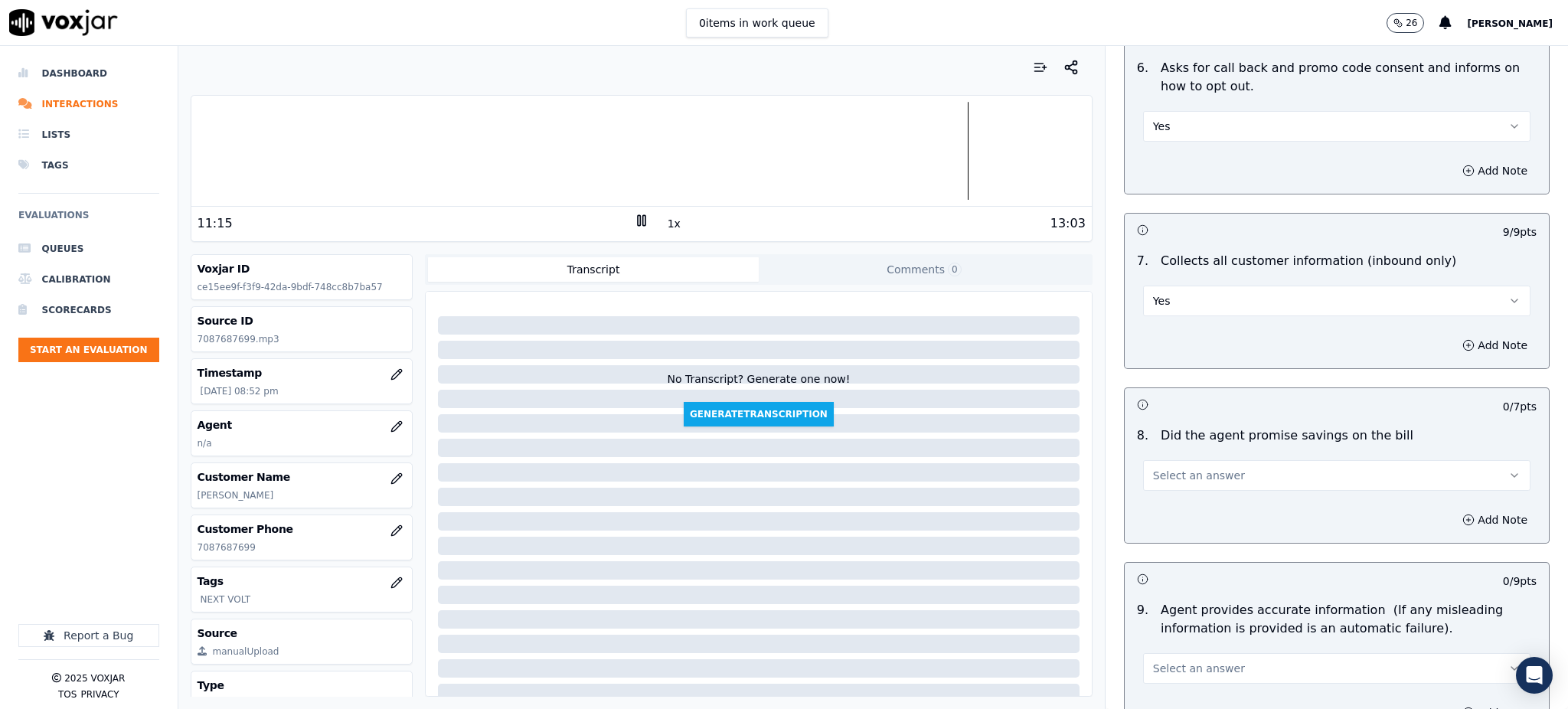
click at [1171, 468] on span "Select an answer" at bounding box center [1199, 475] width 92 height 15
click at [1176, 474] on div "Yes" at bounding box center [1303, 473] width 354 height 24
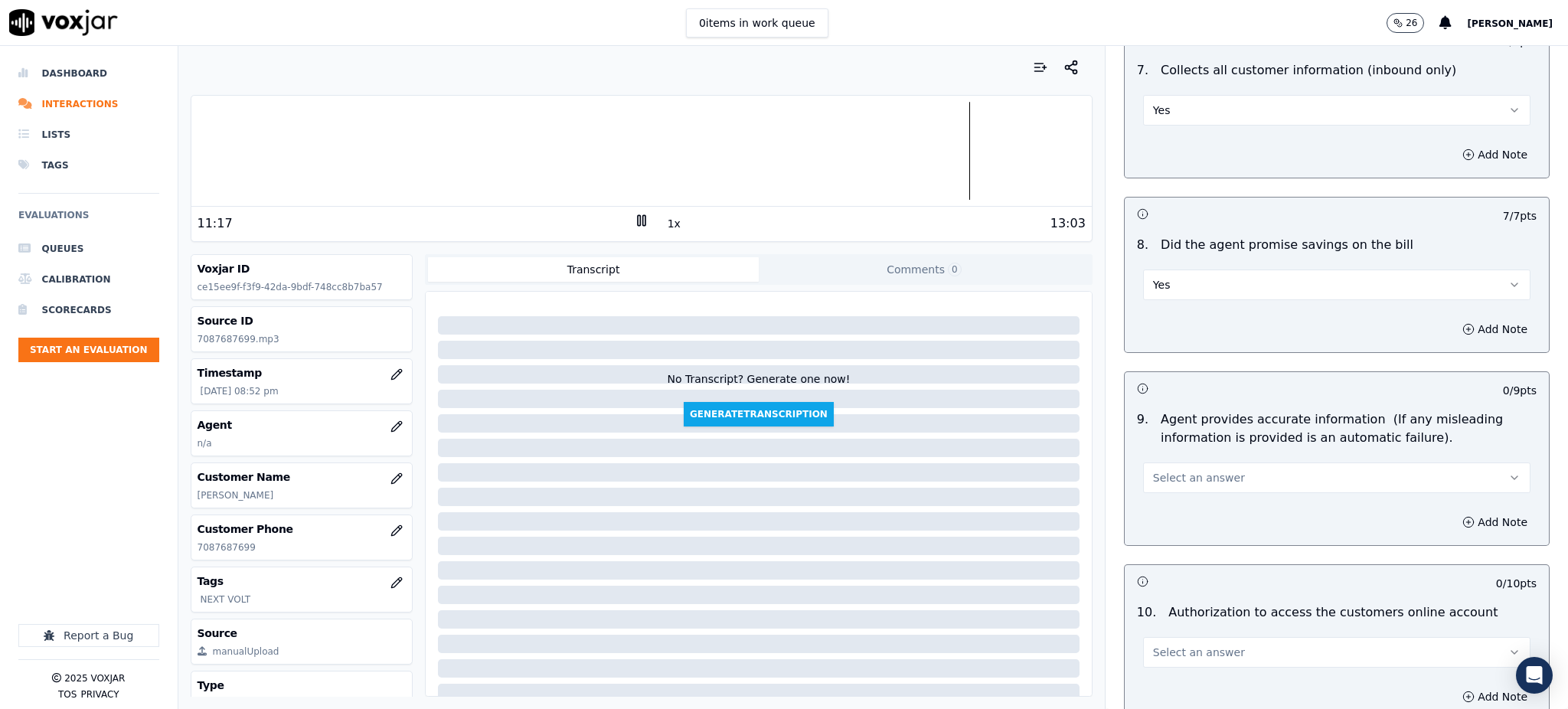
scroll to position [1327, 0]
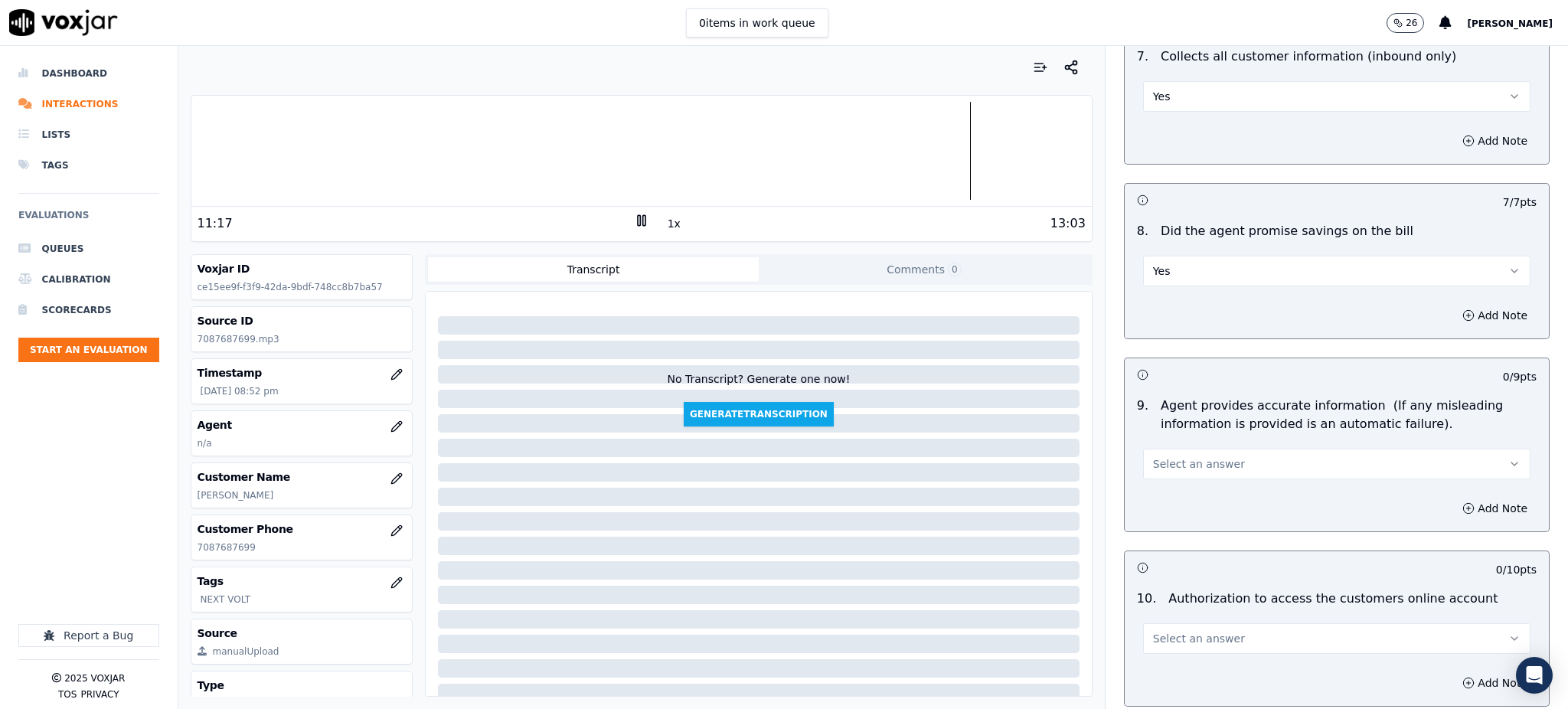
click at [1164, 456] on span "Select an answer" at bounding box center [1199, 463] width 92 height 15
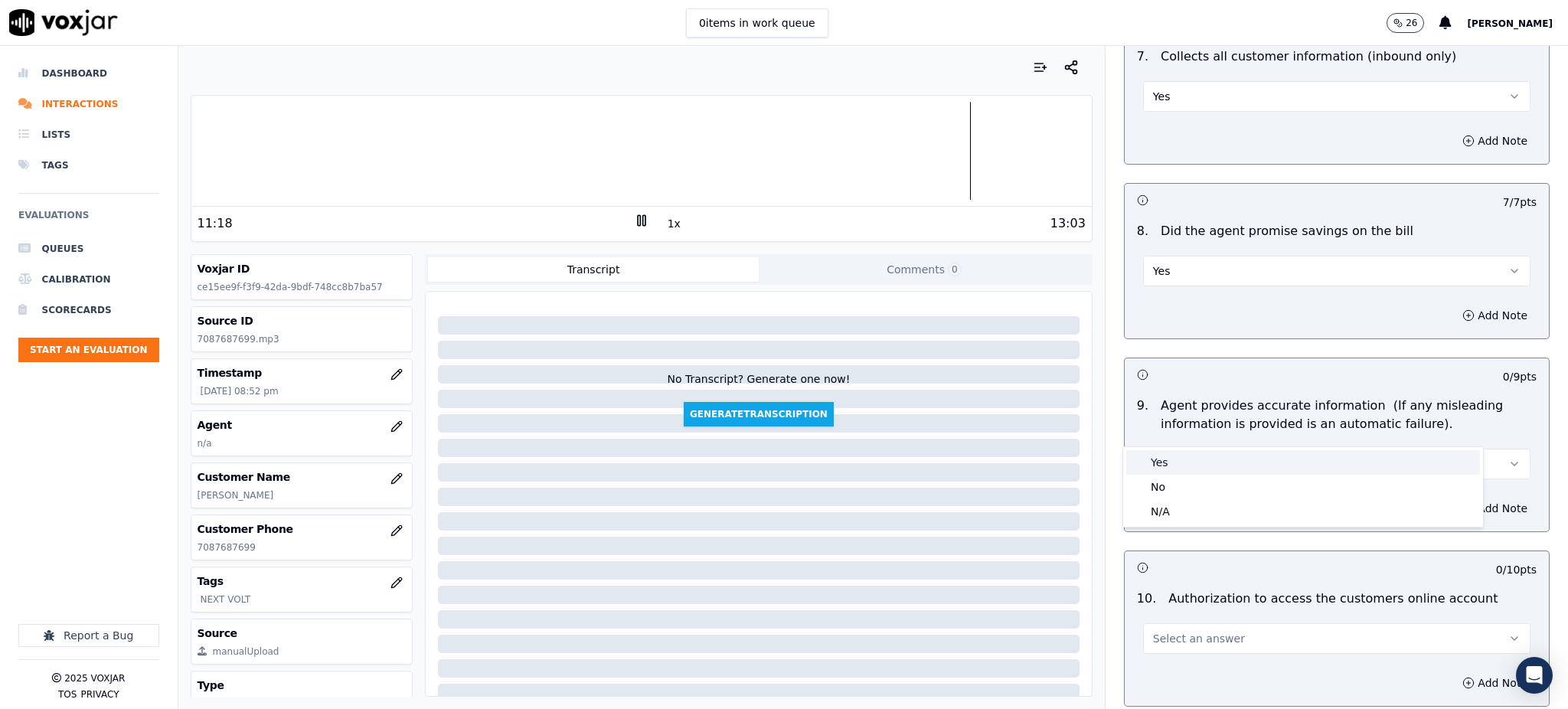
click at [1164, 463] on div "Yes" at bounding box center [1303, 462] width 354 height 24
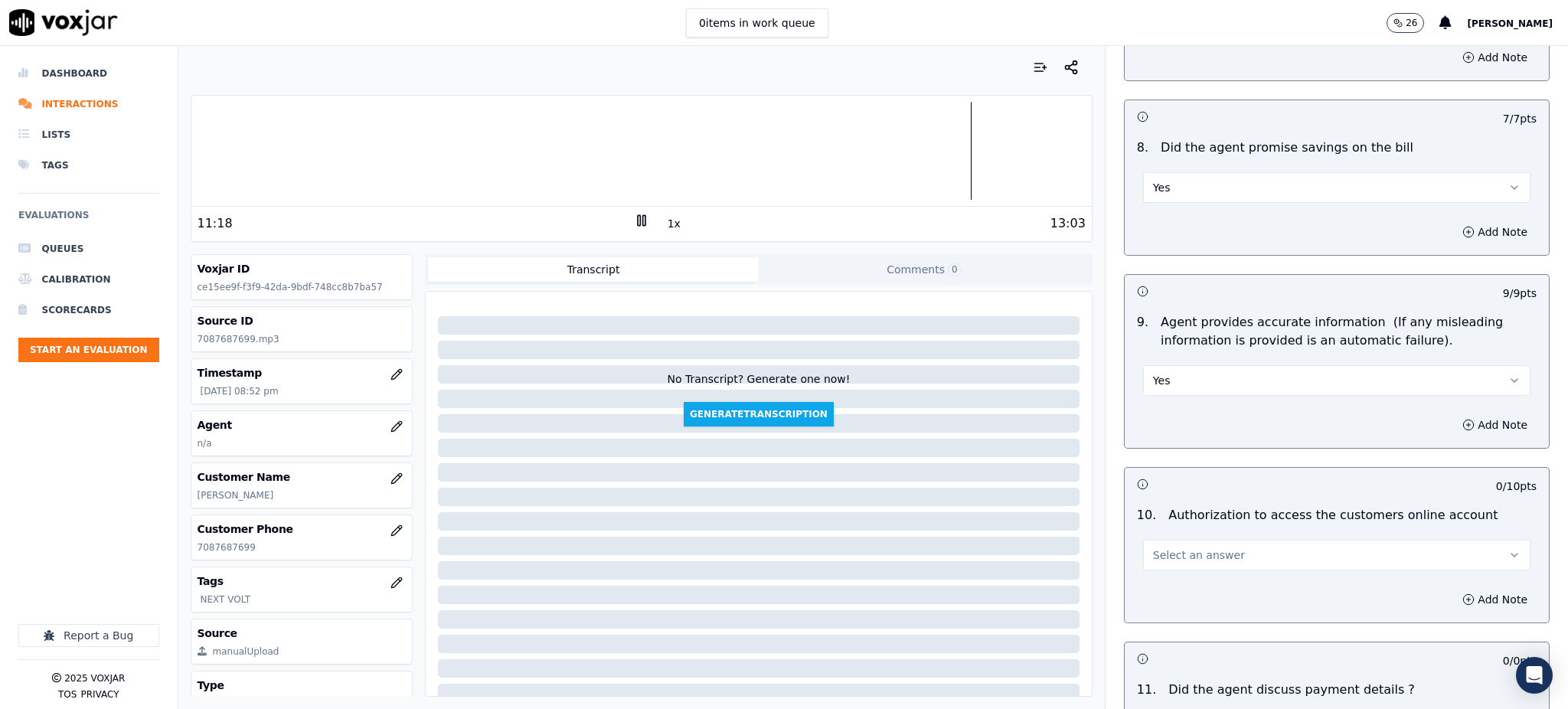
scroll to position [1734, 0]
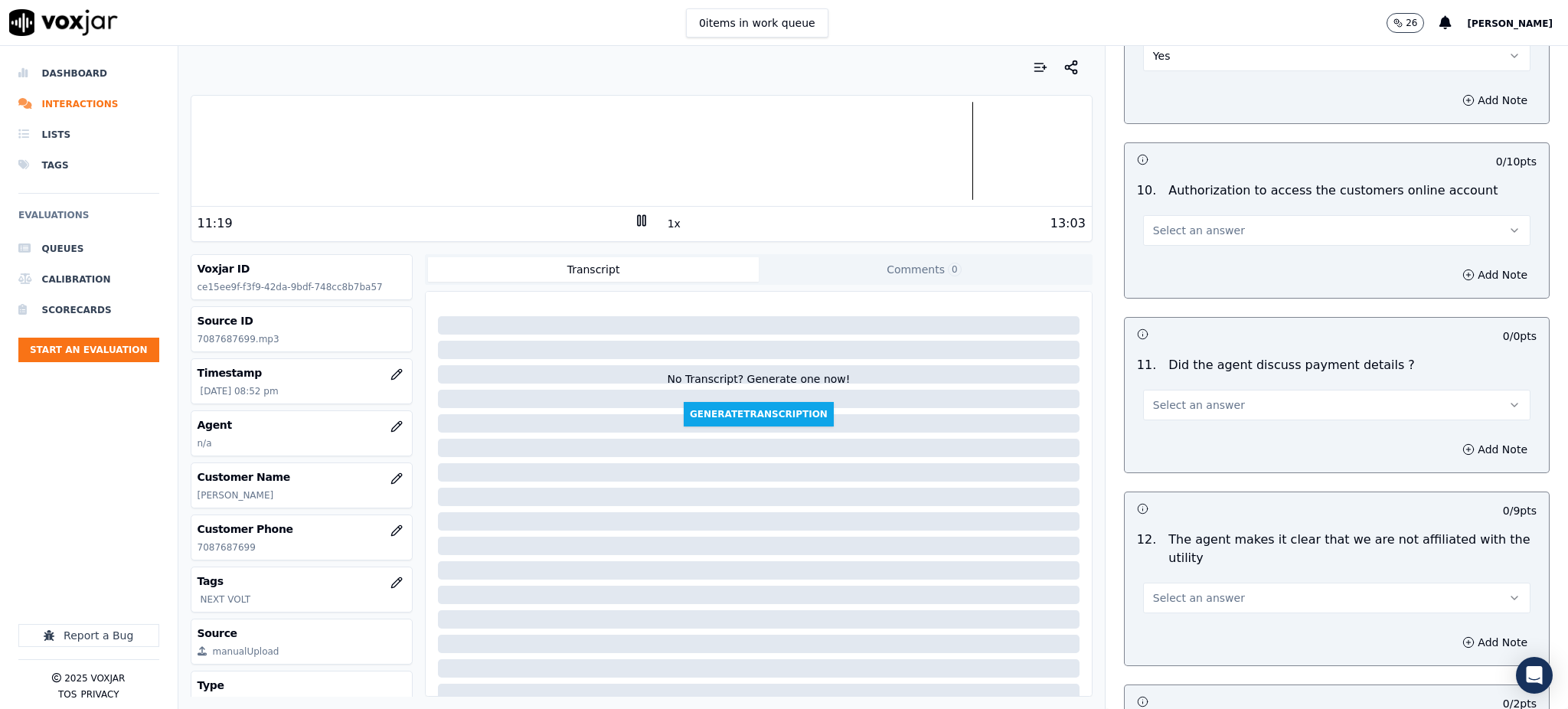
click at [1153, 222] on span "Select an answer" at bounding box center [1199, 230] width 92 height 15
click at [1161, 223] on div "Yes" at bounding box center [1303, 229] width 354 height 24
drag, startPoint x: 1146, startPoint y: 361, endPoint x: 1146, endPoint y: 380, distance: 19.0
click at [1153, 397] on span "Select an answer" at bounding box center [1199, 405] width 92 height 15
click at [1155, 454] on div "N/A" at bounding box center [1303, 452] width 354 height 24
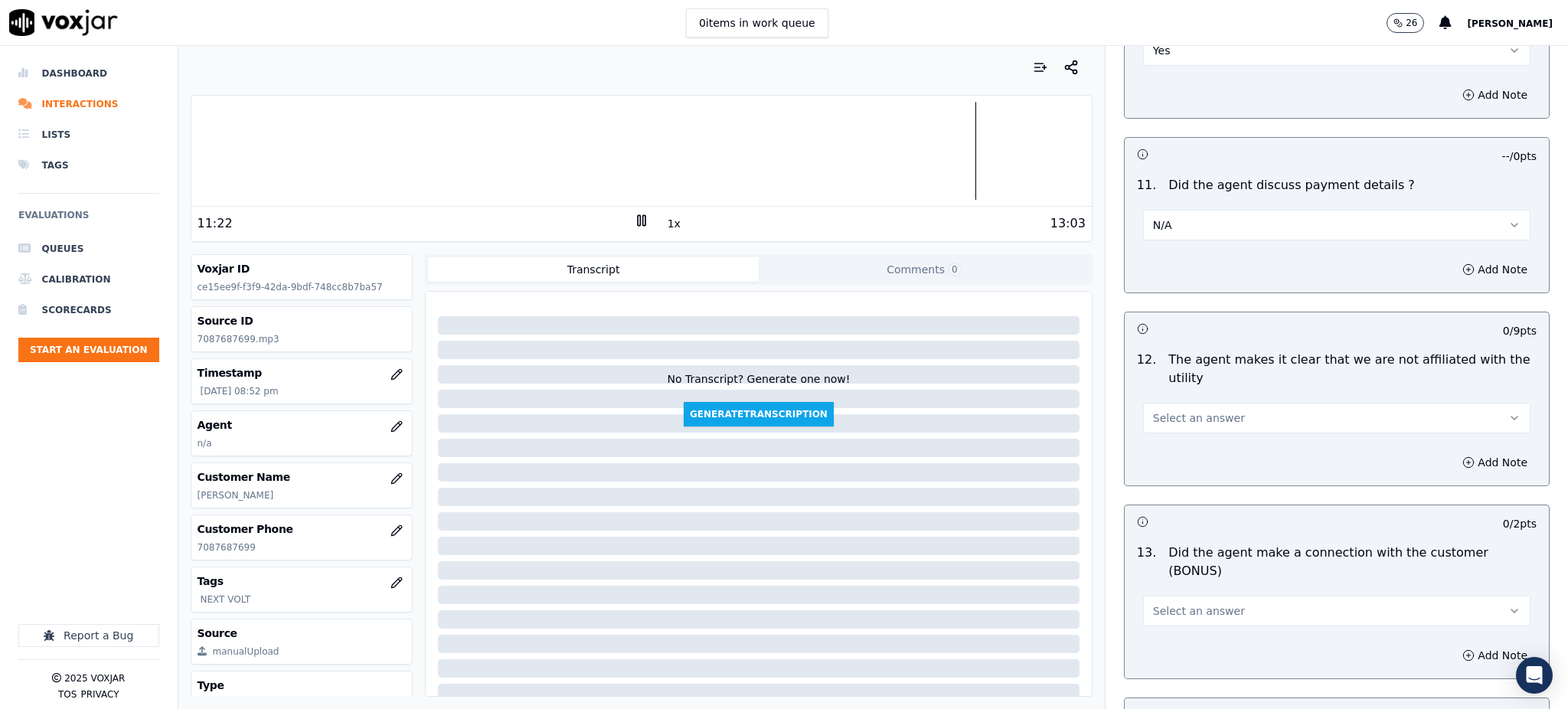
scroll to position [1939, 0]
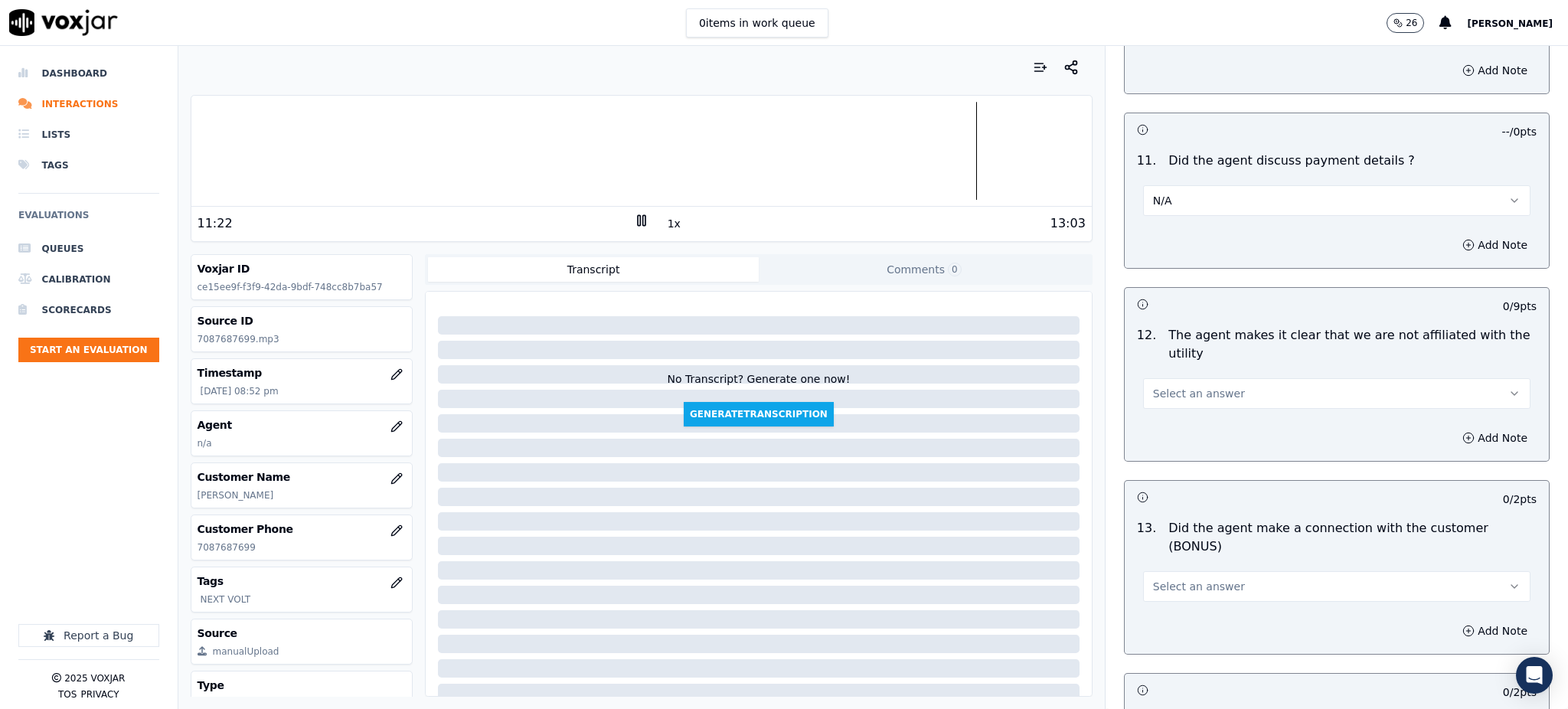
click at [1162, 375] on div "Select an answer" at bounding box center [1336, 392] width 387 height 33
click at [1167, 386] on span "Select an answer" at bounding box center [1199, 394] width 92 height 15
click at [1160, 382] on div "Yes" at bounding box center [1303, 392] width 354 height 24
click at [1156, 571] on button "Select an answer" at bounding box center [1336, 586] width 387 height 31
click at [1160, 573] on div "Yes" at bounding box center [1303, 567] width 354 height 24
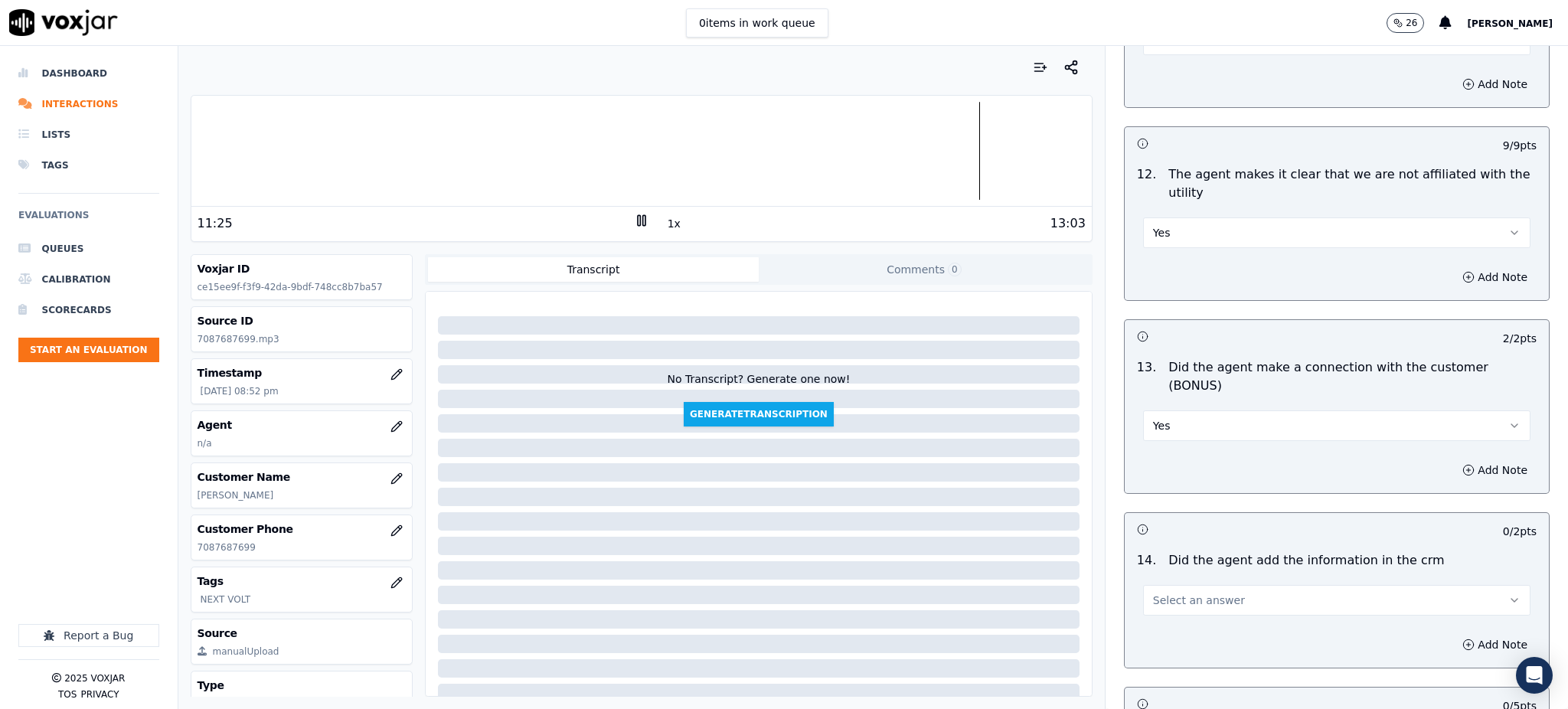
scroll to position [2143, 0]
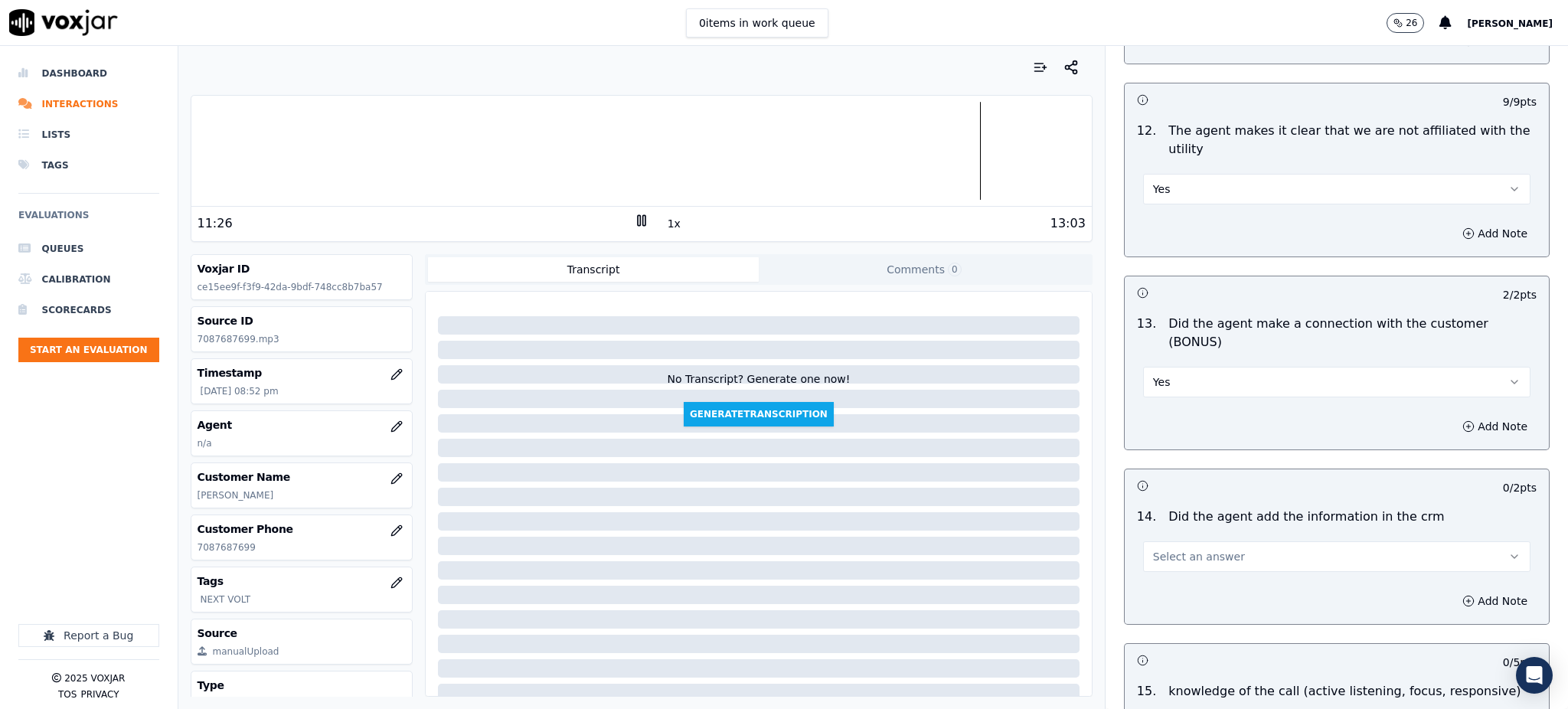
click at [1167, 542] on button "Select an answer" at bounding box center [1336, 556] width 387 height 31
click at [1159, 533] on div "Yes" at bounding box center [1303, 537] width 354 height 24
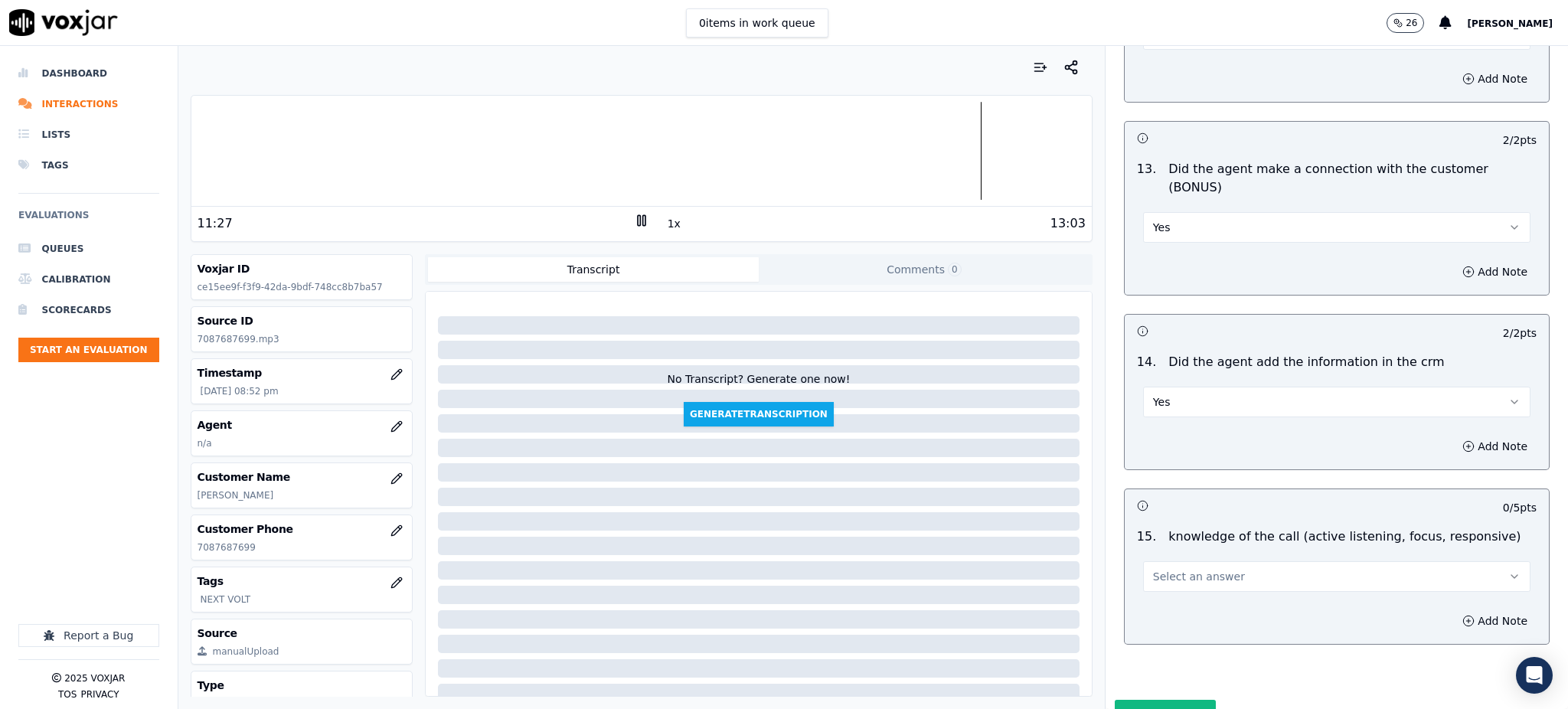
scroll to position [2317, 0]
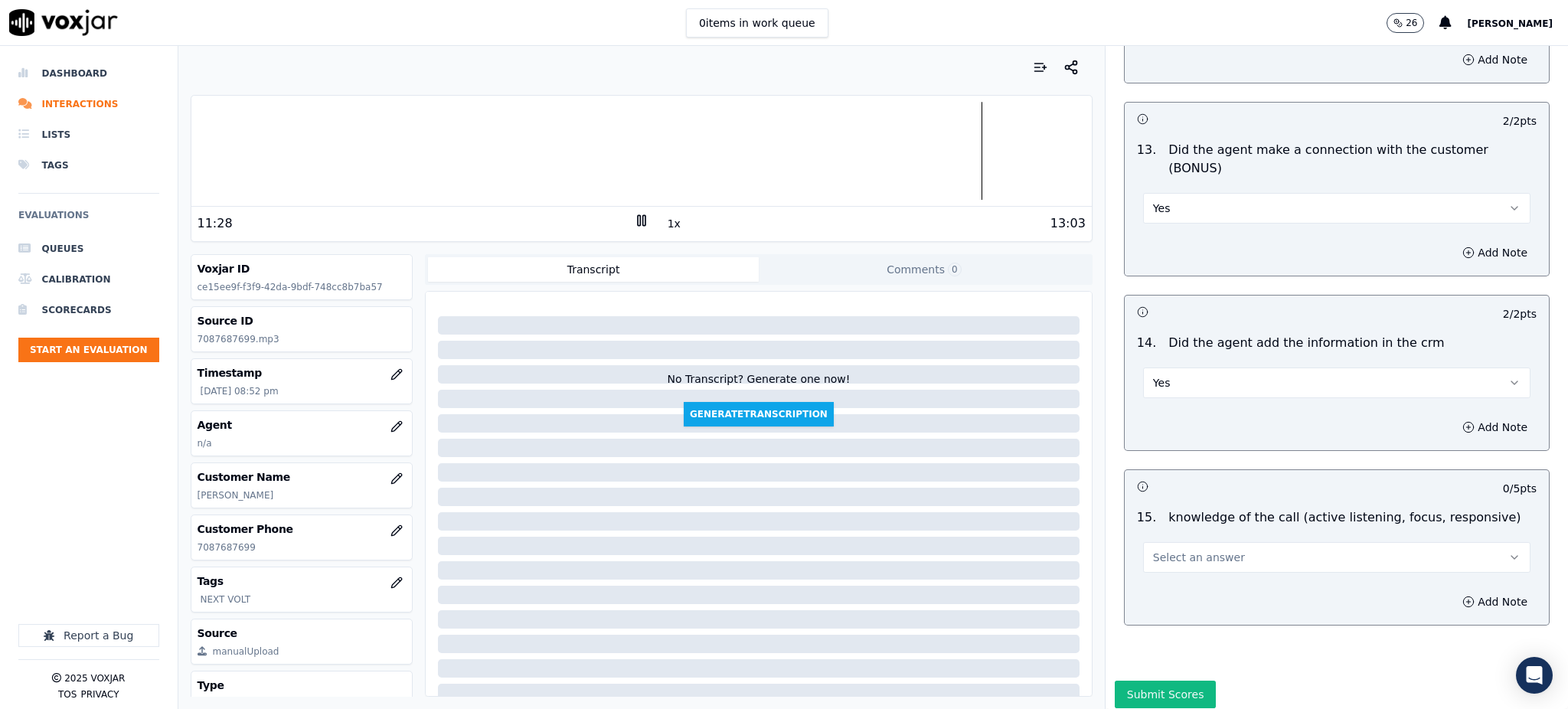
click at [1153, 550] on span "Select an answer" at bounding box center [1199, 557] width 92 height 15
click at [1147, 533] on div "Yes" at bounding box center [1303, 538] width 354 height 24
click at [1158, 680] on button "Submit Scores" at bounding box center [1165, 694] width 101 height 28
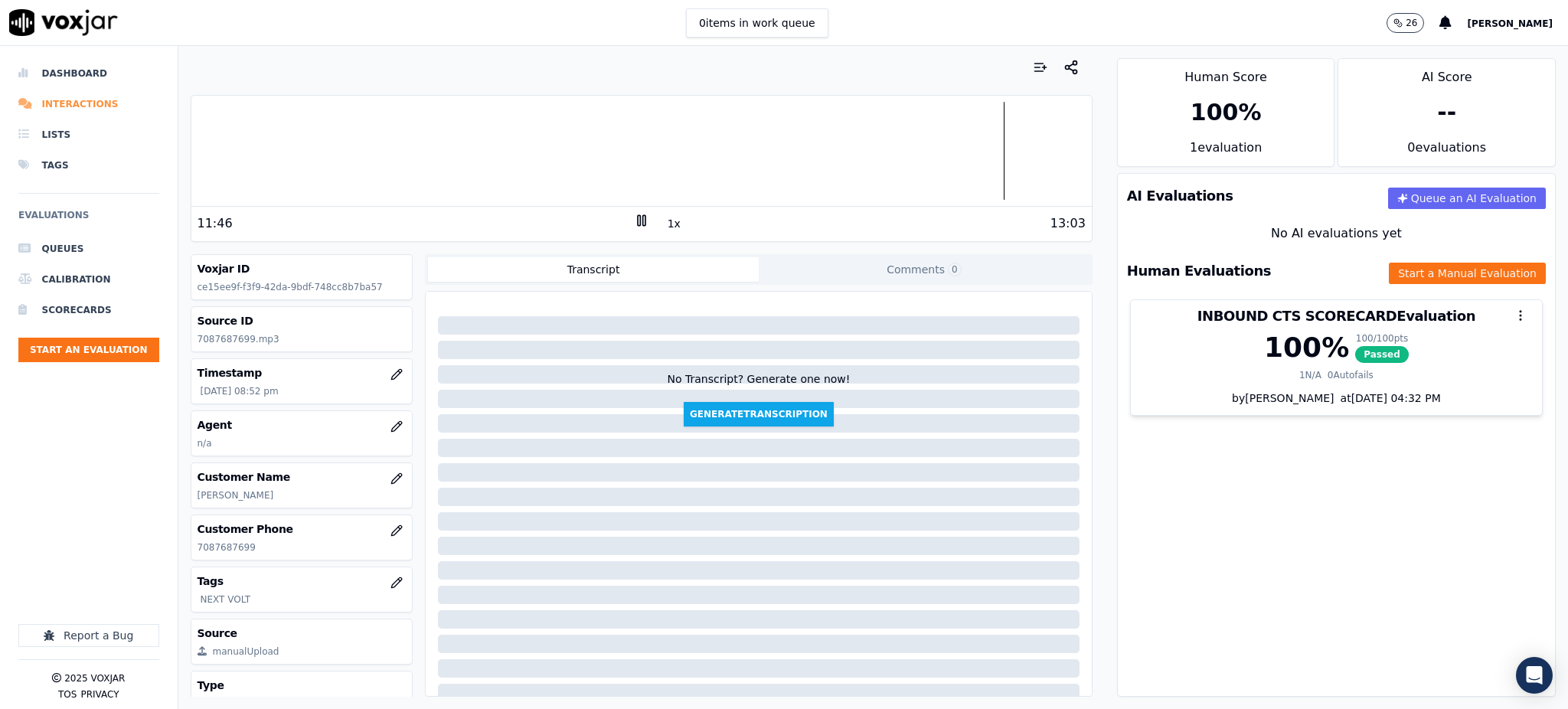
click at [86, 97] on li "Interactions" at bounding box center [88, 103] width 141 height 31
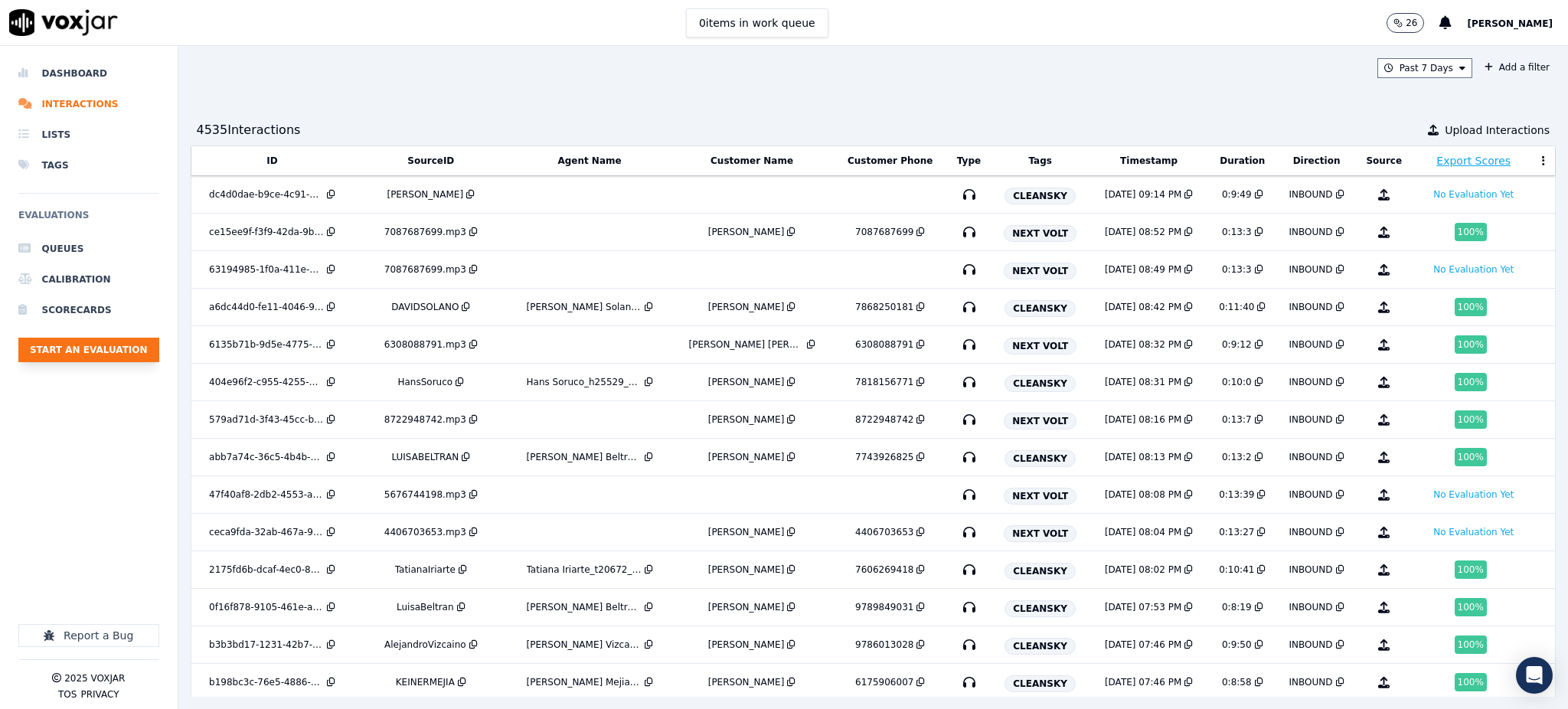
click at [94, 352] on button "Start an Evaluation" at bounding box center [88, 350] width 141 height 24
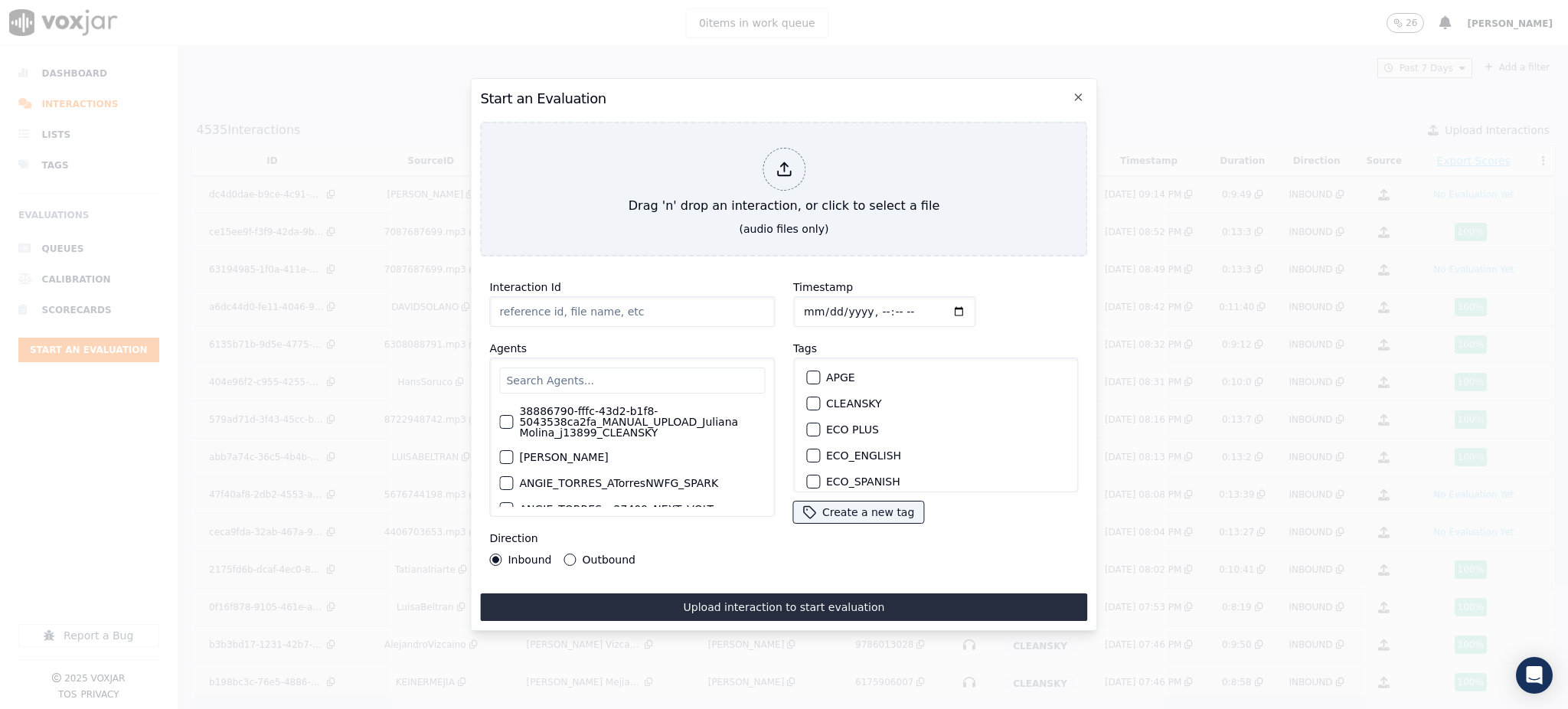
type input "09122025_3129376050.mp3"
drag, startPoint x: 555, startPoint y: 302, endPoint x: 564, endPoint y: 301, distance: 9.1
click at [564, 301] on input "09122025_3129376050.mp3" at bounding box center [632, 311] width 286 height 31
drag, startPoint x: 551, startPoint y: 306, endPoint x: 608, endPoint y: 304, distance: 57.0
click at [608, 304] on input "09122025_3129376050.mp3" at bounding box center [632, 311] width 286 height 31
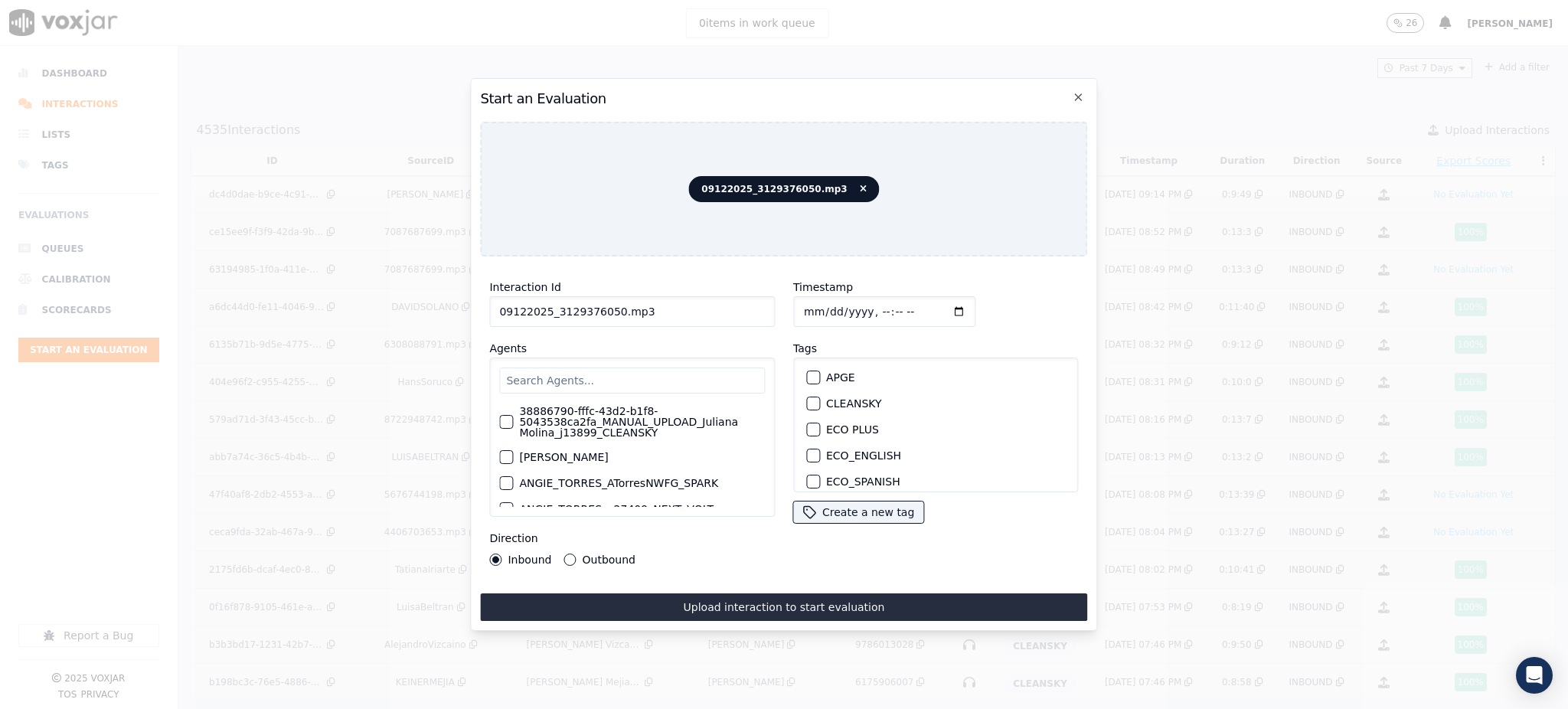
click at [614, 373] on input "text" at bounding box center [631, 381] width 265 height 26
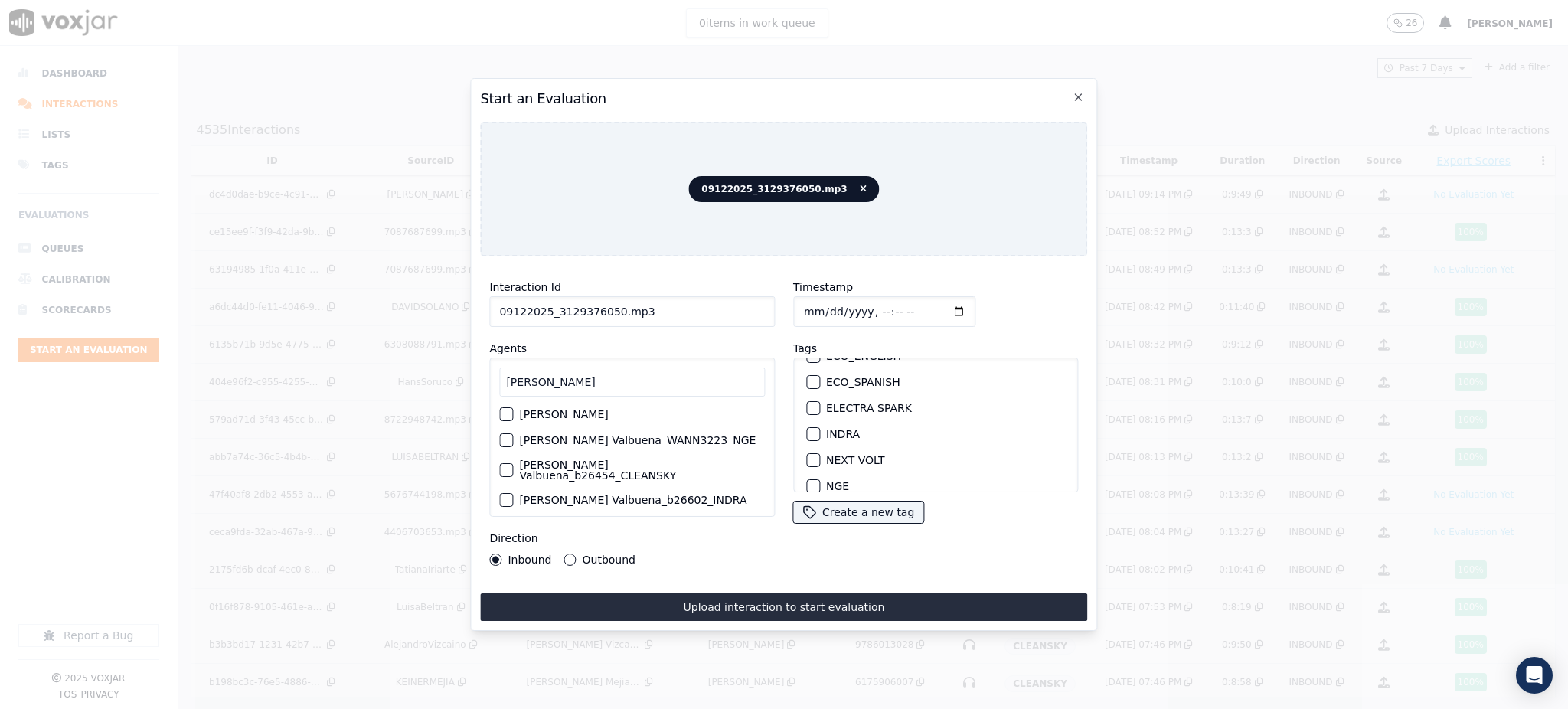
scroll to position [101, 0]
type input "brian"
click at [844, 452] on label "NEXT VOLT" at bounding box center [855, 458] width 59 height 11
click at [820, 451] on button "NEXT VOLT" at bounding box center [812, 458] width 14 height 14
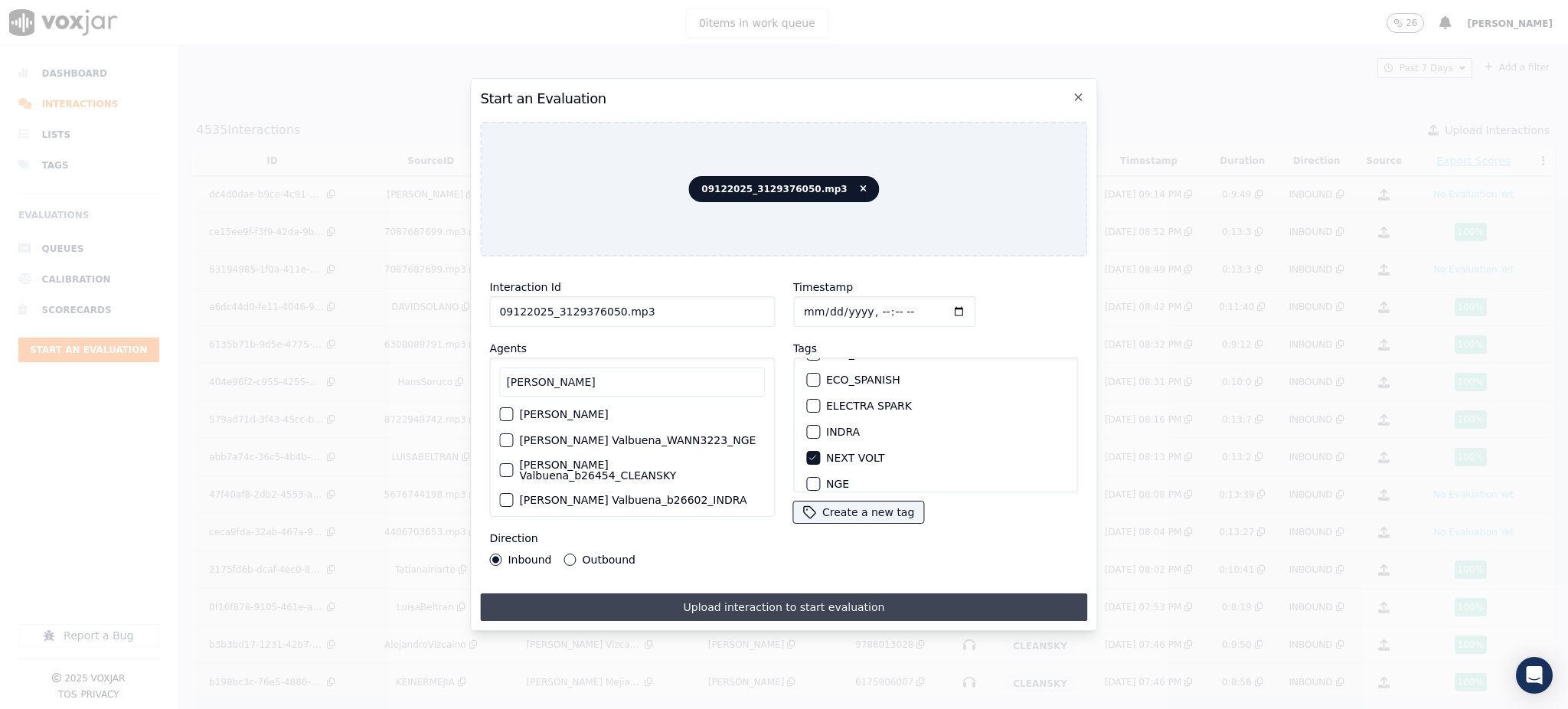
click at [801, 594] on button "Upload interaction to start evaluation" at bounding box center [784, 608] width 607 height 28
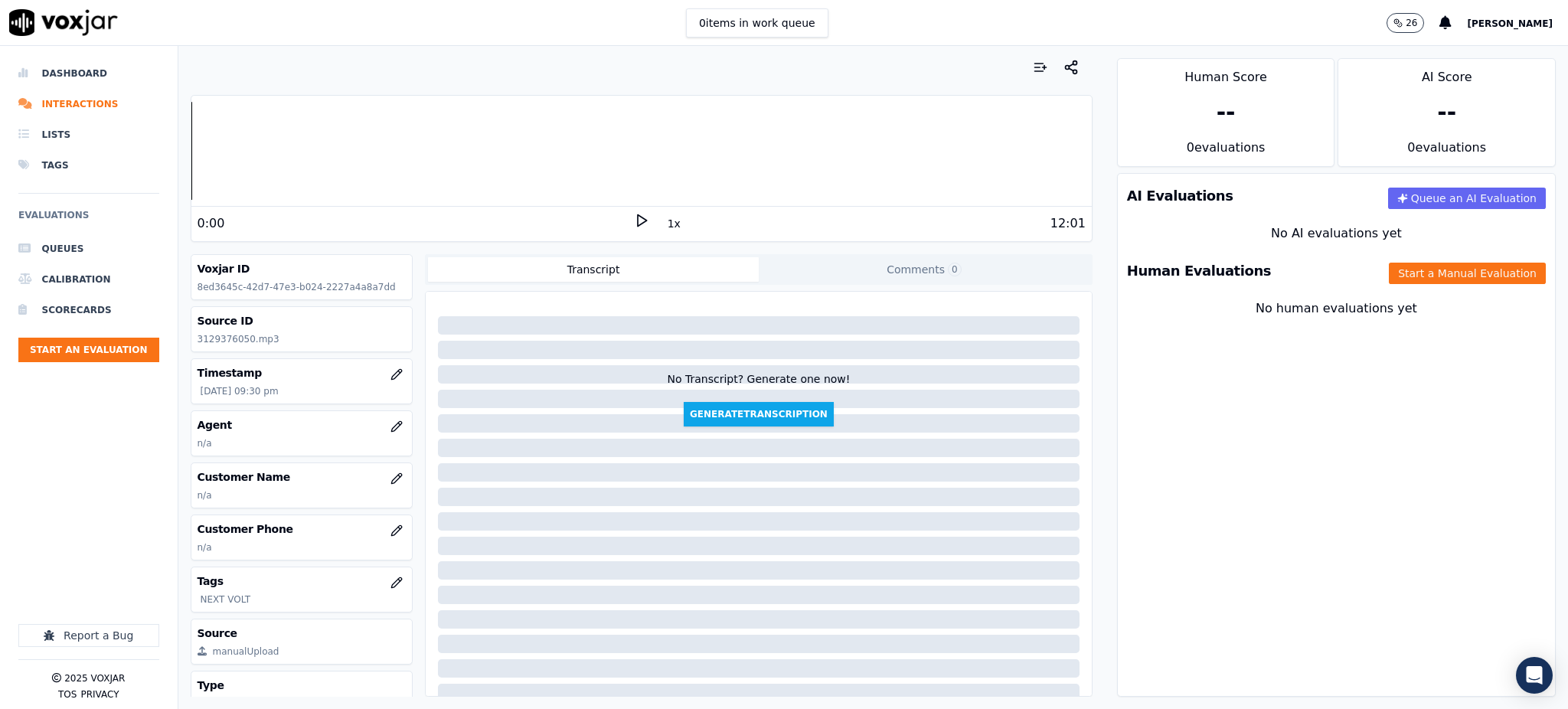
drag, startPoint x: 1193, startPoint y: 381, endPoint x: 1132, endPoint y: 387, distance: 61.3
click at [1192, 381] on div "AI Evaluations Queue an AI Evaluation No AI evaluations yet Human Evaluations S…" at bounding box center [1335, 435] width 438 height 524
click at [634, 221] on icon at bounding box center [641, 221] width 15 height 15
click at [123, 352] on button "Start an Evaluation" at bounding box center [88, 350] width 141 height 24
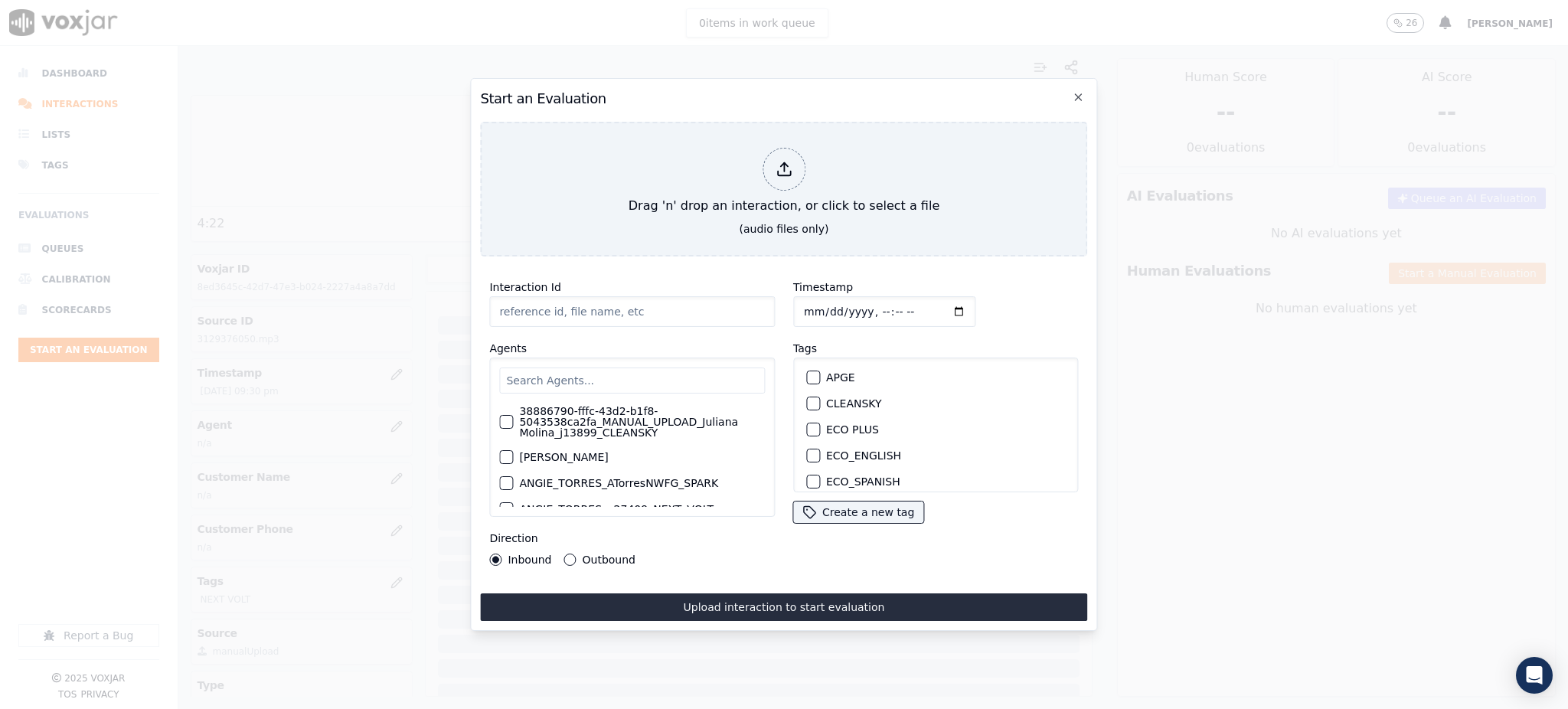
type input "09122025_7082650816.mp3"
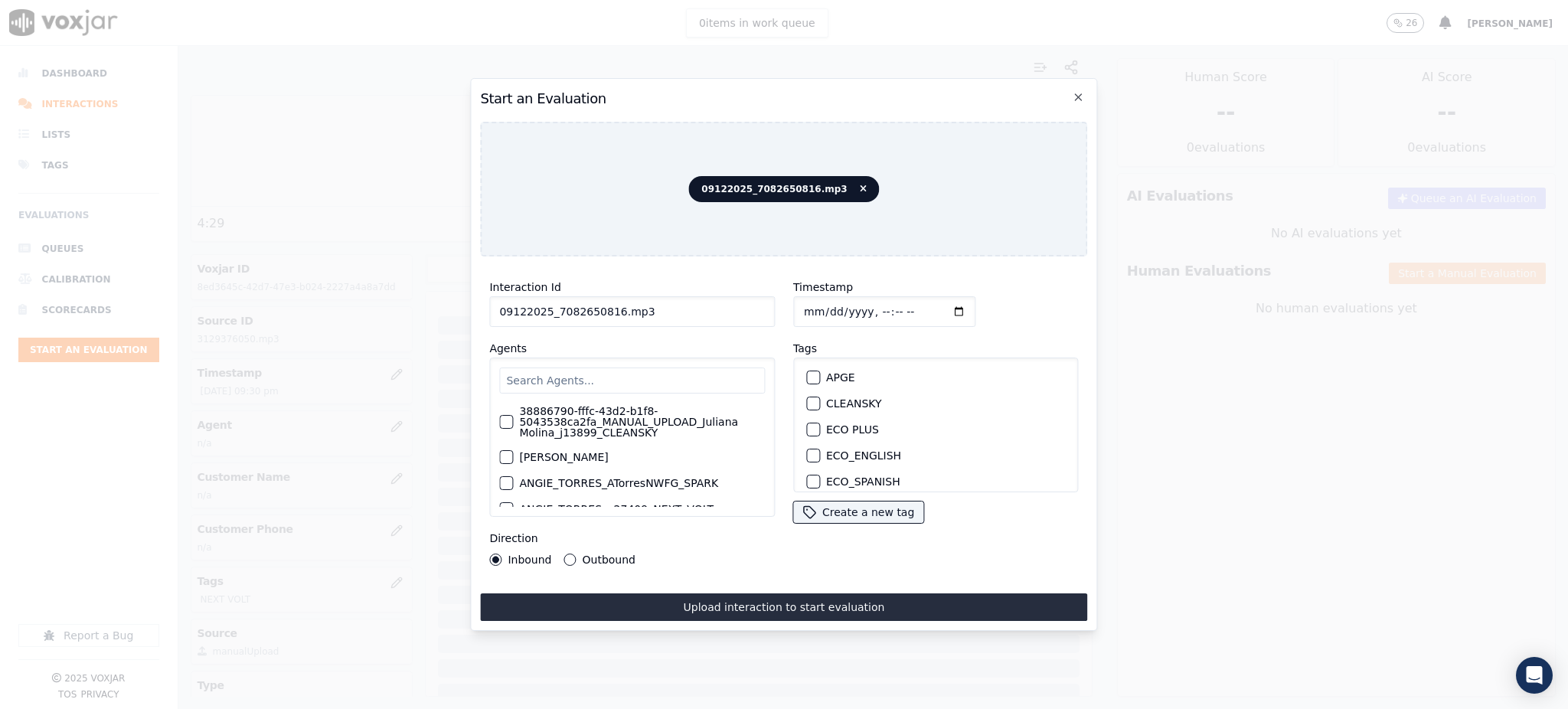
drag, startPoint x: 551, startPoint y: 304, endPoint x: 607, endPoint y: 304, distance: 56.0
click at [607, 304] on input "09122025_7082650816.mp3" at bounding box center [632, 311] width 286 height 31
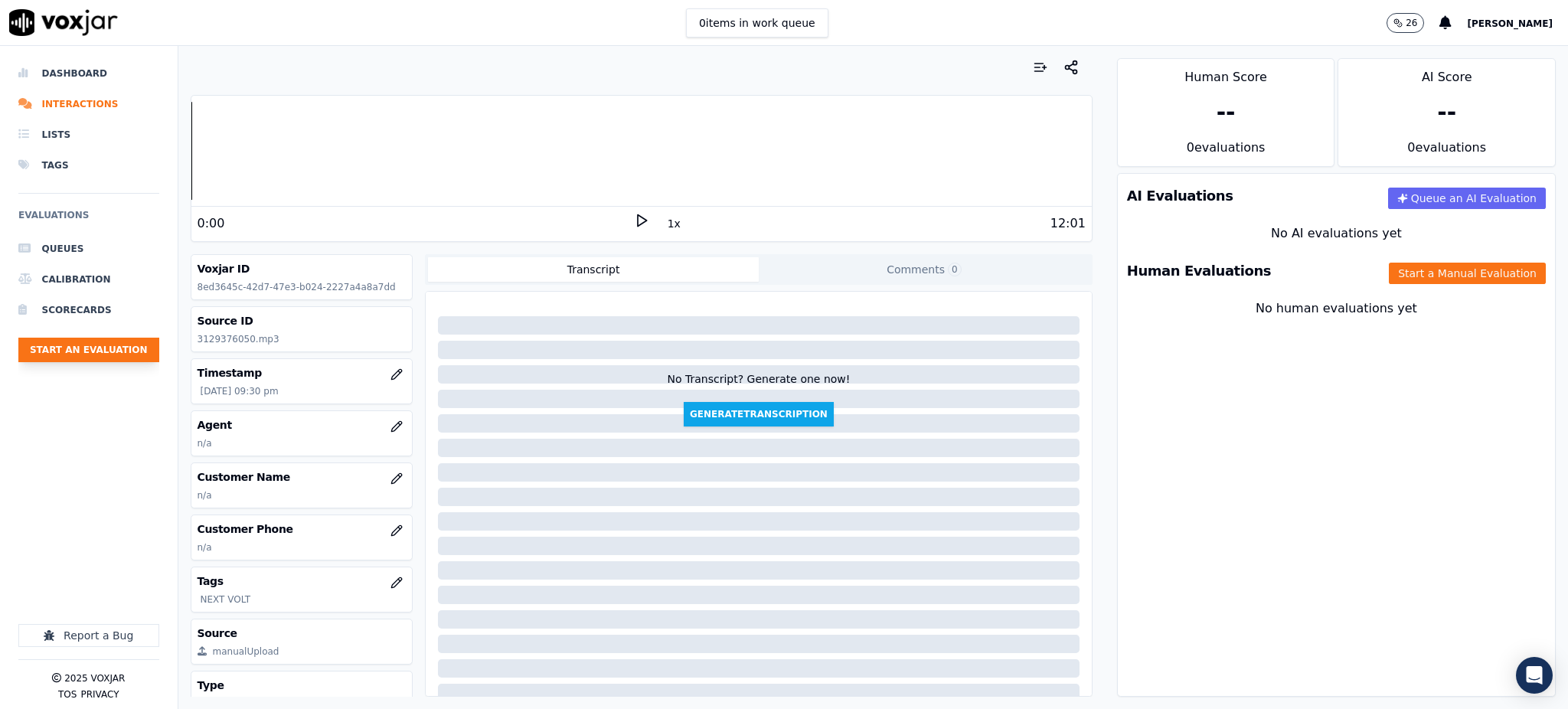
click at [102, 344] on button "Start an Evaluation" at bounding box center [88, 350] width 141 height 24
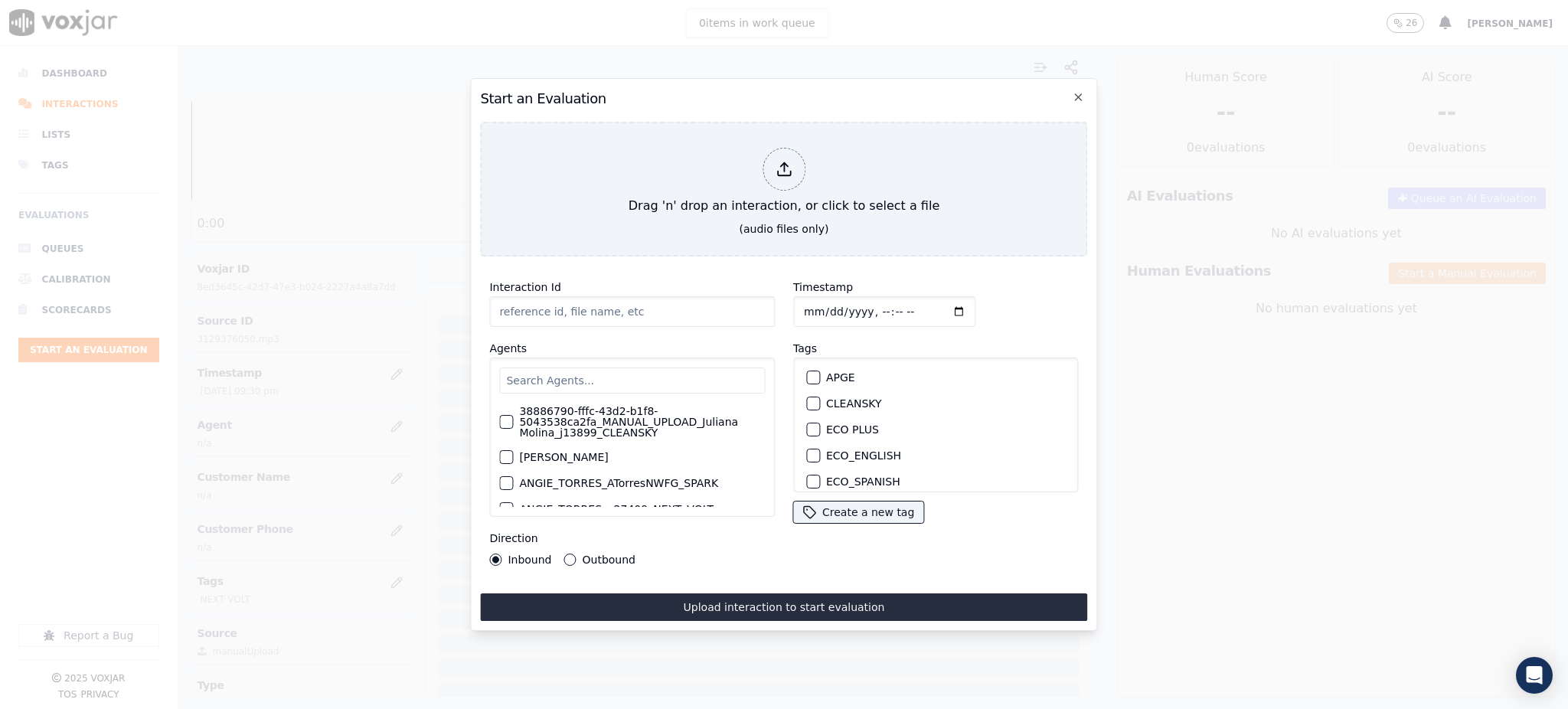
type input "09122025_7738518205.mp3"
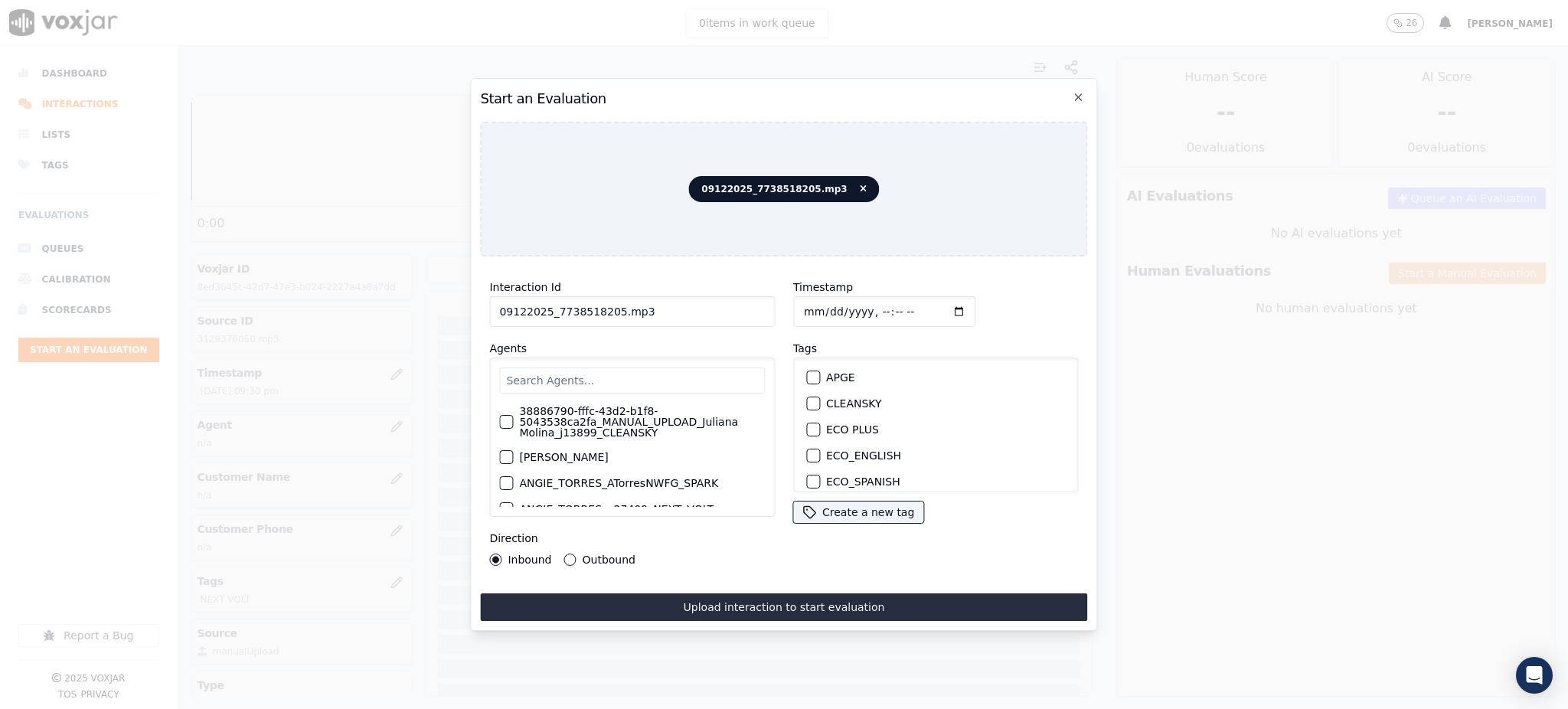
drag, startPoint x: 607, startPoint y: 301, endPoint x: 551, endPoint y: 304, distance: 56.1
click at [551, 304] on input "09122025_7738518205.mp3" at bounding box center [632, 311] width 286 height 31
click at [834, 452] on label "NEXT VOLT" at bounding box center [855, 458] width 59 height 11
click at [820, 451] on button "NEXT VOLT" at bounding box center [812, 458] width 14 height 14
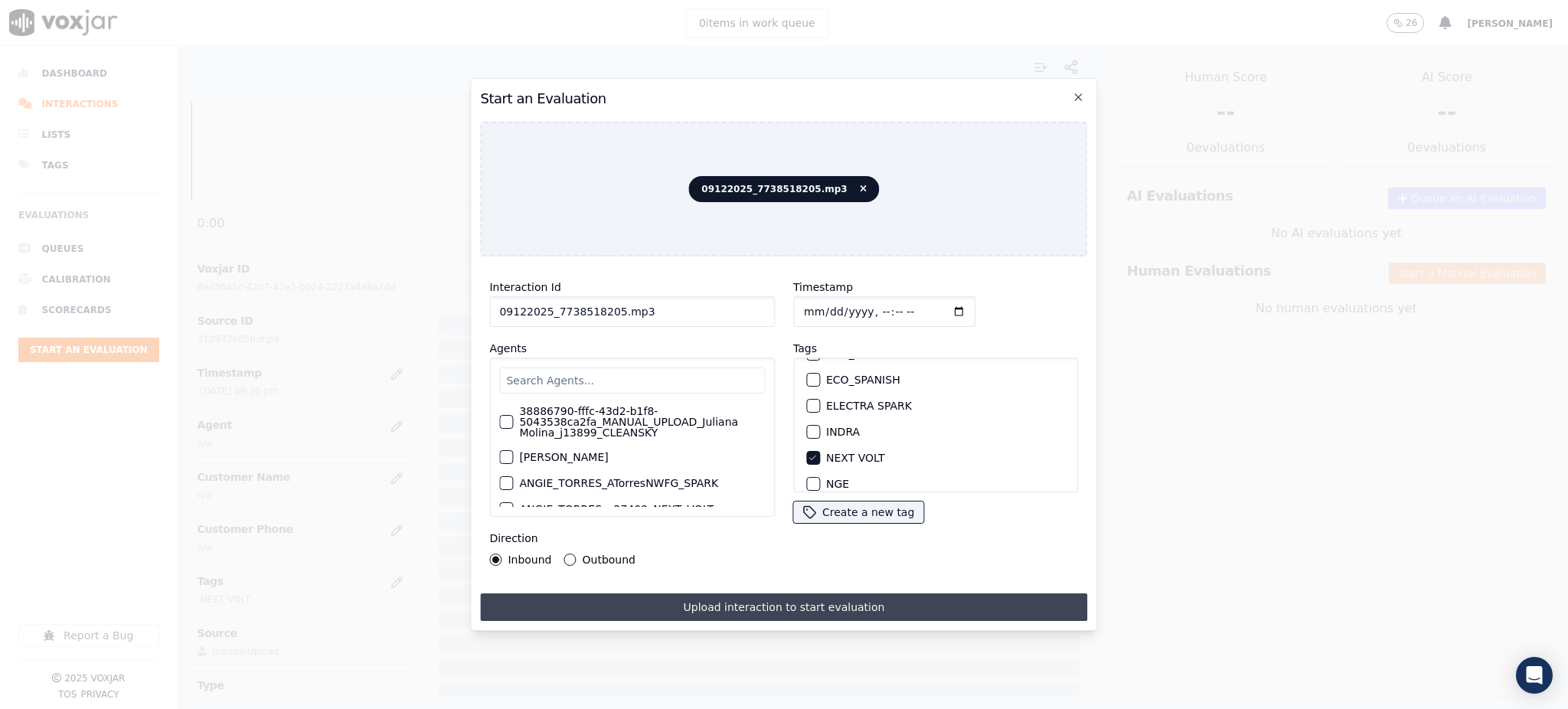
click at [814, 594] on button "Upload interaction to start evaluation" at bounding box center [784, 608] width 607 height 28
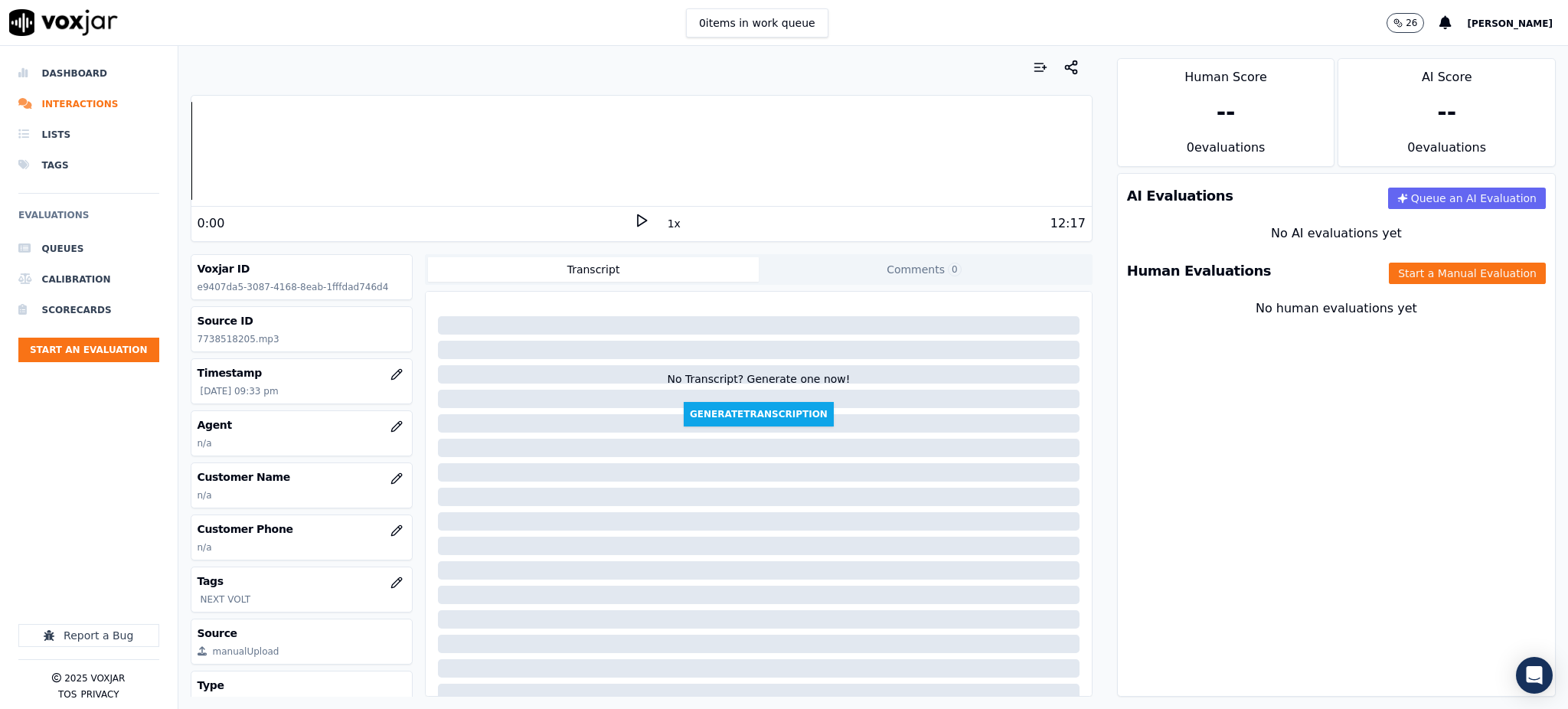
click at [634, 219] on icon at bounding box center [641, 221] width 15 height 15
click at [391, 524] on icon "button" at bounding box center [396, 529] width 12 height 12
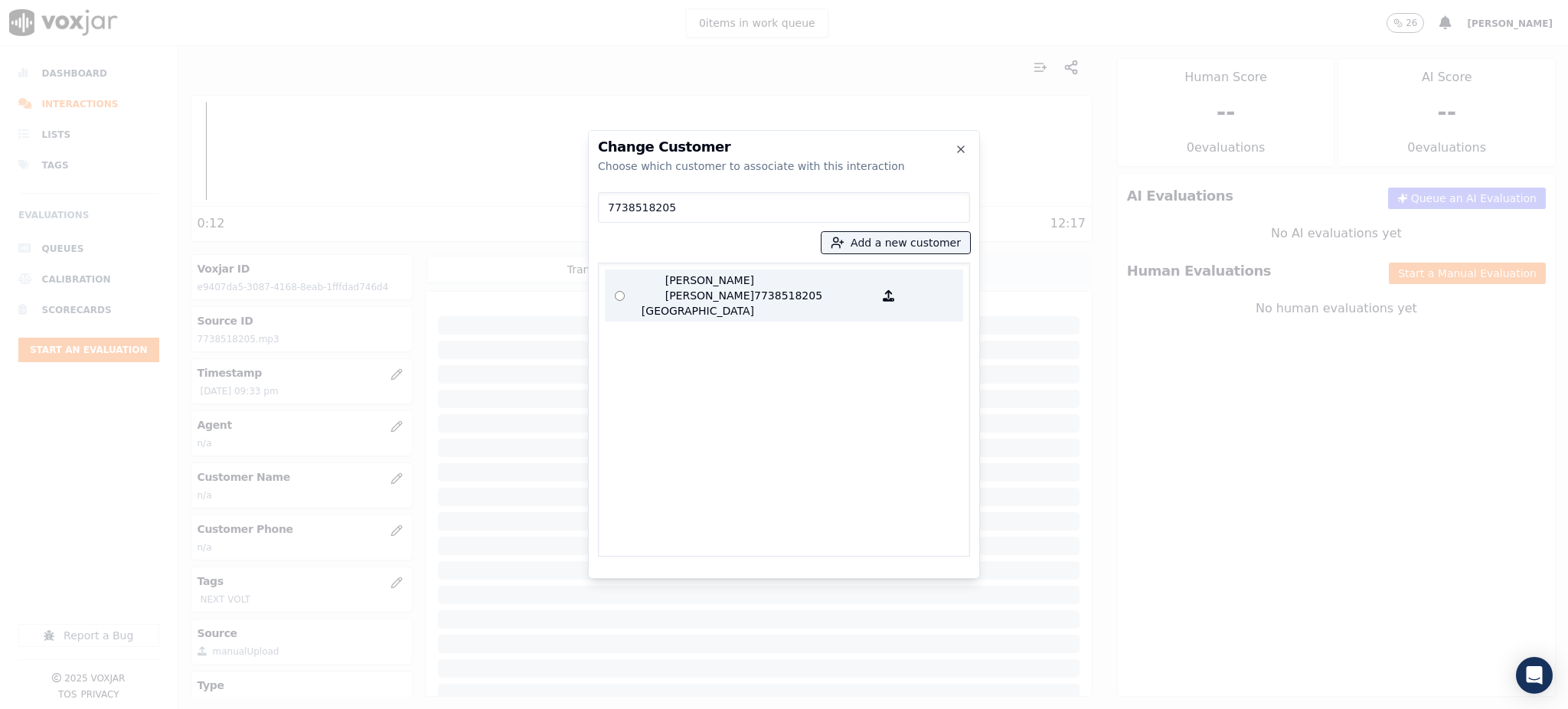
type input "7738518205"
click at [690, 274] on p "[PERSON_NAME] [PERSON_NAME] [GEOGRAPHIC_DATA]" at bounding box center [694, 295] width 119 height 46
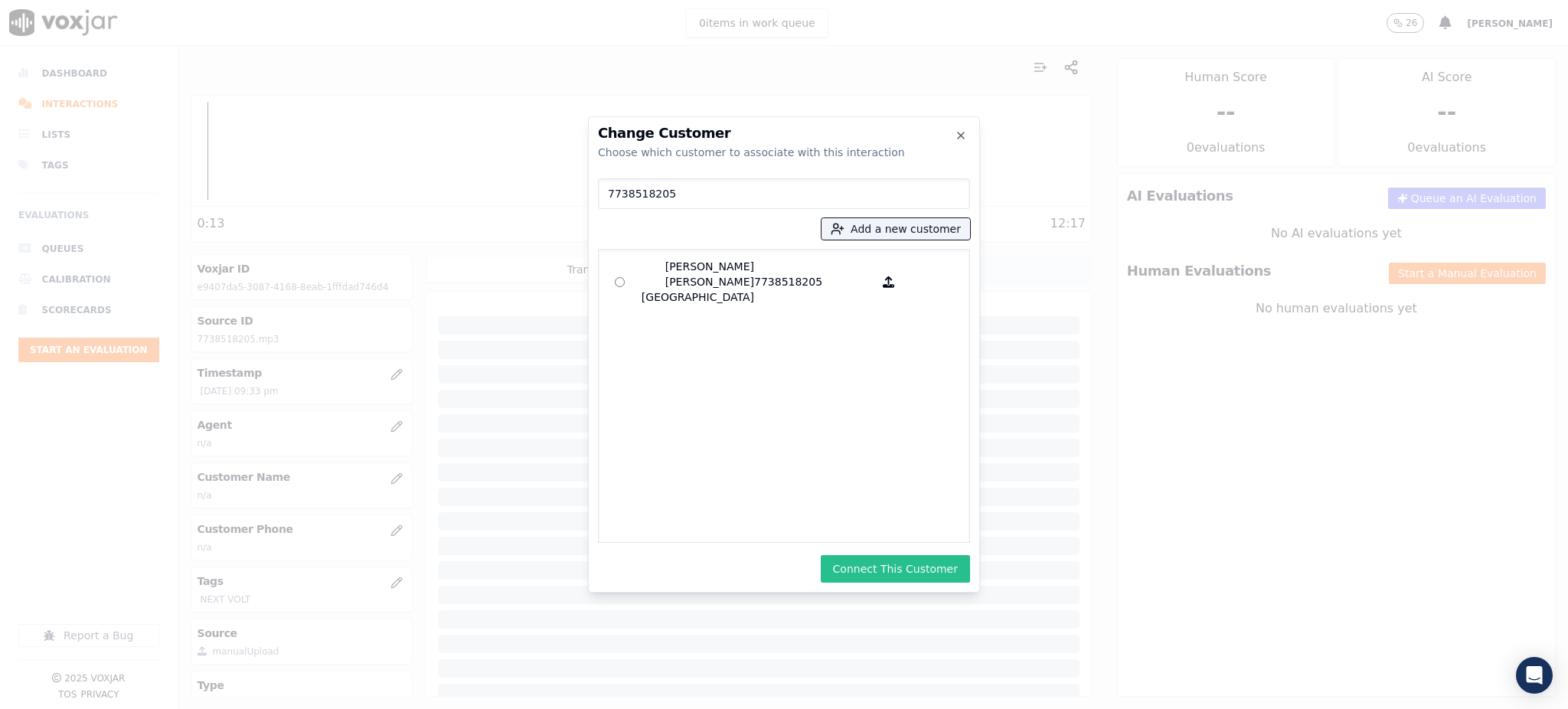
click at [900, 577] on button "Connect This Customer" at bounding box center [895, 569] width 149 height 28
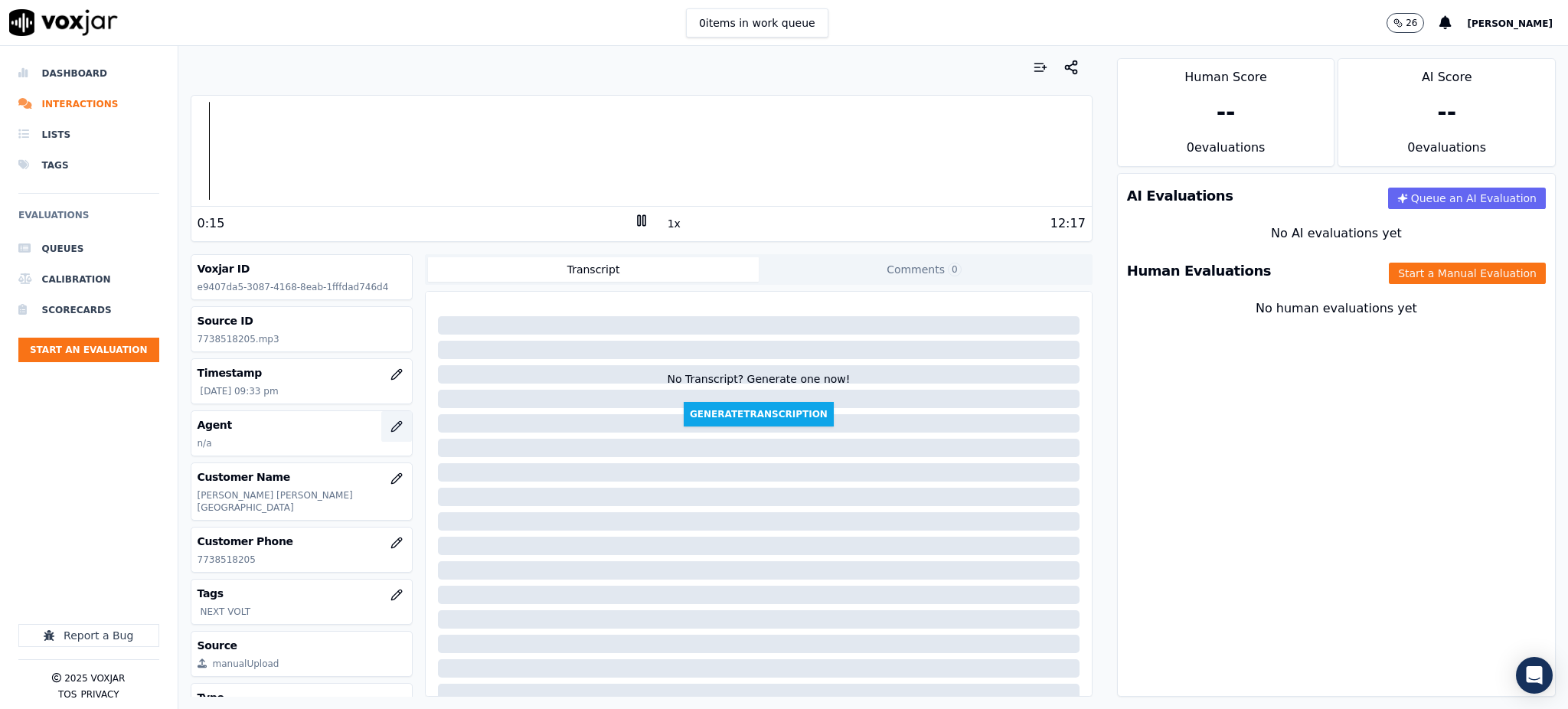
click at [391, 429] on icon "button" at bounding box center [396, 426] width 12 height 12
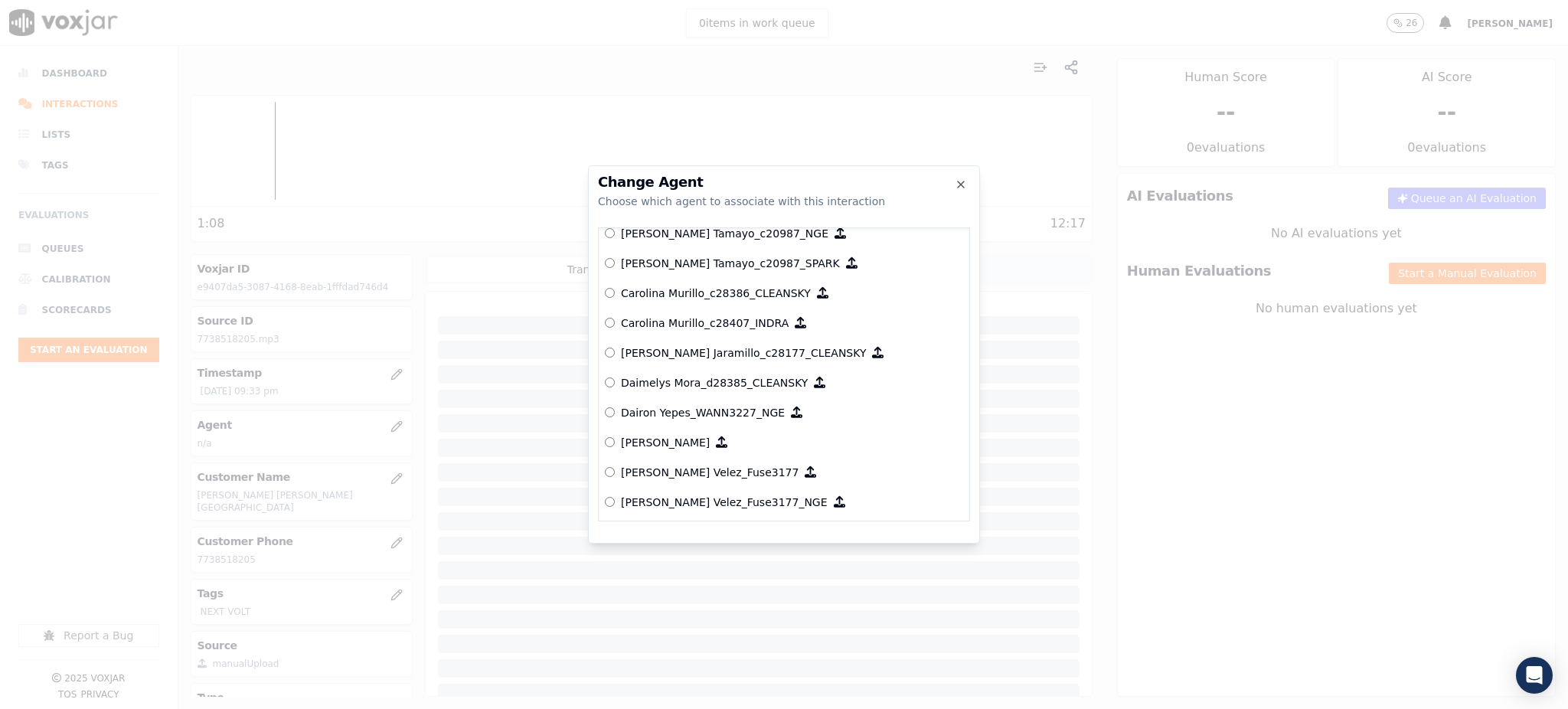
scroll to position [1565, 0]
click at [956, 185] on icon "button" at bounding box center [960, 184] width 12 height 12
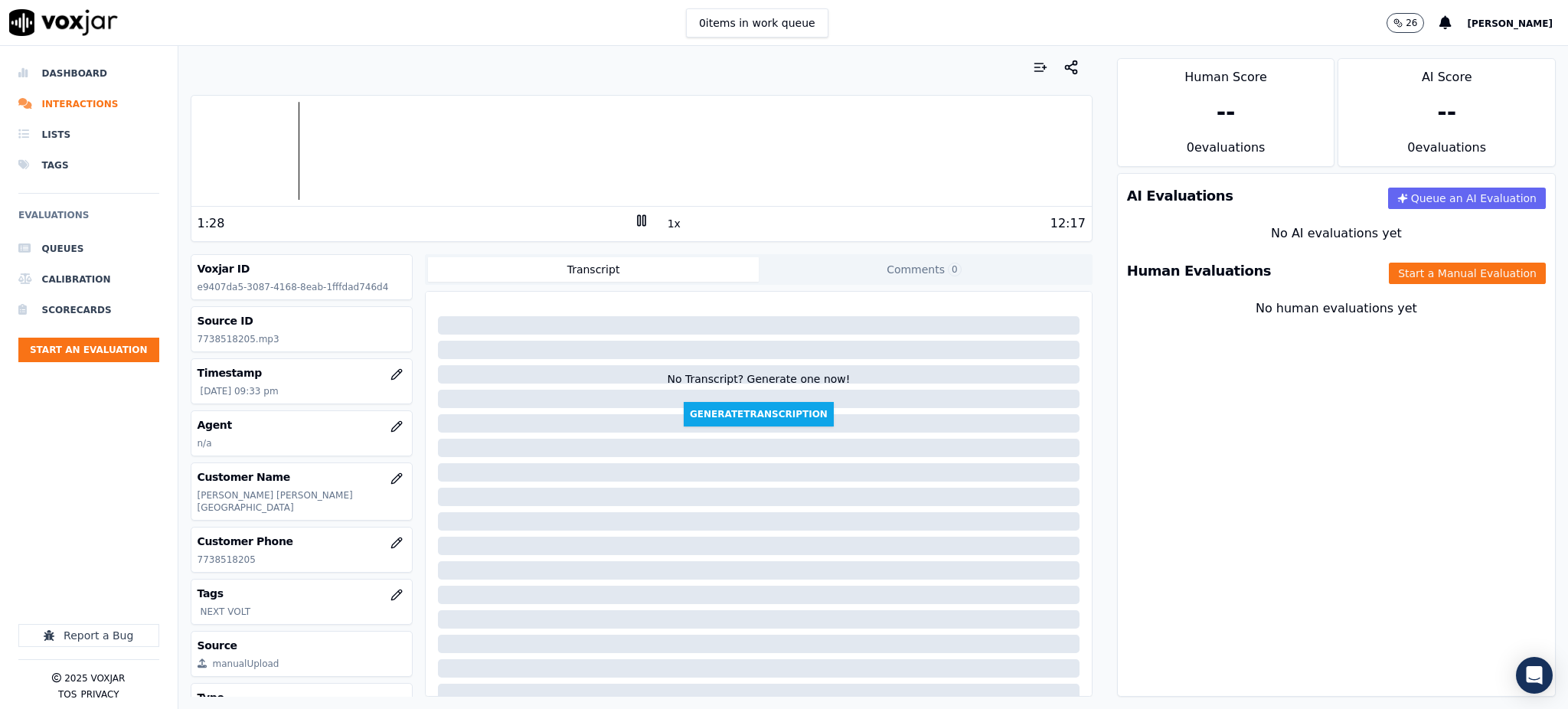
click at [1277, 449] on div "AI Evaluations Queue an AI Evaluation No AI evaluations yet Human Evaluations S…" at bounding box center [1335, 435] width 438 height 524
drag, startPoint x: 619, startPoint y: 218, endPoint x: 637, endPoint y: 226, distance: 19.7
click at [627, 221] on div "1:29 1x 12:17" at bounding box center [641, 222] width 900 height 33
click at [637, 223] on icon at bounding box center [641, 221] width 15 height 15
click at [637, 222] on polygon at bounding box center [642, 221] width 9 height 11
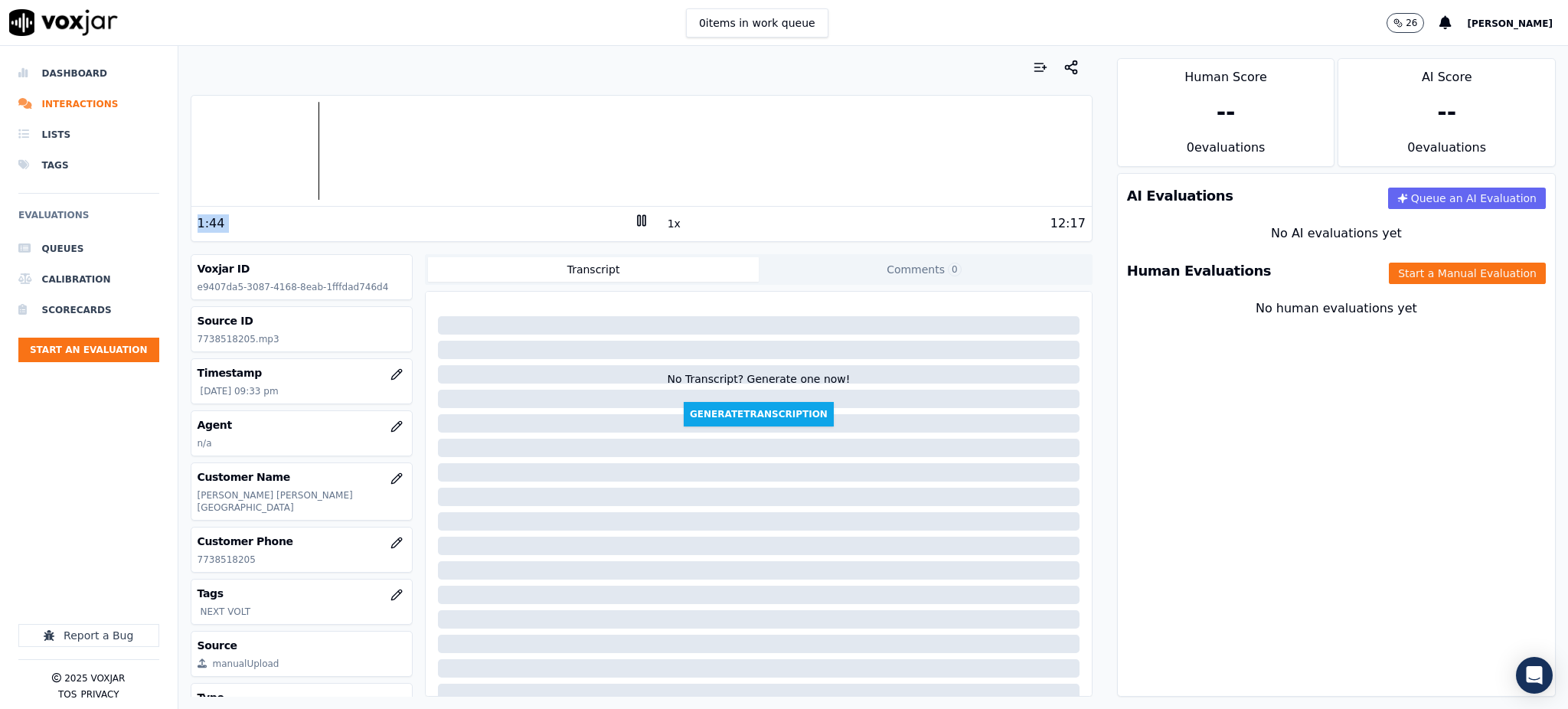
click at [229, 151] on div at bounding box center [641, 150] width 900 height 98
click at [634, 222] on icon at bounding box center [641, 221] width 15 height 15
click at [192, 167] on div at bounding box center [641, 150] width 900 height 98
click at [634, 217] on icon at bounding box center [641, 221] width 15 height 15
click at [634, 216] on icon at bounding box center [641, 221] width 15 height 15
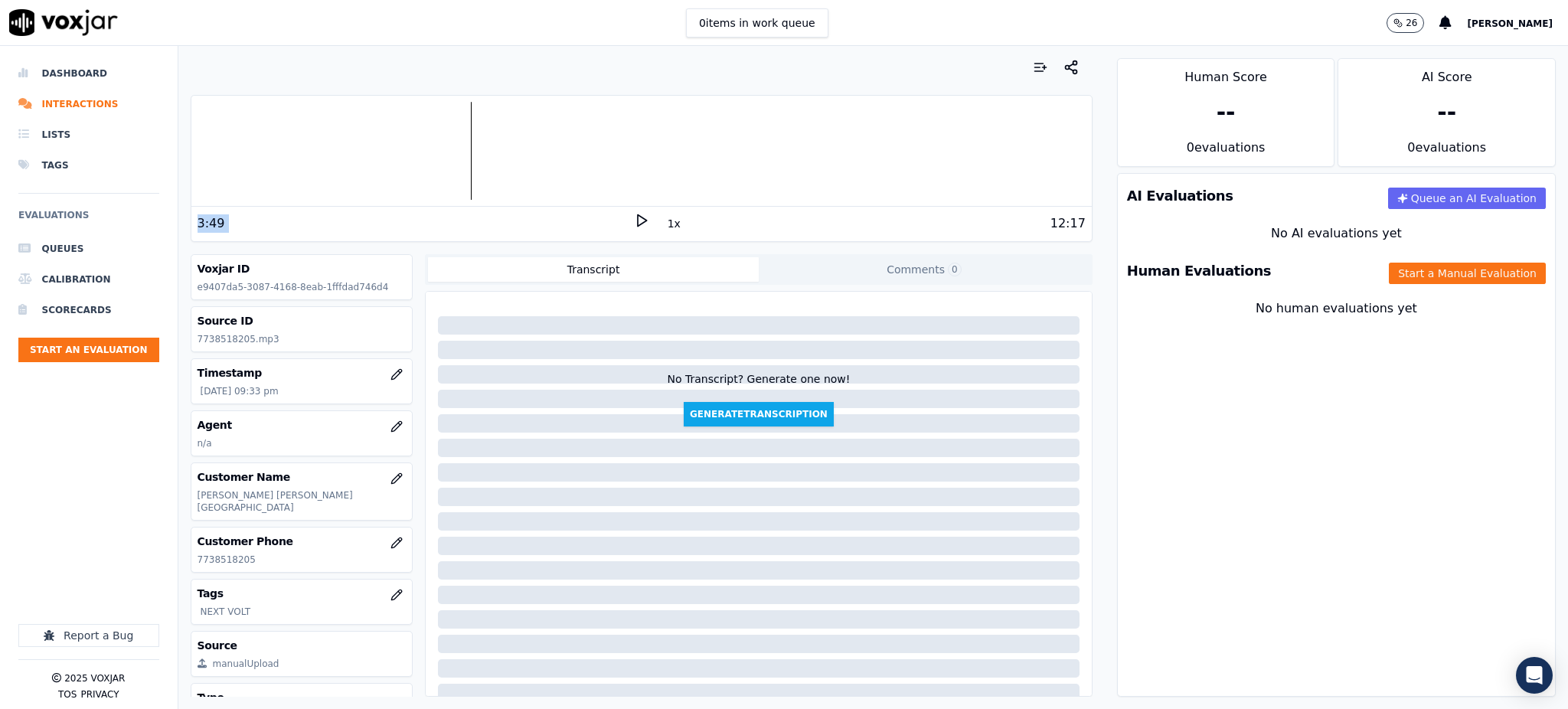
click at [634, 217] on icon at bounding box center [641, 221] width 15 height 15
click at [637, 216] on icon at bounding box center [641, 221] width 15 height 15
click at [634, 214] on icon at bounding box center [641, 221] width 15 height 15
click at [634, 218] on icon at bounding box center [641, 221] width 15 height 15
click at [634, 219] on icon at bounding box center [641, 221] width 15 height 15
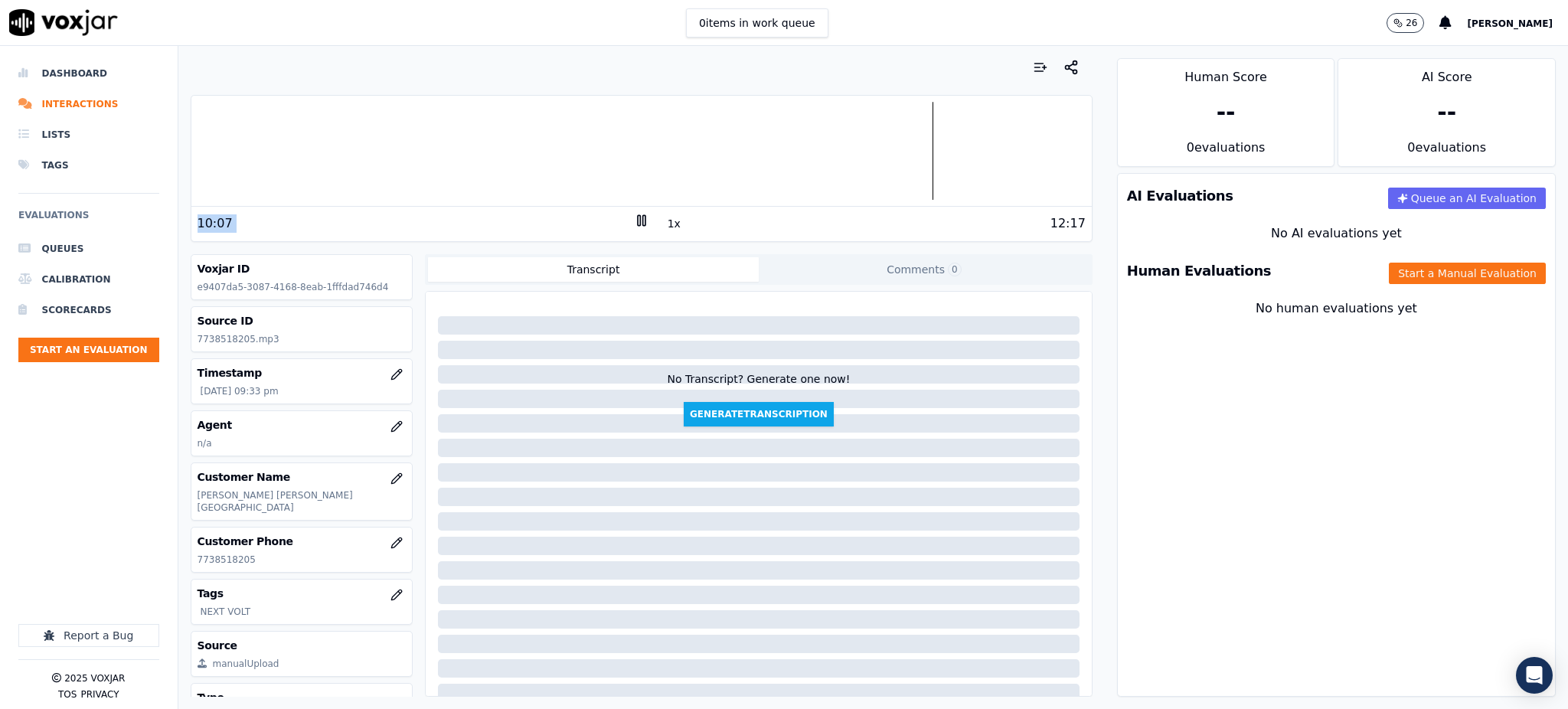
click at [239, 215] on div "10:07" at bounding box center [415, 223] width 436 height 19
click at [1465, 275] on button "Start a Manual Evaluation" at bounding box center [1467, 273] width 157 height 21
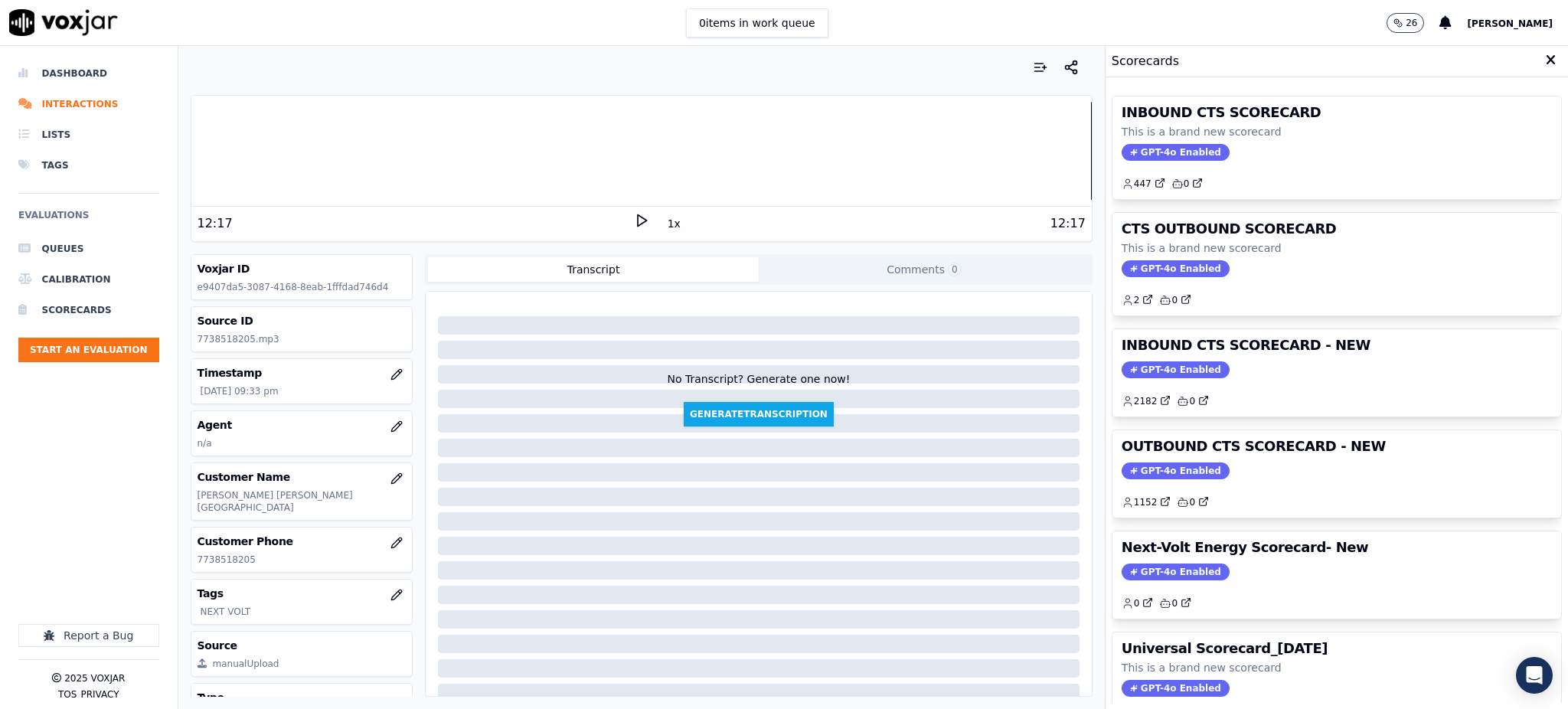
drag, startPoint x: 1131, startPoint y: 154, endPoint x: 1132, endPoint y: 164, distance: 10.0
click at [1132, 154] on span "GPT-4o Enabled" at bounding box center [1175, 153] width 108 height 17
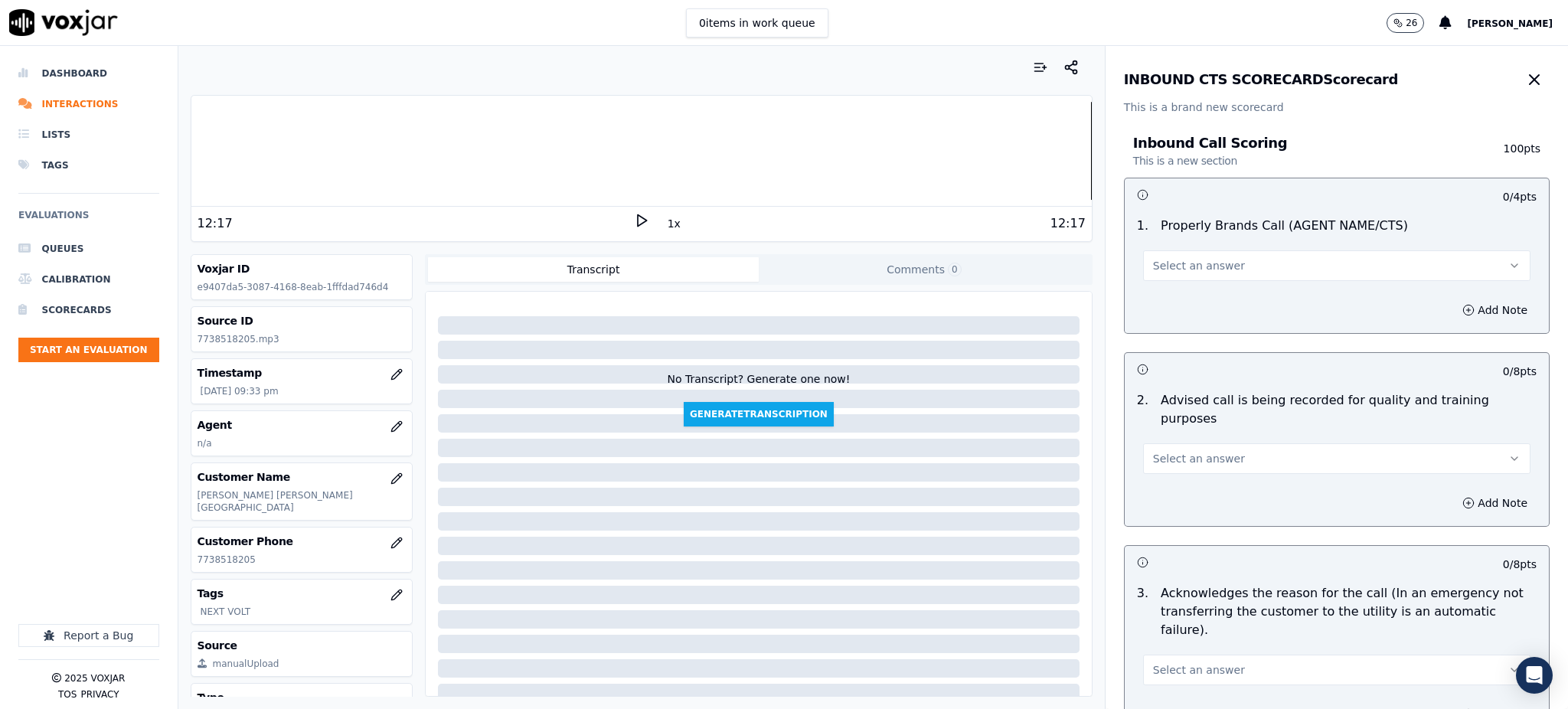
click at [1190, 268] on span "Select an answer" at bounding box center [1199, 265] width 92 height 15
click at [1181, 289] on div "Yes" at bounding box center [1303, 300] width 354 height 24
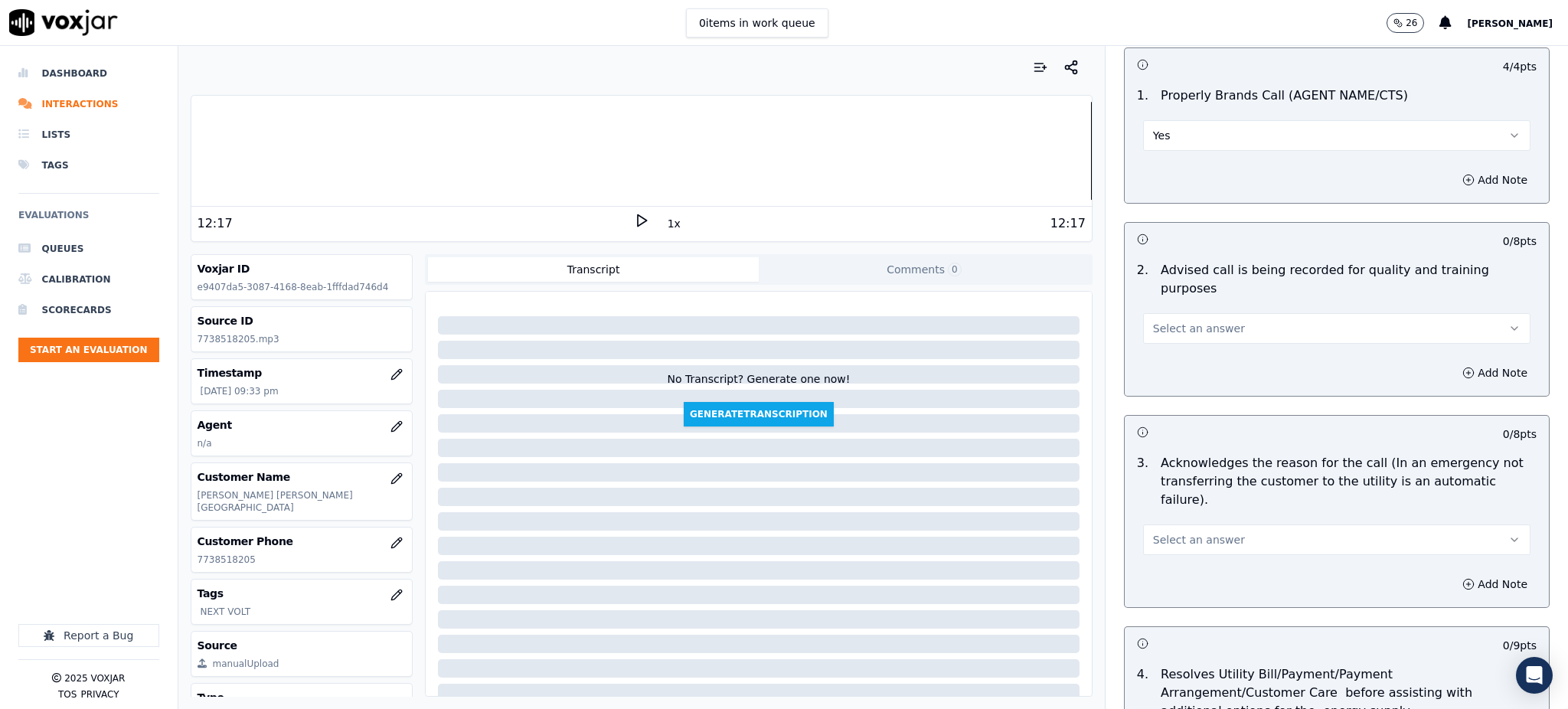
scroll to position [204, 0]
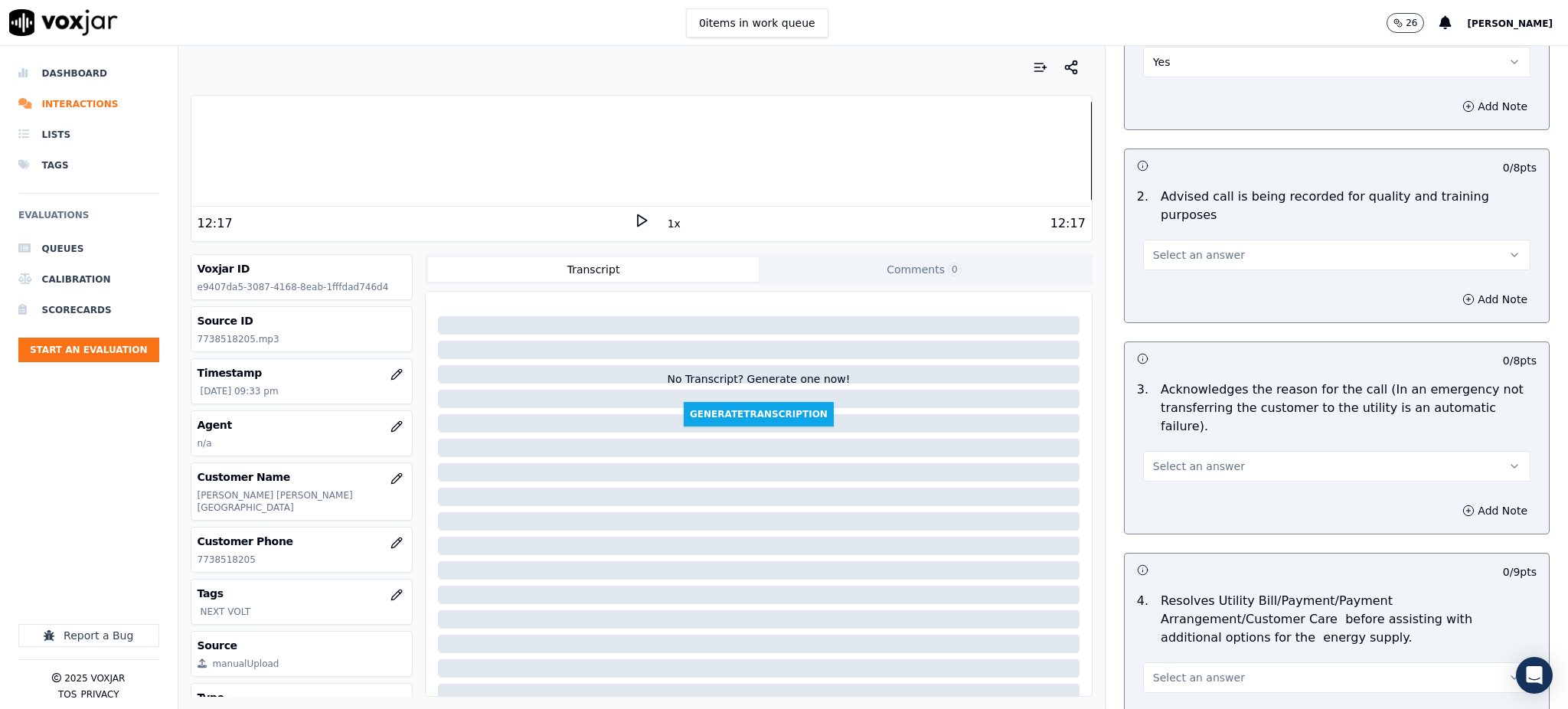
click at [1188, 247] on span "Select an answer" at bounding box center [1199, 255] width 92 height 15
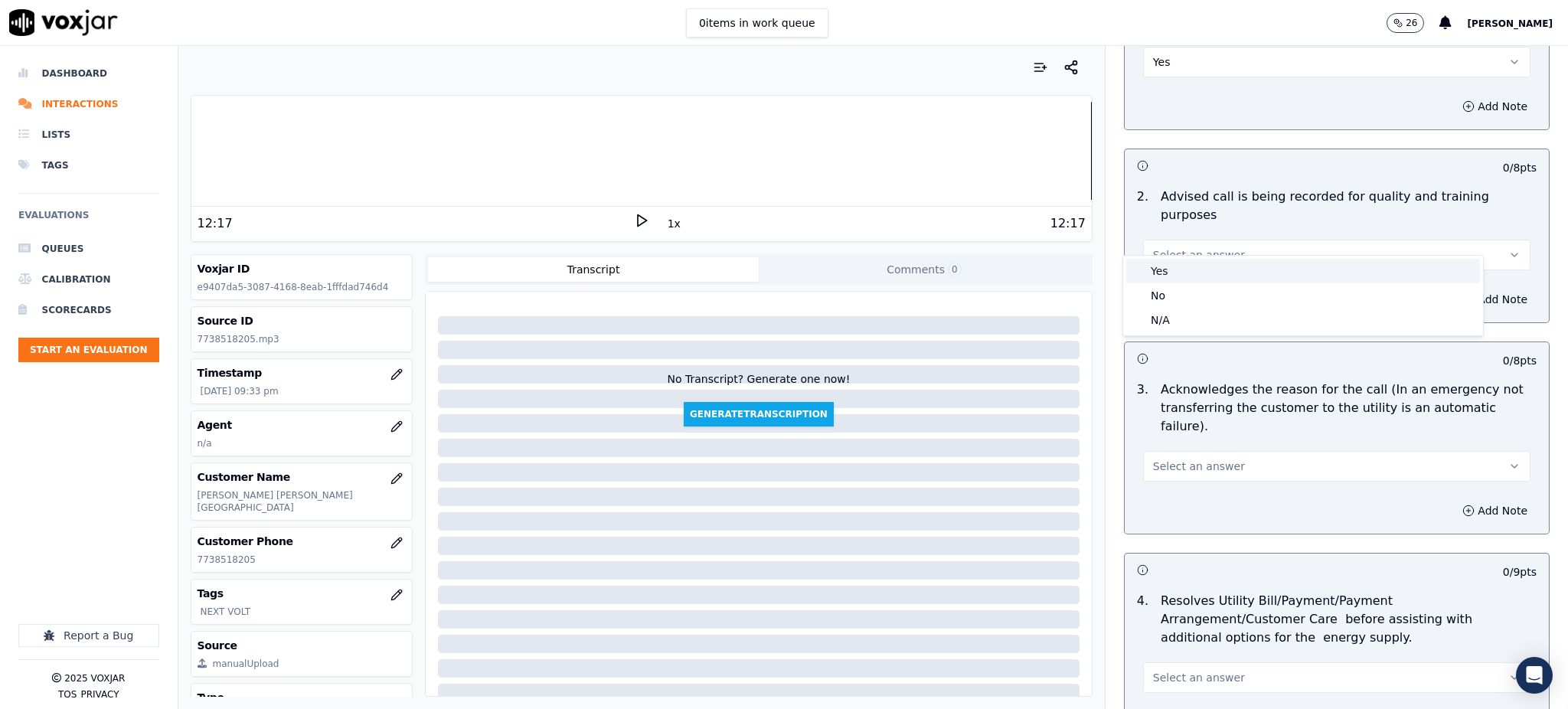
click at [1189, 263] on div "Yes" at bounding box center [1303, 271] width 354 height 24
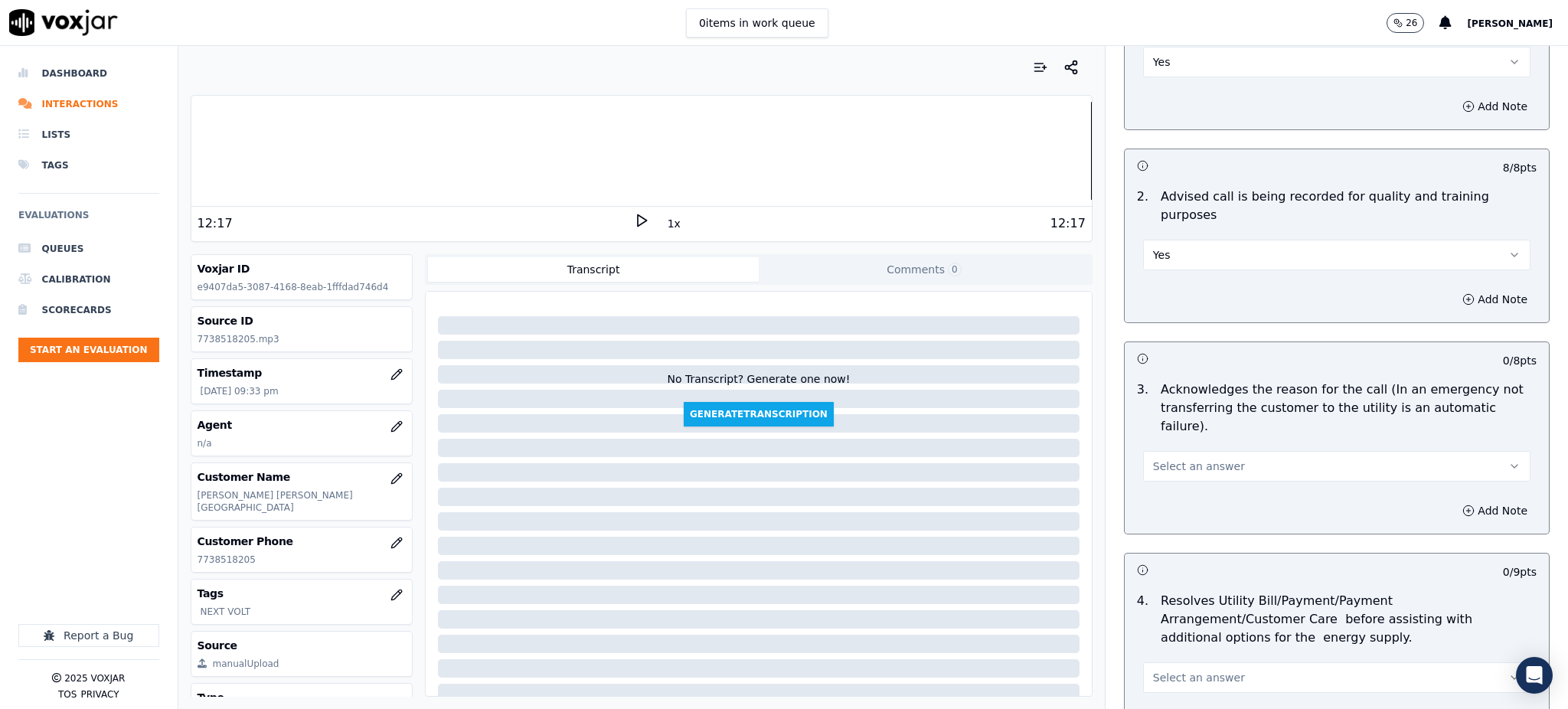
click at [1179, 459] on span "Select an answer" at bounding box center [1199, 466] width 92 height 15
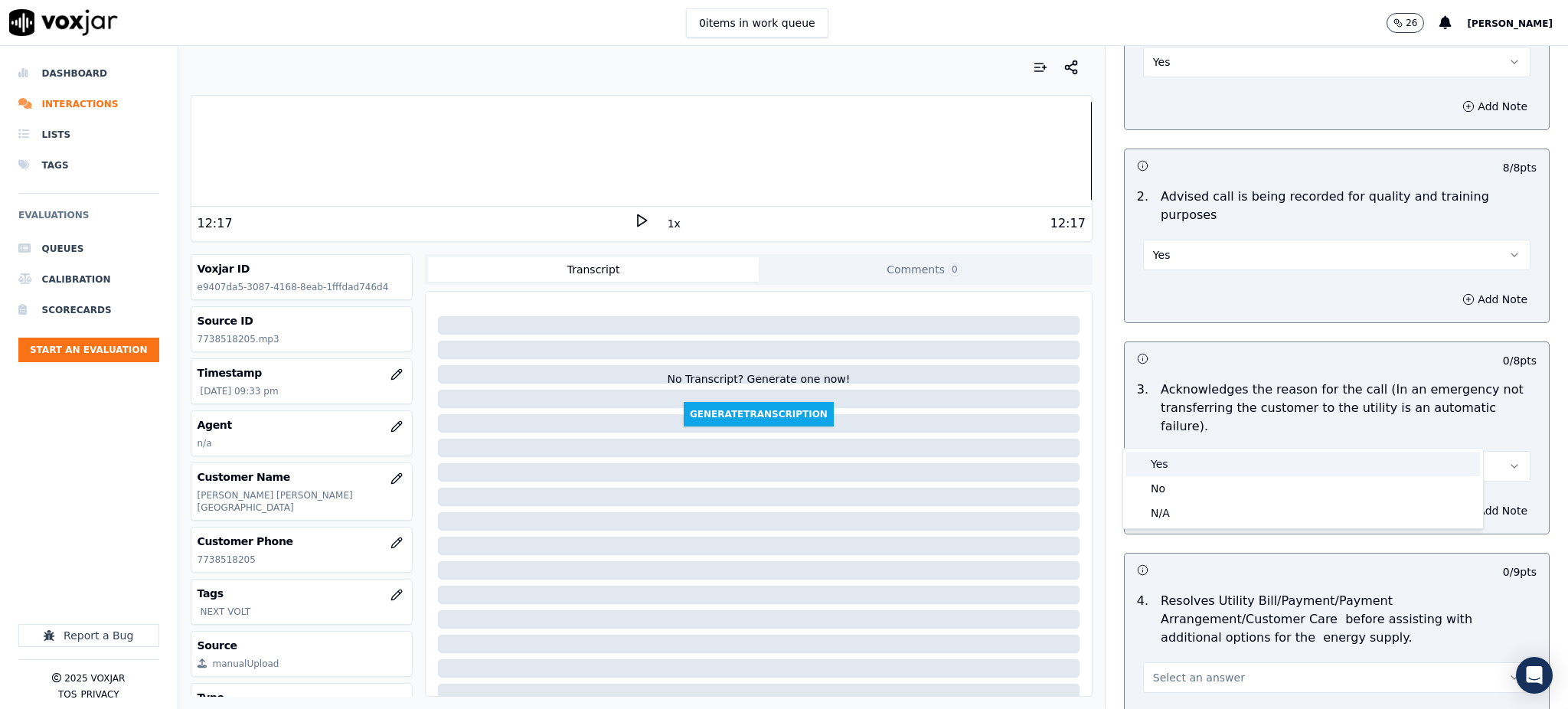
click at [1165, 460] on div "Yes" at bounding box center [1303, 463] width 354 height 24
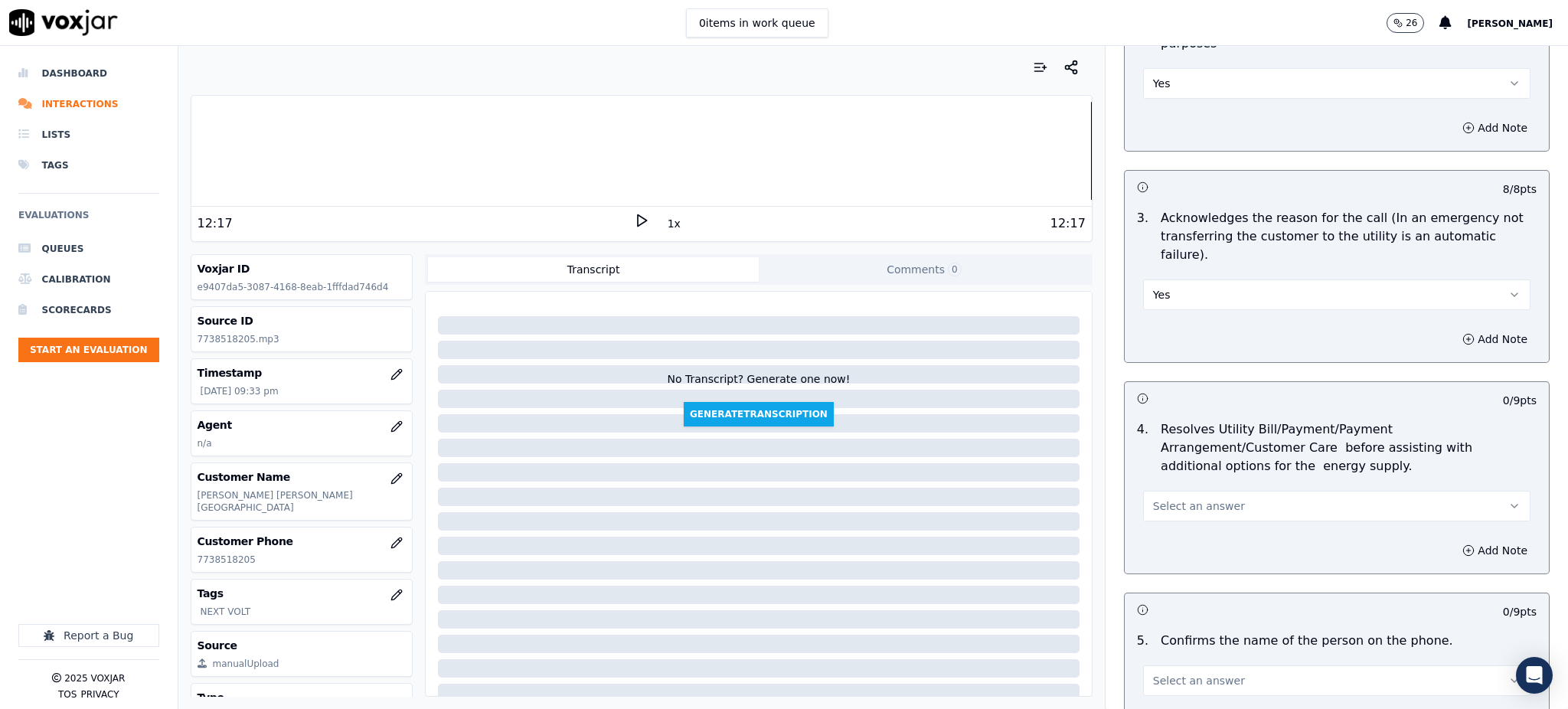
scroll to position [408, 0]
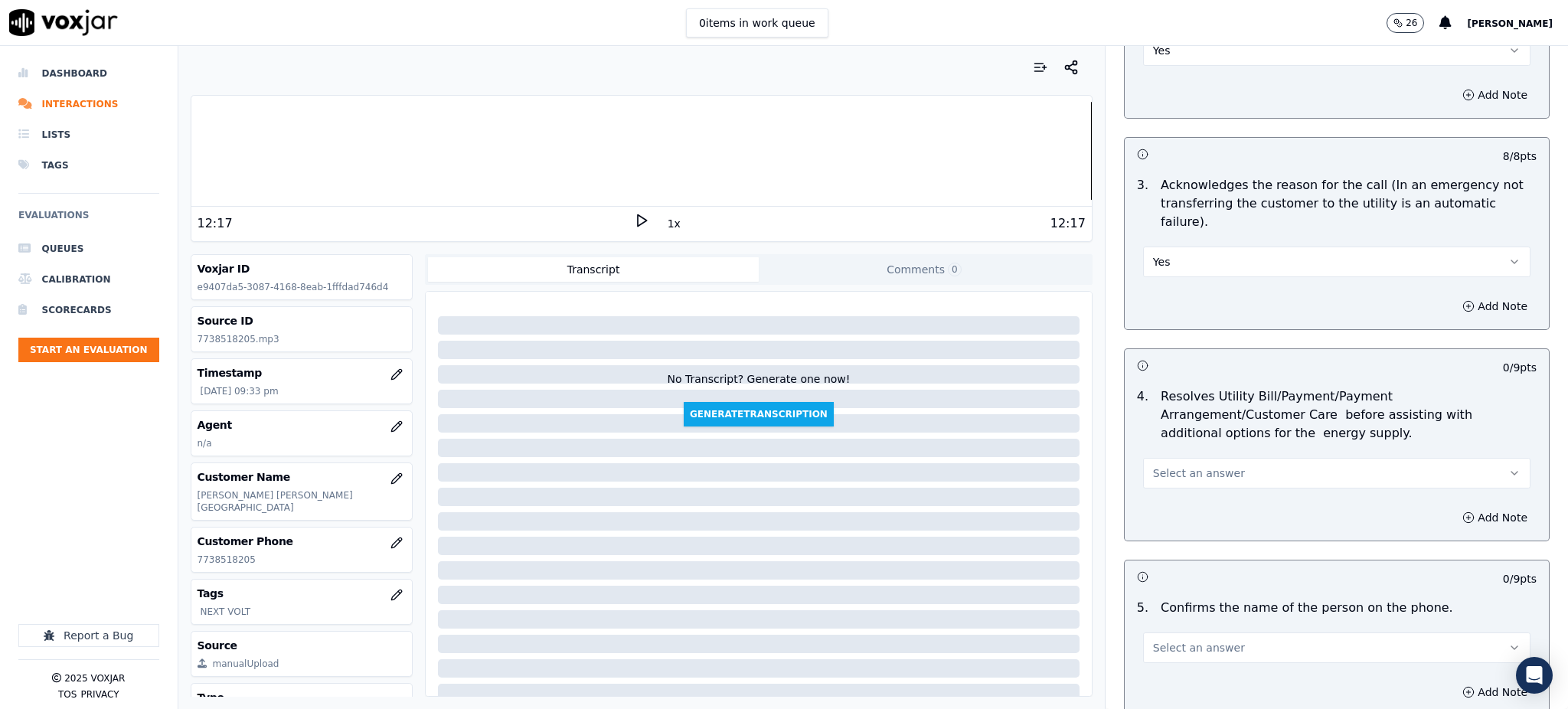
drag, startPoint x: 1158, startPoint y: 436, endPoint x: 1156, endPoint y: 451, distance: 15.1
click at [1159, 465] on span "Select an answer" at bounding box center [1199, 473] width 92 height 15
click at [1159, 465] on div "Yes" at bounding box center [1303, 471] width 354 height 24
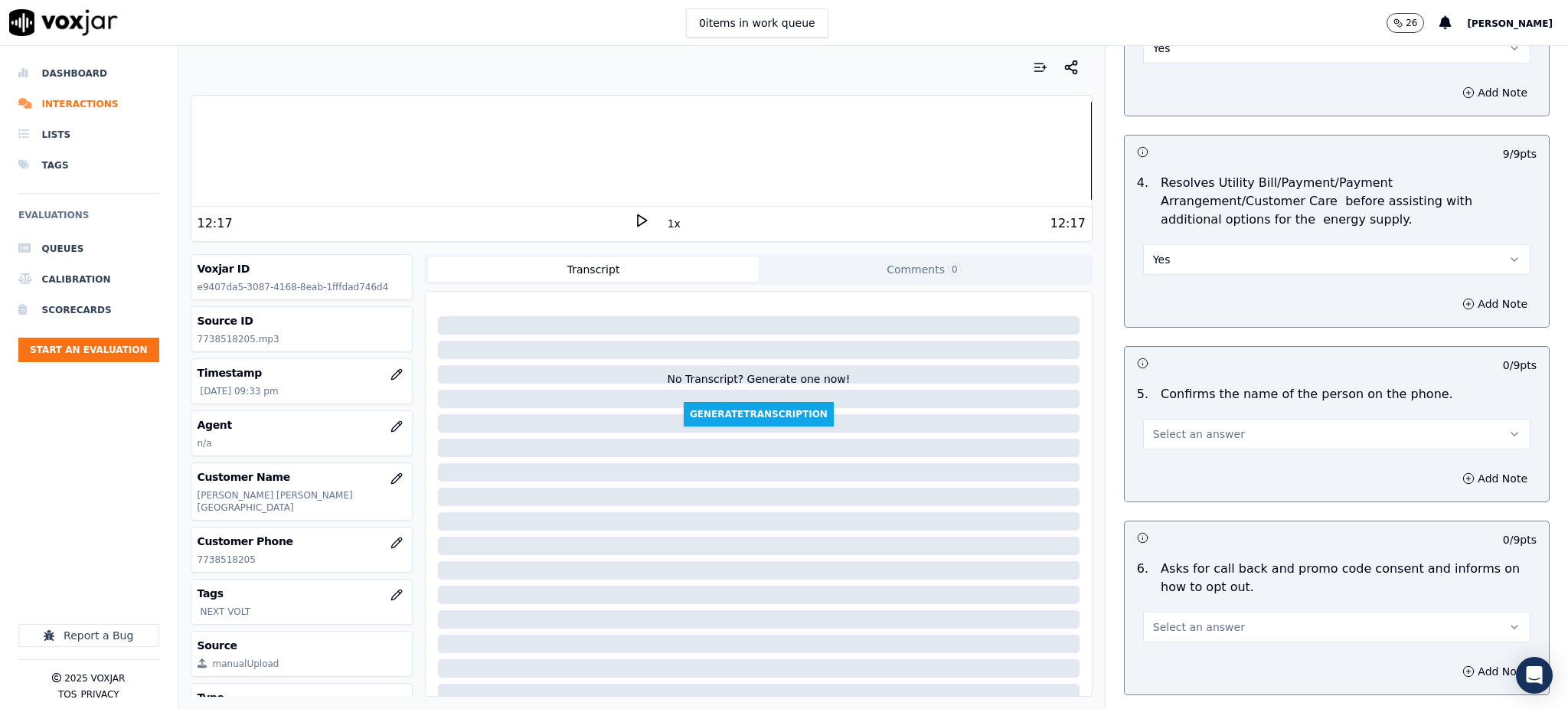
scroll to position [714, 0]
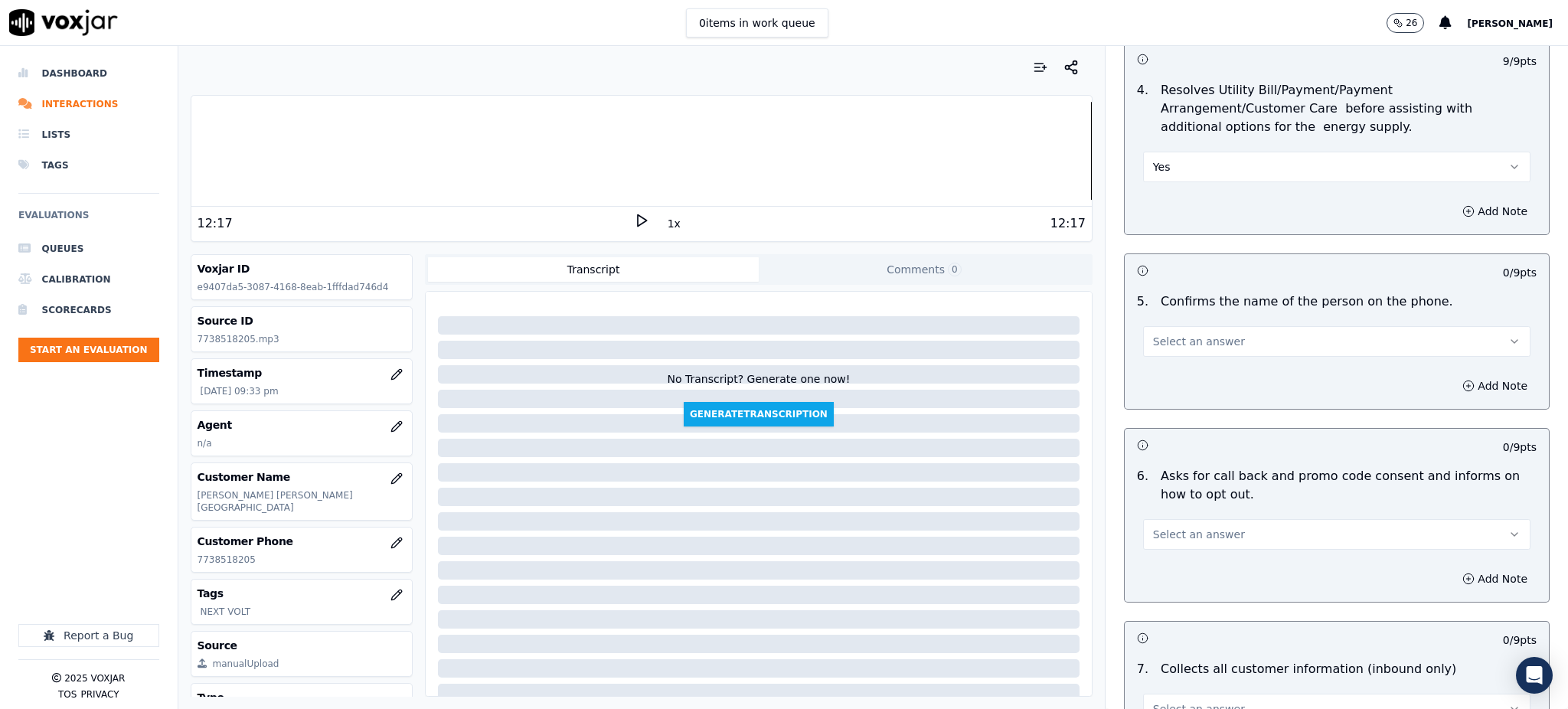
click at [1182, 334] on span "Select an answer" at bounding box center [1199, 341] width 92 height 15
drag, startPoint x: 1182, startPoint y: 315, endPoint x: 1172, endPoint y: 353, distance: 39.3
click at [1177, 332] on div "Yes" at bounding box center [1303, 339] width 354 height 24
click at [1170, 527] on span "Select an answer" at bounding box center [1199, 534] width 92 height 15
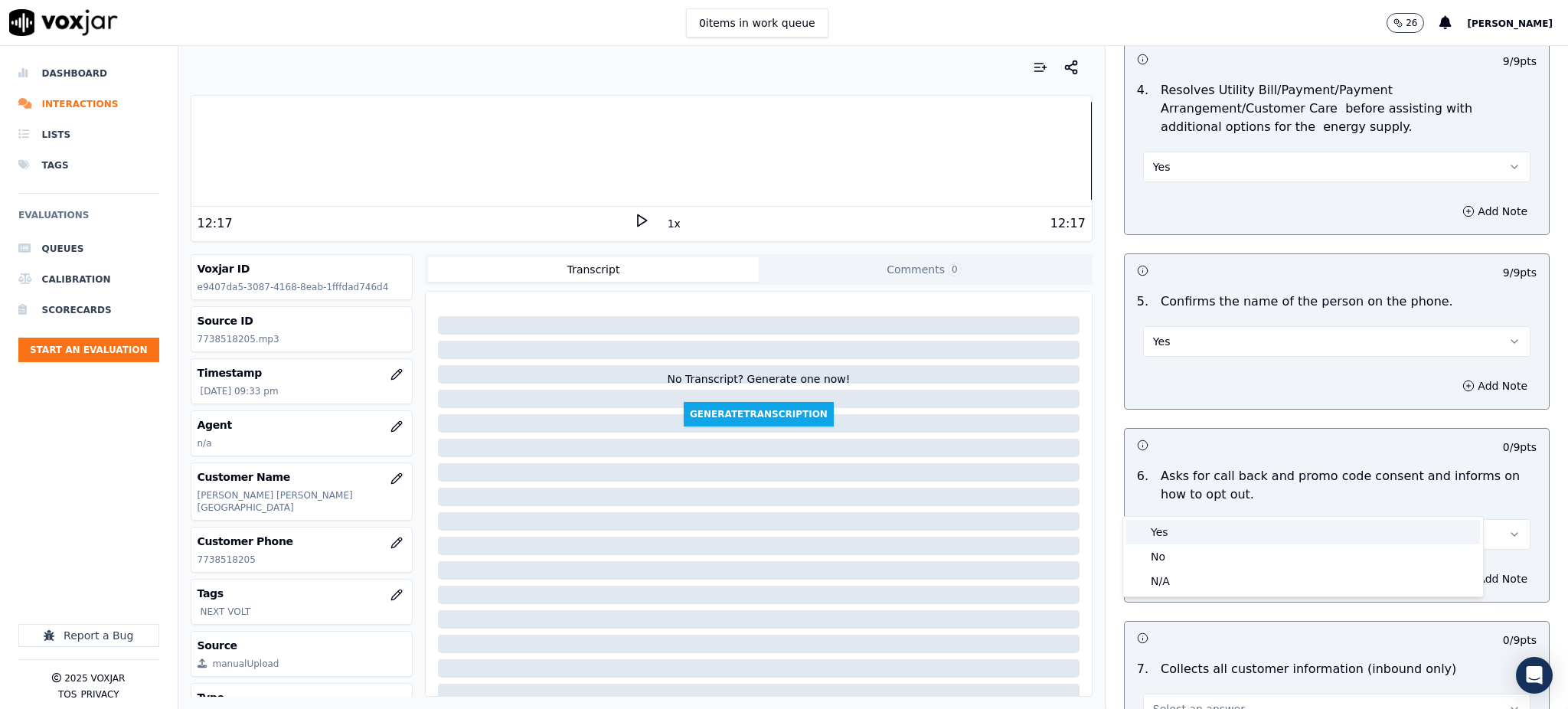
click at [1182, 521] on div "Yes" at bounding box center [1303, 532] width 354 height 24
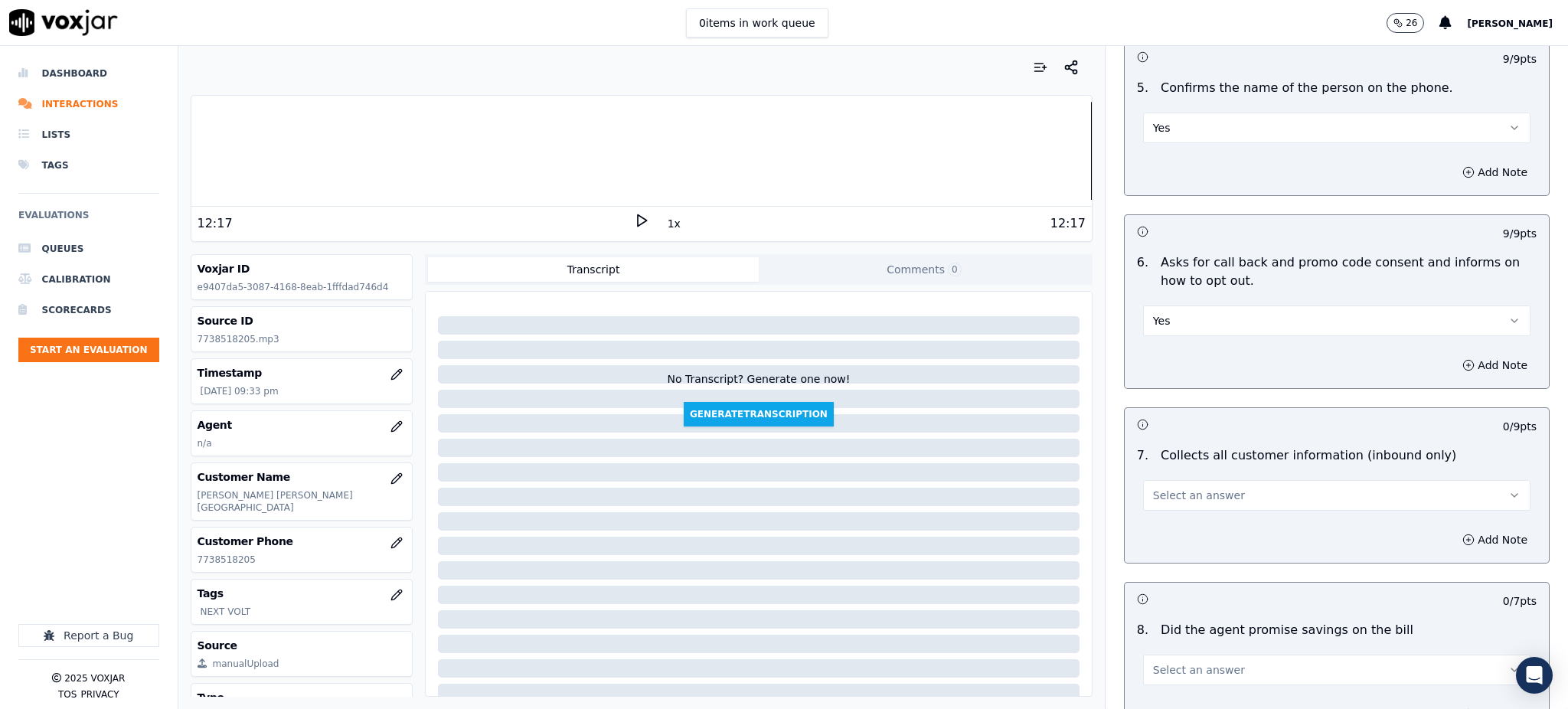
scroll to position [1021, 0]
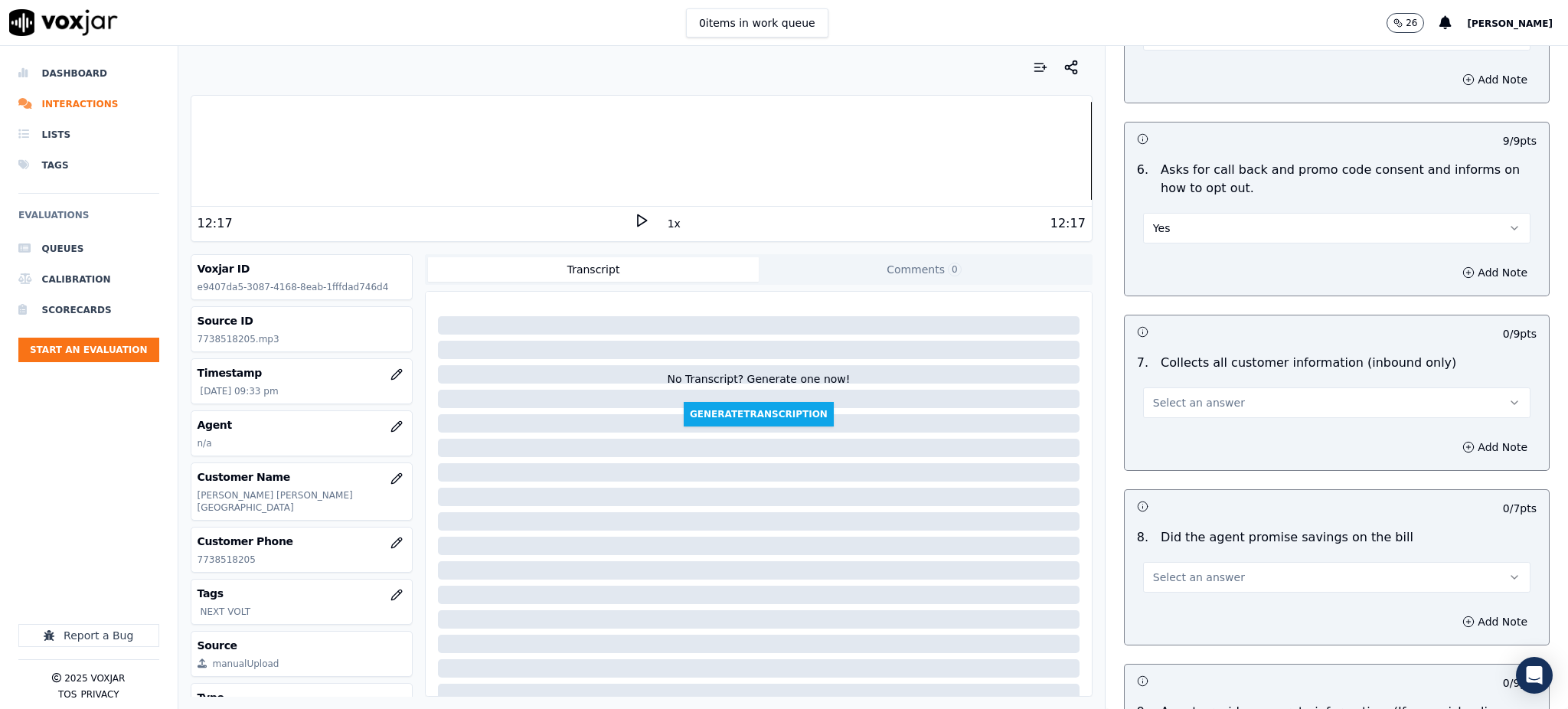
click at [1159, 395] on span "Select an answer" at bounding box center [1199, 402] width 92 height 15
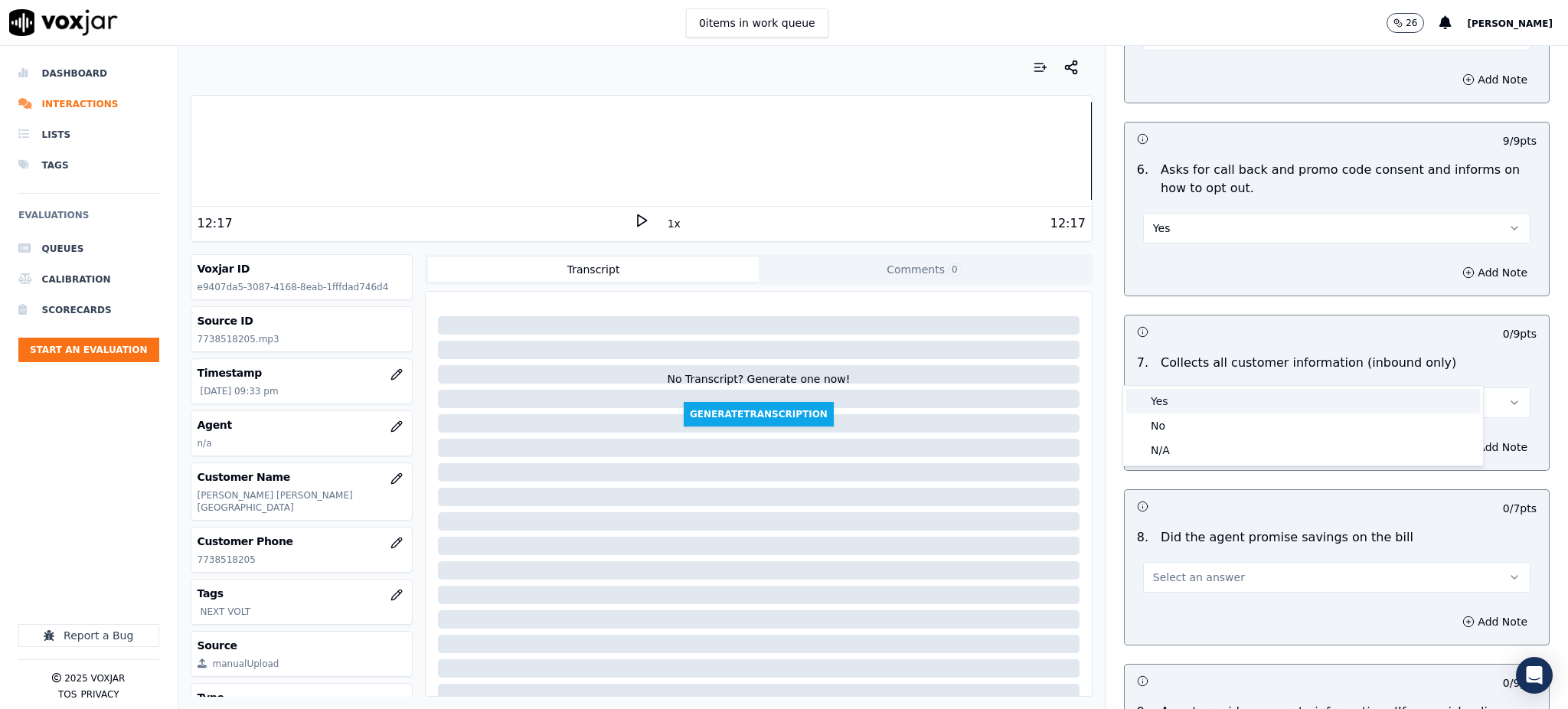
click at [1169, 401] on div "Yes" at bounding box center [1303, 401] width 354 height 24
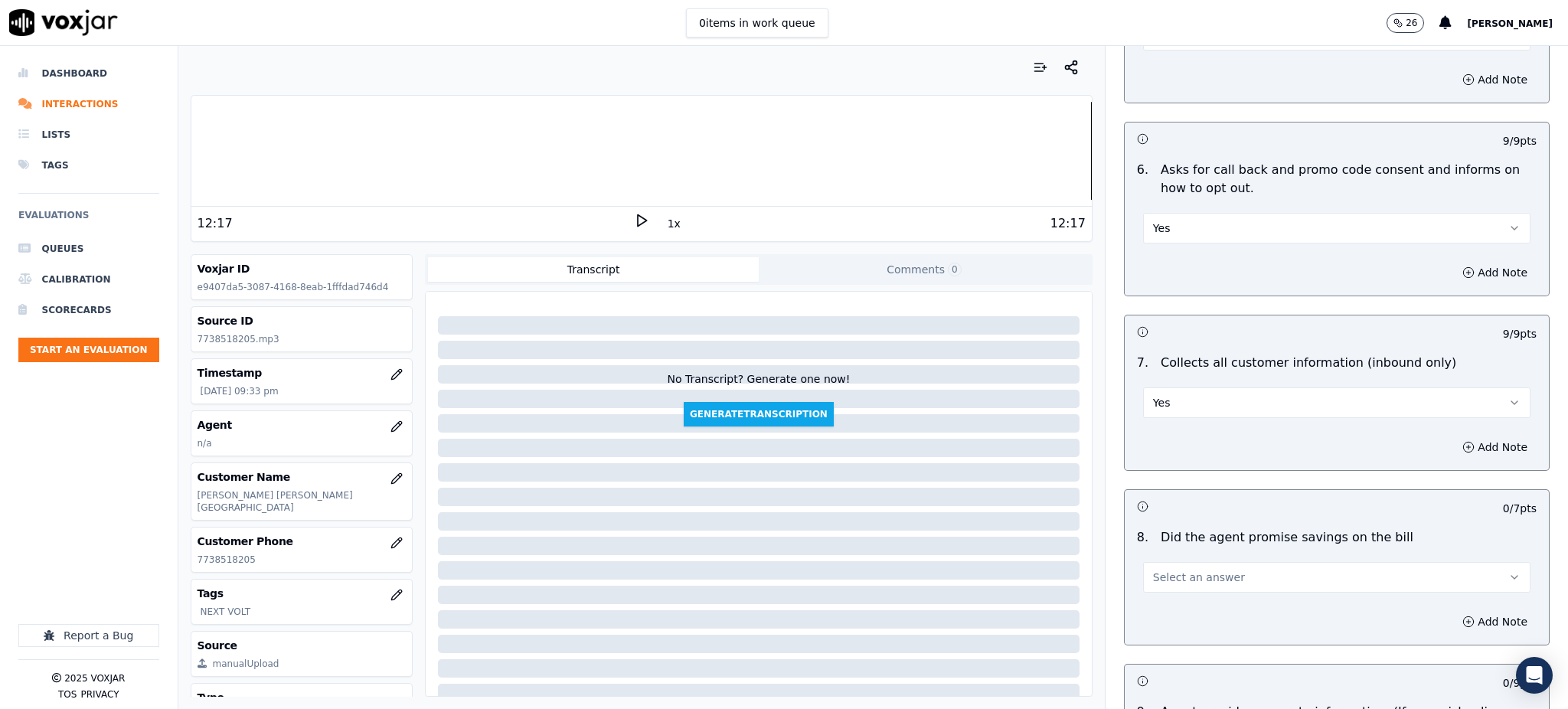
click at [1153, 569] on span "Select an answer" at bounding box center [1199, 577] width 92 height 15
click at [1157, 574] on div "Yes" at bounding box center [1303, 575] width 354 height 24
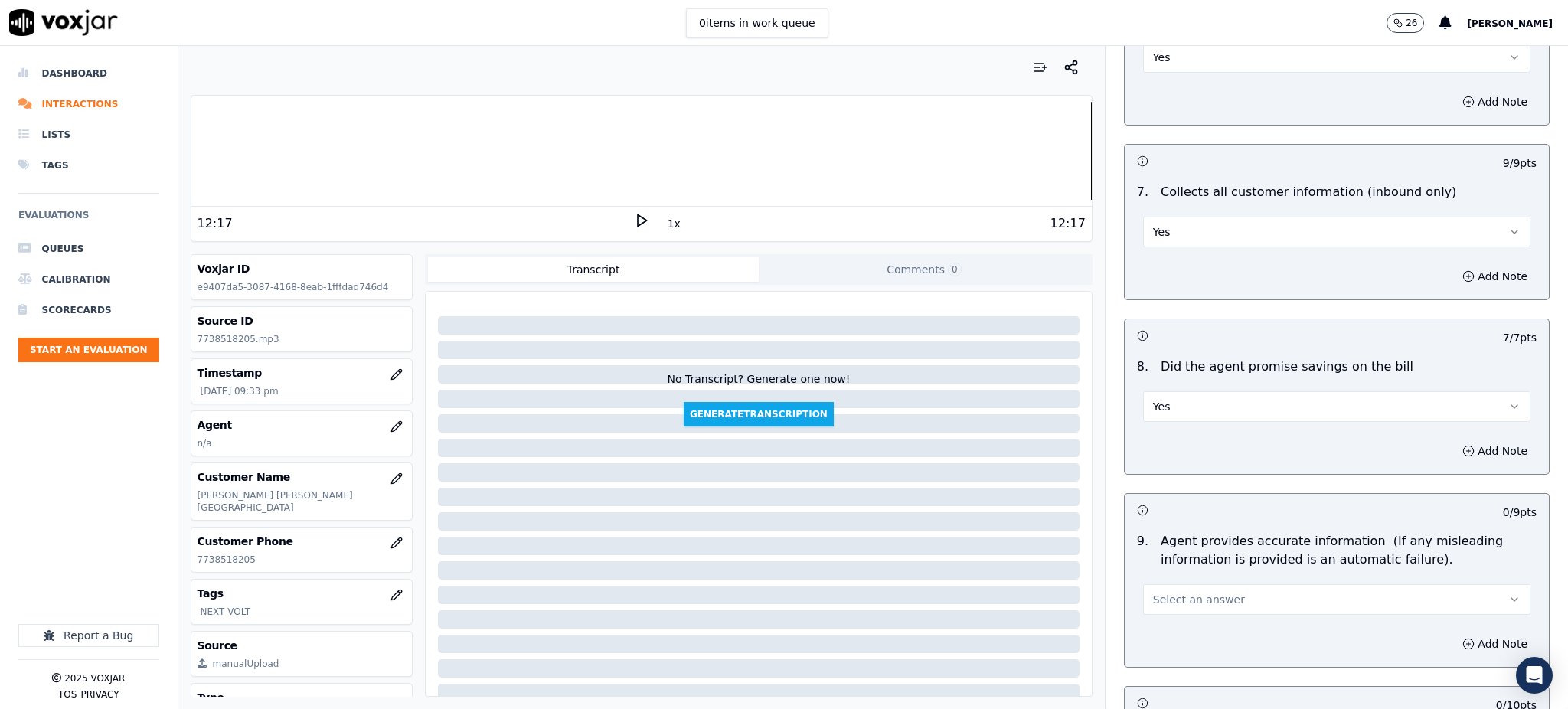
scroll to position [1224, 0]
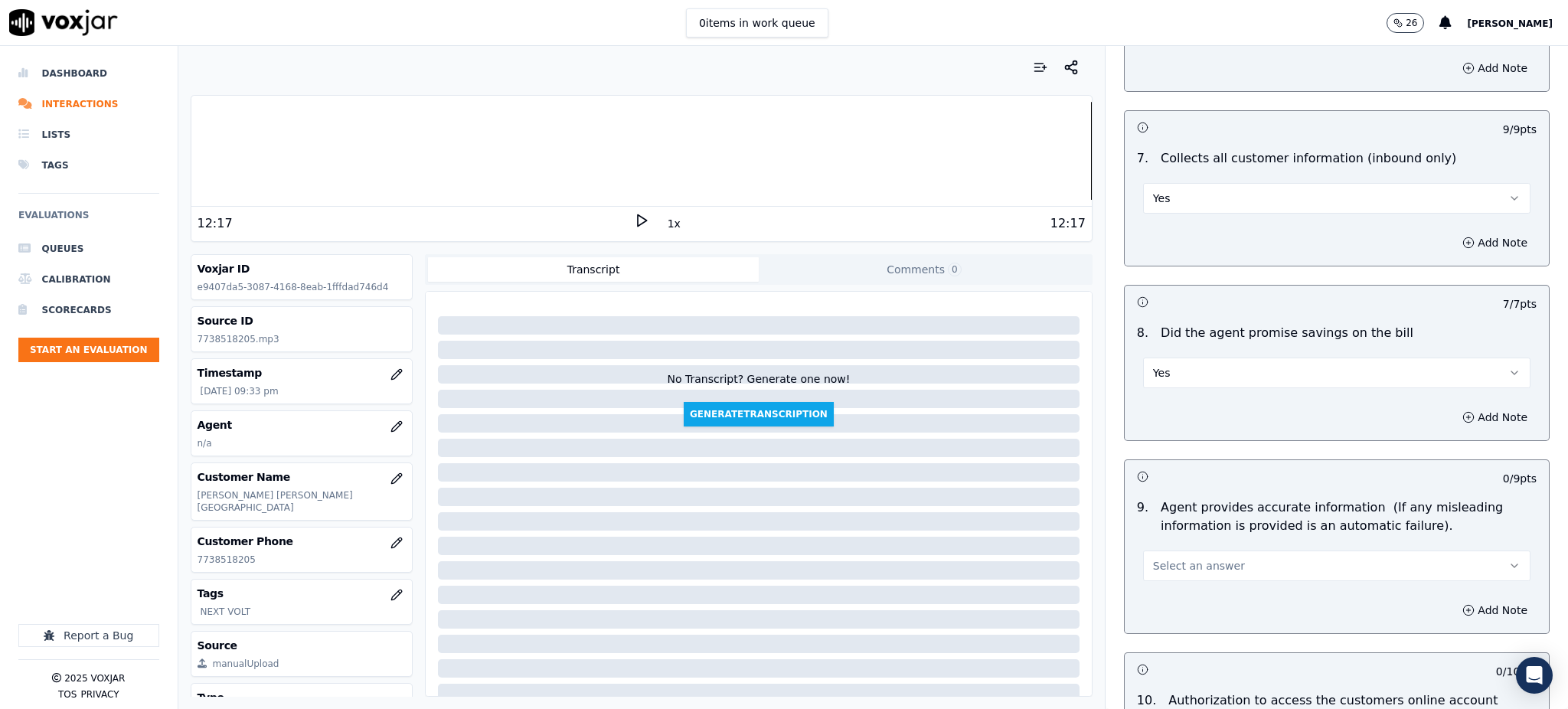
drag, startPoint x: 1153, startPoint y: 525, endPoint x: 1155, endPoint y: 543, distance: 18.1
click at [1153, 558] on span "Select an answer" at bounding box center [1199, 566] width 92 height 15
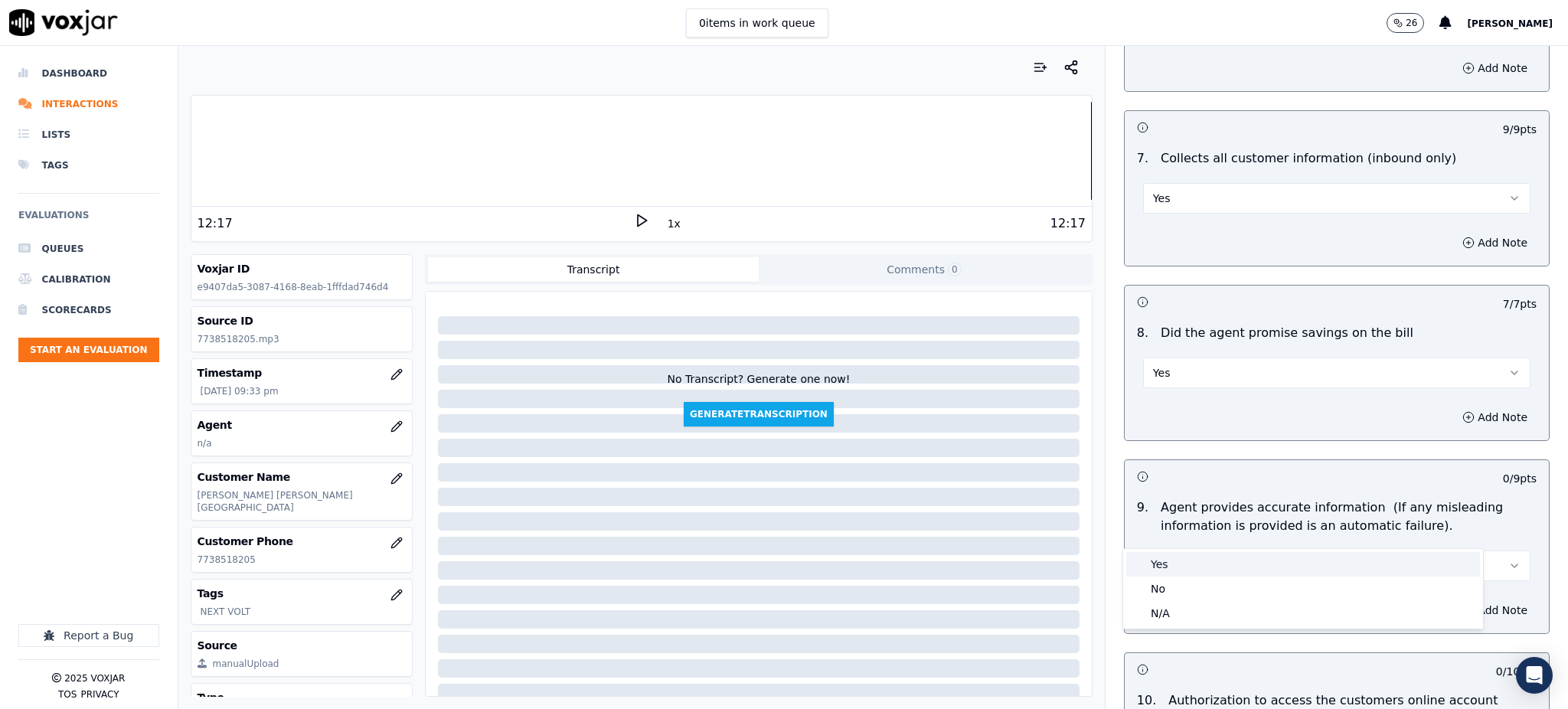
click at [1156, 560] on div "Yes" at bounding box center [1303, 564] width 354 height 24
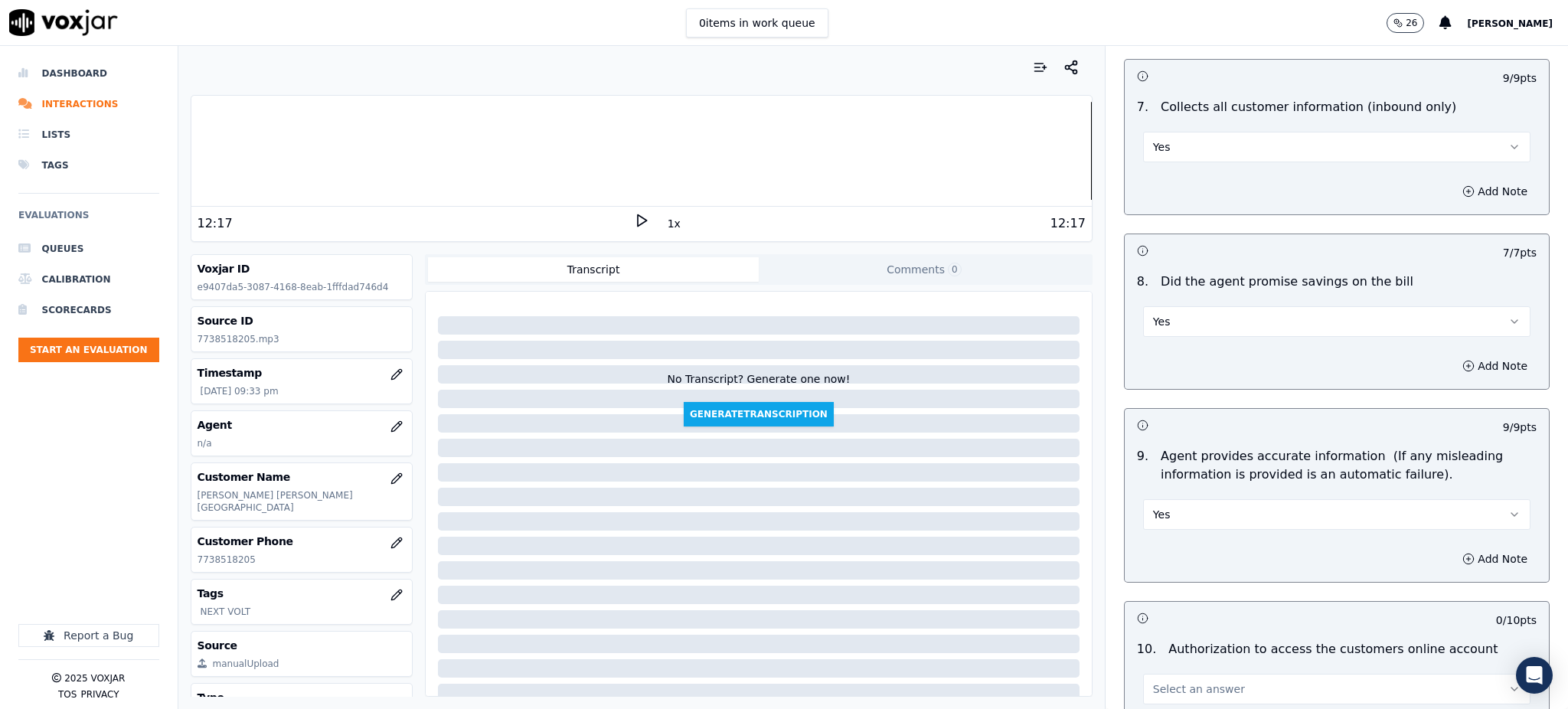
scroll to position [1428, 0]
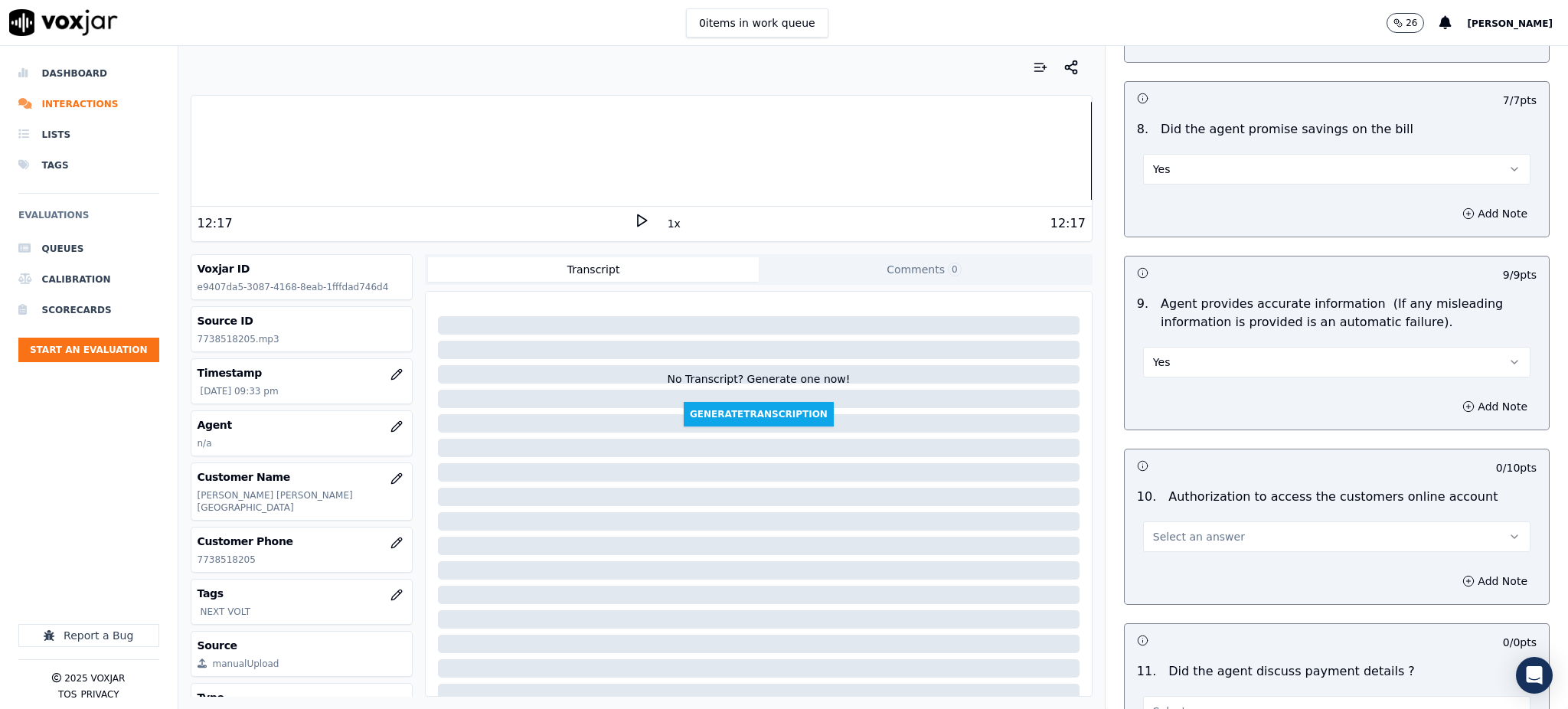
click at [1153, 528] on span "Select an answer" at bounding box center [1199, 536] width 92 height 15
click at [1163, 529] on div "Yes" at bounding box center [1303, 535] width 354 height 24
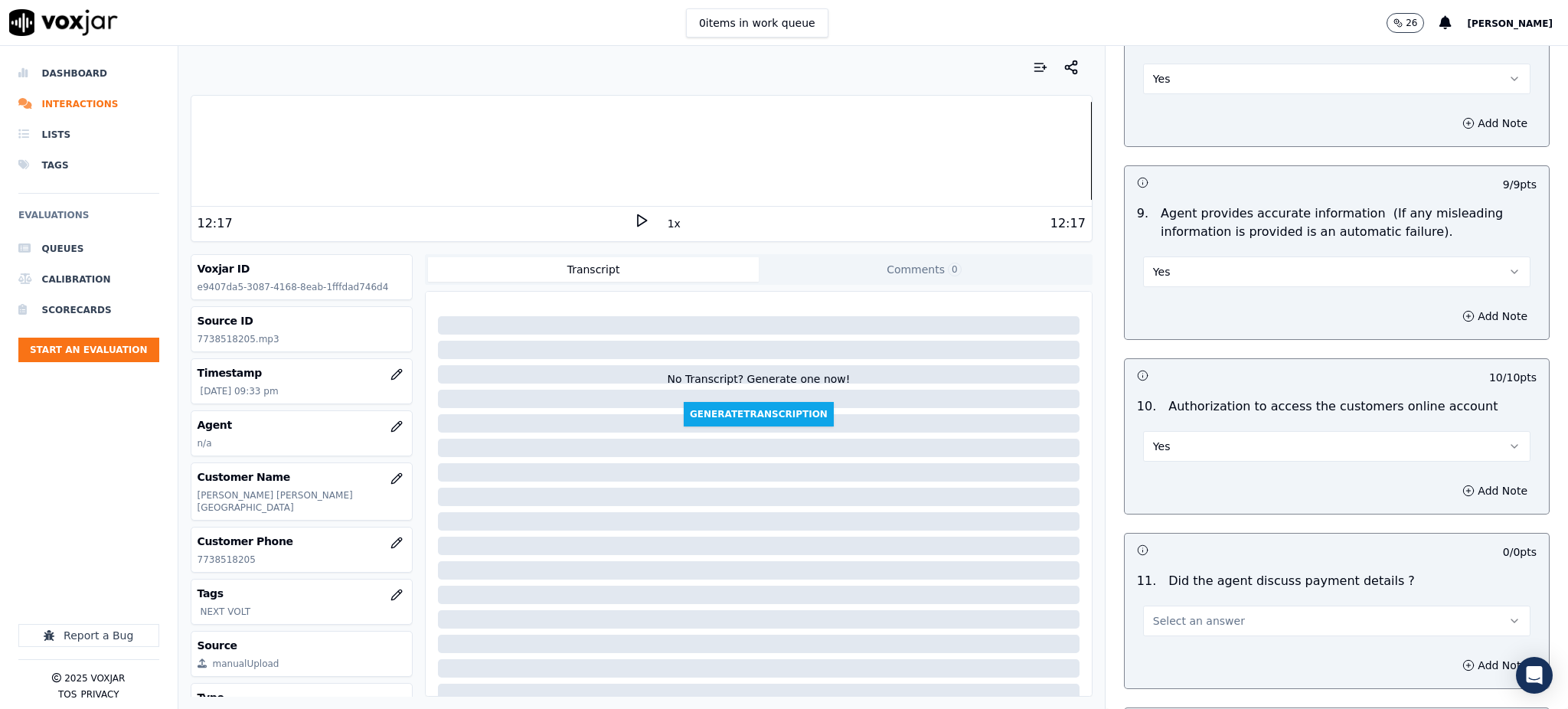
scroll to position [1837, 0]
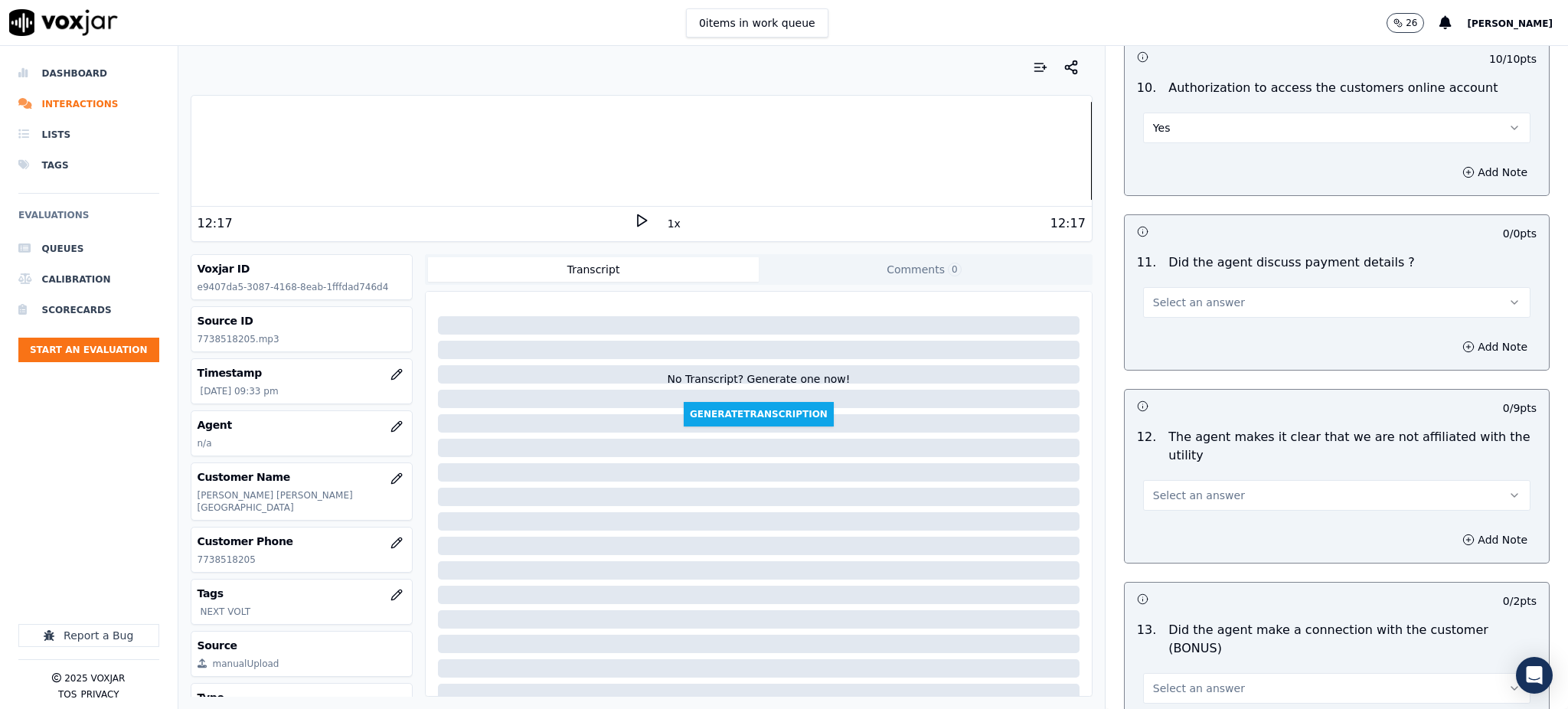
click at [1153, 295] on span "Select an answer" at bounding box center [1199, 302] width 92 height 15
click at [1164, 354] on div "N/A" at bounding box center [1303, 350] width 354 height 24
click at [1168, 488] on span "Select an answer" at bounding box center [1199, 495] width 92 height 15
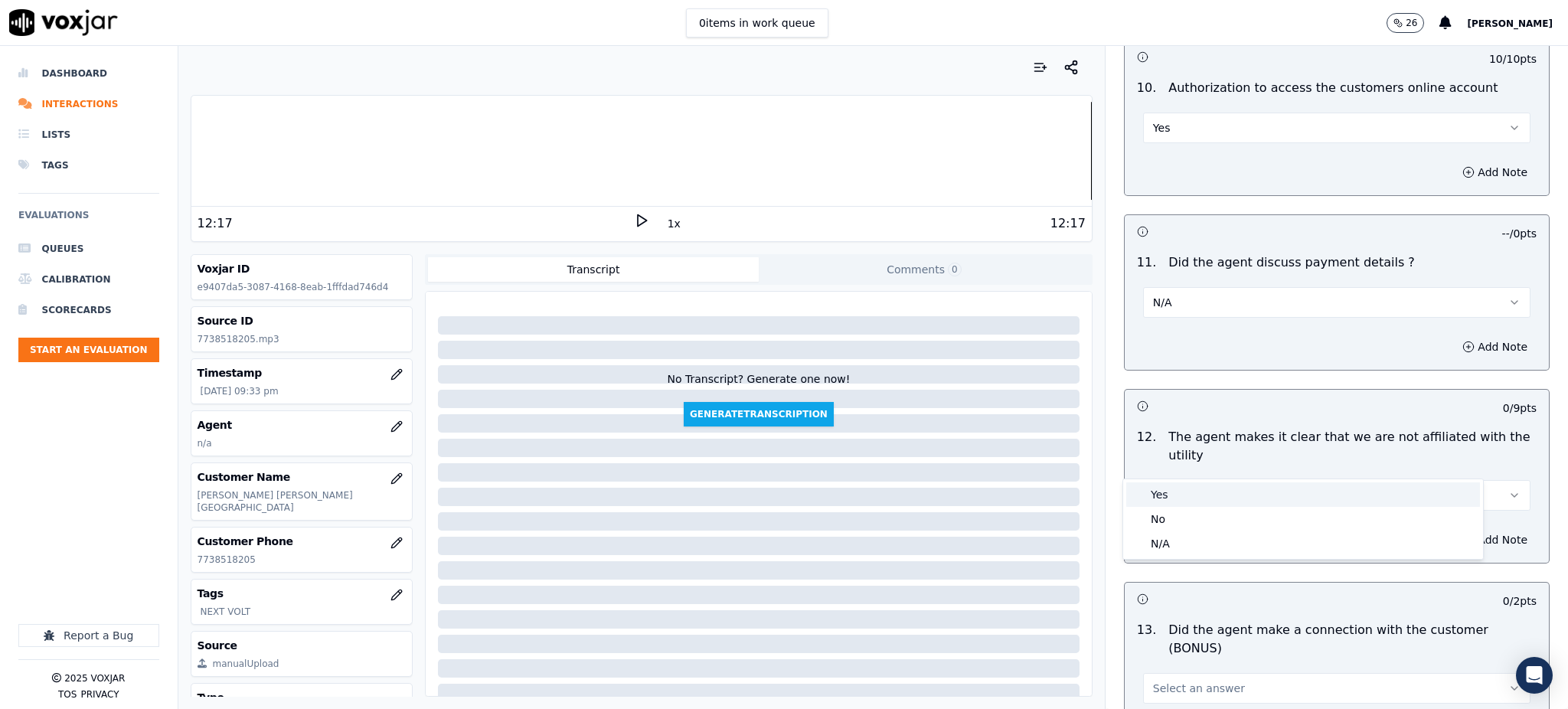
click at [1165, 499] on div "Yes" at bounding box center [1303, 494] width 354 height 24
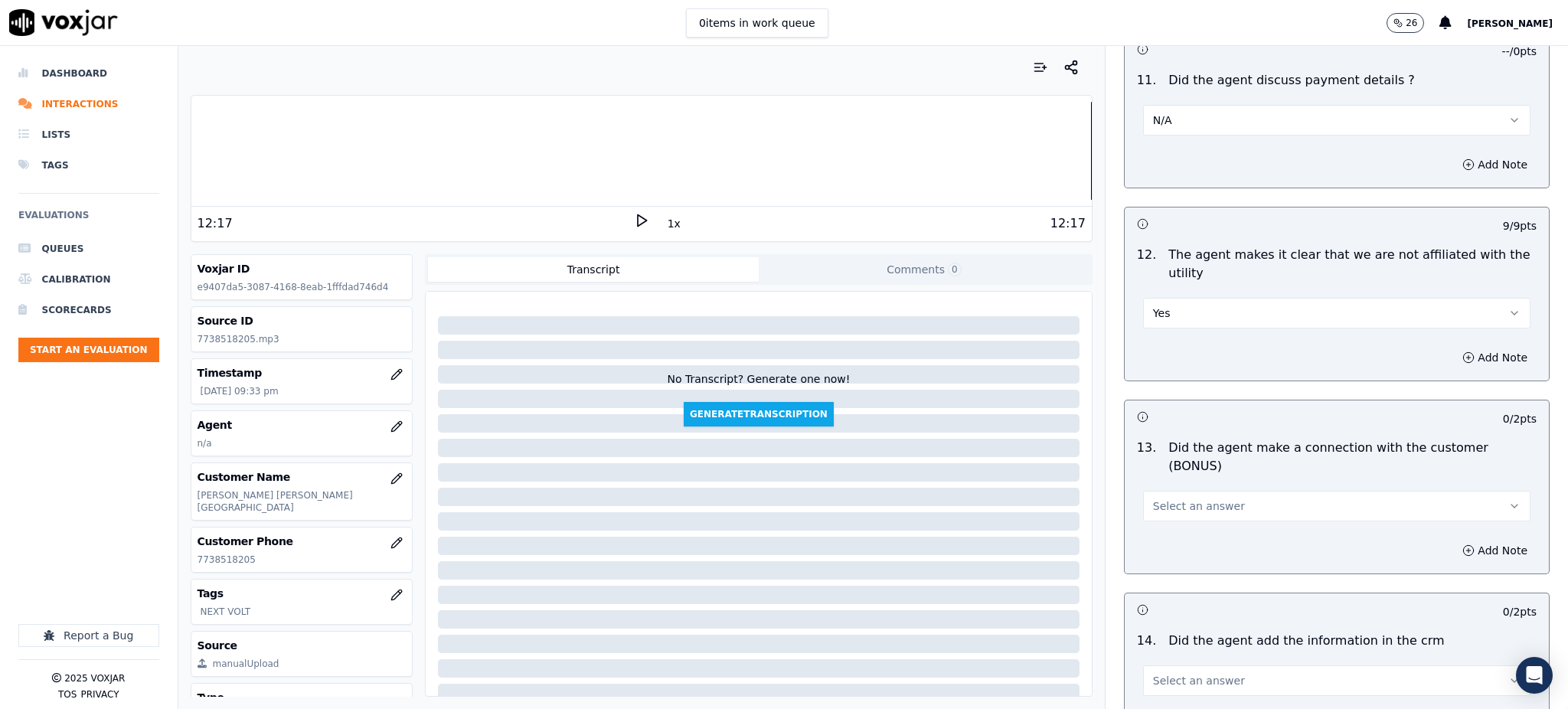
scroll to position [2040, 0]
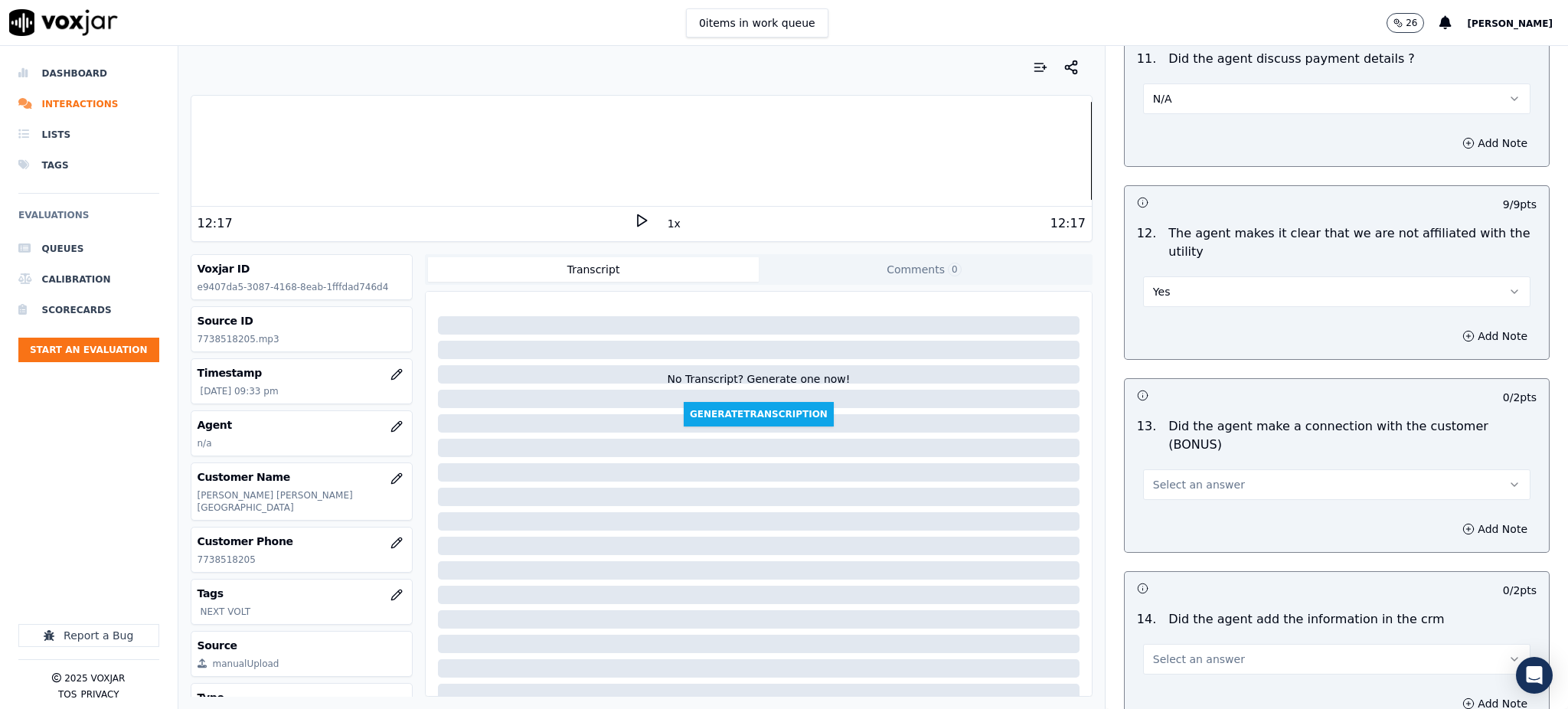
click at [1164, 469] on button "Select an answer" at bounding box center [1336, 484] width 387 height 31
click at [1168, 464] on div "Yes" at bounding box center [1303, 464] width 354 height 24
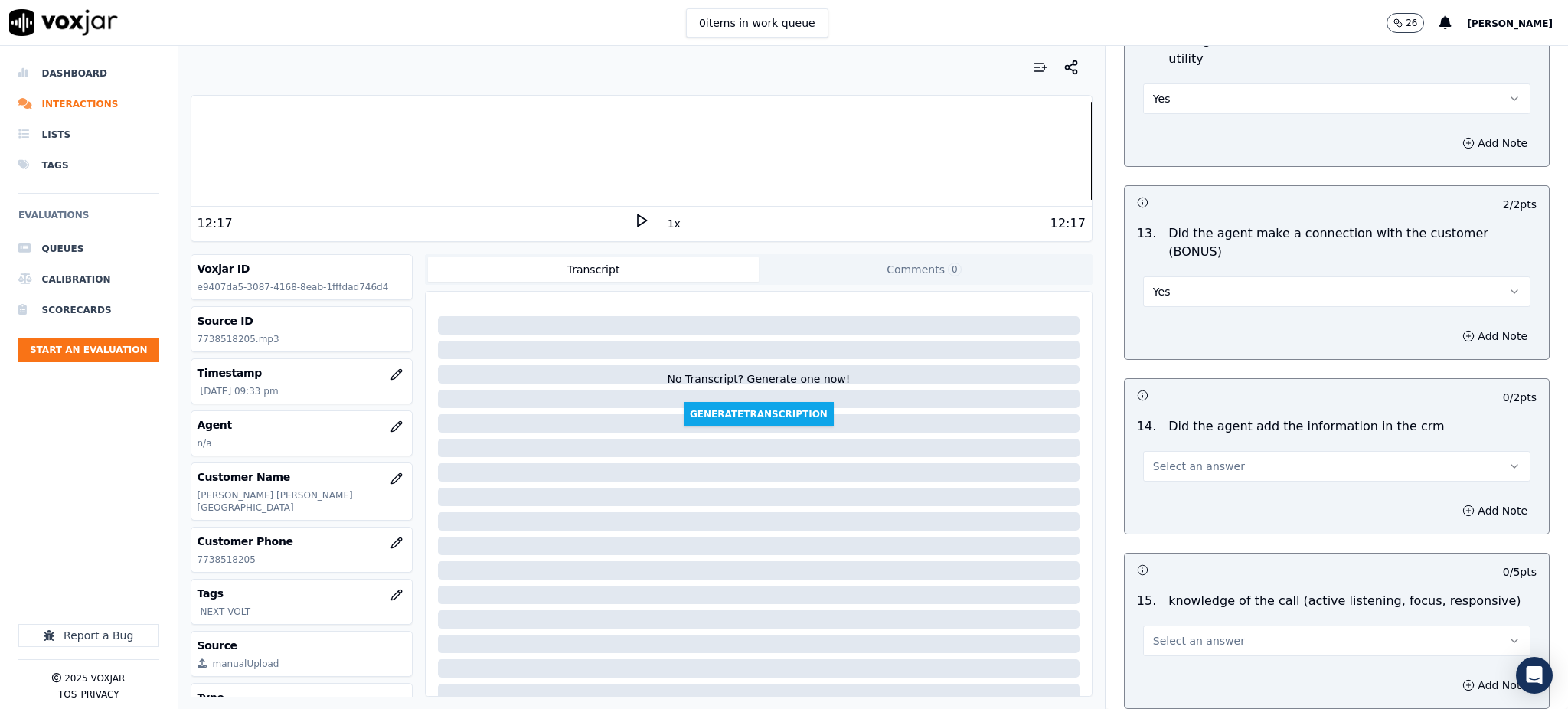
scroll to position [2245, 0]
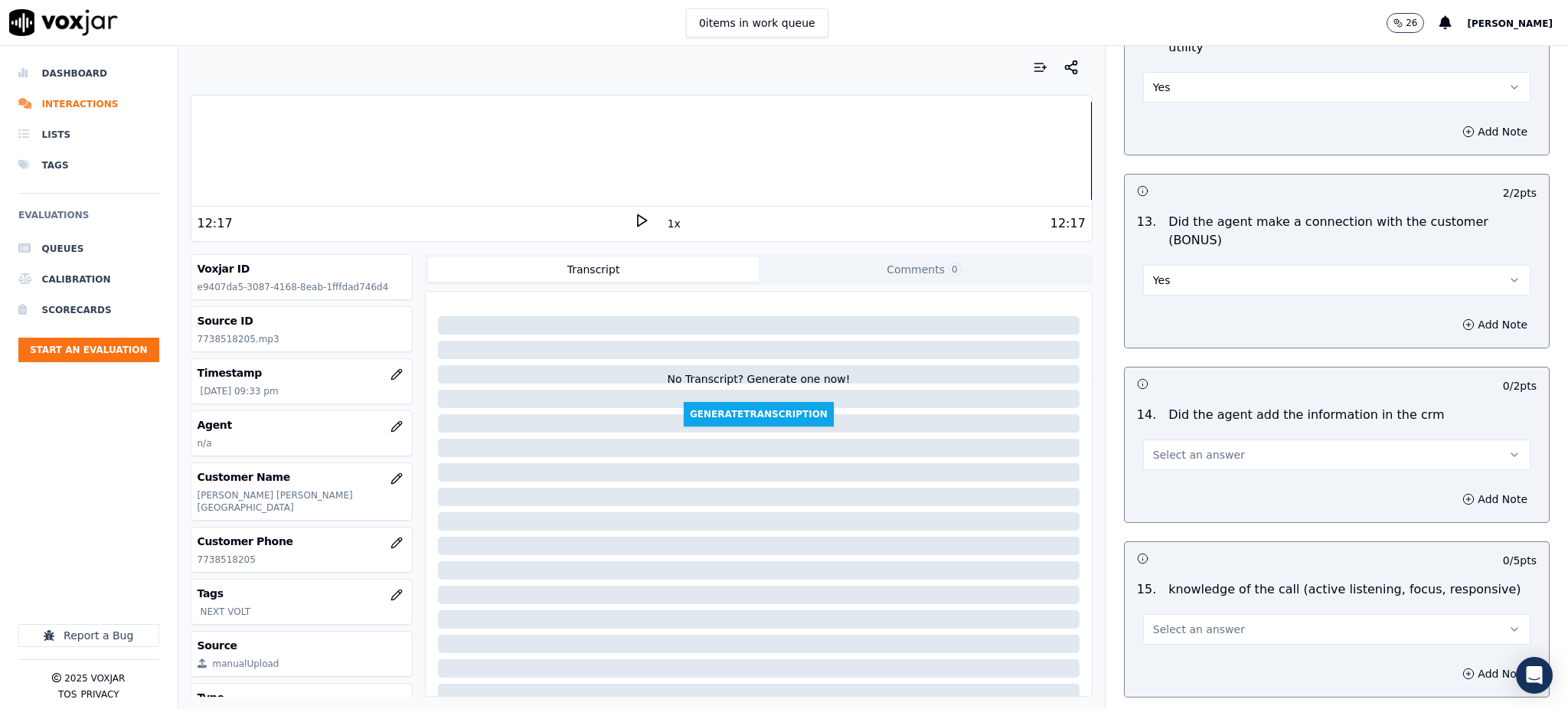
click at [1153, 447] on span "Select an answer" at bounding box center [1199, 454] width 92 height 15
click at [1154, 435] on div "Yes" at bounding box center [1303, 435] width 354 height 24
click at [1171, 622] on span "Select an answer" at bounding box center [1199, 629] width 92 height 15
click at [1164, 615] on div "Yes" at bounding box center [1303, 609] width 354 height 24
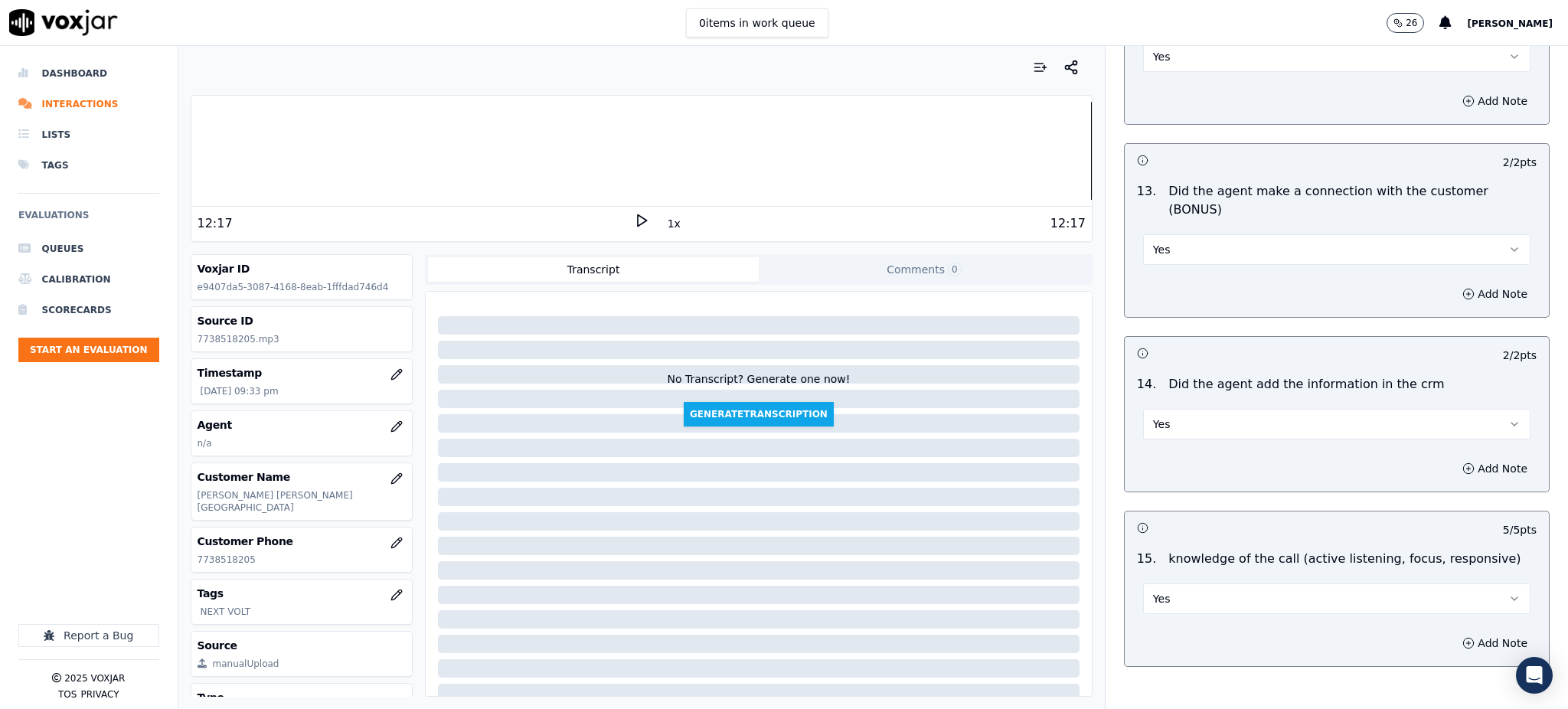
scroll to position [2317, 0]
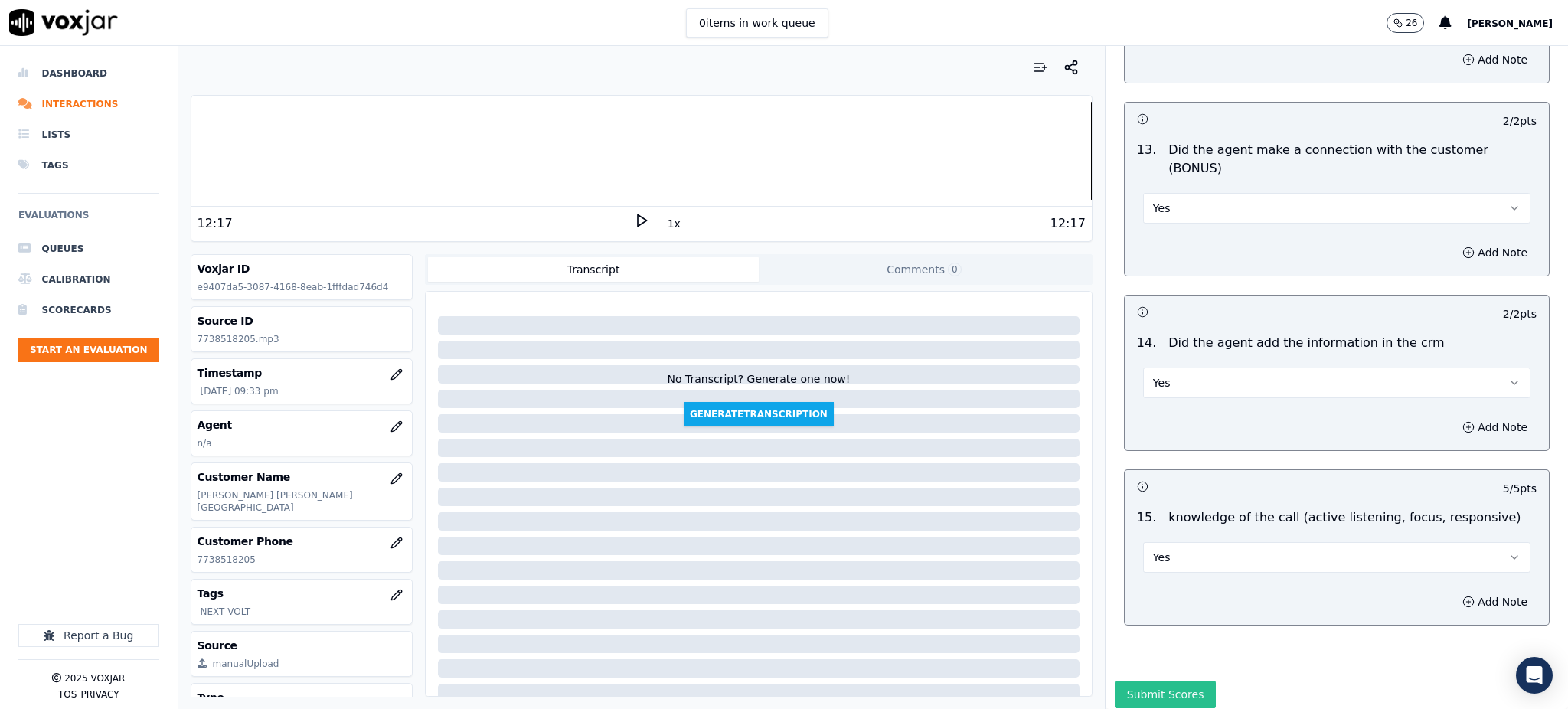
click at [1153, 680] on button "Submit Scores" at bounding box center [1165, 694] width 101 height 28
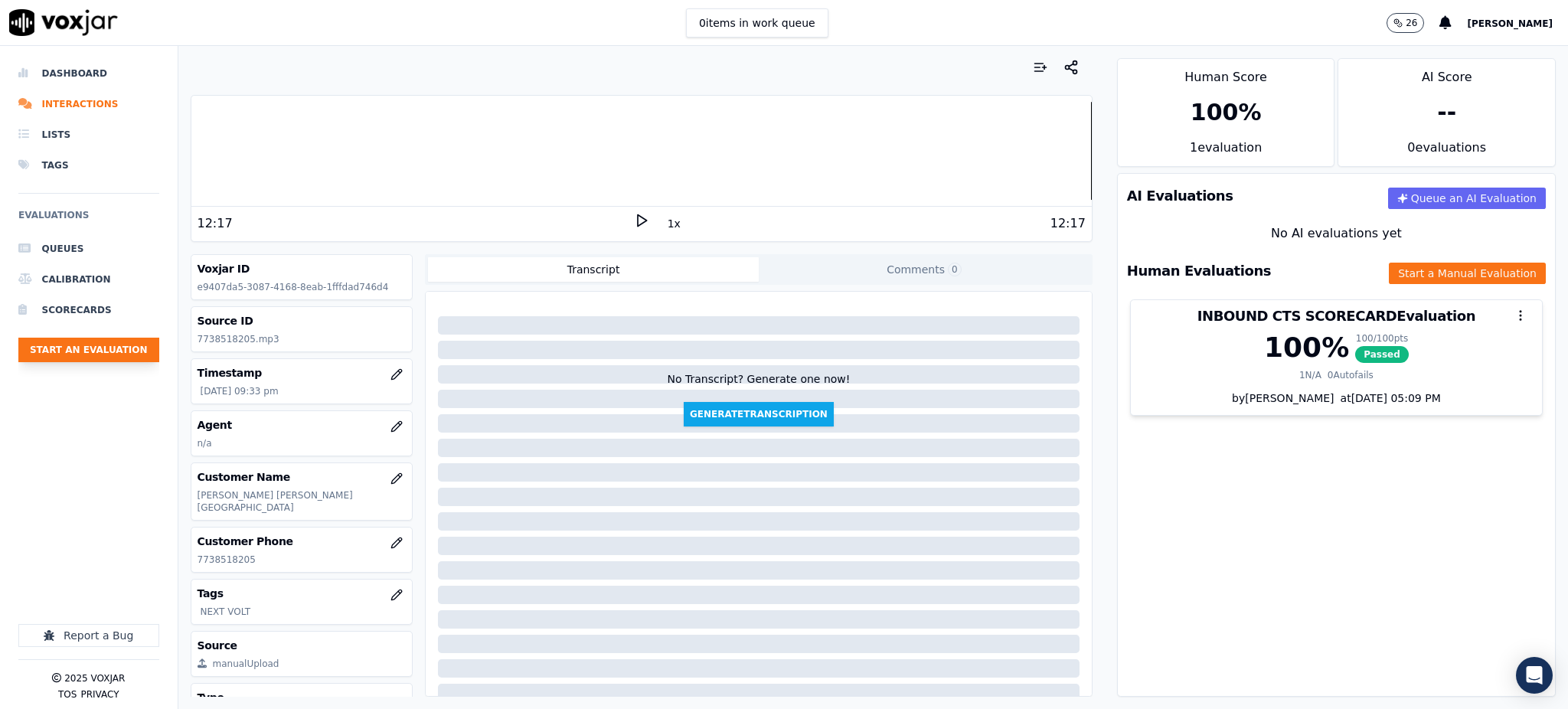
click at [111, 352] on button "Start an Evaluation" at bounding box center [88, 350] width 141 height 24
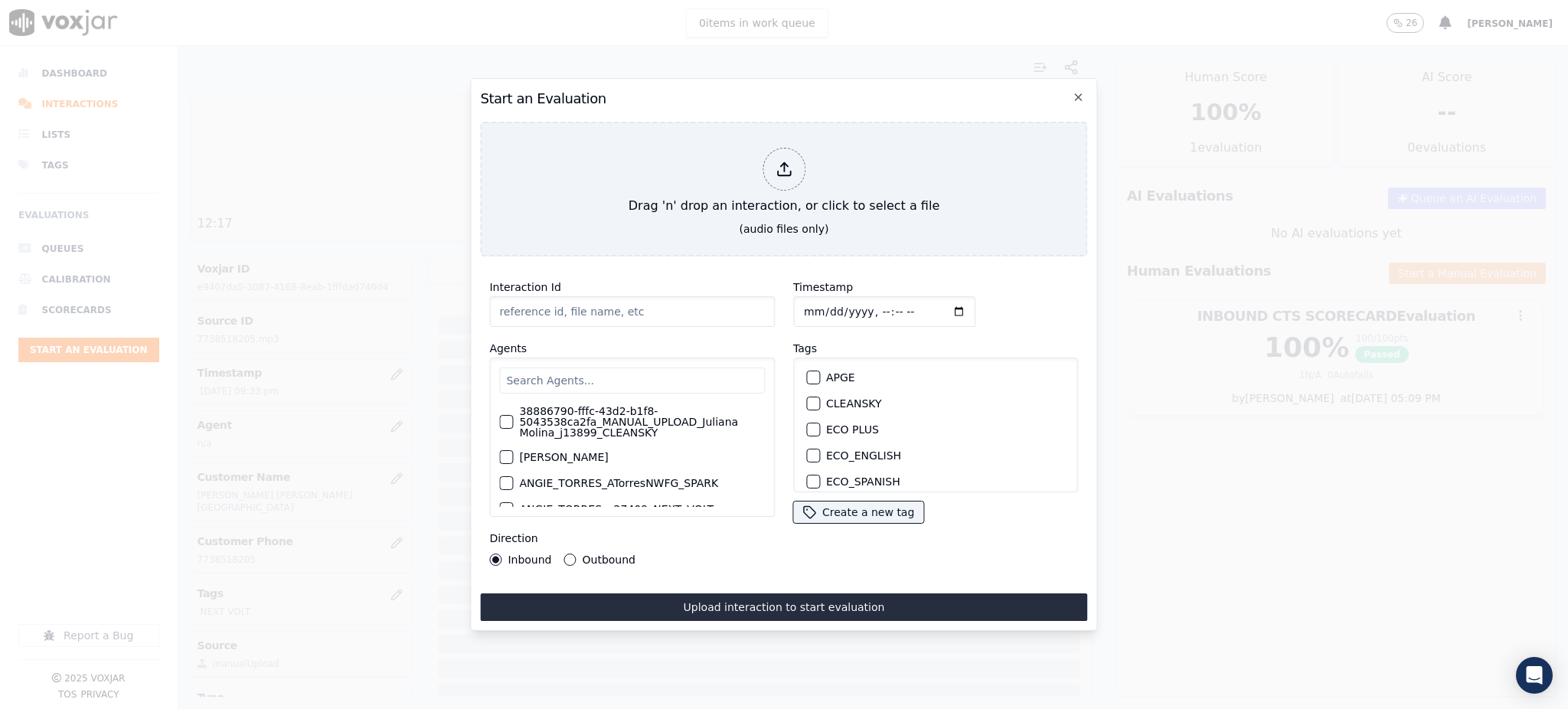
type input "09122025_7082650816.mp3"
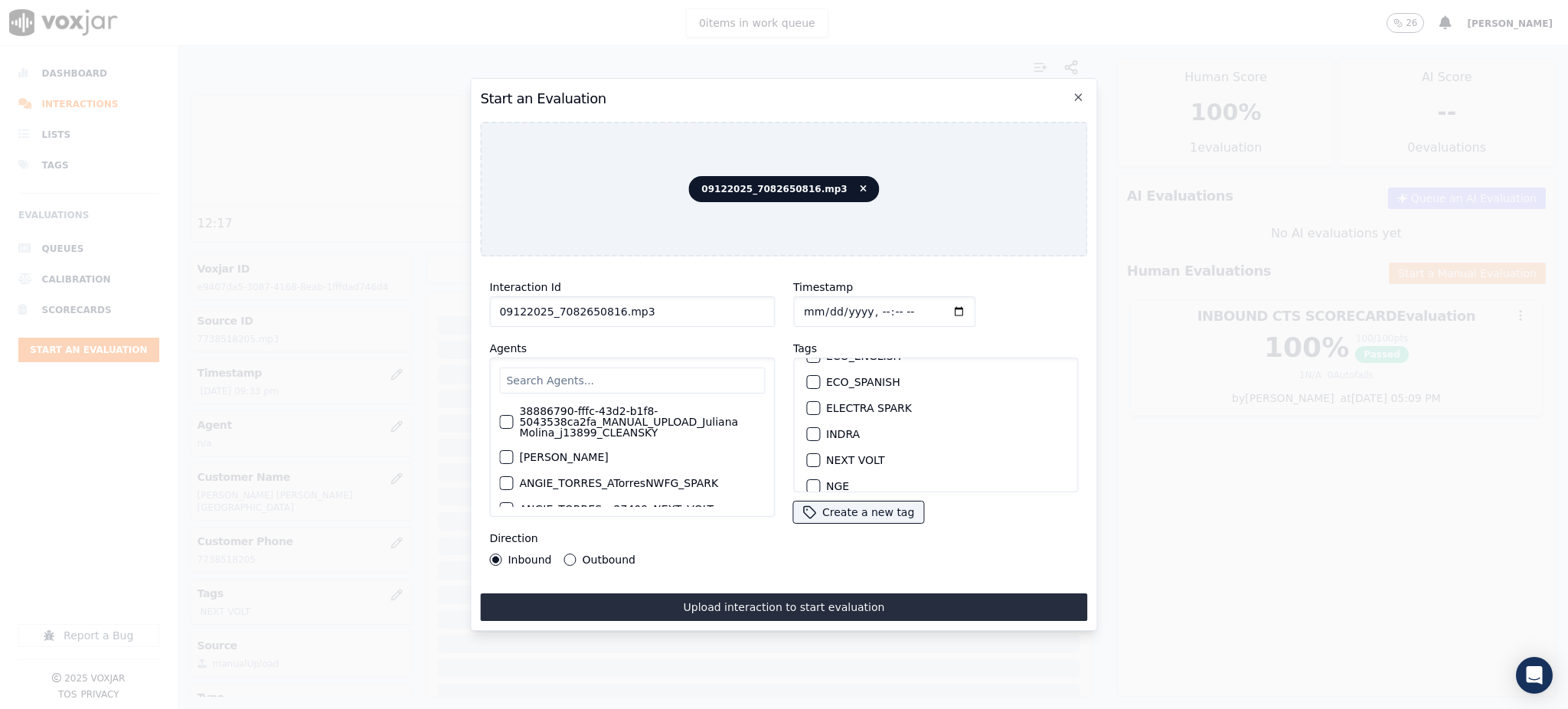
scroll to position [101, 0]
click at [835, 453] on label "NEXT VOLT" at bounding box center [855, 458] width 59 height 11
click at [820, 453] on button "NEXT VOLT" at bounding box center [812, 458] width 14 height 14
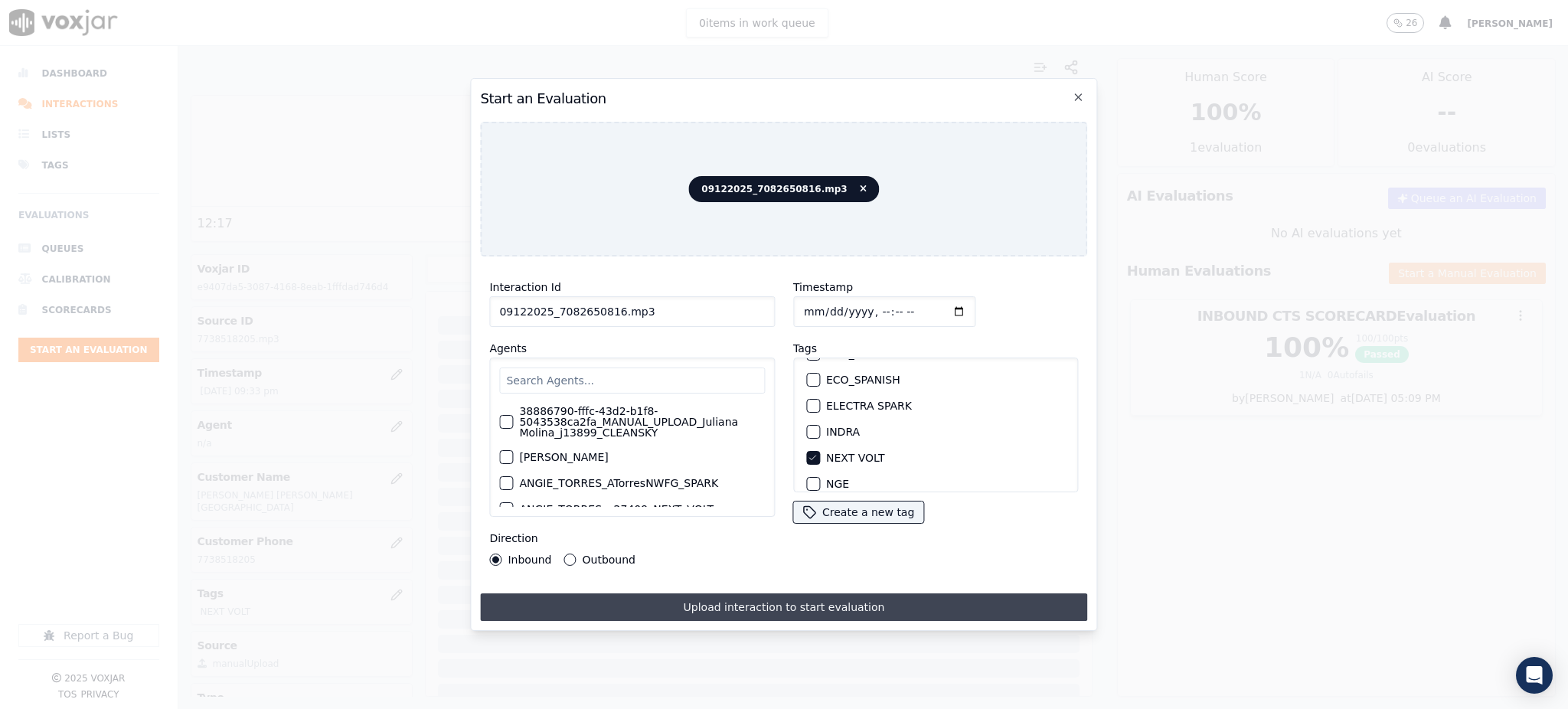
click at [819, 601] on button "Upload interaction to start evaluation" at bounding box center [784, 608] width 607 height 28
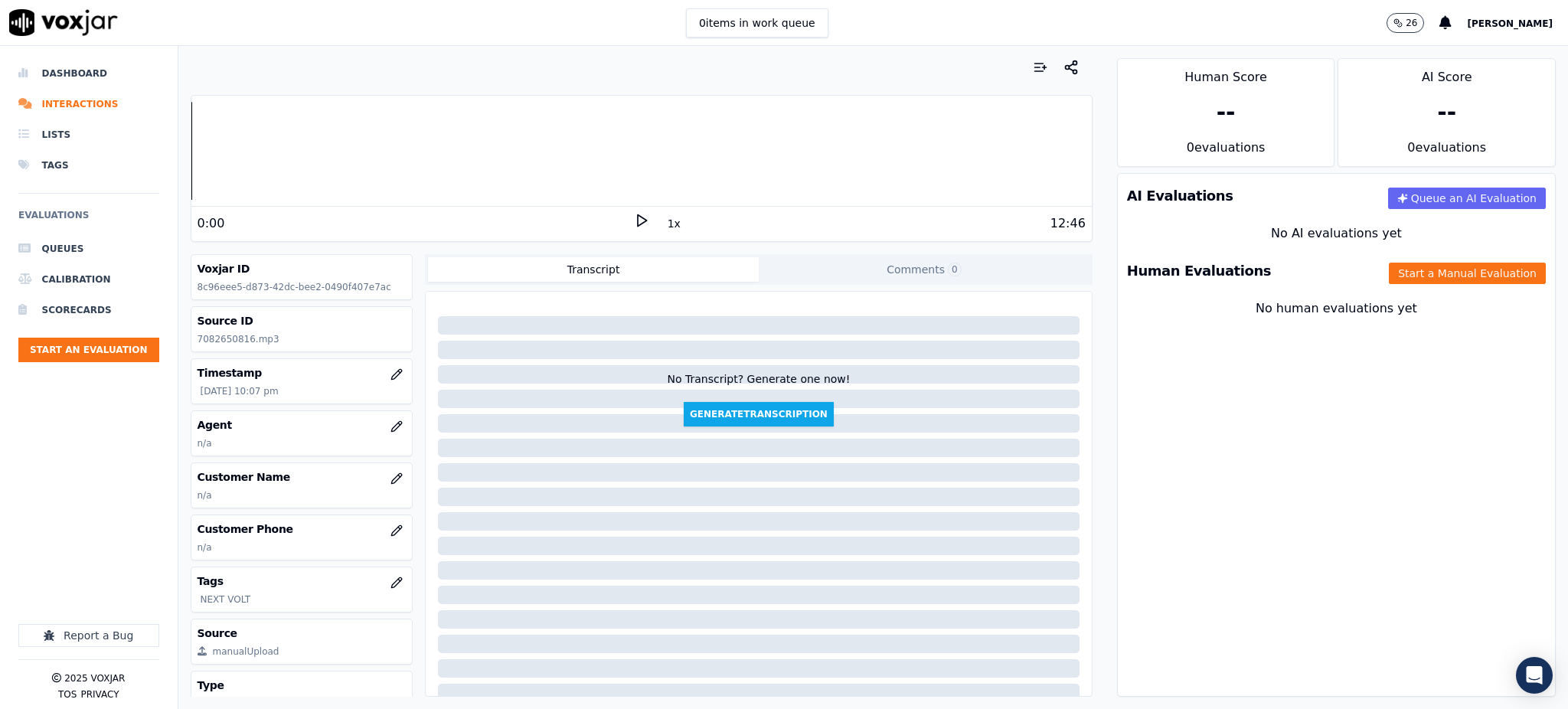
click at [634, 214] on icon at bounding box center [641, 221] width 15 height 15
click at [72, 355] on button "Start an Evaluation" at bounding box center [88, 350] width 141 height 24
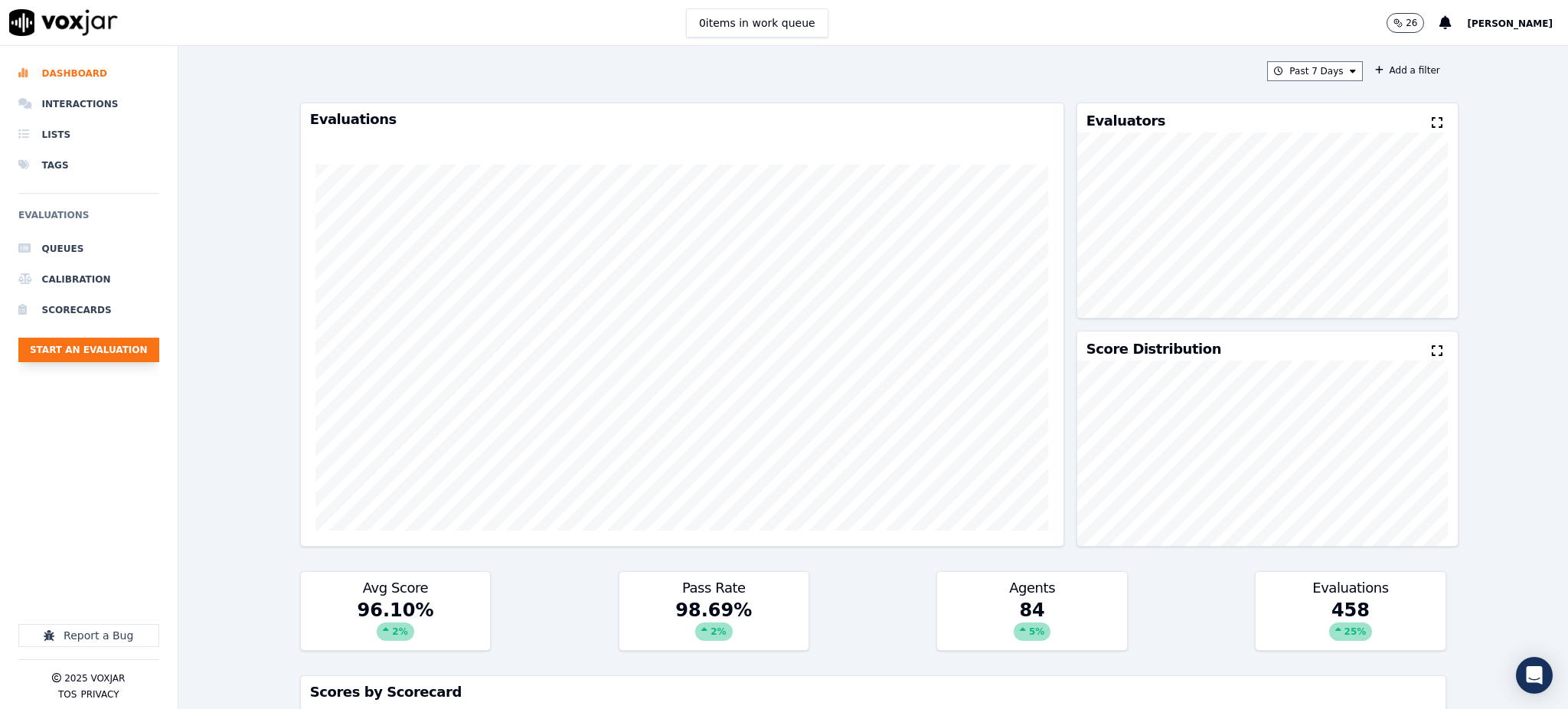
click at [112, 352] on button "Start an Evaluation" at bounding box center [88, 350] width 141 height 24
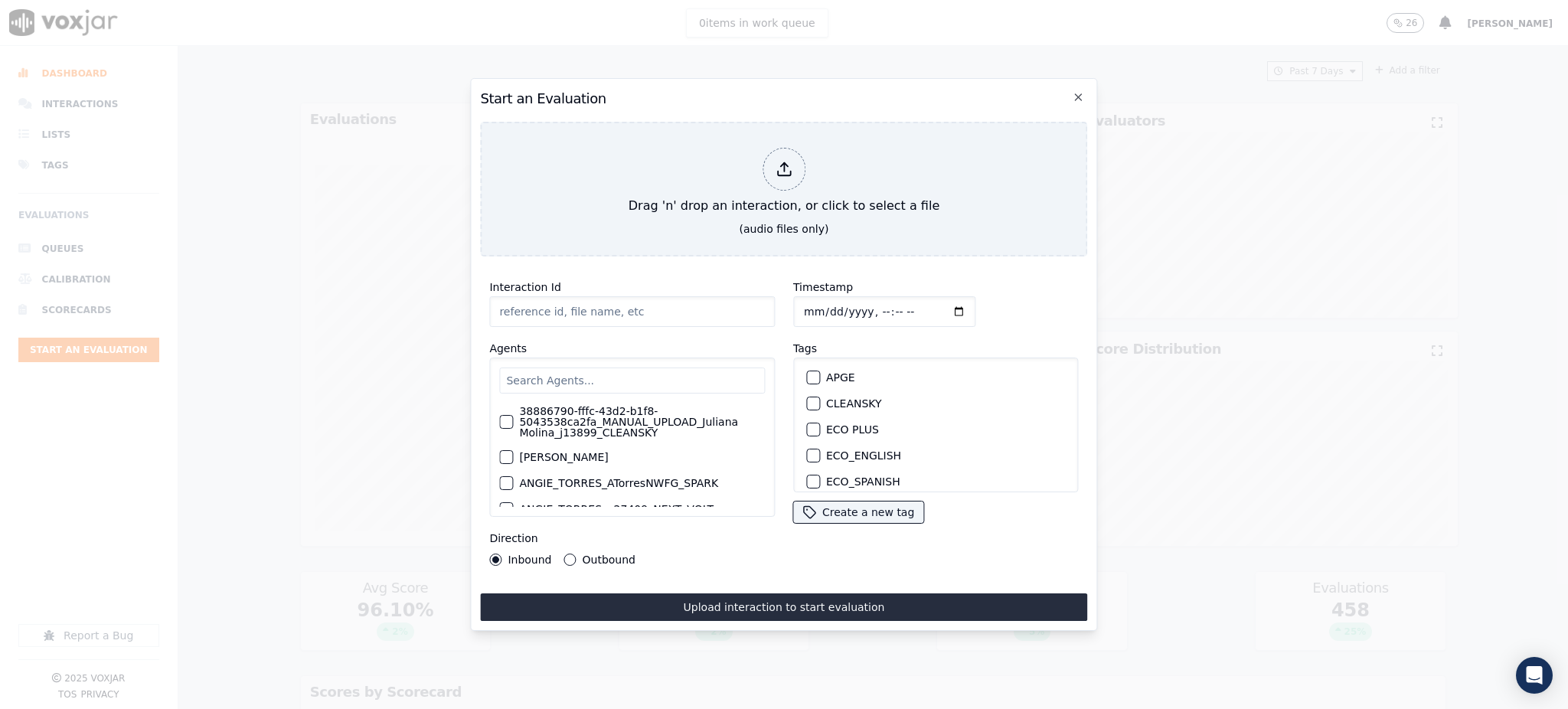
type input "09112025_3126209196.mp3"
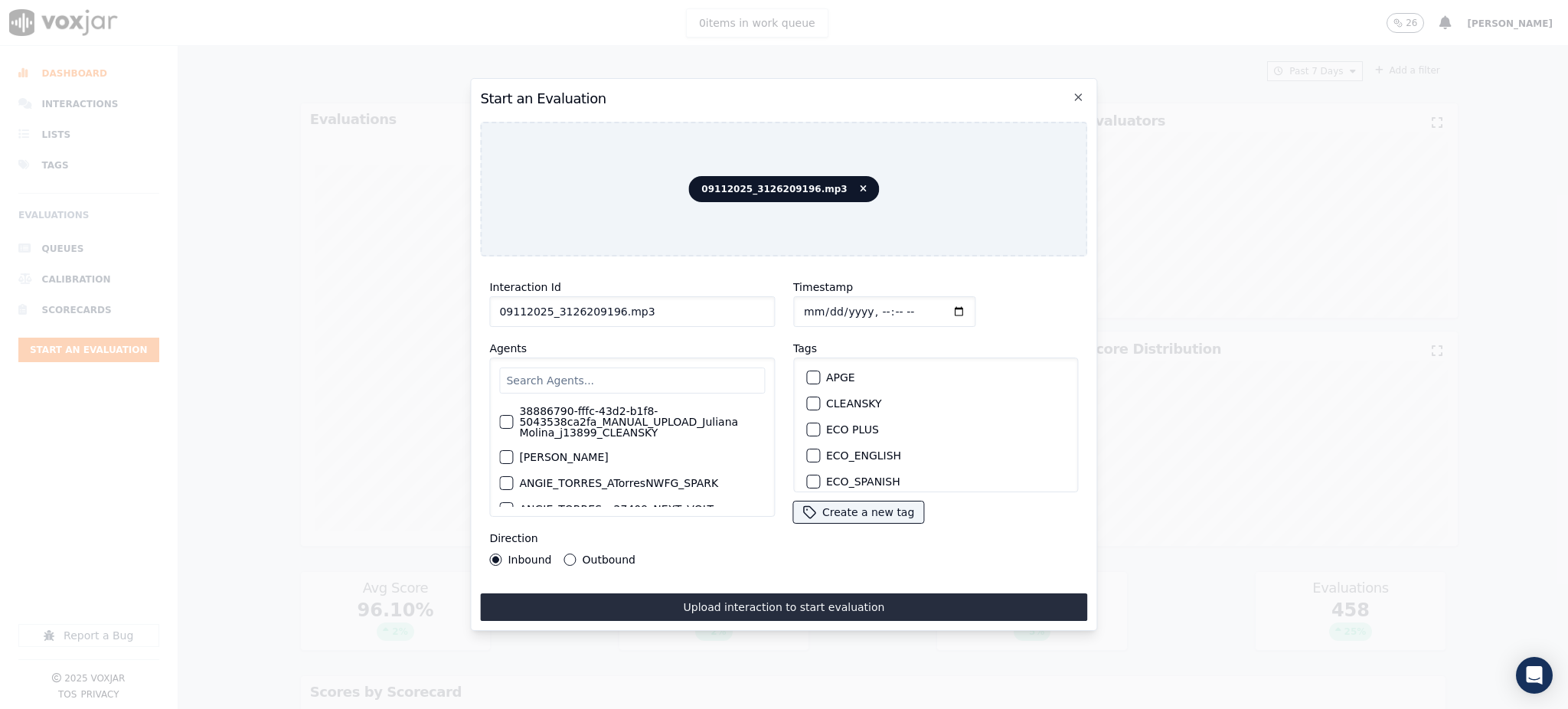
drag, startPoint x: 607, startPoint y: 304, endPoint x: 551, endPoint y: 307, distance: 56.1
click at [551, 307] on input "09112025_3126209196.mp3" at bounding box center [632, 311] width 286 height 31
click at [841, 452] on label "NEXT VOLT" at bounding box center [855, 458] width 59 height 11
click at [820, 451] on button "NEXT VOLT" at bounding box center [812, 458] width 14 height 14
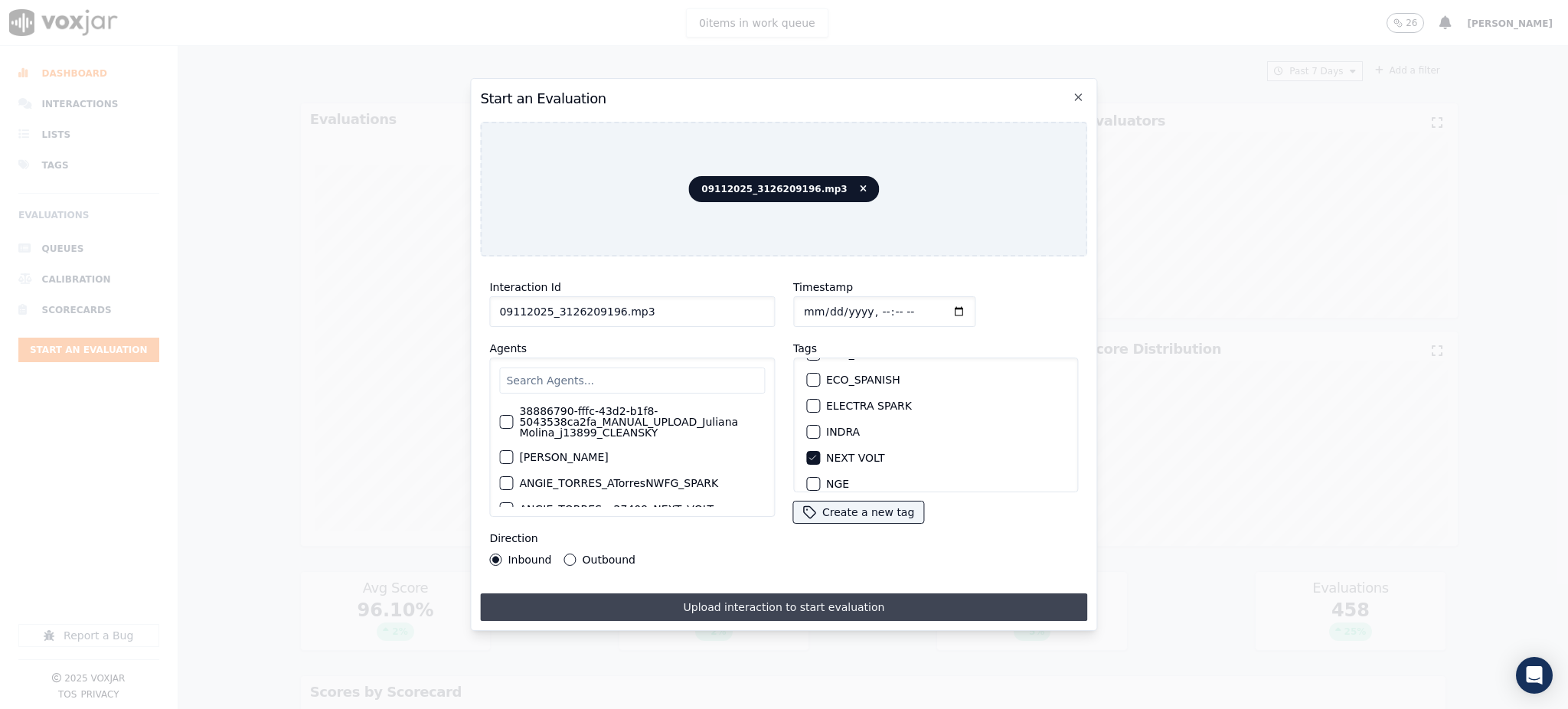
click at [823, 600] on button "Upload interaction to start evaluation" at bounding box center [784, 608] width 607 height 28
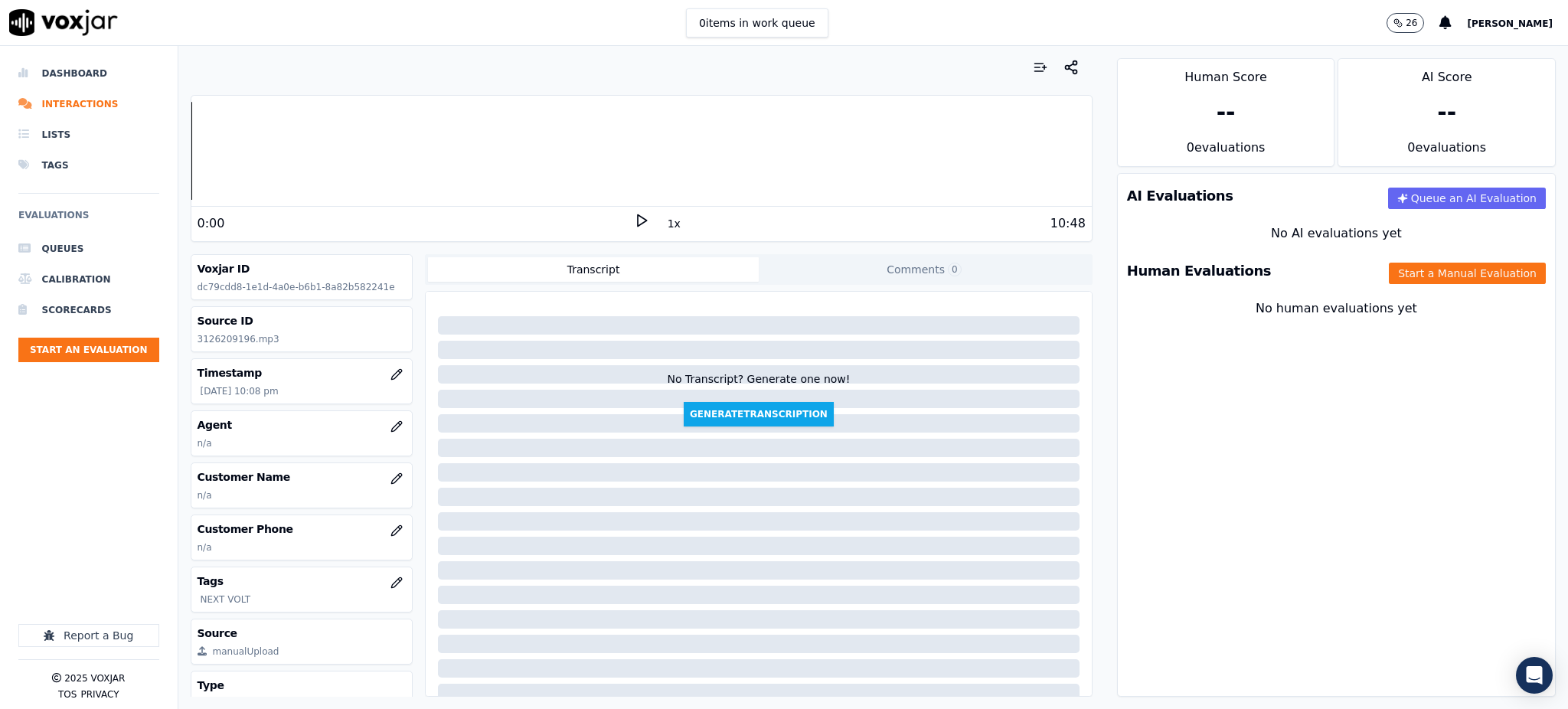
click at [412, 225] on div "0:00" at bounding box center [415, 223] width 436 height 19
click at [634, 221] on icon at bounding box center [641, 221] width 15 height 15
click at [715, 164] on div at bounding box center [641, 150] width 900 height 98
click at [240, 341] on p "3126209196.mp3" at bounding box center [302, 339] width 209 height 12
drag, startPoint x: 245, startPoint y: 339, endPoint x: 196, endPoint y: 339, distance: 49.0
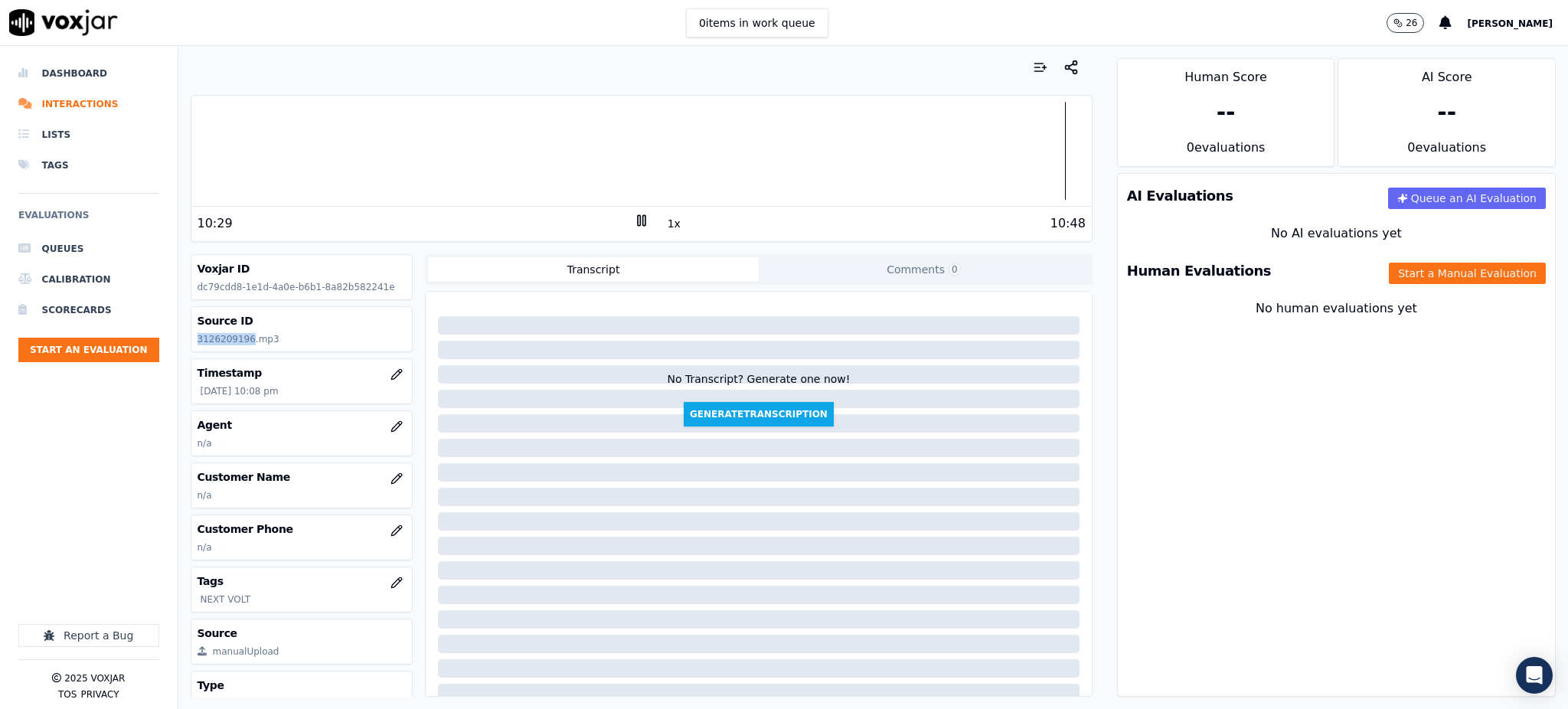
click at [196, 339] on div "Source ID 3126209196.mp3" at bounding box center [302, 329] width 221 height 45
copy p "3126209196"
click at [1410, 274] on button "Start a Manual Evaluation" at bounding box center [1467, 273] width 157 height 21
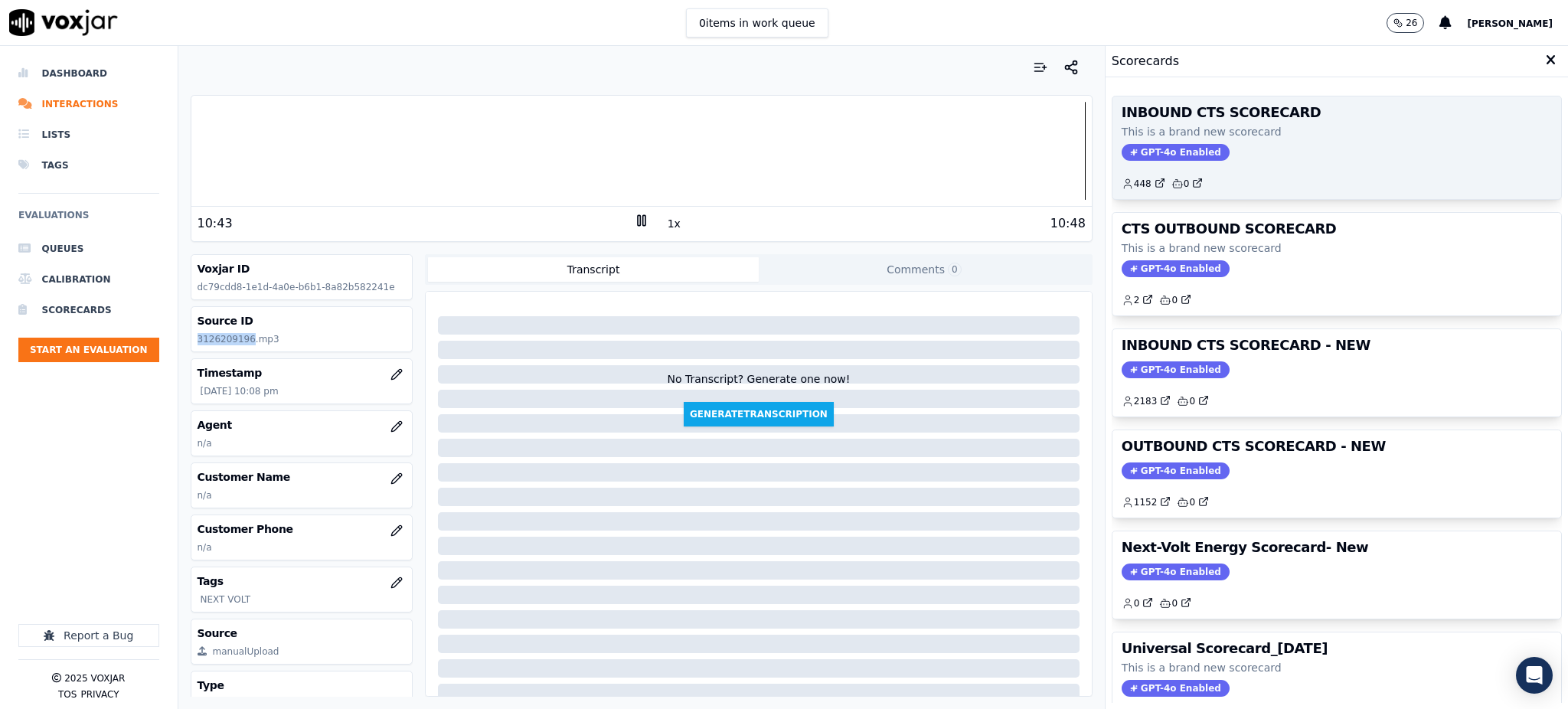
click at [1146, 157] on span "GPT-4o Enabled" at bounding box center [1175, 153] width 108 height 17
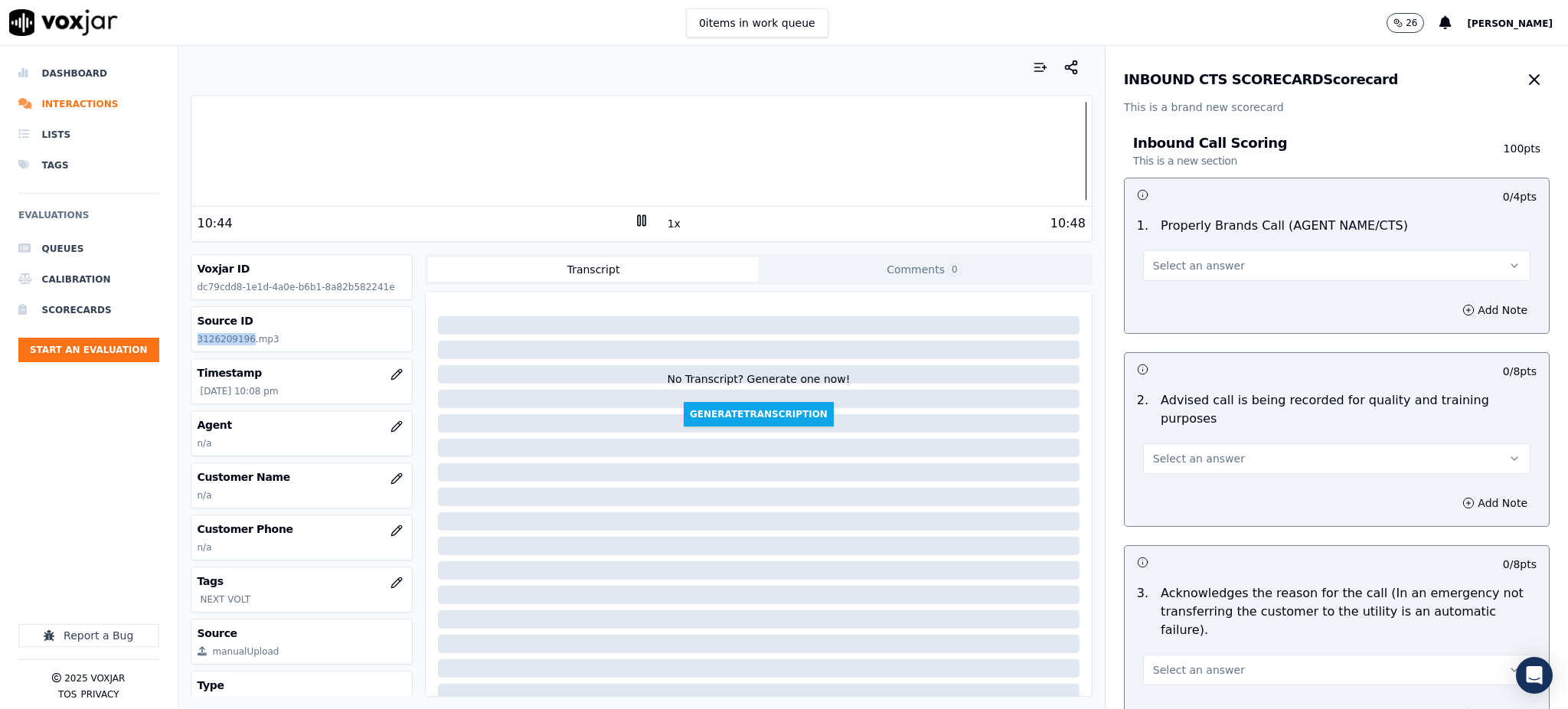
drag, startPoint x: 1169, startPoint y: 256, endPoint x: 1177, endPoint y: 280, distance: 25.3
click at [1169, 257] on button "Select an answer" at bounding box center [1336, 265] width 387 height 31
click at [1177, 302] on div "Yes" at bounding box center [1303, 300] width 354 height 24
click at [1171, 450] on button "Select an answer" at bounding box center [1336, 458] width 387 height 31
drag, startPoint x: 1159, startPoint y: 472, endPoint x: 1167, endPoint y: 539, distance: 67.5
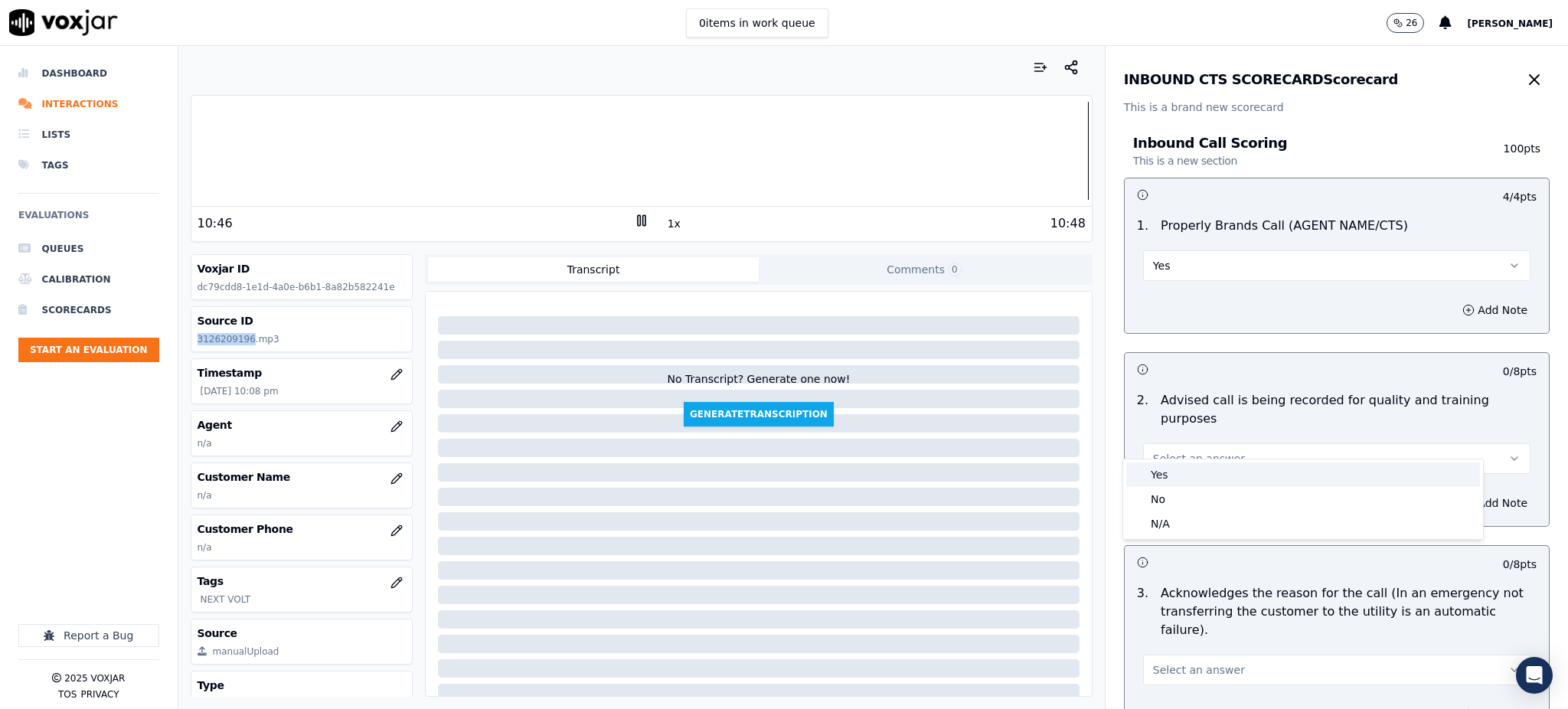
click at [1159, 473] on div "Yes" at bounding box center [1303, 475] width 354 height 24
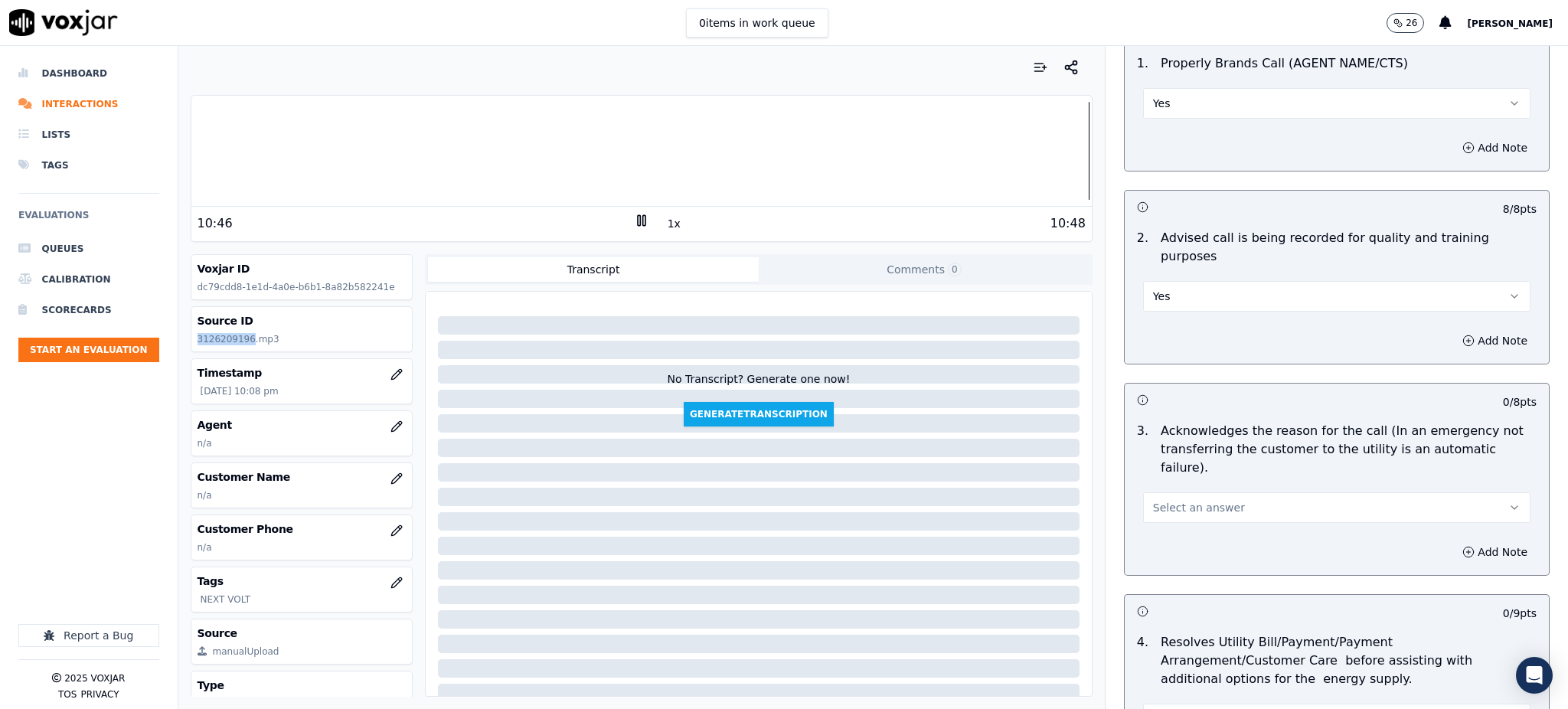
scroll to position [204, 0]
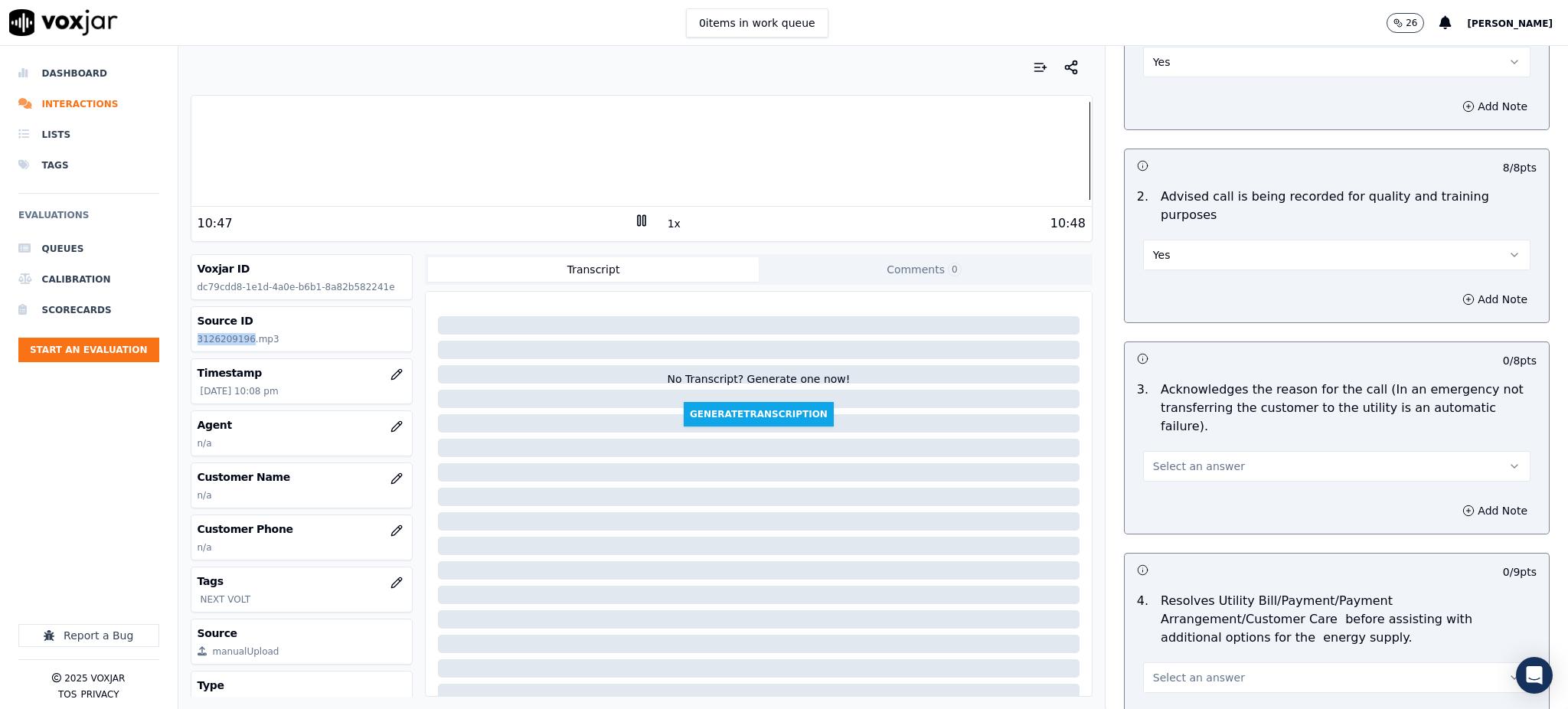
click at [1165, 459] on span "Select an answer" at bounding box center [1199, 466] width 92 height 15
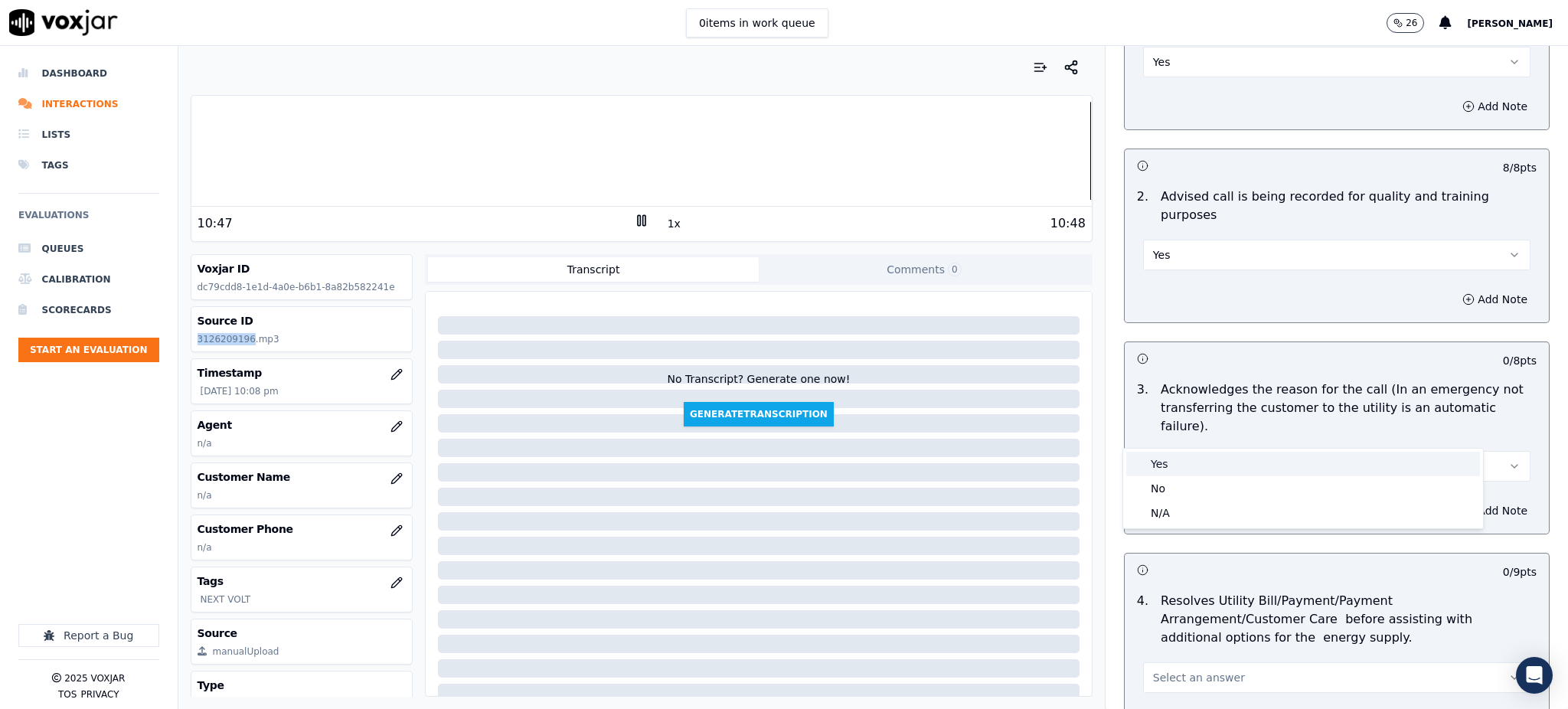
click at [1161, 460] on div "Yes" at bounding box center [1303, 463] width 354 height 24
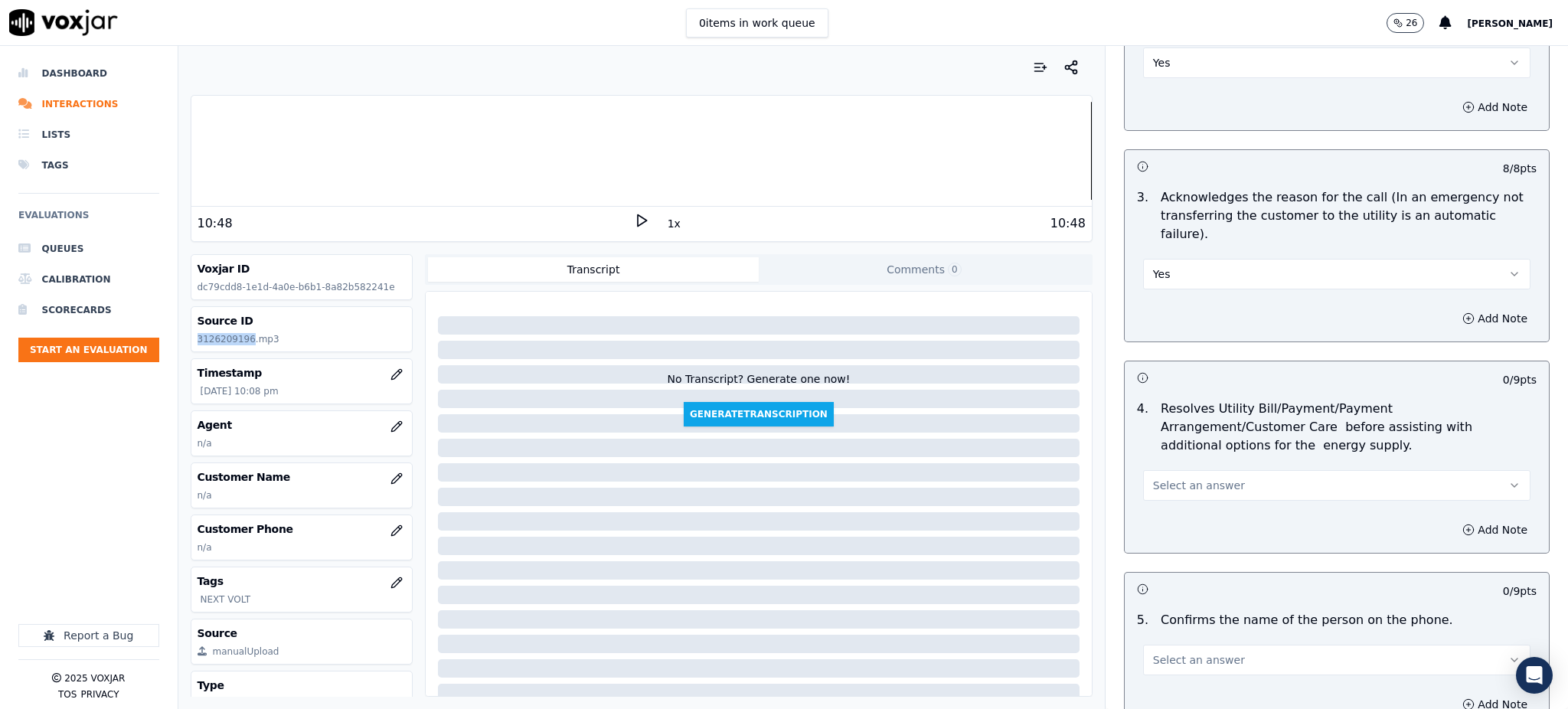
scroll to position [408, 0]
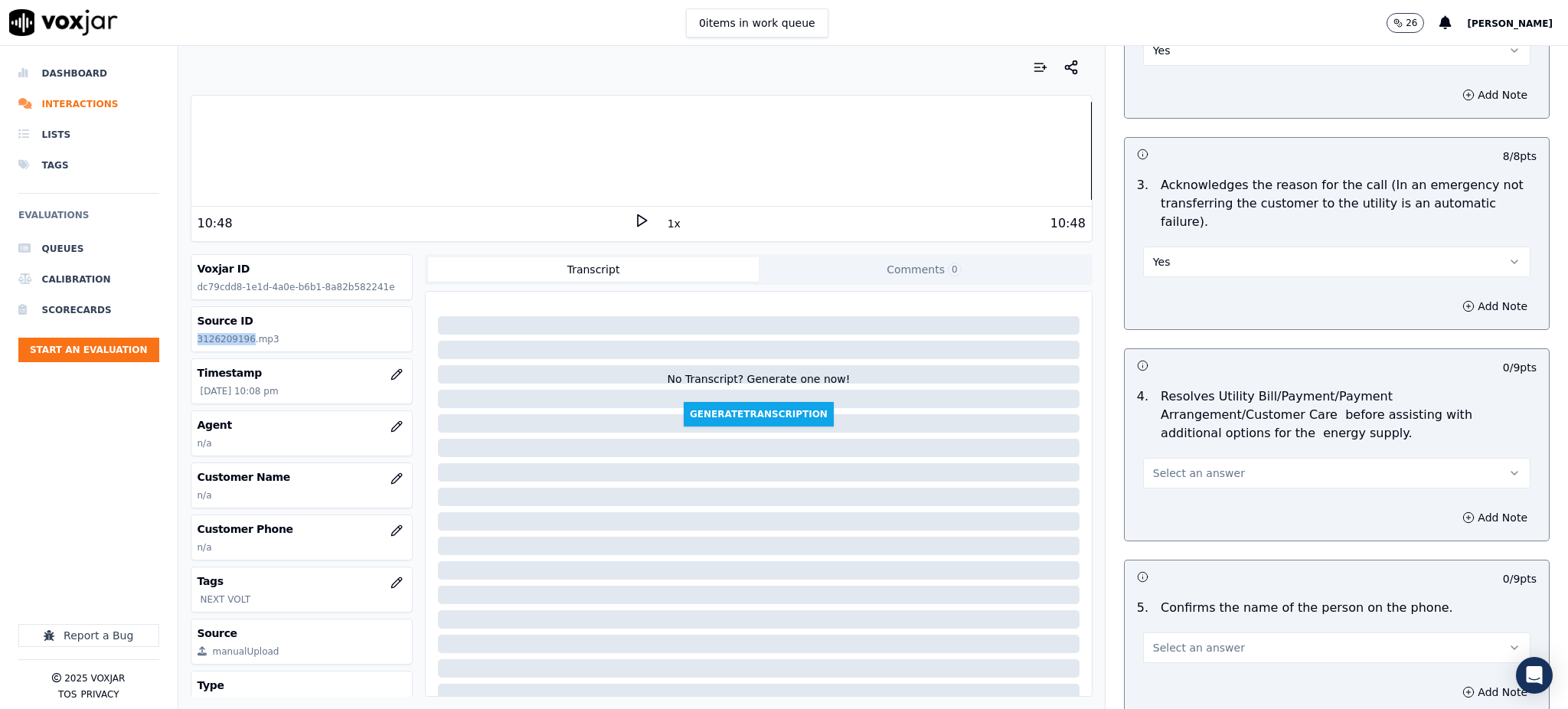
click at [1153, 465] on span "Select an answer" at bounding box center [1199, 473] width 92 height 15
click at [1152, 469] on div "Yes" at bounding box center [1303, 471] width 354 height 24
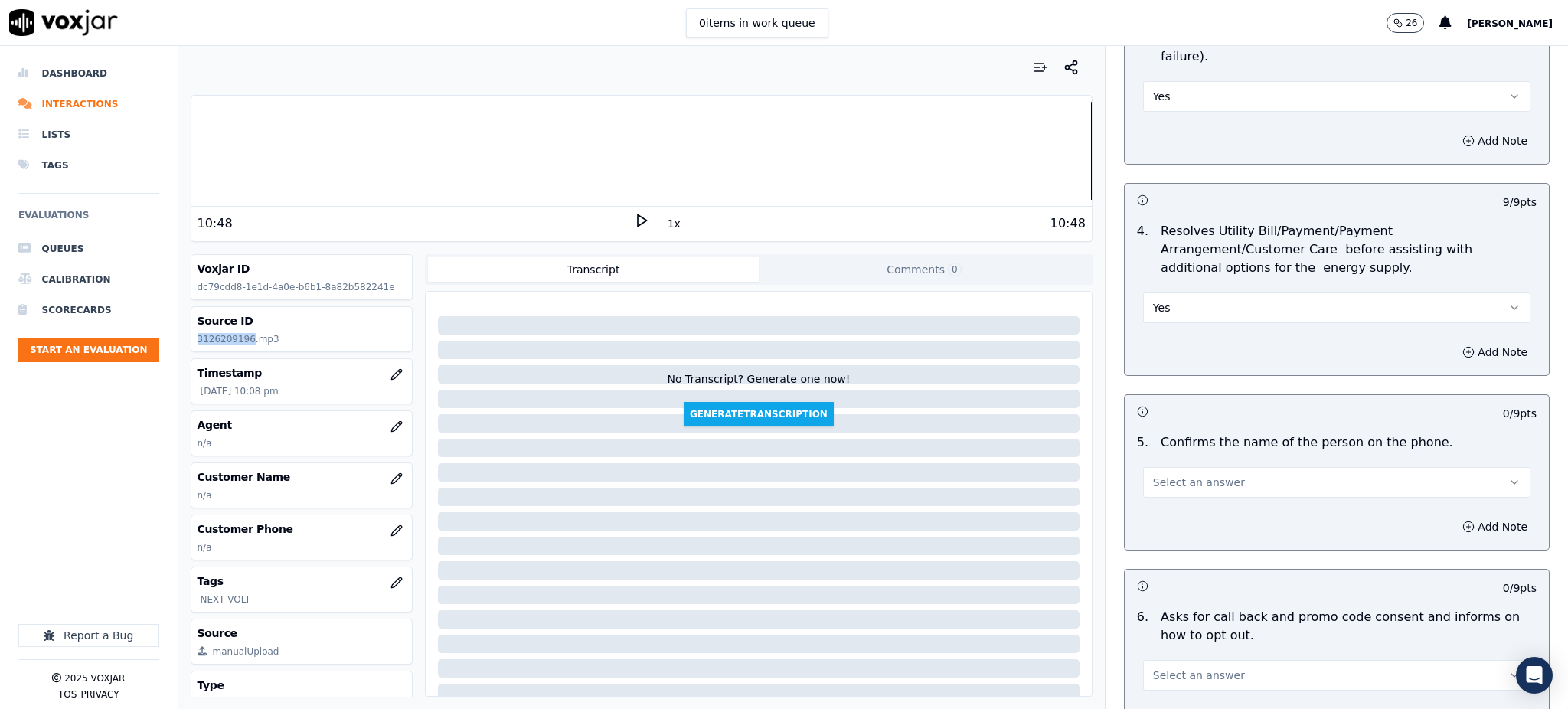
scroll to position [612, 0]
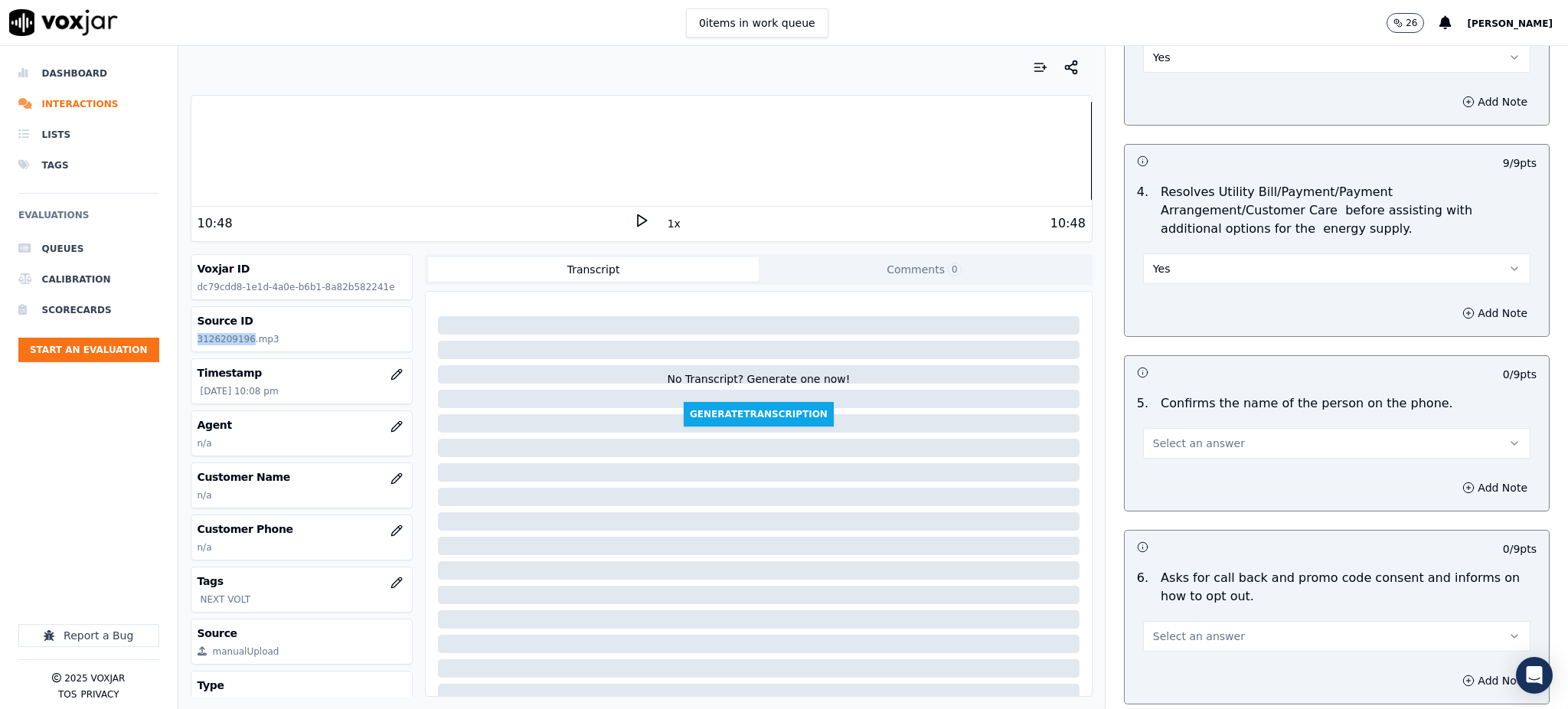
click at [1153, 435] on span "Select an answer" at bounding box center [1199, 443] width 92 height 15
click at [1152, 434] on div "Yes" at bounding box center [1303, 441] width 354 height 24
click at [1156, 628] on span "Select an answer" at bounding box center [1199, 635] width 92 height 15
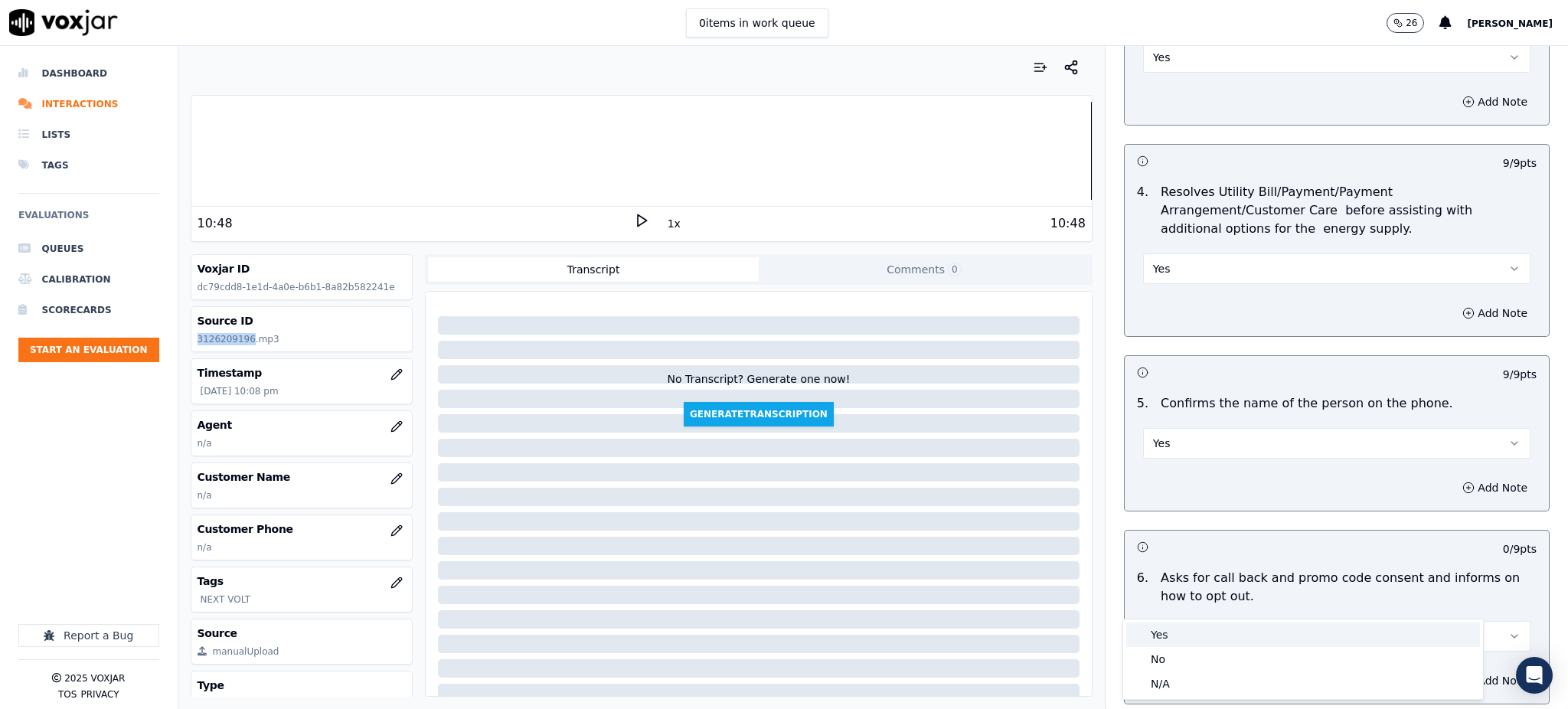
click at [1160, 629] on div "Yes" at bounding box center [1303, 635] width 354 height 24
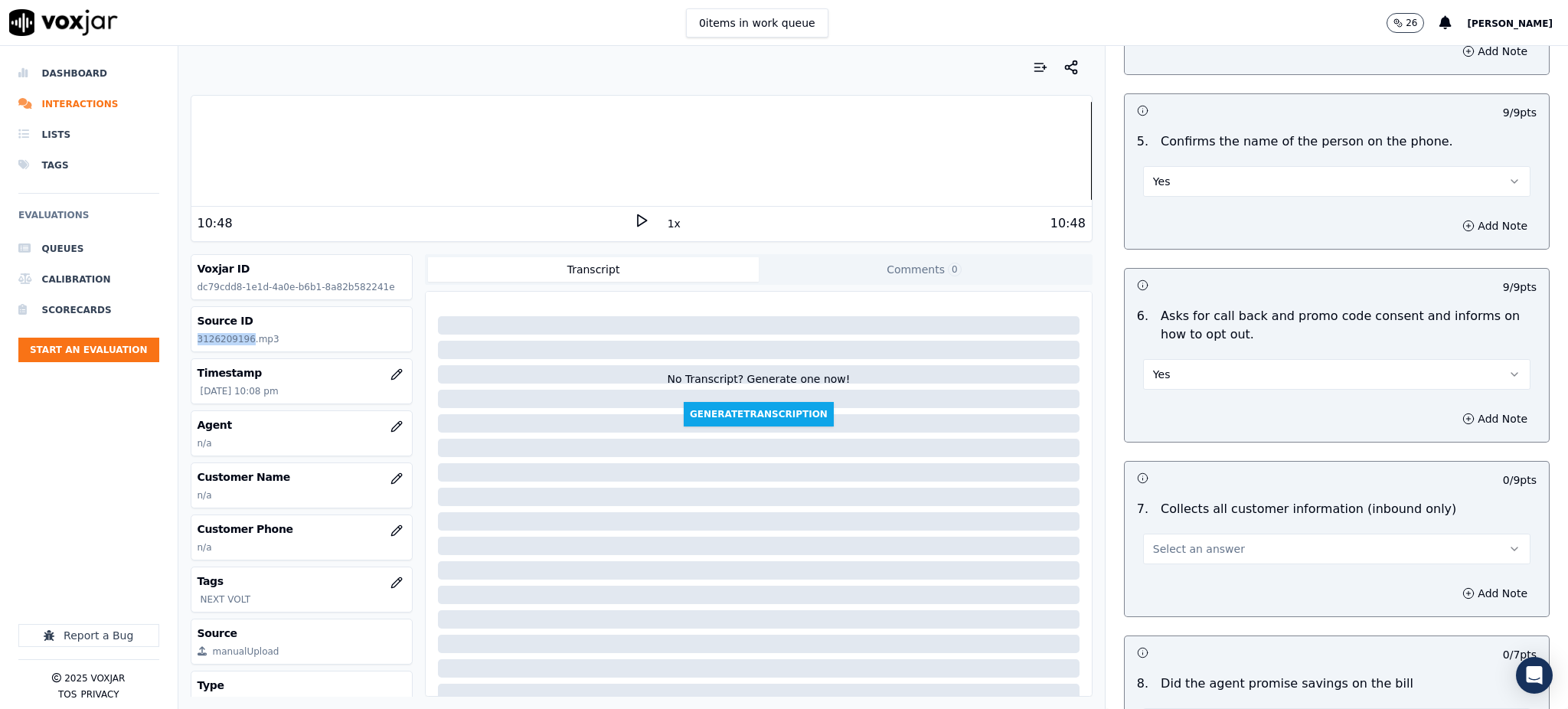
scroll to position [918, 0]
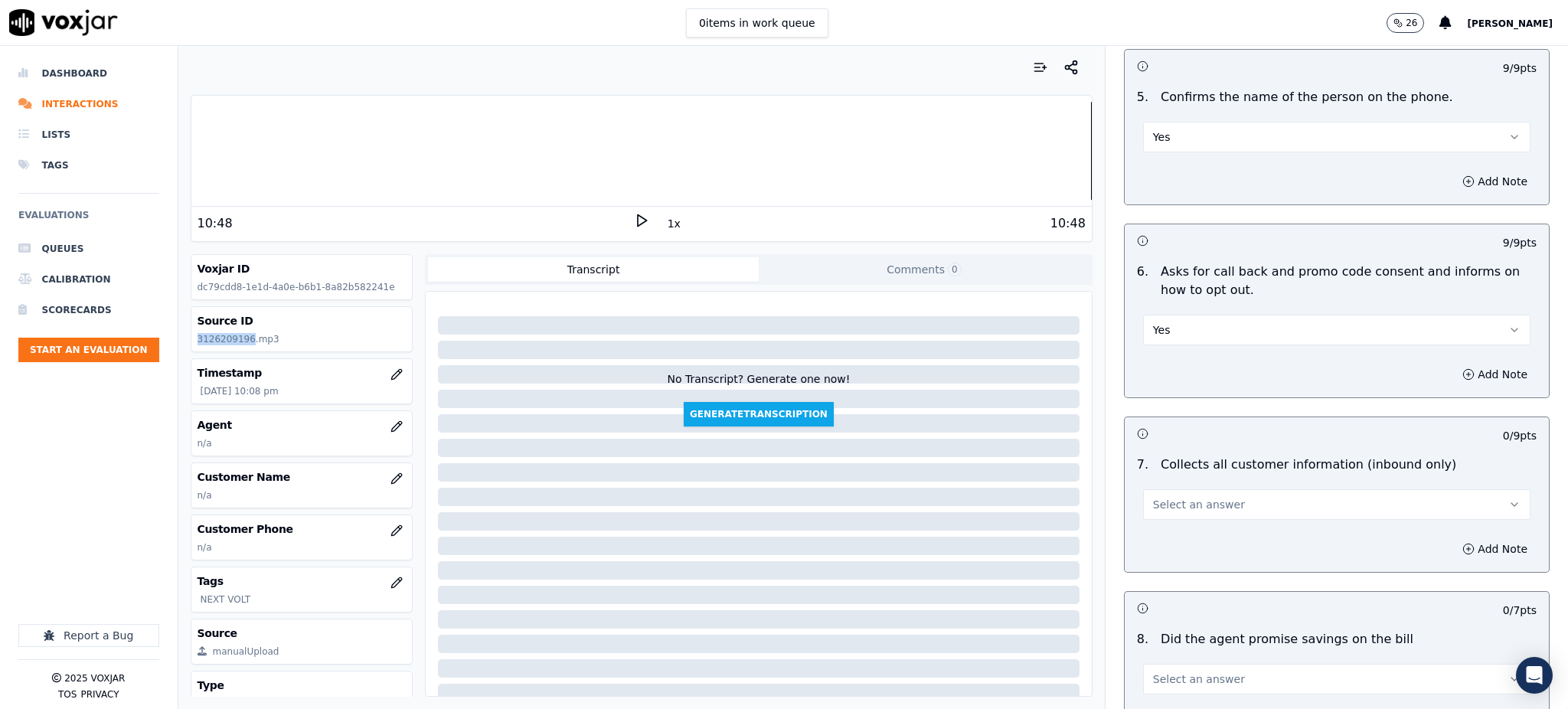
click at [1153, 497] on span "Select an answer" at bounding box center [1199, 504] width 92 height 15
drag, startPoint x: 1148, startPoint y: 494, endPoint x: 1153, endPoint y: 561, distance: 67.2
click at [1148, 494] on div "Yes" at bounding box center [1303, 502] width 354 height 24
click at [1153, 671] on span "Select an answer" at bounding box center [1199, 678] width 92 height 15
click at [1163, 559] on div "Yes" at bounding box center [1303, 559] width 354 height 24
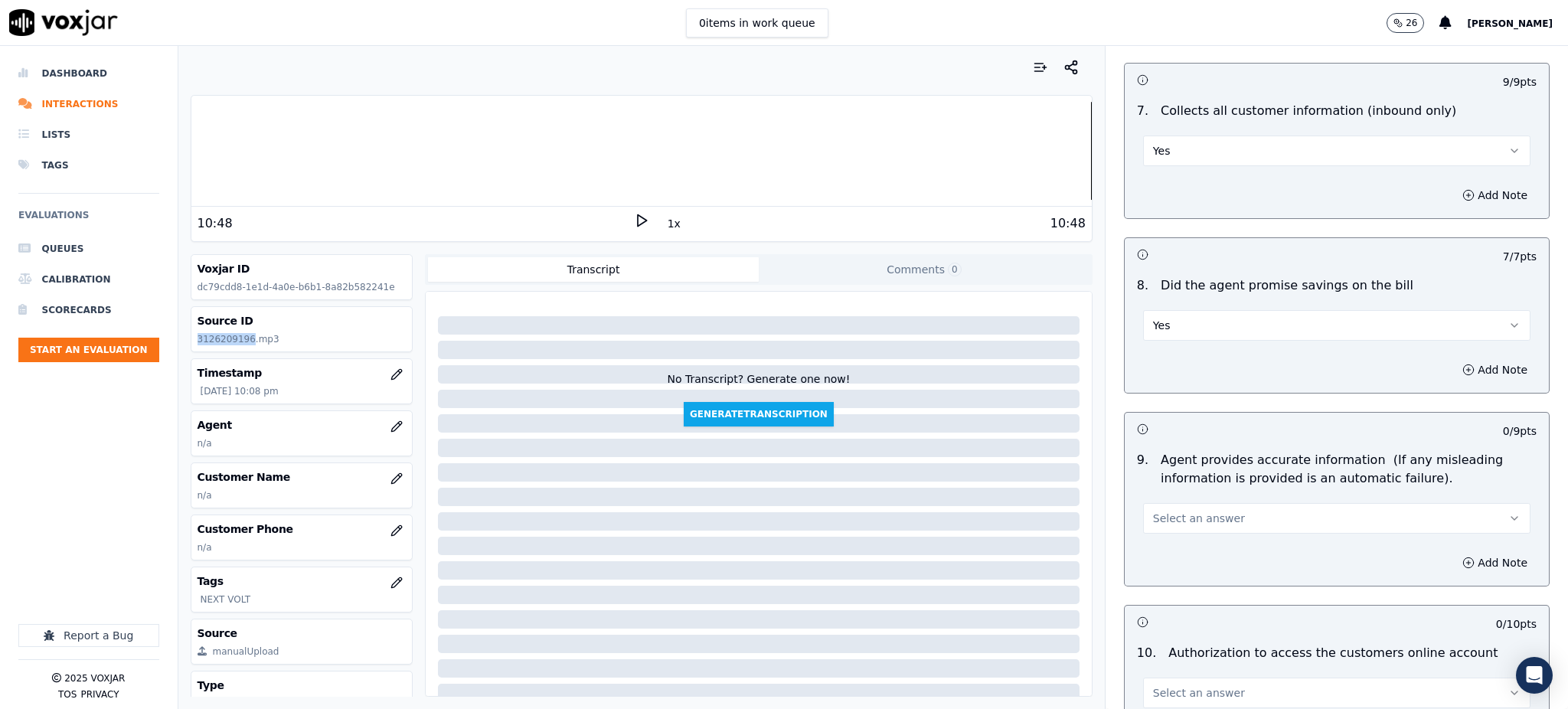
scroll to position [1327, 0]
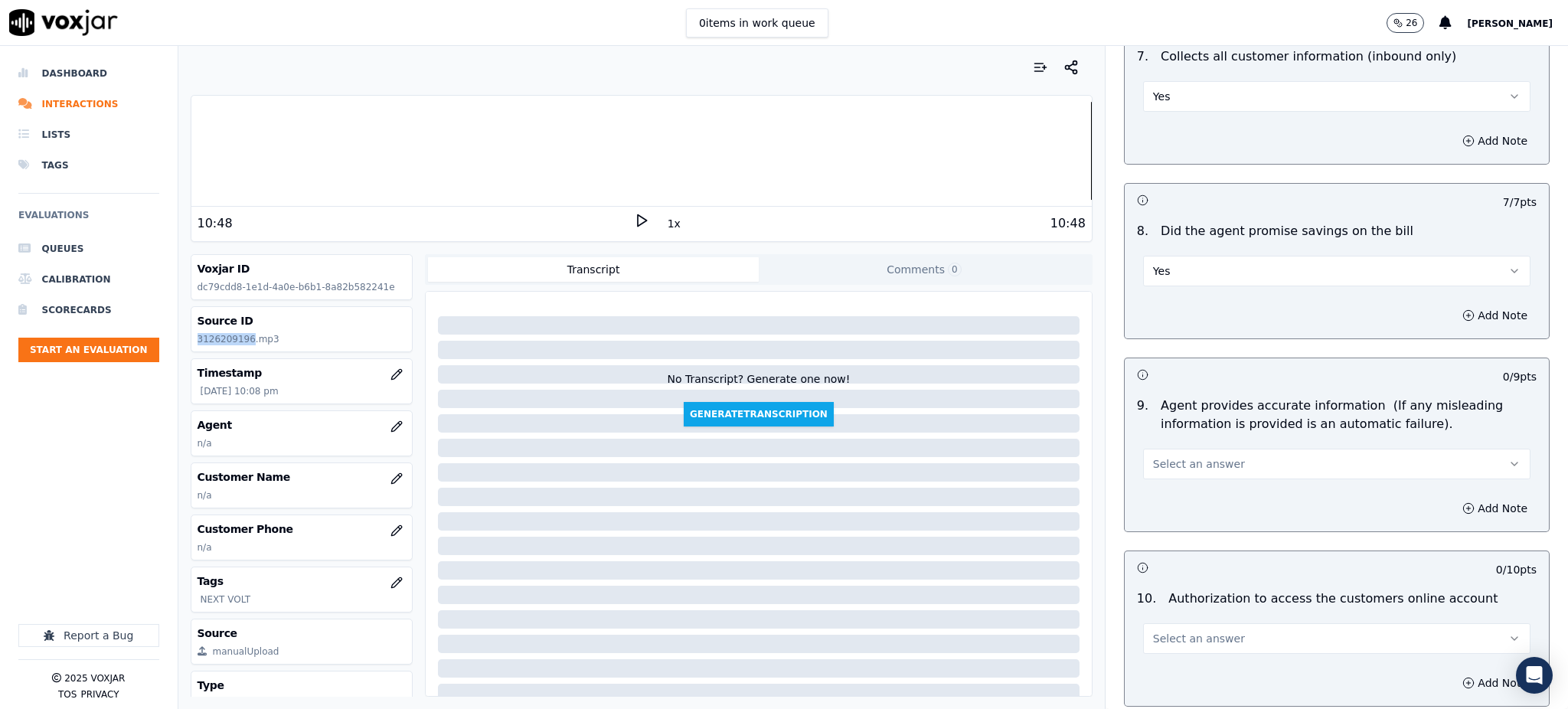
click at [1163, 456] on span "Select an answer" at bounding box center [1199, 463] width 92 height 15
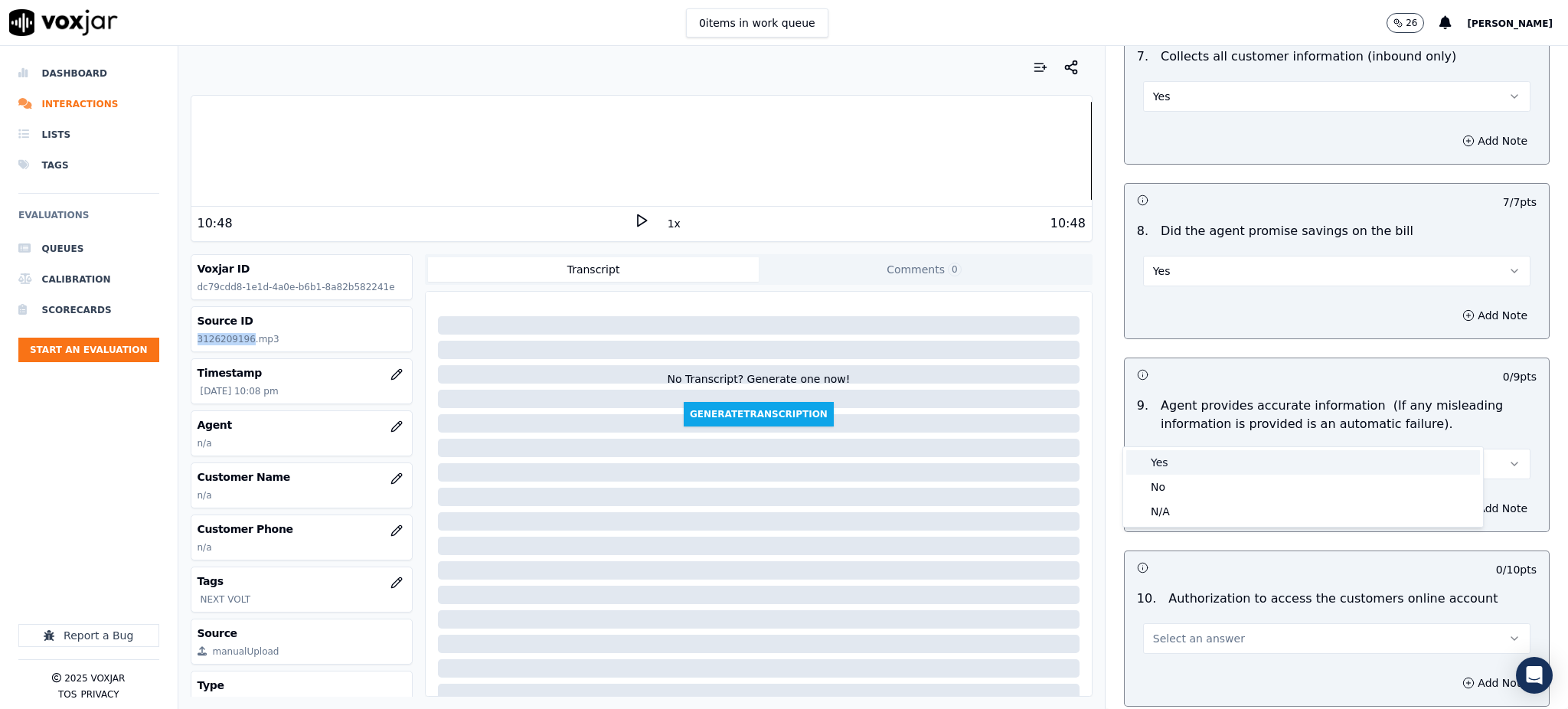
click at [1159, 469] on div "Yes" at bounding box center [1303, 462] width 354 height 24
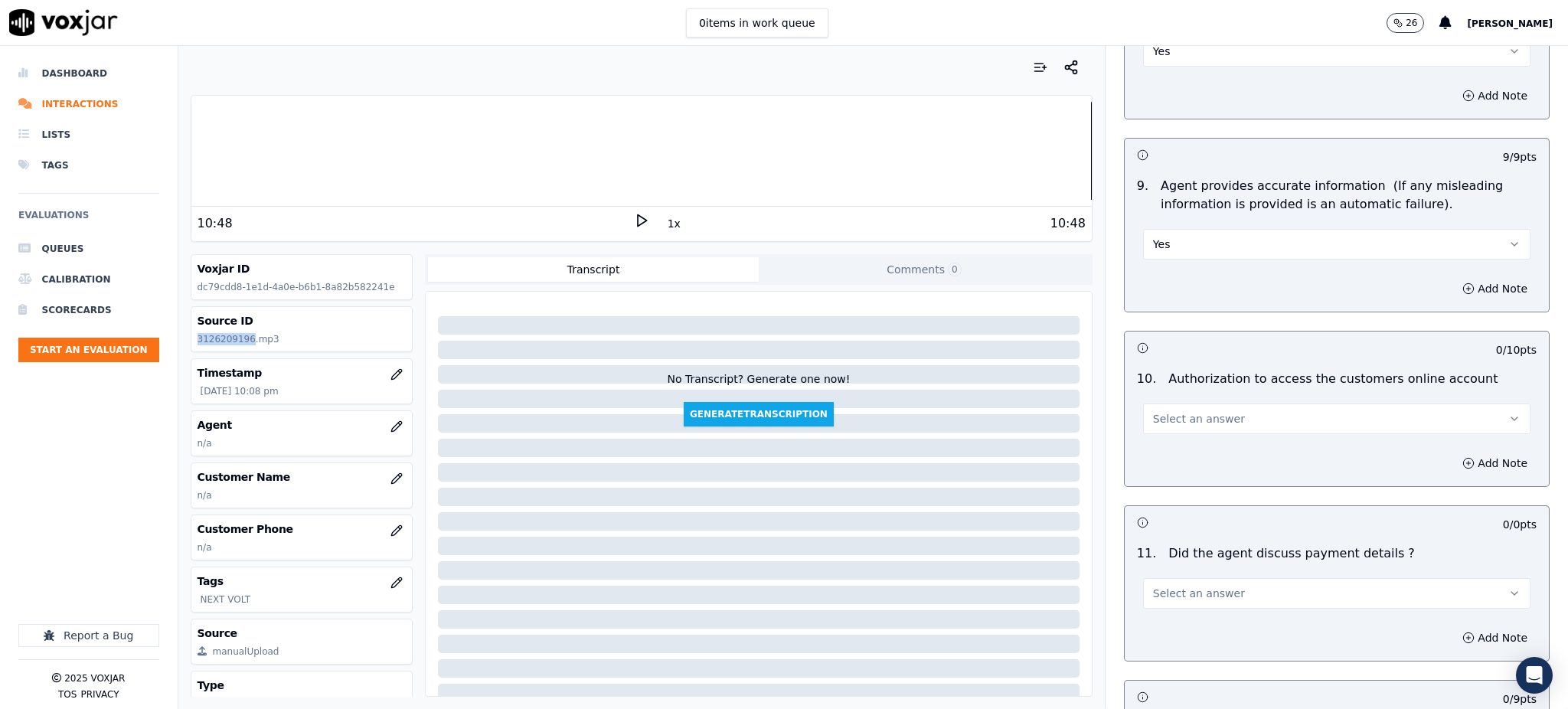
scroll to position [1633, 0]
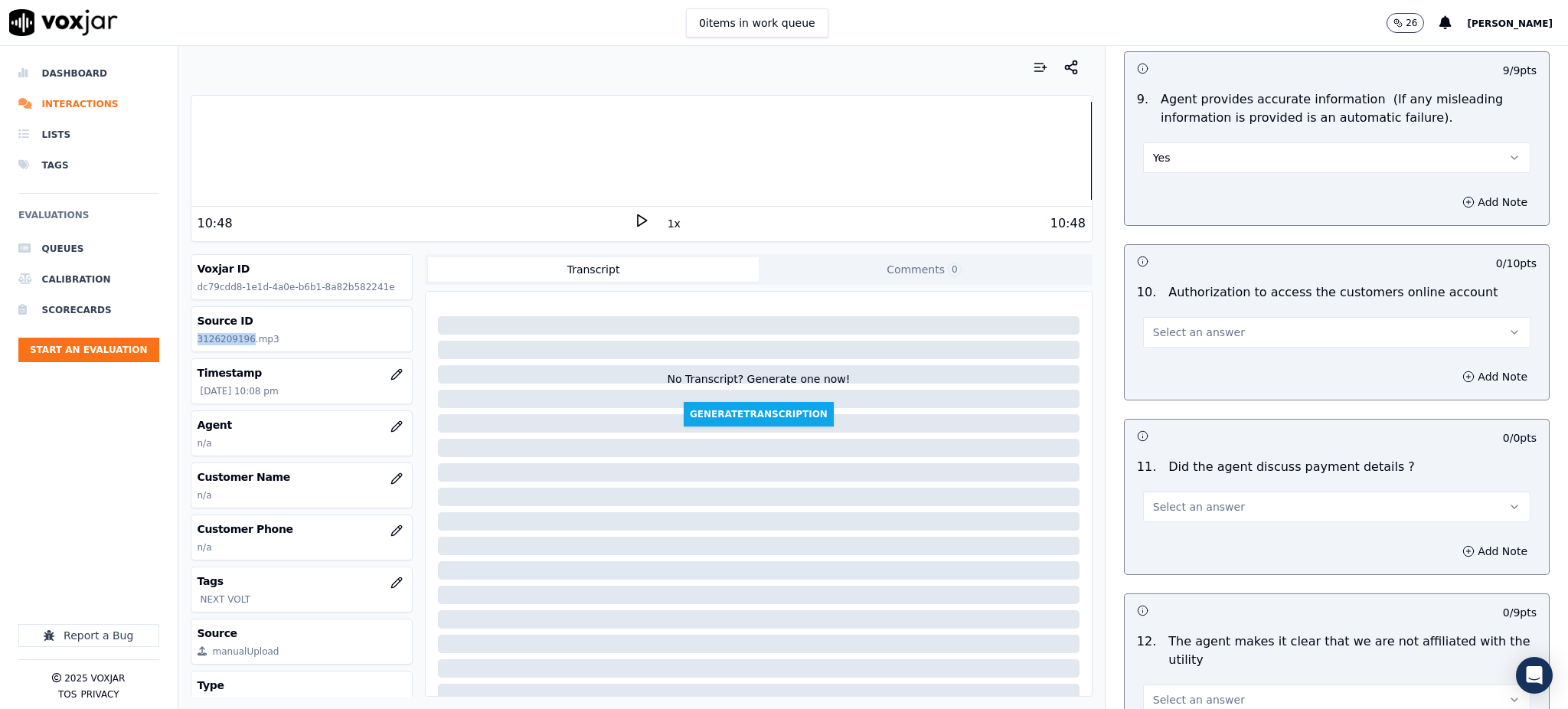
click at [1153, 325] on span "Select an answer" at bounding box center [1199, 332] width 92 height 15
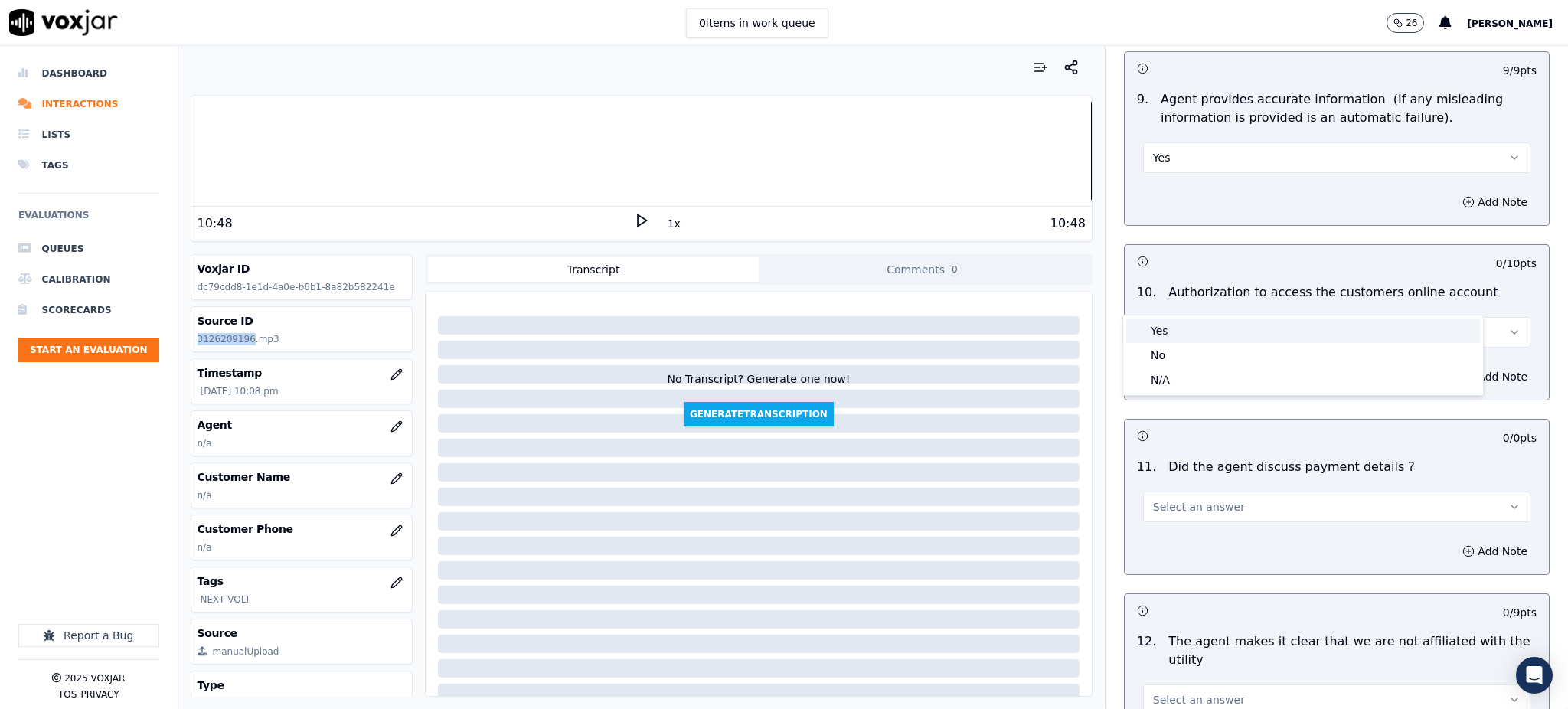
click at [1155, 328] on div "Yes" at bounding box center [1303, 330] width 354 height 24
click at [1163, 499] on span "Select an answer" at bounding box center [1199, 506] width 92 height 15
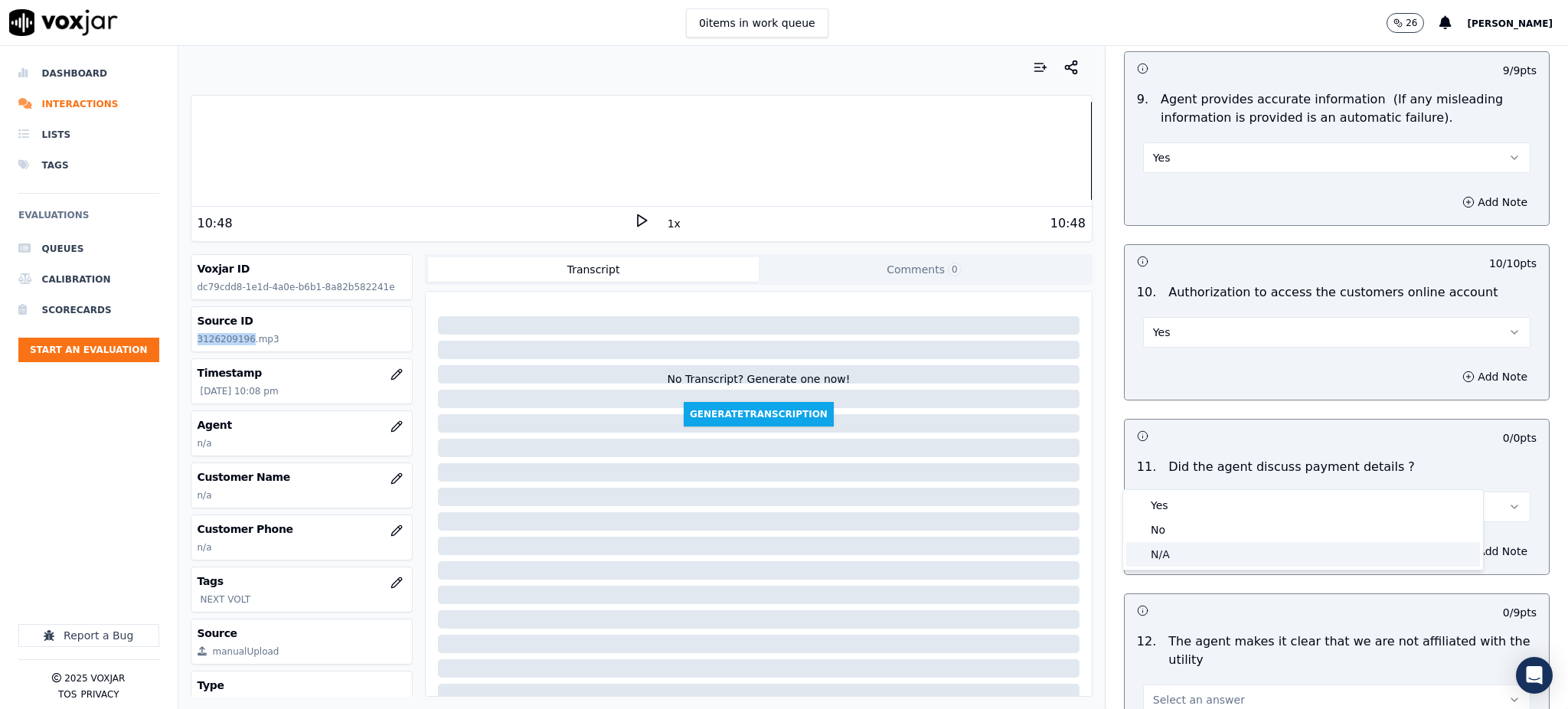
click at [1158, 555] on div "N/A" at bounding box center [1303, 554] width 354 height 24
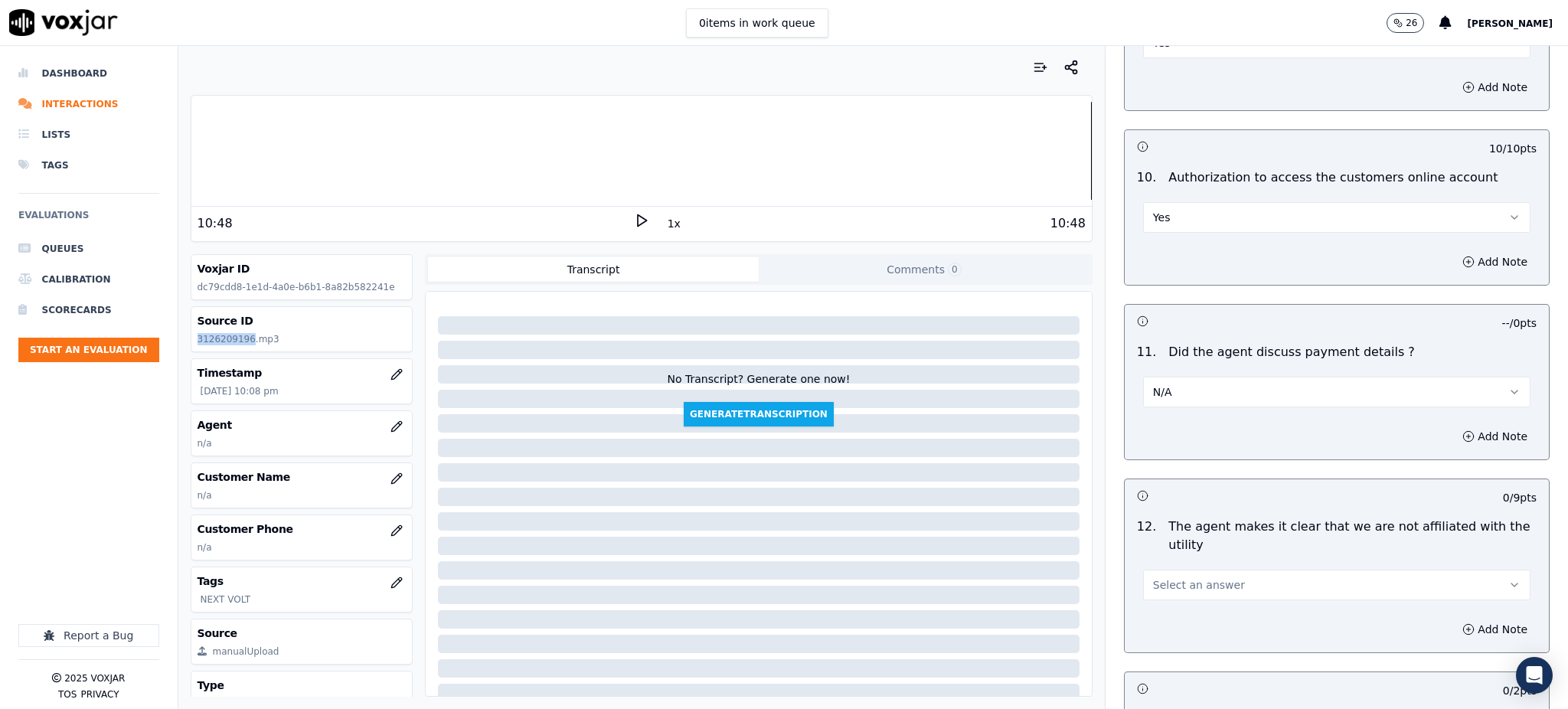
scroll to position [1939, 0]
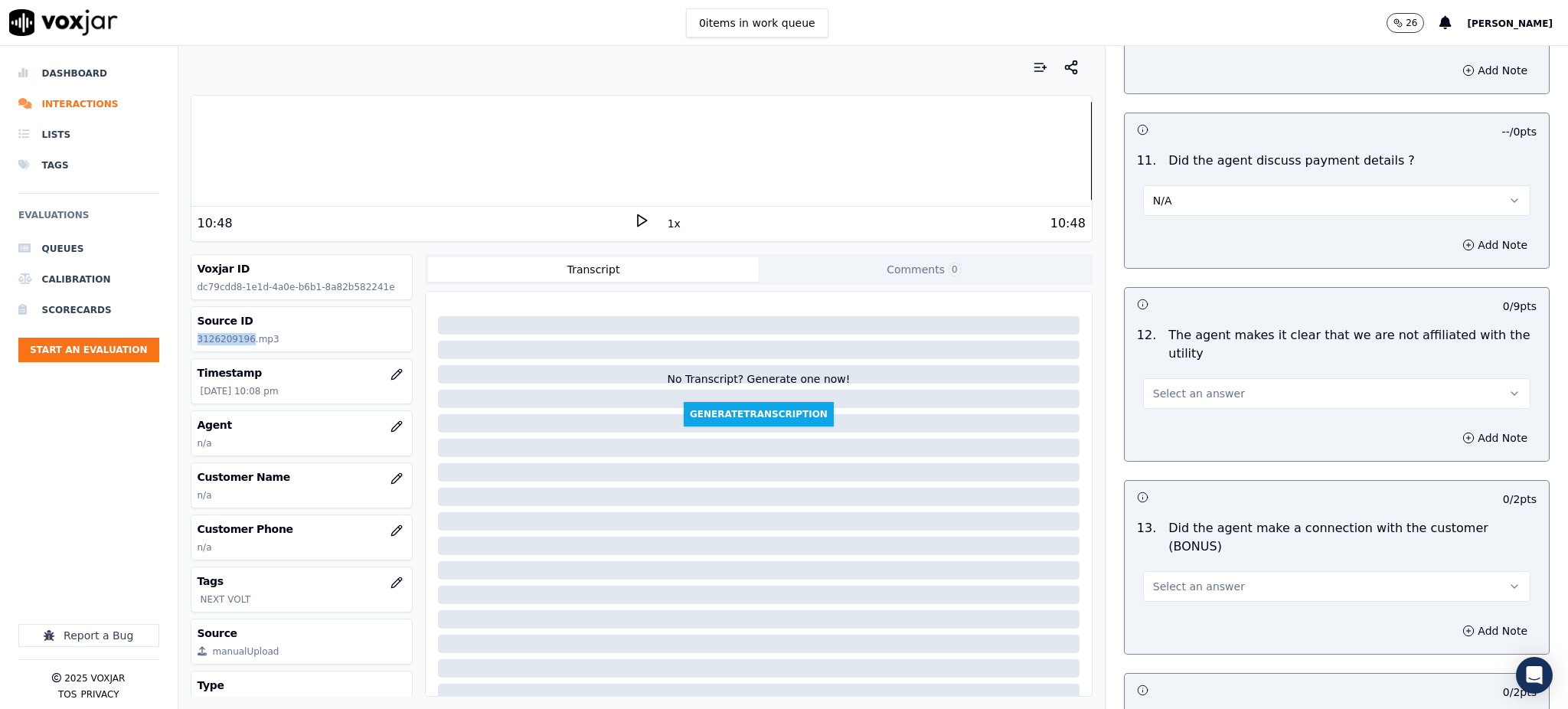
click at [1154, 378] on button "Select an answer" at bounding box center [1336, 393] width 387 height 31
click at [1166, 397] on div "Yes" at bounding box center [1303, 392] width 354 height 24
click at [1153, 579] on span "Select an answer" at bounding box center [1199, 586] width 92 height 15
click at [1152, 563] on div "Yes" at bounding box center [1303, 567] width 354 height 24
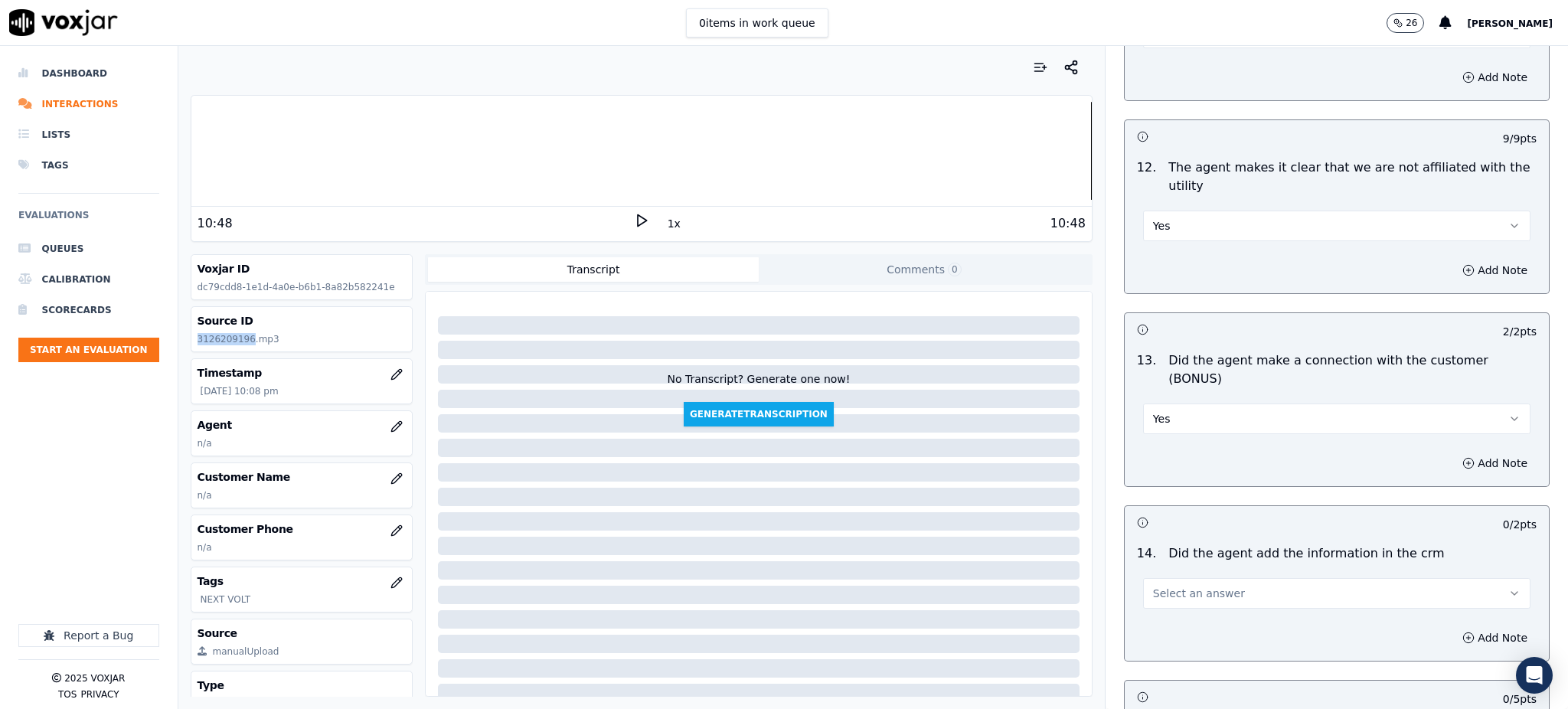
scroll to position [2143, 0]
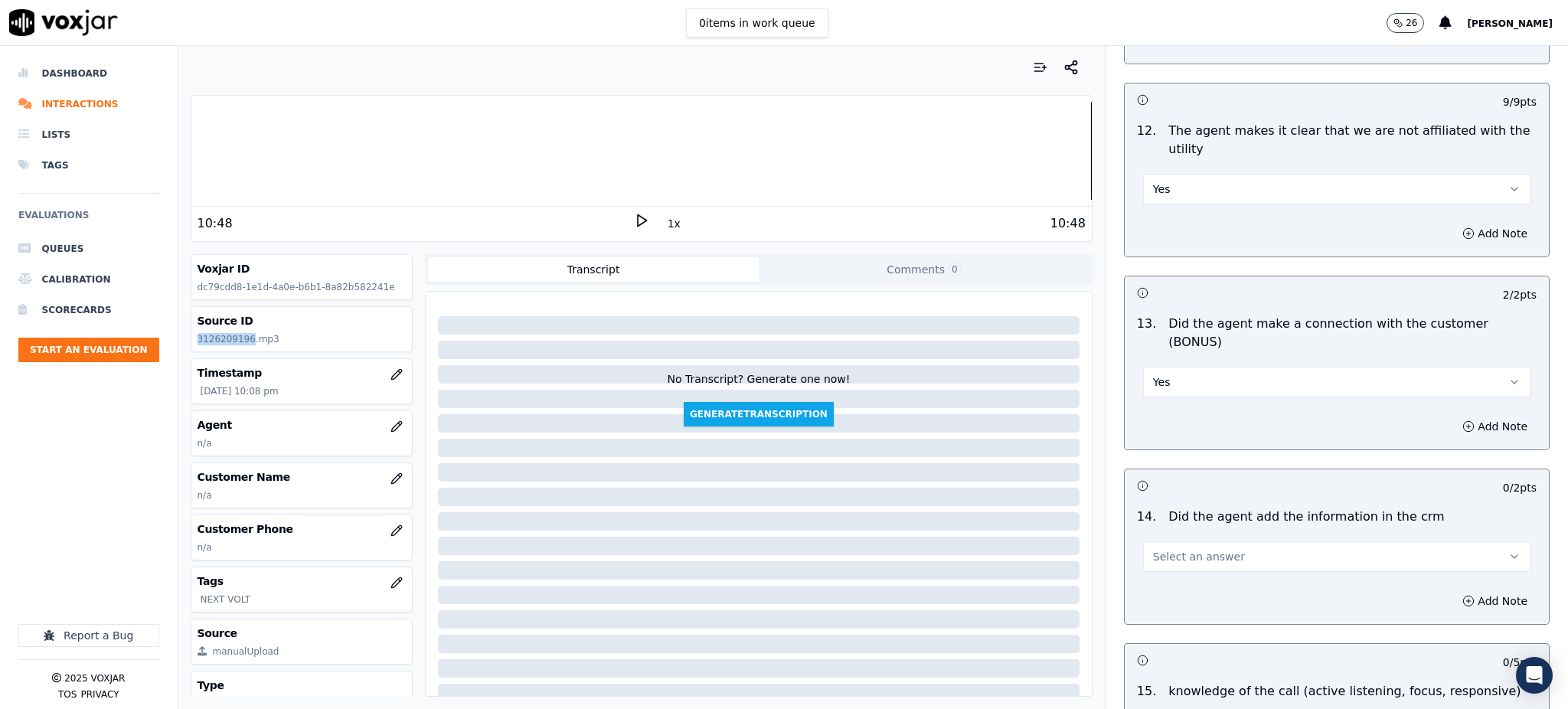
click at [1159, 549] on span "Select an answer" at bounding box center [1199, 556] width 92 height 15
click at [1154, 534] on div "Yes" at bounding box center [1303, 537] width 354 height 24
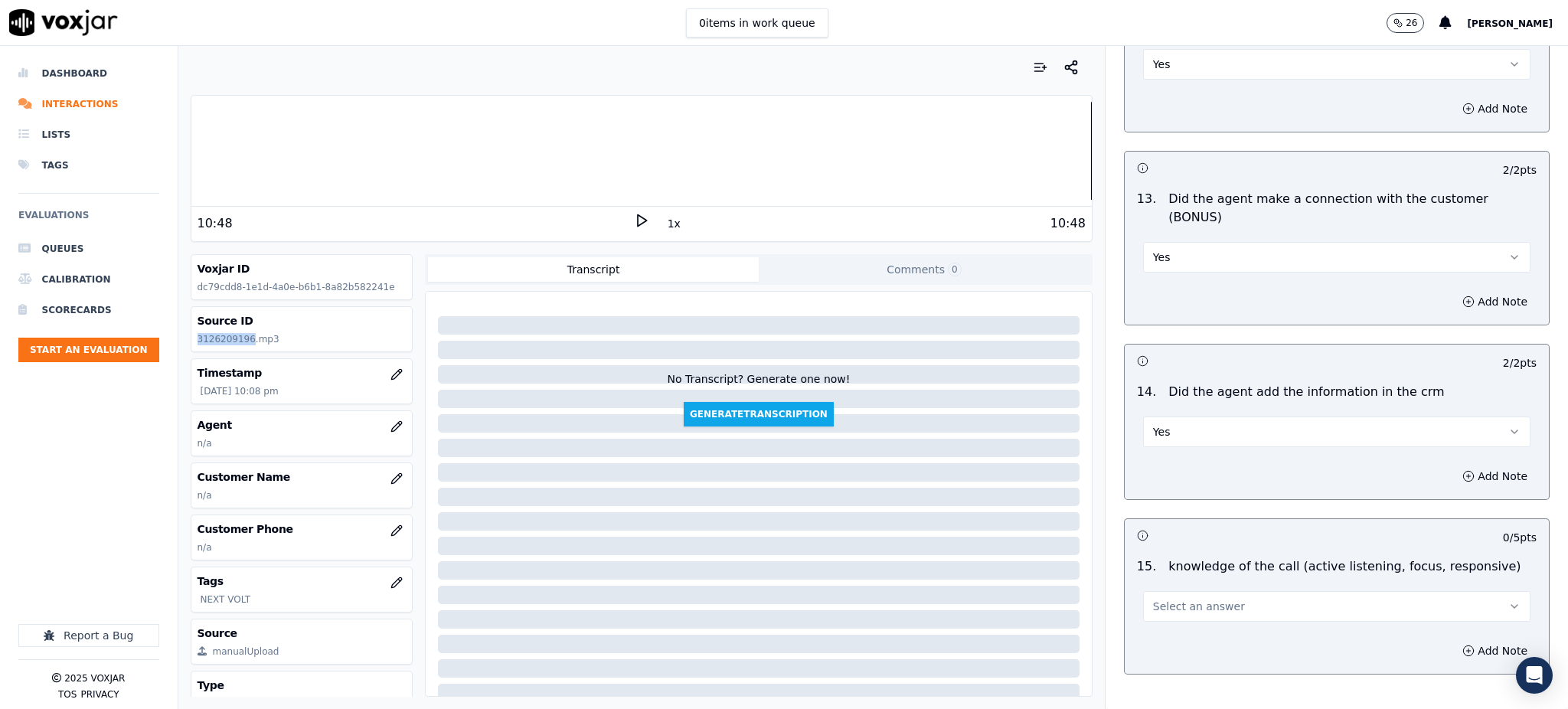
scroll to position [2317, 0]
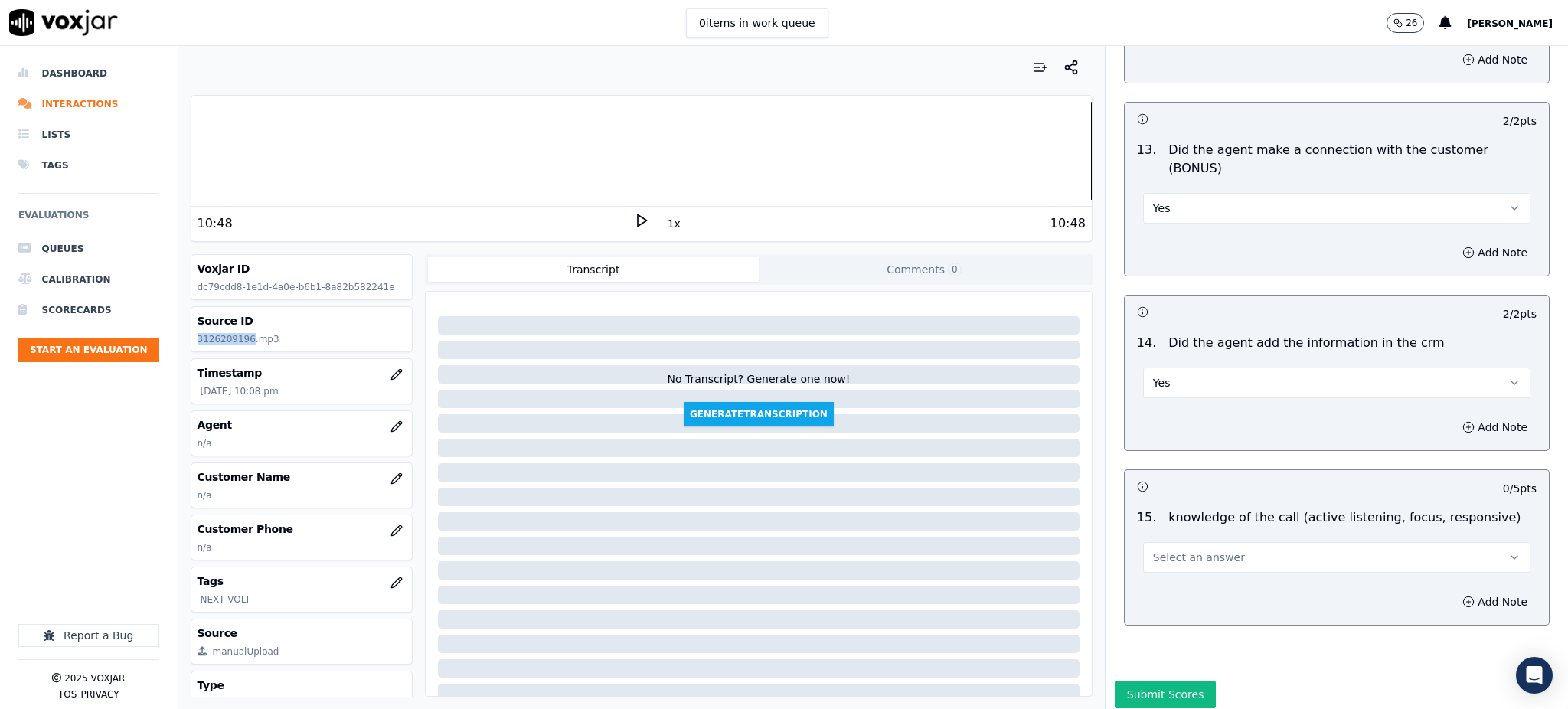
drag, startPoint x: 1146, startPoint y: 501, endPoint x: 1146, endPoint y: 518, distance: 17.0
click at [1153, 550] on span "Select an answer" at bounding box center [1199, 557] width 92 height 15
click at [1146, 542] on div "Yes" at bounding box center [1303, 538] width 354 height 24
click at [1143, 680] on button "Submit Scores" at bounding box center [1165, 694] width 101 height 28
